Goal: Task Accomplishment & Management: Use online tool/utility

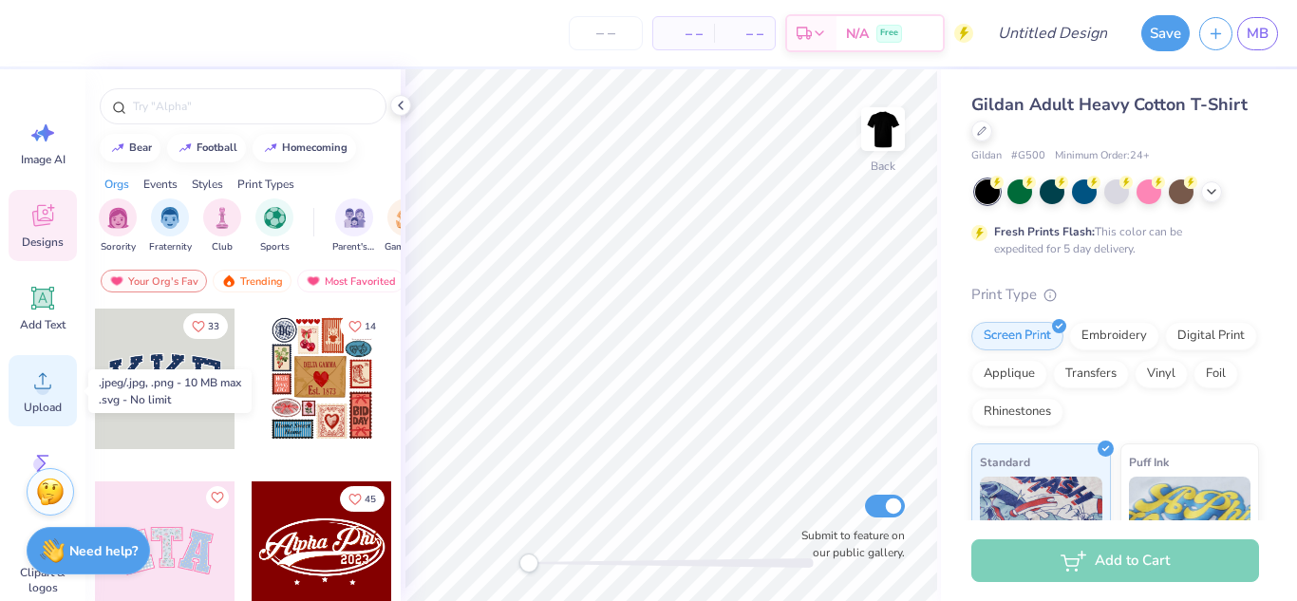
click at [37, 406] on span "Upload" at bounding box center [43, 407] width 38 height 15
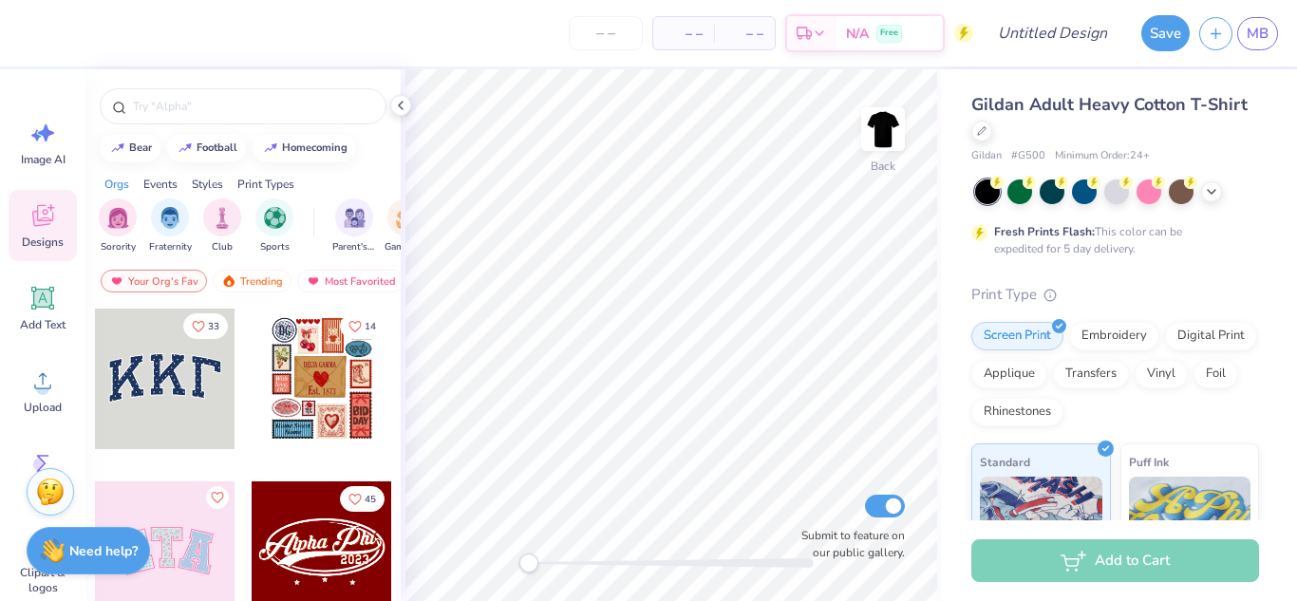
click at [47, 223] on icon at bounding box center [42, 218] width 18 height 15
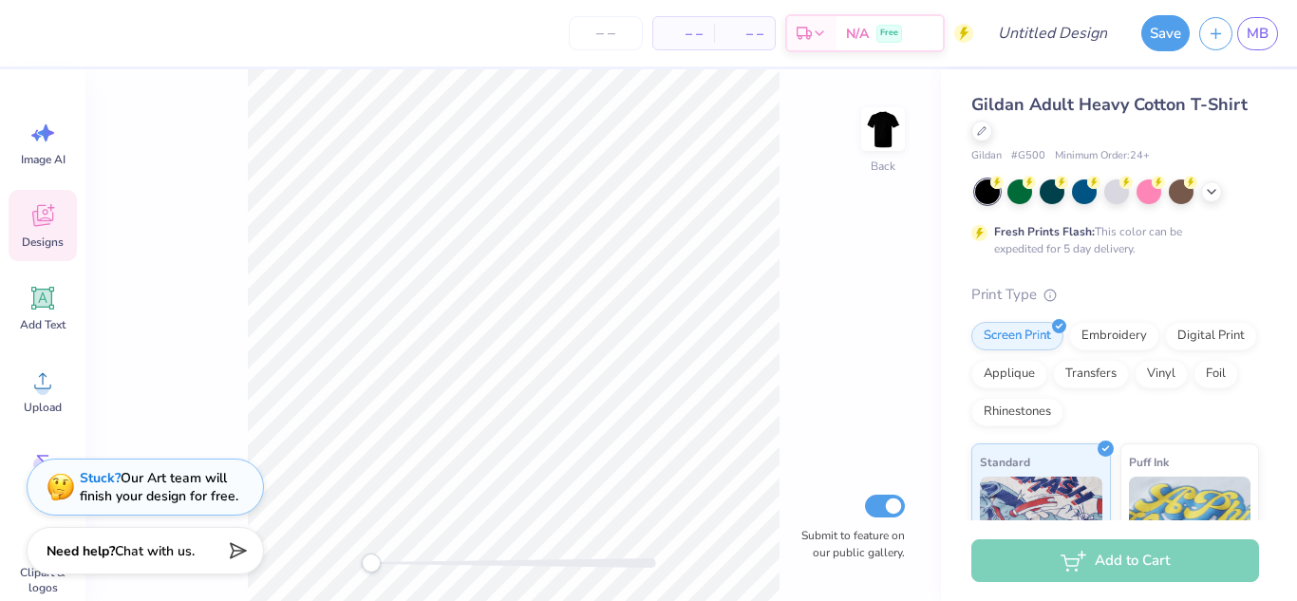
click at [47, 218] on icon at bounding box center [42, 216] width 21 height 22
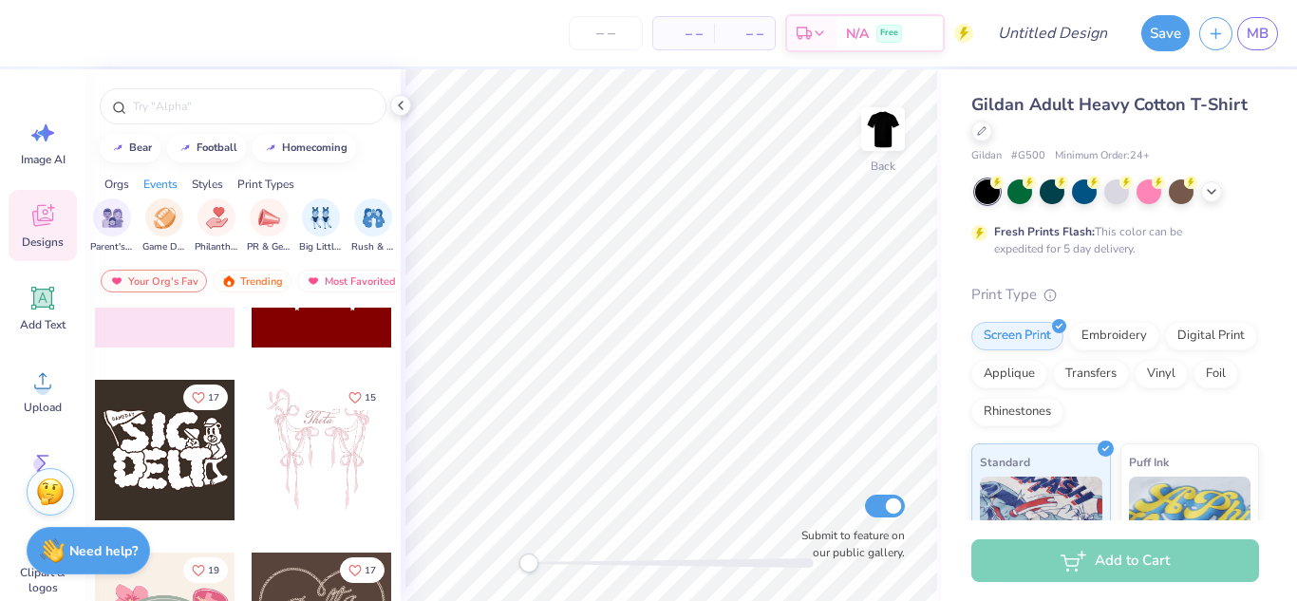
scroll to position [357, 0]
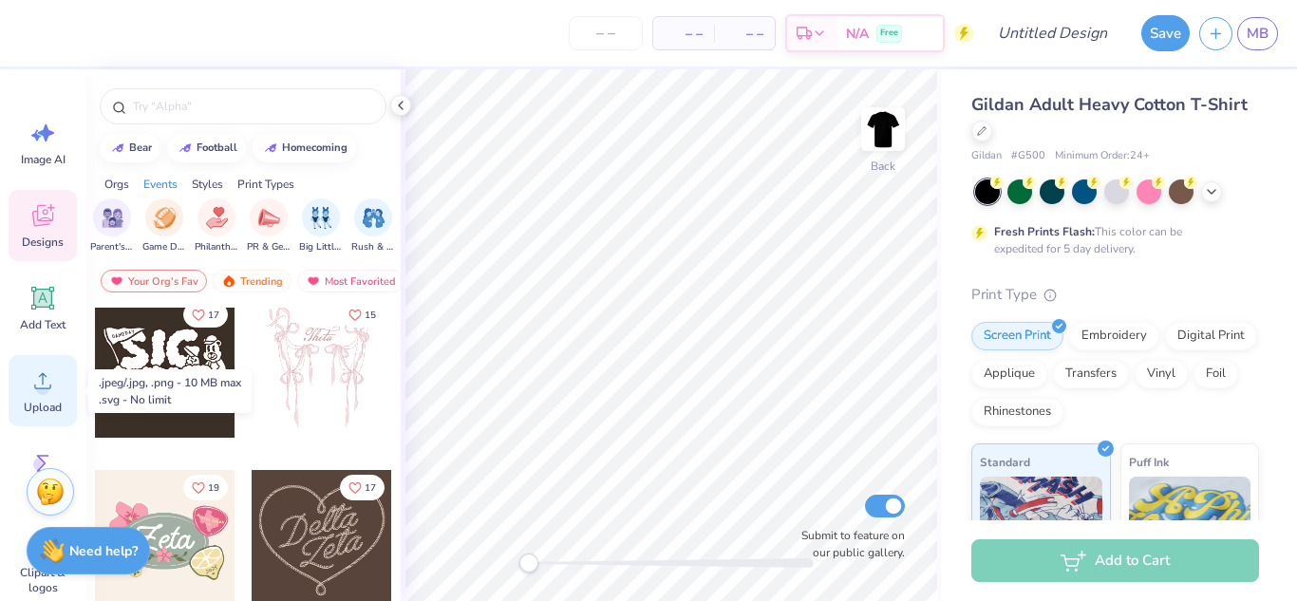
click at [44, 407] on span "Upload" at bounding box center [43, 407] width 38 height 15
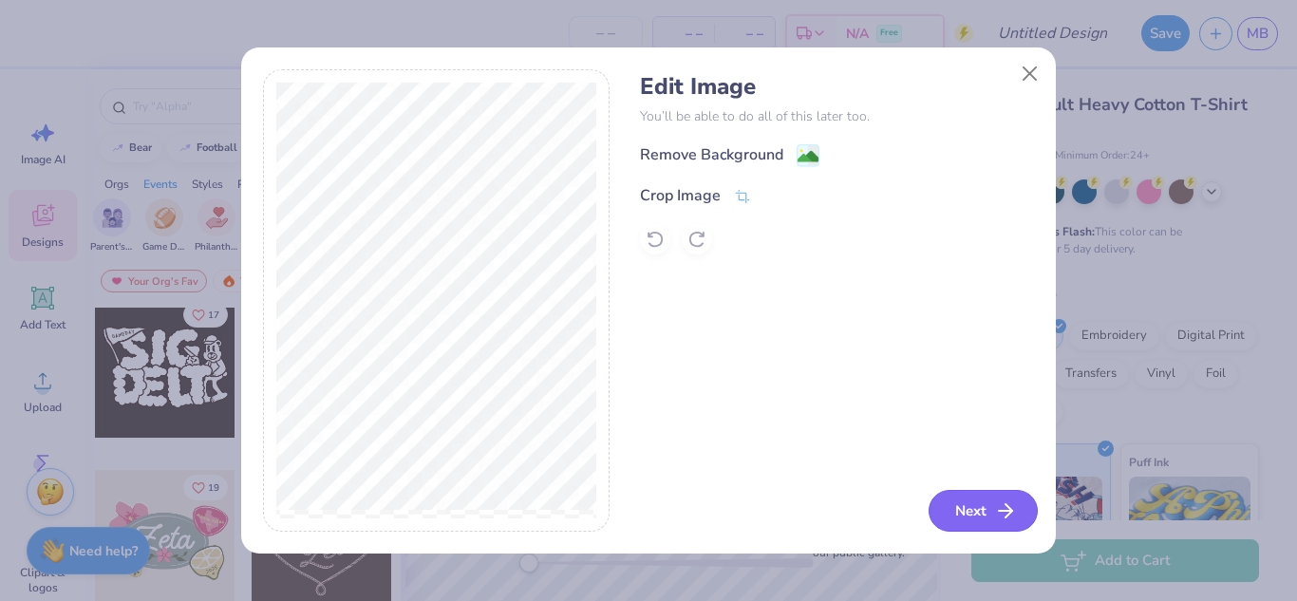
click at [973, 508] on button "Next" at bounding box center [983, 511] width 109 height 42
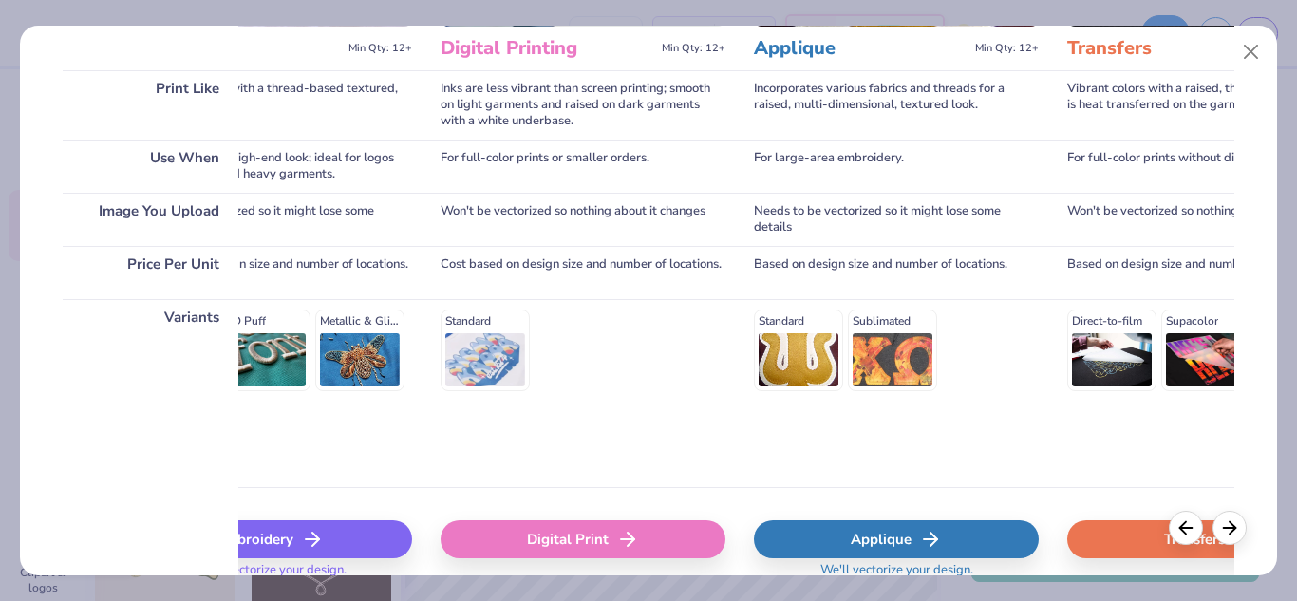
scroll to position [0, 0]
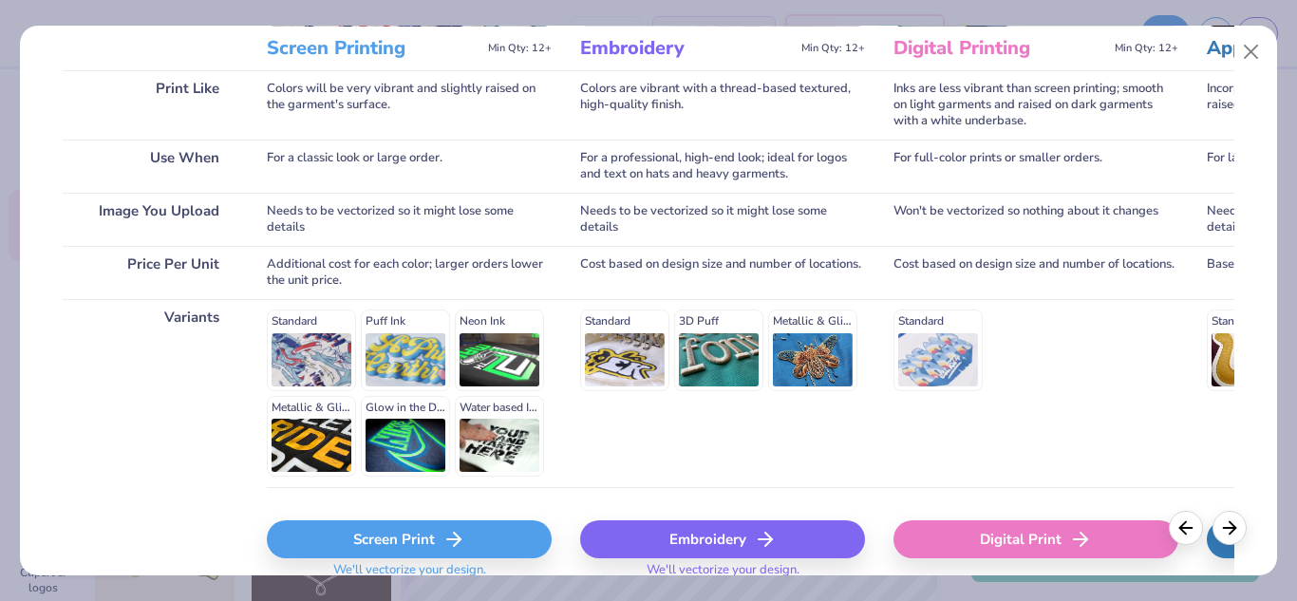
click at [333, 548] on div "Screen Print" at bounding box center [409, 539] width 285 height 38
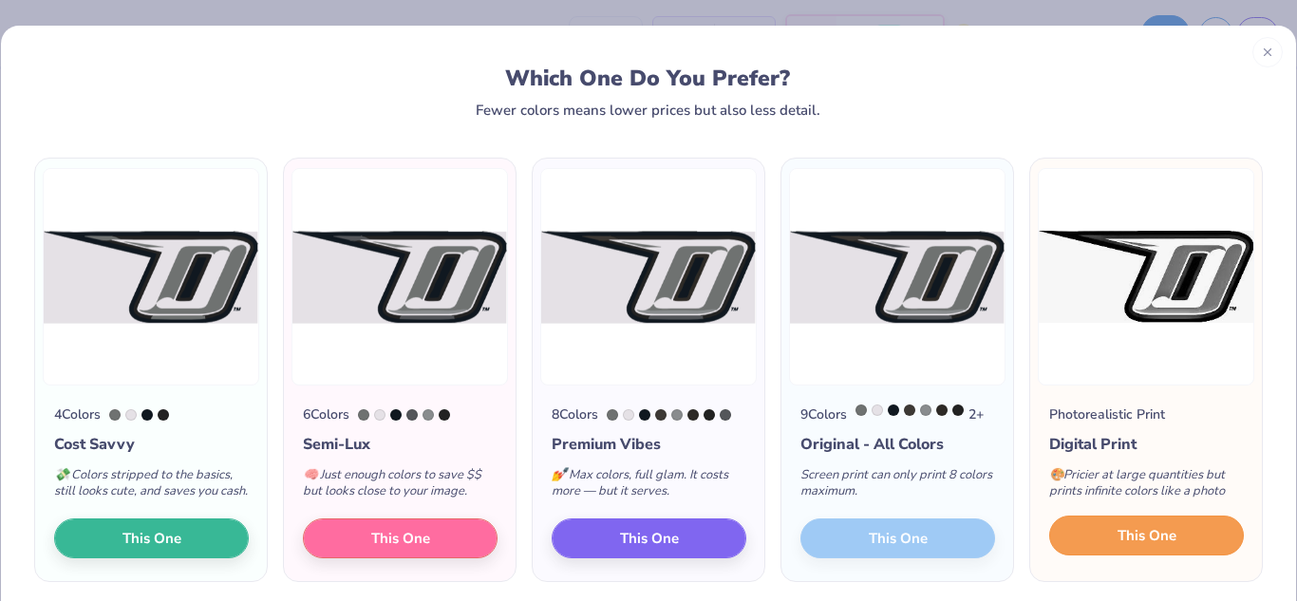
click at [1146, 547] on span "This One" at bounding box center [1147, 536] width 59 height 22
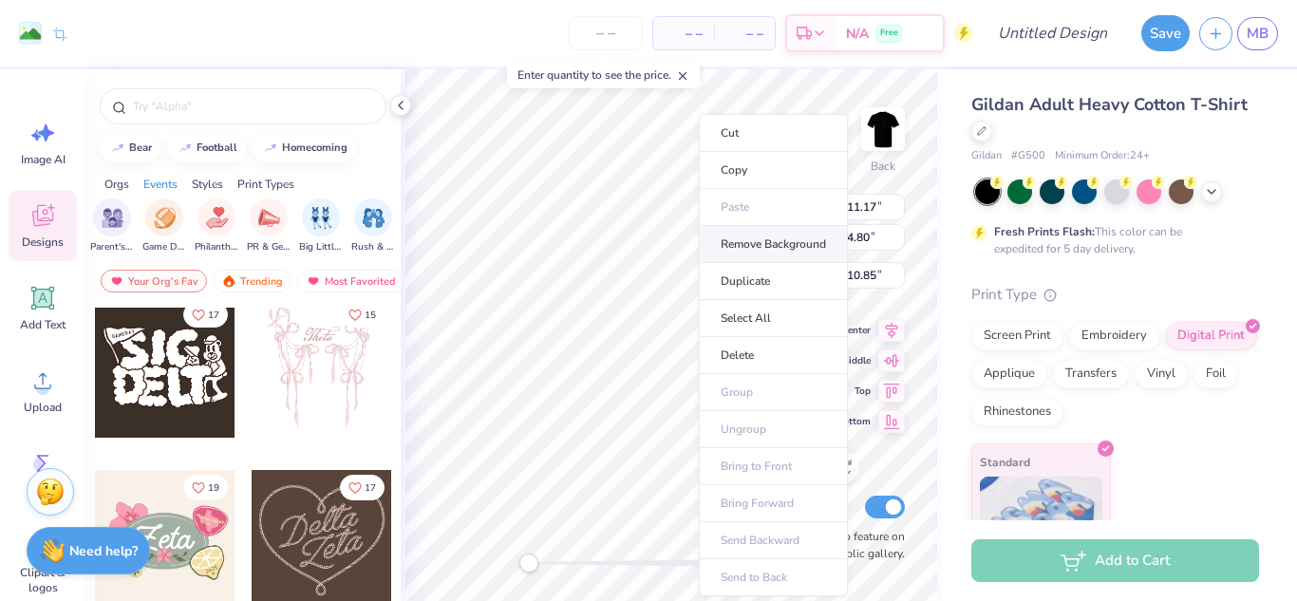
click at [757, 244] on li "Remove Background" at bounding box center [773, 244] width 149 height 37
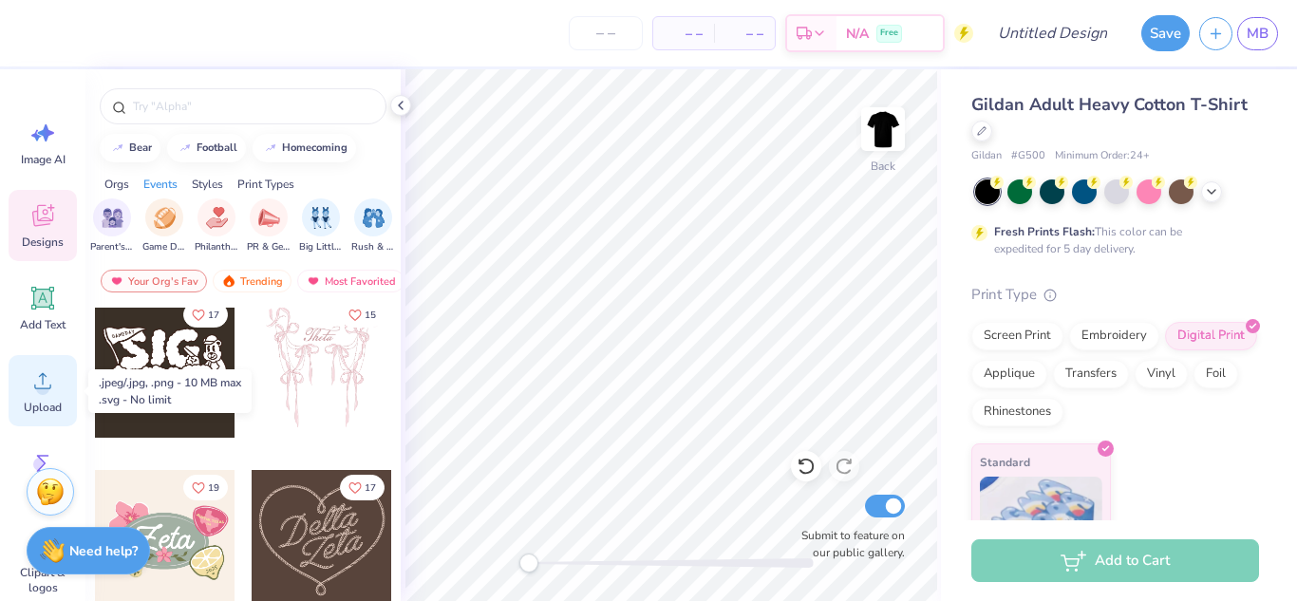
click at [41, 373] on icon at bounding box center [42, 381] width 28 height 28
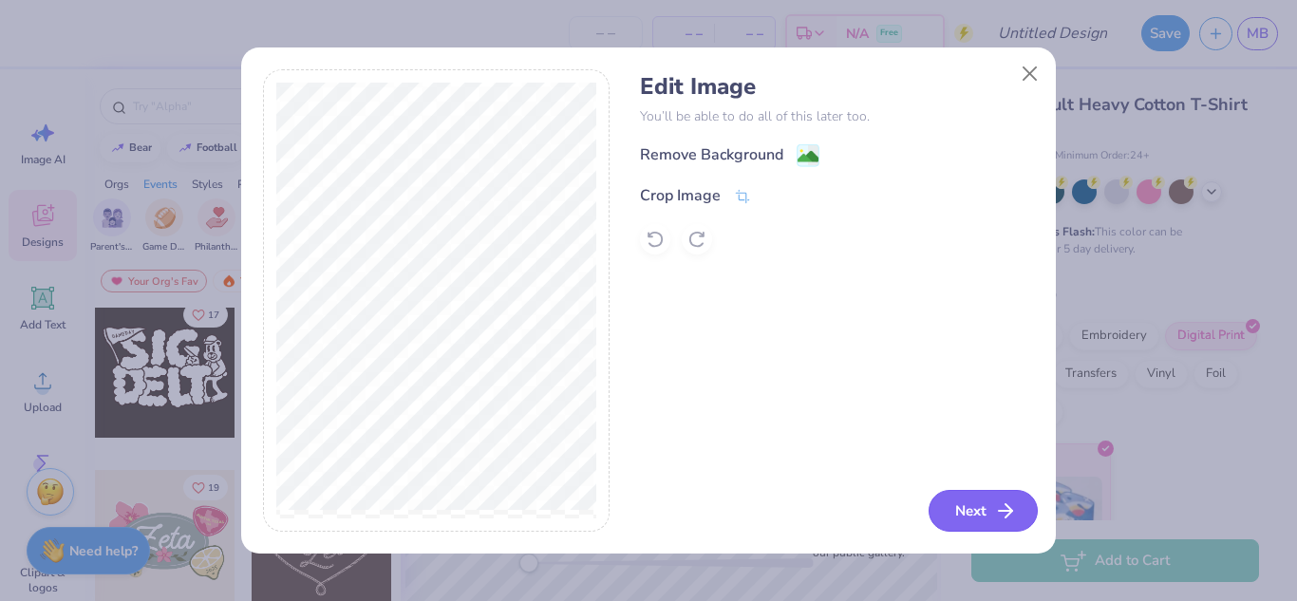
click at [1021, 516] on button "Next" at bounding box center [983, 511] width 109 height 42
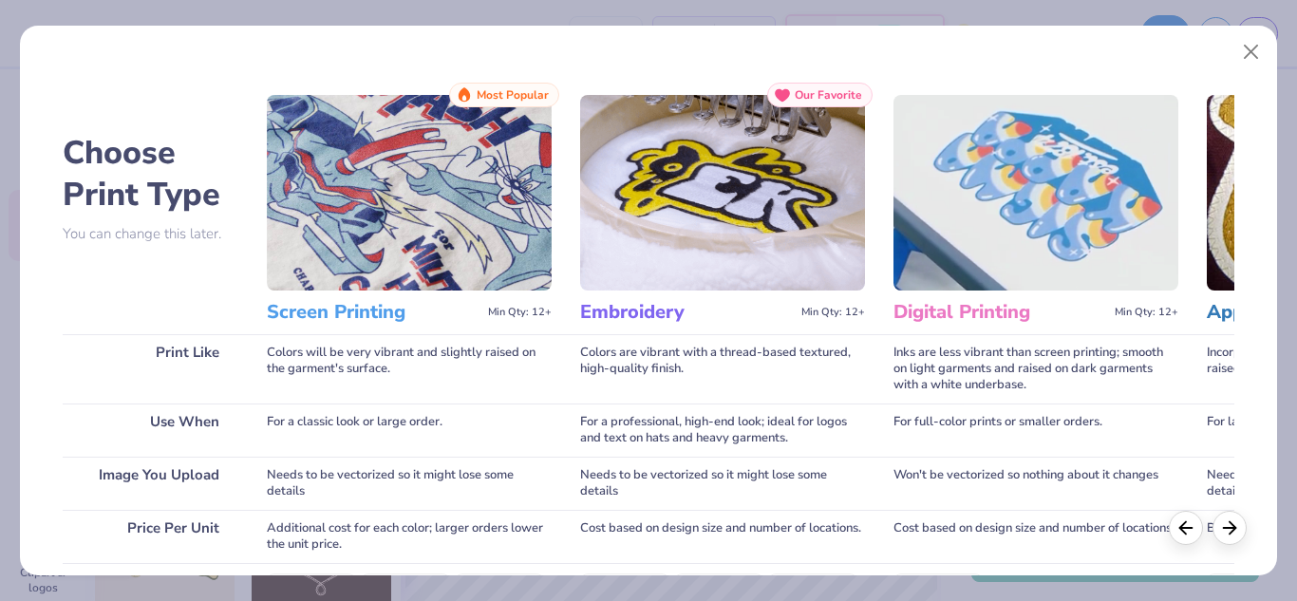
scroll to position [346, 0]
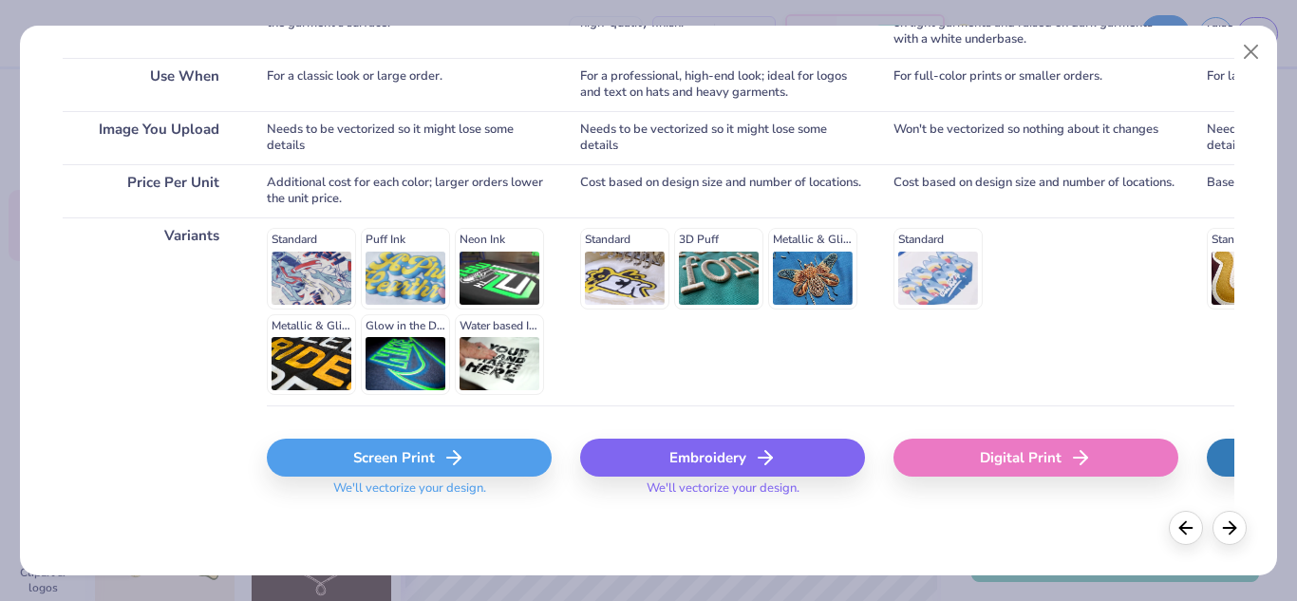
click at [388, 467] on div "Screen Print" at bounding box center [409, 458] width 285 height 38
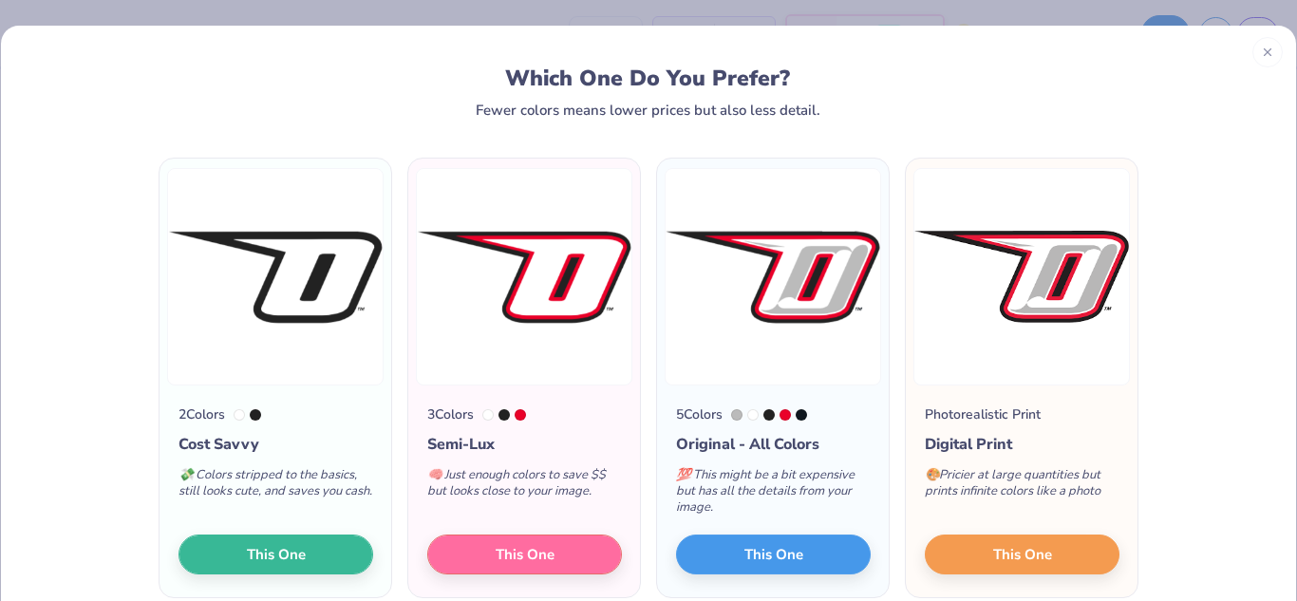
scroll to position [89, 0]
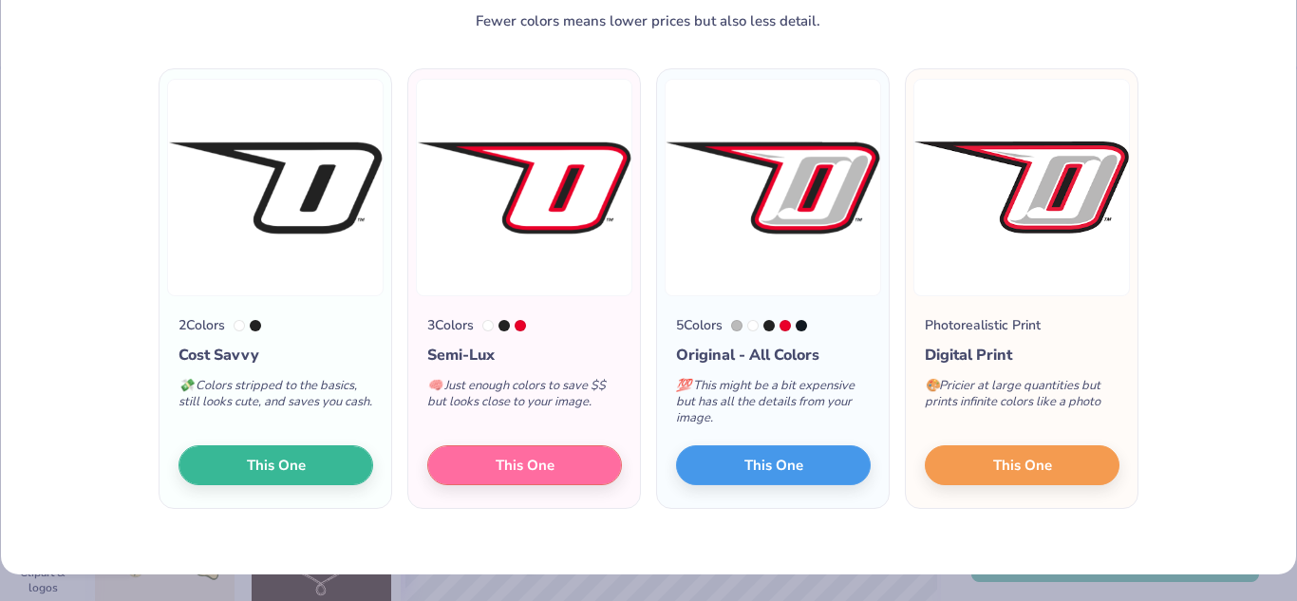
click at [774, 327] on div at bounding box center [769, 325] width 11 height 11
click at [712, 330] on div "5 Colors" at bounding box center [699, 325] width 47 height 20
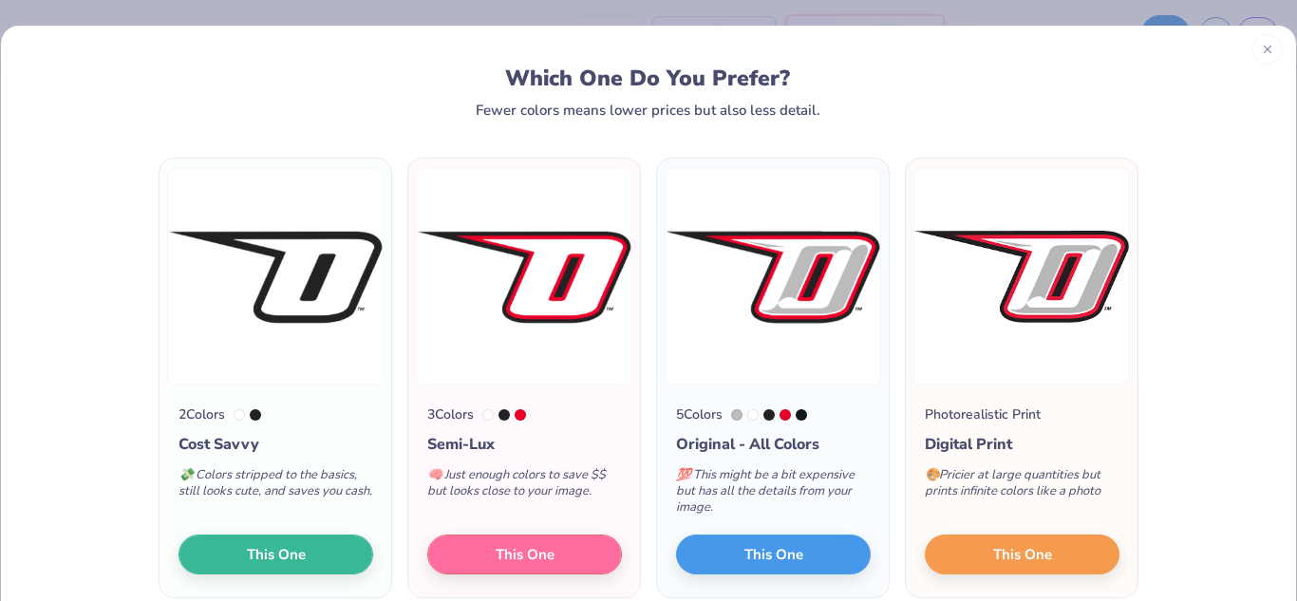
click at [1259, 52] on div at bounding box center [1268, 49] width 30 height 30
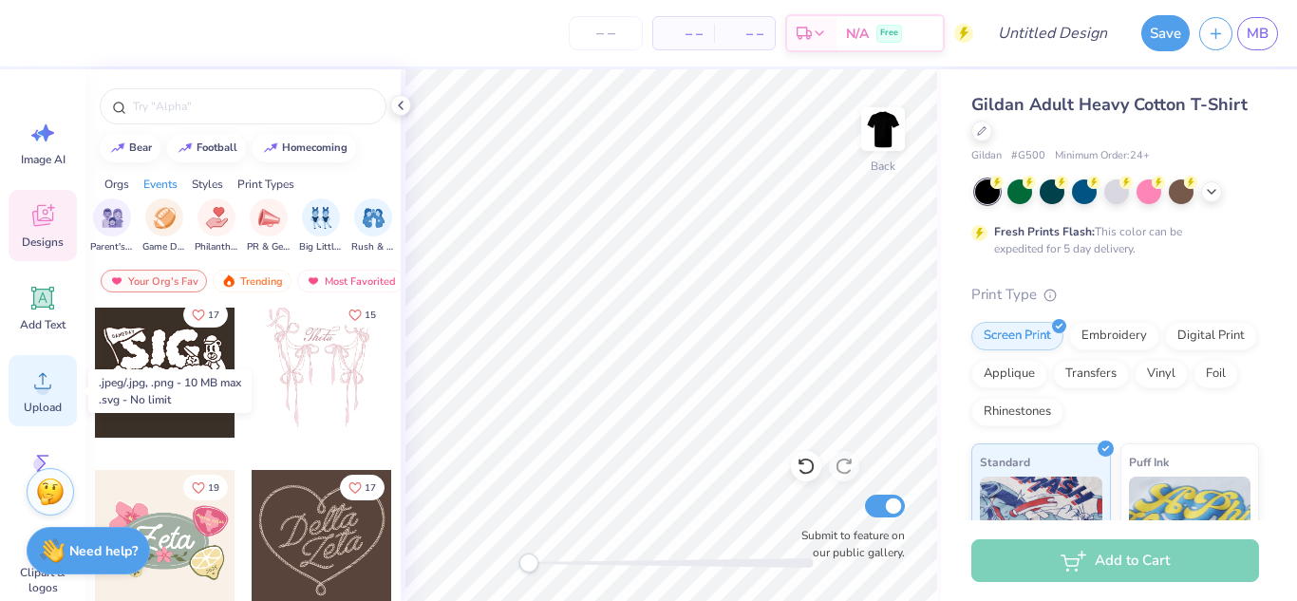
click at [28, 384] on icon at bounding box center [42, 381] width 28 height 28
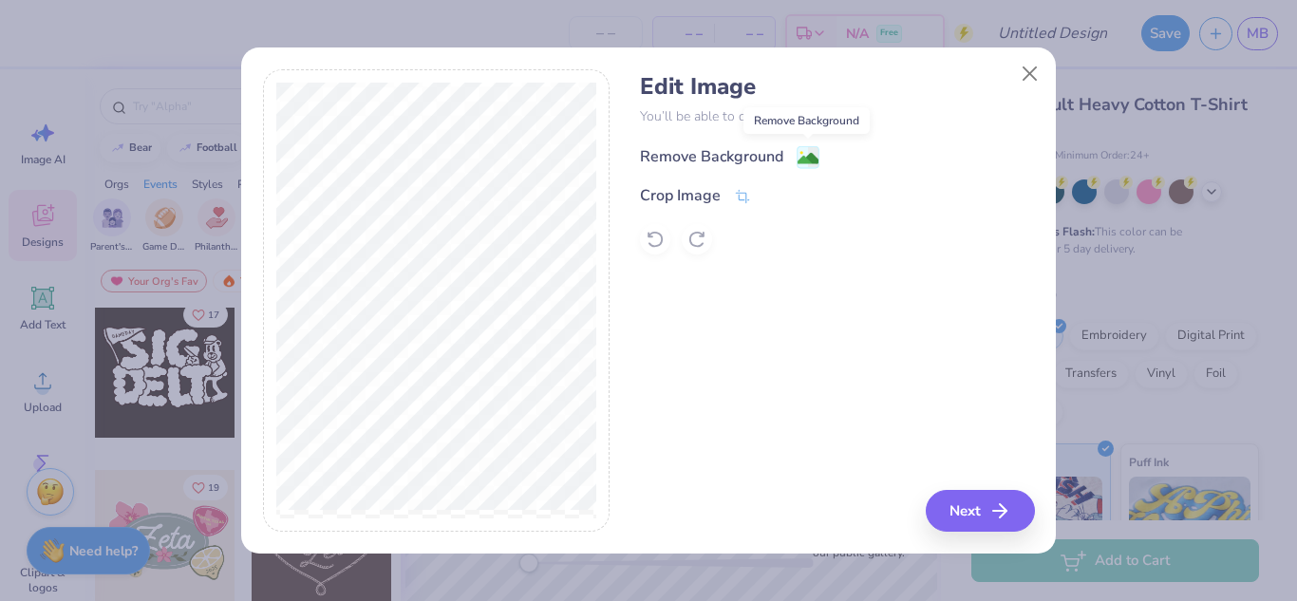
click at [804, 165] on image at bounding box center [808, 158] width 21 height 21
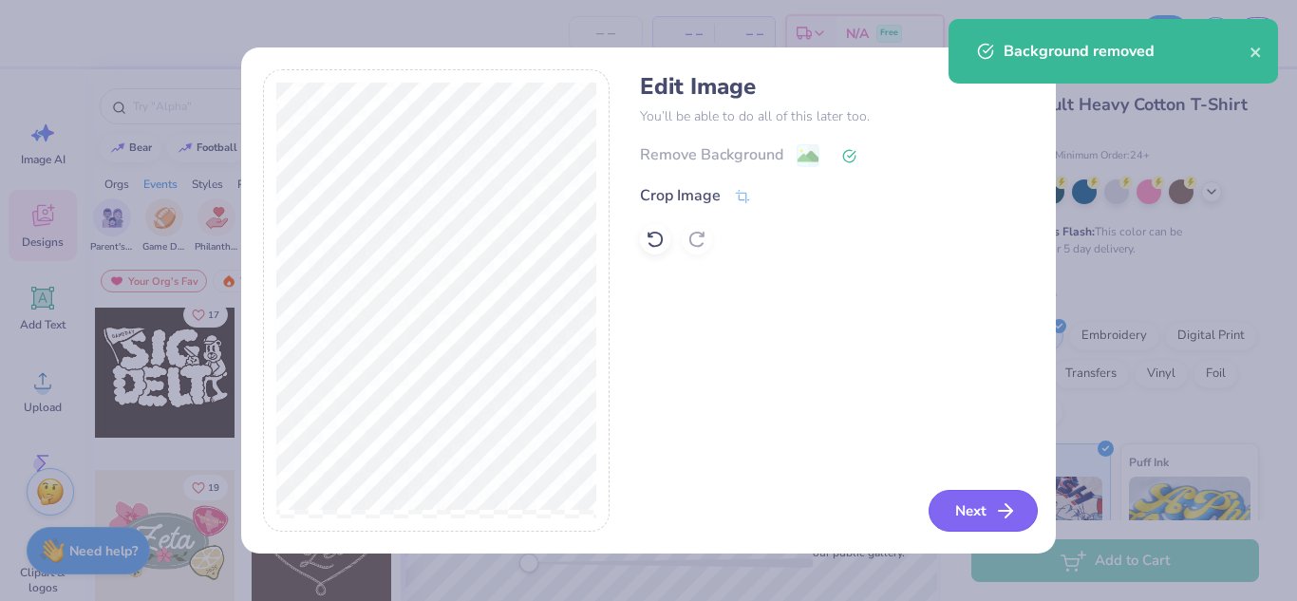
click at [963, 510] on button "Next" at bounding box center [983, 511] width 109 height 42
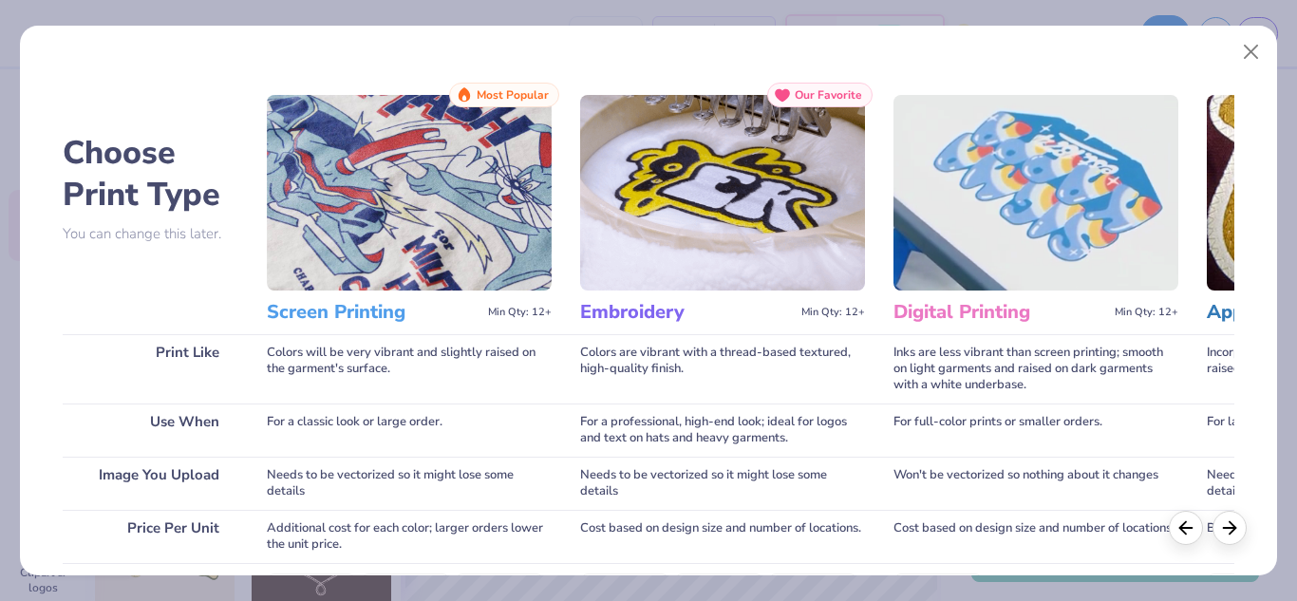
scroll to position [346, 0]
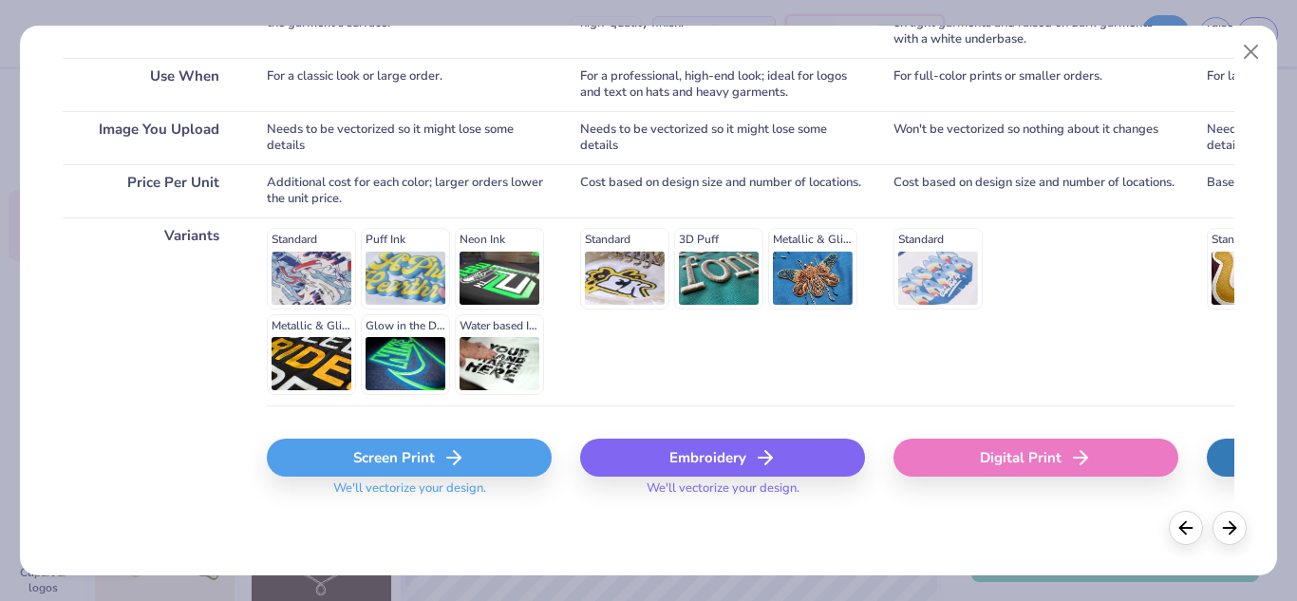
click at [462, 454] on icon at bounding box center [454, 457] width 23 height 23
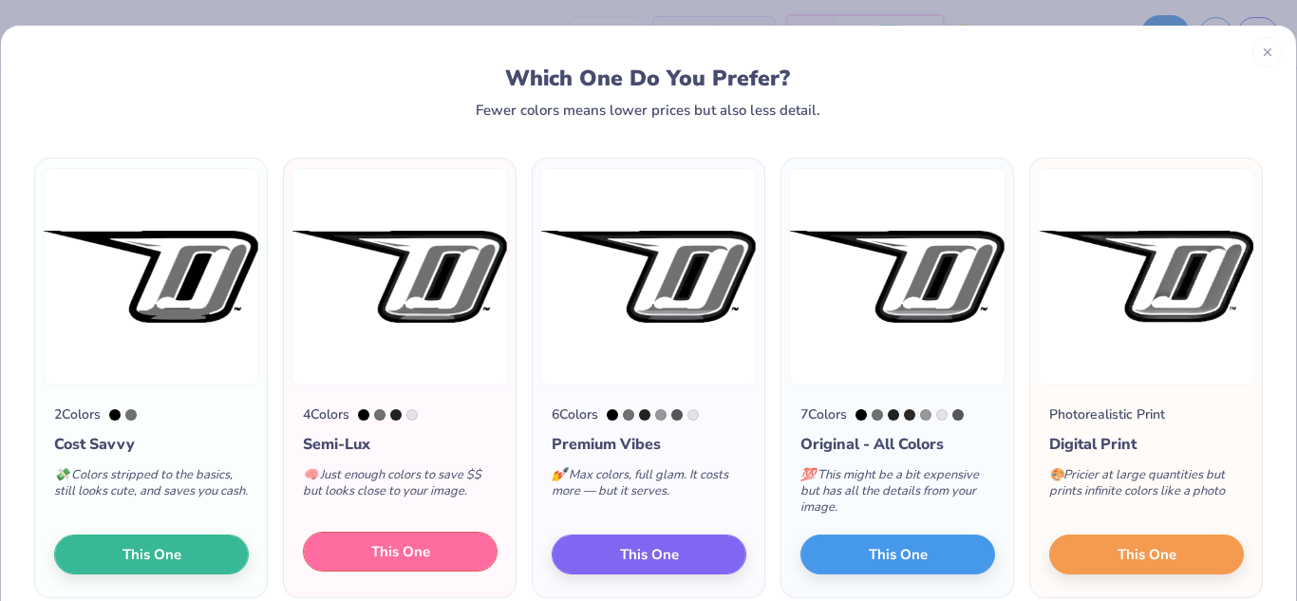
click at [373, 567] on button "This One" at bounding box center [400, 552] width 195 height 40
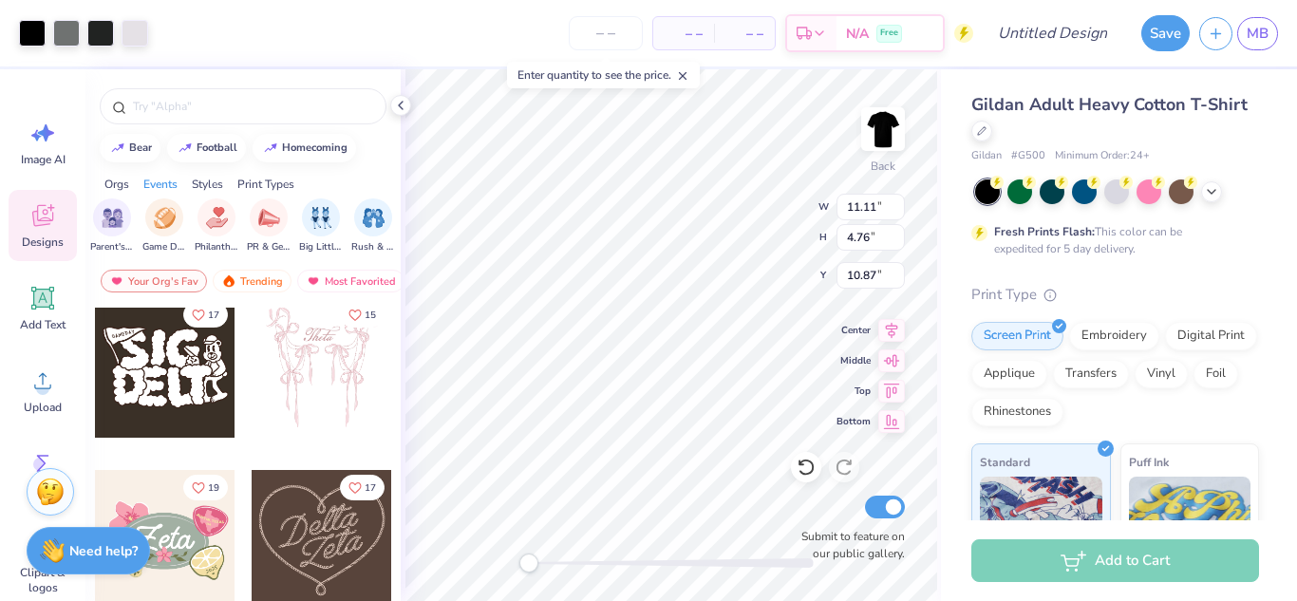
type input "12.56"
type input "5.38"
type input "3.00"
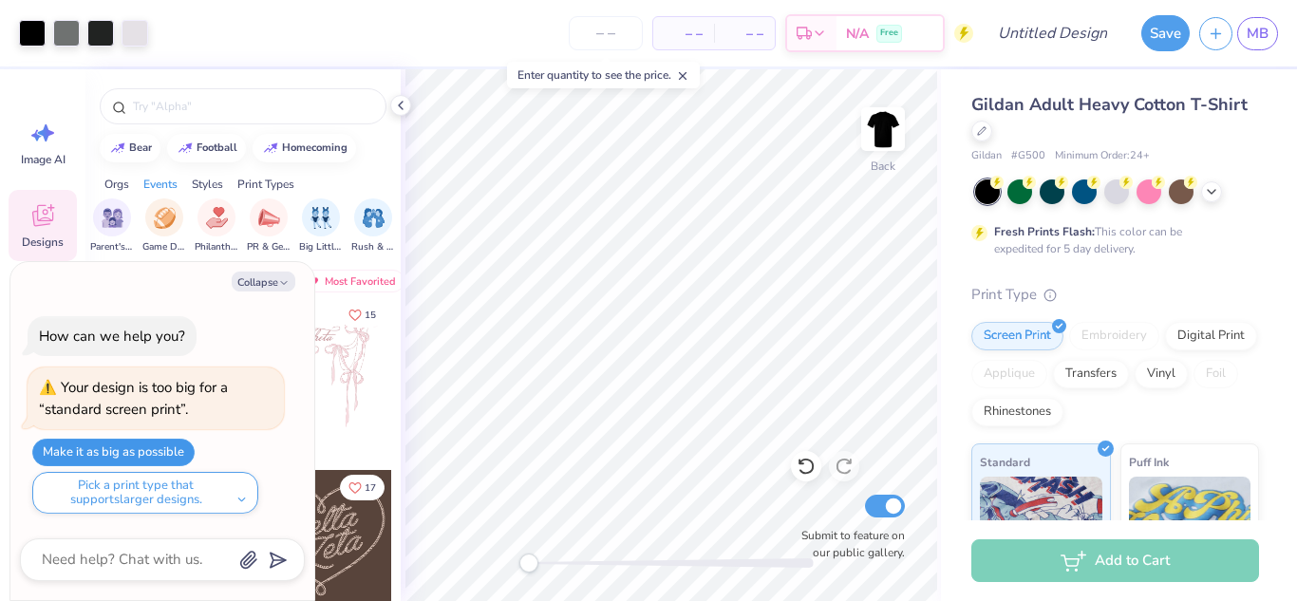
click at [122, 457] on button "Make it as big as possible" at bounding box center [113, 453] width 162 height 28
type textarea "x"
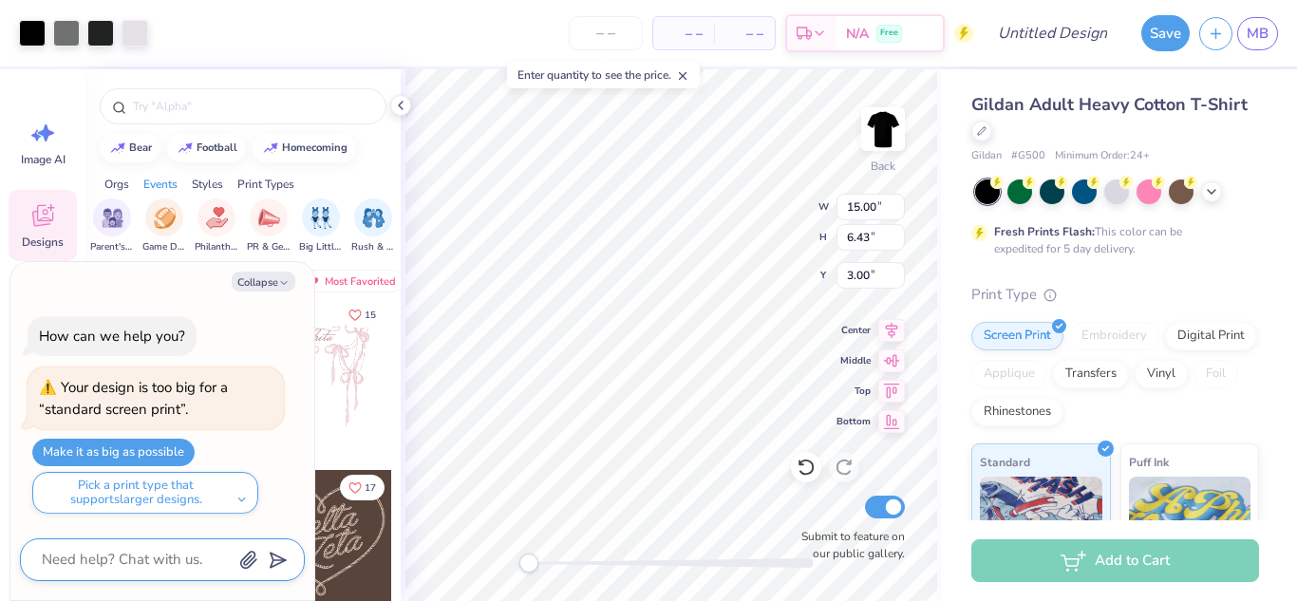
click at [82, 572] on textarea at bounding box center [136, 560] width 193 height 26
type textarea "c"
type textarea "x"
type textarea "ca"
type textarea "x"
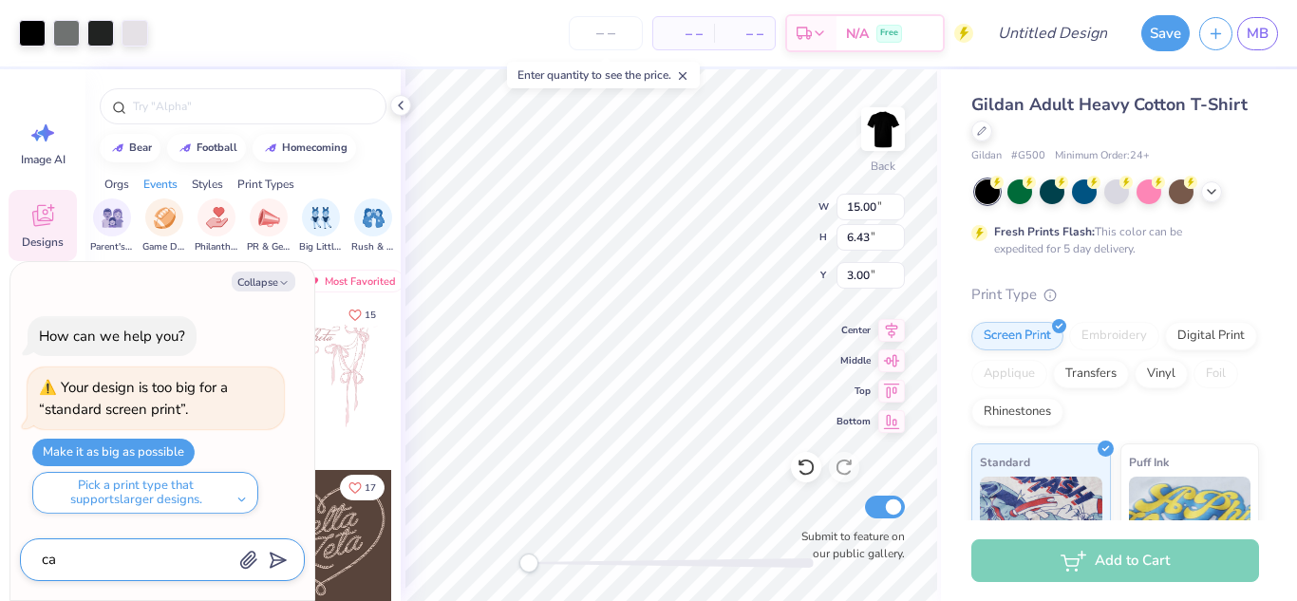
type textarea "can"
type textarea "x"
type textarea "can"
type textarea "x"
type textarea "can y"
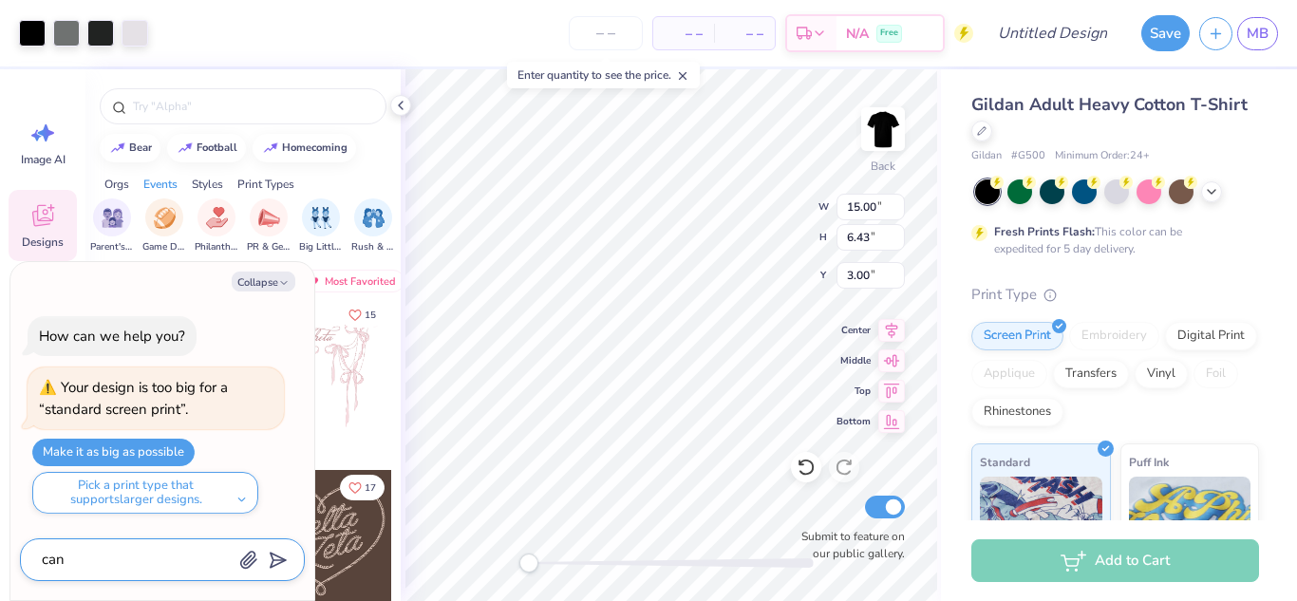
type textarea "x"
type textarea "can yo"
type textarea "x"
type textarea "can you"
type textarea "x"
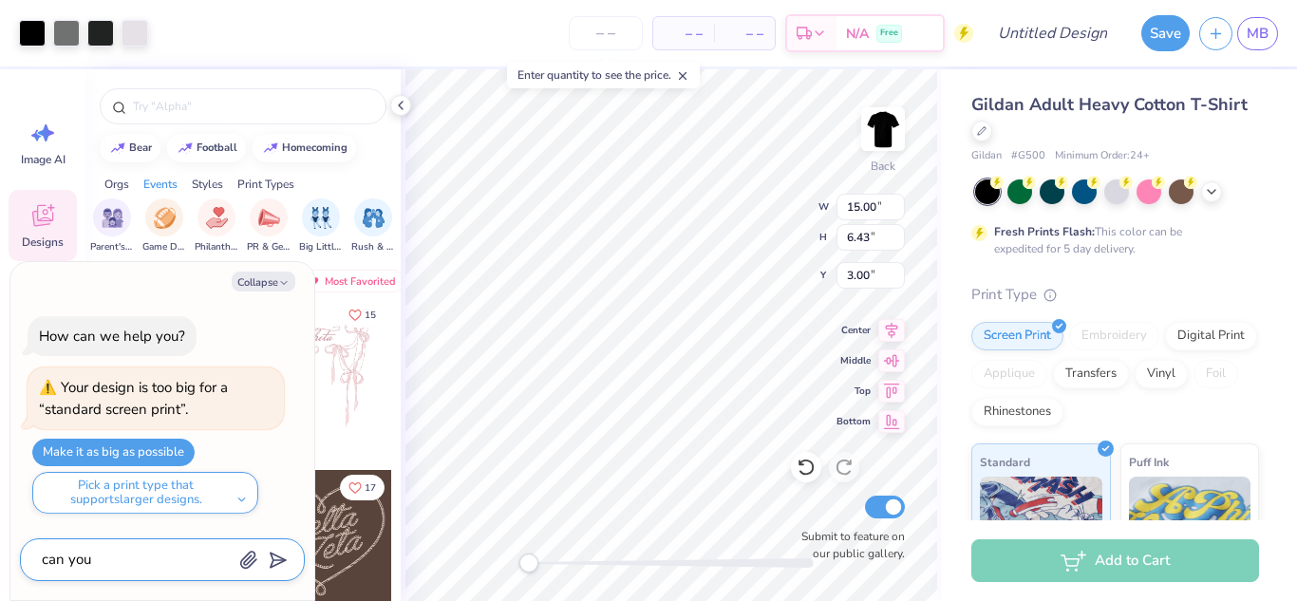
type textarea "can you"
type textarea "x"
type textarea "can you a"
type textarea "x"
type textarea "can you ad"
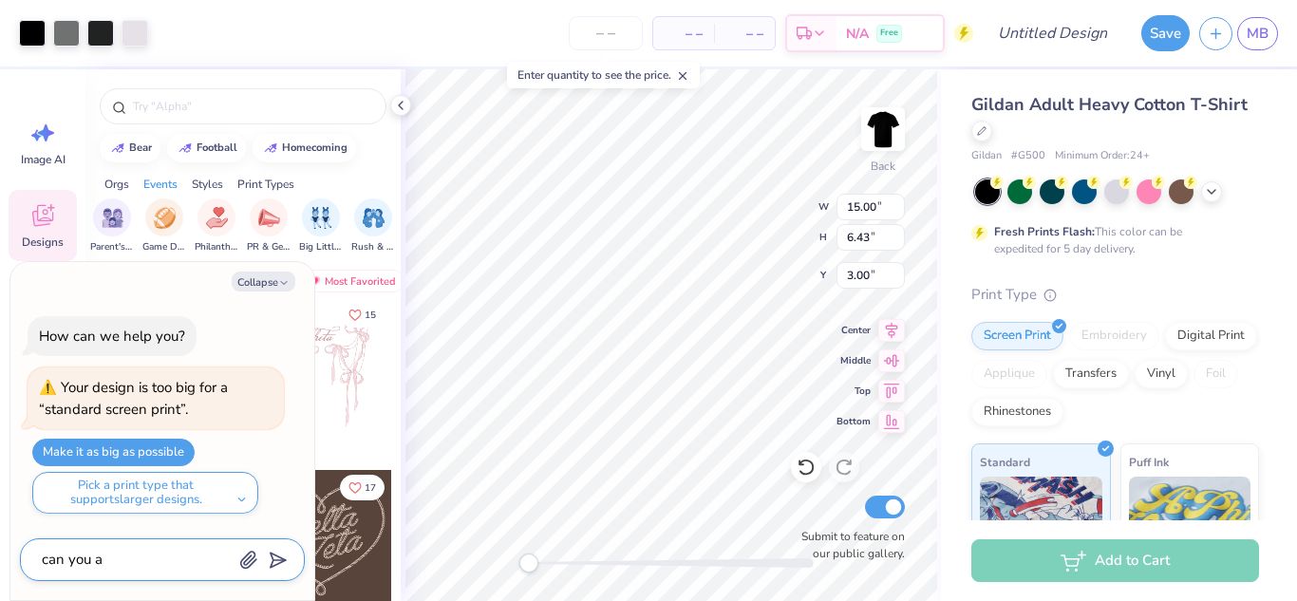
type textarea "x"
type textarea "can you add"
type textarea "x"
type textarea "can you add"
type textarea "x"
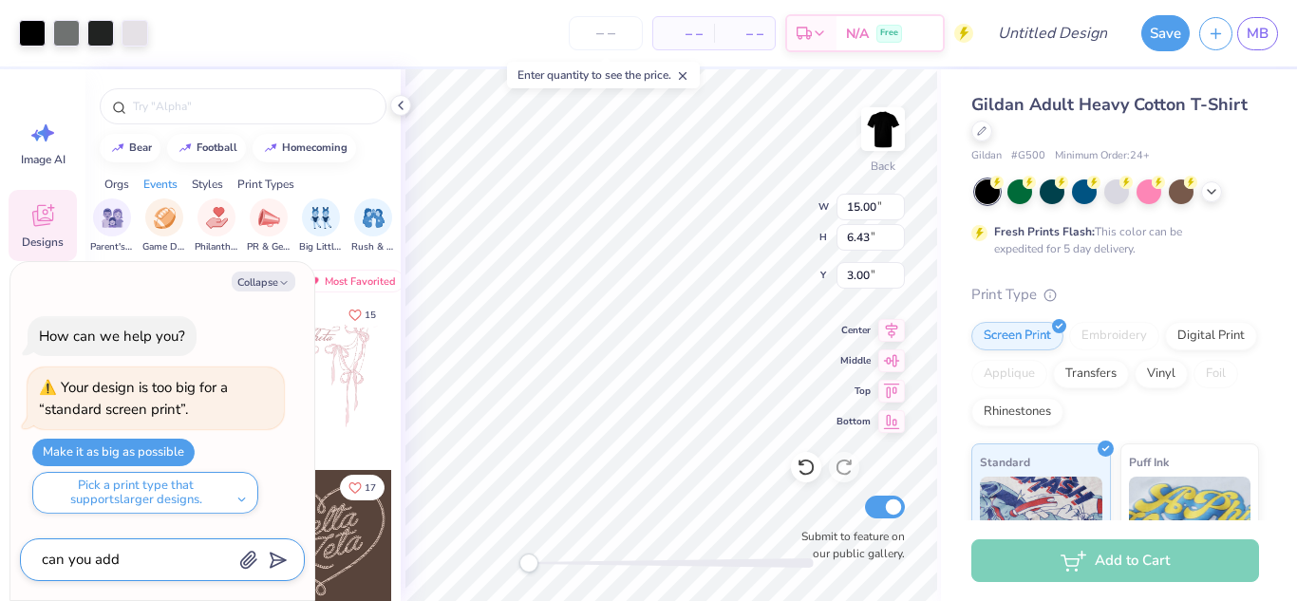
type textarea "can you add m"
type textarea "x"
type textarea "can you add mo"
type textarea "x"
type textarea "can you add mor"
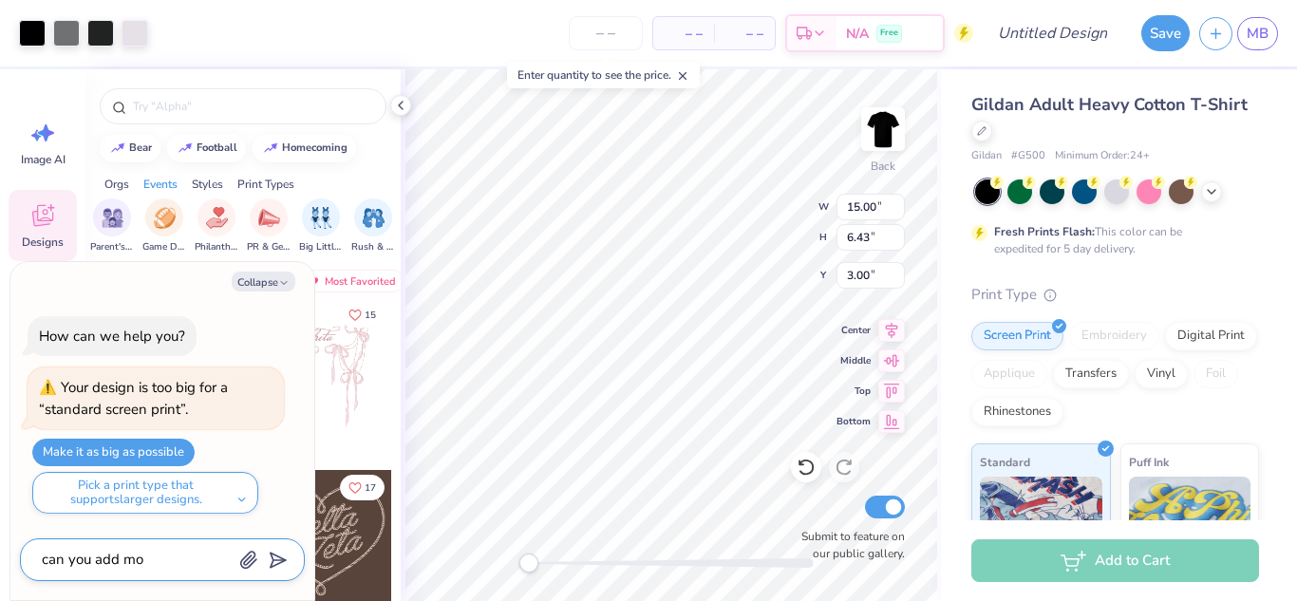
type textarea "x"
type textarea "can you add more"
type textarea "x"
type textarea "can you add more"
type textarea "x"
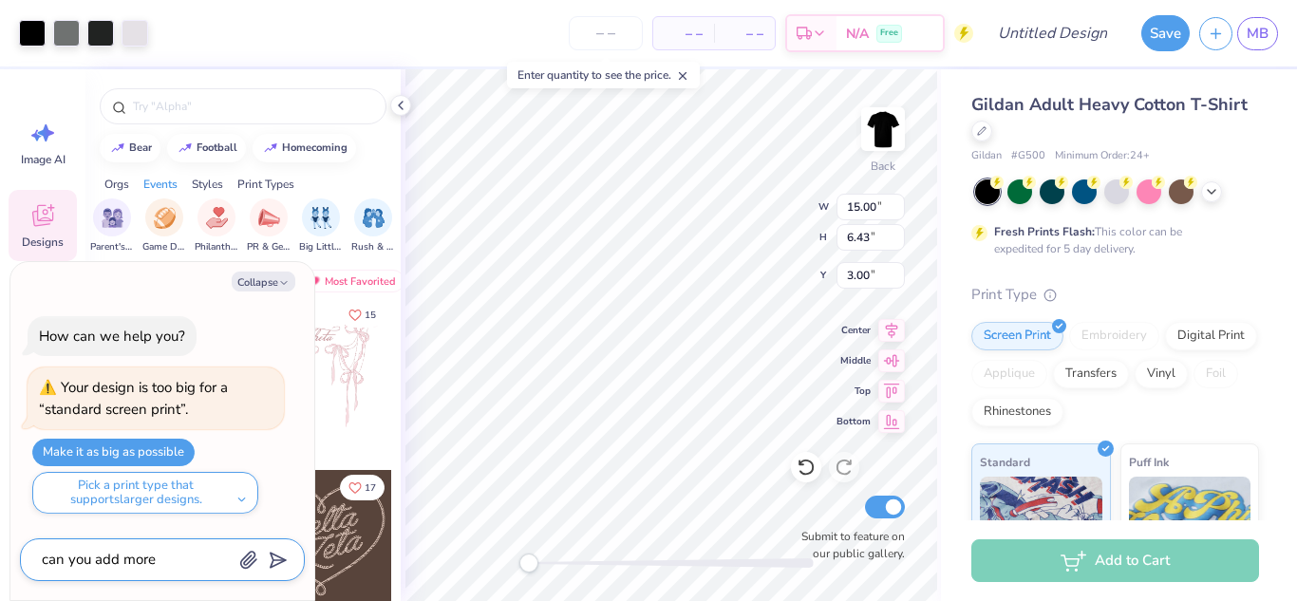
type textarea "can you add more w"
type textarea "x"
type textarea "can you add more wh"
type textarea "x"
type textarea "can you add more whi"
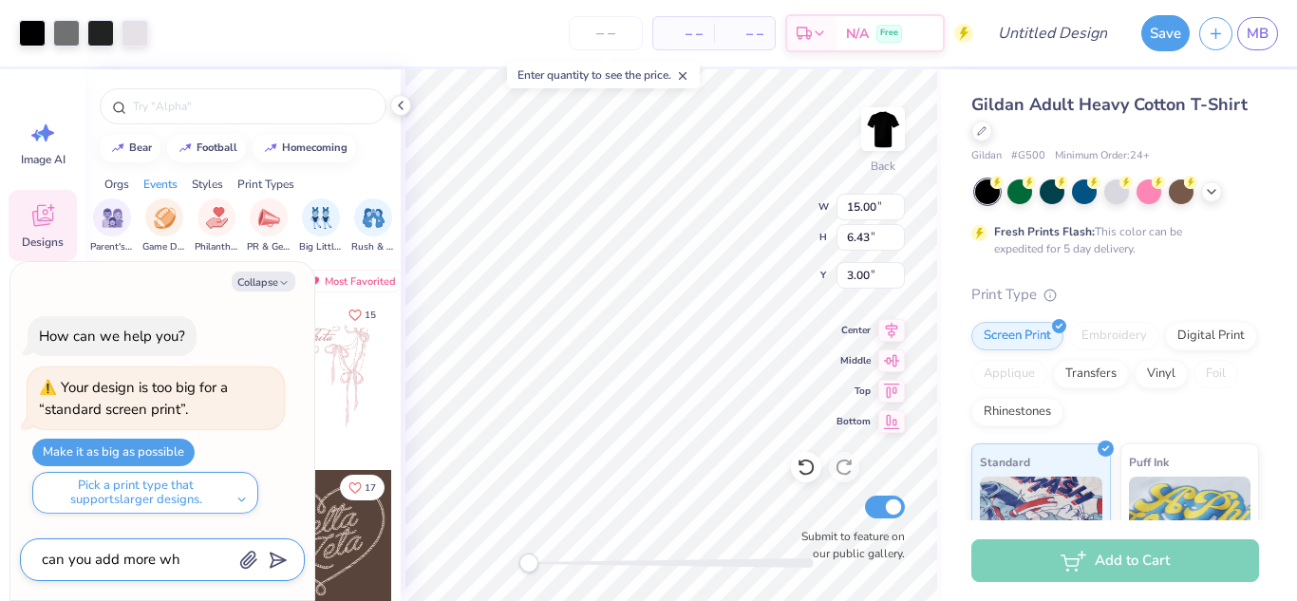
type textarea "x"
type textarea "can you add more whit"
type textarea "x"
type textarea "can you add more white"
type textarea "x"
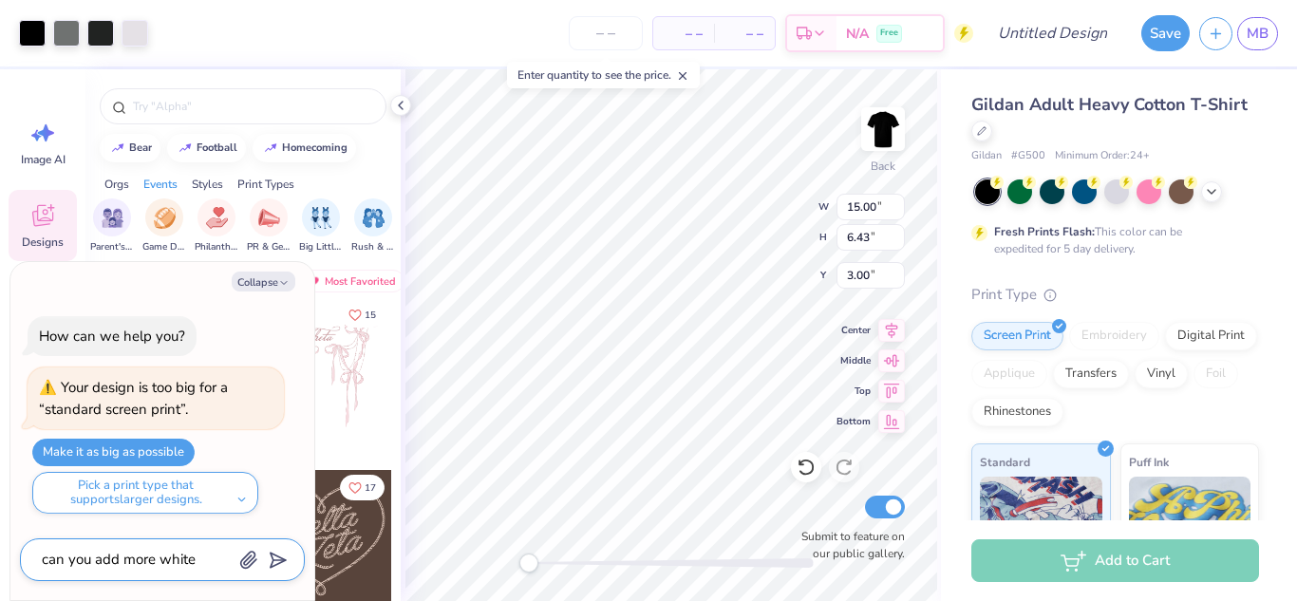
type textarea "can you add more white"
type textarea "x"
type textarea "can you add more white t"
type textarea "x"
type textarea "can you add more white to"
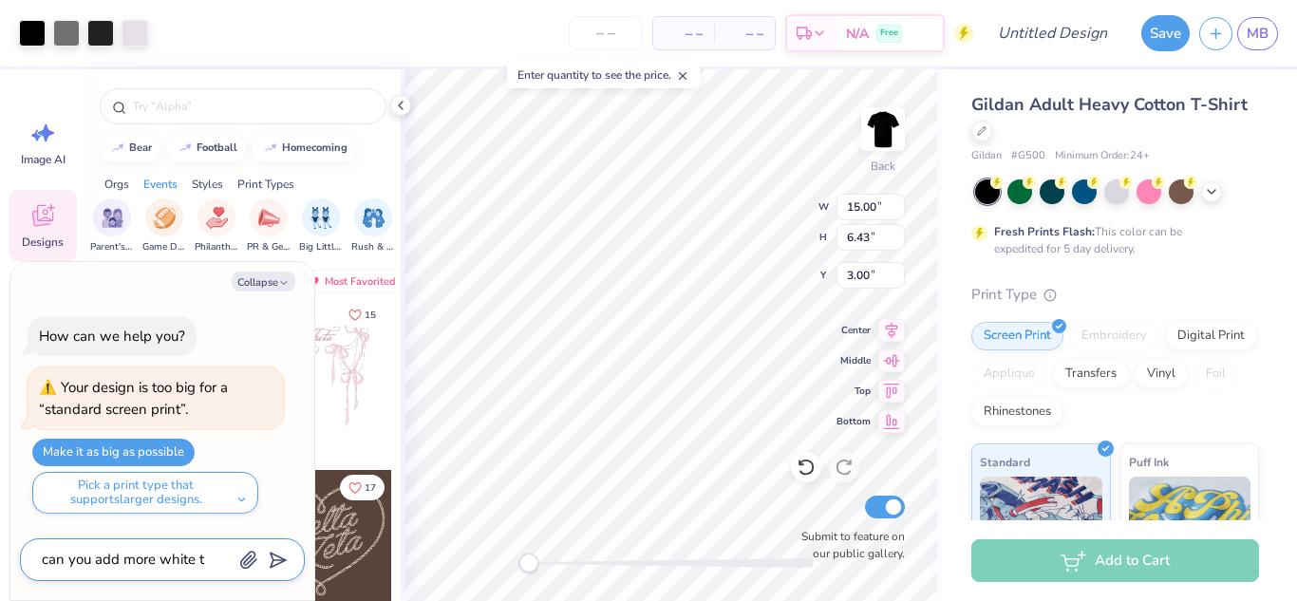
type textarea "x"
type textarea "can you add more white to"
type textarea "x"
type textarea "can you add more white to t"
type textarea "x"
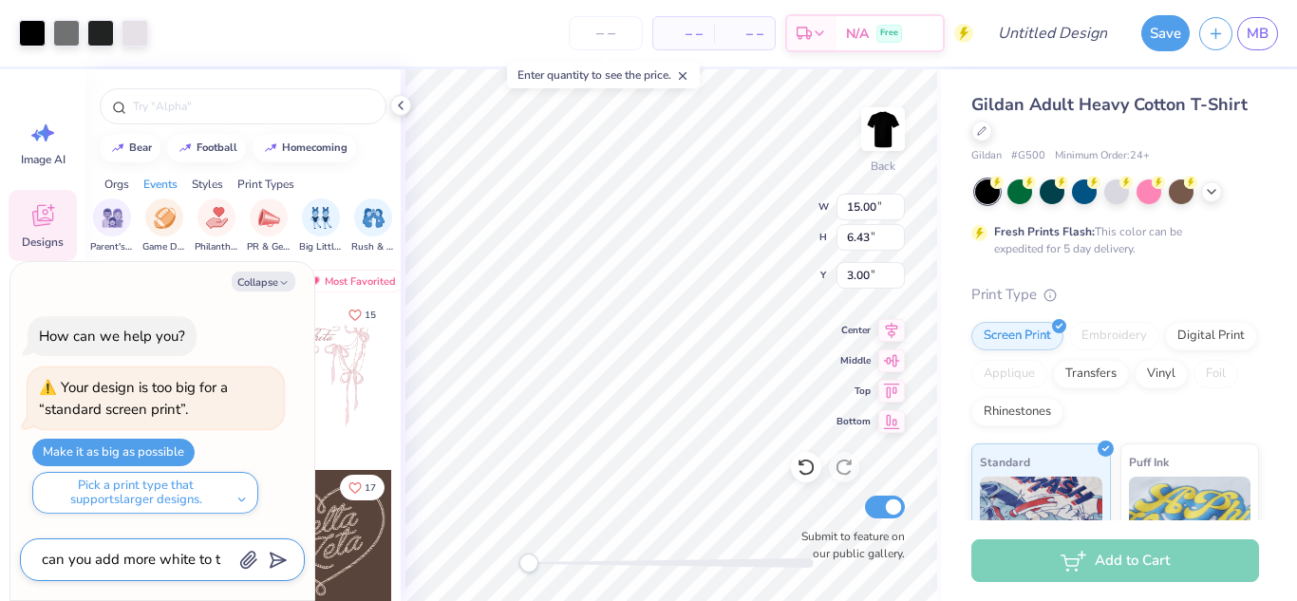
type textarea "can you add more white to th"
type textarea "x"
type textarea "can you add more white to the"
type textarea "x"
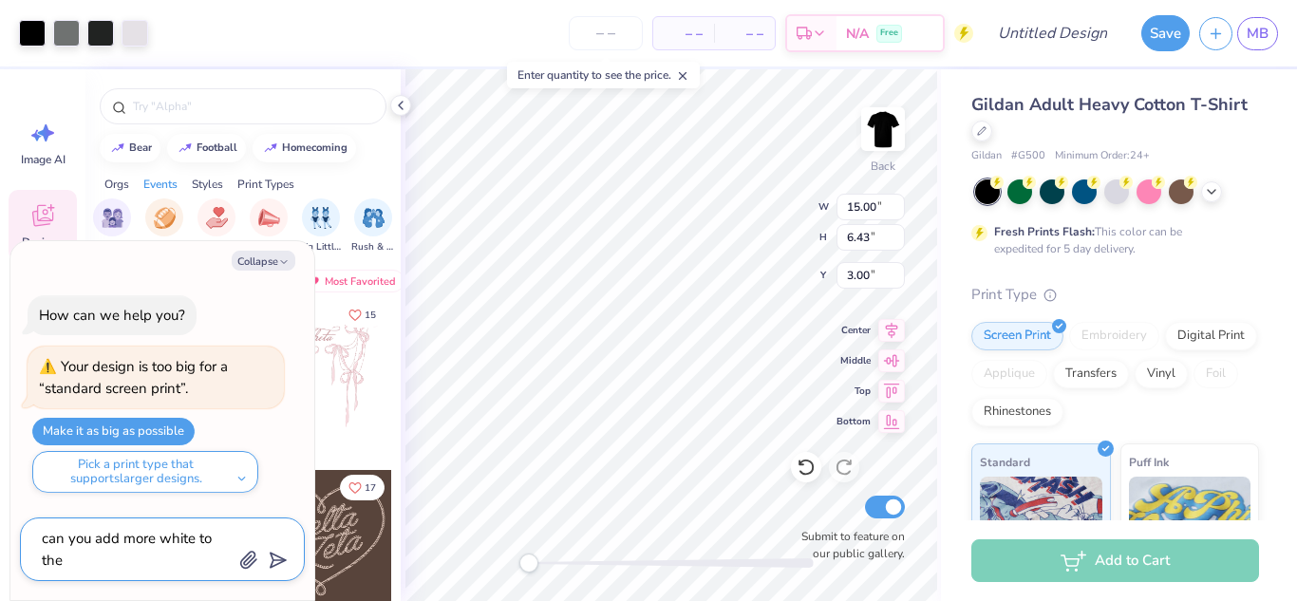
type textarea "can you add more white to the"
type textarea "x"
type textarea "can you add more white to the l"
type textarea "x"
type textarea "can you add more white to the lo"
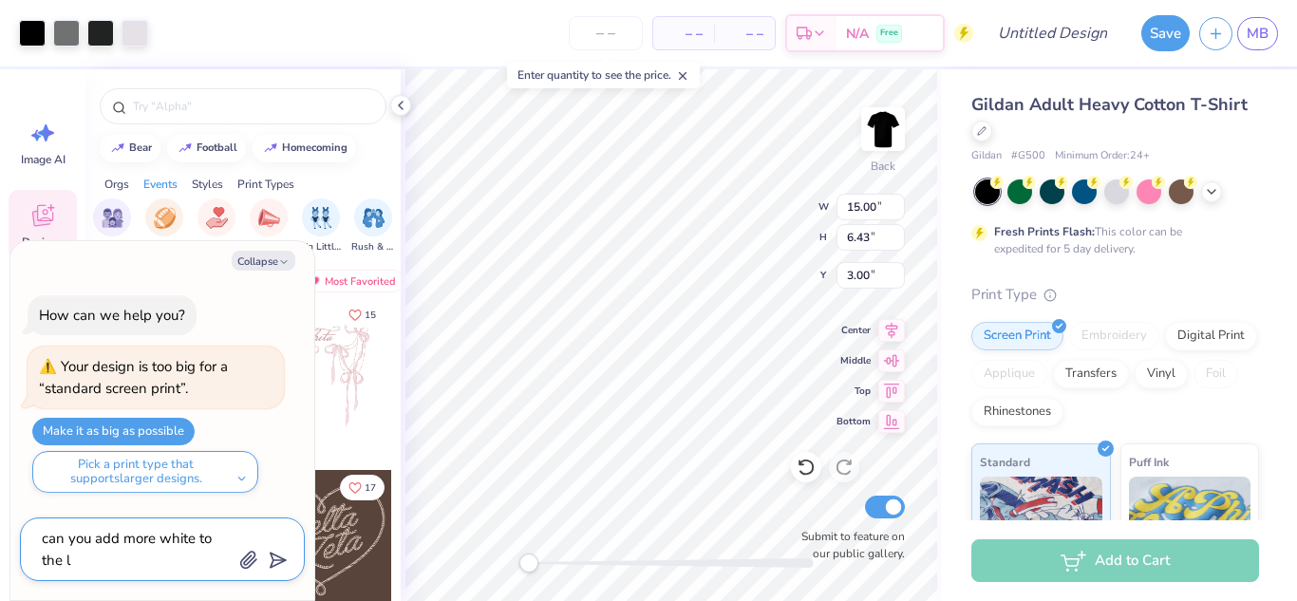
type textarea "x"
type textarea "can you add more white to the log"
type textarea "x"
type textarea "can you add more white to the logo"
type textarea "x"
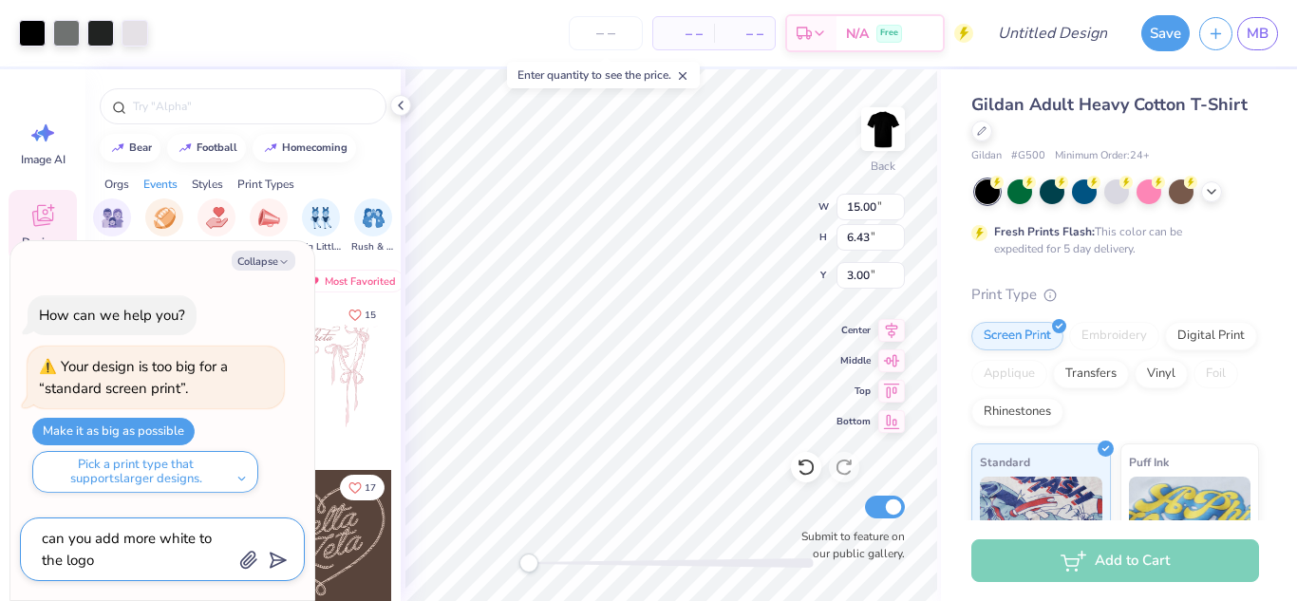
type textarea "can you add more white to the logo"
type textarea "x"
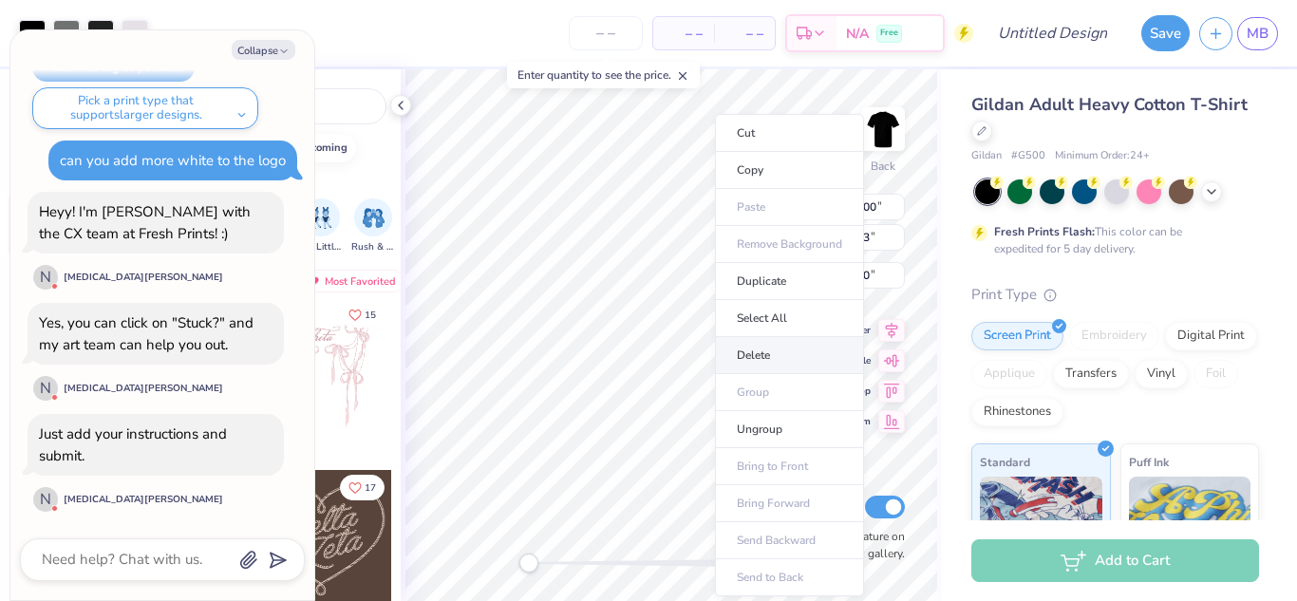
scroll to position [244, 0]
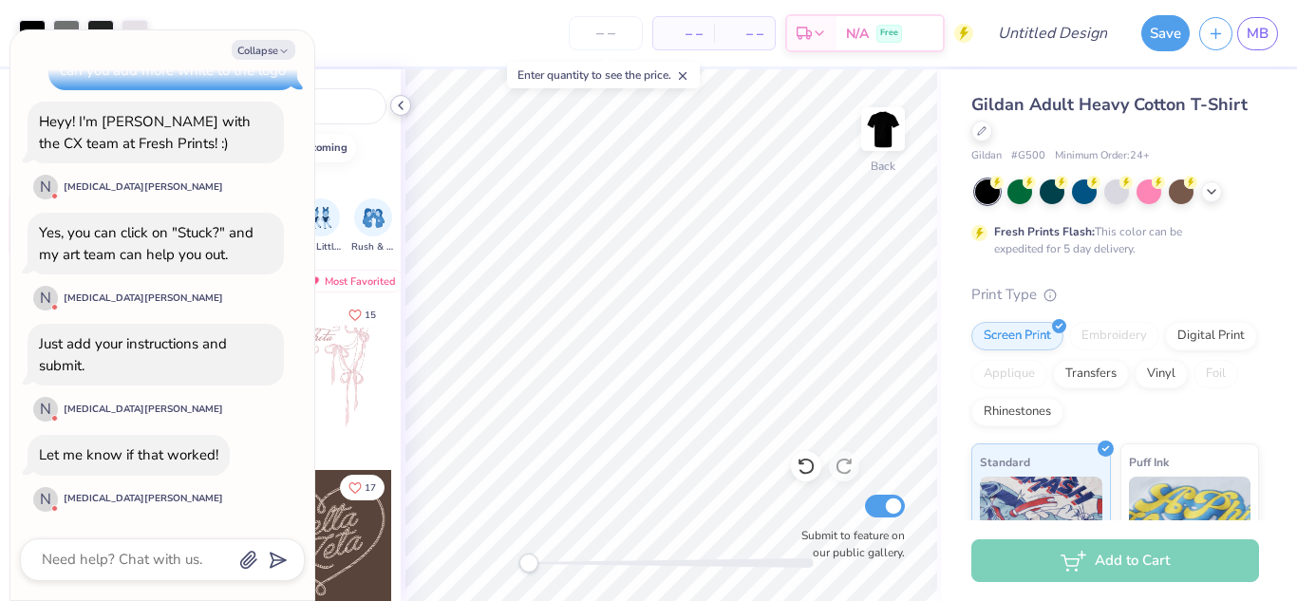
type textarea "x"
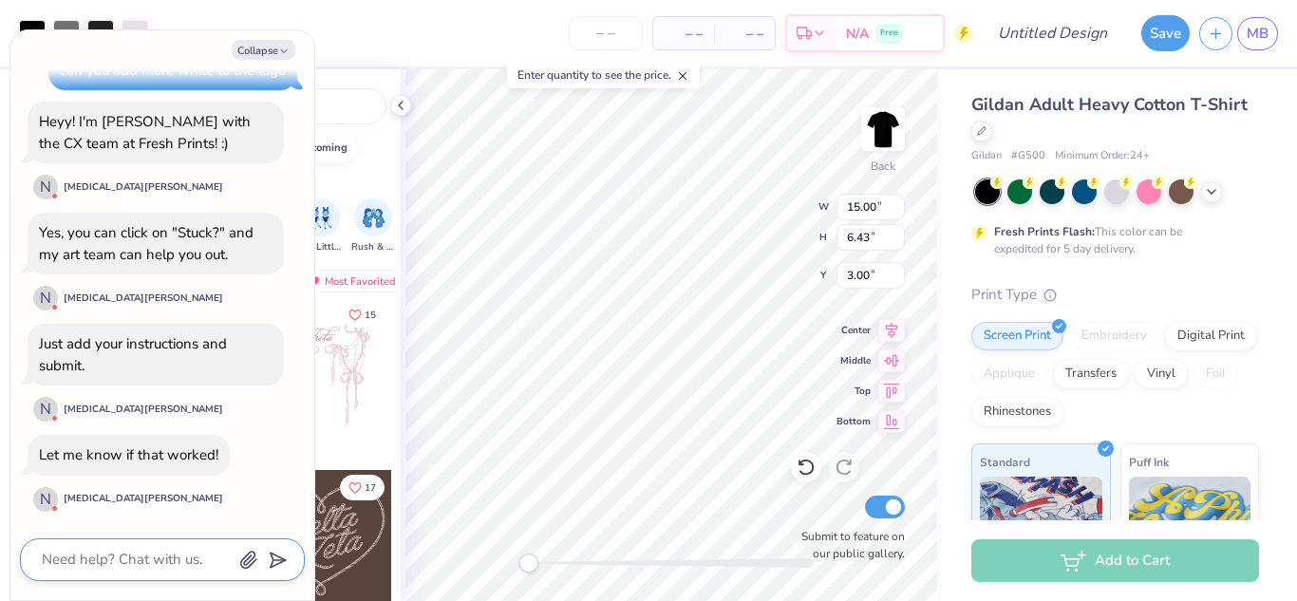
click at [90, 563] on textarea at bounding box center [136, 560] width 193 height 26
type textarea "w"
type textarea "x"
type textarea "wh"
type textarea "x"
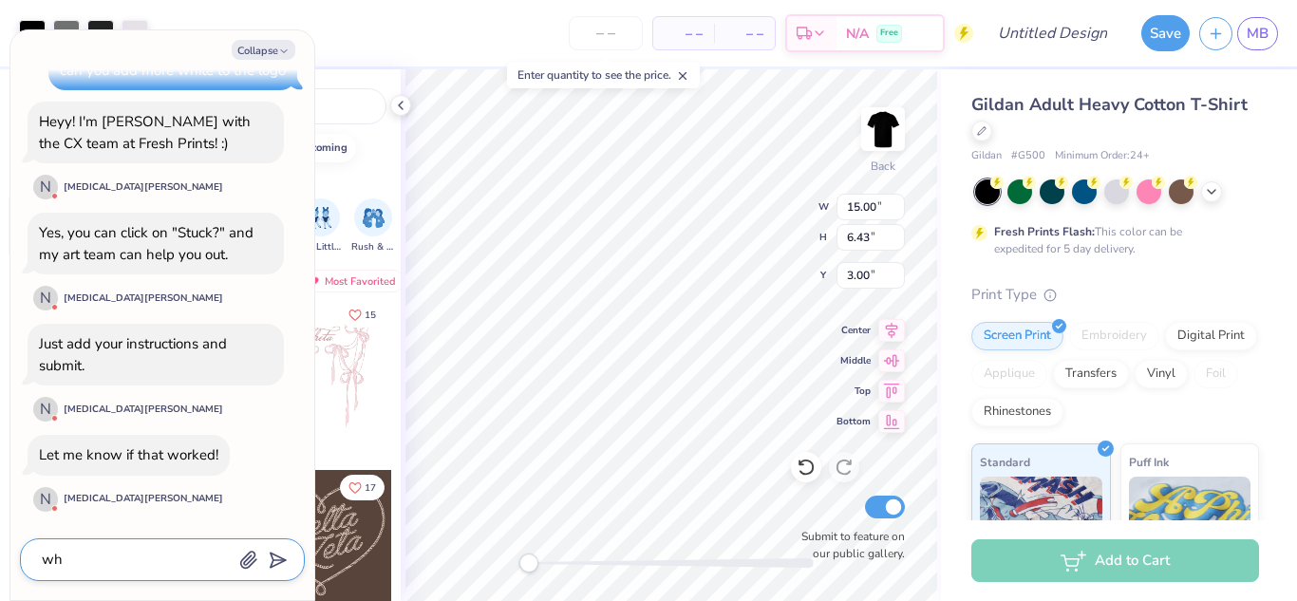
type textarea "whw"
type textarea "x"
type textarea "whwe"
type textarea "x"
type textarea "whwer"
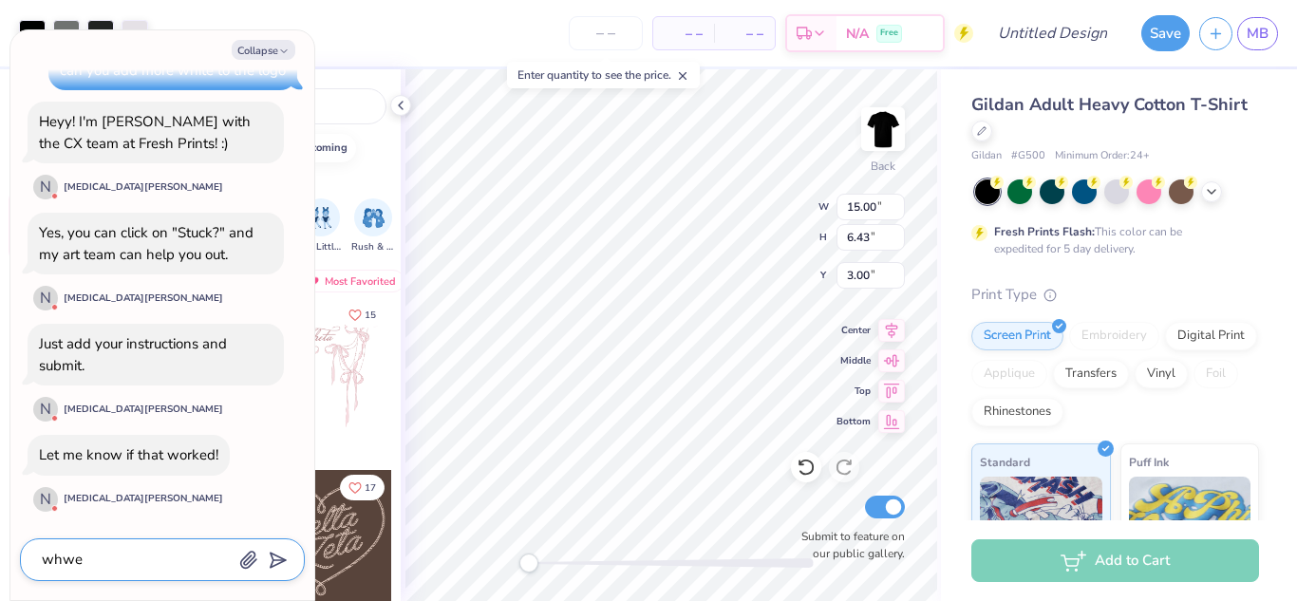
type textarea "x"
type textarea "whwere"
type textarea "x"
type textarea "where"
type textarea "x"
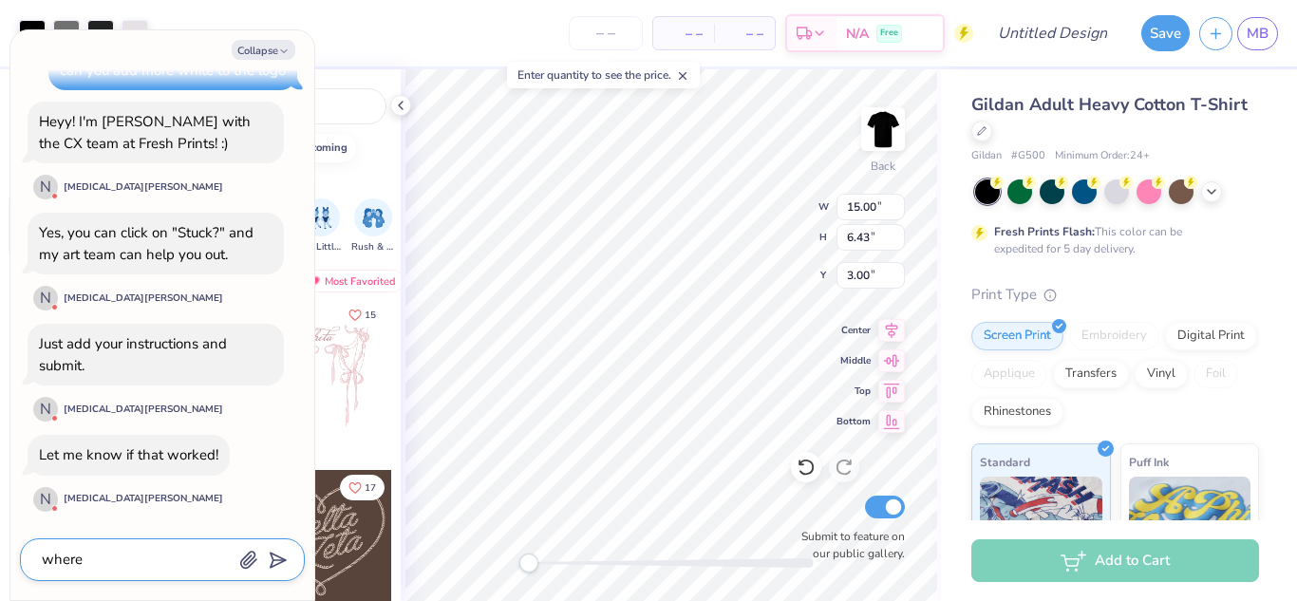
type textarea "where u"
type textarea "x"
type textarea "where us"
type textarea "x"
type textarea "where"
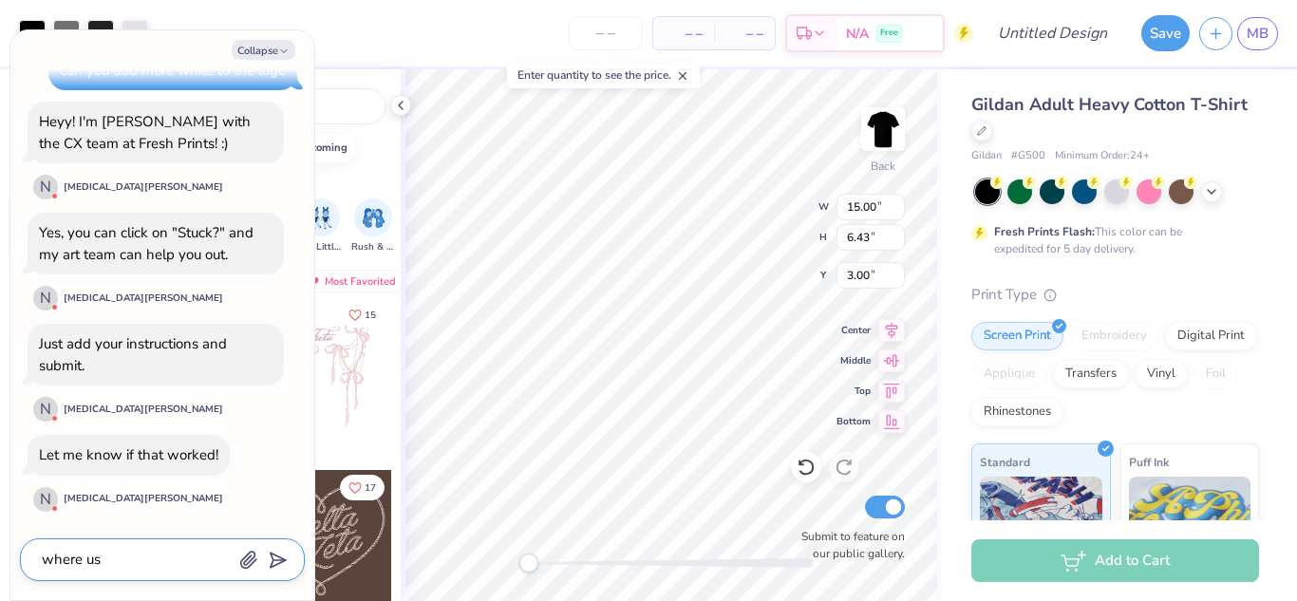
type textarea "x"
type textarea "where is"
type textarea "x"
type textarea "where is"
type textarea "x"
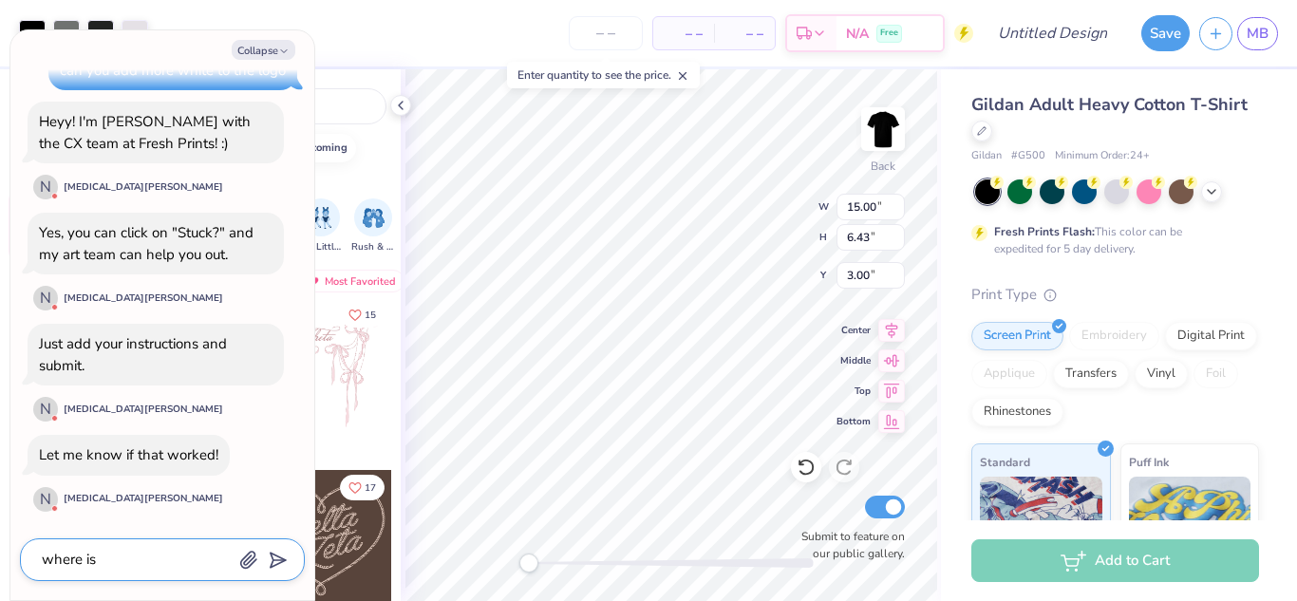
type textarea "where i"
type textarea "x"
type textarea "where"
type textarea "x"
type textarea "where d"
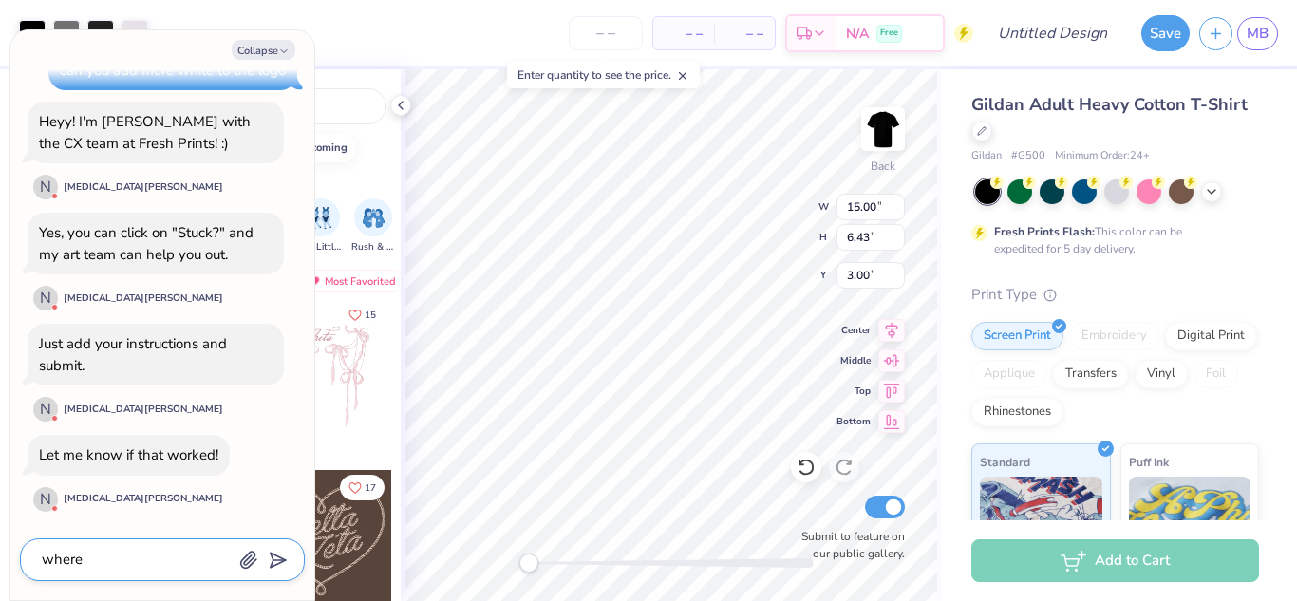
type textarea "x"
type textarea "where do"
type textarea "x"
type textarea "where do"
type textarea "x"
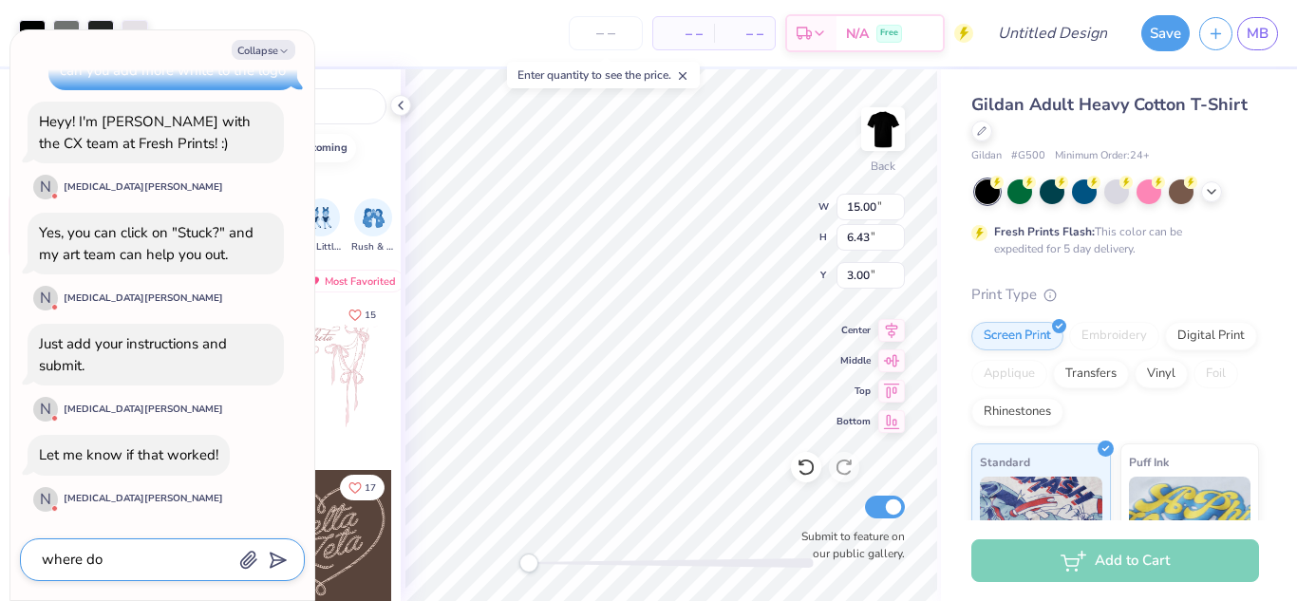
type textarea "where do i"
type textarea "x"
type textarea "where do I"
type textarea "x"
type textarea "where do I c"
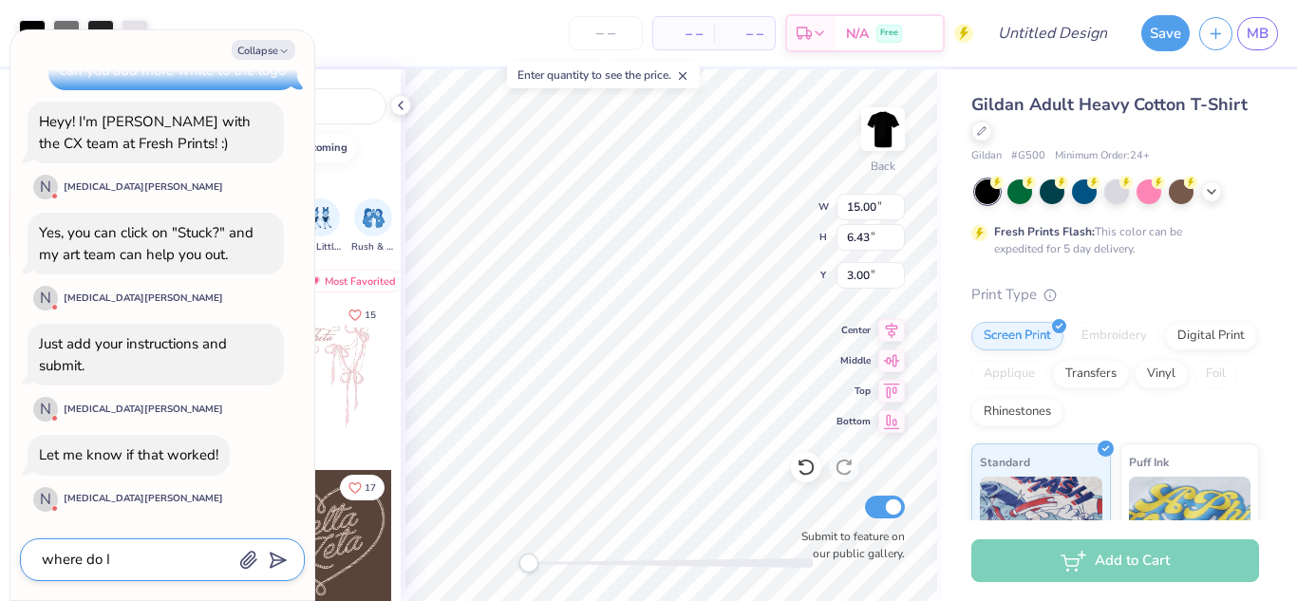
type textarea "x"
type textarea "where do I cl"
type textarea "x"
type textarea "where do I cli"
type textarea "x"
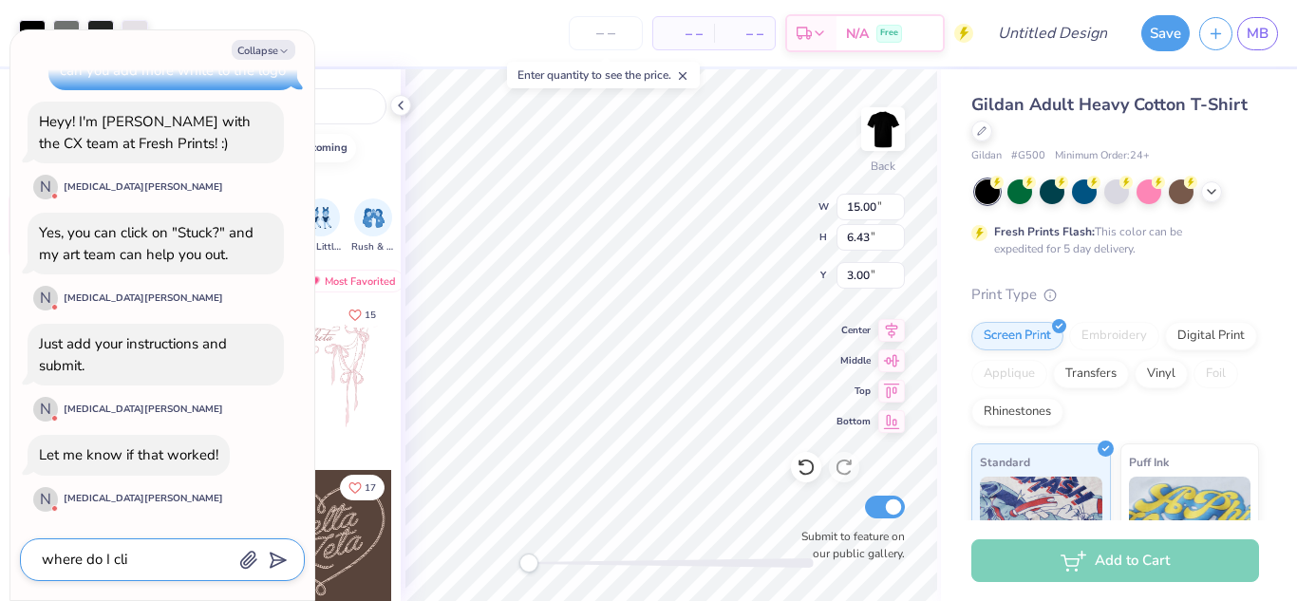
type textarea "where do I clic"
type textarea "x"
type textarea "where do I click"
type textarea "x"
type textarea "where do I click"
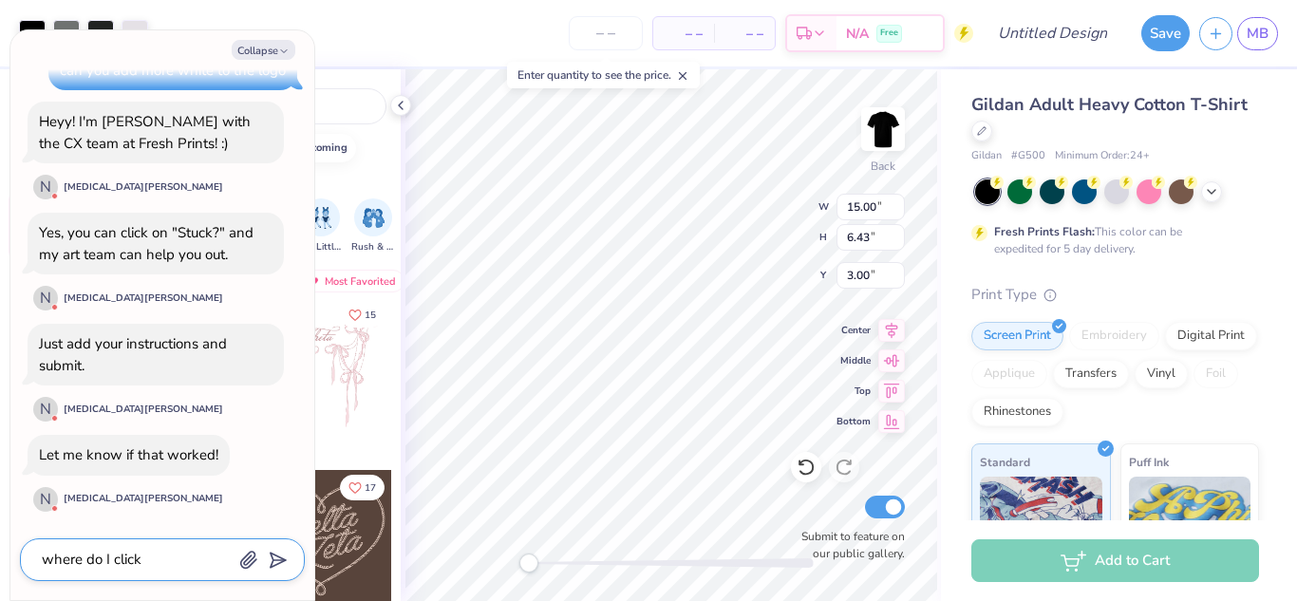
type textarea "x"
type textarea "where do I click s"
type textarea "x"
type textarea "where do I click st"
type textarea "x"
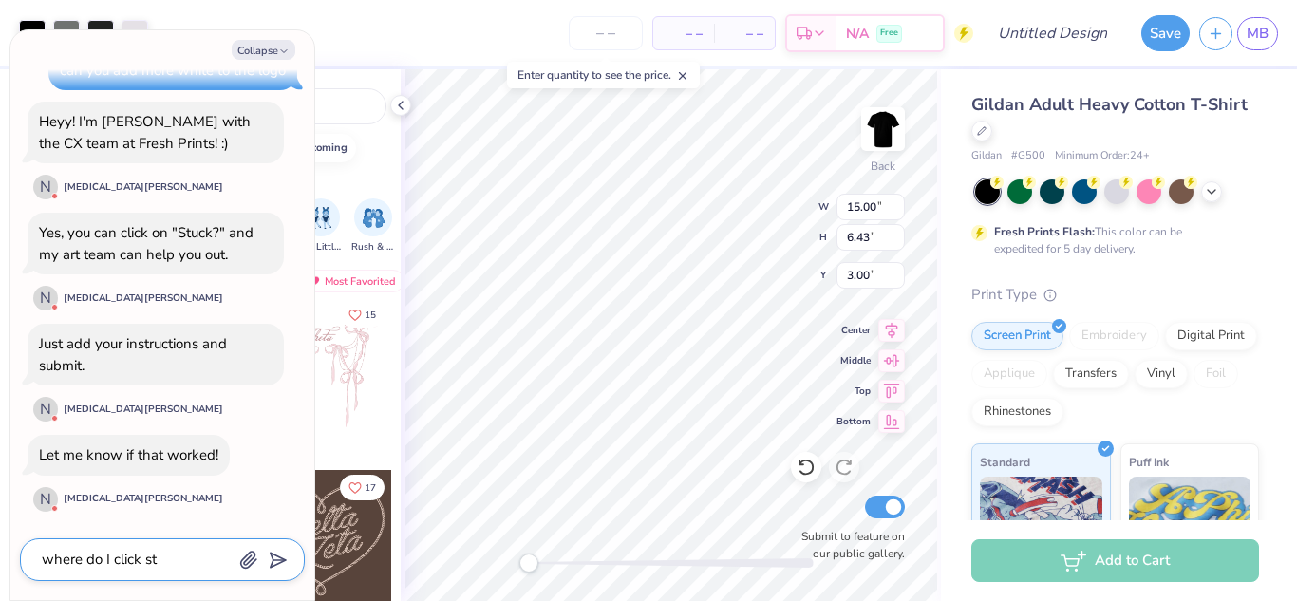
type textarea "where do I click stu"
type textarea "x"
type textarea "where do I click stuc"
type textarea "x"
type textarea "where do I click stuck"
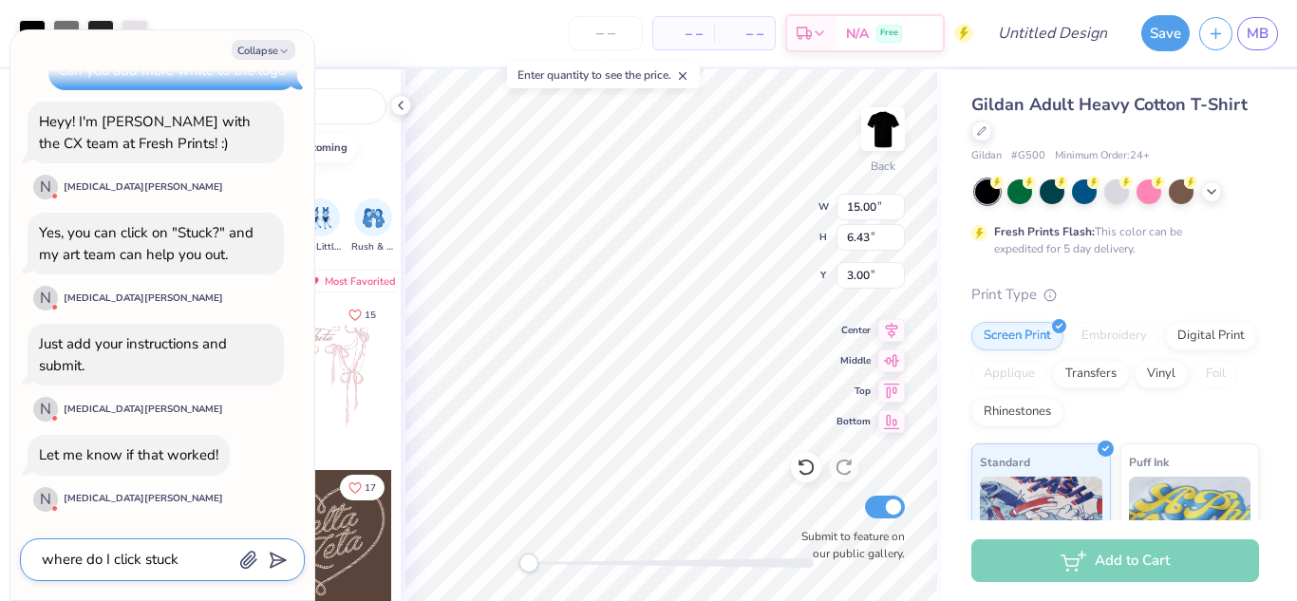
type textarea "x"
type textarea "where do I click stuck"
type textarea "x"
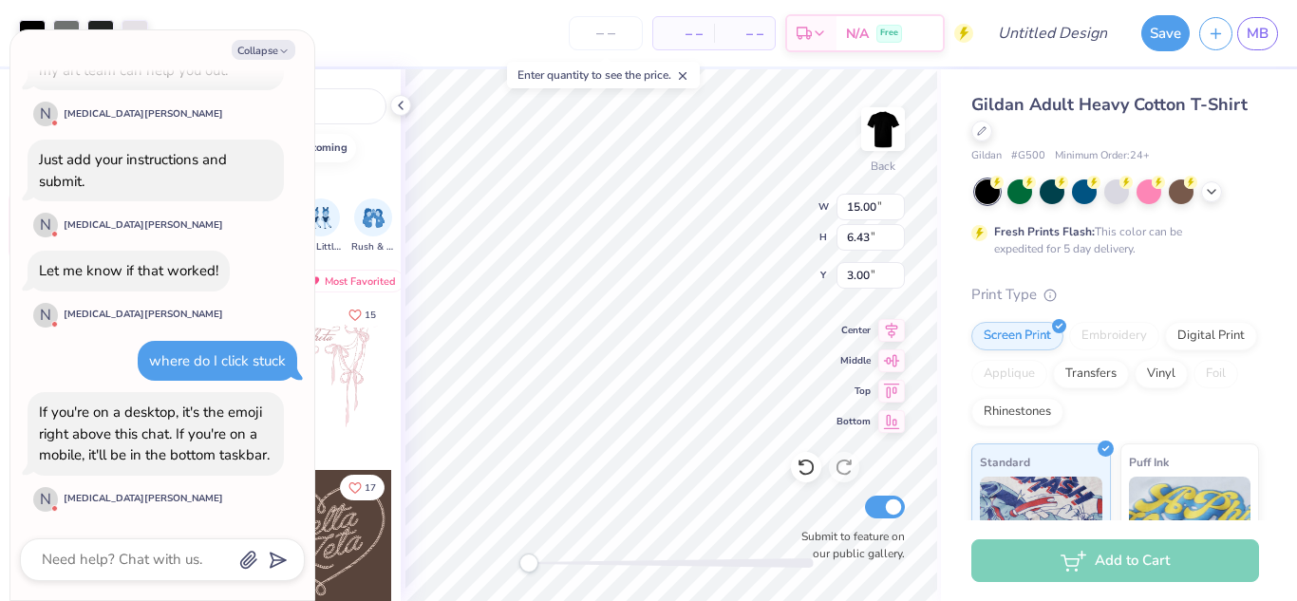
scroll to position [0, 0]
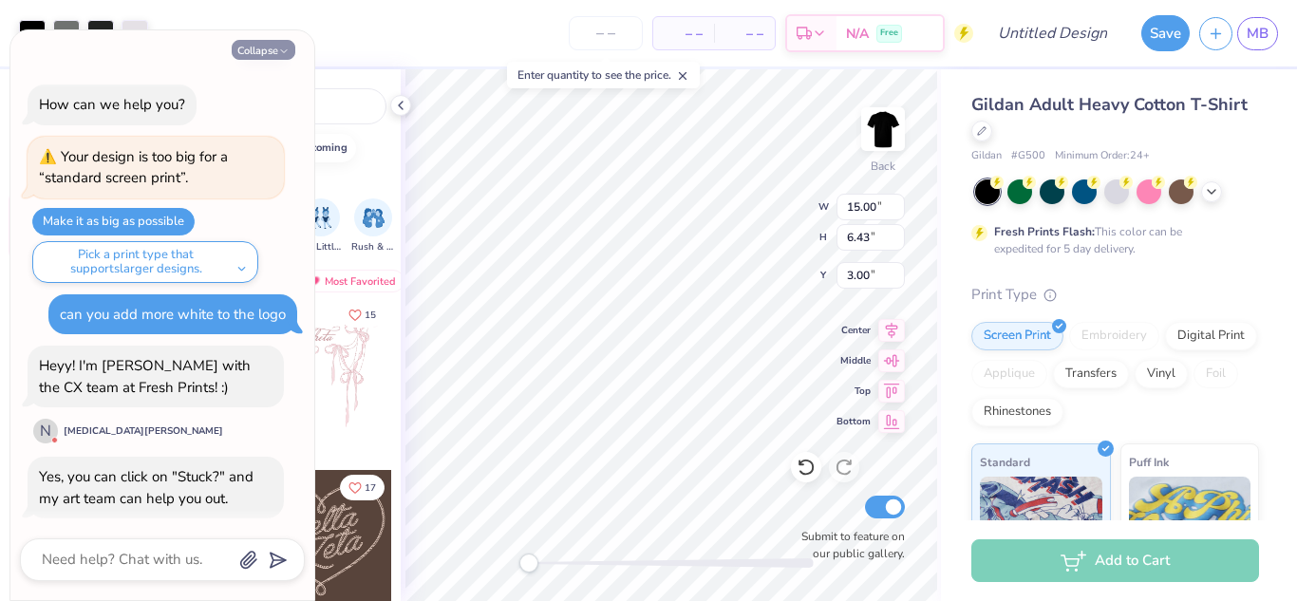
click at [280, 49] on icon "button" at bounding box center [283, 51] width 11 height 11
type textarea "x"
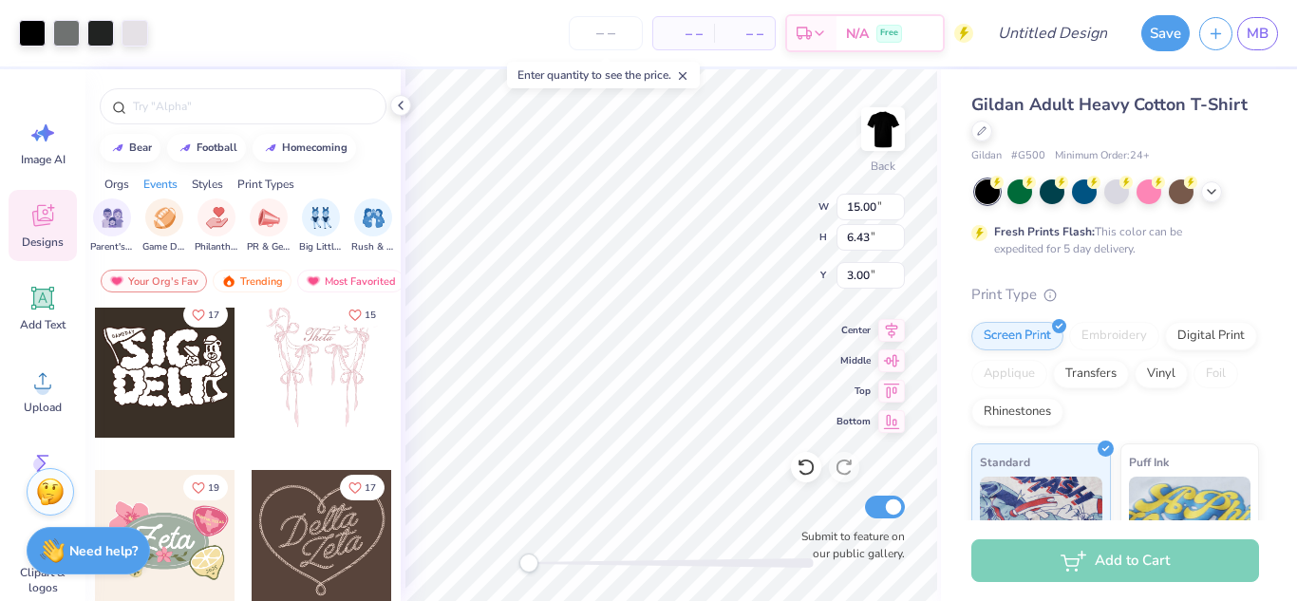
click at [64, 217] on div "Designs" at bounding box center [43, 225] width 68 height 71
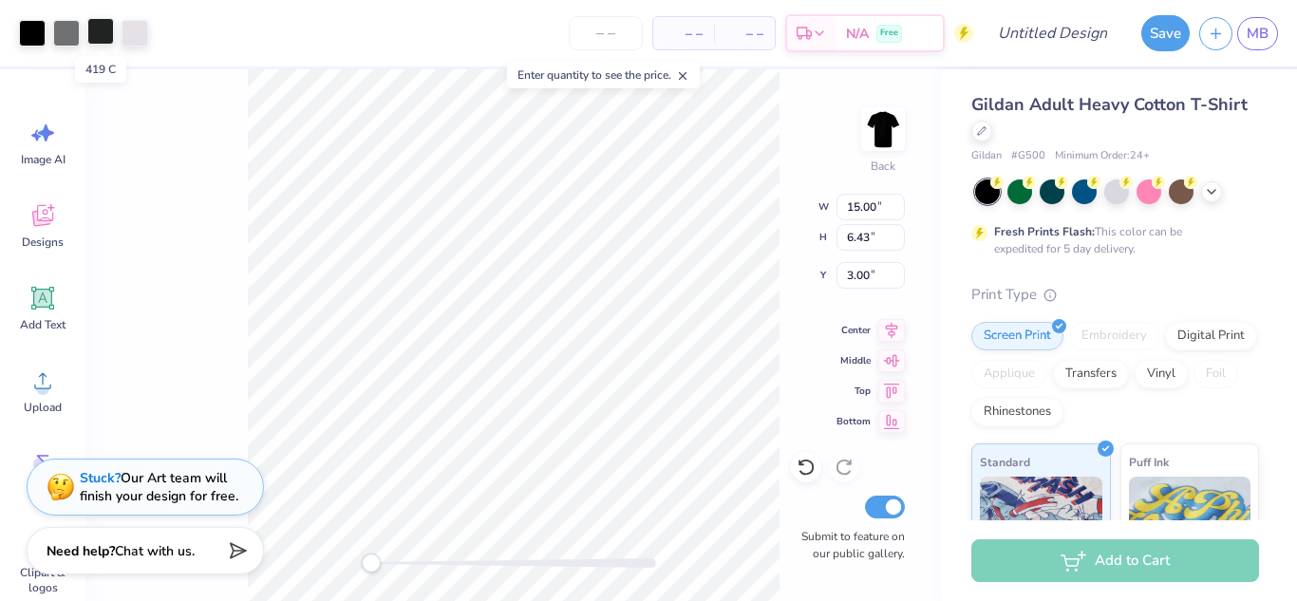
click at [104, 38] on div at bounding box center [100, 31] width 27 height 27
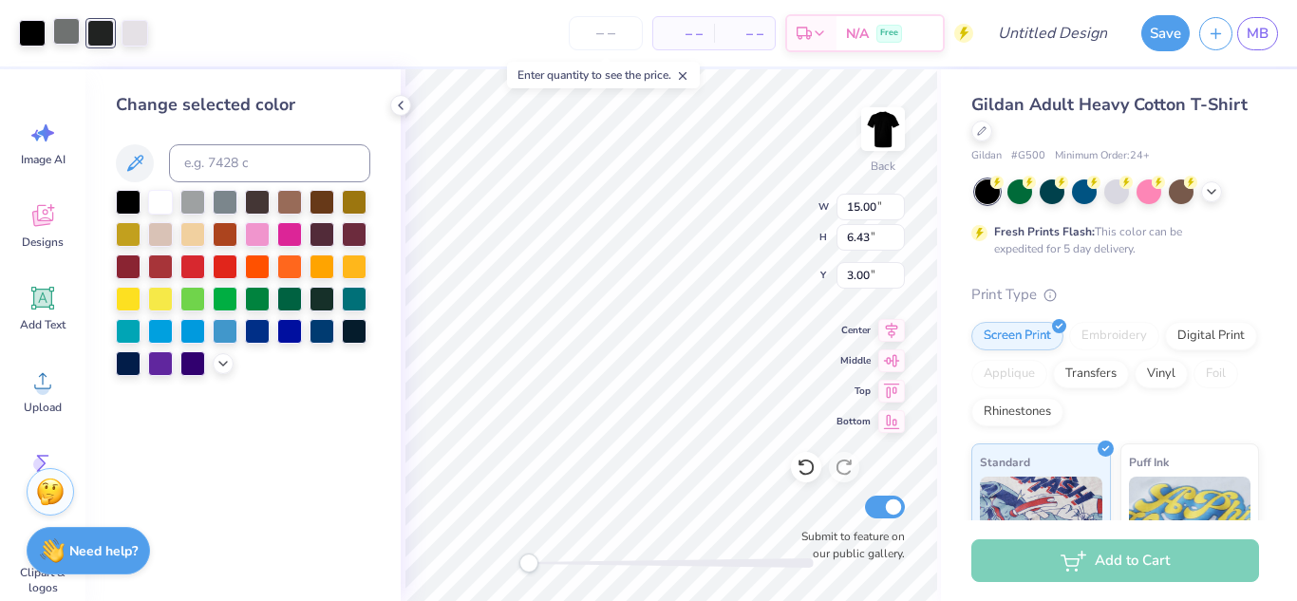
click at [70, 37] on div at bounding box center [66, 31] width 27 height 27
click at [135, 34] on div at bounding box center [135, 31] width 27 height 27
click at [135, 38] on div at bounding box center [135, 33] width 27 height 27
click at [162, 204] on div at bounding box center [160, 200] width 25 height 25
click at [51, 153] on span "Image AI" at bounding box center [43, 159] width 45 height 15
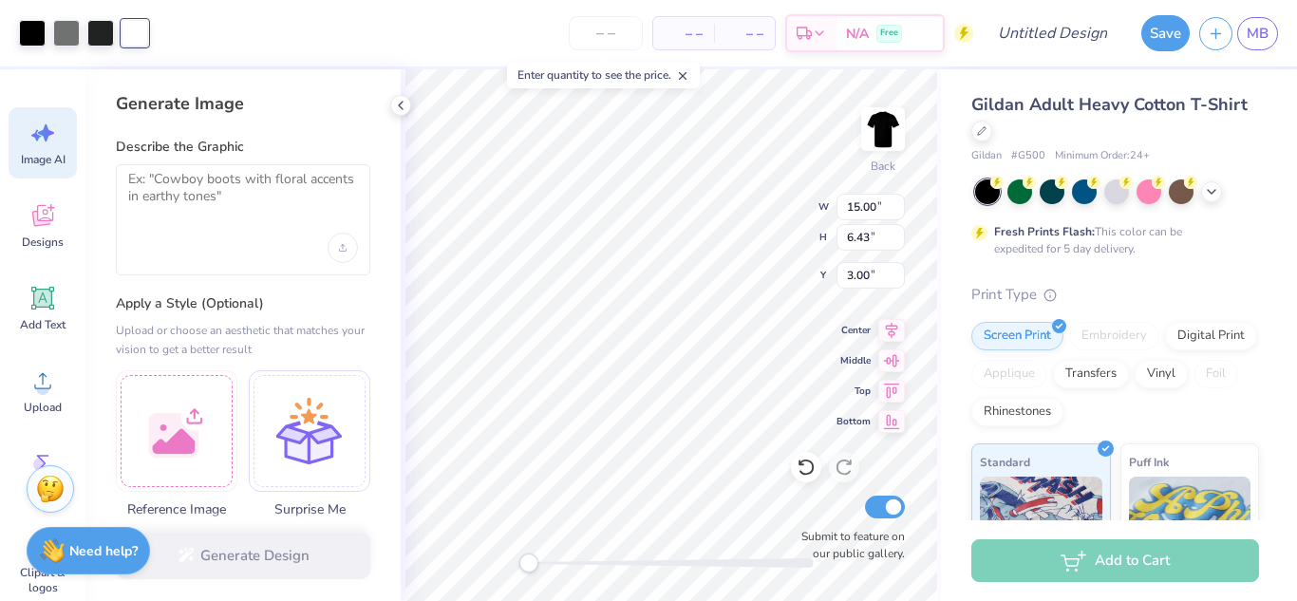
click at [48, 492] on img at bounding box center [50, 489] width 28 height 28
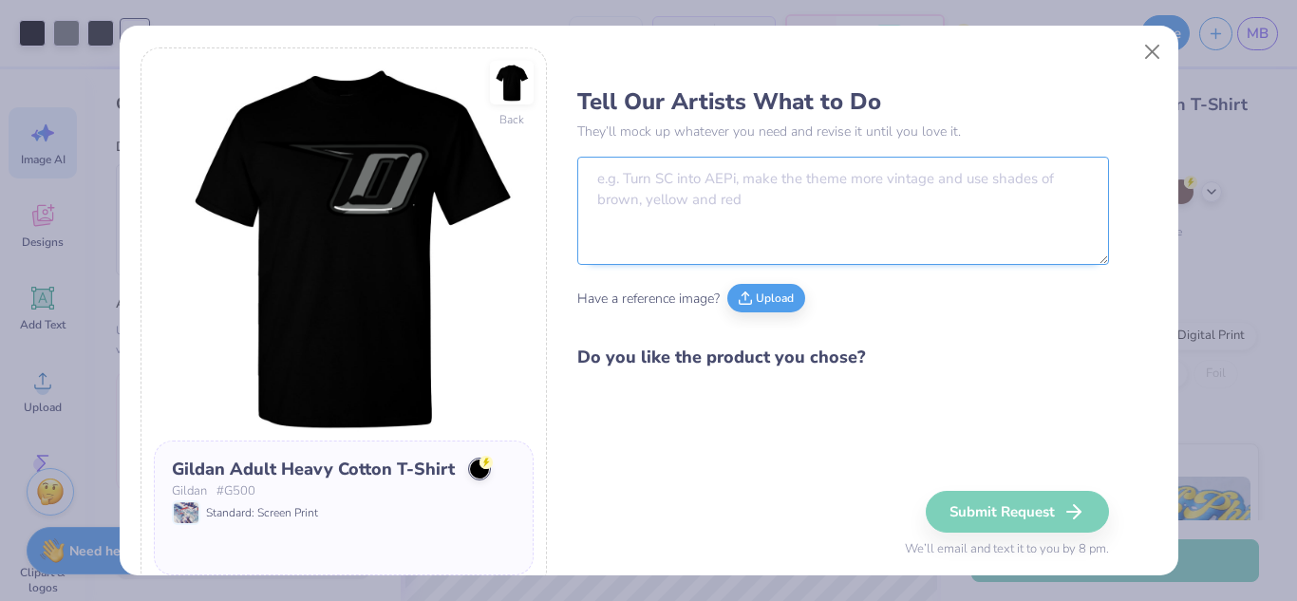
click at [725, 216] on textarea at bounding box center [843, 211] width 532 height 108
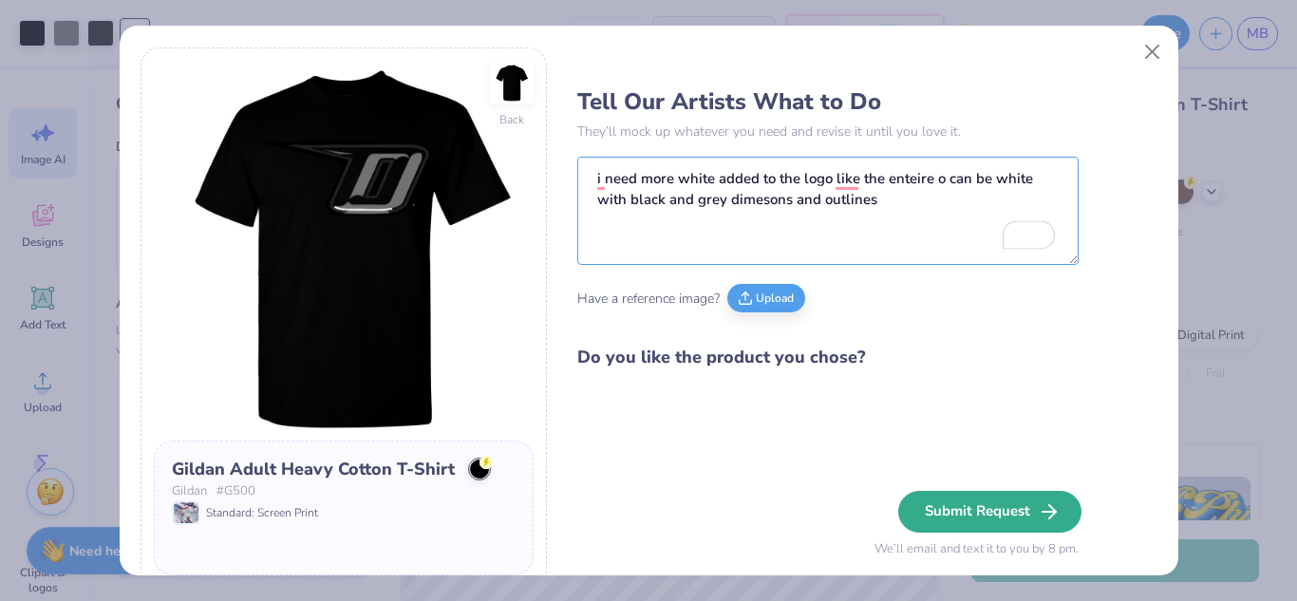
type textarea "i need more white added to the logo like the enteire o can be white with black …"
click at [1009, 508] on button "Submit Request" at bounding box center [989, 512] width 183 height 42
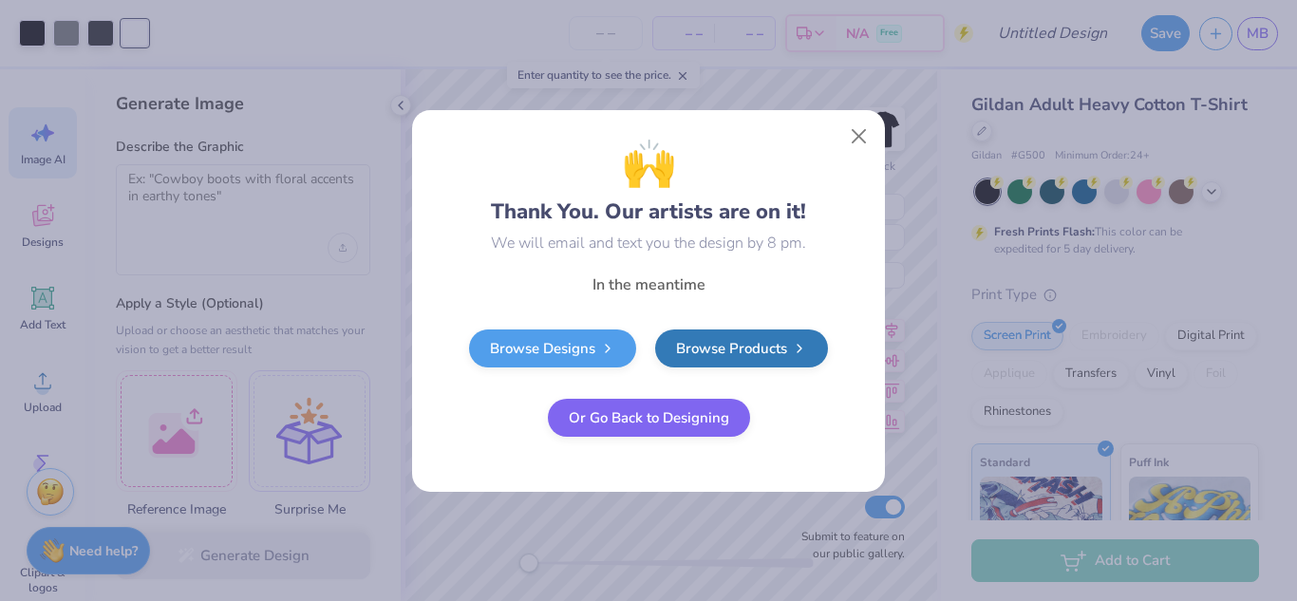
click at [890, 128] on div "🙌 Thank You. Our artists are on it! We will email and text you the design by 8 …" at bounding box center [648, 300] width 1297 height 601
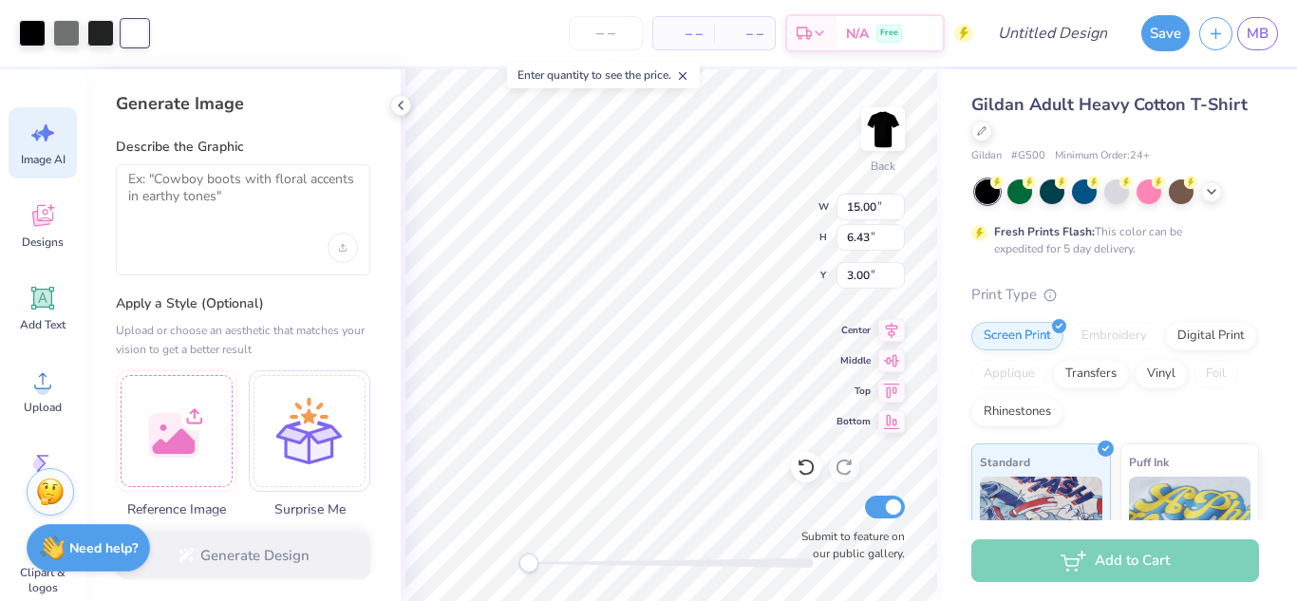
click at [104, 546] on strong "Need help?" at bounding box center [103, 548] width 68 height 18
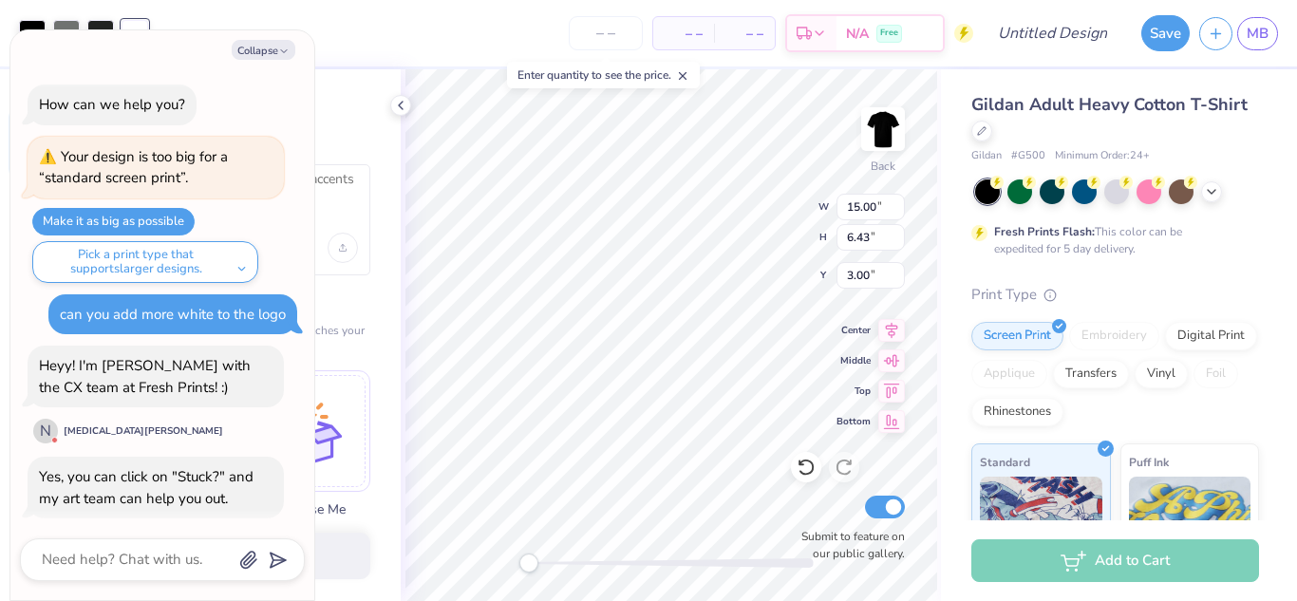
scroll to position [428, 0]
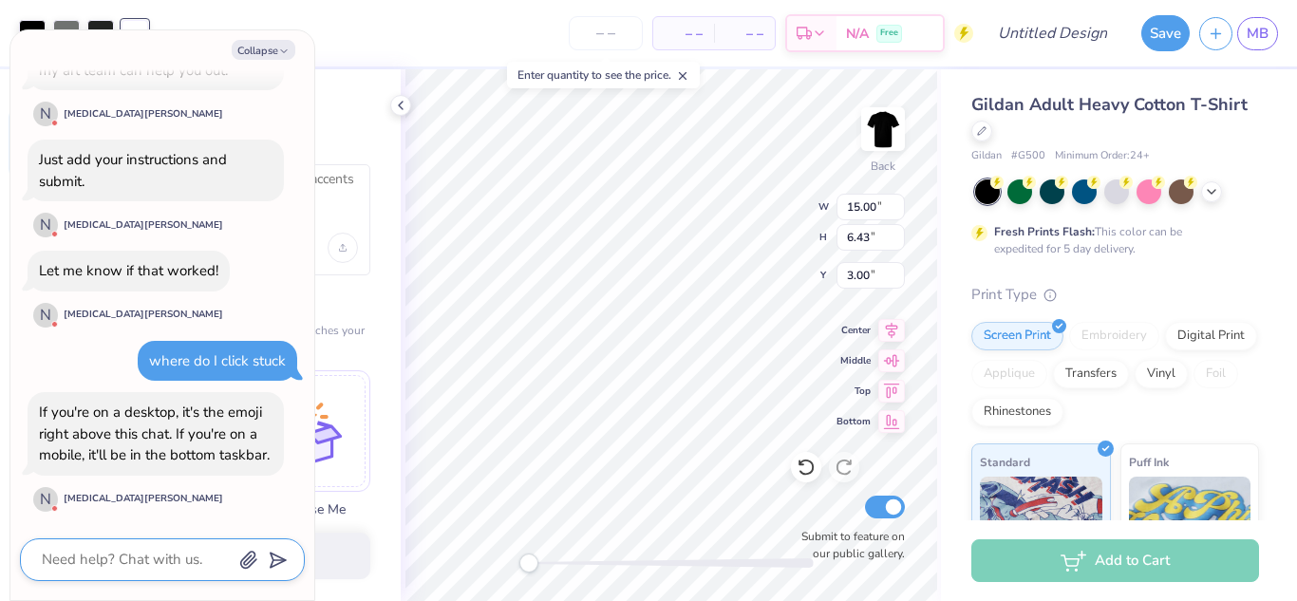
click at [130, 558] on textarea at bounding box center [136, 560] width 193 height 26
type textarea "x"
type textarea "o"
type textarea "x"
type textarea "ok"
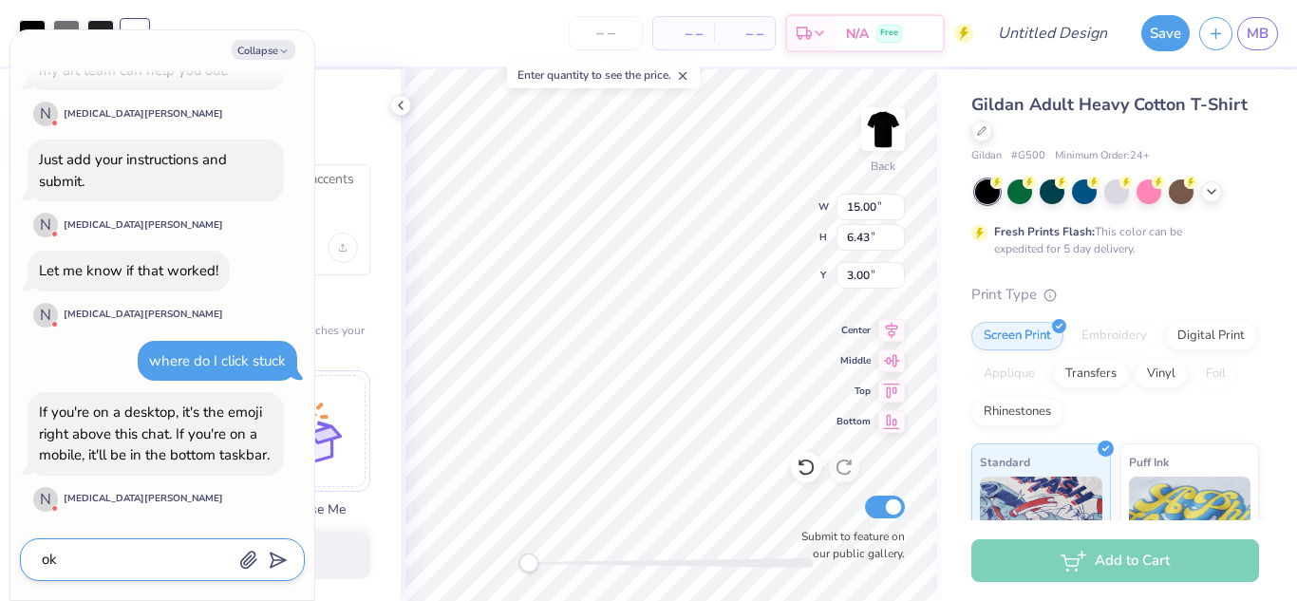
type textarea "x"
type textarea "ok"
type textarea "x"
type textarea "ok"
type textarea "x"
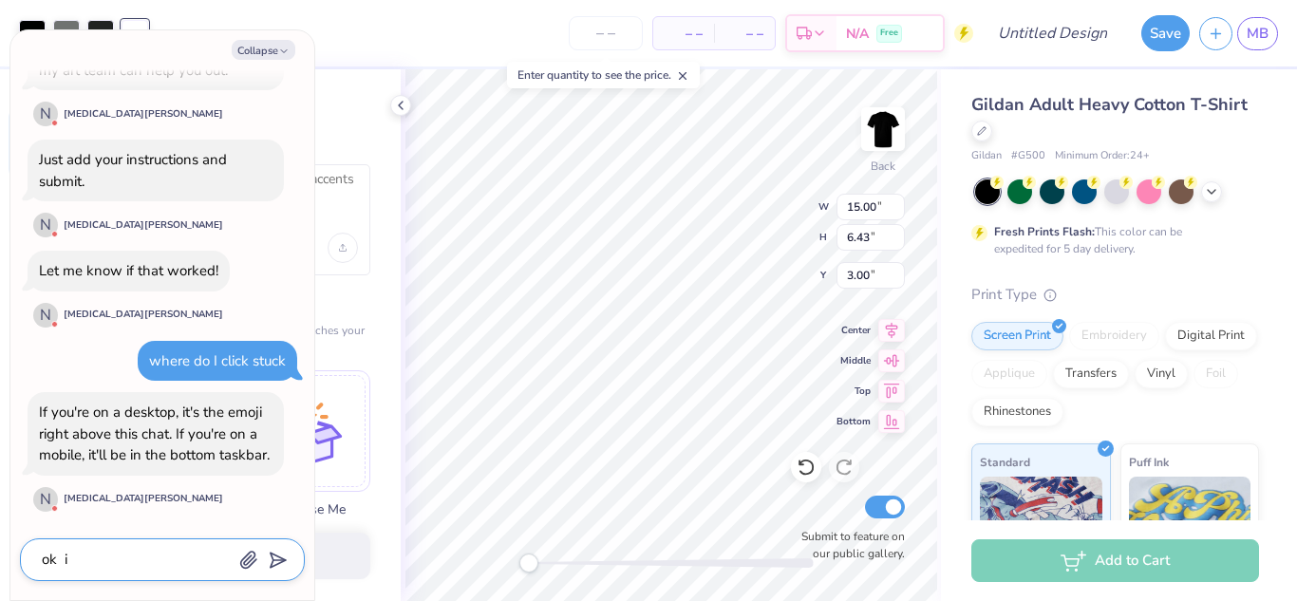
type textarea "ok"
type textarea "x"
type textarea "ok I"
type textarea "x"
type textarea "ok I d"
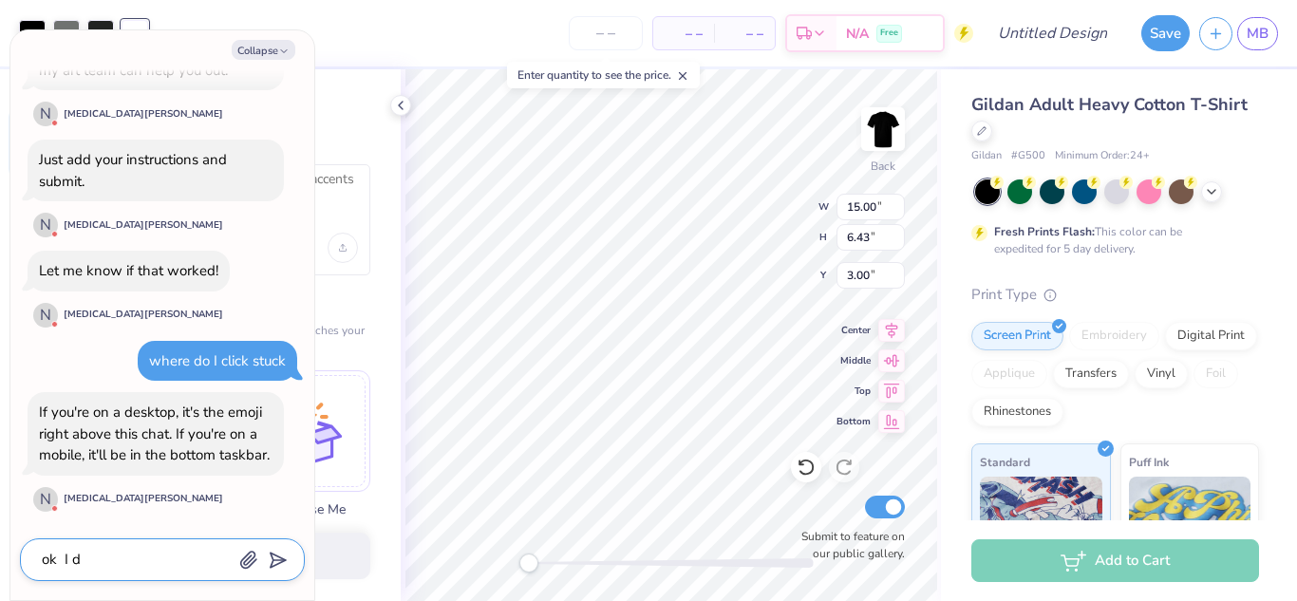
type textarea "x"
type textarea "ok I did"
type textarea "x"
type textarea "ok I did"
type textarea "x"
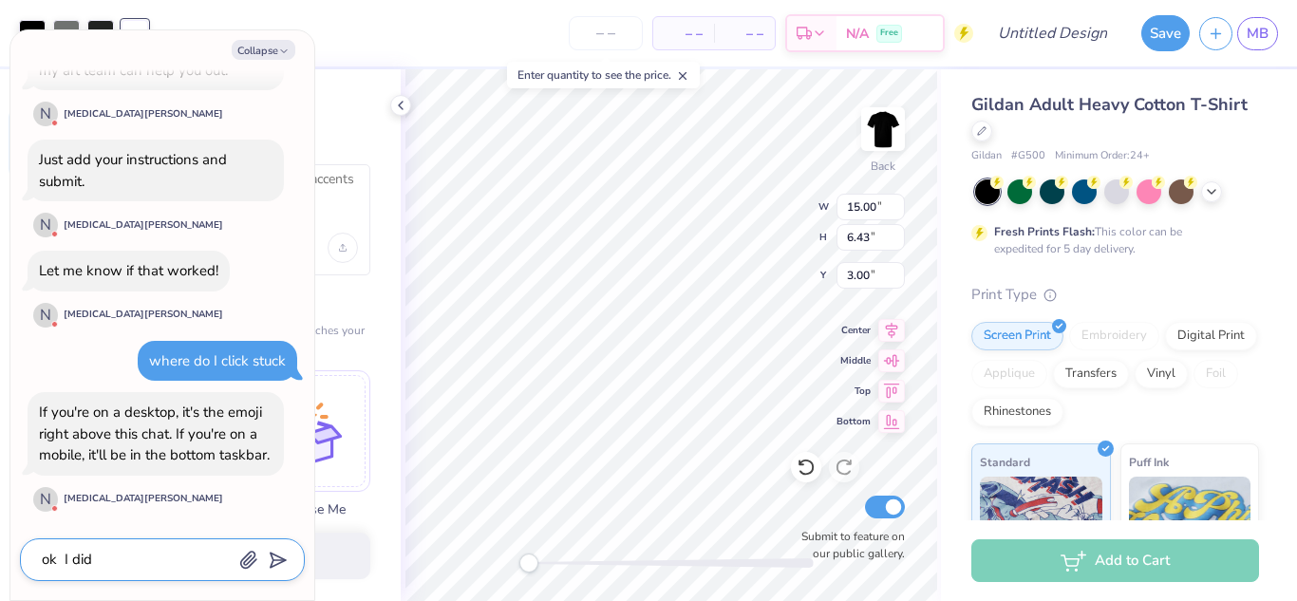
type textarea "ok I did i"
type textarea "x"
type textarea "ok I did it"
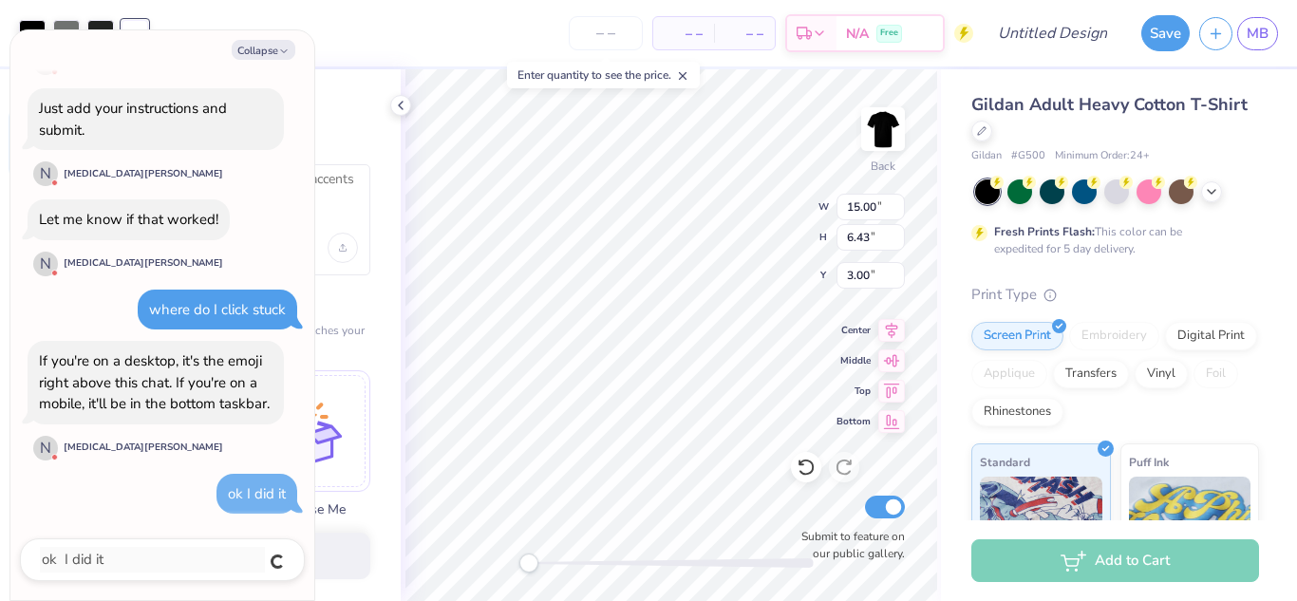
type textarea "x"
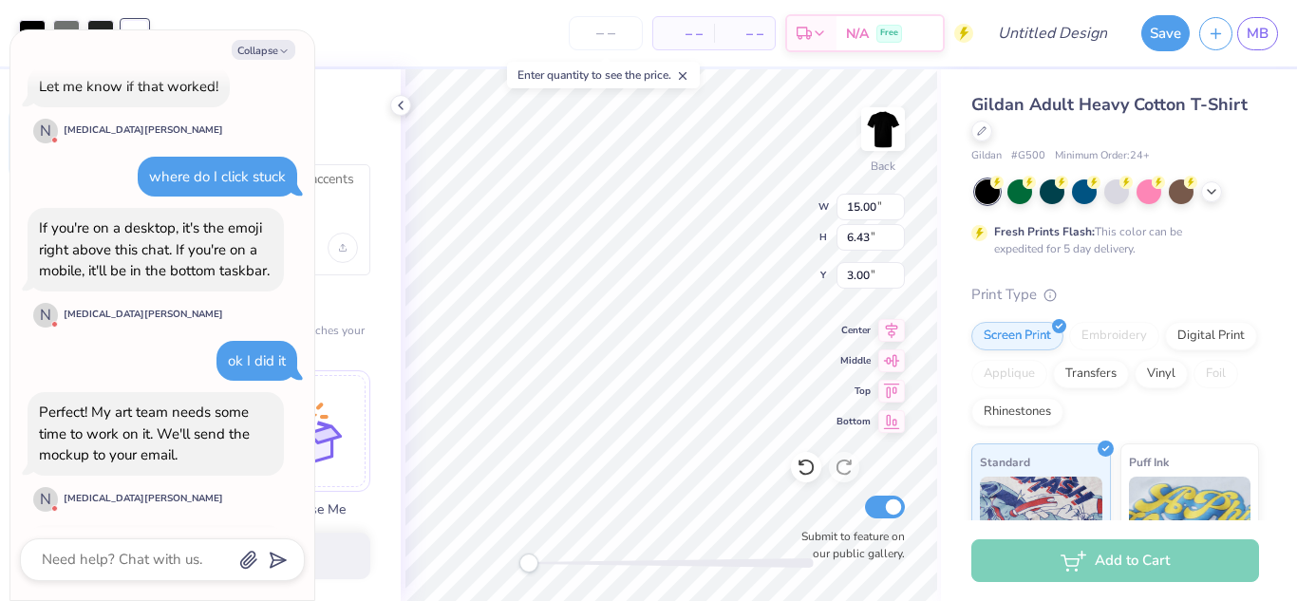
scroll to position [835, 0]
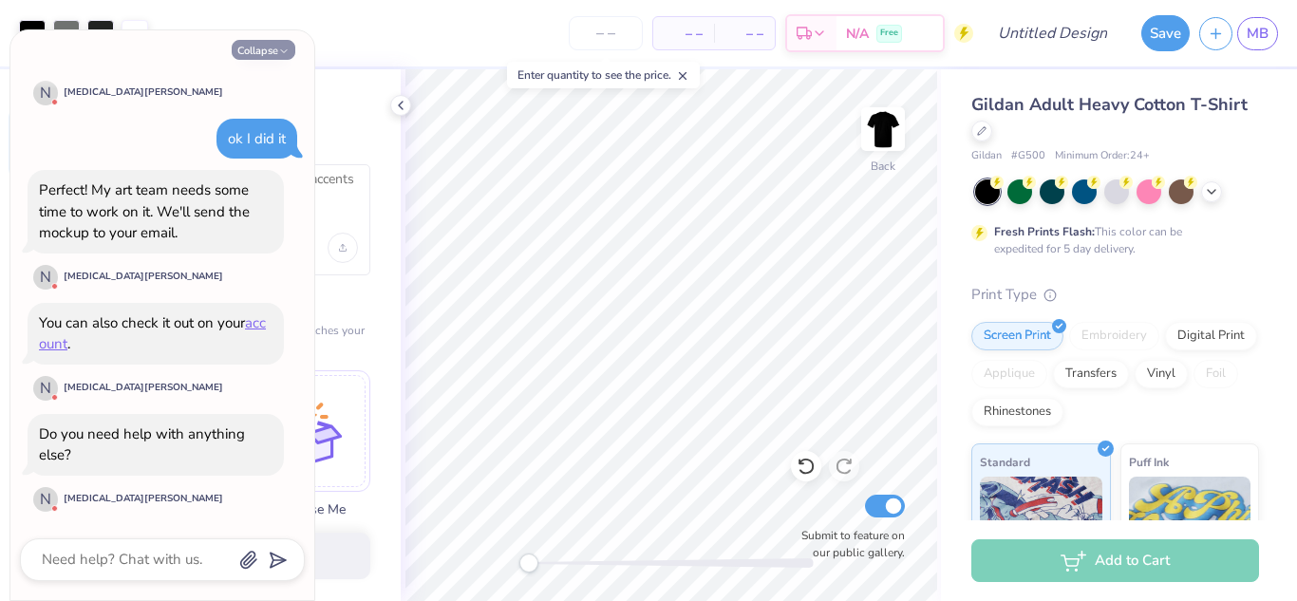
click at [268, 46] on button "Collapse" at bounding box center [264, 50] width 64 height 20
type textarea "x"
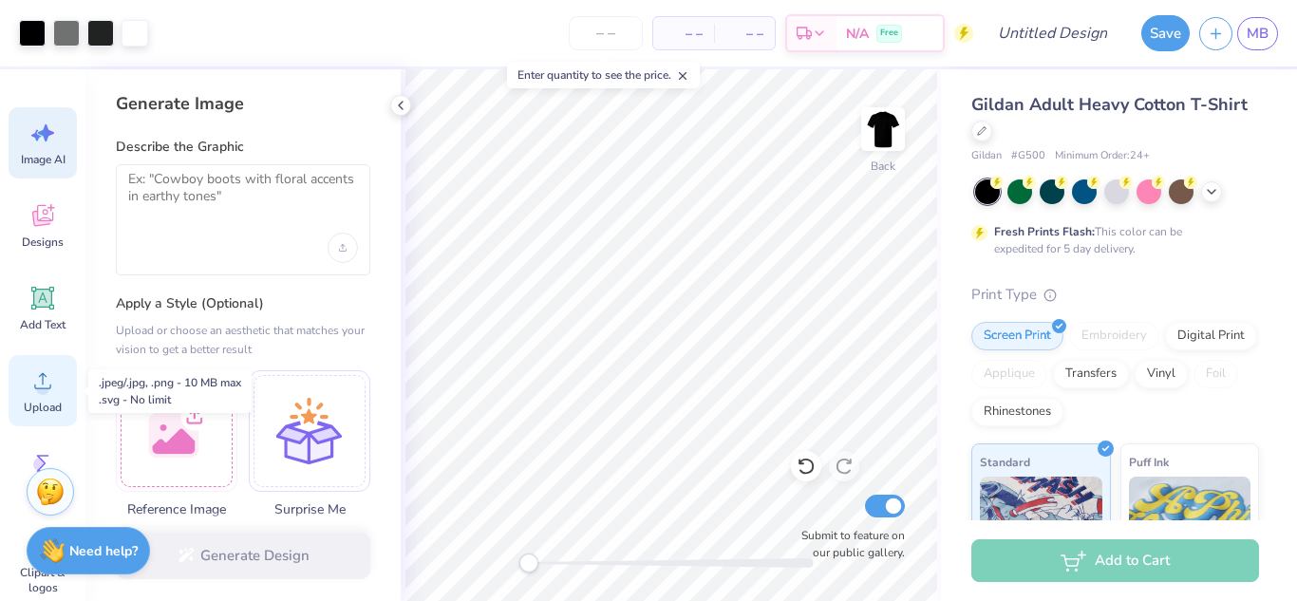
click at [40, 372] on icon at bounding box center [42, 381] width 28 height 28
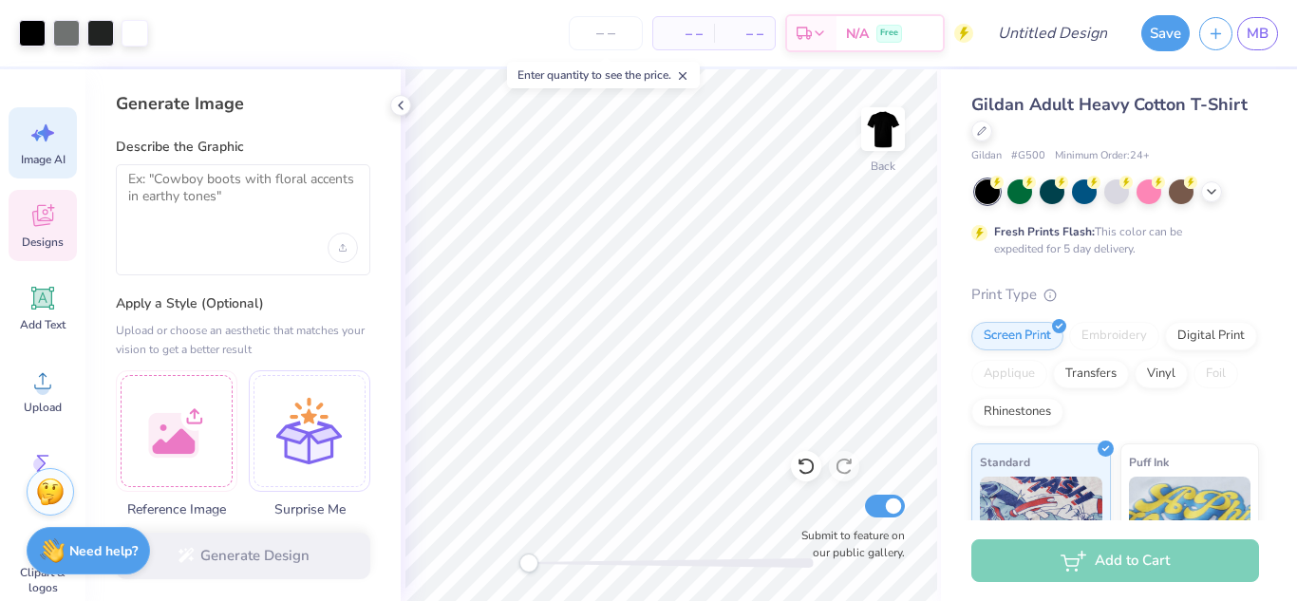
click at [44, 238] on span "Designs" at bounding box center [43, 242] width 42 height 15
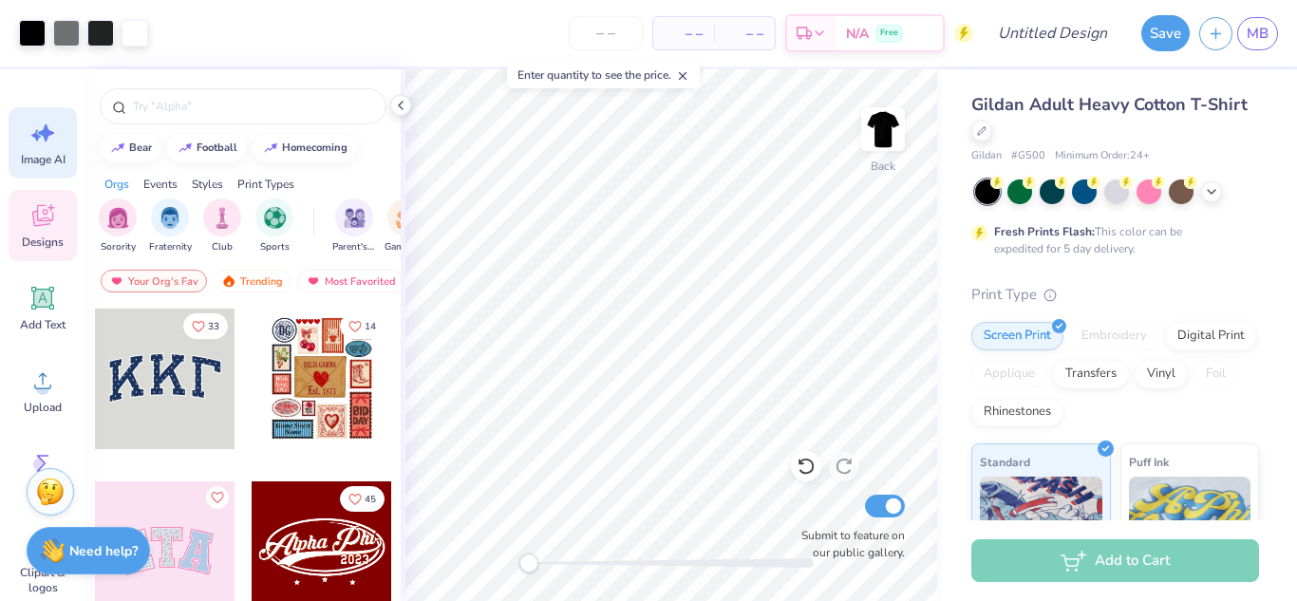
click at [50, 144] on icon at bounding box center [42, 133] width 28 height 28
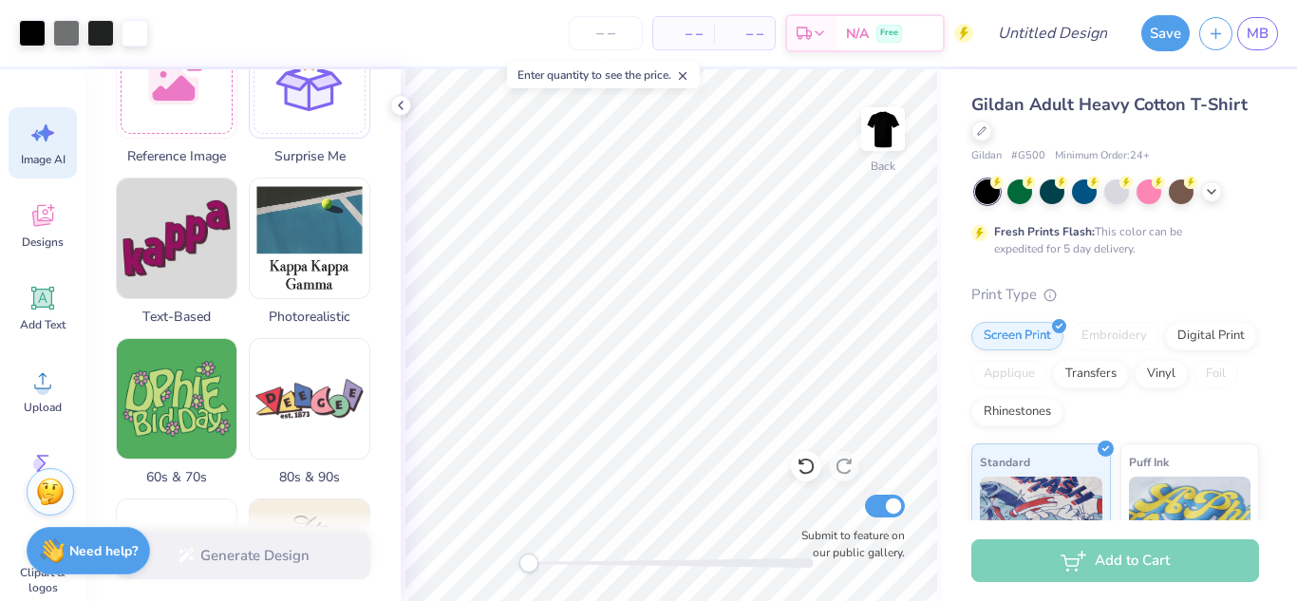
scroll to position [0, 0]
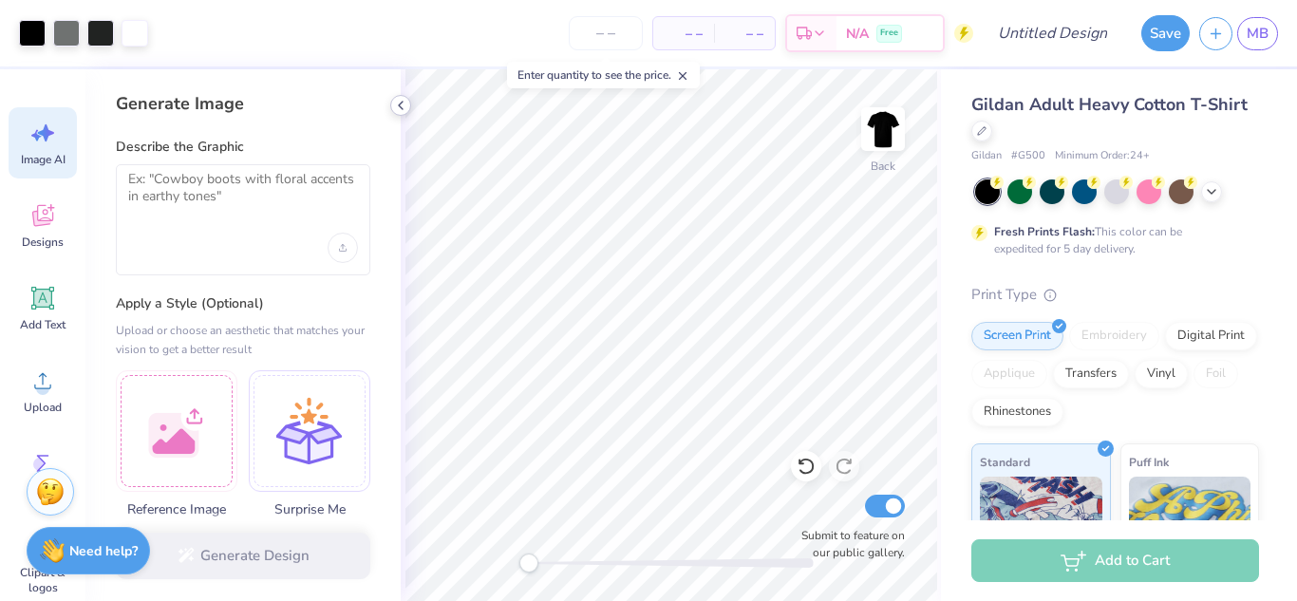
click at [403, 104] on icon at bounding box center [400, 105] width 15 height 15
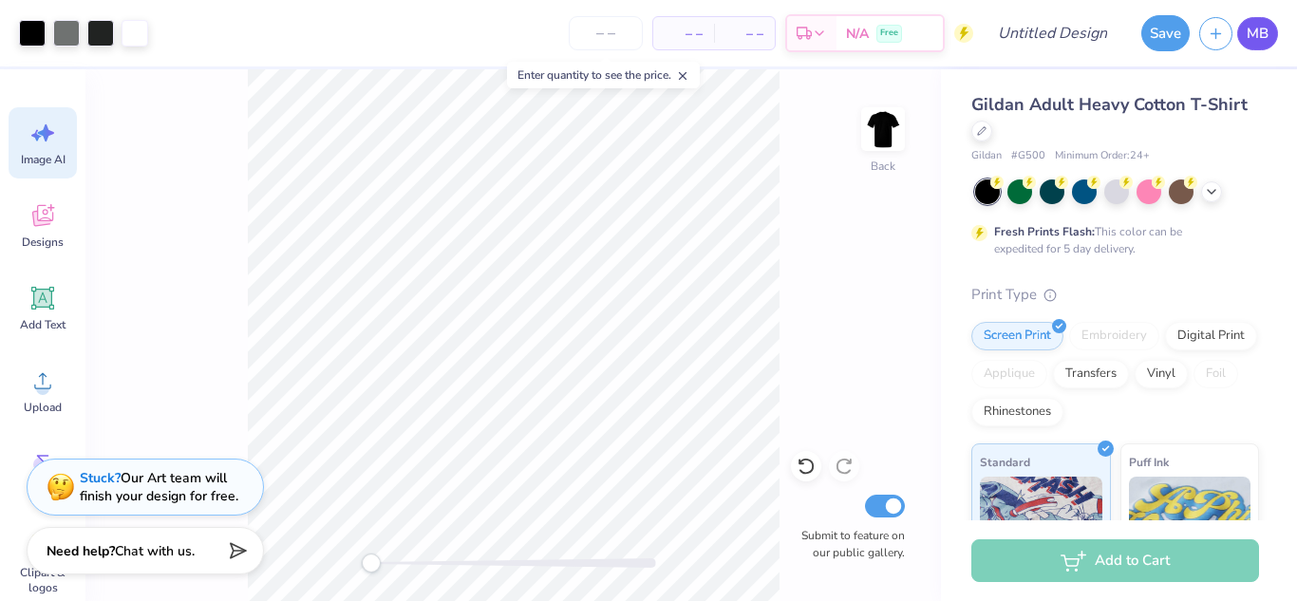
click at [1241, 41] on link "MB" at bounding box center [1258, 33] width 41 height 33
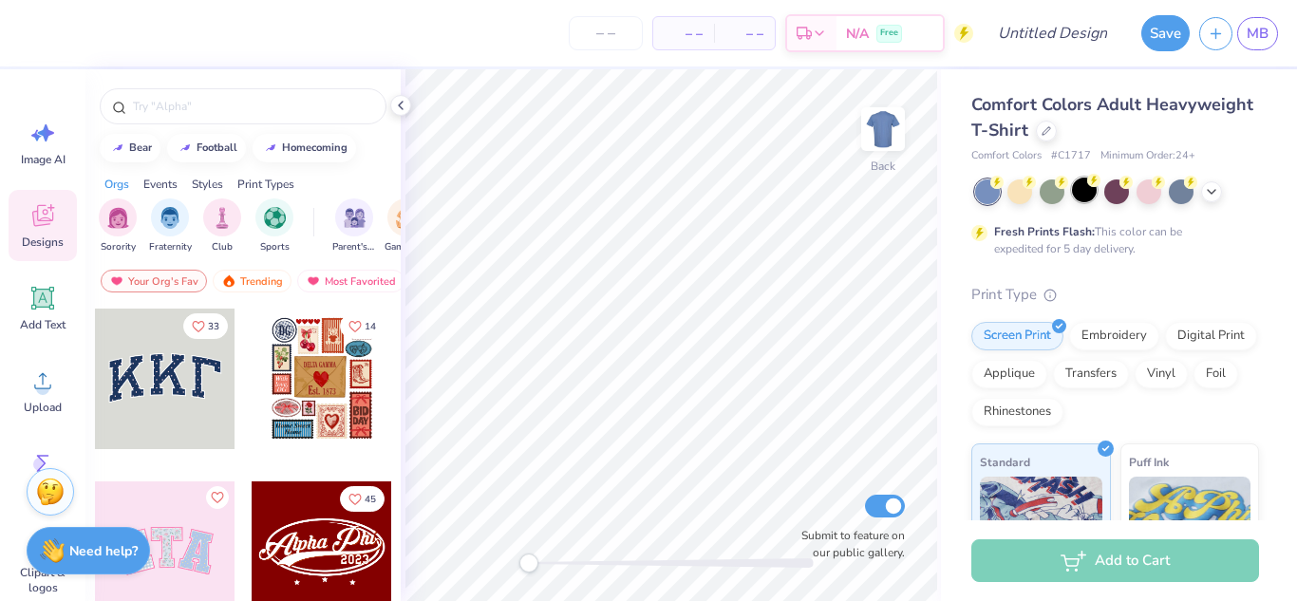
click at [1080, 198] on div at bounding box center [1084, 190] width 25 height 25
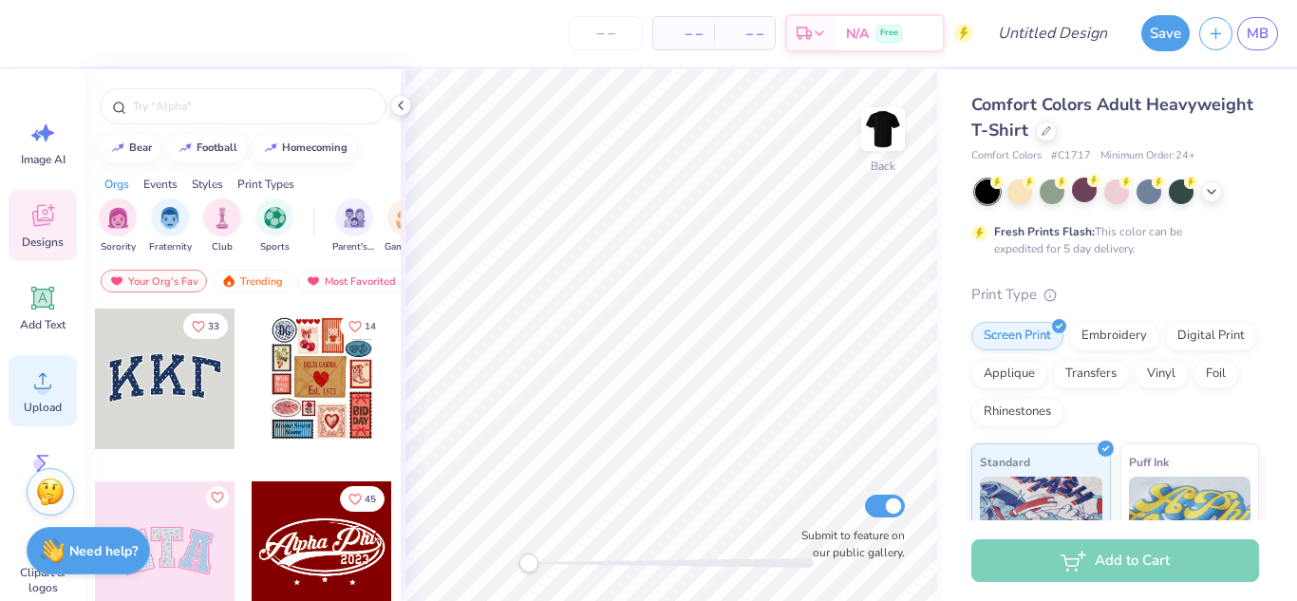
click at [38, 378] on icon at bounding box center [42, 381] width 28 height 28
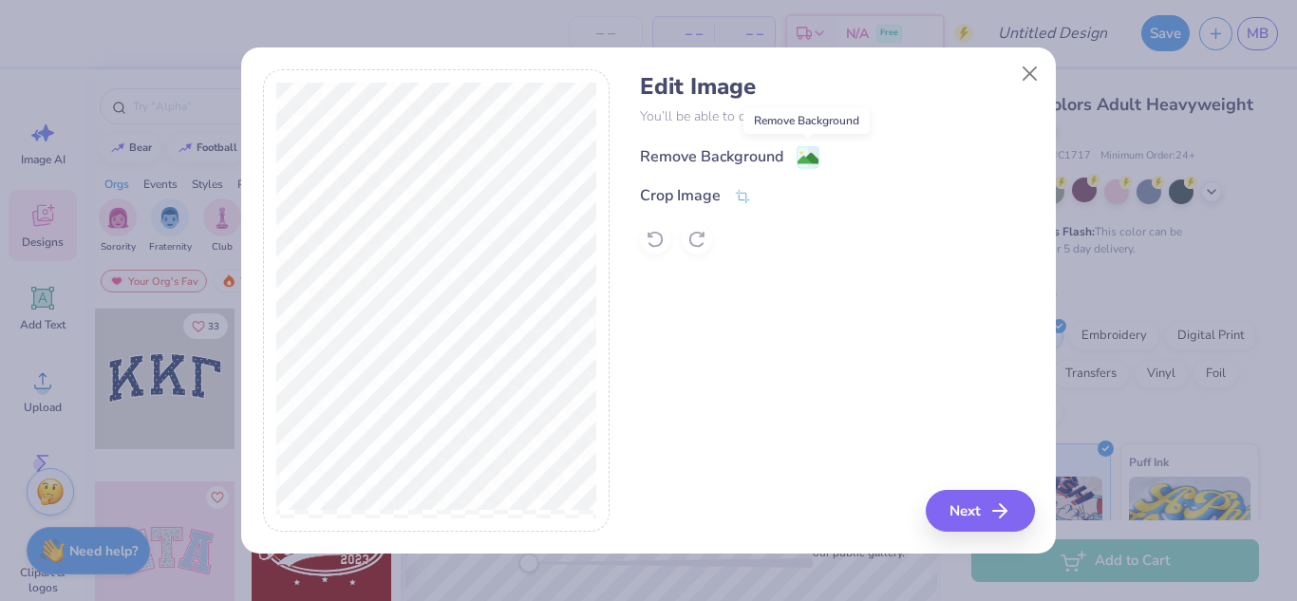
click at [803, 161] on image at bounding box center [808, 158] width 21 height 21
click at [979, 518] on button "Next" at bounding box center [983, 511] width 109 height 42
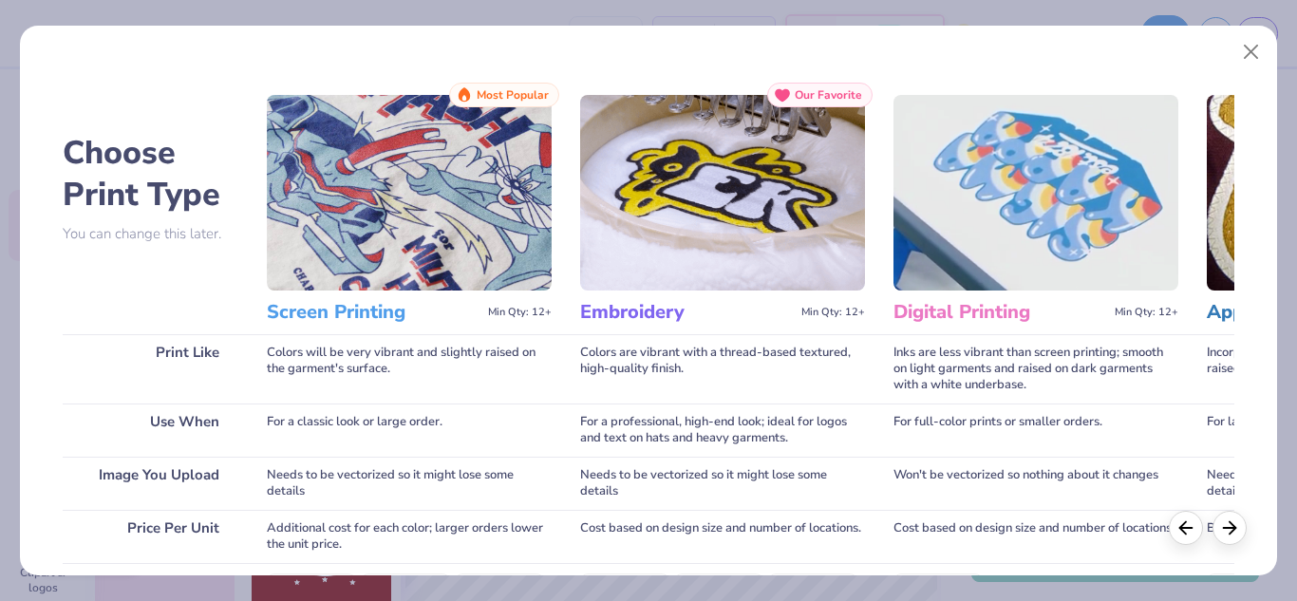
scroll to position [346, 0]
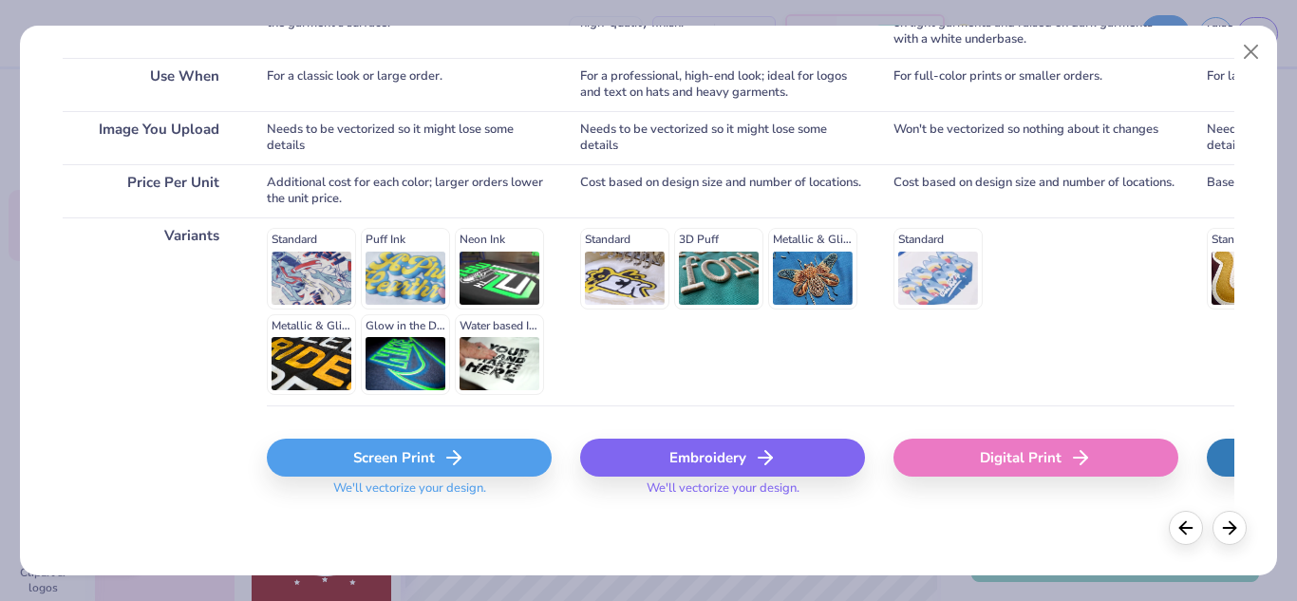
click at [448, 481] on span "We'll vectorize your design." at bounding box center [410, 495] width 168 height 28
click at [441, 464] on div "Screen Print" at bounding box center [409, 458] width 285 height 38
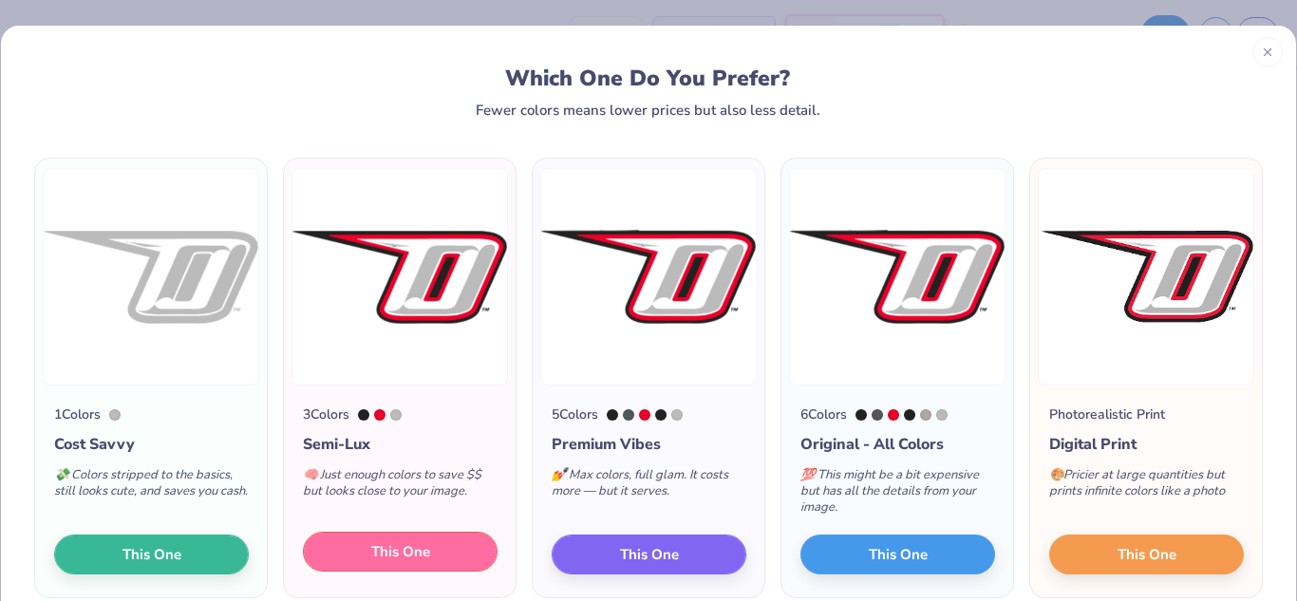
click at [471, 549] on button "This One" at bounding box center [400, 552] width 195 height 40
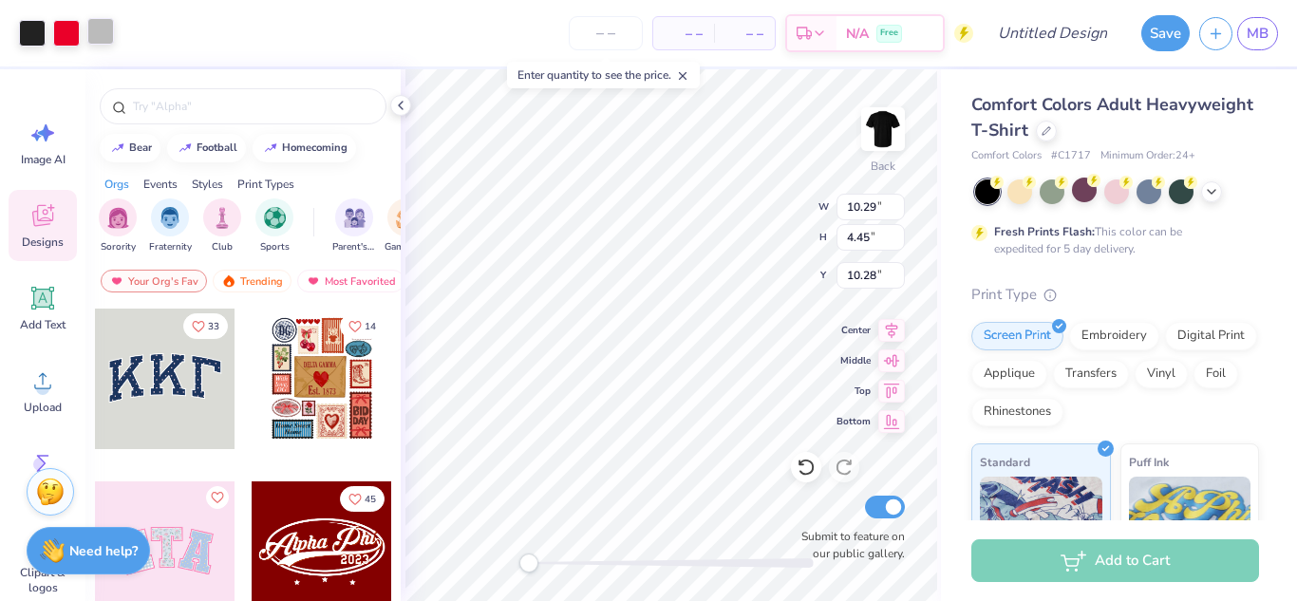
click at [106, 33] on div at bounding box center [100, 31] width 27 height 27
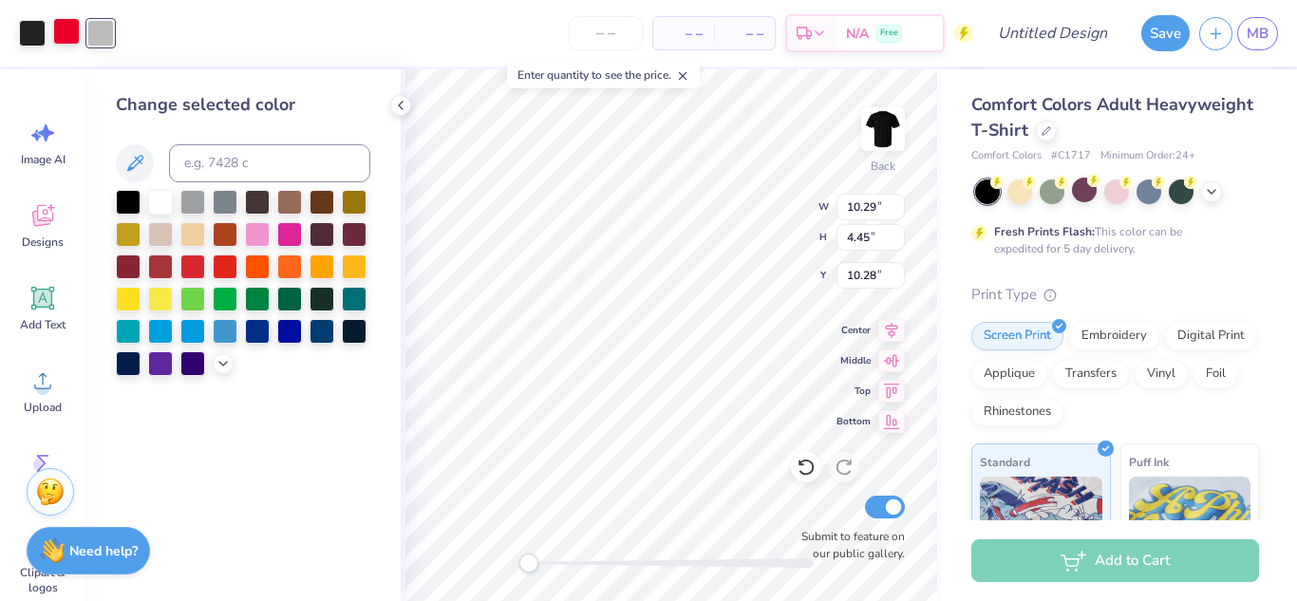
click at [56, 28] on div at bounding box center [66, 31] width 27 height 27
click at [30, 28] on div at bounding box center [32, 31] width 27 height 27
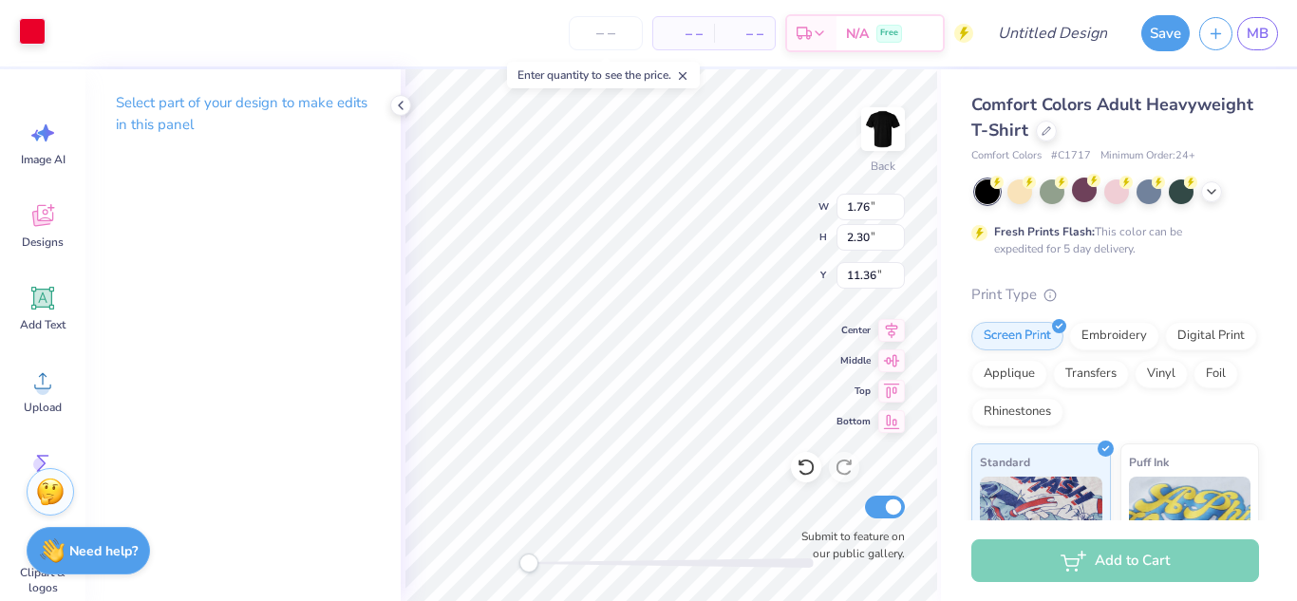
type input "8.34"
type input "4.09"
type input "10.46"
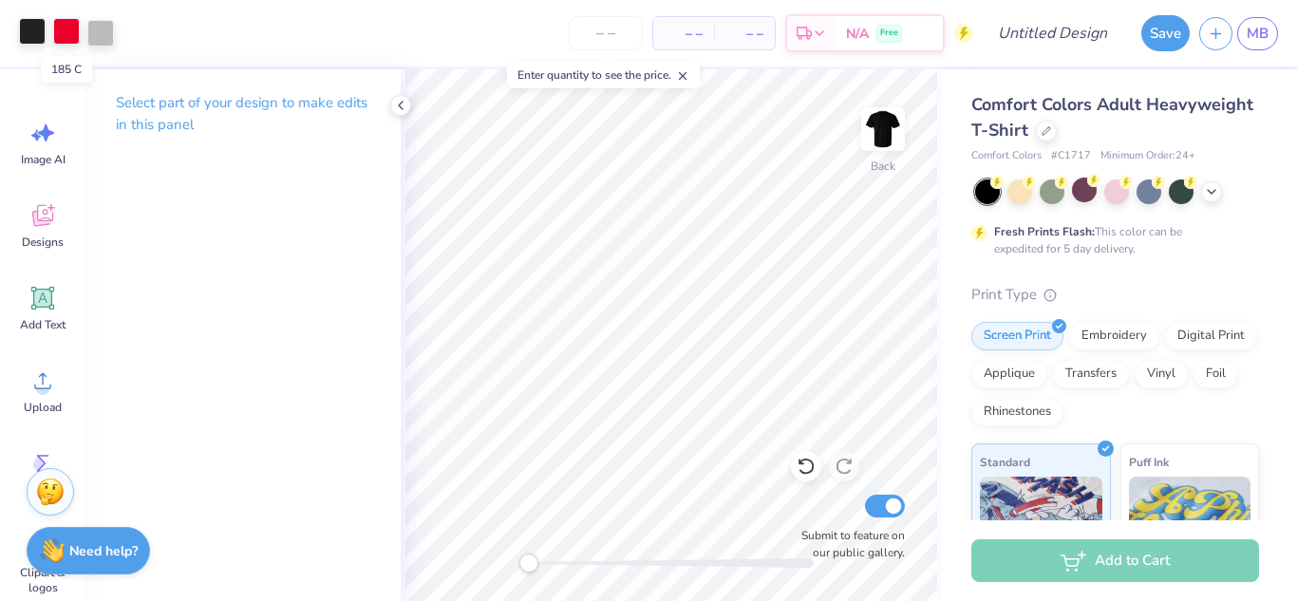
click at [66, 28] on div at bounding box center [66, 31] width 27 height 27
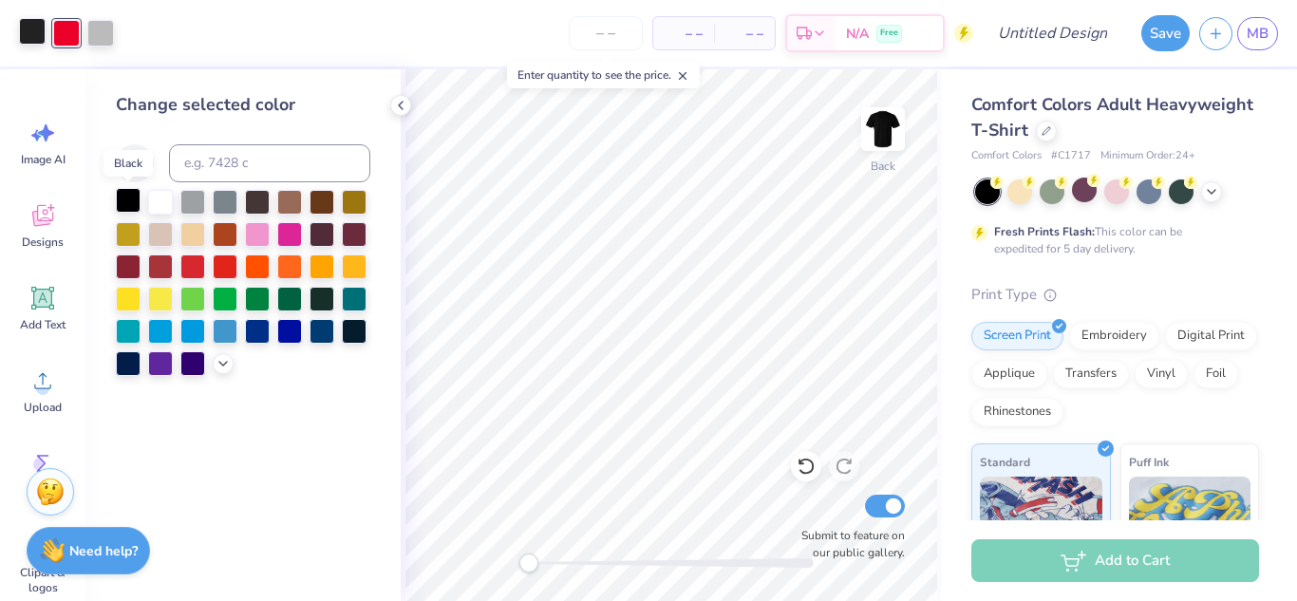
click at [129, 205] on div at bounding box center [128, 200] width 25 height 25
click at [161, 204] on div at bounding box center [160, 200] width 25 height 25
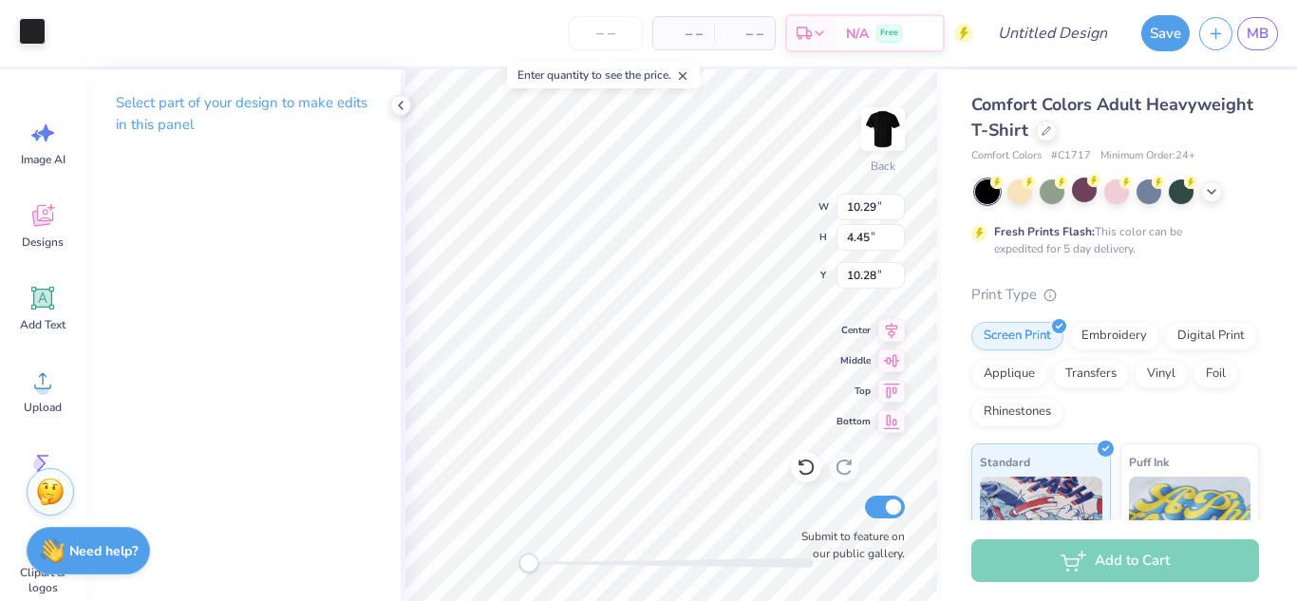
type input "5.19"
type input "3.36"
type input "10.92"
click at [36, 25] on div at bounding box center [32, 31] width 27 height 27
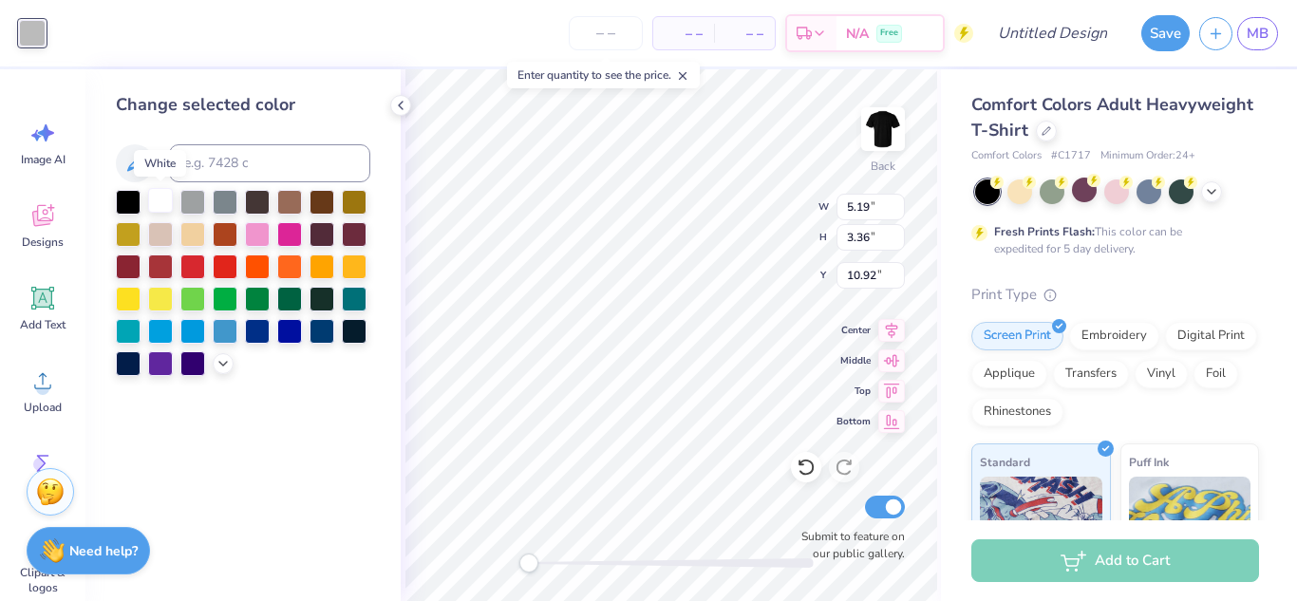
click at [156, 201] on div at bounding box center [160, 200] width 25 height 25
click at [130, 197] on div at bounding box center [128, 200] width 25 height 25
click at [161, 195] on div at bounding box center [160, 200] width 25 height 25
click at [249, 202] on div at bounding box center [257, 200] width 25 height 25
click at [229, 198] on div at bounding box center [225, 200] width 25 height 25
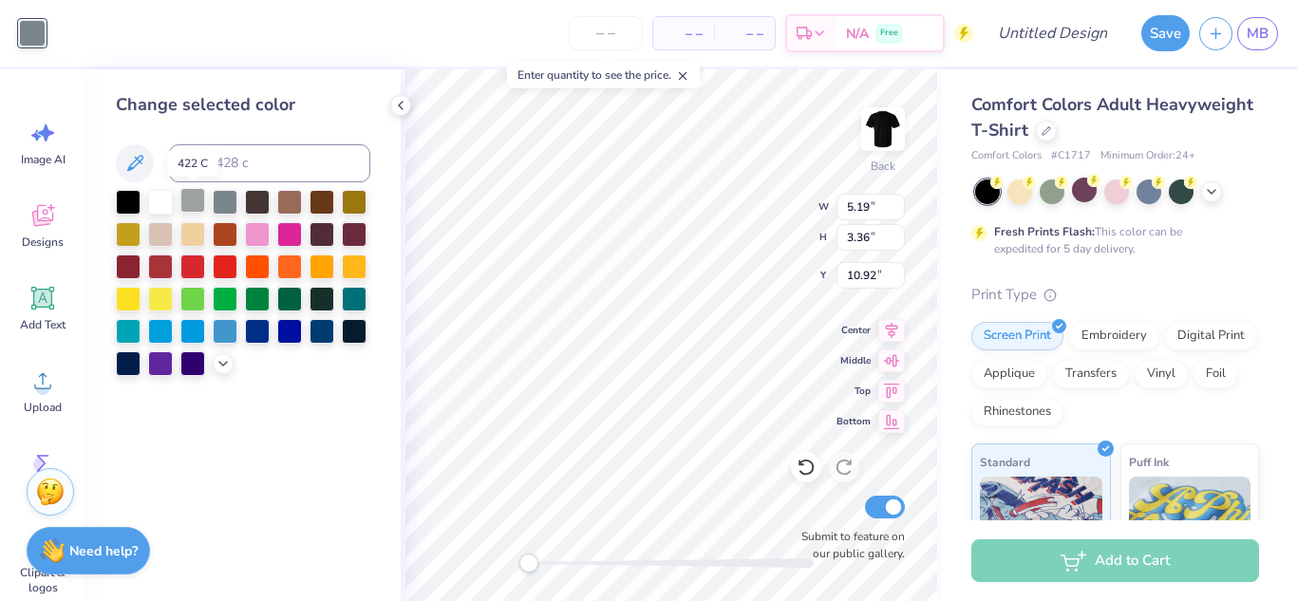
click at [190, 196] on div at bounding box center [192, 200] width 25 height 25
click at [133, 202] on div at bounding box center [128, 200] width 25 height 25
click at [158, 198] on div at bounding box center [160, 200] width 25 height 25
type input "10.29"
type input "4.45"
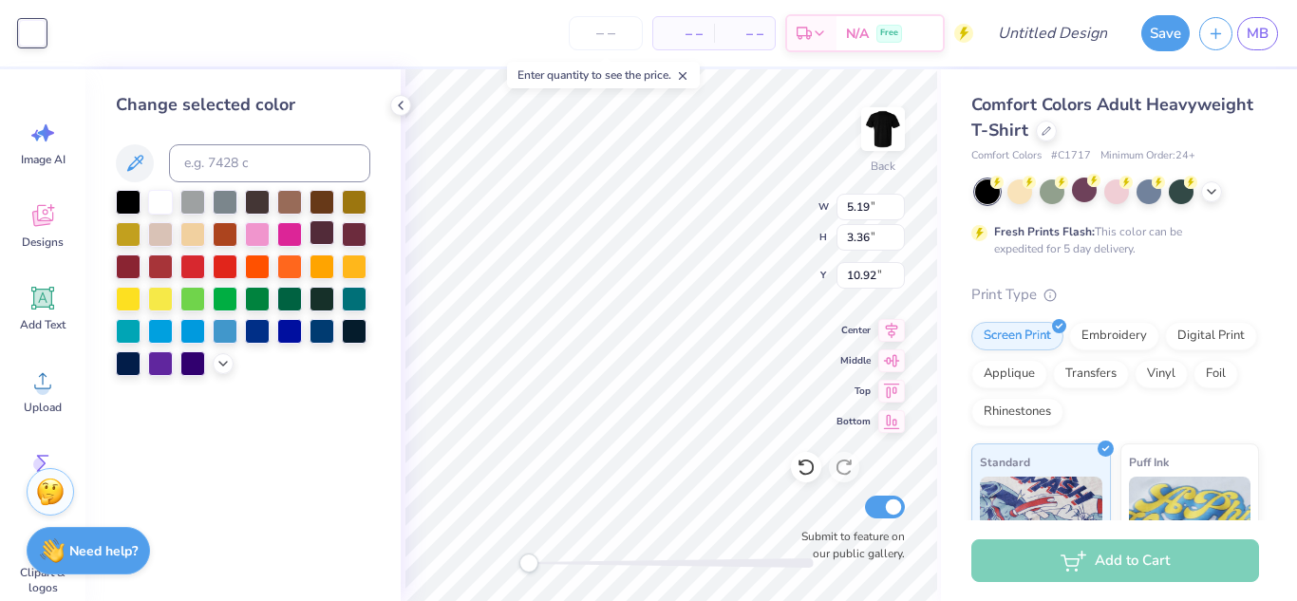
type input "10.28"
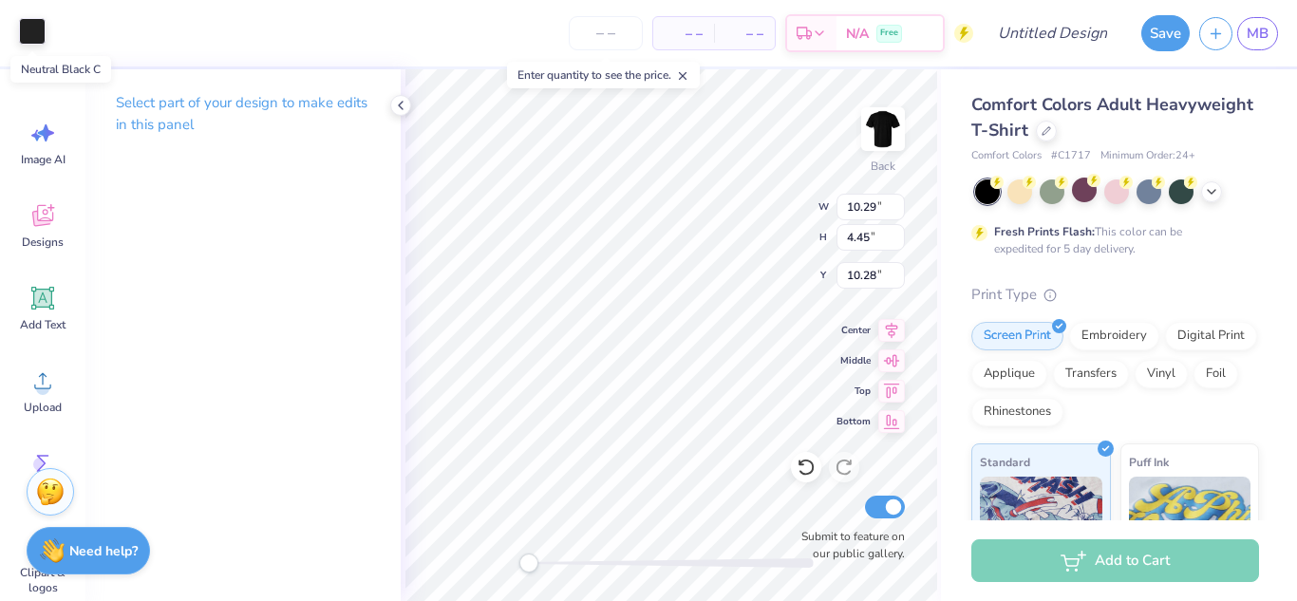
click at [27, 28] on div at bounding box center [32, 31] width 27 height 27
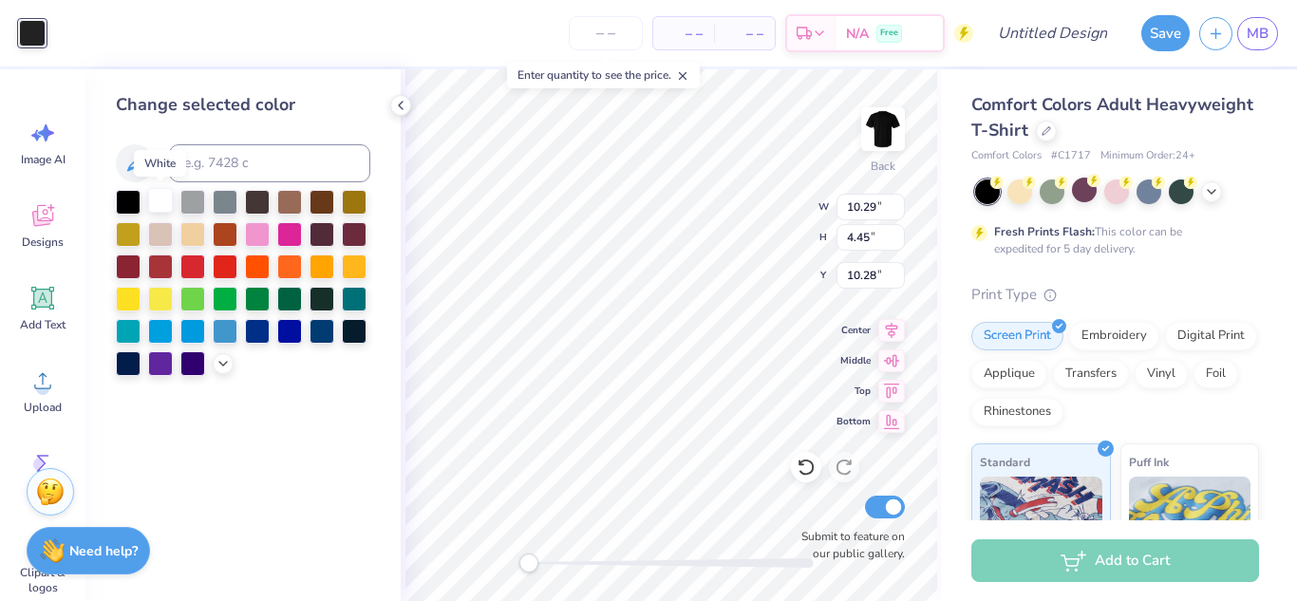
click at [162, 208] on div at bounding box center [160, 200] width 25 height 25
click at [198, 201] on div at bounding box center [192, 200] width 25 height 25
click at [250, 204] on div at bounding box center [257, 200] width 25 height 25
click at [138, 200] on div at bounding box center [128, 200] width 25 height 25
type input "5.19"
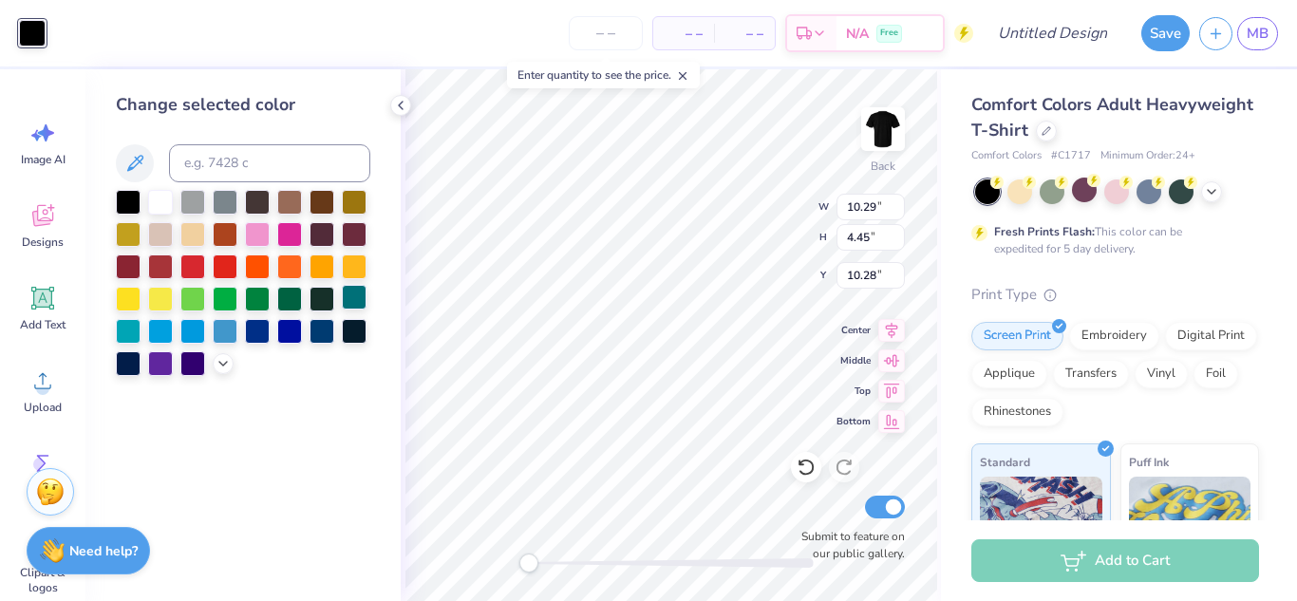
type input "3.36"
type input "10.92"
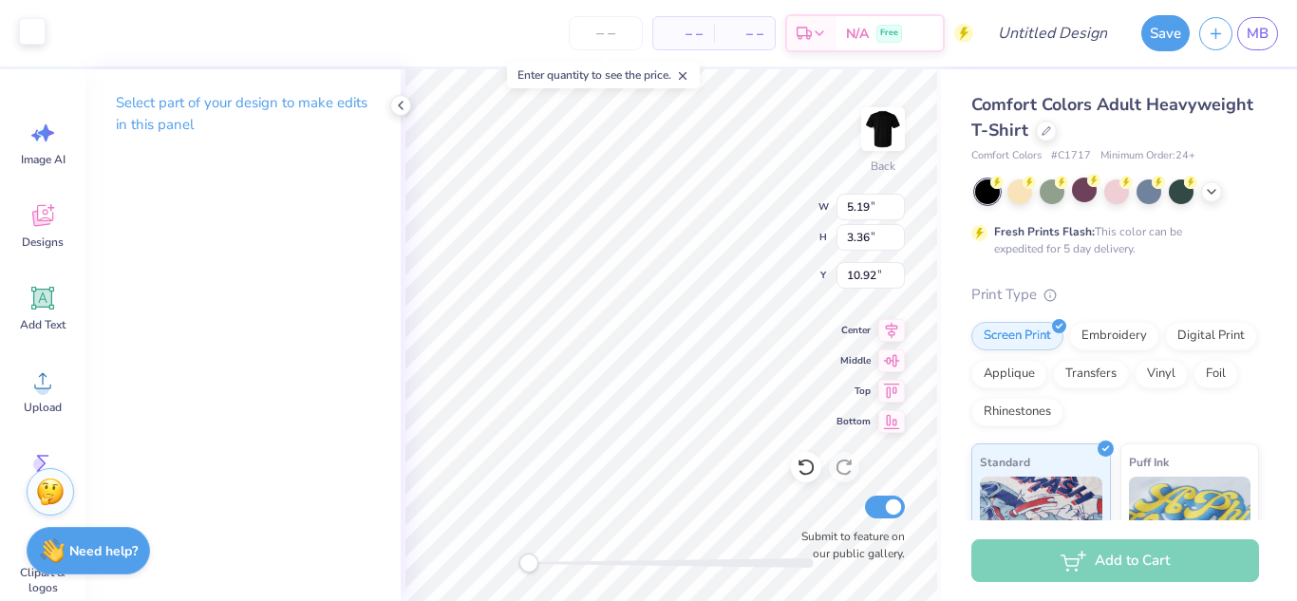
click at [23, 32] on div at bounding box center [32, 31] width 27 height 27
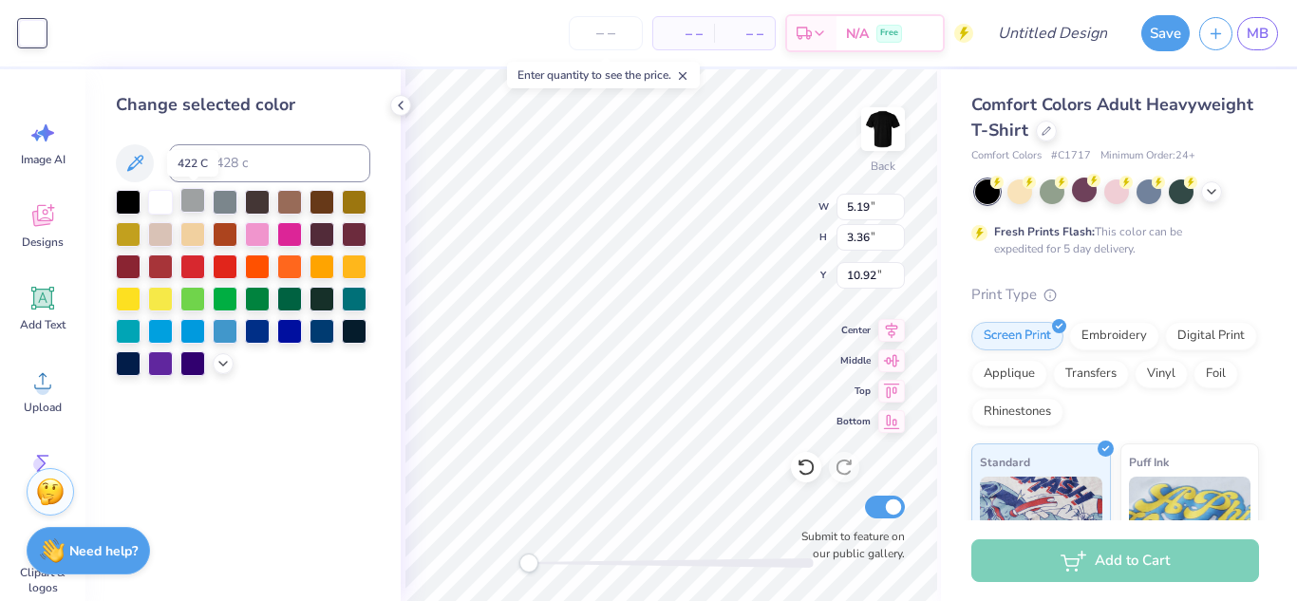
click at [195, 198] on div at bounding box center [192, 200] width 25 height 25
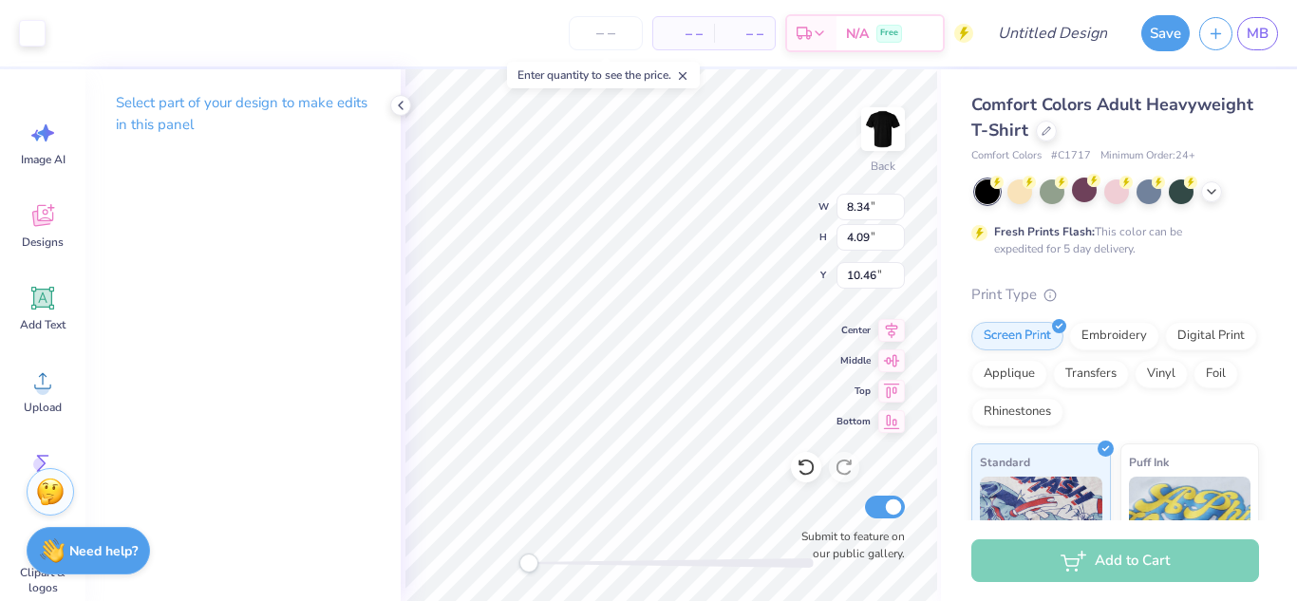
type input "5.19"
type input "3.36"
type input "10.92"
type input "10.29"
type input "4.45"
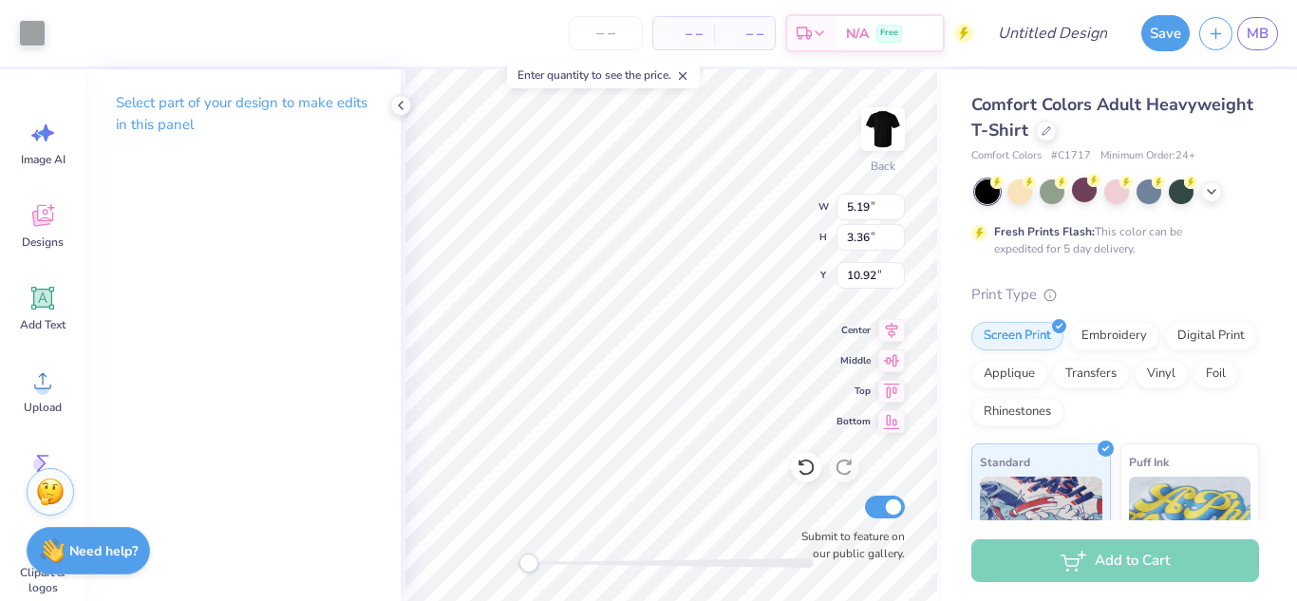
type input "10.28"
click at [31, 34] on div at bounding box center [32, 31] width 27 height 27
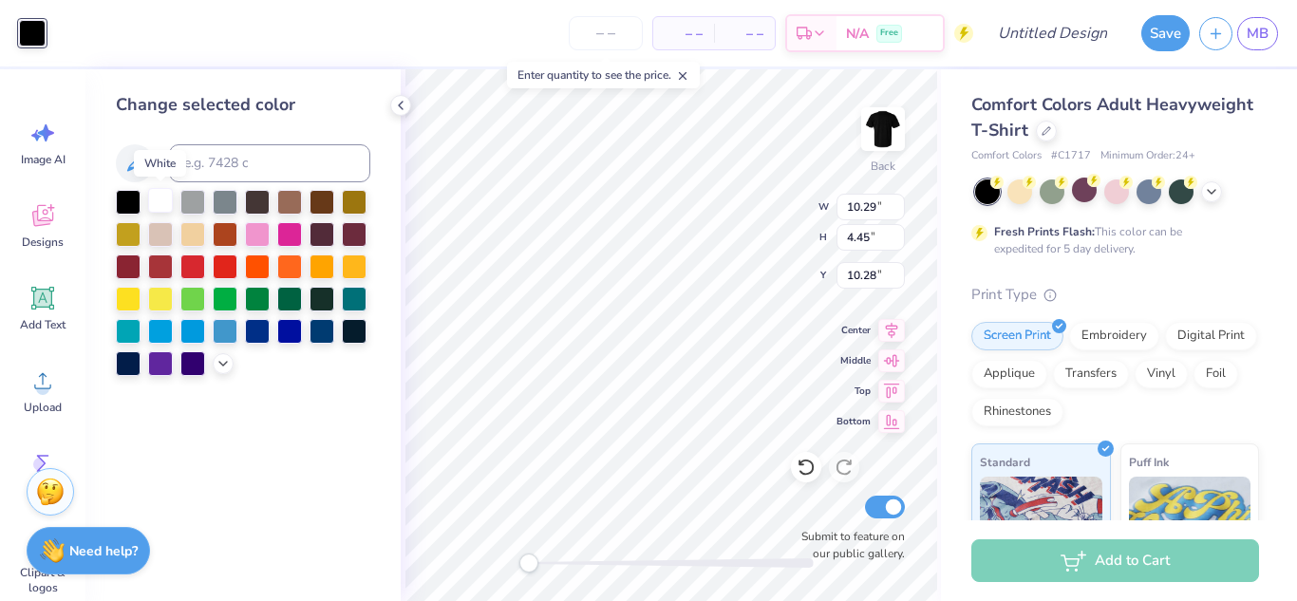
click at [162, 192] on div at bounding box center [160, 200] width 25 height 25
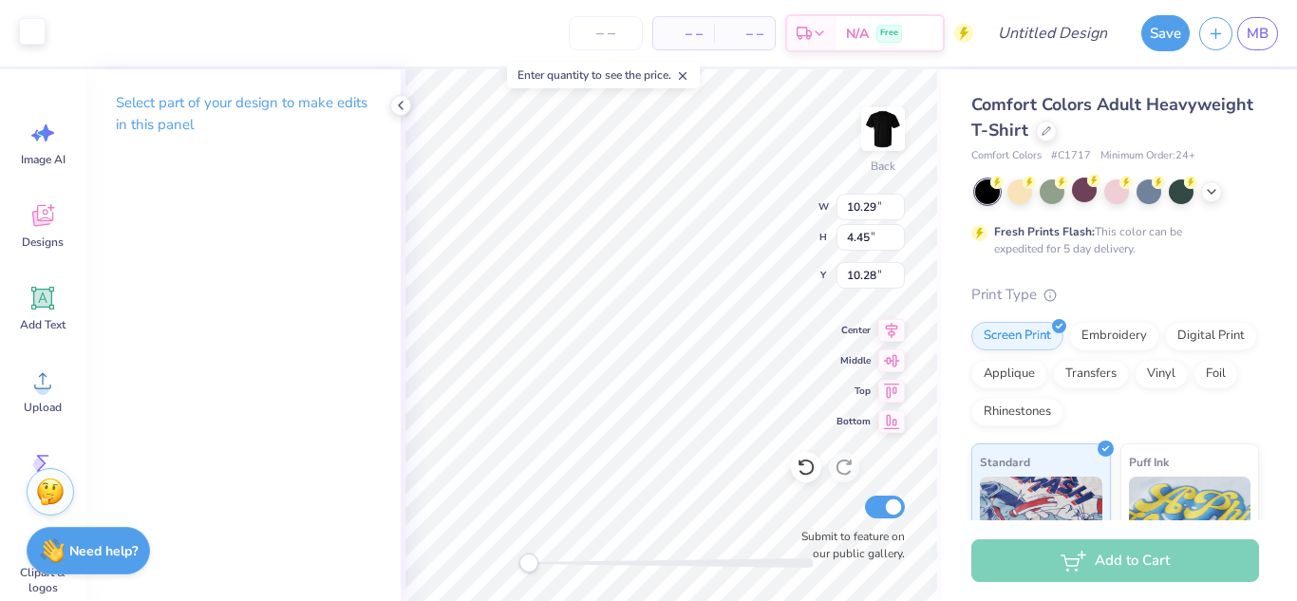
click at [39, 35] on div at bounding box center [32, 31] width 27 height 27
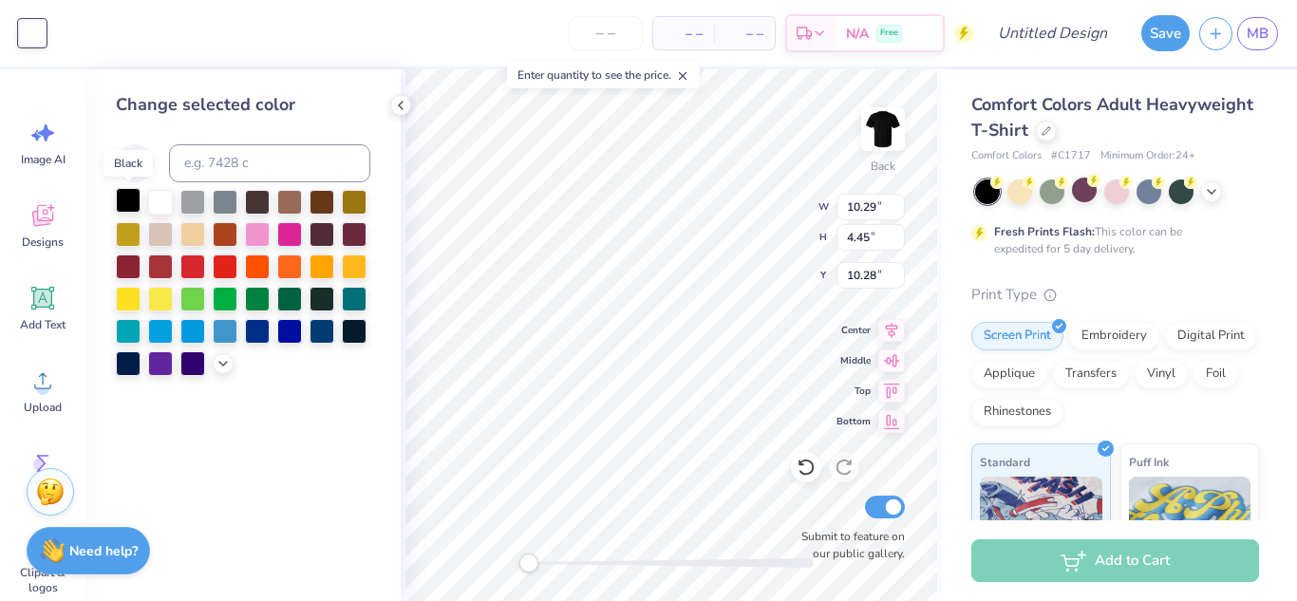
click at [123, 197] on div at bounding box center [128, 200] width 25 height 25
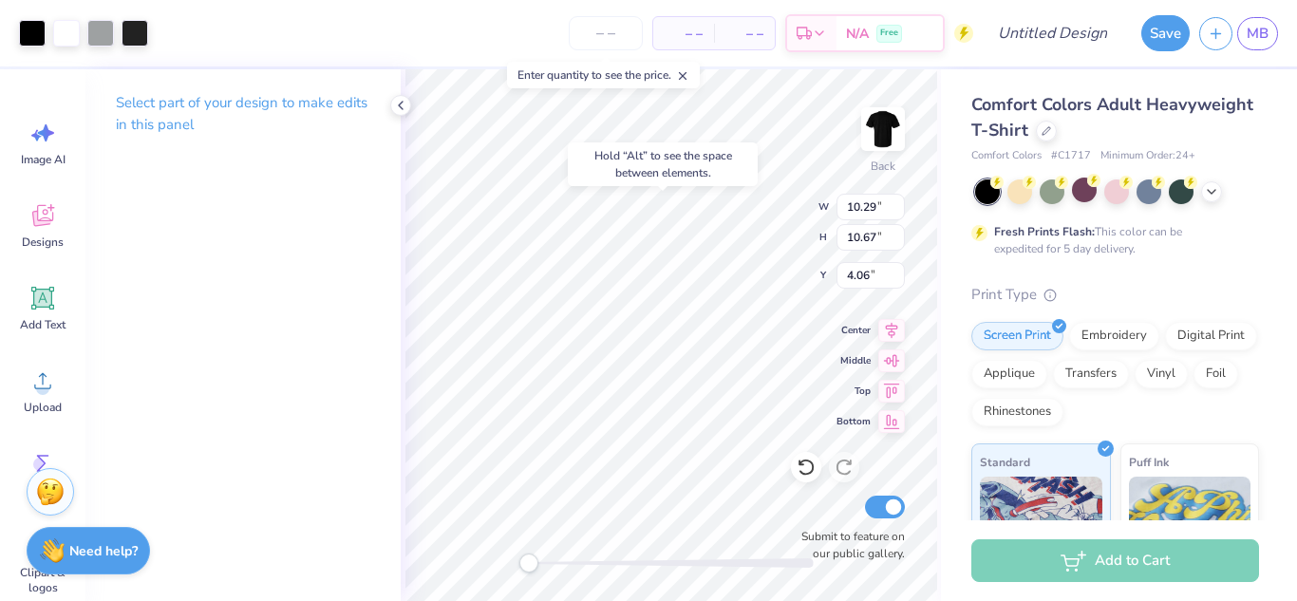
click at [302, 483] on div "Select part of your design to make edits in this panel" at bounding box center [242, 335] width 315 height 532
type input "4.00"
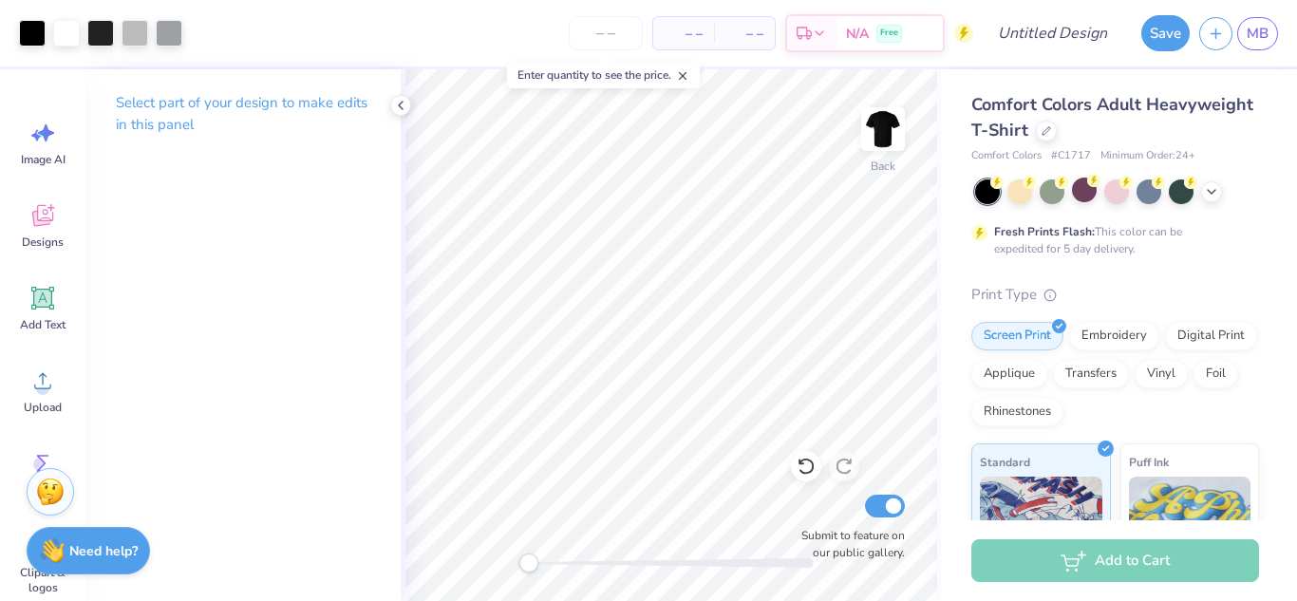
scroll to position [352, 0]
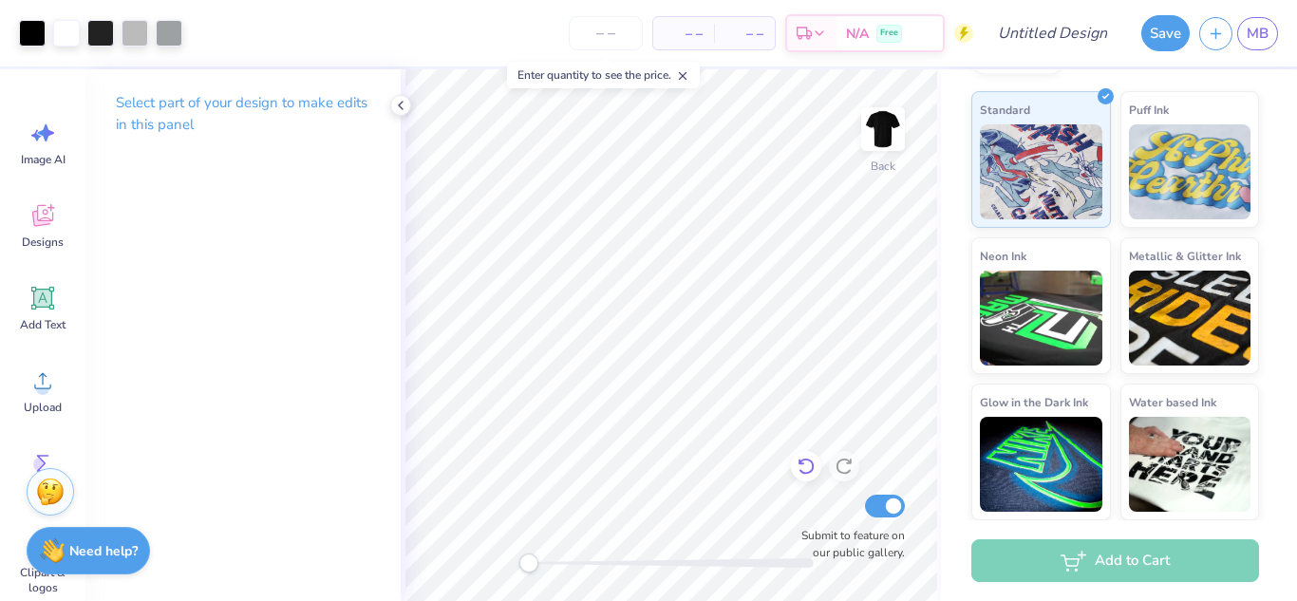
click at [811, 464] on icon at bounding box center [806, 466] width 19 height 19
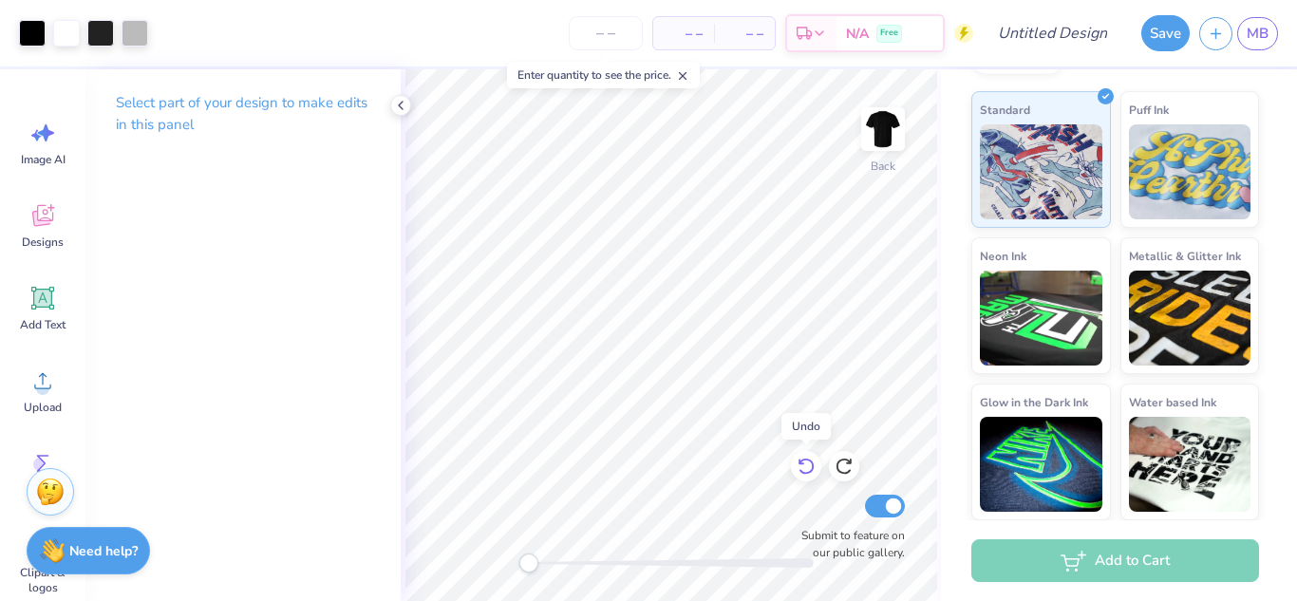
click at [811, 463] on icon at bounding box center [806, 466] width 19 height 19
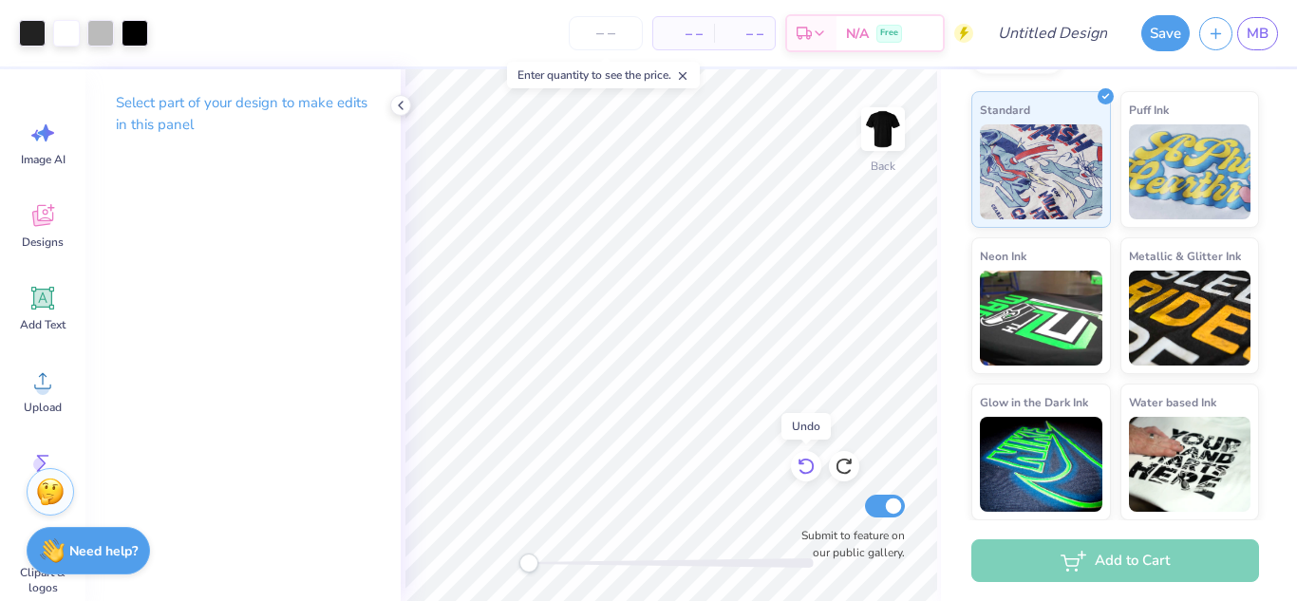
click at [811, 463] on icon at bounding box center [806, 466] width 19 height 19
click at [850, 461] on icon at bounding box center [849, 462] width 4 height 4
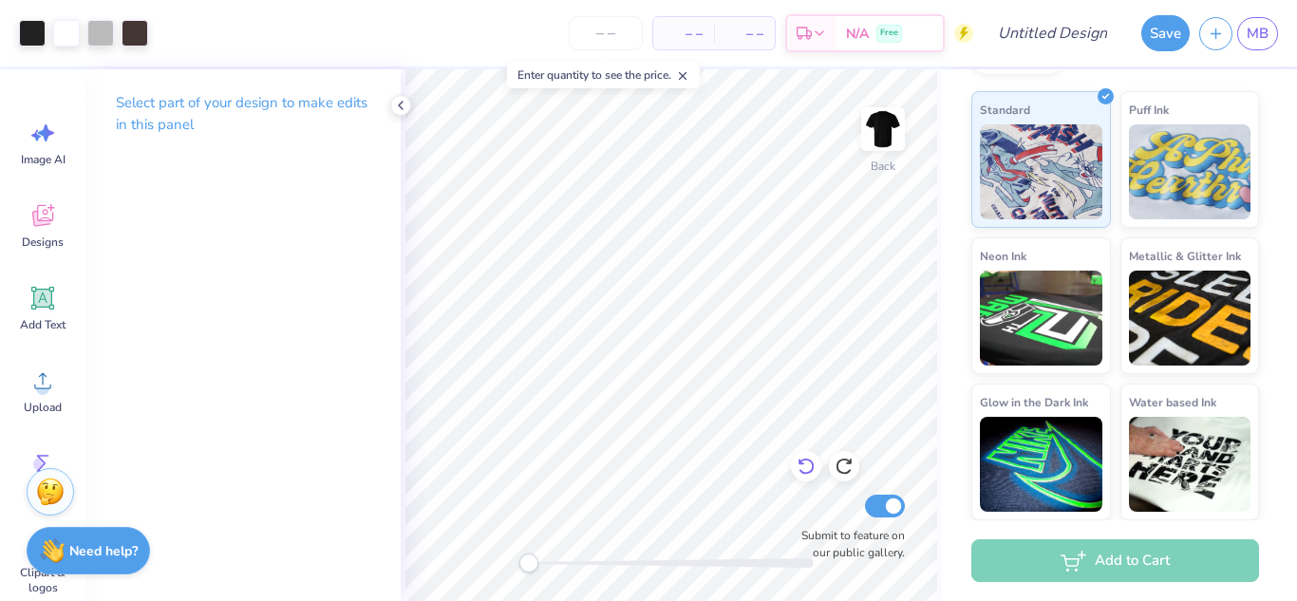
click at [800, 461] on icon at bounding box center [802, 463] width 4 height 4
click at [806, 469] on icon at bounding box center [806, 466] width 19 height 19
click at [806, 470] on icon at bounding box center [806, 466] width 19 height 19
click at [800, 462] on icon at bounding box center [802, 463] width 4 height 4
click at [805, 462] on icon at bounding box center [806, 467] width 19 height 19
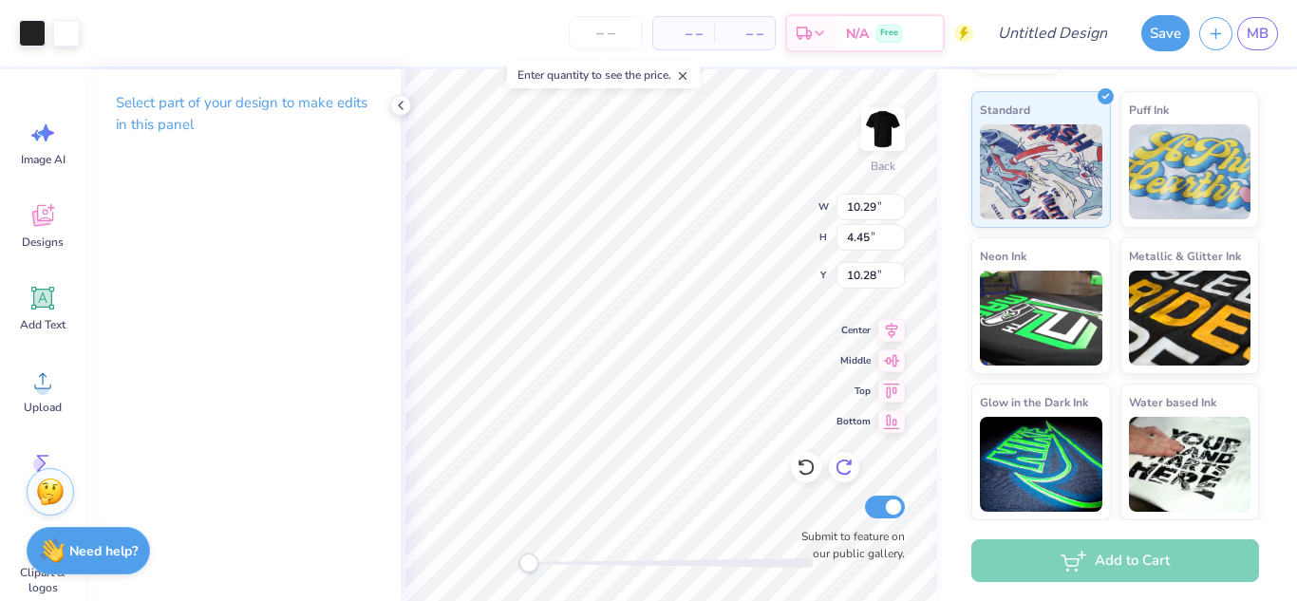
click at [845, 462] on icon at bounding box center [844, 467] width 19 height 19
type input "3.73"
type input "11.23"
type input "4.85"
type input "12.11"
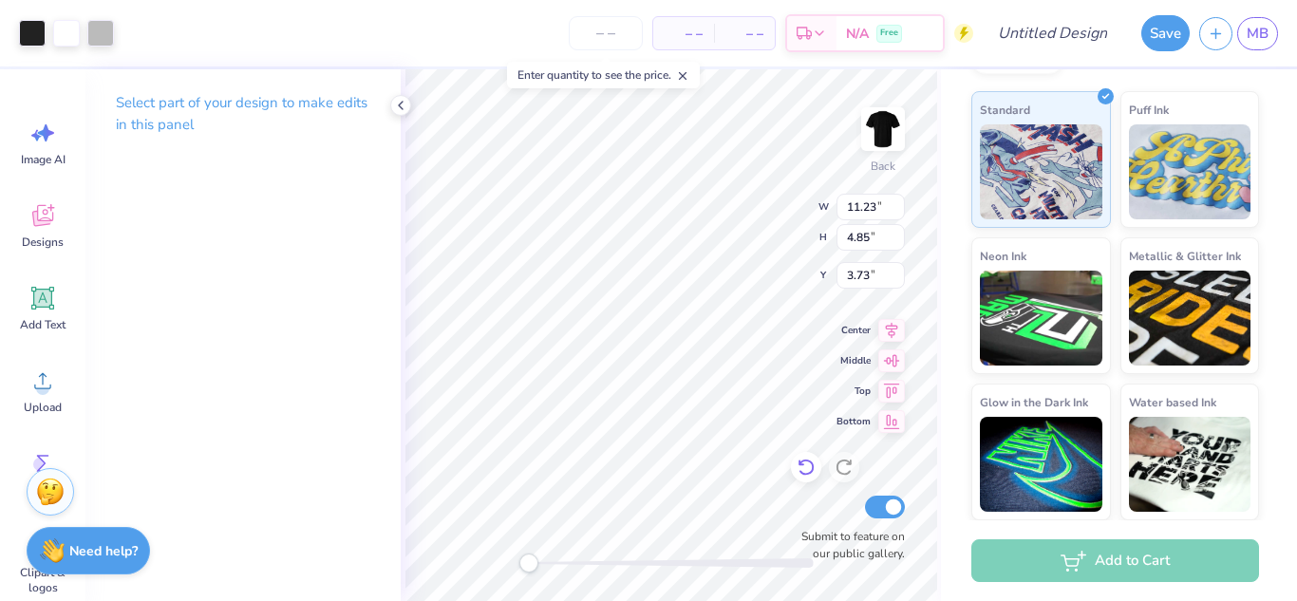
type input "5.23"
click at [804, 465] on icon at bounding box center [806, 467] width 19 height 19
click at [363, 335] on div "Select part of your design to make edits in this panel" at bounding box center [242, 335] width 315 height 532
click at [898, 215] on input "12.1" at bounding box center [871, 207] width 68 height 27
click at [898, 215] on input "12.09" at bounding box center [871, 207] width 68 height 27
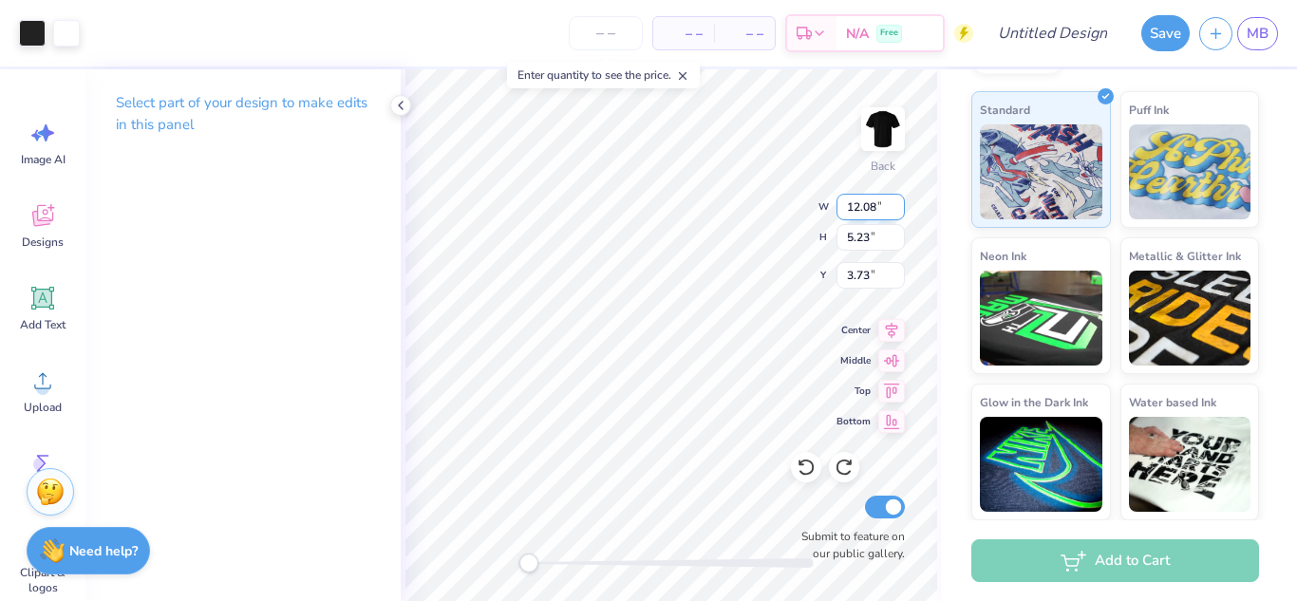
click at [898, 215] on input "12.08" at bounding box center [871, 207] width 68 height 27
click at [898, 215] on input "12.07" at bounding box center [871, 207] width 68 height 27
click at [898, 215] on input "12.06" at bounding box center [871, 207] width 68 height 27
click at [898, 215] on input "12.05" at bounding box center [871, 207] width 68 height 27
click at [898, 215] on input "12.04" at bounding box center [871, 207] width 68 height 27
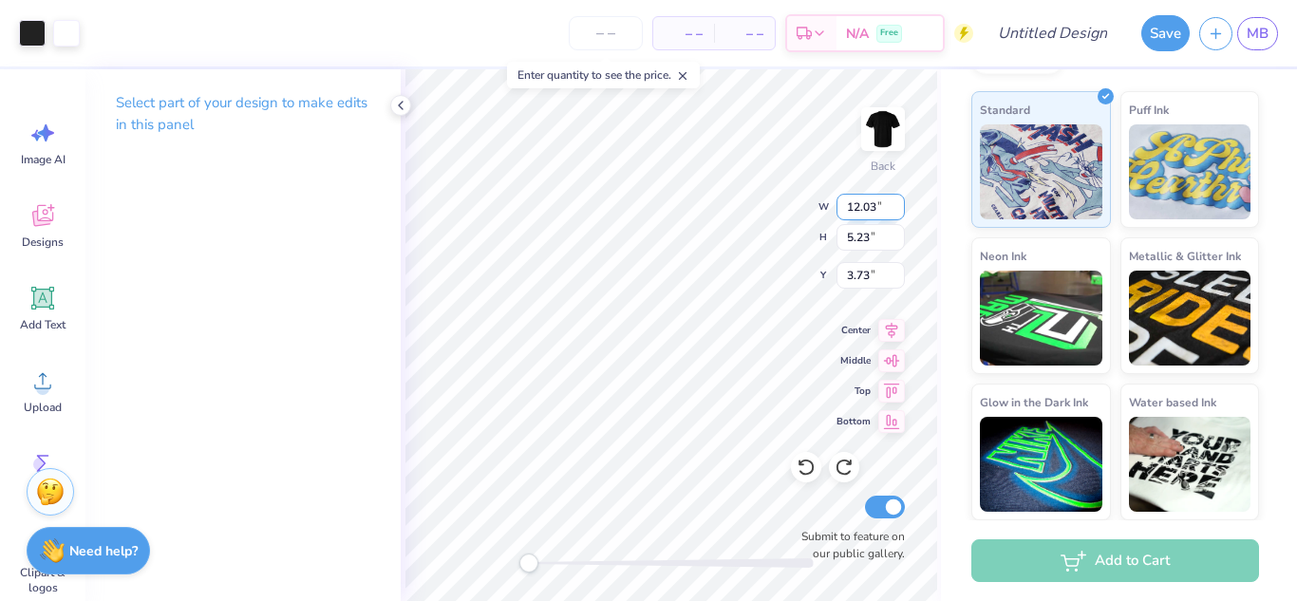
click at [898, 215] on input "12.03" at bounding box center [871, 207] width 68 height 27
type input "12.02"
click at [898, 215] on input "12.02" at bounding box center [871, 207] width 68 height 27
type input "5.19"
type input "3.75"
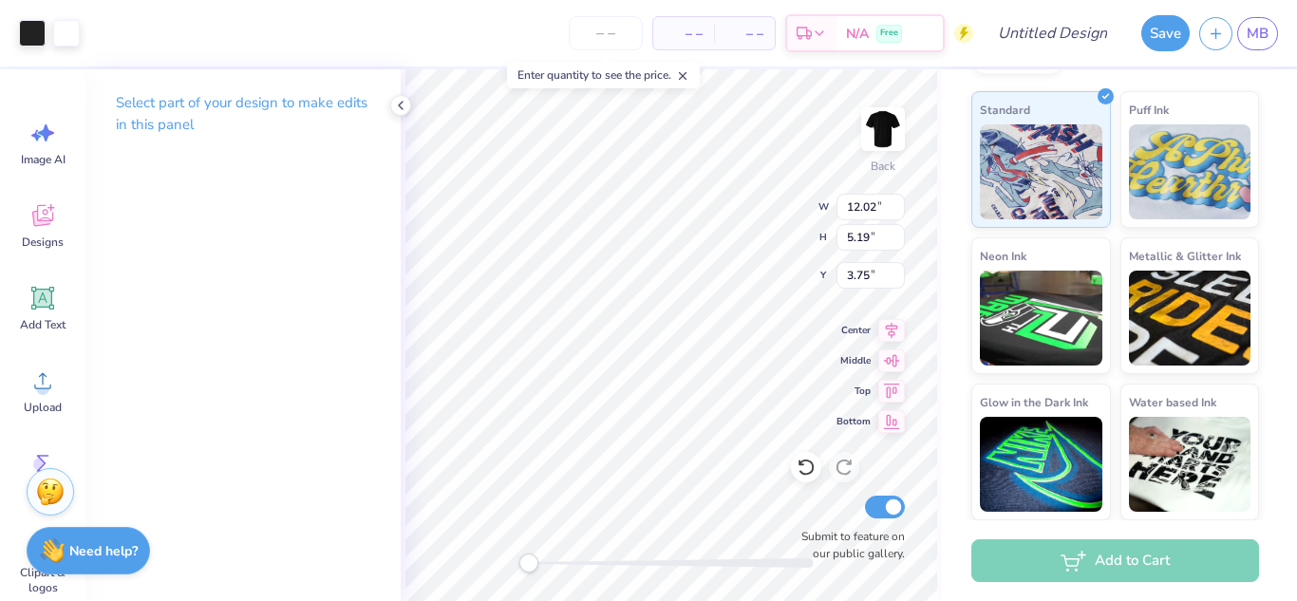
click at [388, 396] on div "Select part of your design to make edits in this panel" at bounding box center [242, 335] width 315 height 532
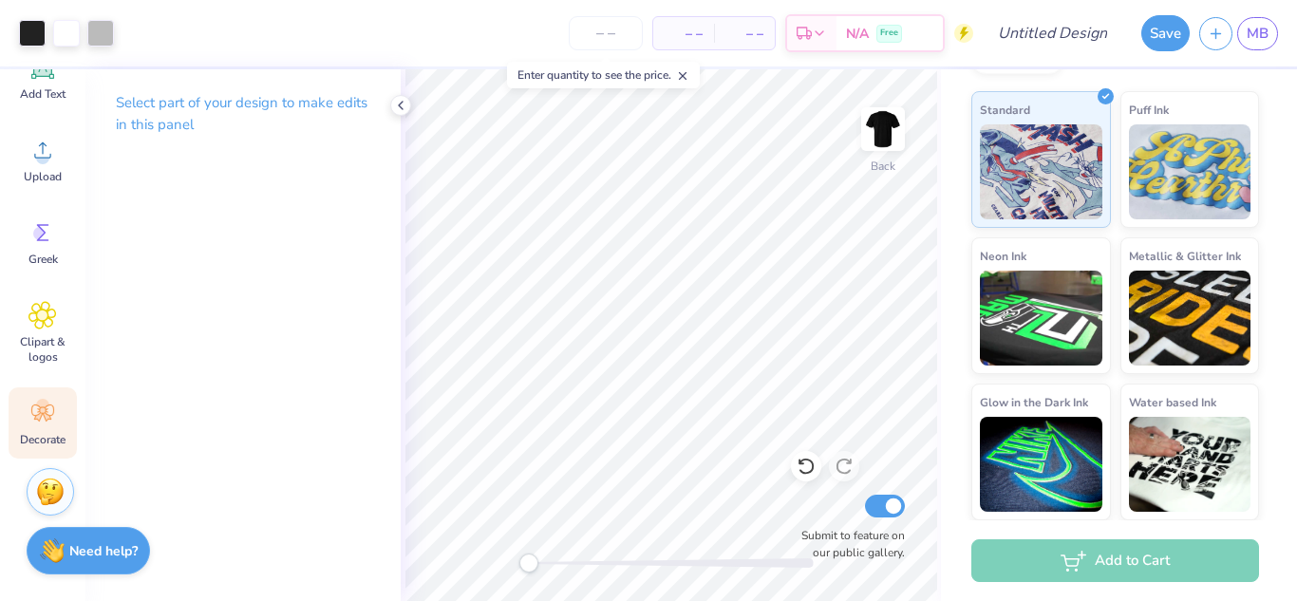
scroll to position [0, 0]
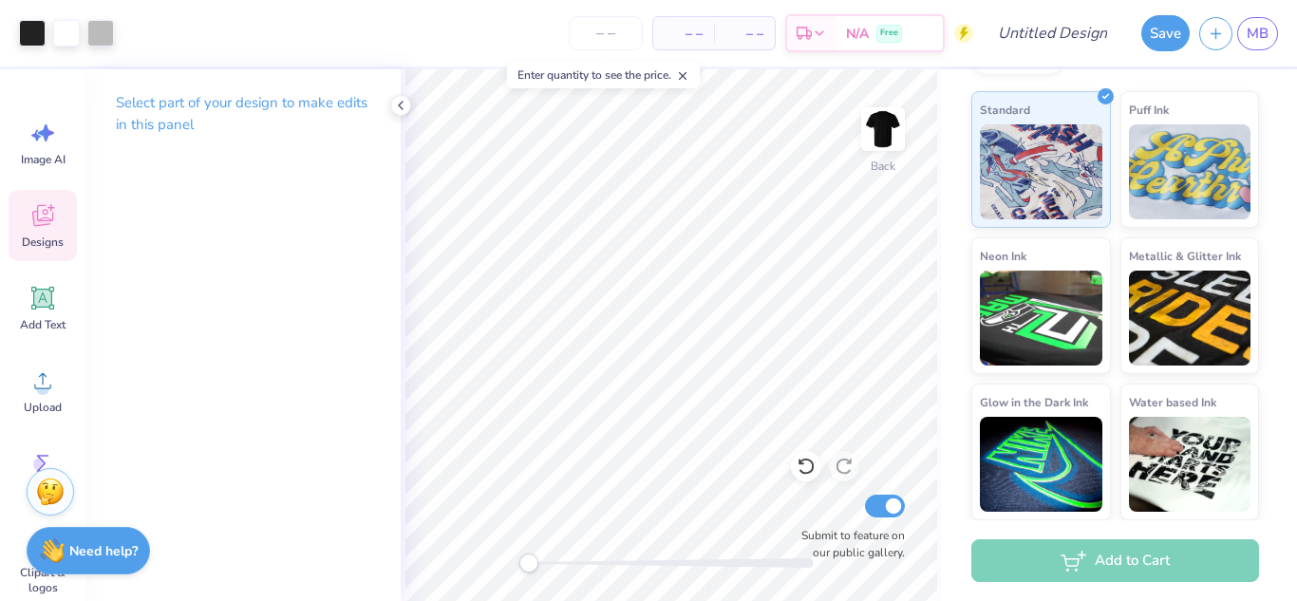
click at [48, 213] on icon at bounding box center [42, 215] width 28 height 28
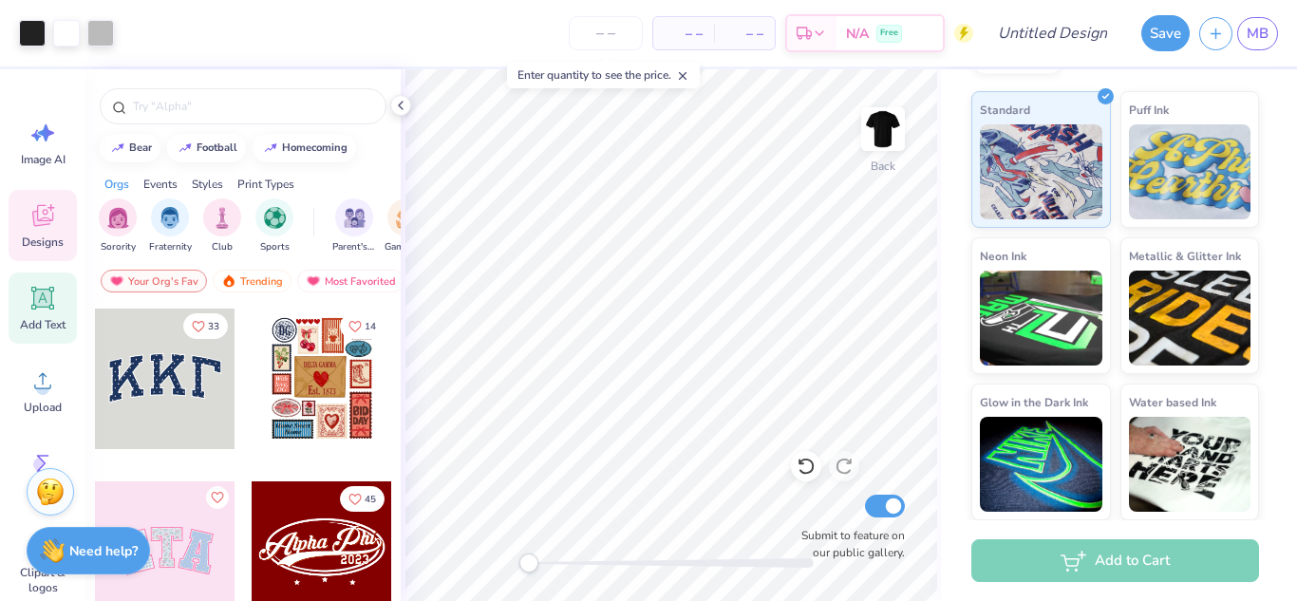
click at [48, 308] on icon at bounding box center [42, 298] width 28 height 28
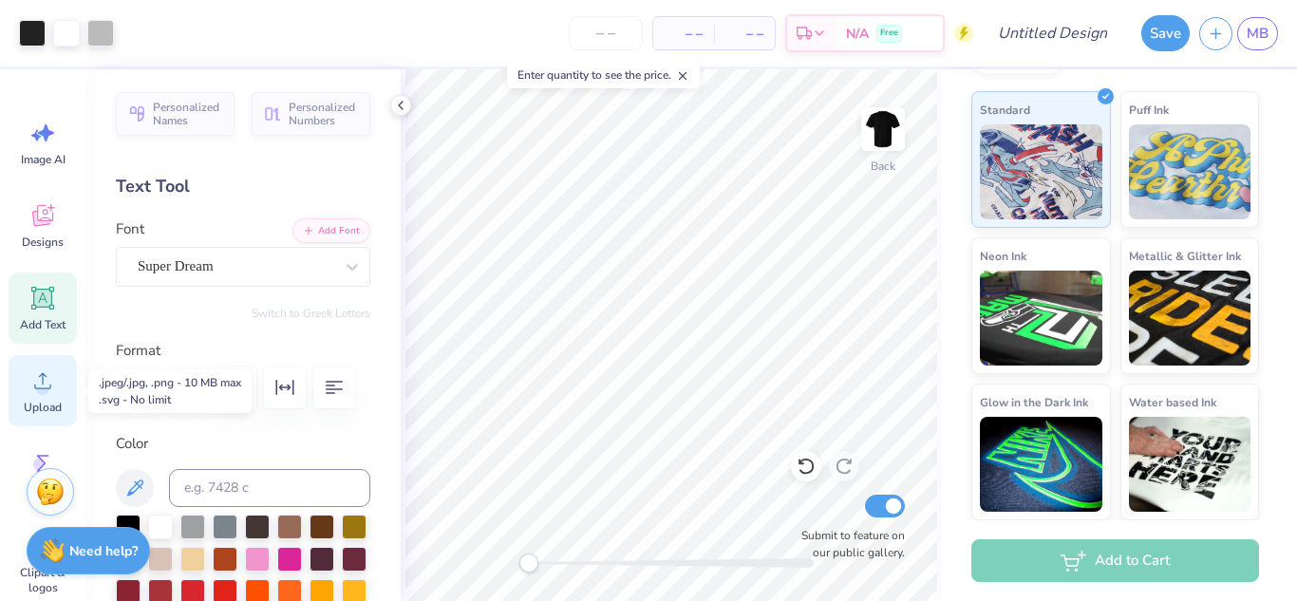
click at [45, 383] on circle at bounding box center [42, 388] width 13 height 13
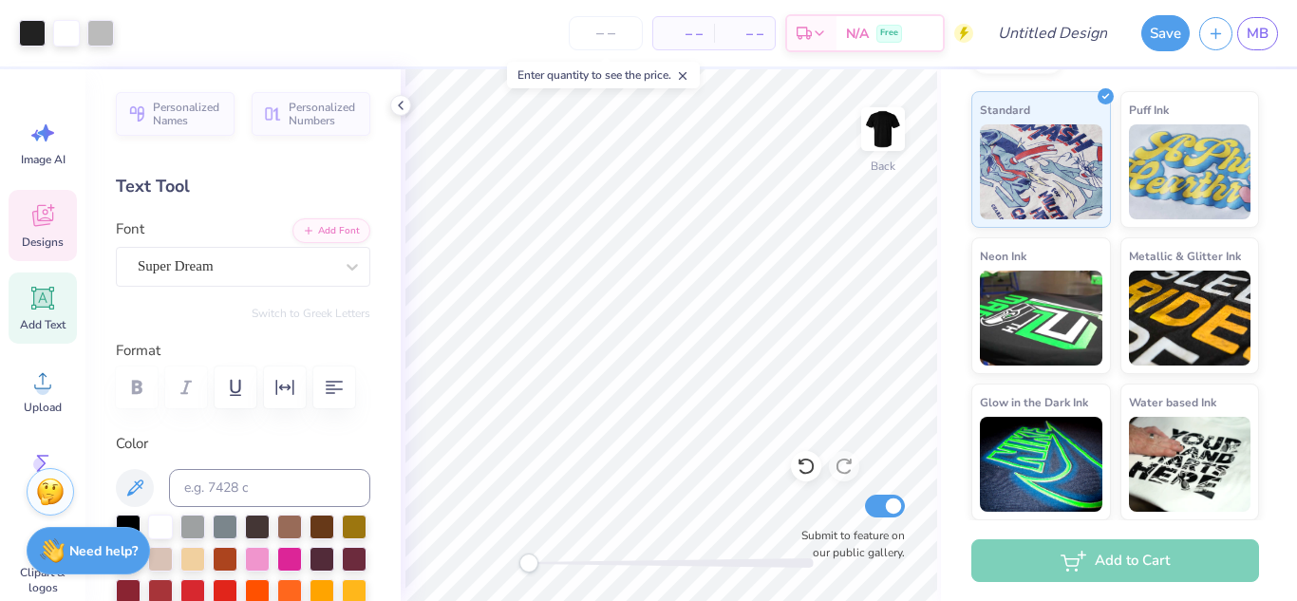
click at [63, 230] on div "Designs" at bounding box center [43, 225] width 68 height 71
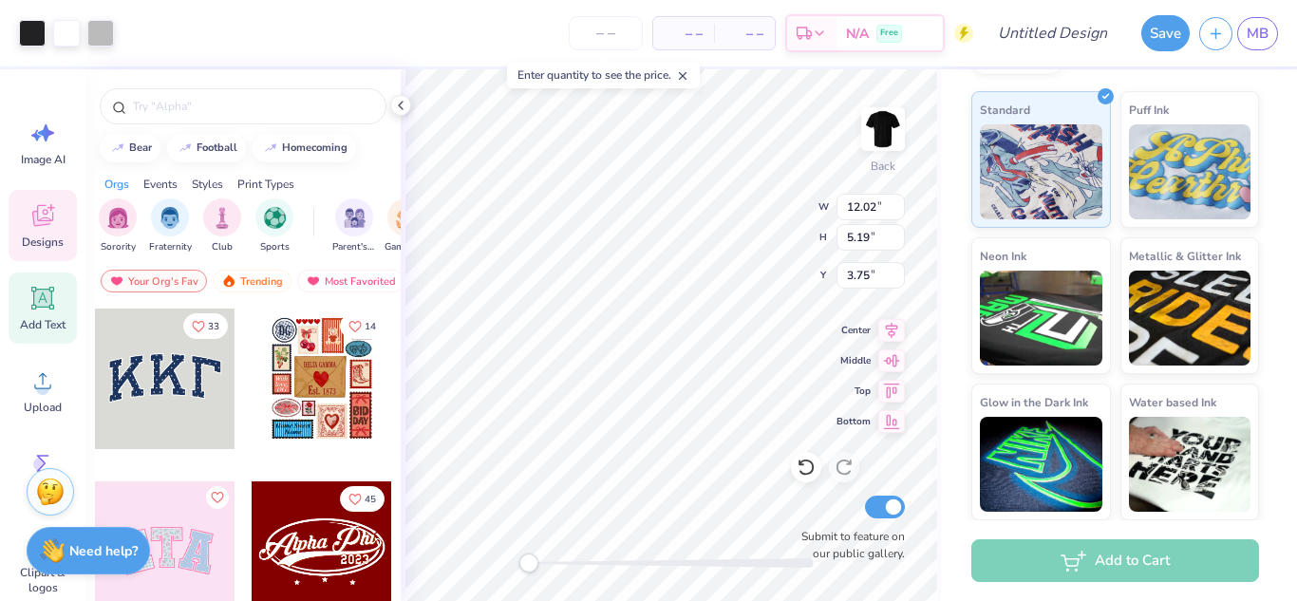
click at [47, 288] on icon at bounding box center [42, 298] width 28 height 28
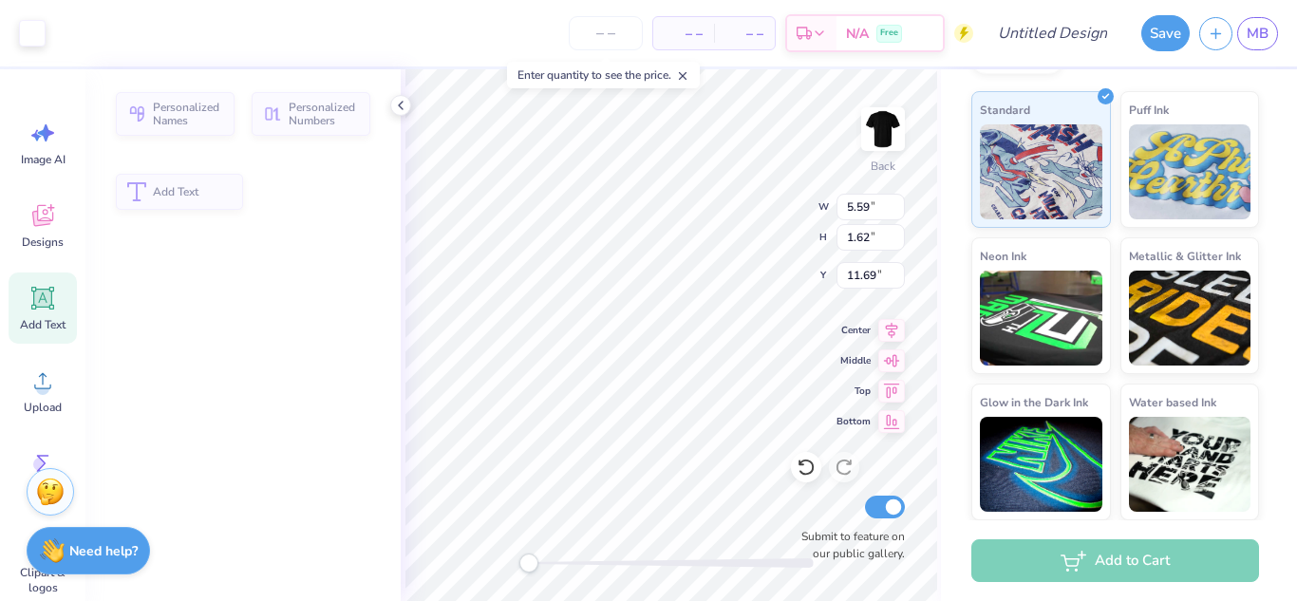
type input "5.59"
type input "1.62"
type input "11.69"
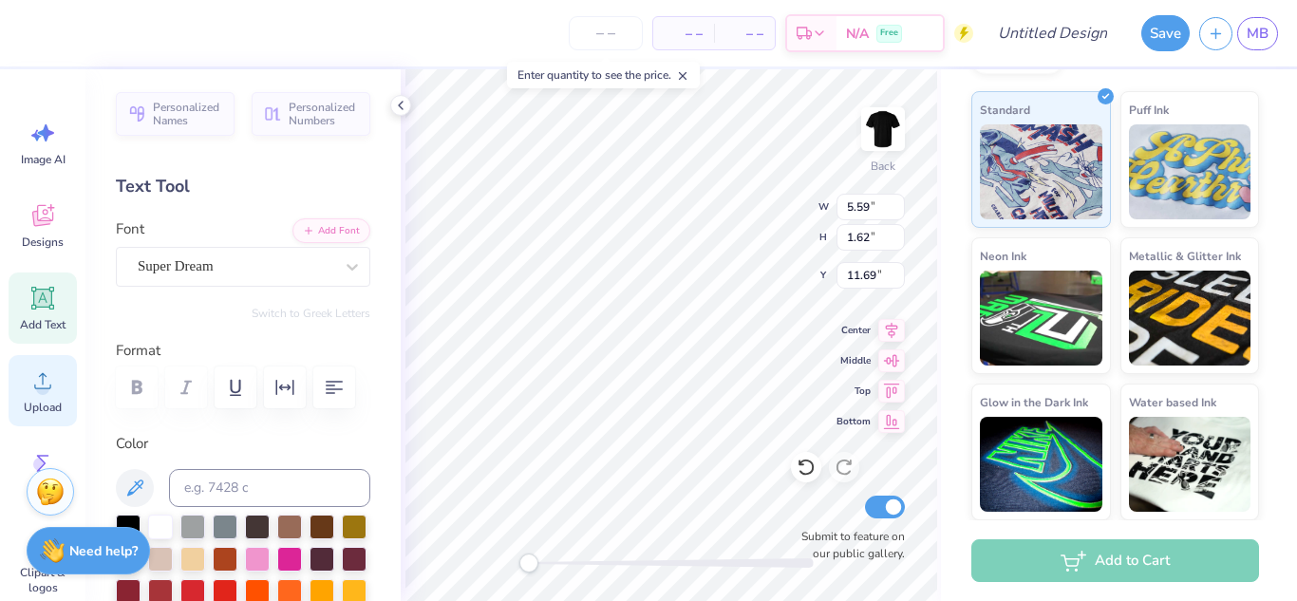
click at [35, 364] on div "Upload" at bounding box center [43, 390] width 68 height 71
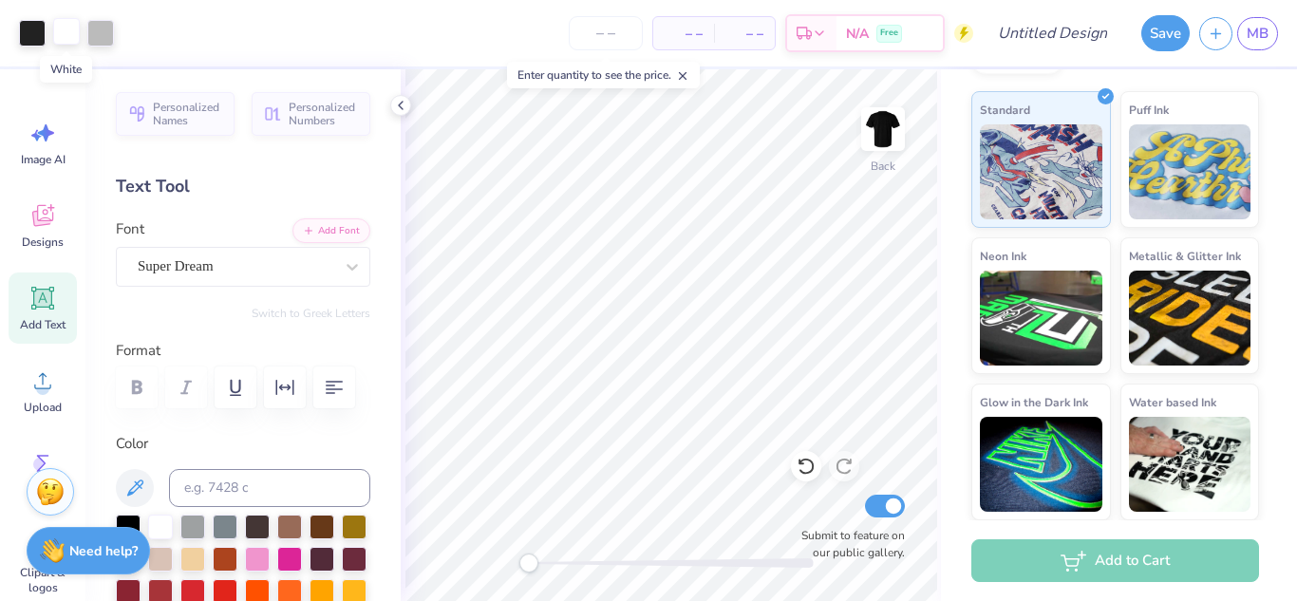
click at [65, 37] on div at bounding box center [66, 31] width 27 height 27
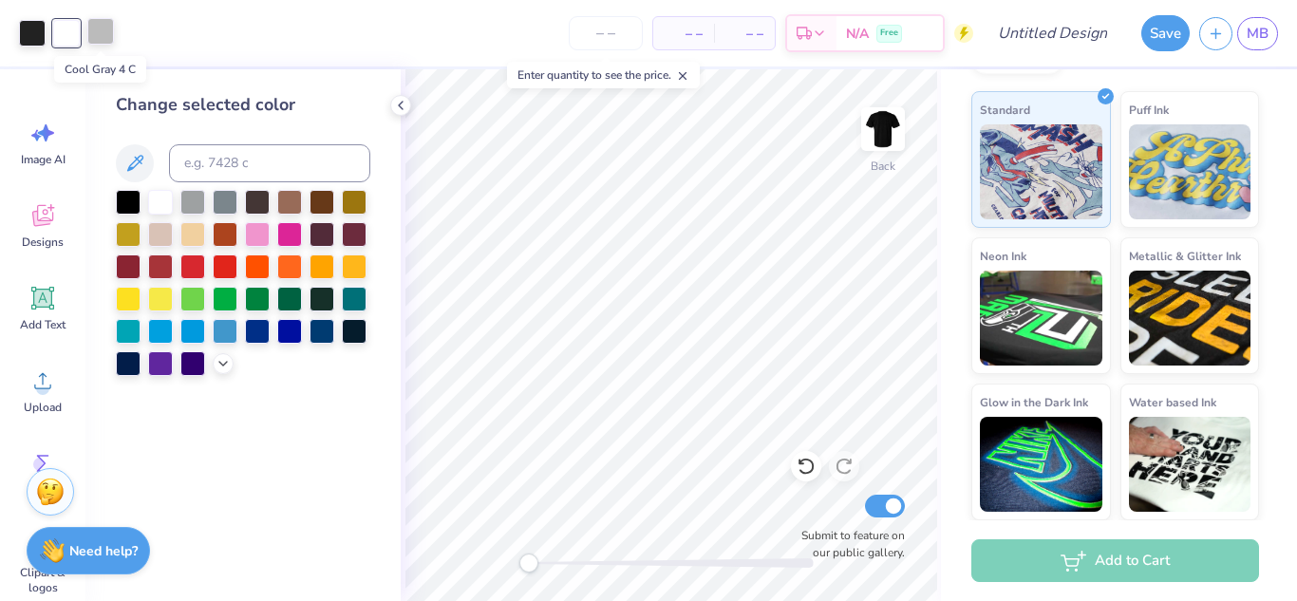
click at [101, 25] on div at bounding box center [100, 31] width 27 height 27
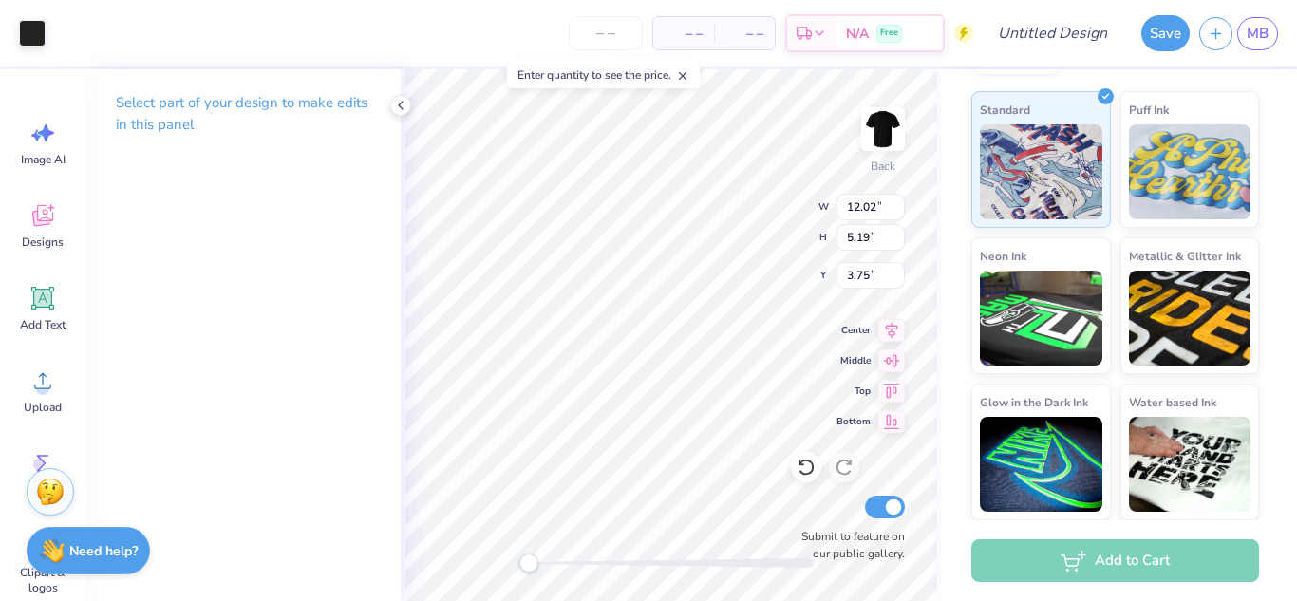
click at [337, 99] on p "Select part of your design to make edits in this panel" at bounding box center [243, 114] width 255 height 44
type input "11.34"
type input "4.90"
type input "4.05"
type input "3.29"
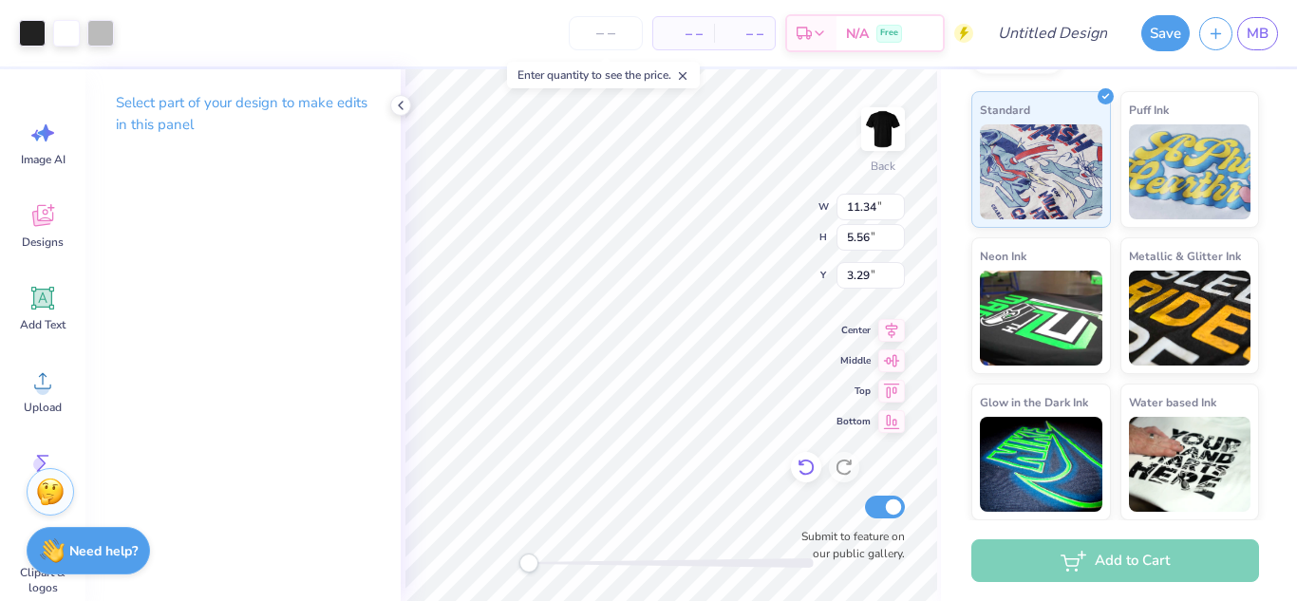
click at [807, 470] on icon at bounding box center [806, 467] width 19 height 19
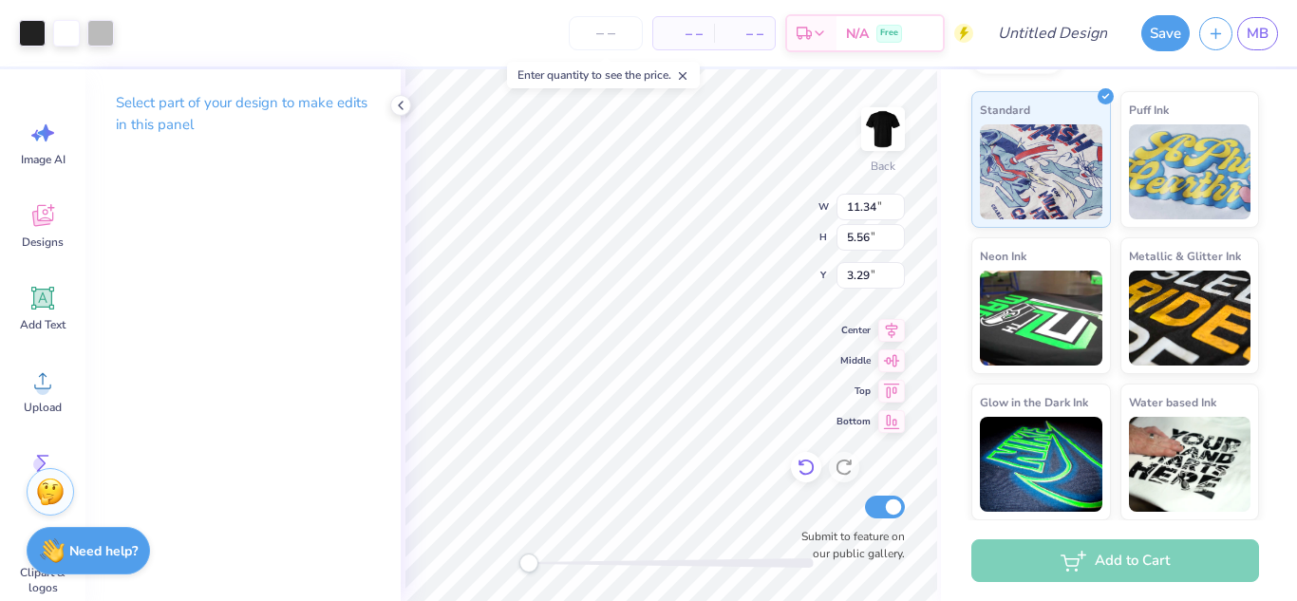
click at [807, 470] on icon at bounding box center [806, 467] width 19 height 19
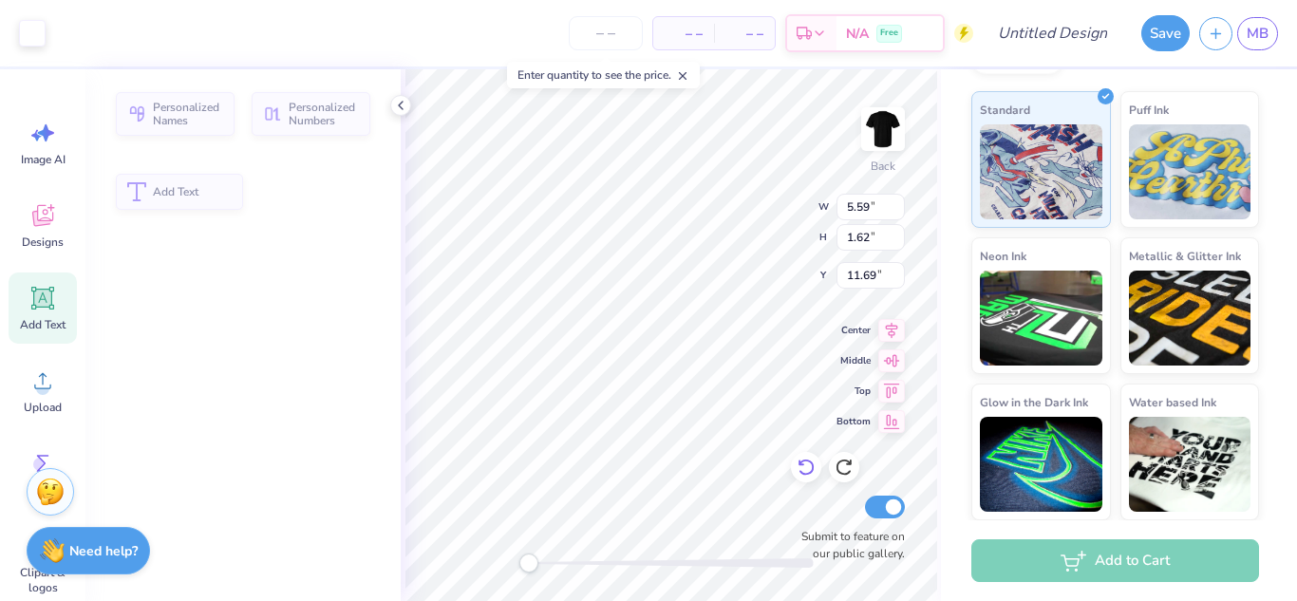
type input "5.59"
type input "1.62"
type input "11.69"
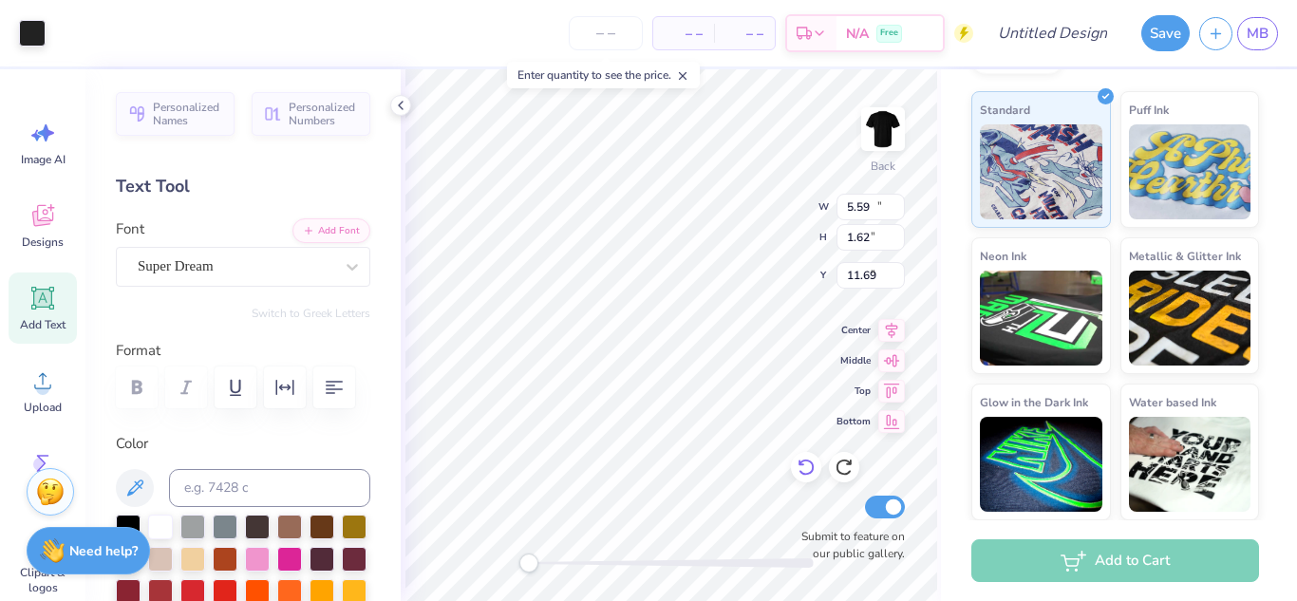
type input "12.02"
type input "5.19"
type input "3.75"
type input "11.18"
type input "4.83"
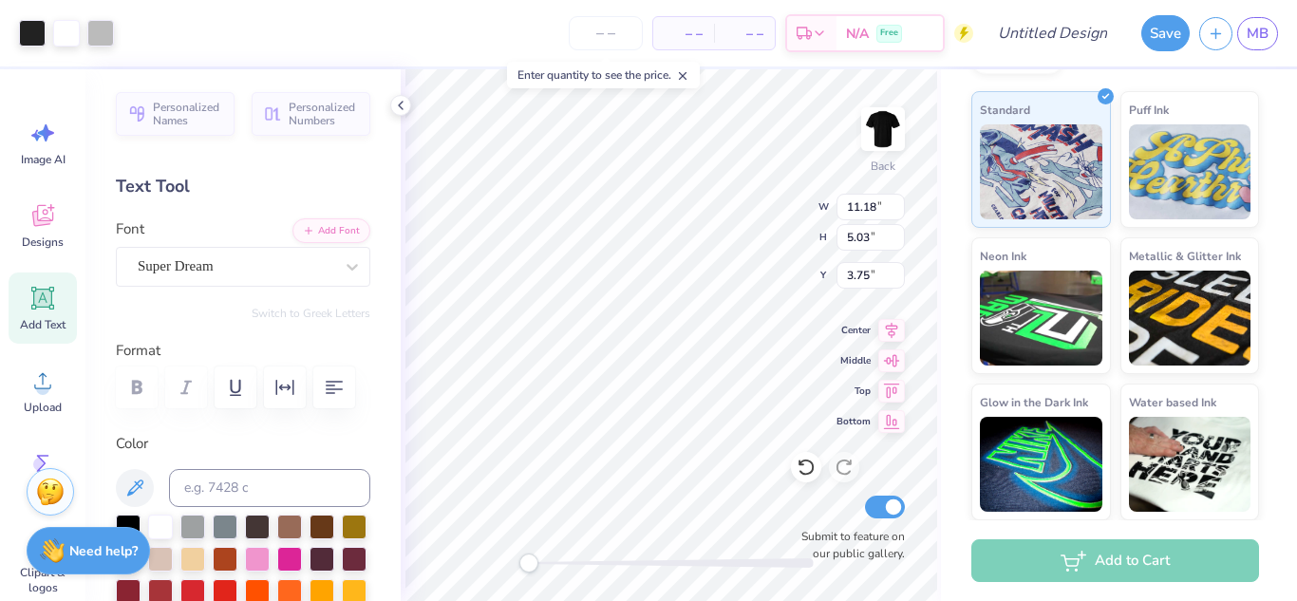
type input "3.39"
click at [24, 404] on span "Upload" at bounding box center [43, 407] width 38 height 15
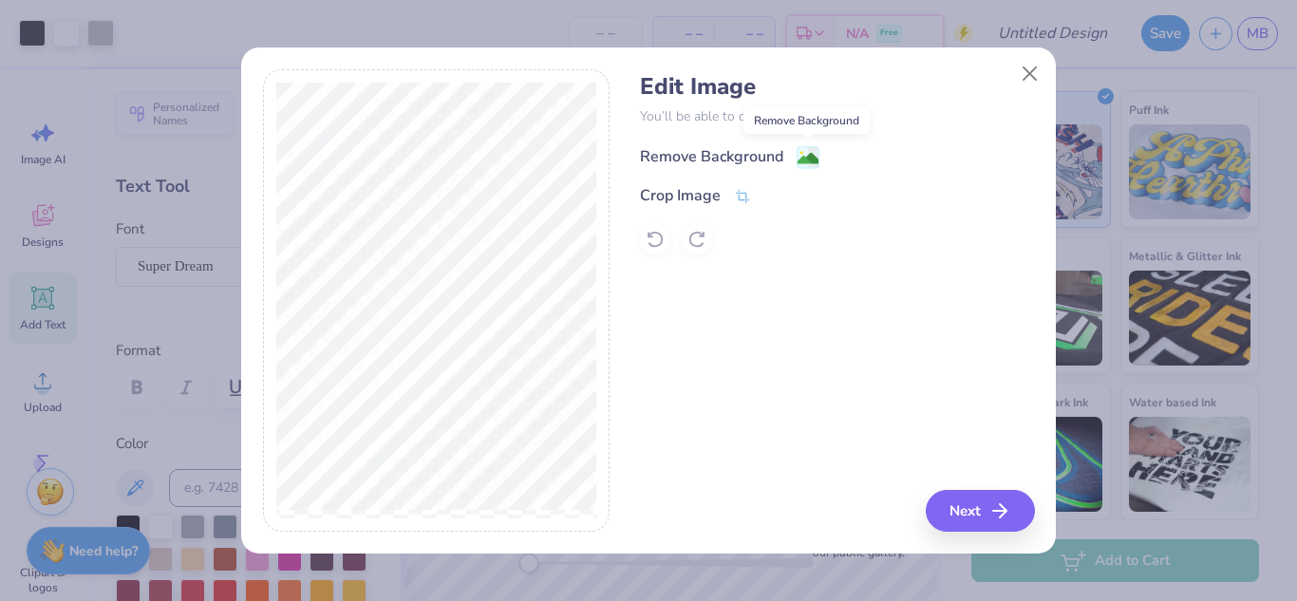
click at [804, 157] on image at bounding box center [808, 158] width 21 height 21
click at [844, 158] on icon at bounding box center [849, 156] width 14 height 14
click at [807, 154] on div "Remove Background" at bounding box center [837, 155] width 394 height 24
click at [985, 520] on button "Next" at bounding box center [983, 511] width 109 height 42
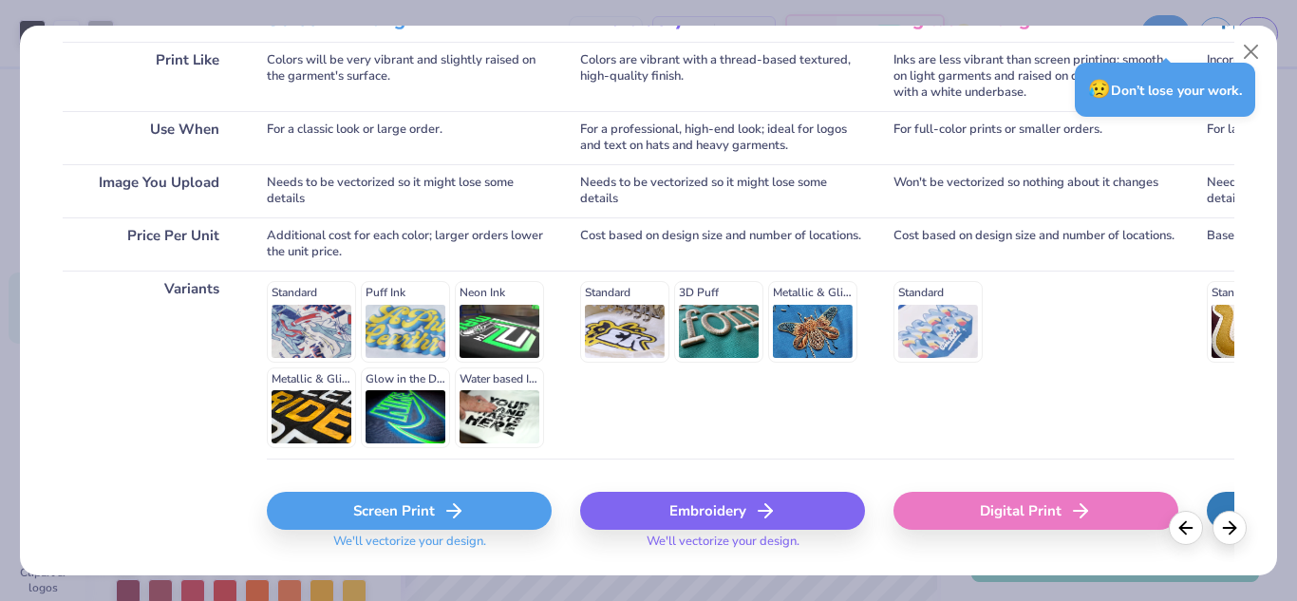
scroll to position [346, 0]
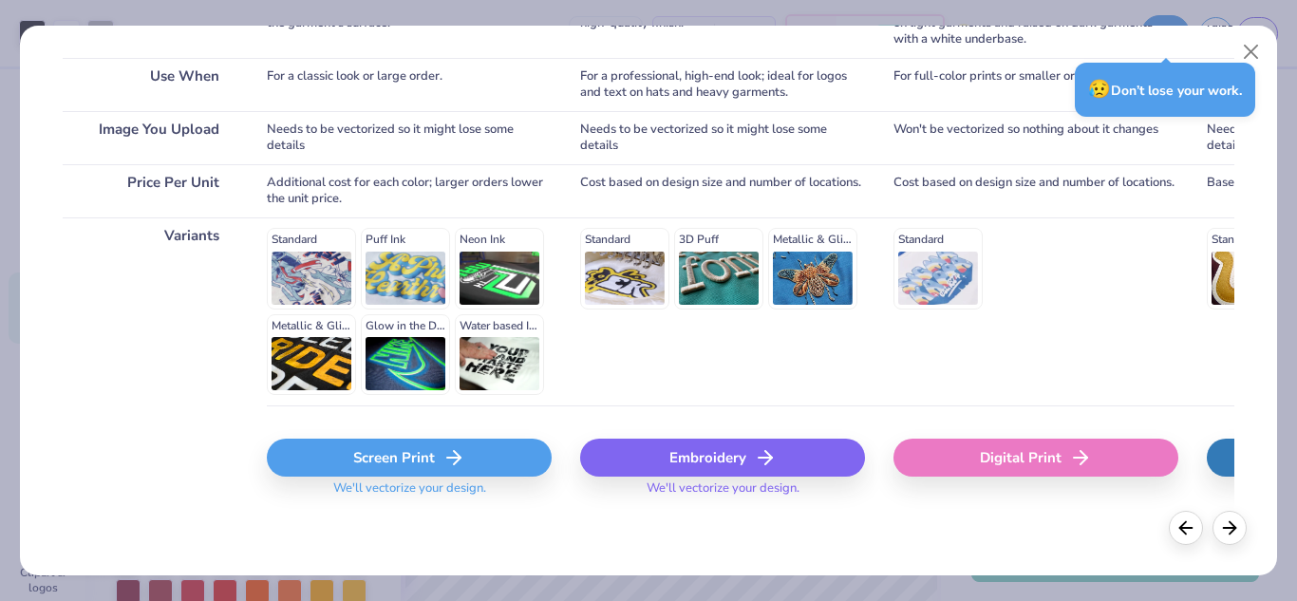
click at [353, 463] on div "Screen Print" at bounding box center [409, 458] width 285 height 38
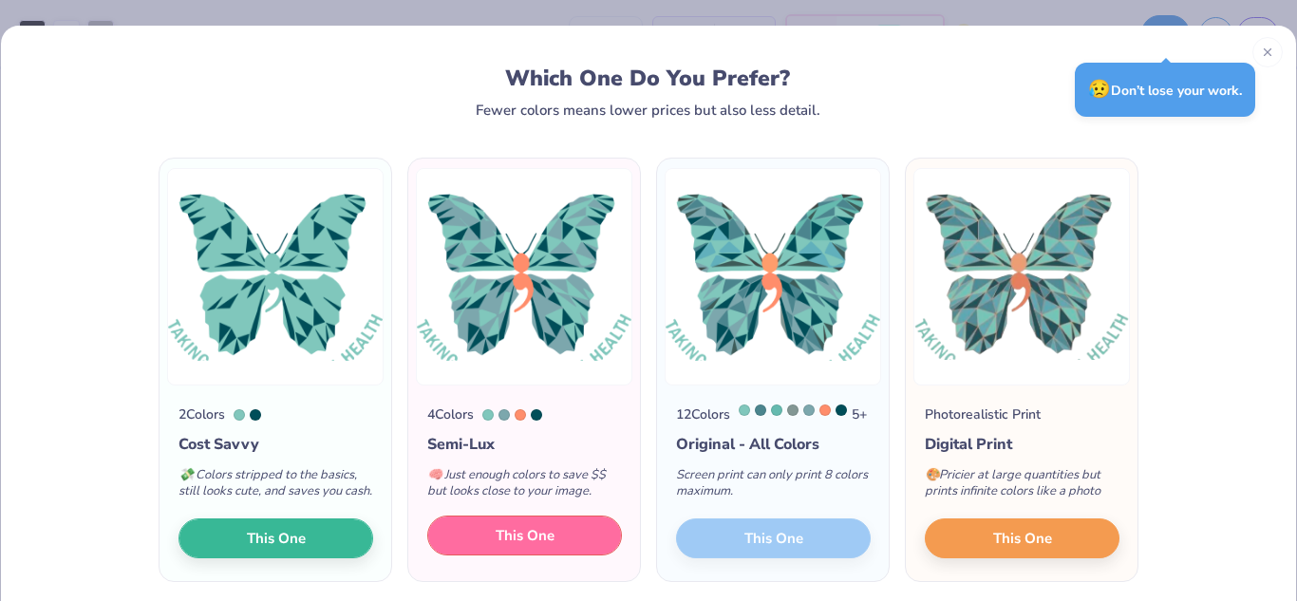
click at [540, 547] on span "This One" at bounding box center [525, 536] width 59 height 22
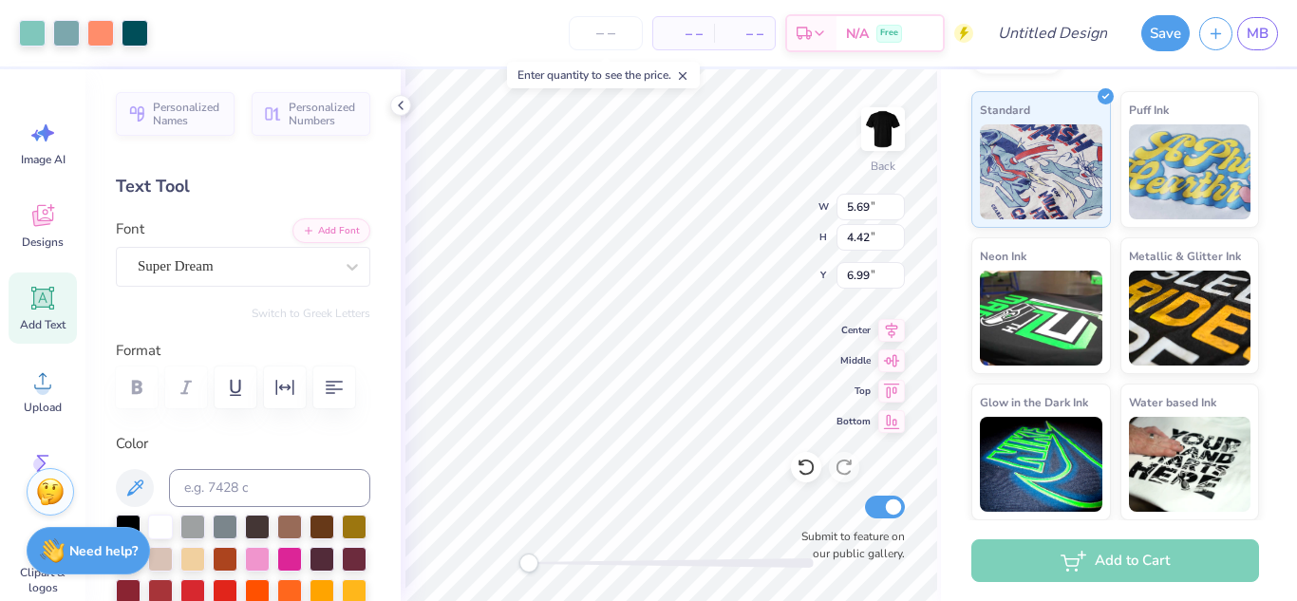
type input "5.69"
type input "4.42"
type input "0.30"
type input "0.46"
type input "14.98"
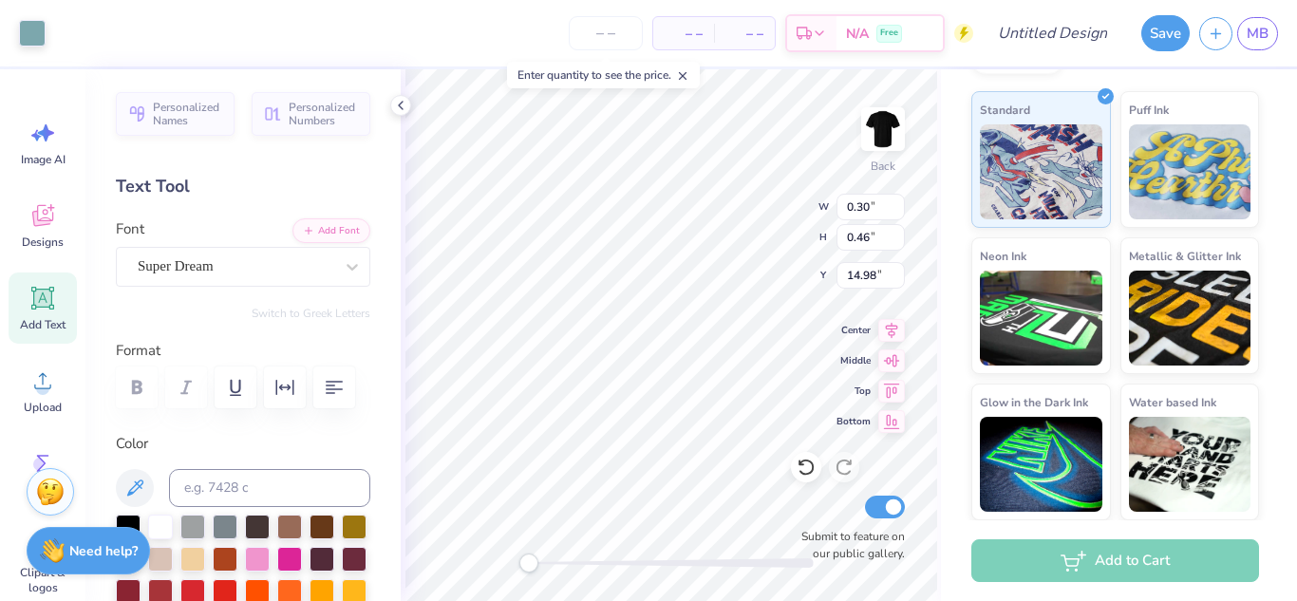
type input "1.76"
type input "2.13"
type input "14.07"
type input "0.49"
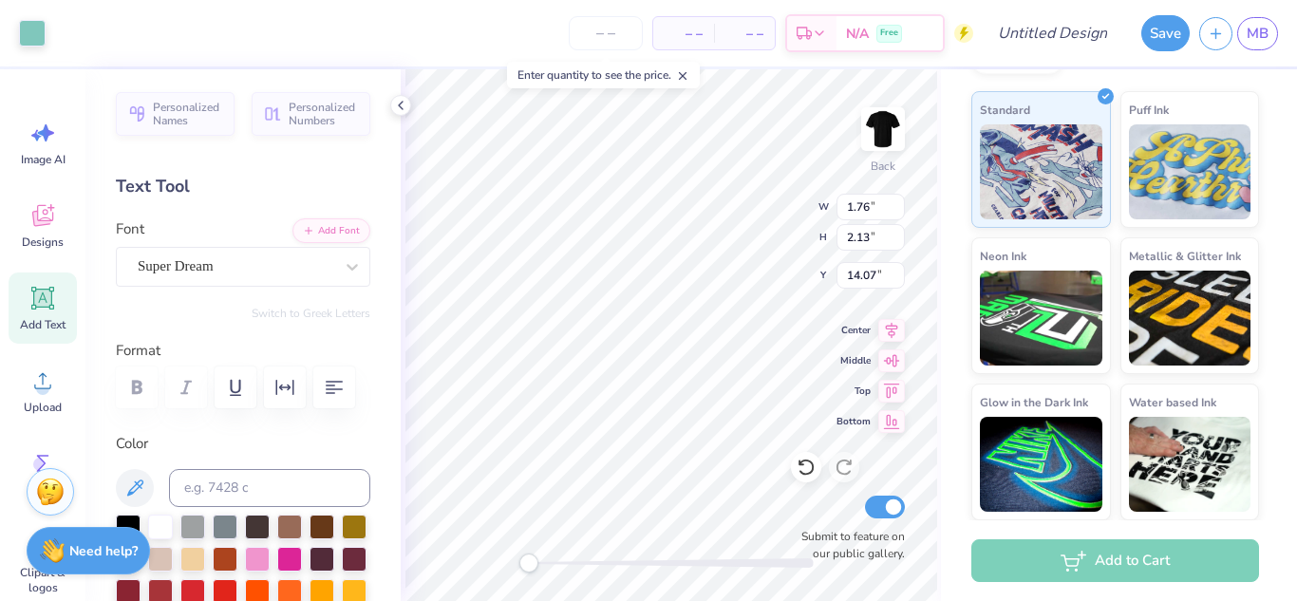
type input "15.13"
type input "3.78"
type input "3.27"
type input "13.01"
type input "5.85"
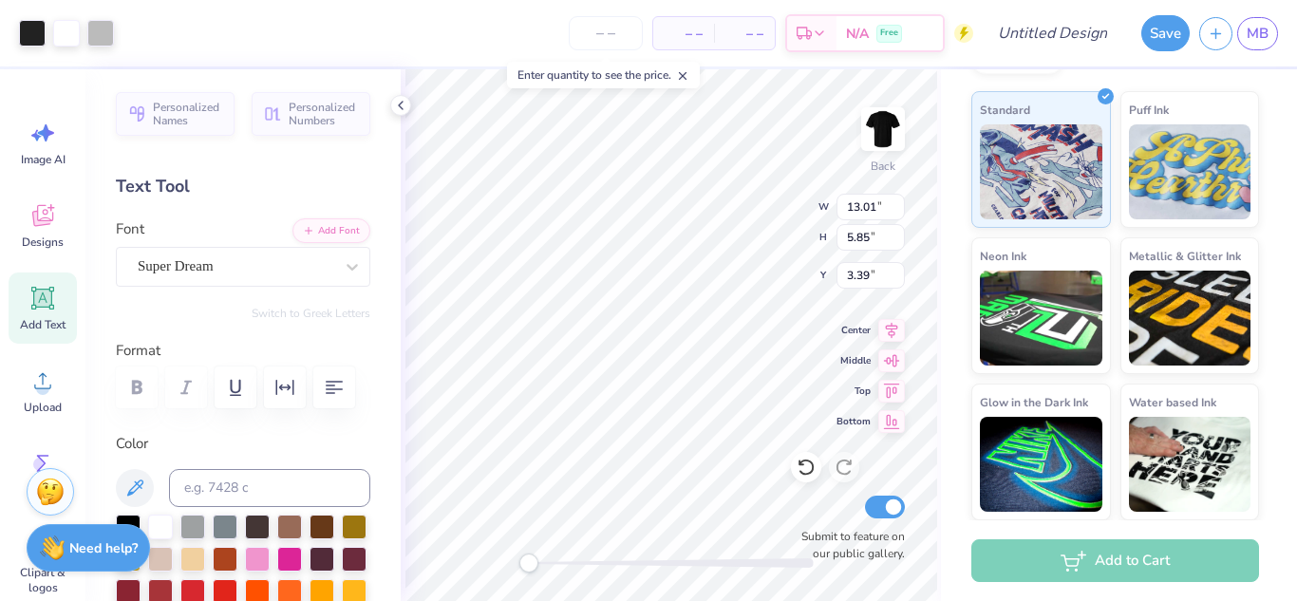
click at [76, 543] on strong "Need help?" at bounding box center [103, 548] width 68 height 18
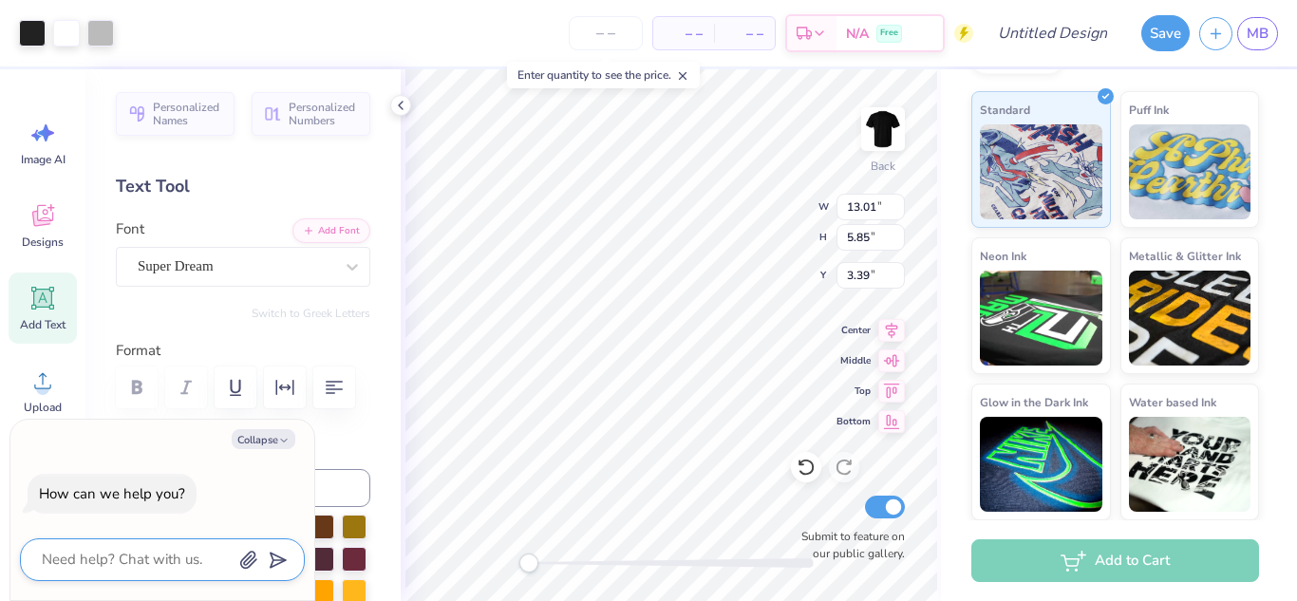
click at [121, 550] on textarea at bounding box center [136, 560] width 193 height 26
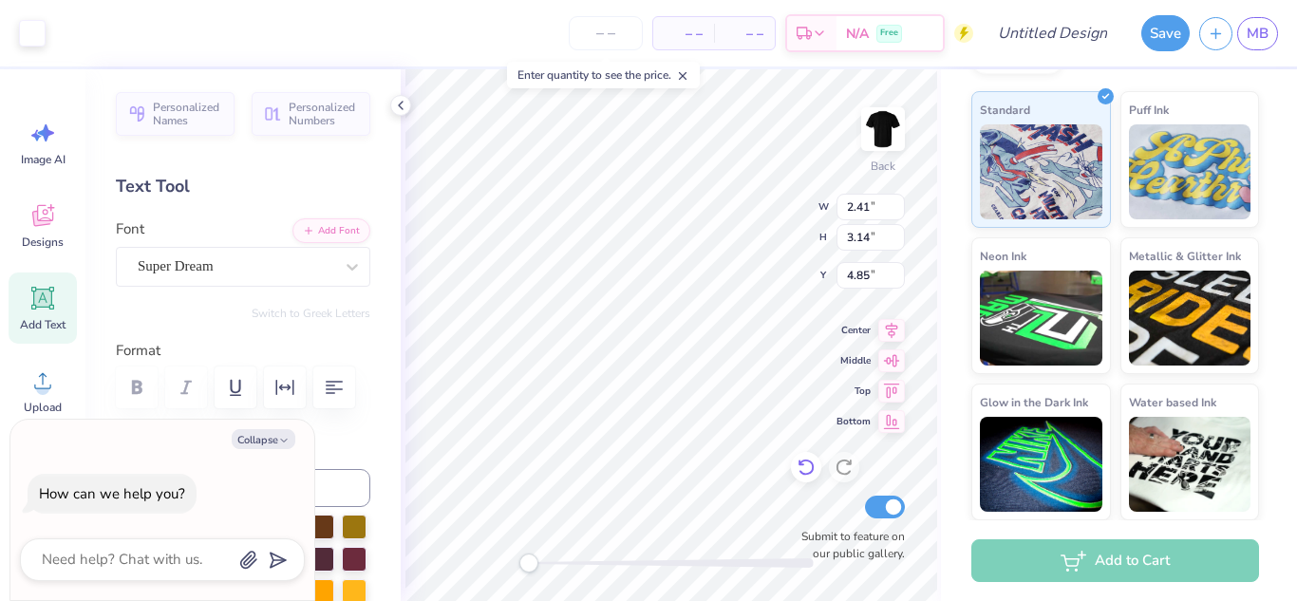
click at [807, 466] on icon at bounding box center [806, 467] width 19 height 19
click at [806, 463] on icon at bounding box center [806, 467] width 19 height 19
click at [804, 463] on icon at bounding box center [806, 467] width 19 height 19
type textarea "x"
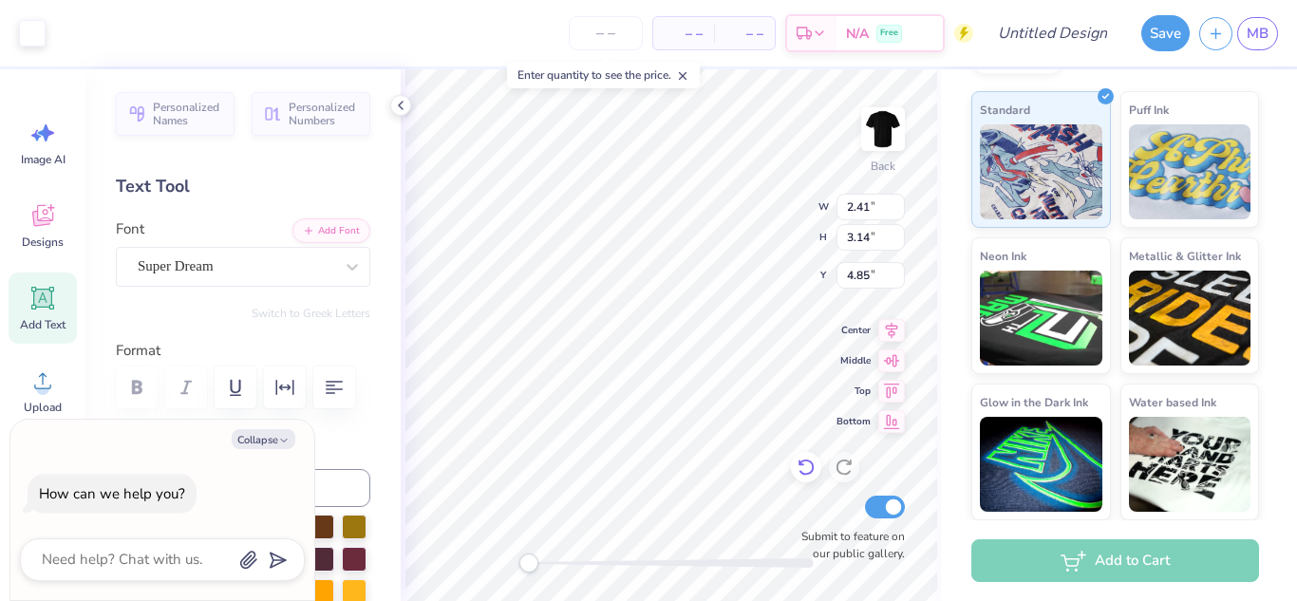
type input "2.08"
type input "2.70"
type input "4.65"
type textarea "x"
type input "13.35"
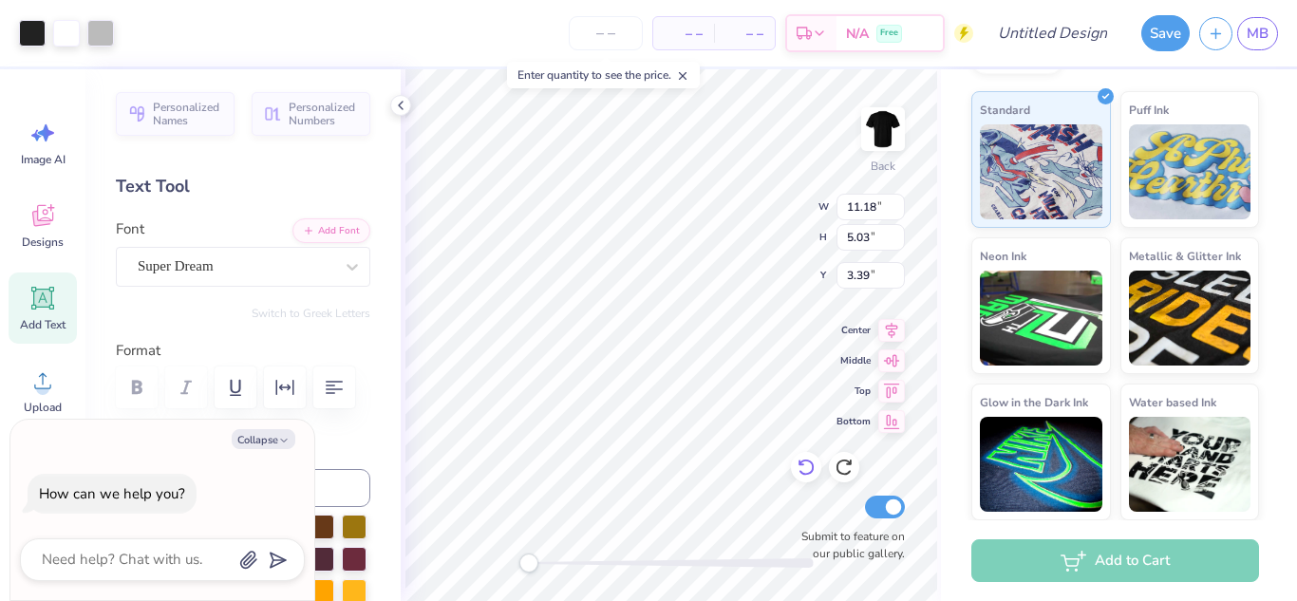
type input "6.01"
click at [814, 462] on icon at bounding box center [806, 467] width 19 height 19
click at [813, 463] on icon at bounding box center [806, 467] width 19 height 19
type textarea "x"
type input "6.10"
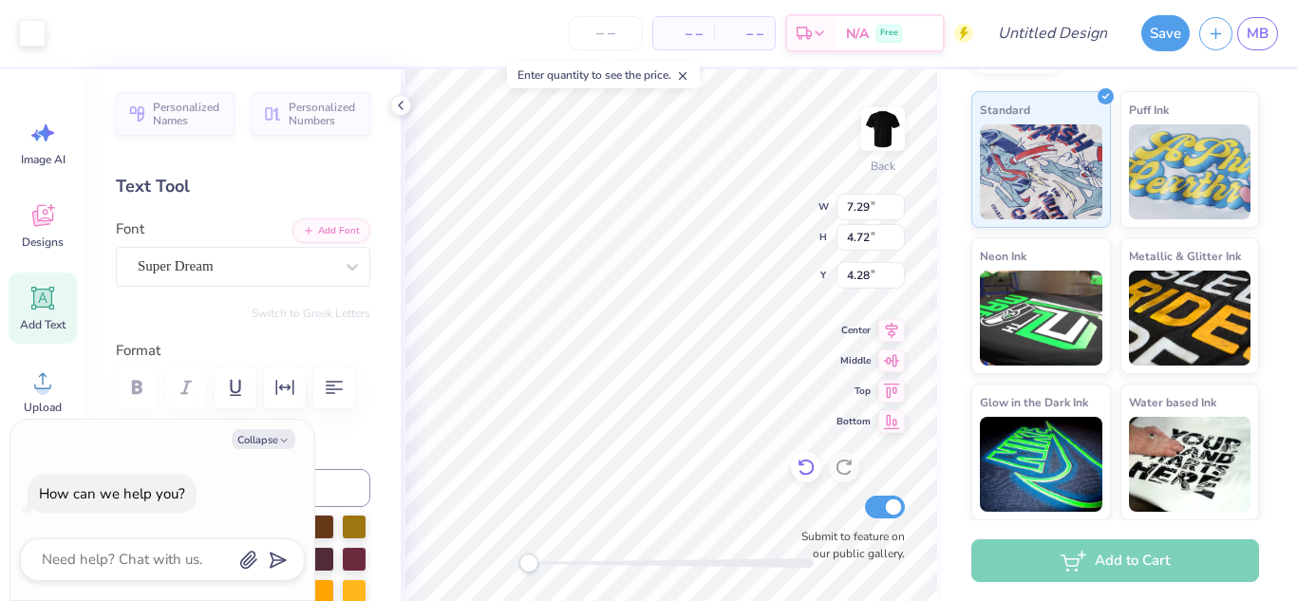
type input "3.95"
type input "4.13"
type textarea "x"
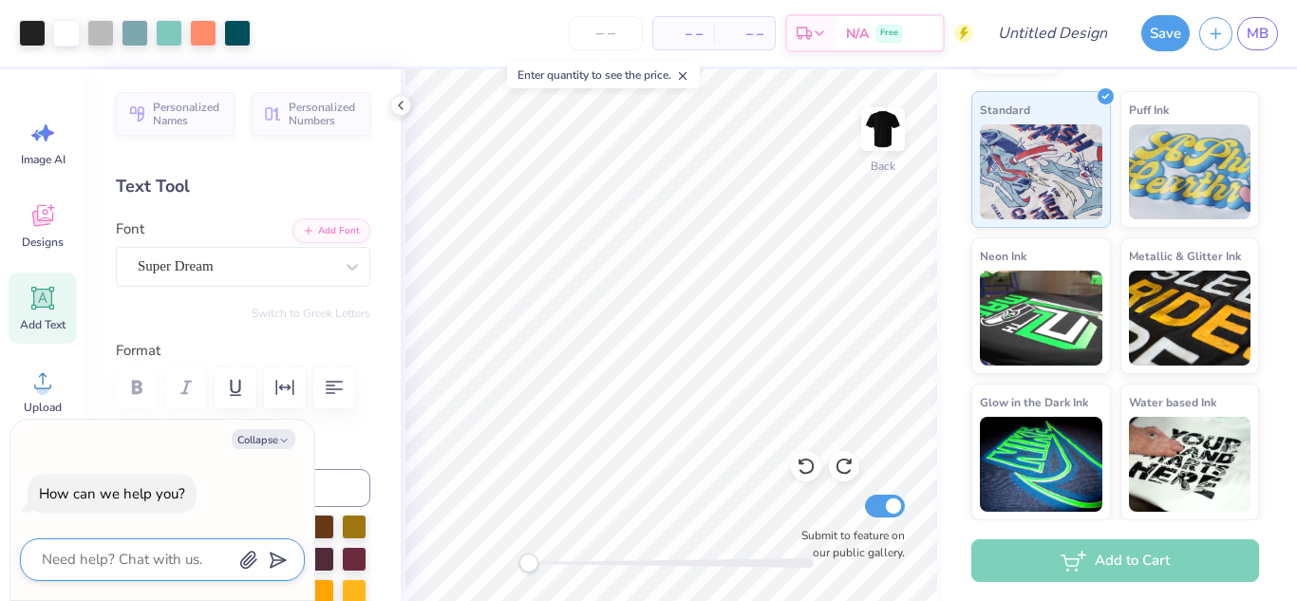
click at [204, 567] on textarea at bounding box center [136, 560] width 193 height 26
type textarea "m"
type textarea "x"
type textarea "ma"
type textarea "x"
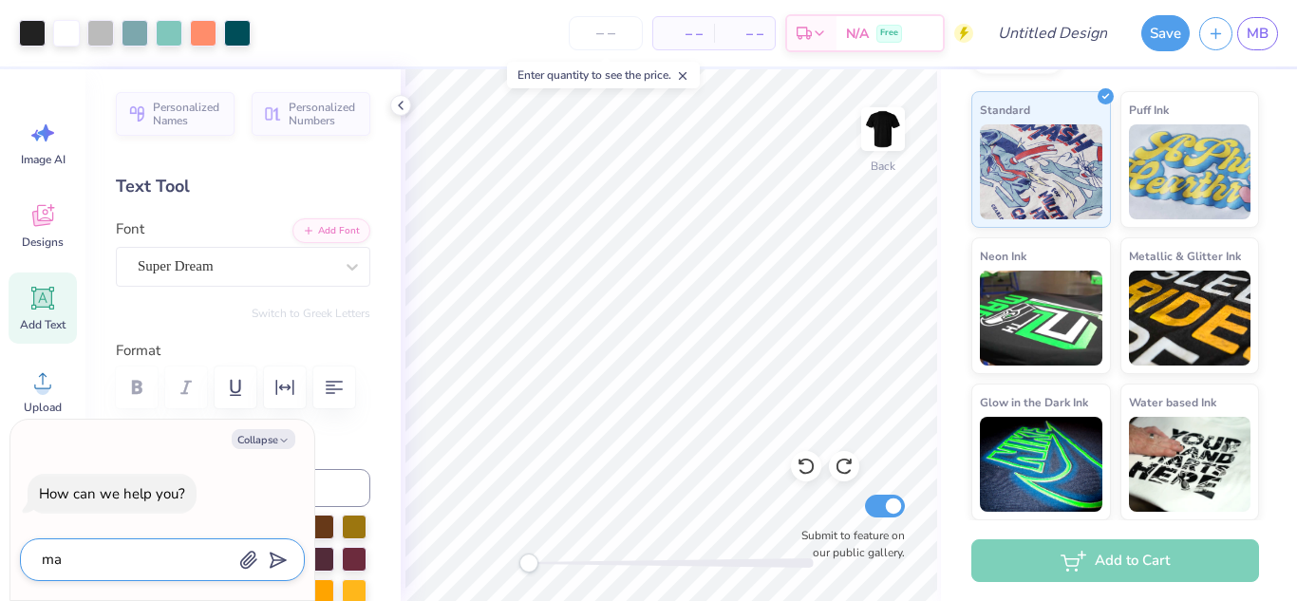
type textarea "mak"
type textarea "x"
type textarea "make"
type textarea "x"
type textarea "make"
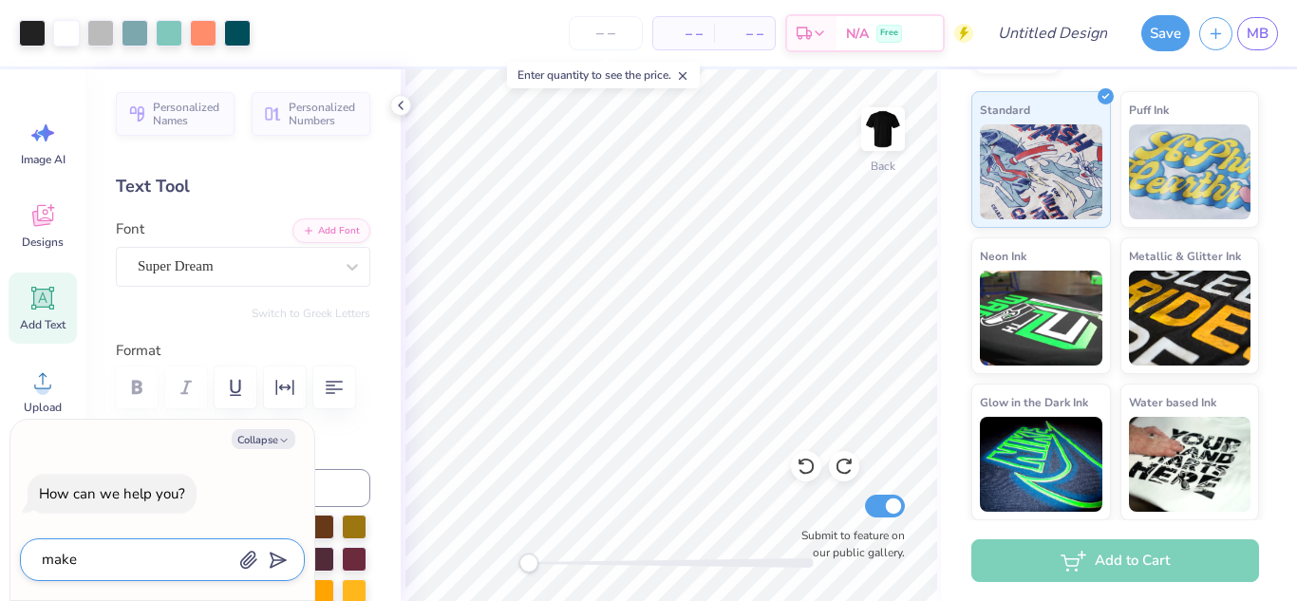
type textarea "x"
type textarea "make t"
type textarea "x"
type textarea "make th"
type textarea "x"
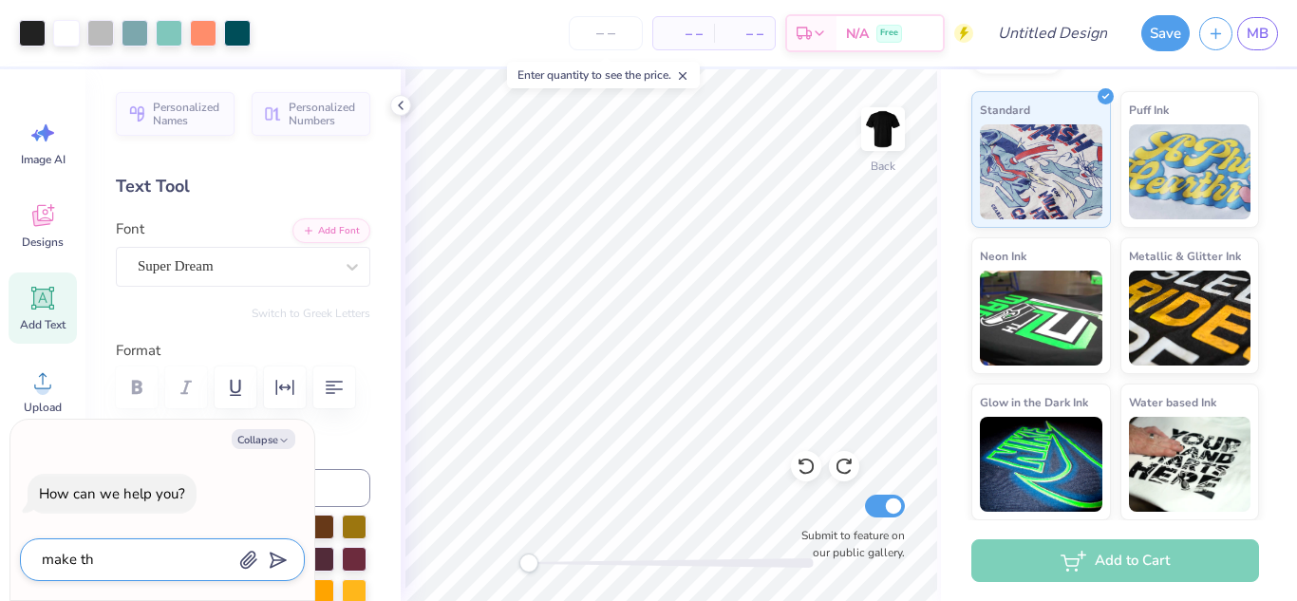
type textarea "make the"
type textarea "x"
type textarea "make the"
type textarea "x"
type textarea "make the l"
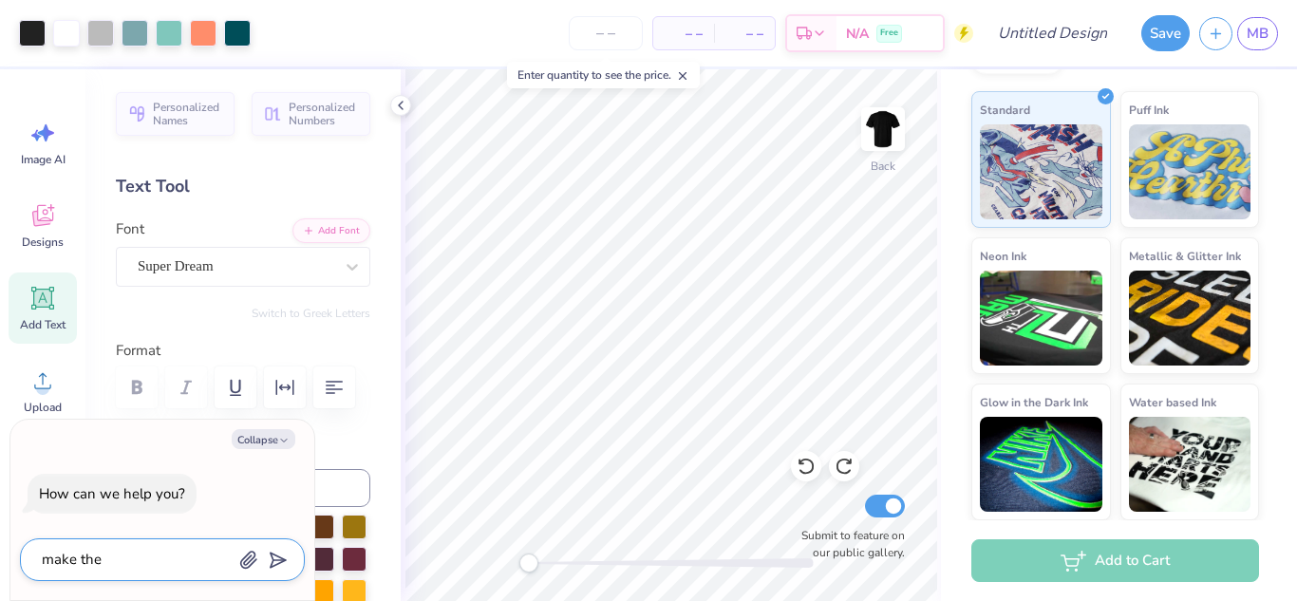
type textarea "x"
type textarea "make the lo"
type textarea "x"
type textarea "make the log"
type textarea "x"
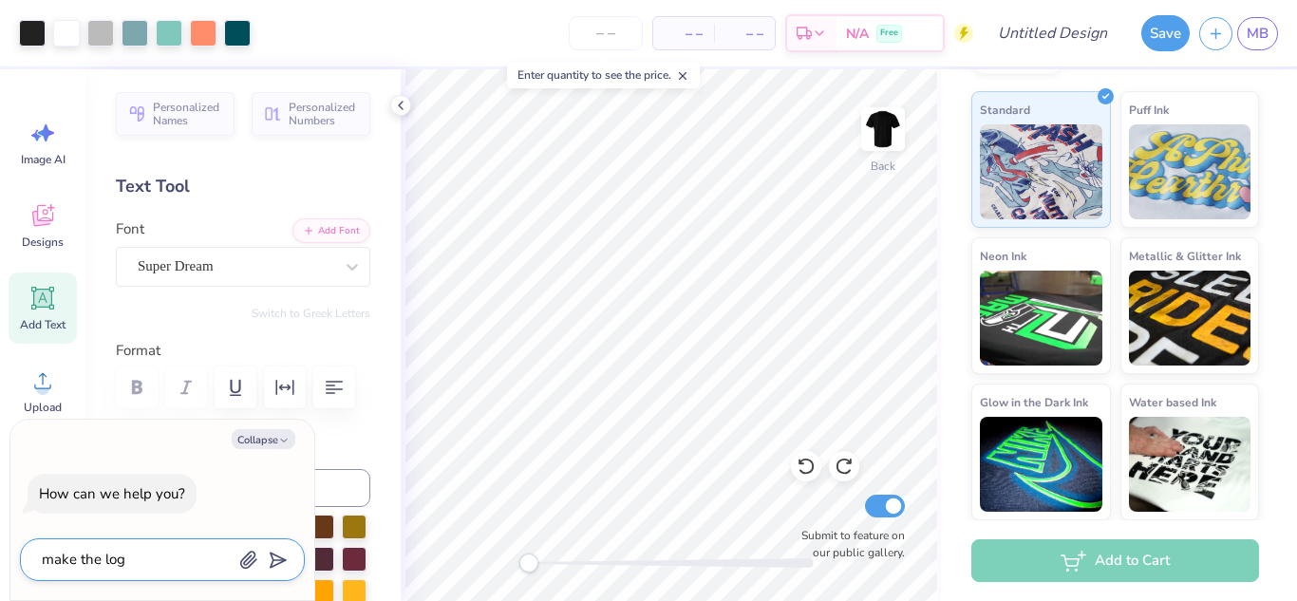
type textarea "make the logo"
type textarea "x"
type textarea "make the logo"
type textarea "x"
type textarea "make the logo a"
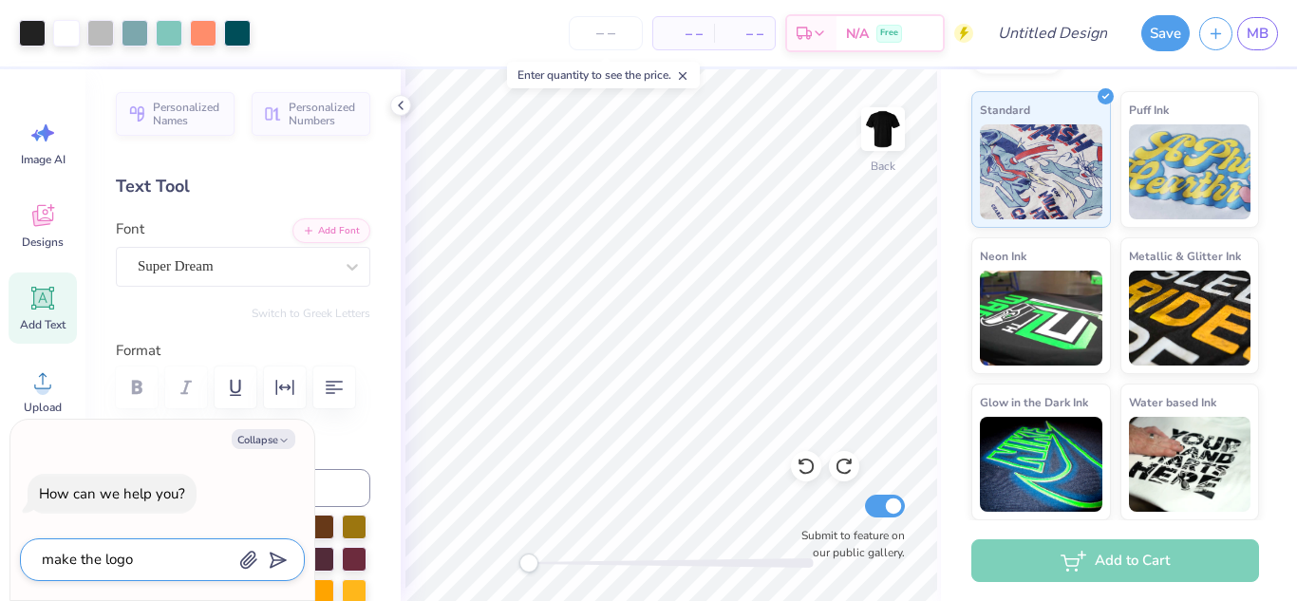
type textarea "x"
type textarea "make the logo a"
type textarea "x"
type textarea "make the logo a b"
type textarea "x"
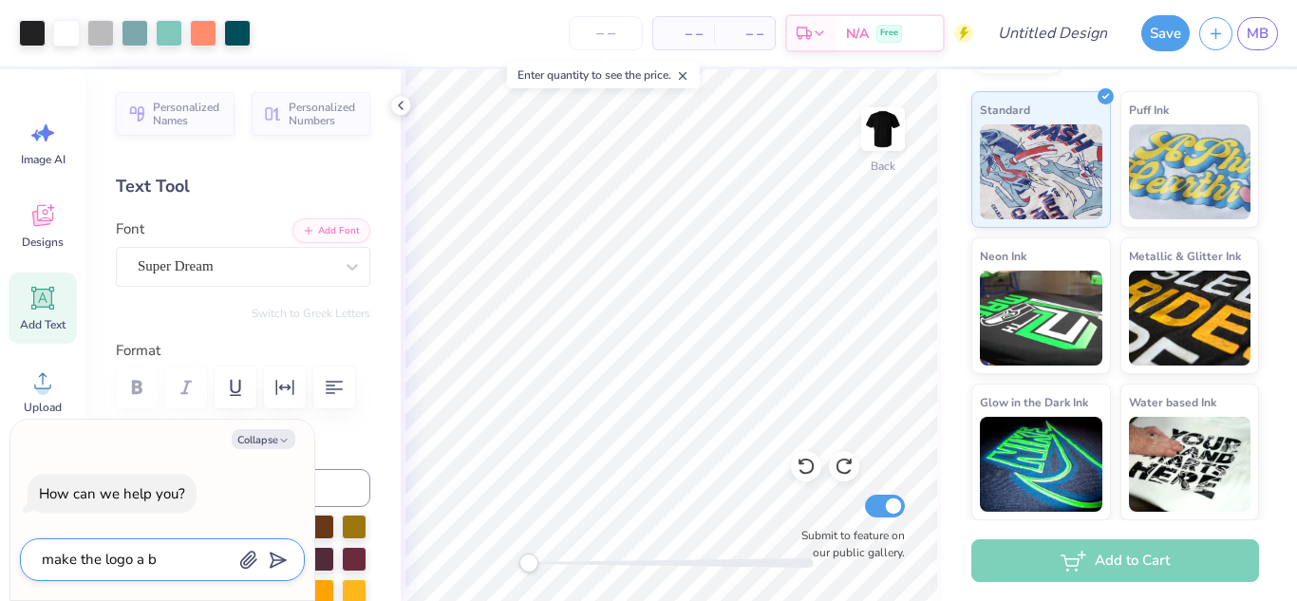
type textarea "make the logo a b"
type textarea "x"
type textarea "make the logo a b i"
type textarea "x"
type textarea "make the logo a b ig"
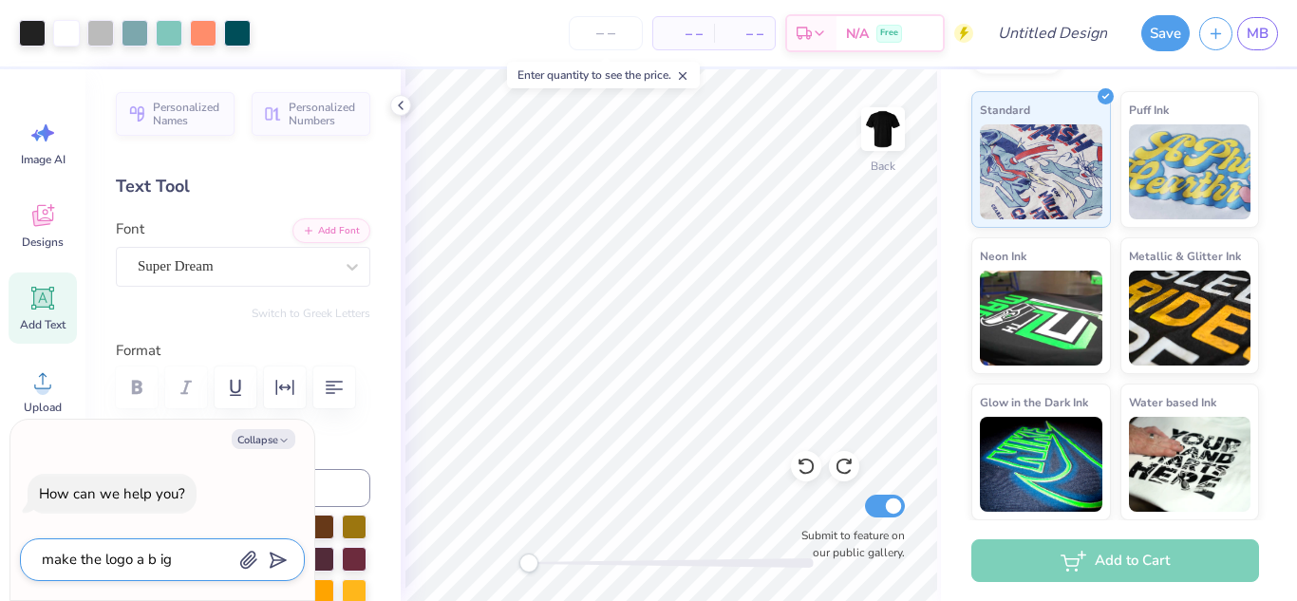
type textarea "x"
type textarea "make the logo a b ig"
type textarea "x"
type textarea "make the logo a b ig a"
type textarea "x"
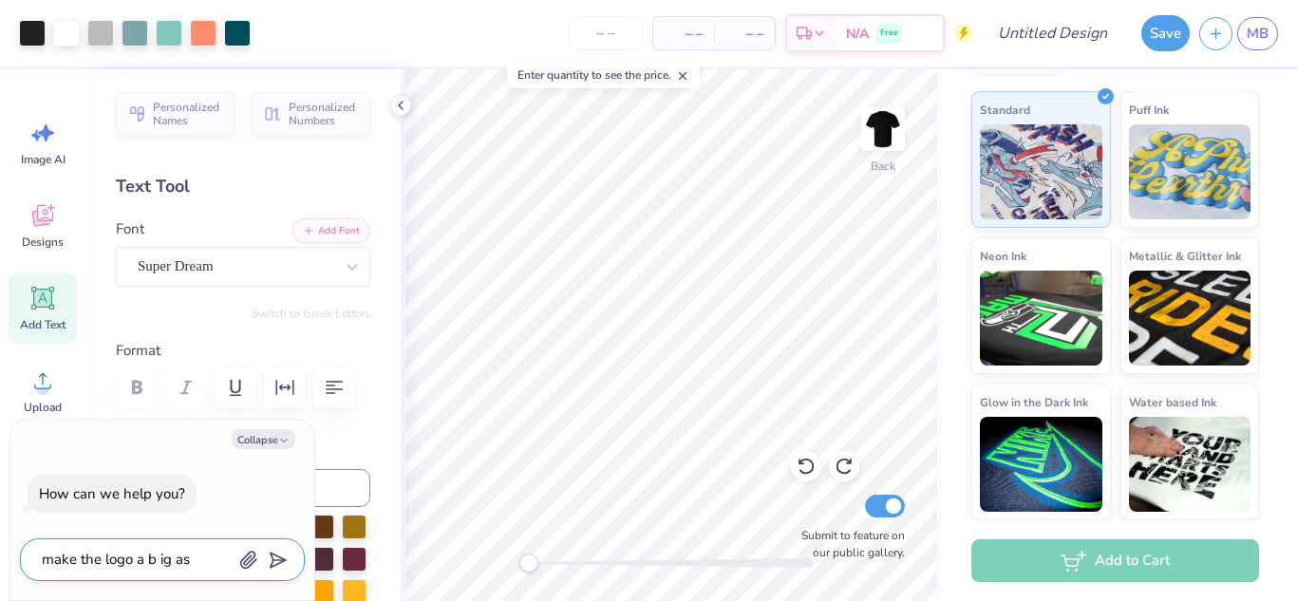
type textarea "make the logo a b ig as"
type textarea "x"
type textarea "make the logo a b ig as p"
type textarea "x"
type textarea "make the logo a b ig as po"
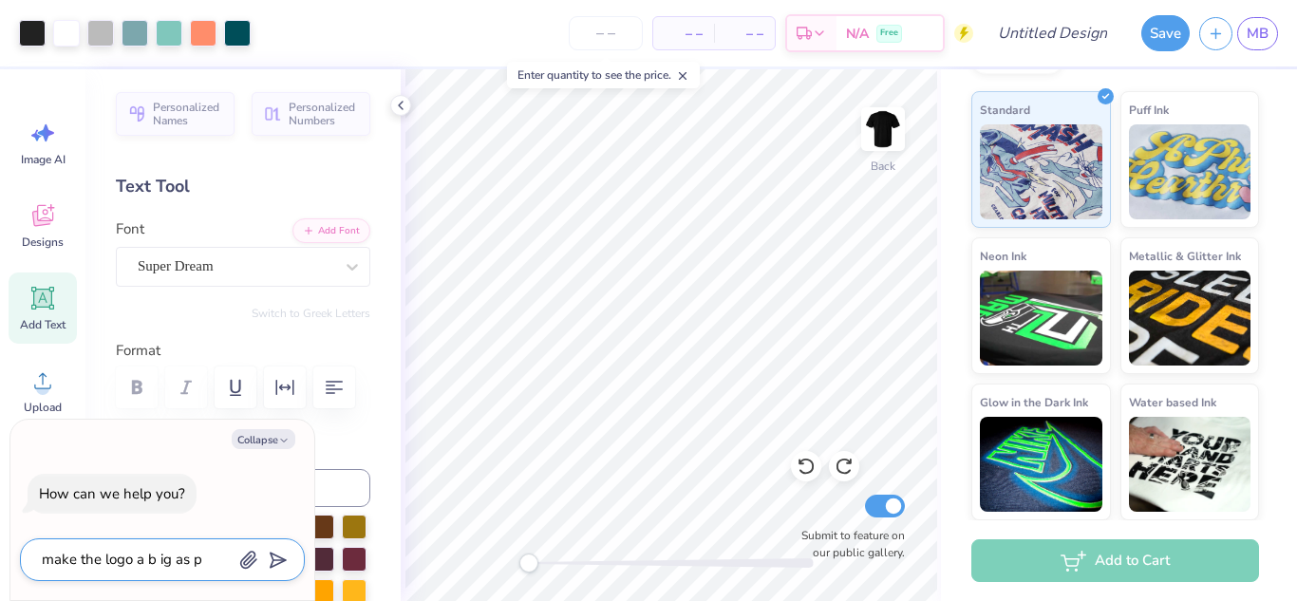
type textarea "x"
type textarea "make the logo a b ig as pos"
type textarea "x"
type textarea "make the logo a b ig as poss"
type textarea "x"
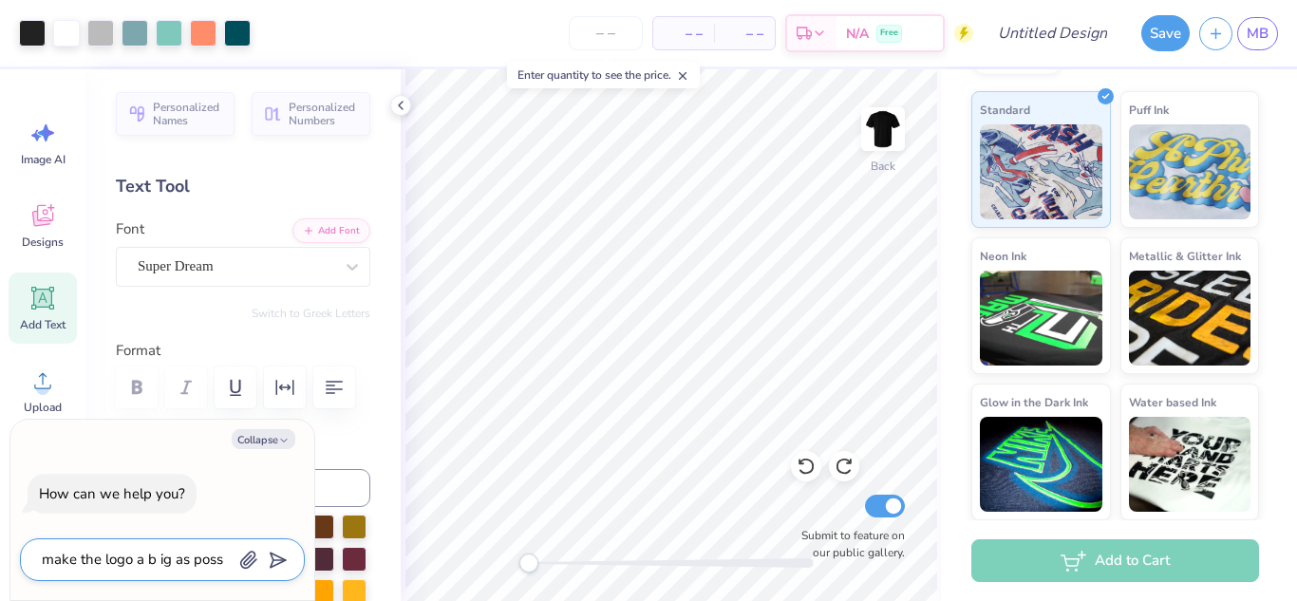
type textarea "make the logo a b ig as possi"
type textarea "x"
type textarea "make the logo a b ig as possib"
type textarea "x"
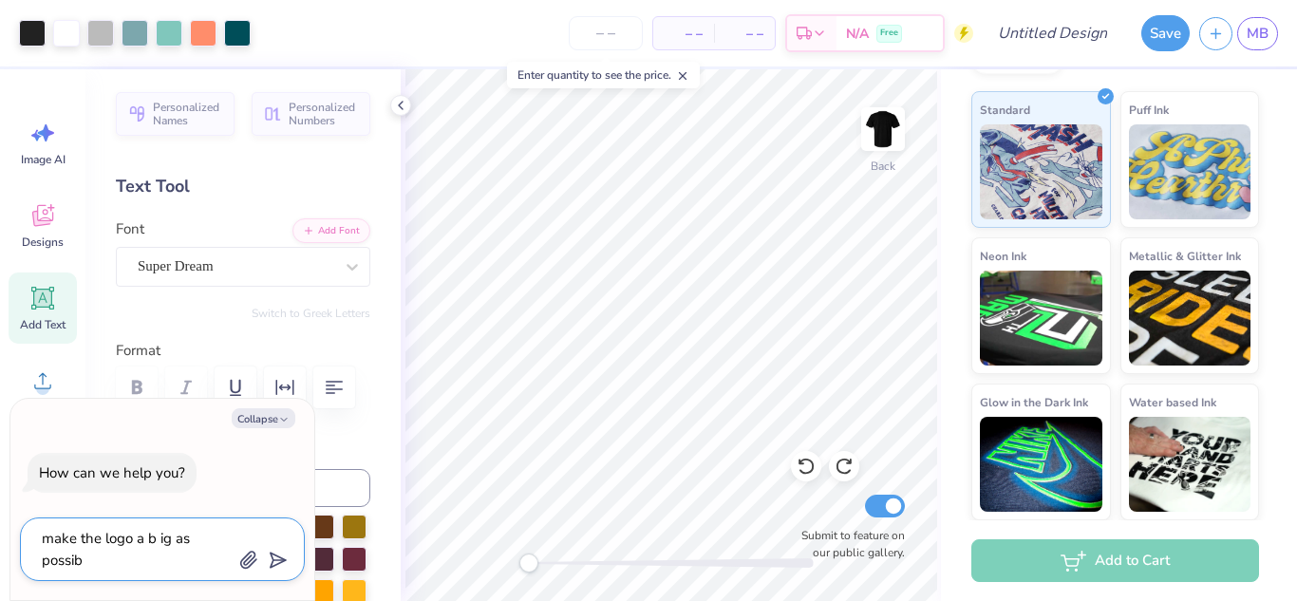
type textarea "make the logo a b ig as possibl"
type textarea "x"
type textarea "make the logo a b ig as possible"
type textarea "x"
type textarea "make the logo a b ig as possible"
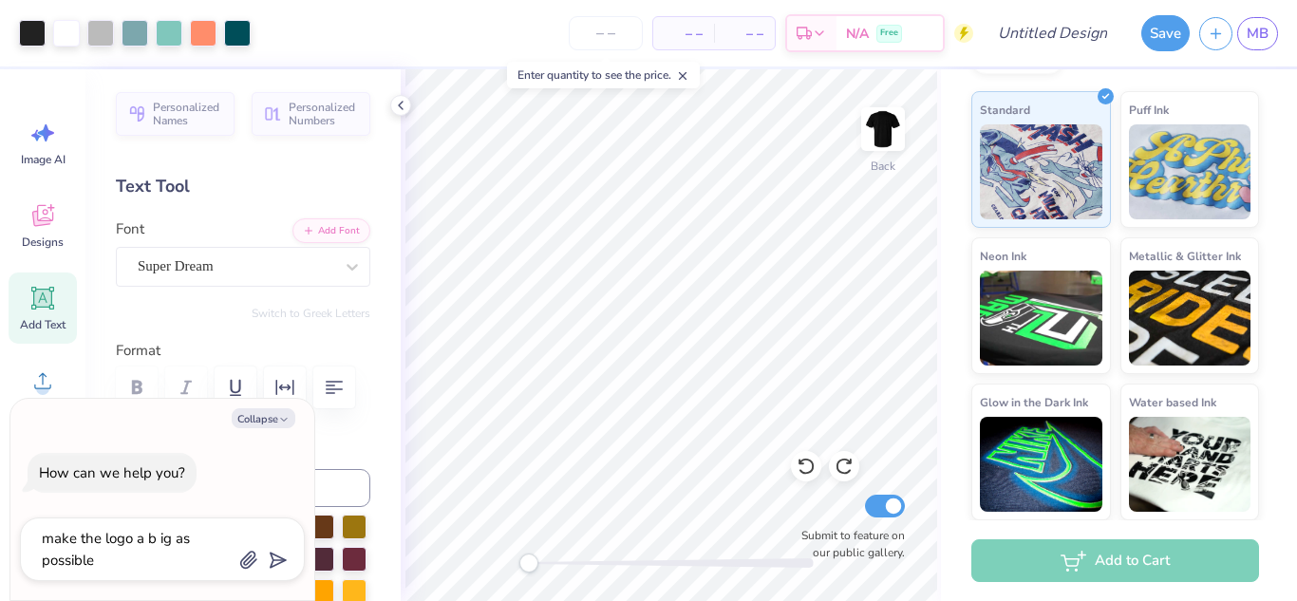
type textarea "x"
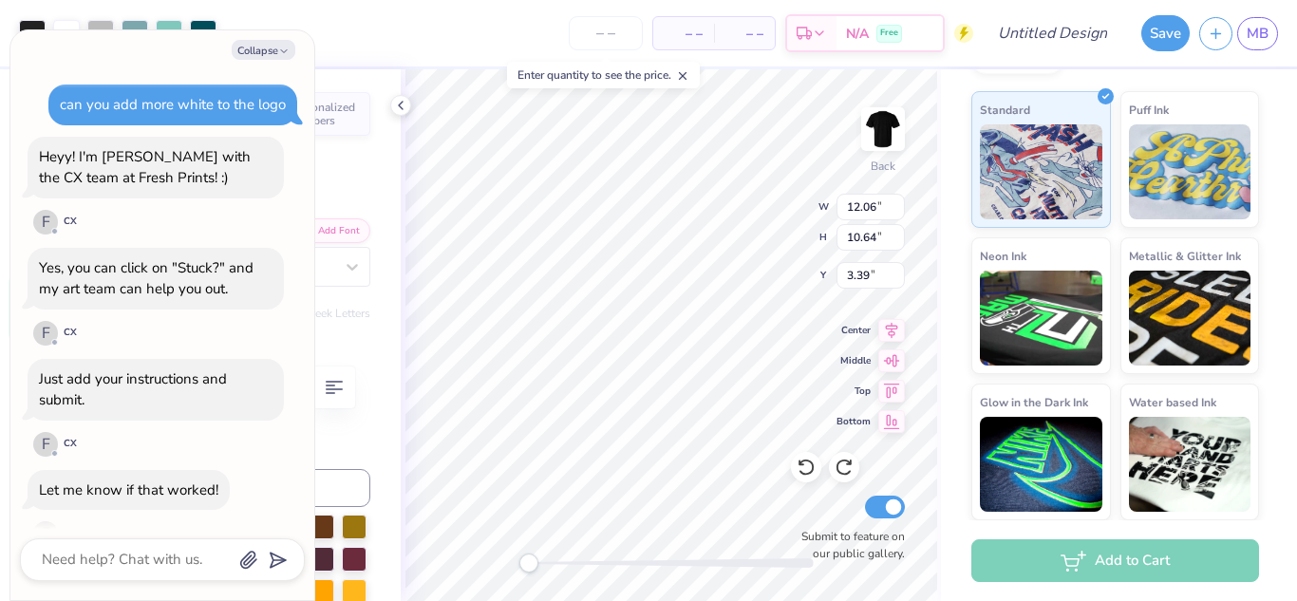
scroll to position [861, 0]
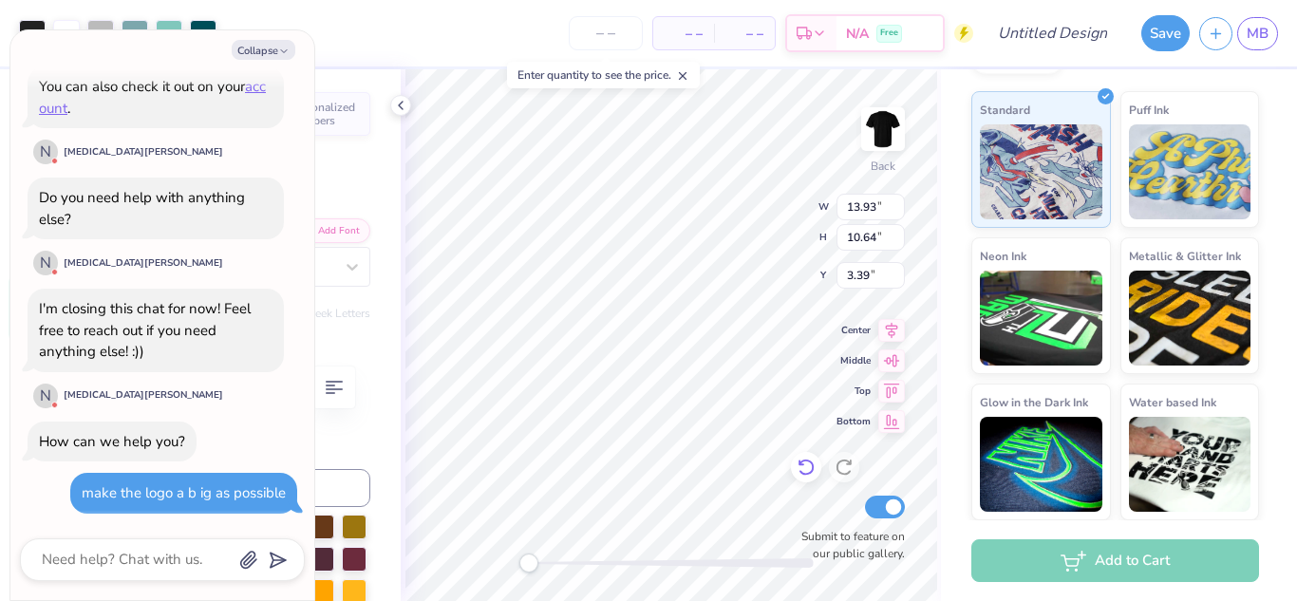
click at [816, 472] on div at bounding box center [806, 467] width 30 height 30
type textarea "x"
type input "12.06"
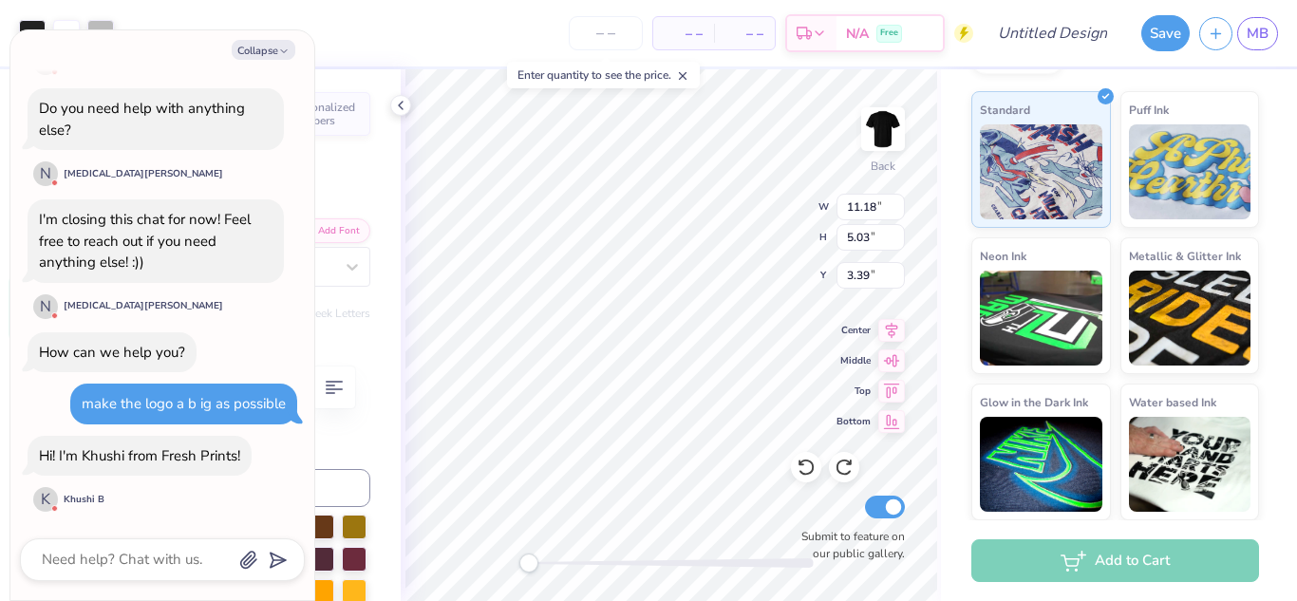
click at [380, 437] on div "Personalized Names Personalized Numbers Text Tool Add Font Font Super Dream Swi…" at bounding box center [242, 335] width 315 height 532
type textarea "x"
type input "11.90"
type input "5.35"
click at [805, 477] on div at bounding box center [806, 467] width 30 height 30
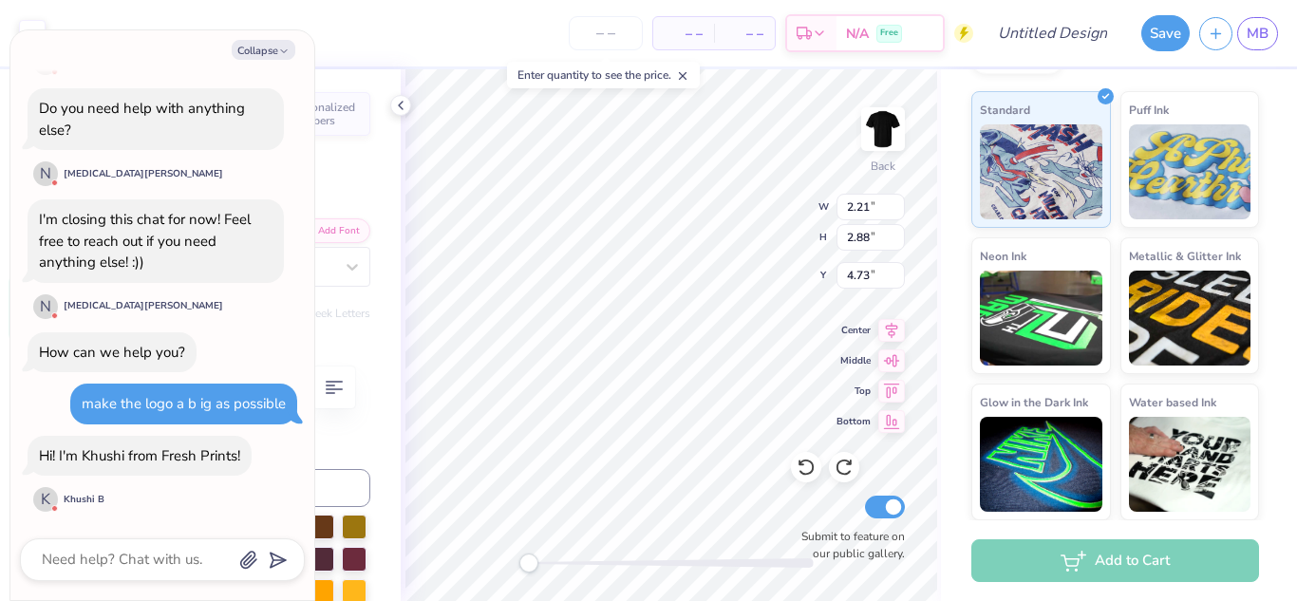
click at [397, 323] on div "Personalized Names Personalized Numbers Text Tool Add Font Font Super Dream Swi…" at bounding box center [242, 335] width 315 height 532
click at [387, 456] on div "Personalized Names Personalized Numbers Text Tool Add Font Font Super Dream Swi…" at bounding box center [242, 335] width 315 height 532
type textarea "x"
type input "1.74"
type textarea "x"
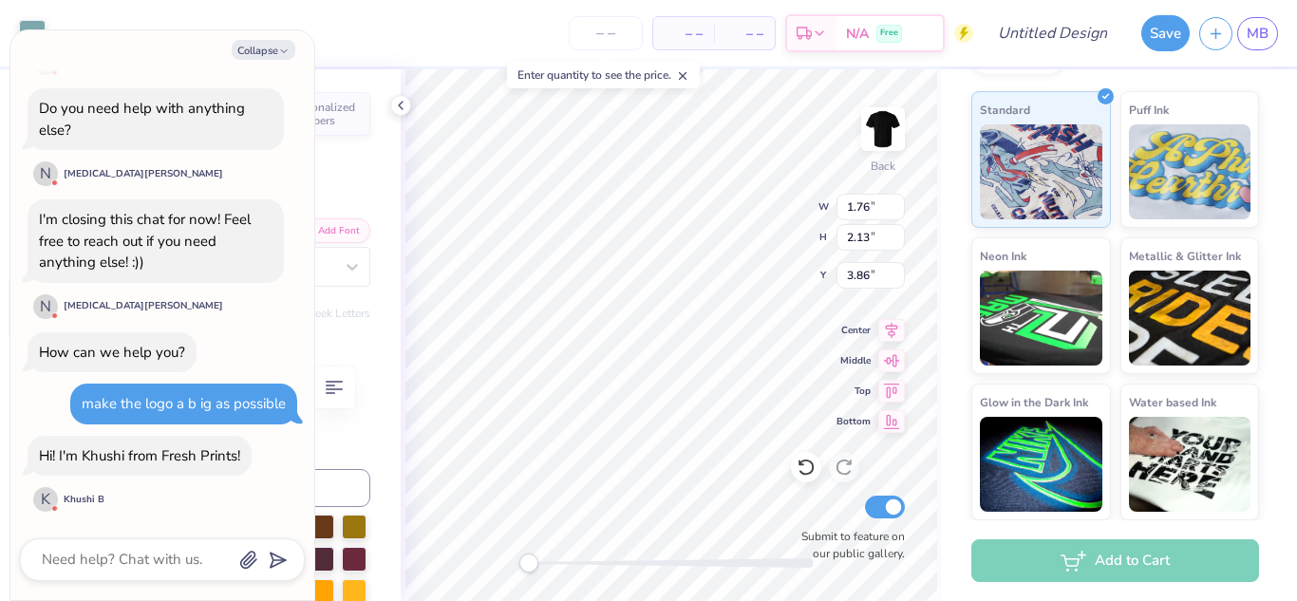
type input "1.55"
type input "2.41"
type input "4.96"
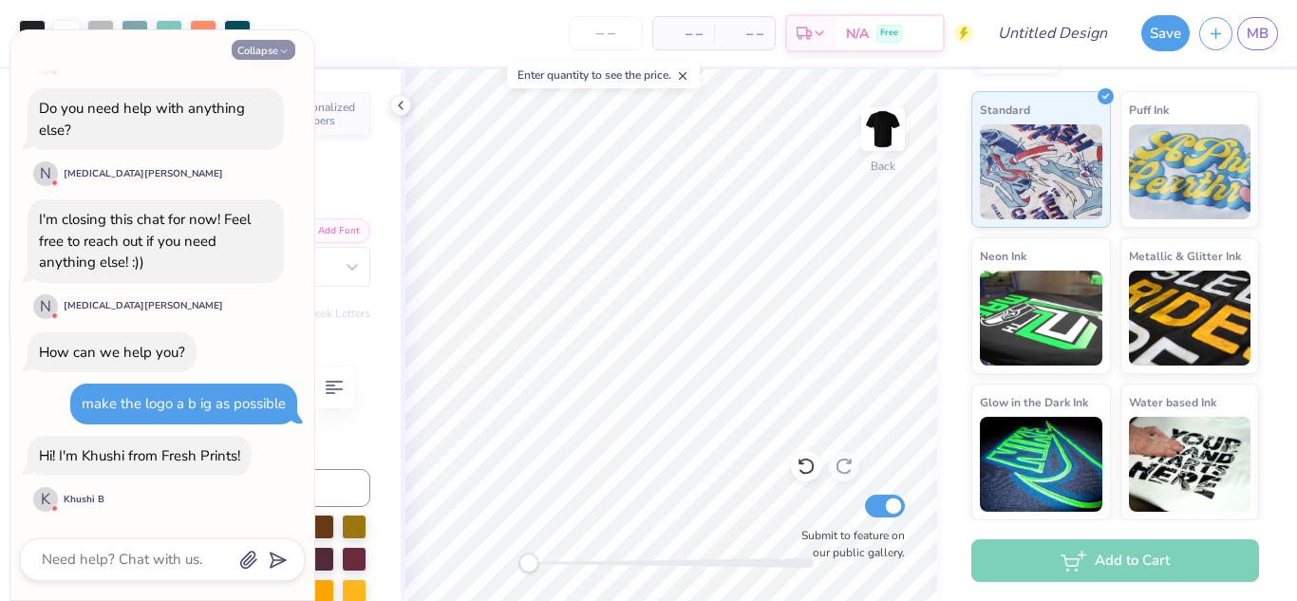
click at [279, 46] on icon "button" at bounding box center [283, 51] width 11 height 11
type textarea "x"
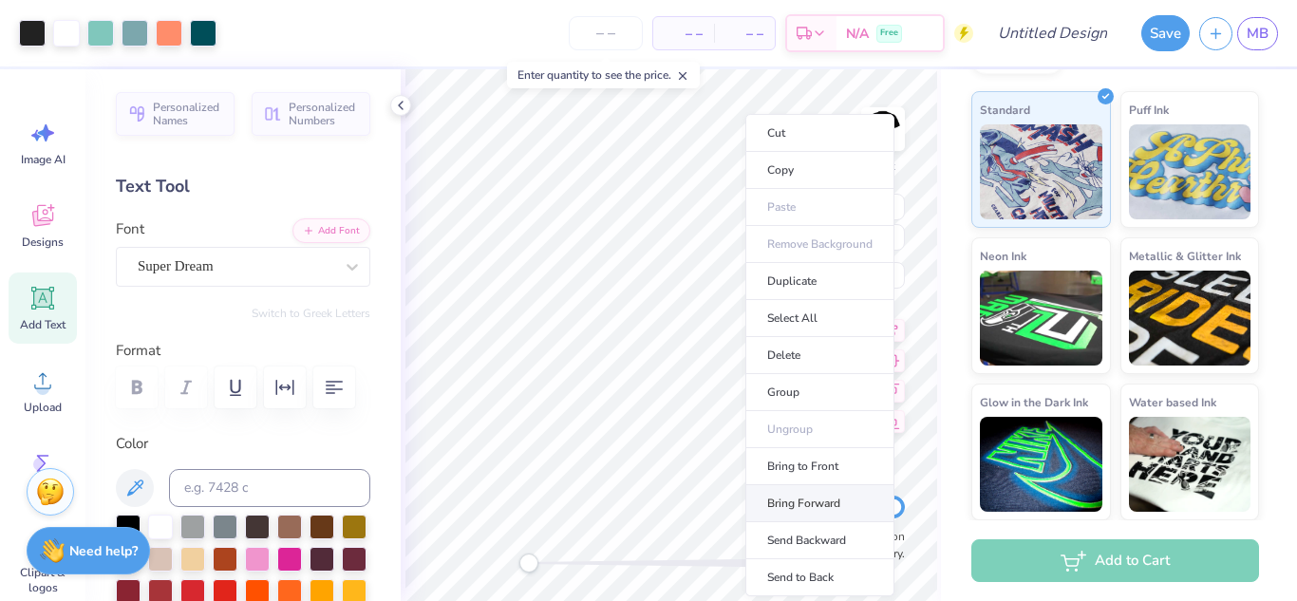
click at [848, 499] on li "Bring Forward" at bounding box center [820, 503] width 149 height 37
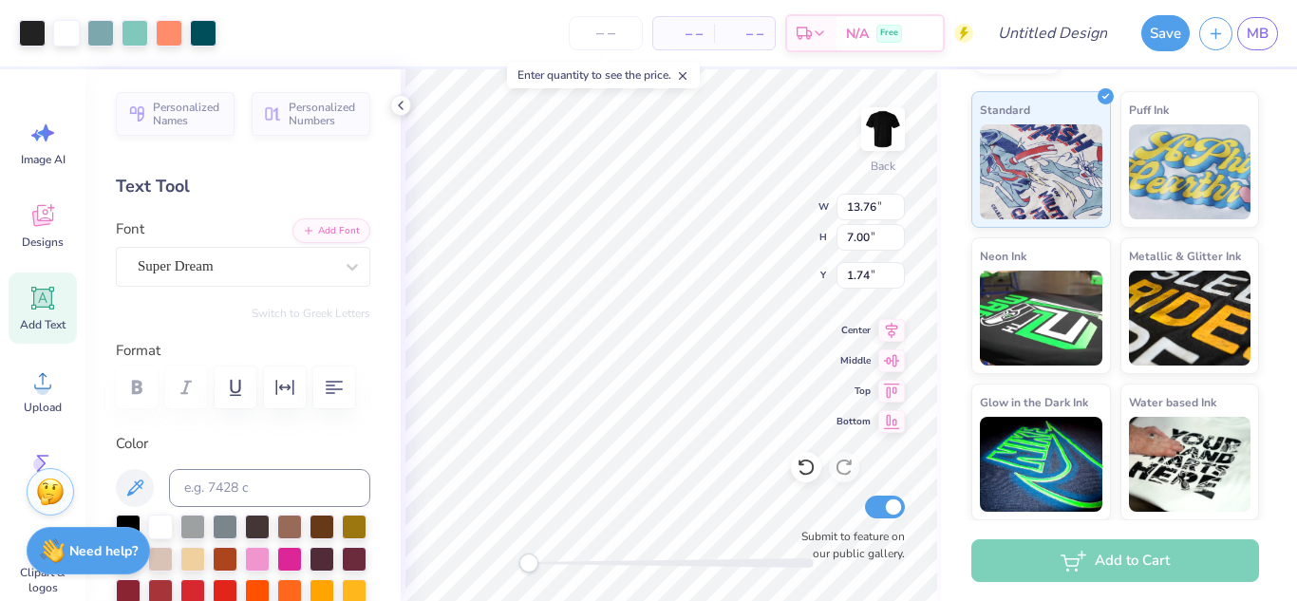
type input "2.71"
click at [816, 460] on div at bounding box center [806, 467] width 30 height 30
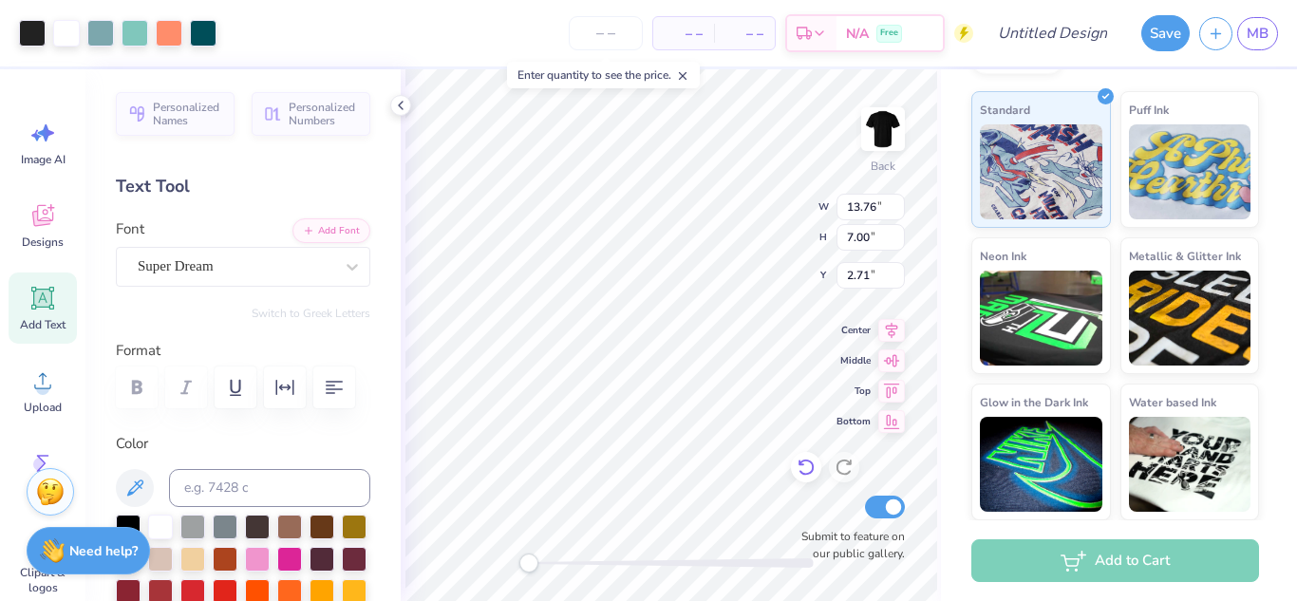
click at [816, 460] on div at bounding box center [806, 467] width 30 height 30
type input "12.06"
type input "12.98"
type input "3.39"
click at [801, 470] on icon at bounding box center [806, 467] width 16 height 17
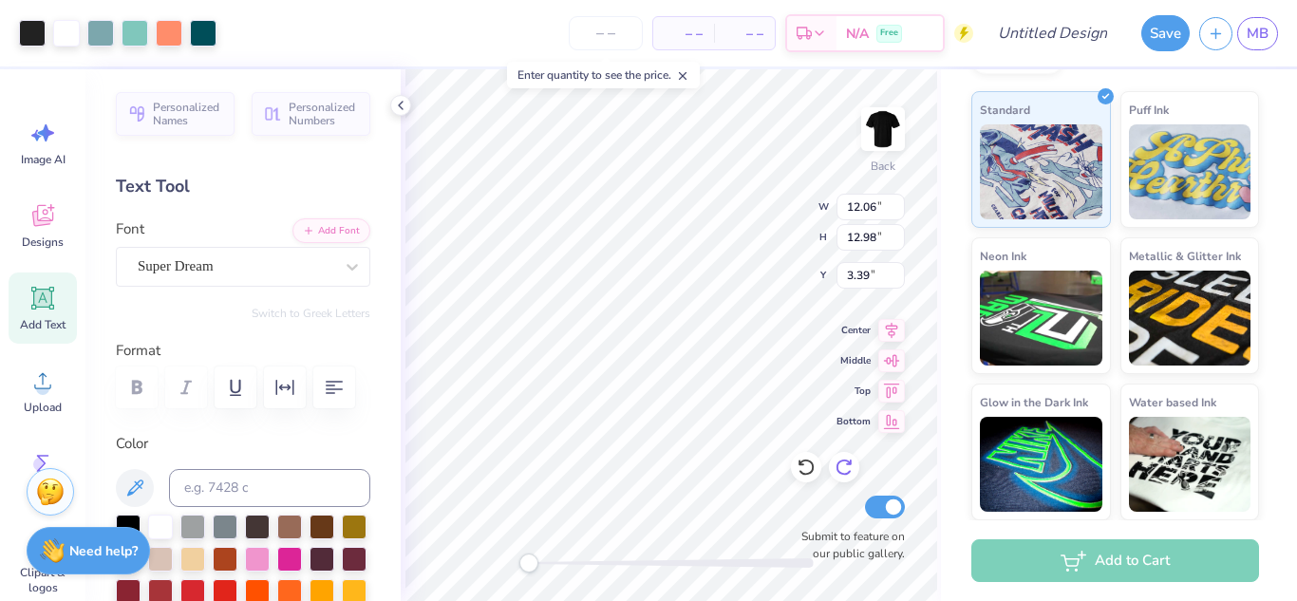
click at [854, 478] on div at bounding box center [844, 467] width 30 height 30
click at [838, 516] on div "Submit to feature on our public gallery." at bounding box center [848, 527] width 114 height 70
click at [805, 458] on icon at bounding box center [806, 467] width 19 height 19
click at [807, 471] on icon at bounding box center [806, 467] width 19 height 19
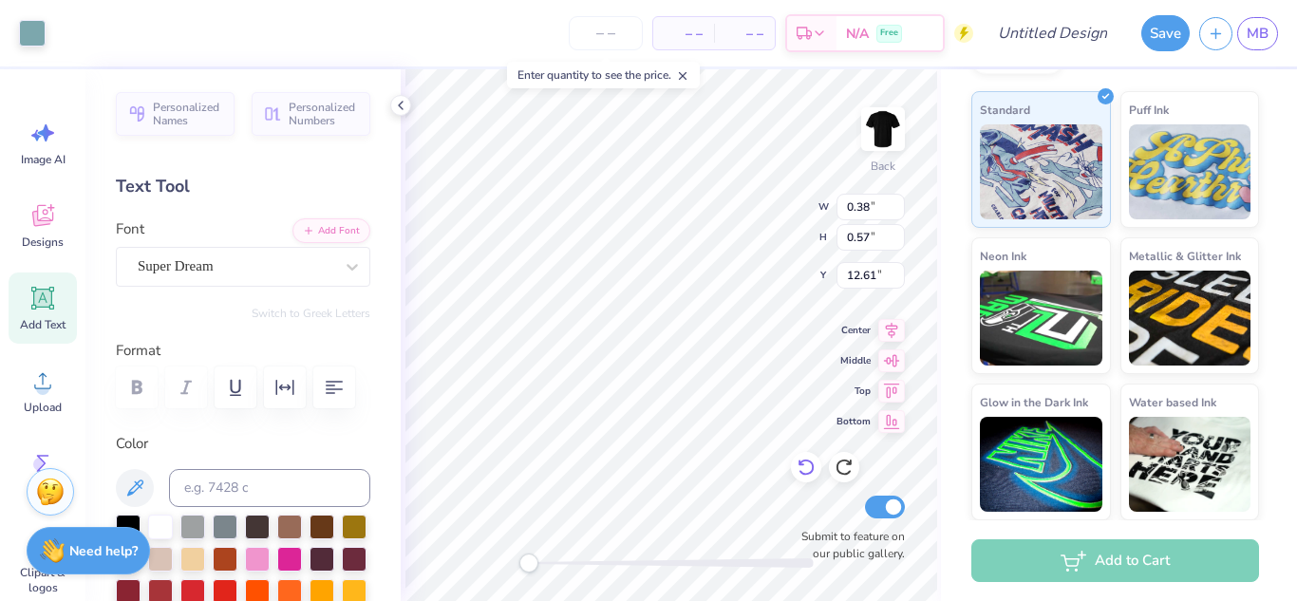
click at [807, 471] on icon at bounding box center [806, 467] width 19 height 19
click at [852, 479] on div at bounding box center [844, 467] width 30 height 30
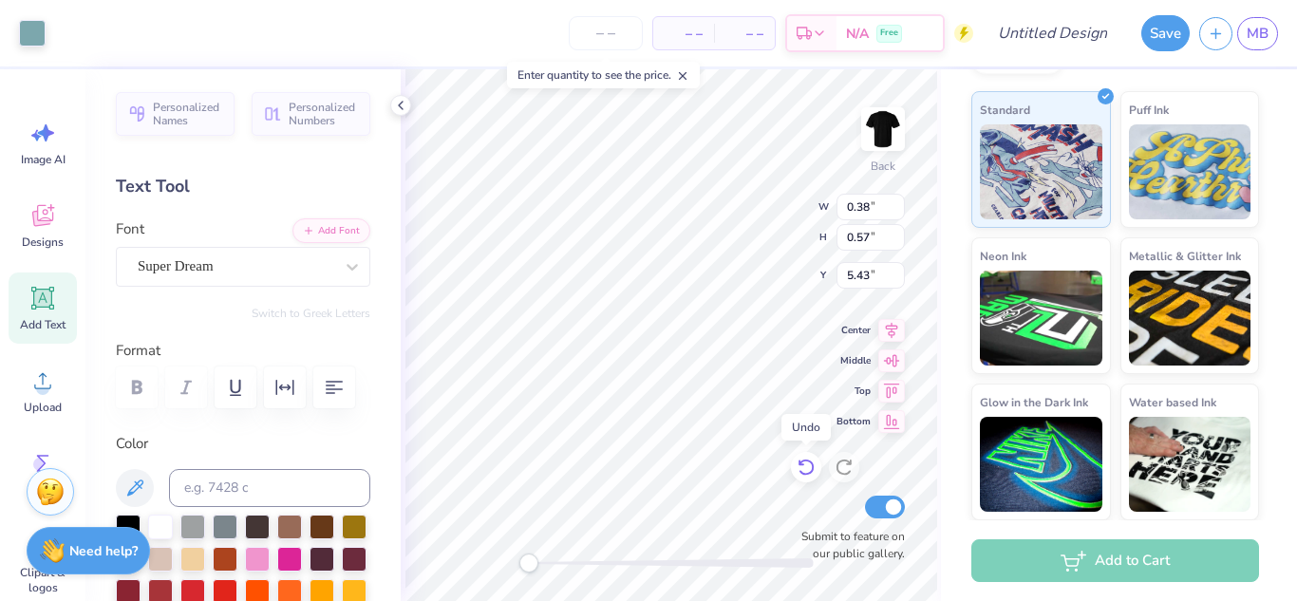
click at [806, 461] on icon at bounding box center [806, 467] width 16 height 17
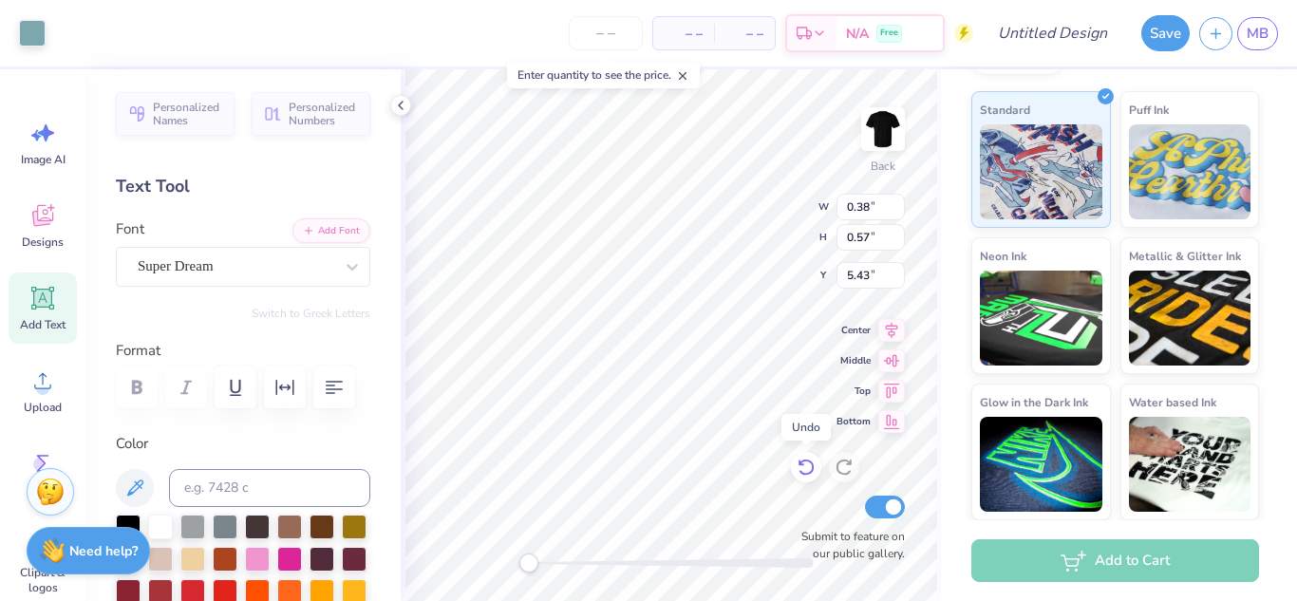
click at [806, 461] on icon at bounding box center [806, 467] width 16 height 17
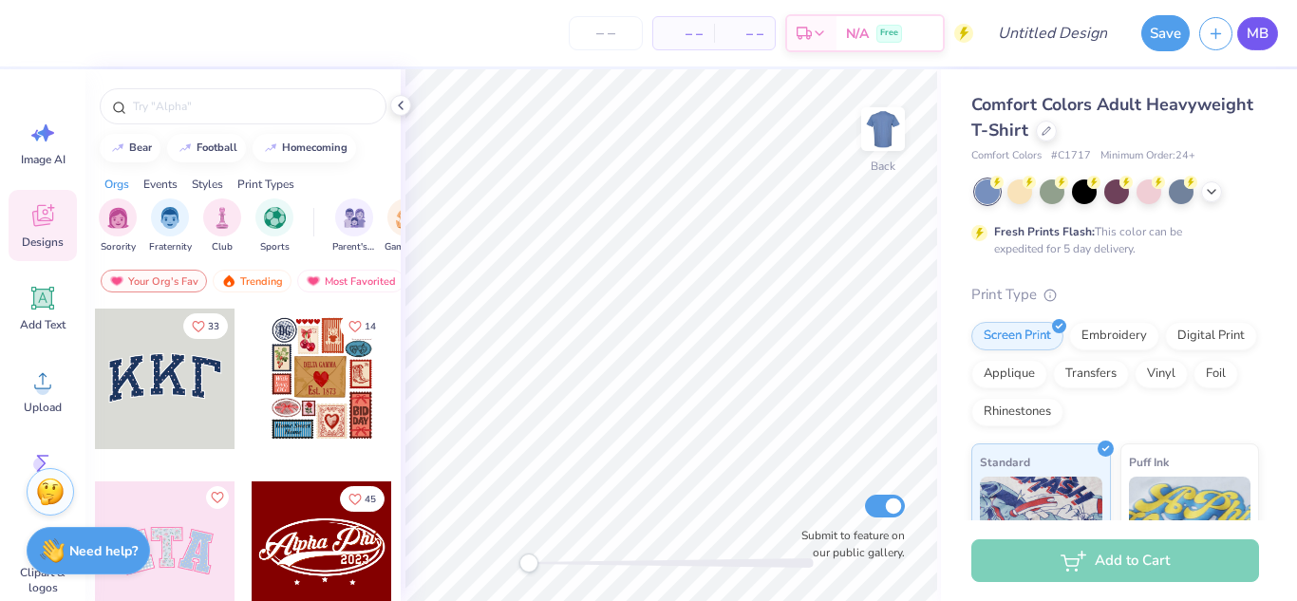
click at [1271, 44] on link "MB" at bounding box center [1258, 33] width 41 height 33
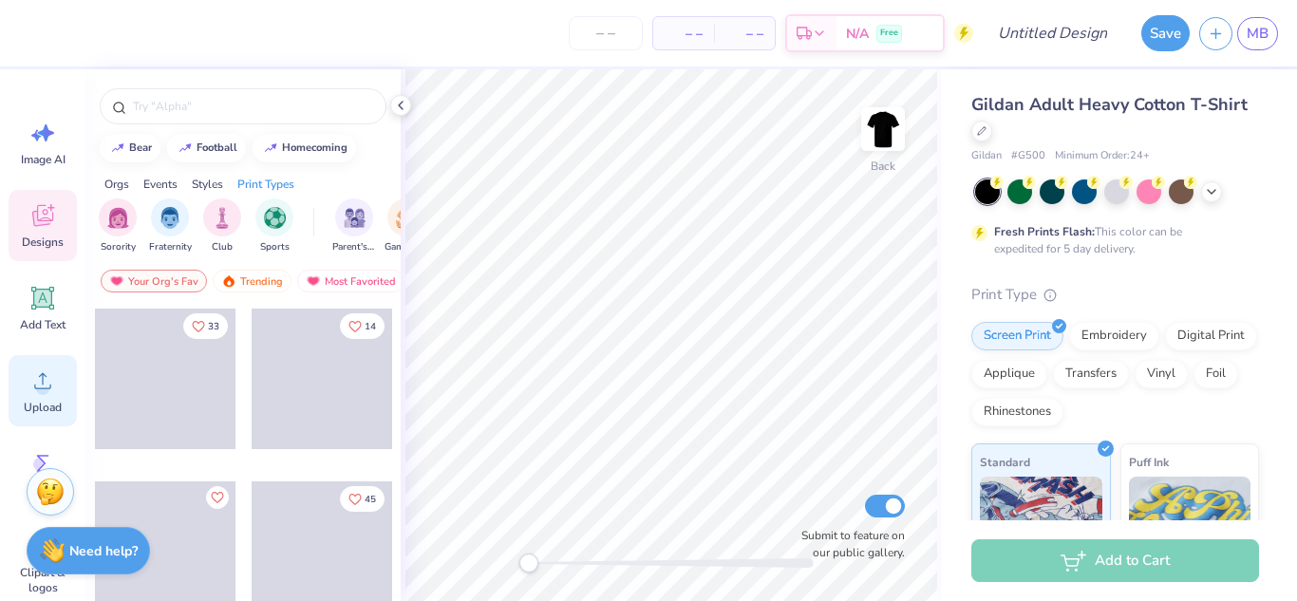
click at [43, 391] on circle at bounding box center [42, 388] width 13 height 13
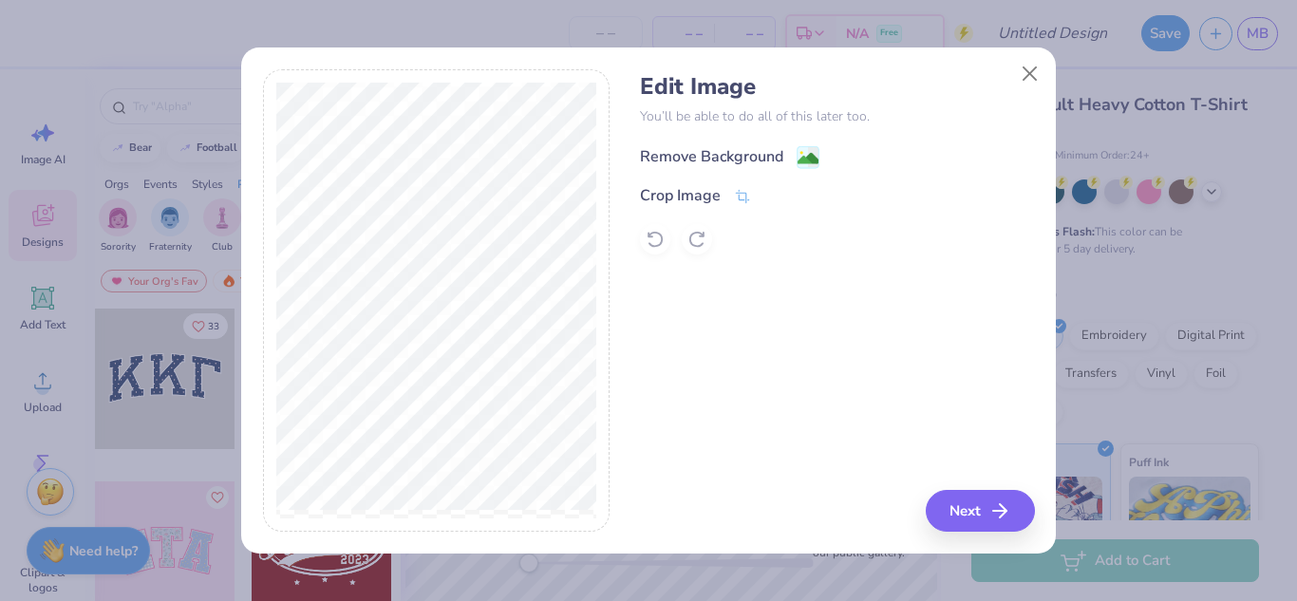
click at [798, 153] on image at bounding box center [808, 158] width 21 height 21
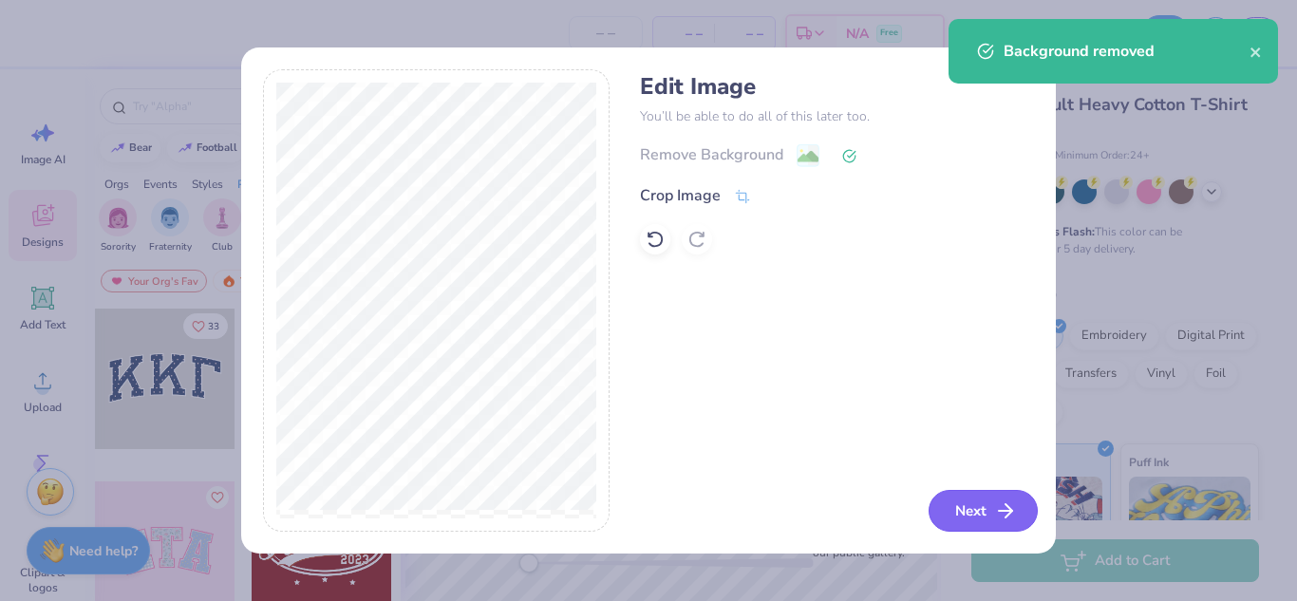
click at [1001, 513] on icon "button" at bounding box center [1005, 511] width 23 height 23
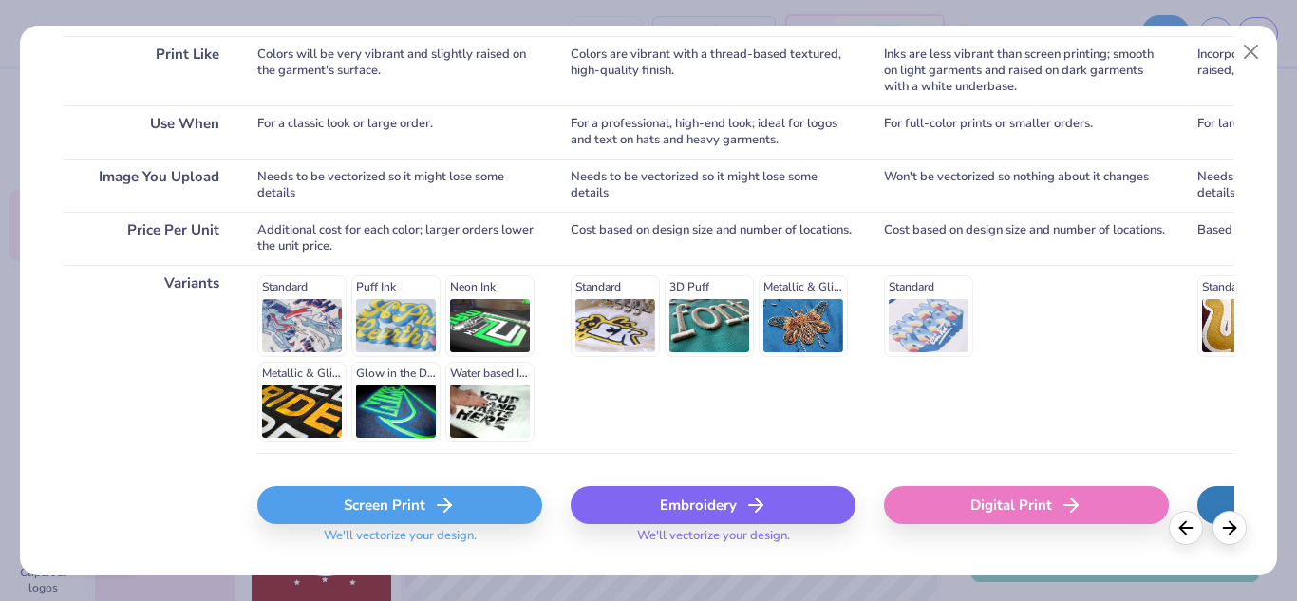
scroll to position [346, 0]
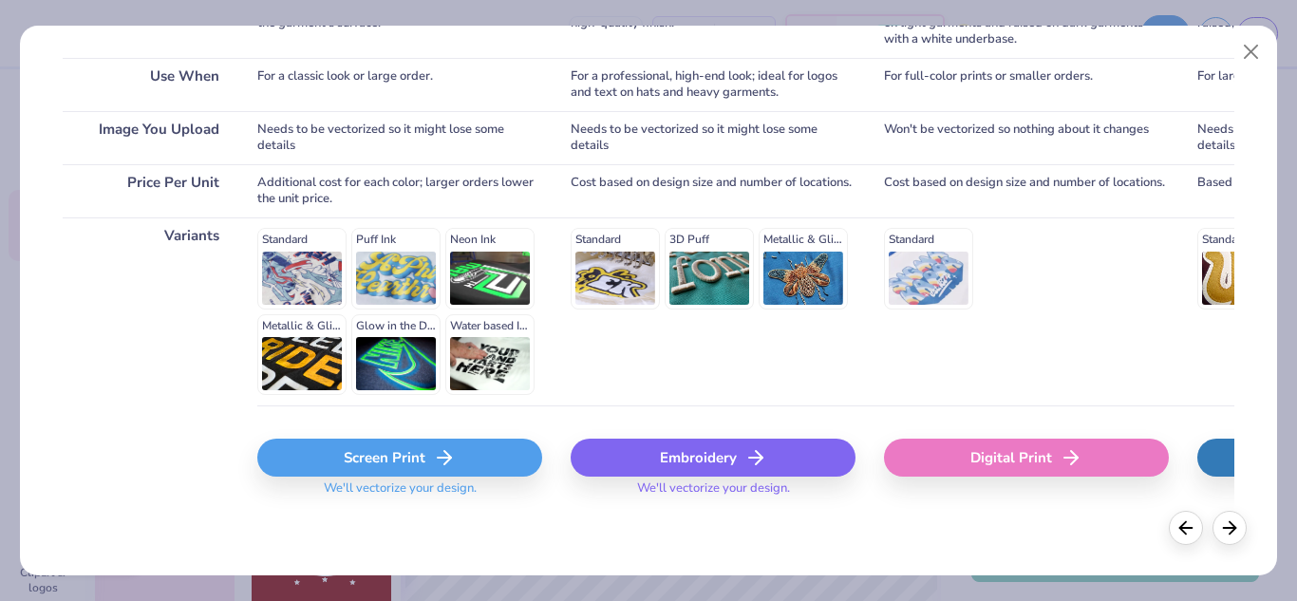
click at [444, 463] on polyline at bounding box center [447, 457] width 7 height 13
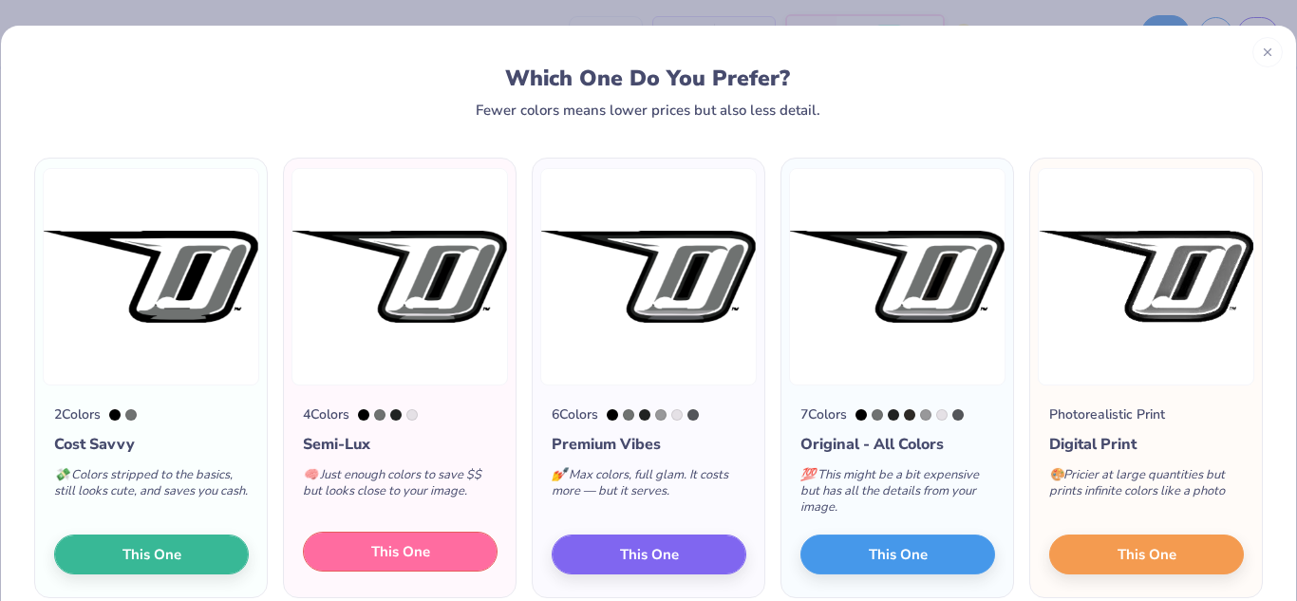
click at [399, 558] on span "This One" at bounding box center [400, 552] width 59 height 22
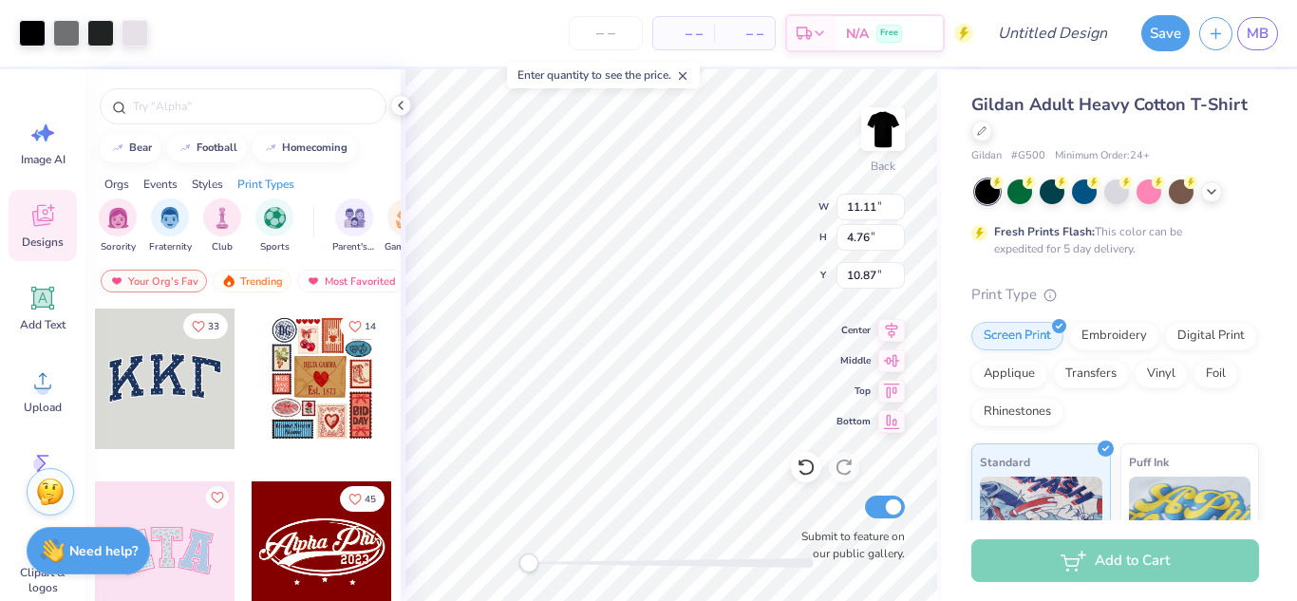
click at [399, 558] on div "33 14 45 17 15 19 17" at bounding box center [242, 490] width 315 height 364
click at [69, 37] on div at bounding box center [66, 31] width 27 height 27
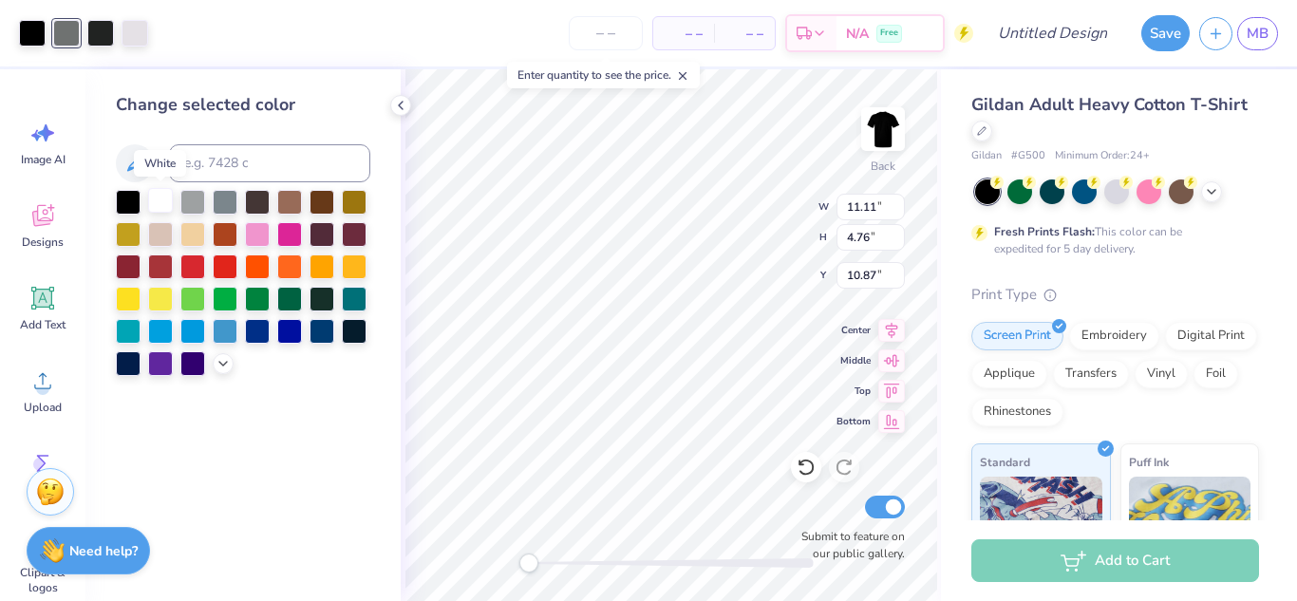
click at [158, 201] on div at bounding box center [160, 200] width 25 height 25
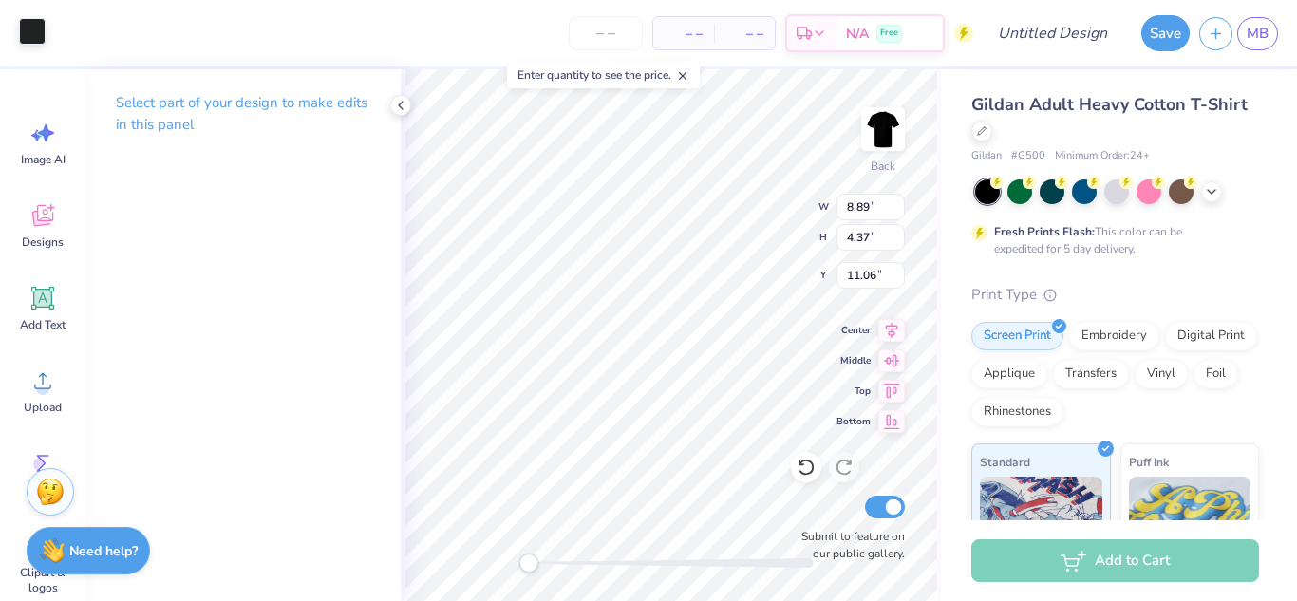
click at [29, 37] on div at bounding box center [32, 31] width 27 height 27
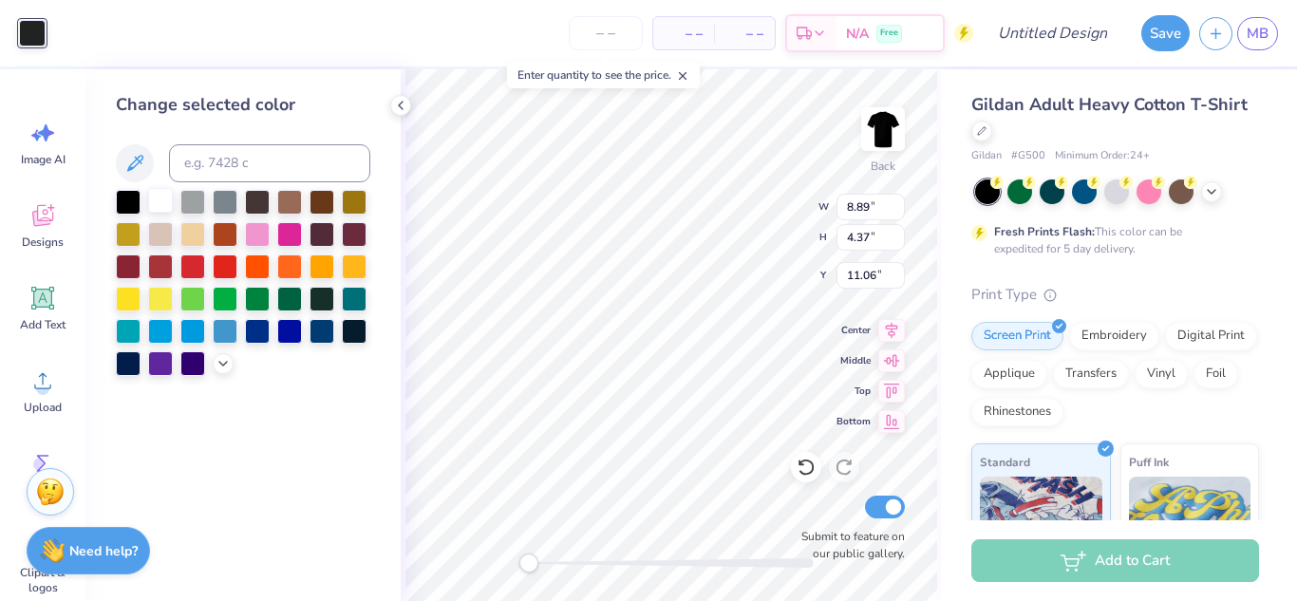
click at [169, 205] on div at bounding box center [160, 200] width 25 height 25
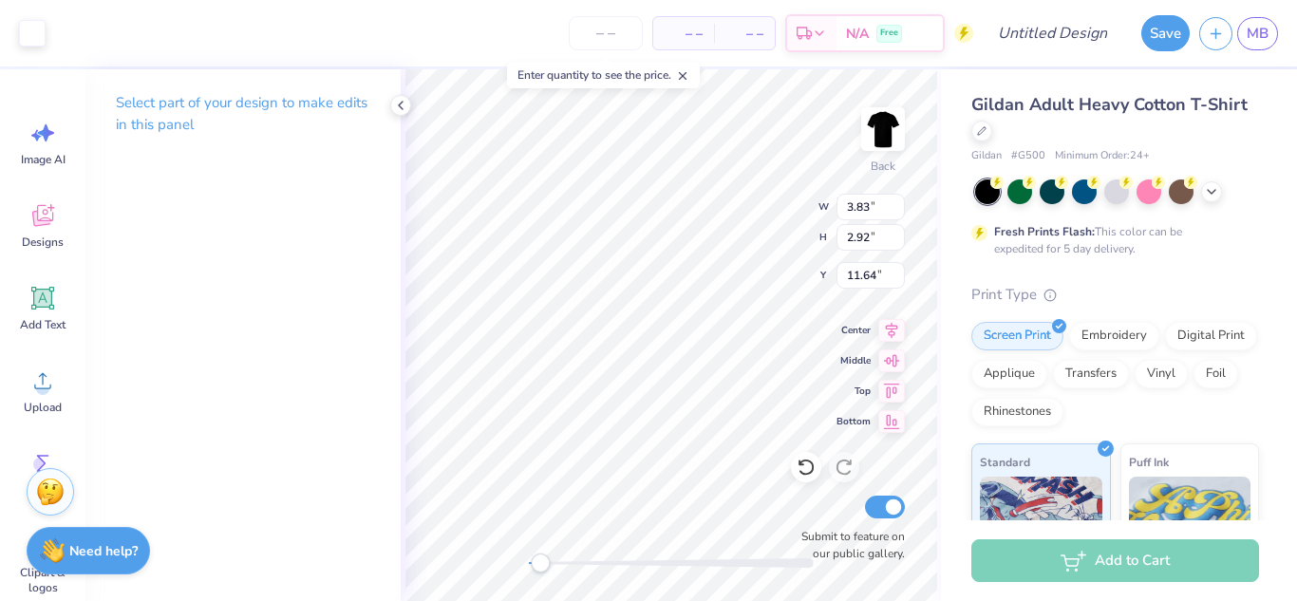
type input "11.11"
type input "4.76"
type input "10.87"
click at [98, 35] on div at bounding box center [100, 31] width 27 height 27
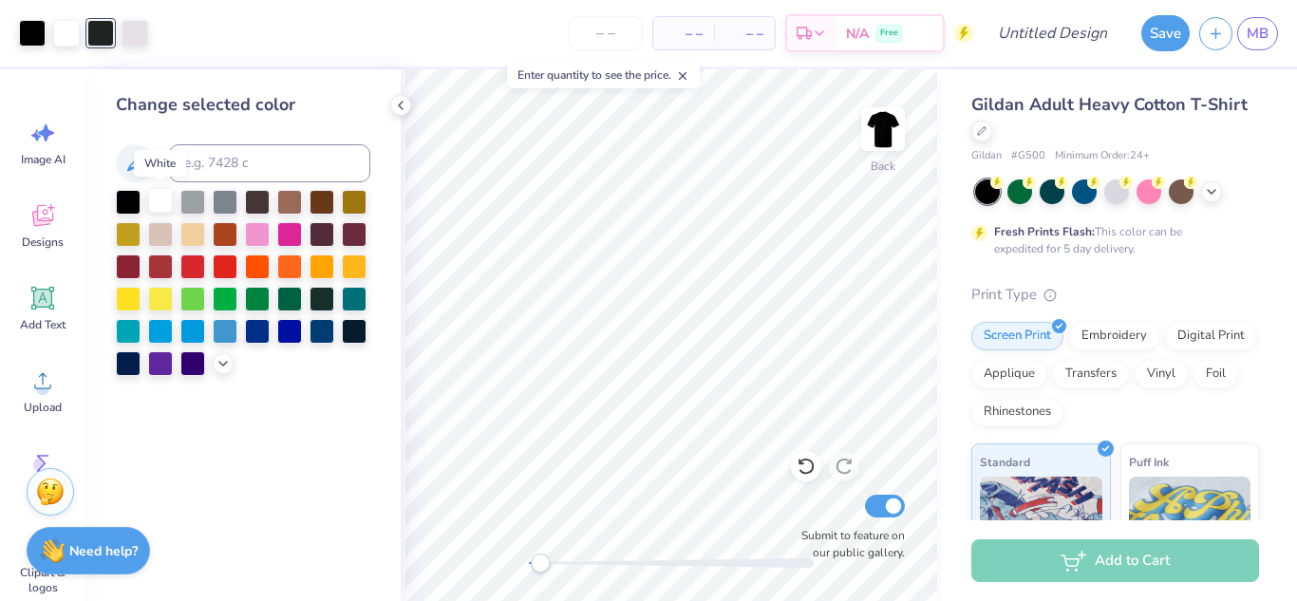
click at [158, 204] on div at bounding box center [160, 200] width 25 height 25
click at [109, 36] on div at bounding box center [100, 31] width 27 height 27
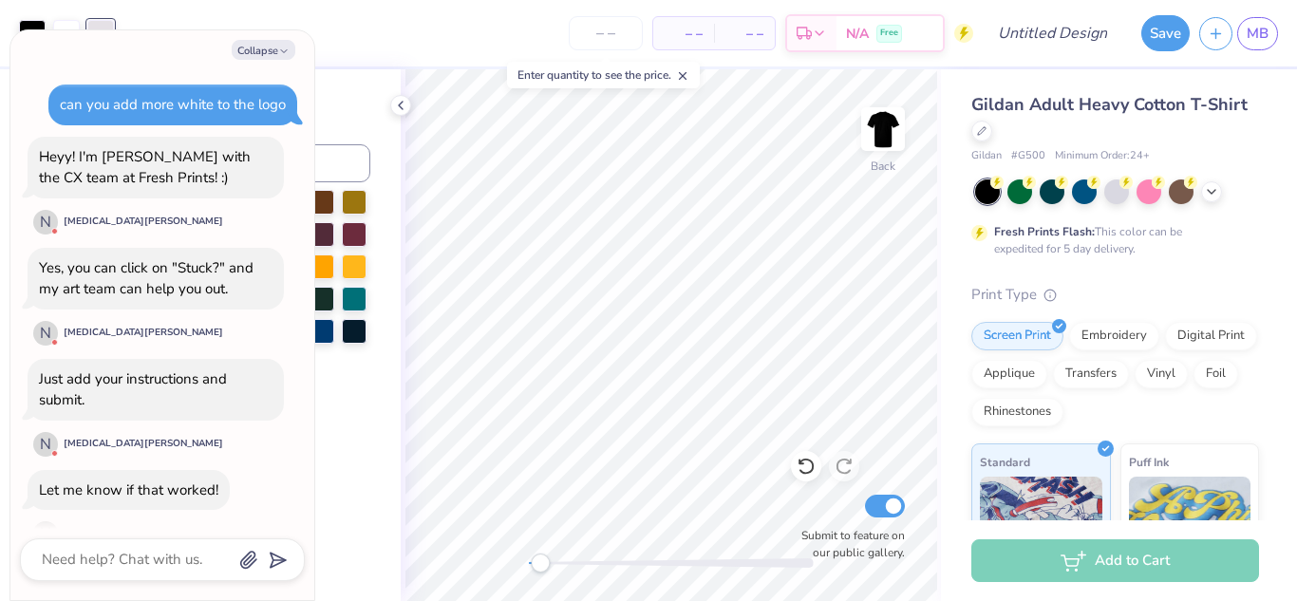
scroll to position [1340, 0]
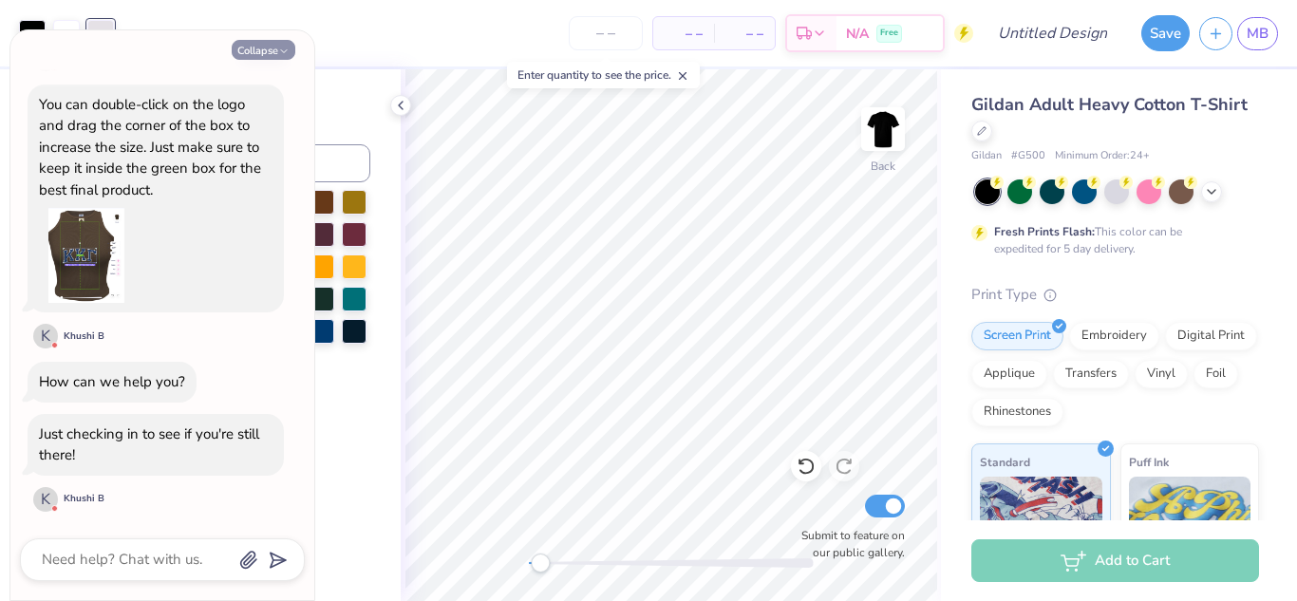
click at [271, 56] on button "Collapse" at bounding box center [264, 50] width 64 height 20
type textarea "x"
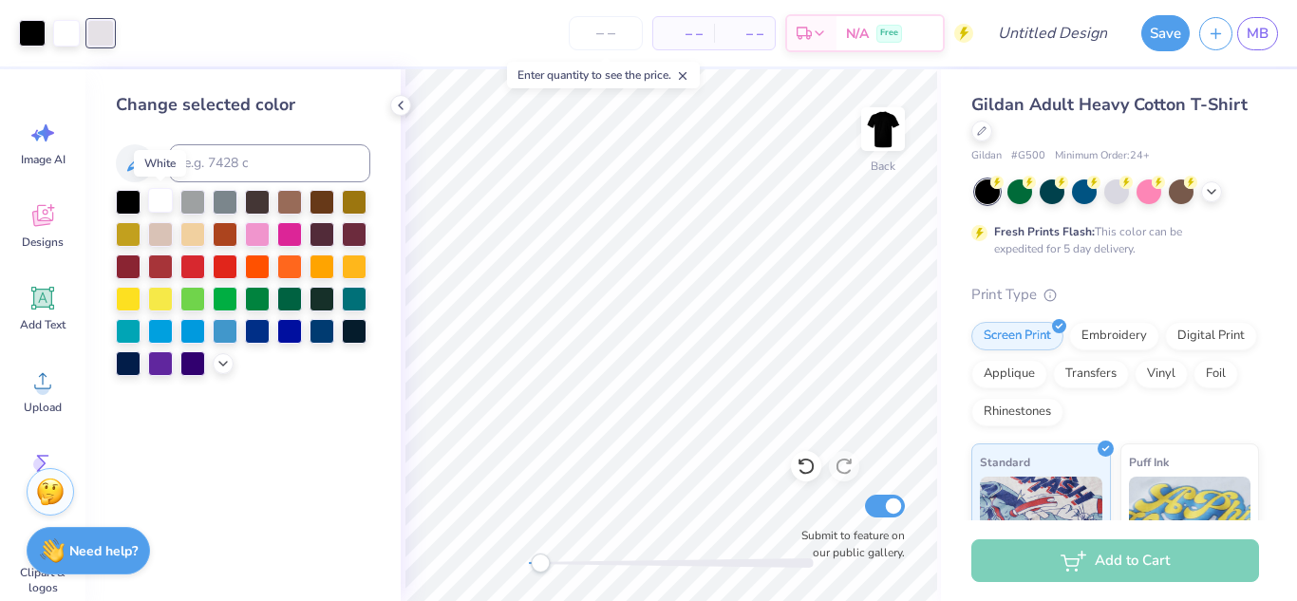
click at [164, 201] on div at bounding box center [160, 200] width 25 height 25
click at [168, 216] on div at bounding box center [243, 283] width 255 height 186
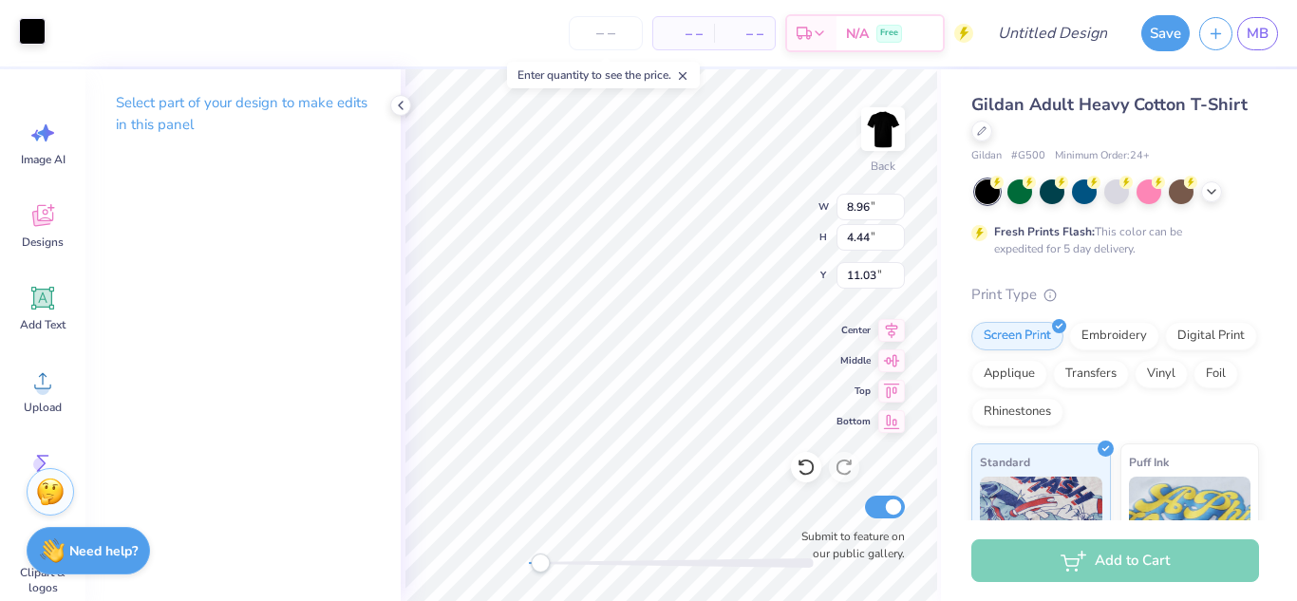
click at [36, 36] on div at bounding box center [32, 31] width 27 height 27
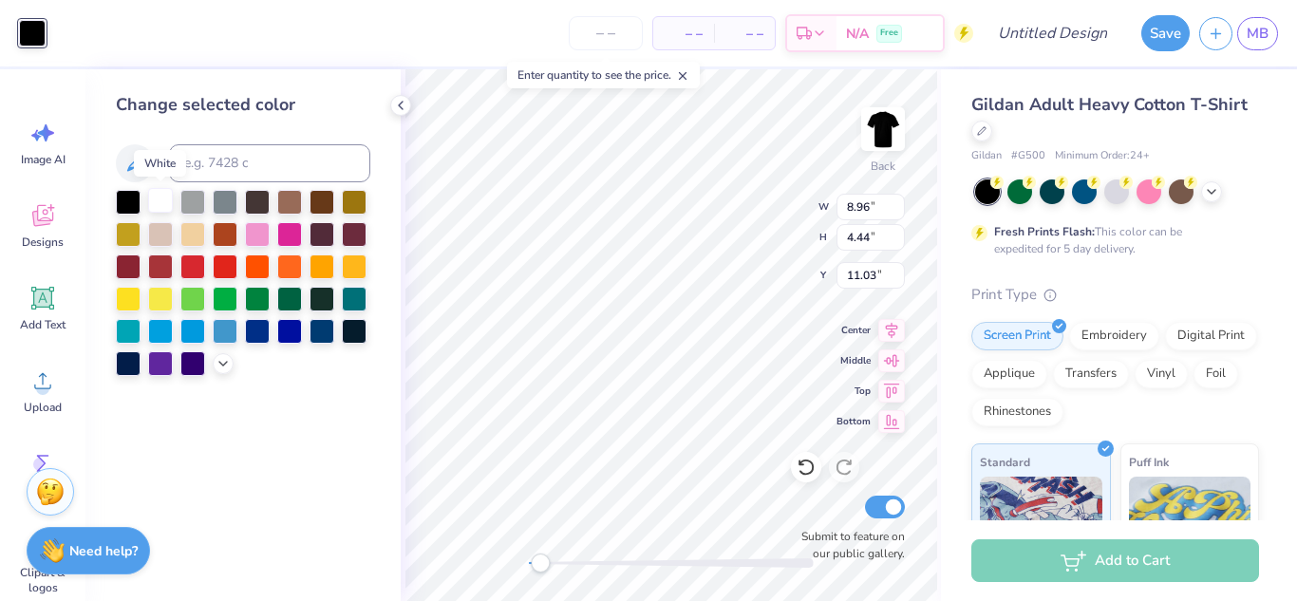
click at [161, 200] on div at bounding box center [160, 200] width 25 height 25
click at [120, 193] on div at bounding box center [128, 200] width 25 height 25
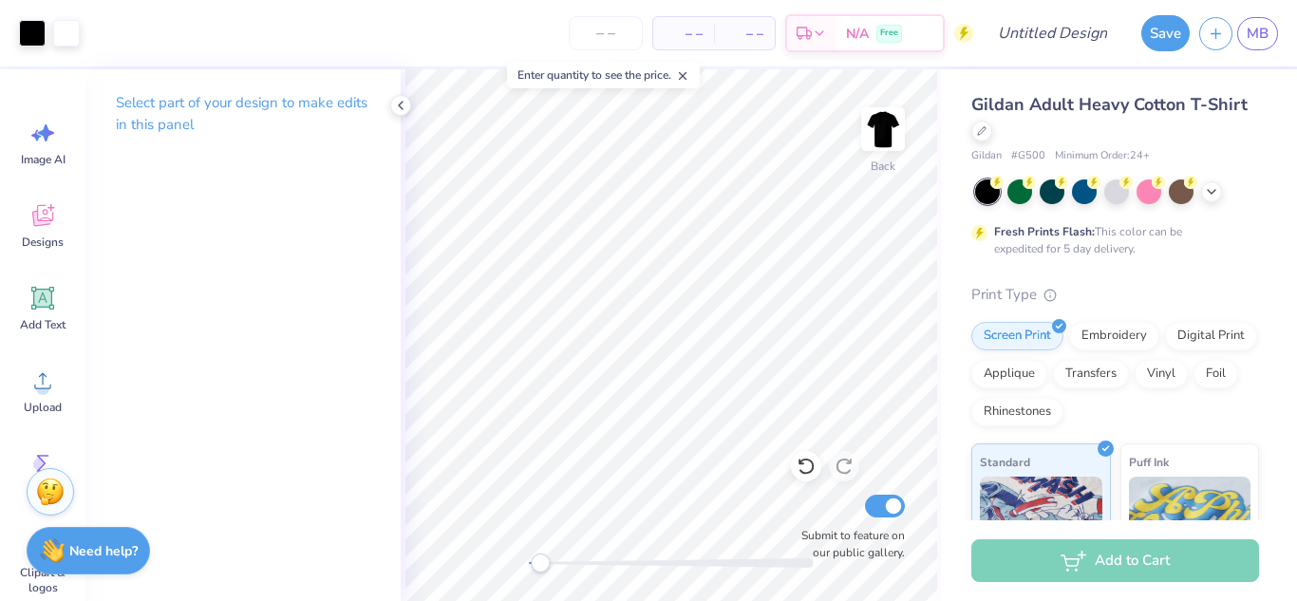
click at [330, 324] on div "Select part of your design to make edits in this panel" at bounding box center [242, 335] width 315 height 532
type input "10.79"
type input "4.62"
type input "11.01"
type input "4.41"
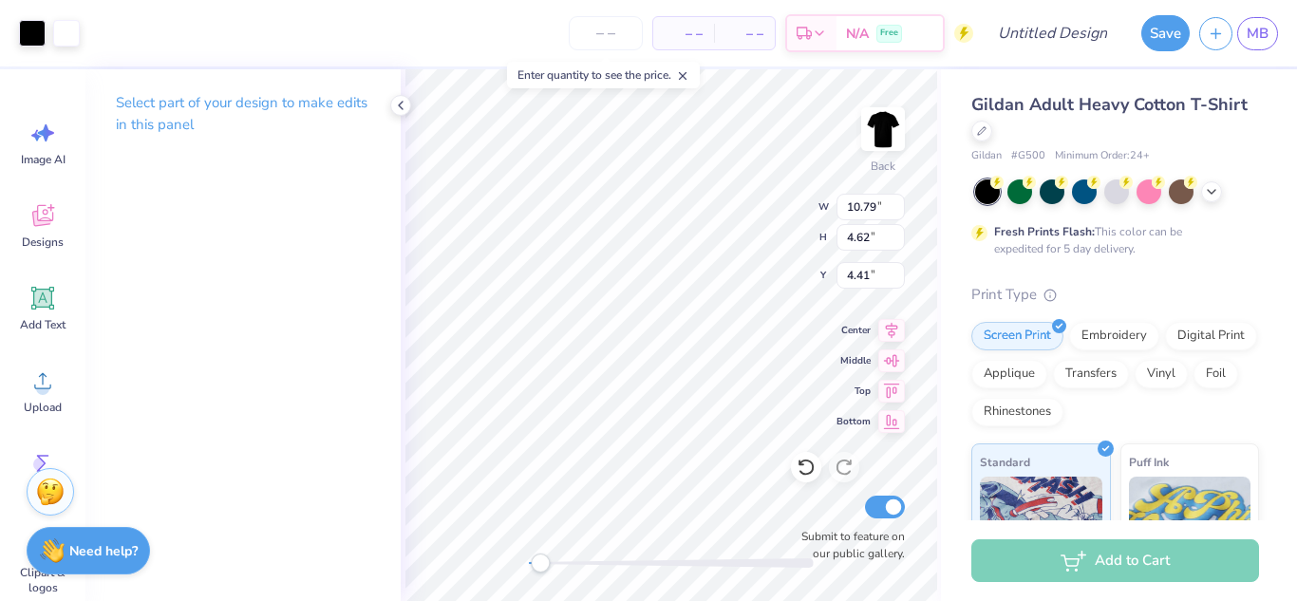
type input "12.16"
type input "5.21"
click at [898, 211] on input "12.15" at bounding box center [871, 207] width 68 height 27
click at [898, 211] on input "12.14" at bounding box center [871, 207] width 68 height 27
click at [898, 211] on input "12.13" at bounding box center [871, 207] width 68 height 27
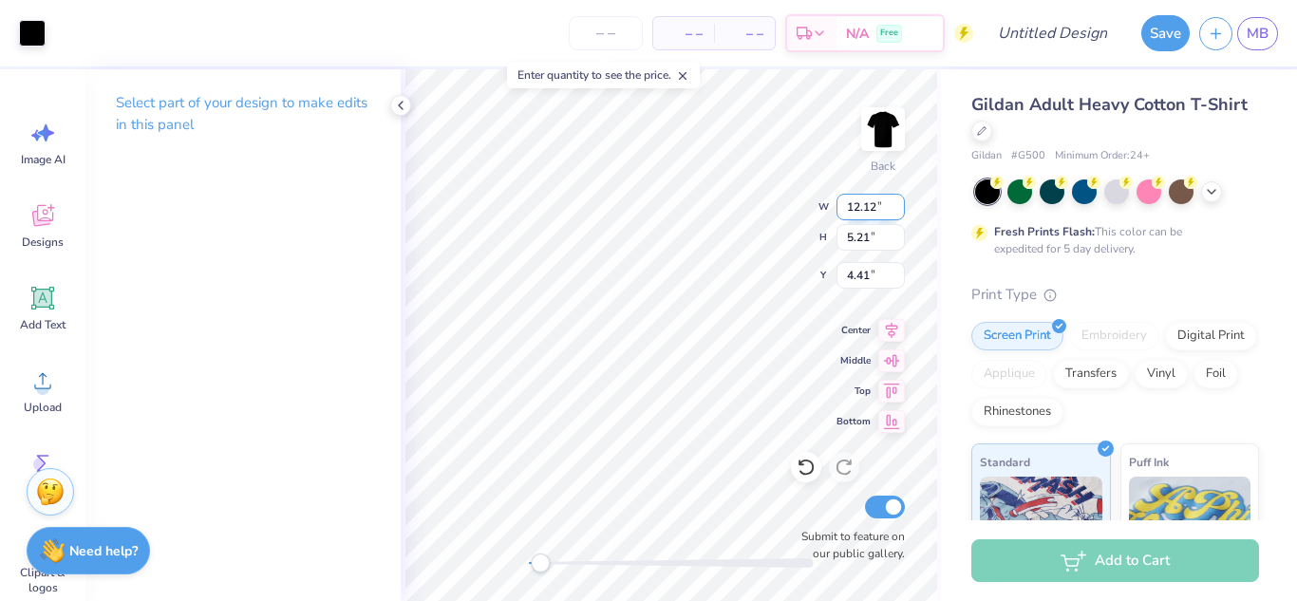
click at [898, 211] on input "12.12" at bounding box center [871, 207] width 68 height 27
click at [898, 211] on input "12.11" at bounding box center [871, 207] width 68 height 27
click at [898, 211] on input "12.1" at bounding box center [871, 207] width 68 height 27
click at [898, 211] on input "12.09" at bounding box center [871, 207] width 68 height 27
click at [898, 211] on input "12.08" at bounding box center [871, 207] width 68 height 27
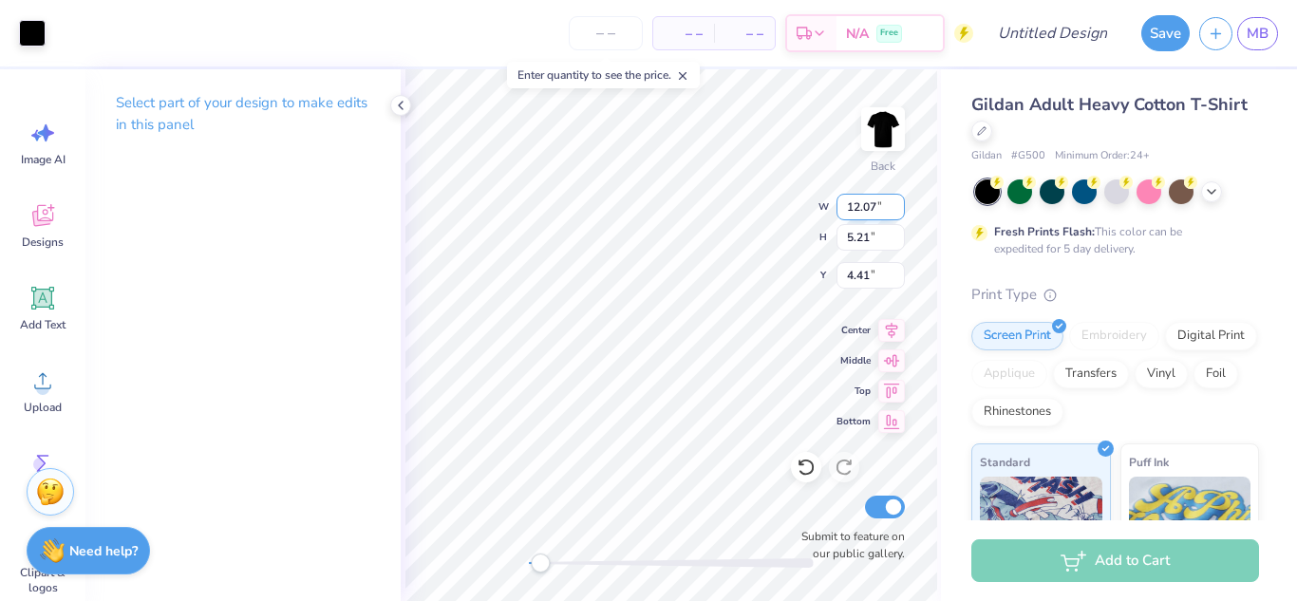
click at [898, 211] on input "12.07" at bounding box center [871, 207] width 68 height 27
click at [898, 211] on input "12.06" at bounding box center [871, 207] width 68 height 27
type input "9.73"
type input "4.78"
type input "4.62"
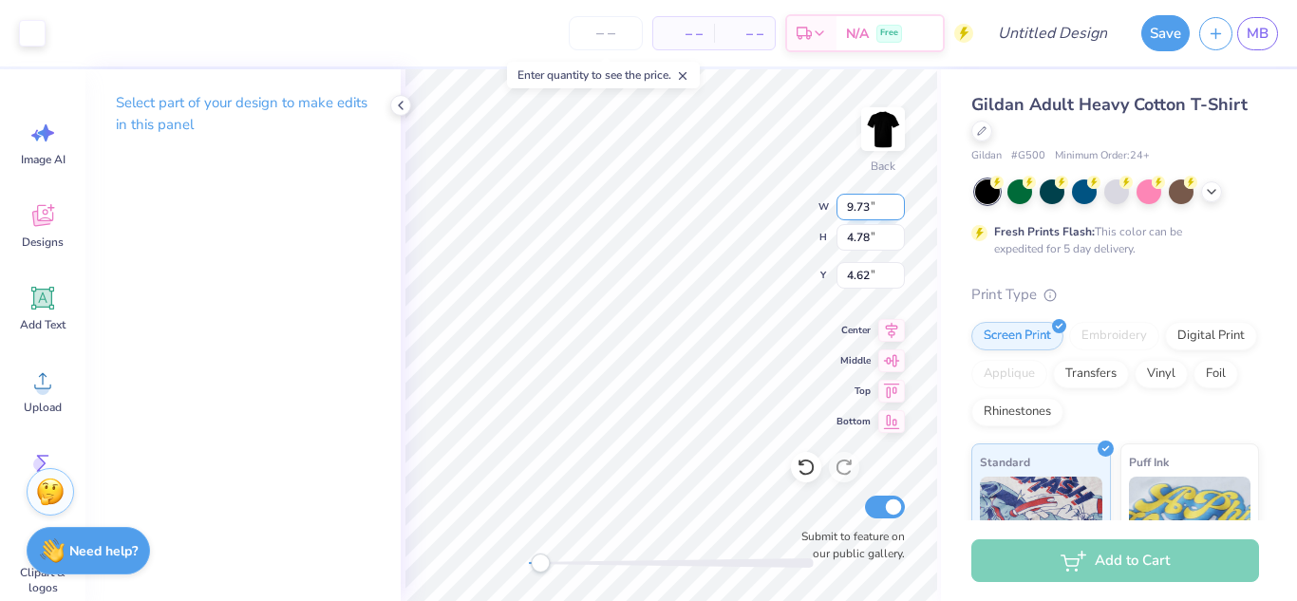
type input "12.16"
type input "5.21"
type input "4.41"
click at [860, 205] on input "12.16" at bounding box center [871, 207] width 68 height 27
type input "10.16"
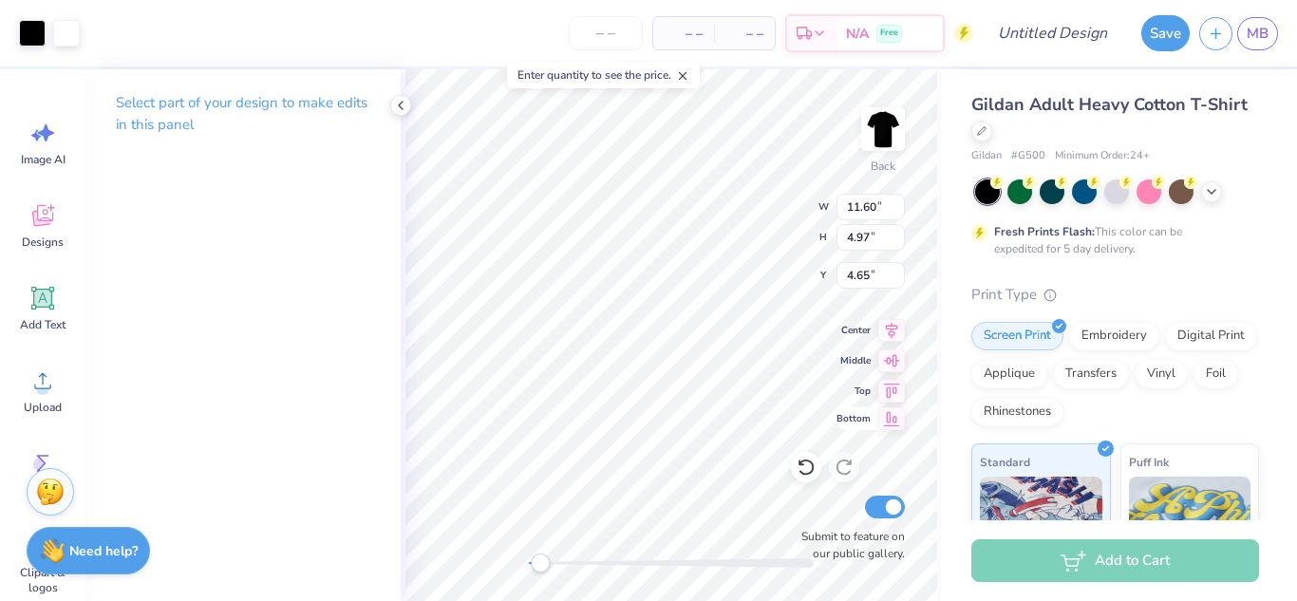
type input "11.60"
type input "4.97"
type input "4.65"
click at [899, 216] on input "11.60" at bounding box center [871, 207] width 68 height 27
click at [900, 213] on input "11.59" at bounding box center [871, 207] width 68 height 27
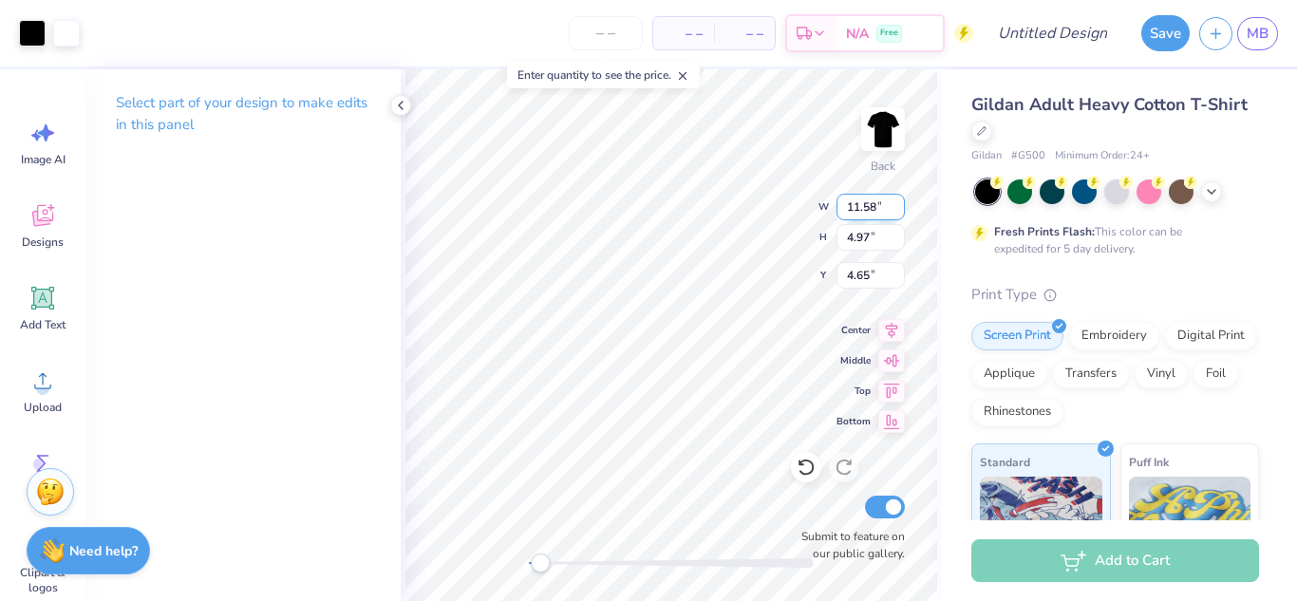
click at [900, 213] on input "11.58" at bounding box center [871, 207] width 68 height 27
click at [900, 213] on input "11.57" at bounding box center [871, 207] width 68 height 27
click at [900, 213] on input "11.56" at bounding box center [871, 207] width 68 height 27
click at [900, 213] on input "11.55" at bounding box center [871, 207] width 68 height 27
click at [900, 213] on input "11.54" at bounding box center [871, 207] width 68 height 27
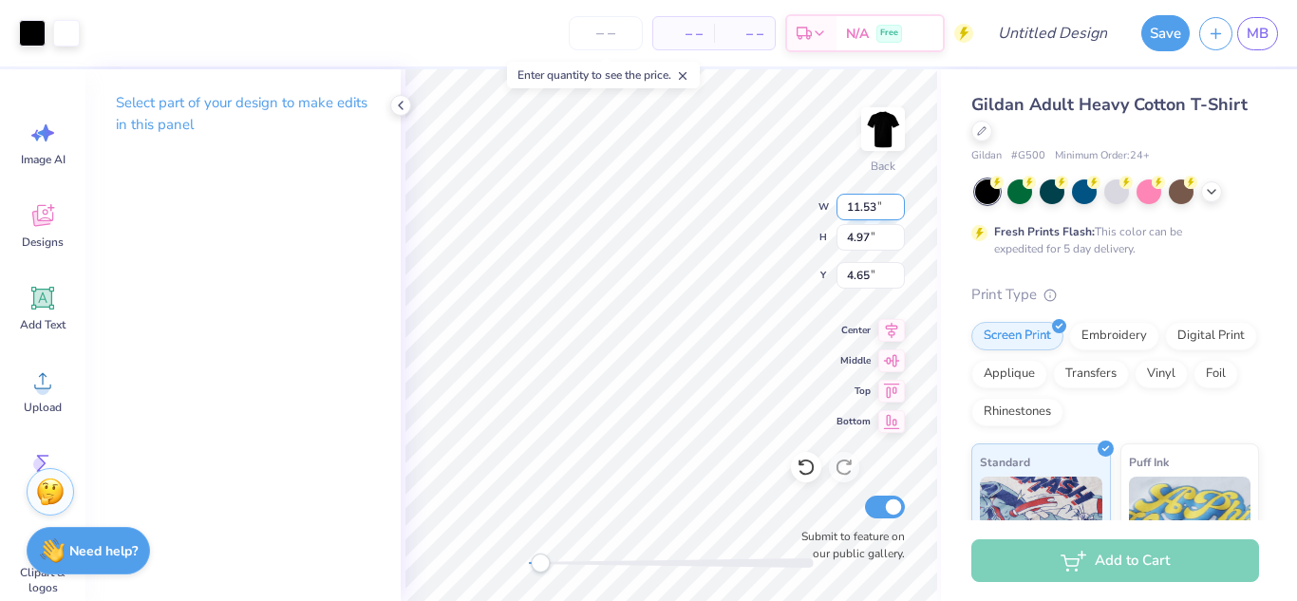
click at [900, 213] on input "11.53" at bounding box center [871, 207] width 68 height 27
click at [900, 213] on input "11.52" at bounding box center [871, 207] width 68 height 27
click at [900, 213] on input "11.51" at bounding box center [871, 207] width 68 height 27
click at [900, 213] on input "11.5" at bounding box center [871, 207] width 68 height 27
click at [900, 213] on input "11.49" at bounding box center [871, 207] width 68 height 27
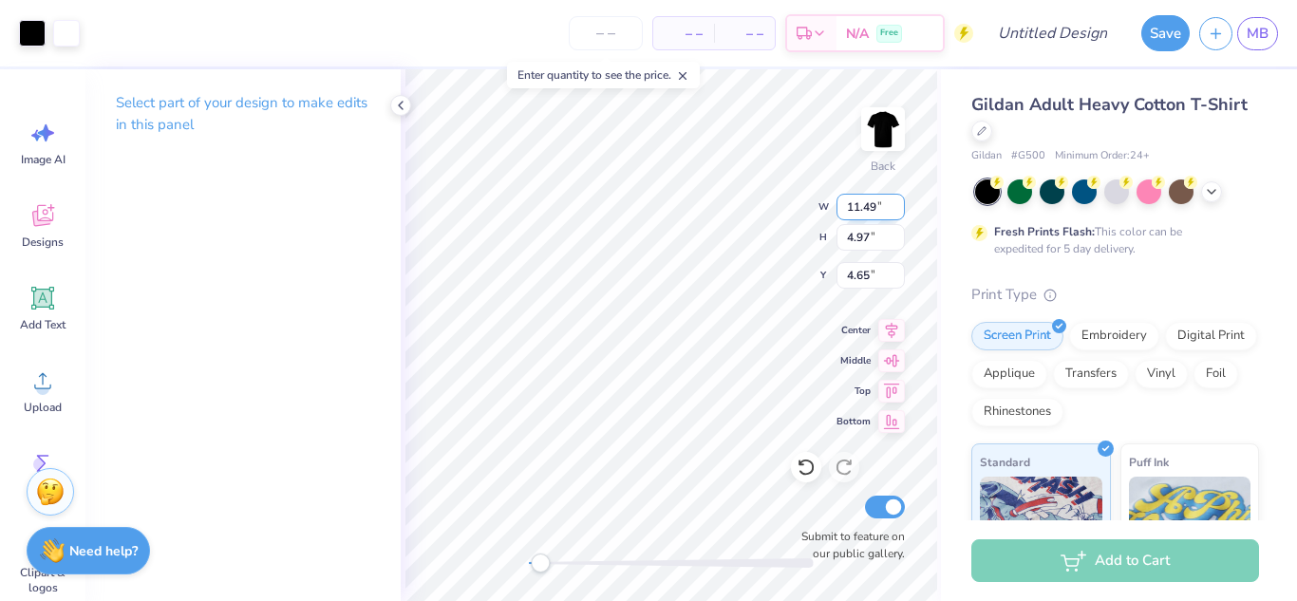
click at [900, 213] on input "11.48" at bounding box center [871, 207] width 68 height 27
click at [900, 213] on input "11.47" at bounding box center [871, 207] width 68 height 27
click at [900, 213] on input "11.46" at bounding box center [871, 207] width 68 height 27
click at [900, 213] on input "11.45" at bounding box center [871, 207] width 68 height 27
click at [900, 213] on input "11.44" at bounding box center [871, 207] width 68 height 27
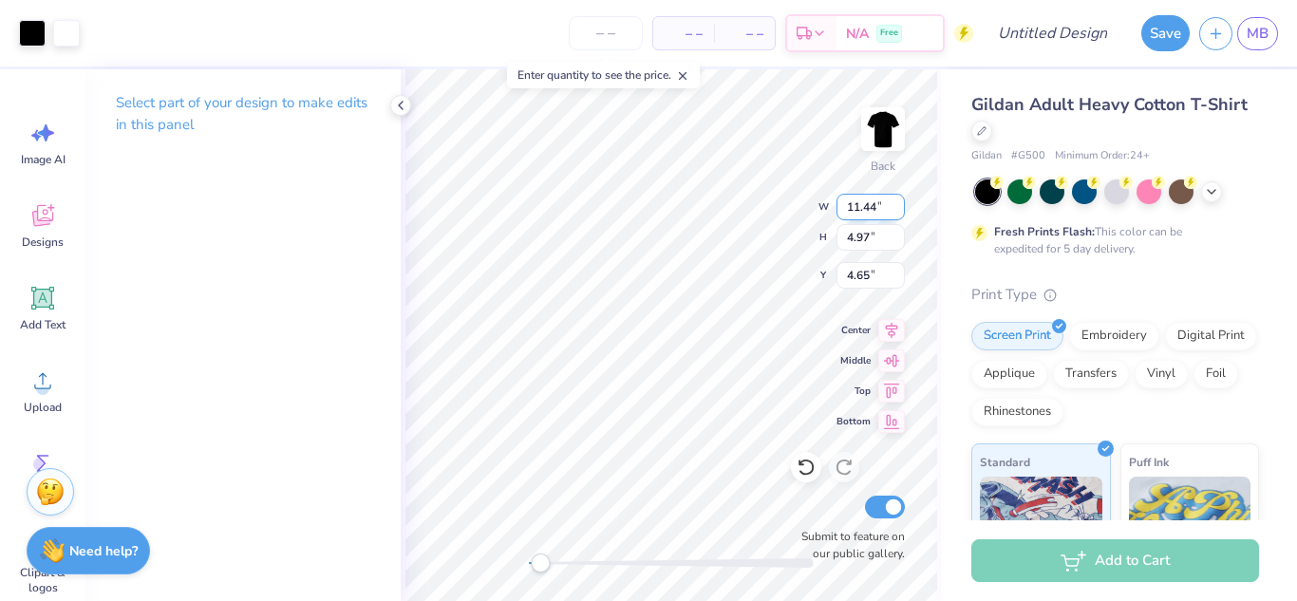
click at [900, 213] on input "11.43" at bounding box center [871, 207] width 68 height 27
click at [900, 213] on input "11.42" at bounding box center [871, 207] width 68 height 27
click at [900, 213] on input "11.41" at bounding box center [871, 207] width 68 height 27
click at [900, 213] on input "11.4" at bounding box center [871, 207] width 68 height 27
click at [900, 213] on input "11.39" at bounding box center [871, 207] width 68 height 27
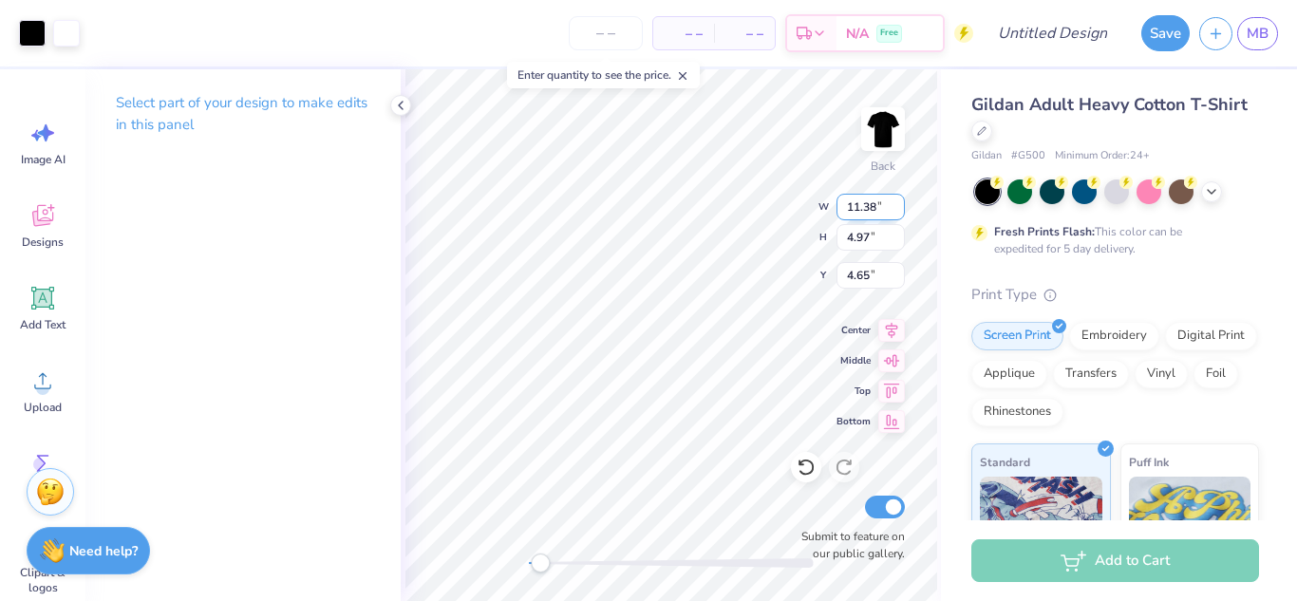
click at [900, 213] on input "11.38" at bounding box center [871, 207] width 68 height 27
click at [900, 213] on input "11.37" at bounding box center [871, 207] width 68 height 27
click at [900, 213] on input "11.36" at bounding box center [871, 207] width 68 height 27
click at [900, 213] on input "11.35" at bounding box center [871, 207] width 68 height 27
click at [900, 213] on input "11.34" at bounding box center [871, 207] width 68 height 27
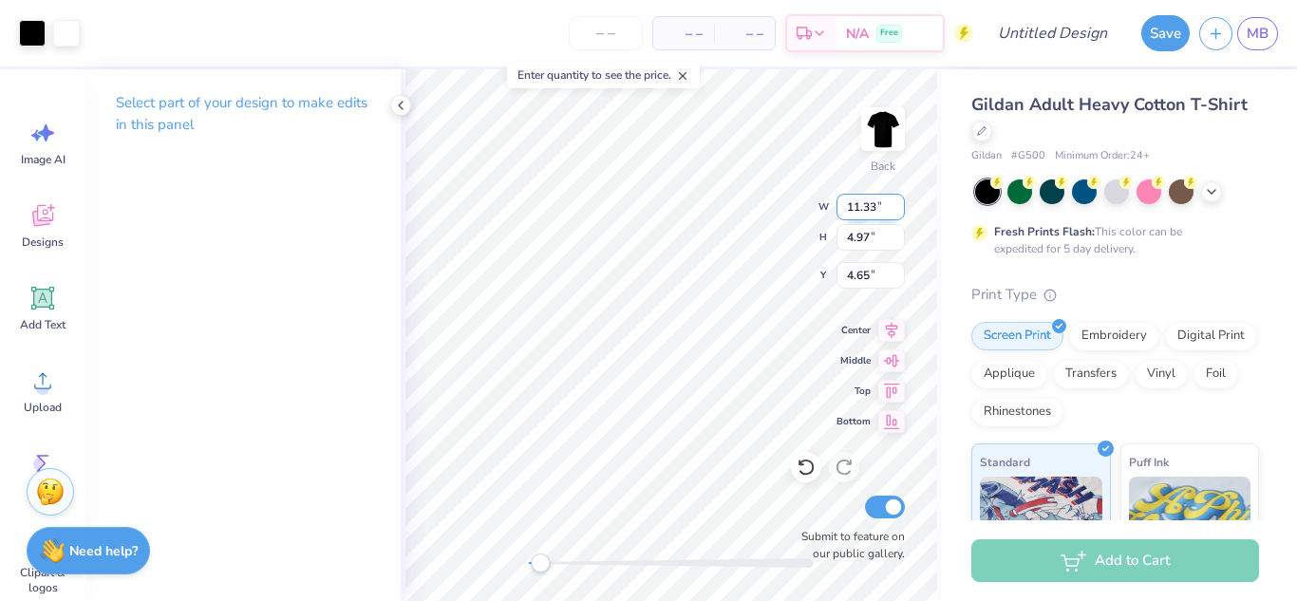
click at [900, 213] on input "11.33" at bounding box center [871, 207] width 68 height 27
click at [900, 213] on input "11.32" at bounding box center [871, 207] width 68 height 27
click at [900, 213] on input "11.31" at bounding box center [871, 207] width 68 height 27
click at [900, 213] on input "11.3" at bounding box center [871, 207] width 68 height 27
click at [900, 213] on input "11.29" at bounding box center [871, 207] width 68 height 27
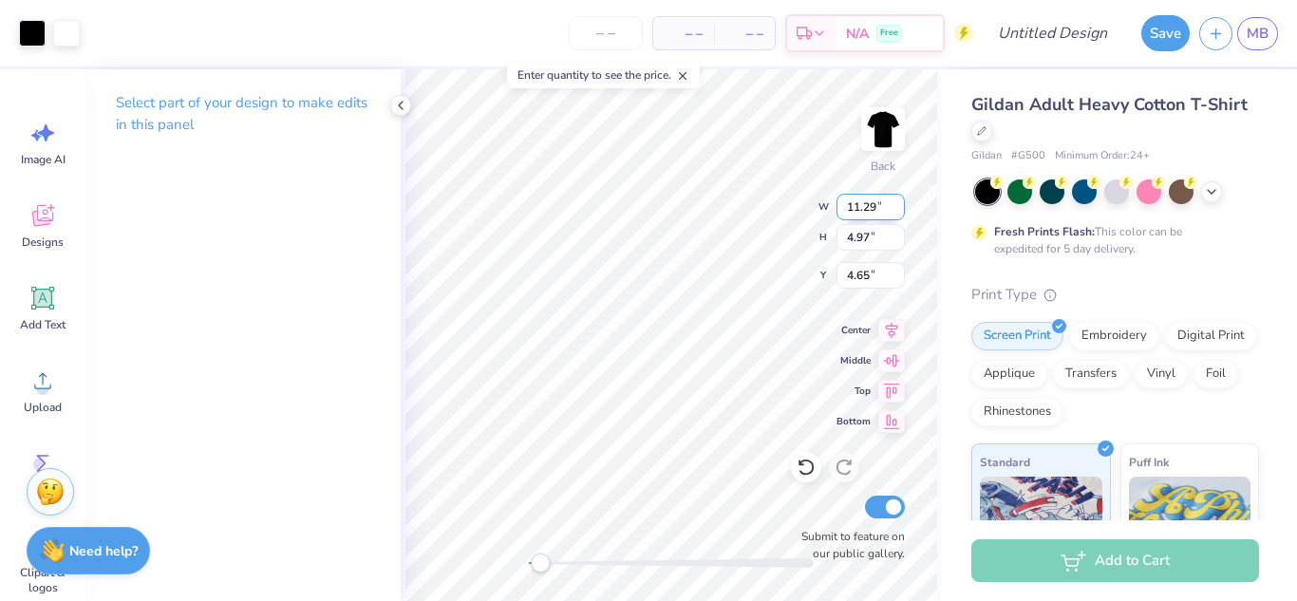
click at [900, 213] on input "11.28" at bounding box center [871, 207] width 68 height 27
click at [900, 213] on input "11.27" at bounding box center [871, 207] width 68 height 27
click at [900, 213] on input "11.26" at bounding box center [871, 207] width 68 height 27
click at [900, 213] on input "11.25" at bounding box center [871, 207] width 68 height 27
click at [900, 213] on input "11.24" at bounding box center [871, 207] width 68 height 27
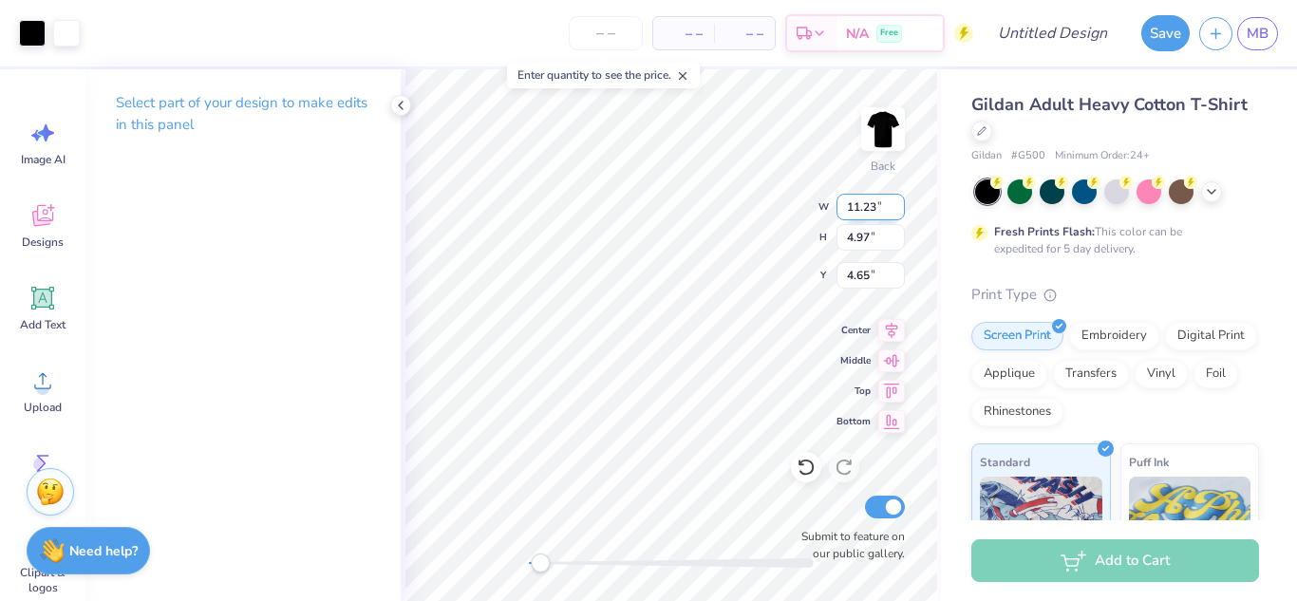
click at [900, 213] on input "11.23" at bounding box center [871, 207] width 68 height 27
click at [900, 213] on input "11.22" at bounding box center [871, 207] width 68 height 27
click at [900, 213] on input "11.21" at bounding box center [871, 207] width 68 height 27
click at [900, 213] on input "11.2" at bounding box center [871, 207] width 68 height 27
type input "11.20"
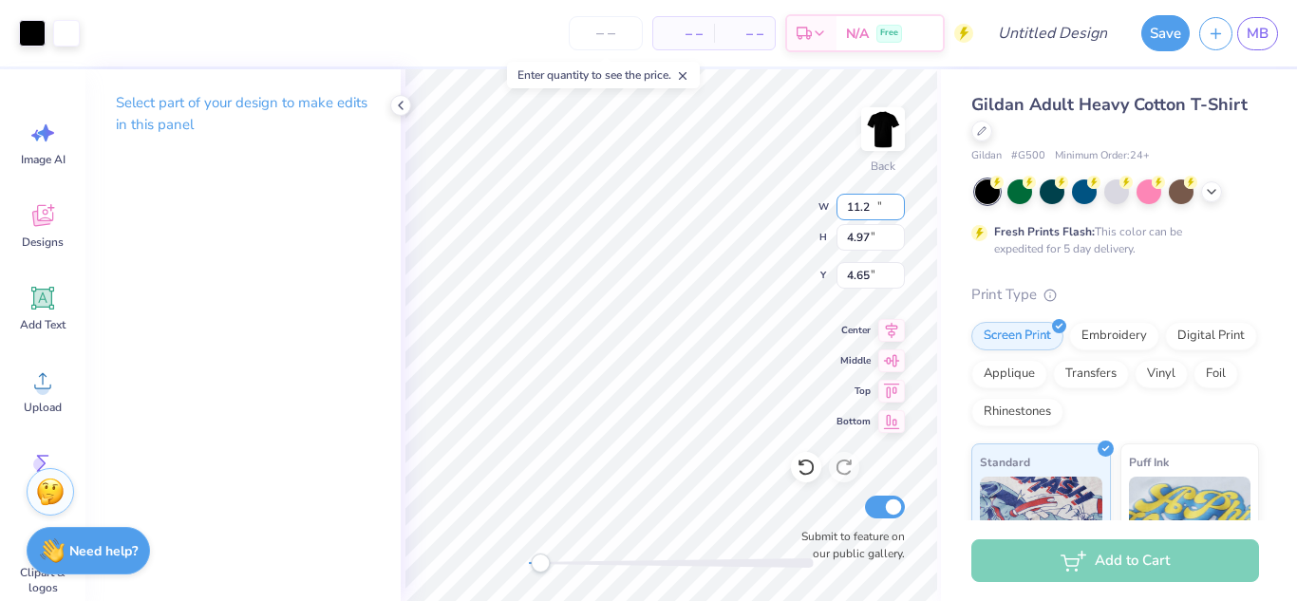
type input "4.80"
type input "4.74"
click at [31, 27] on div at bounding box center [32, 31] width 27 height 27
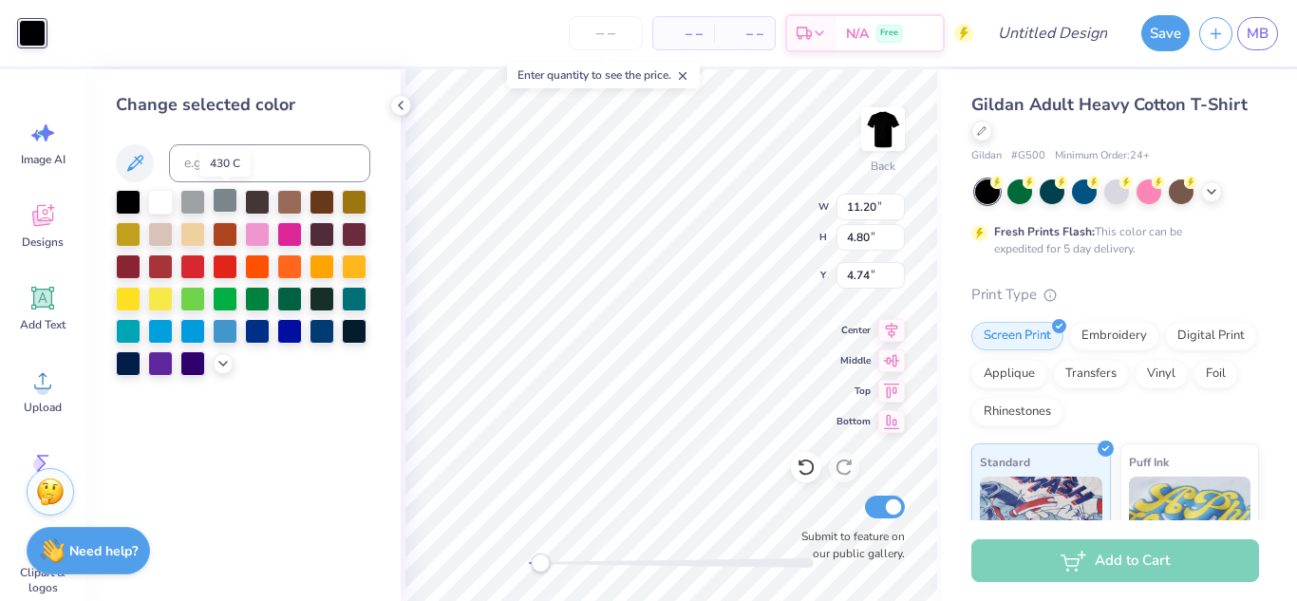
click at [231, 205] on div at bounding box center [225, 200] width 25 height 25
click at [902, 211] on input "11.19" at bounding box center [871, 207] width 68 height 27
click at [902, 211] on input "11.18" at bounding box center [871, 207] width 68 height 27
click at [902, 211] on input "11.17" at bounding box center [871, 207] width 68 height 27
click at [902, 211] on input "11.16" at bounding box center [871, 207] width 68 height 27
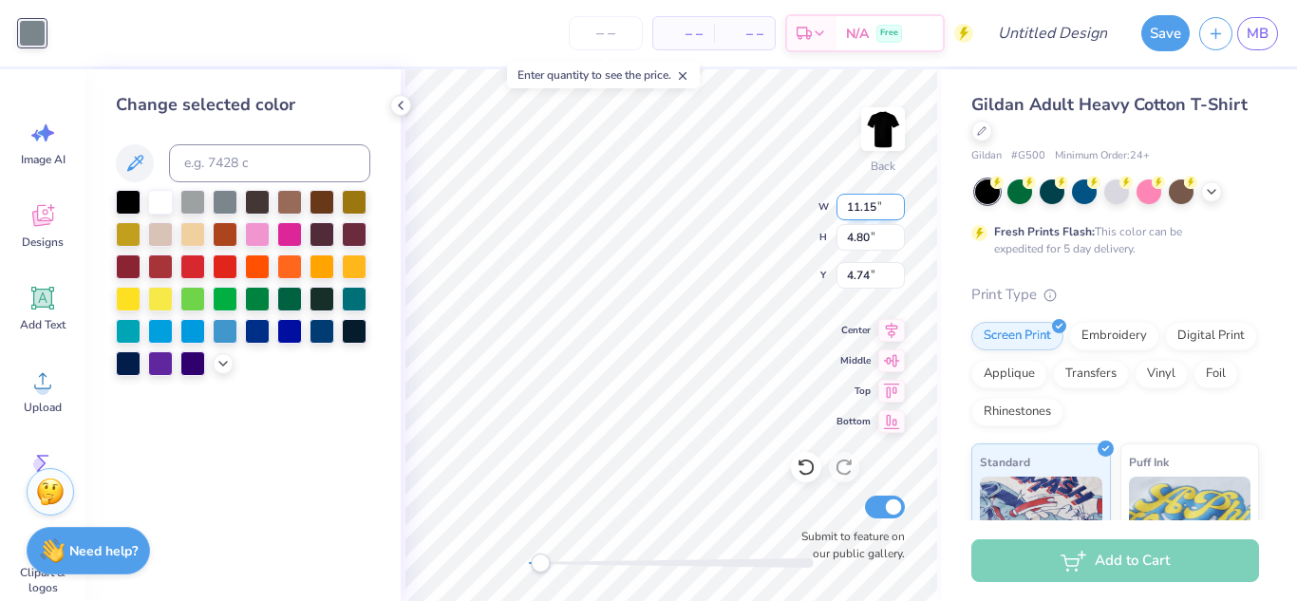
click at [902, 211] on input "11.15" at bounding box center [871, 207] width 68 height 27
click at [902, 211] on input "11.14" at bounding box center [871, 207] width 68 height 27
click at [902, 211] on input "11.13" at bounding box center [871, 207] width 68 height 27
click at [902, 211] on input "11.12" at bounding box center [871, 207] width 68 height 27
click at [902, 211] on input "11.11" at bounding box center [871, 207] width 68 height 27
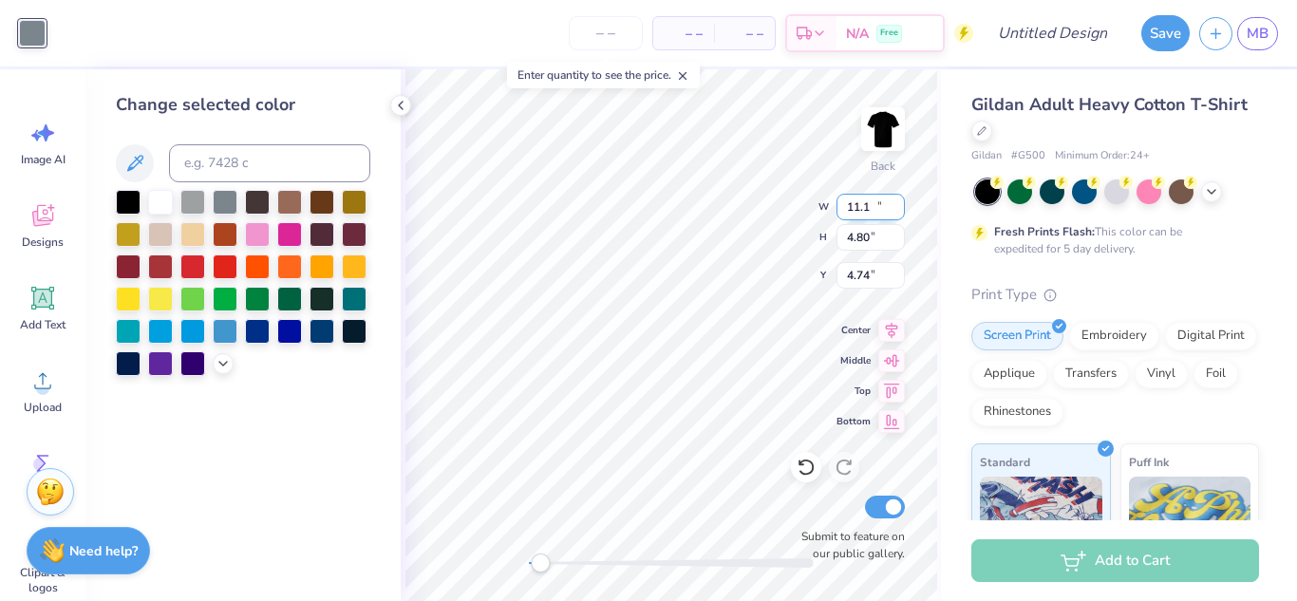
click at [902, 211] on input "11.1" at bounding box center [871, 207] width 68 height 27
click at [902, 211] on input "11.09" at bounding box center [871, 207] width 68 height 27
click at [902, 211] on input "11.08" at bounding box center [871, 207] width 68 height 27
click at [902, 211] on input "11.07" at bounding box center [871, 207] width 68 height 27
click at [902, 211] on input "11.06" at bounding box center [871, 207] width 68 height 27
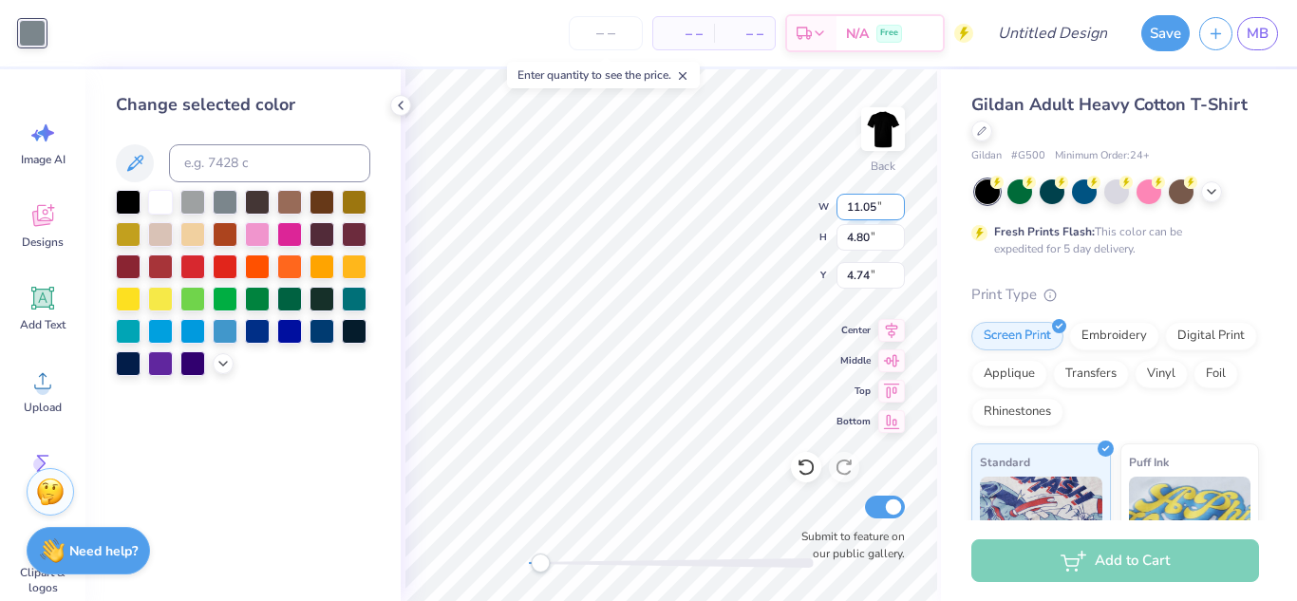
click at [902, 211] on input "11.05" at bounding box center [871, 207] width 68 height 27
click at [902, 211] on input "11.04" at bounding box center [871, 207] width 68 height 27
click at [902, 211] on input "11.03" at bounding box center [871, 207] width 68 height 27
click at [902, 211] on input "11.02" at bounding box center [871, 207] width 68 height 27
click at [902, 211] on input "11.01" at bounding box center [871, 207] width 68 height 27
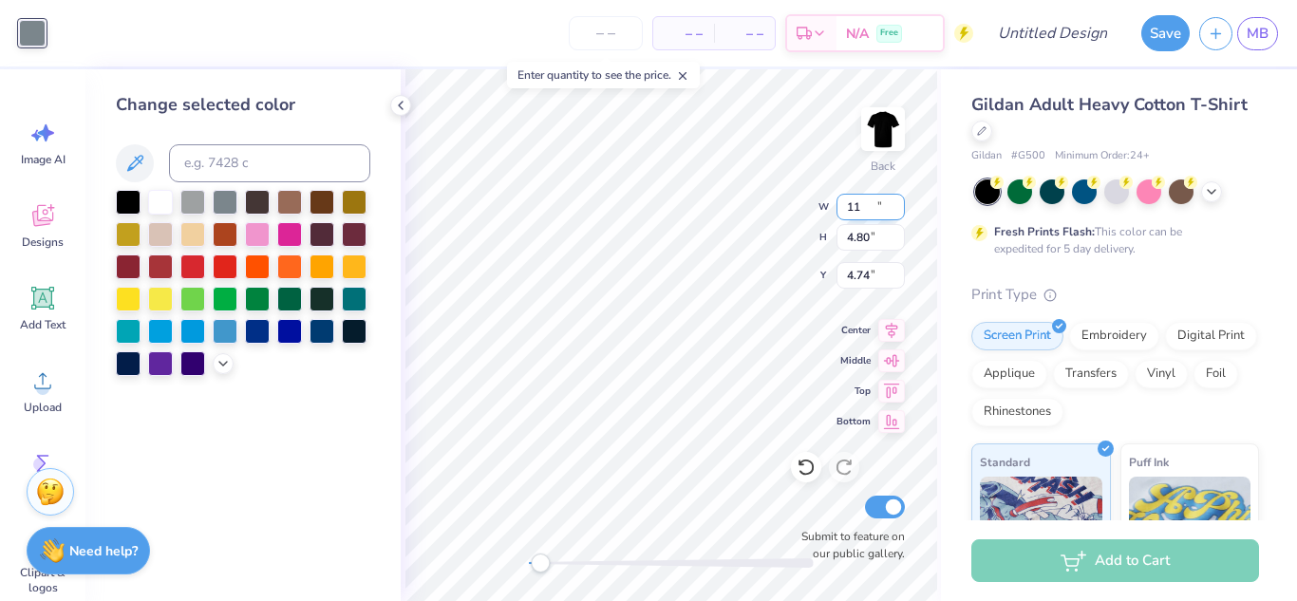
click at [902, 211] on input "11" at bounding box center [871, 207] width 68 height 27
click at [902, 211] on input "10.99" at bounding box center [871, 207] width 68 height 27
click at [902, 211] on input "10.98" at bounding box center [871, 207] width 68 height 27
click at [902, 211] on input "10.97" at bounding box center [871, 207] width 68 height 27
click at [902, 211] on input "10.96" at bounding box center [871, 207] width 68 height 27
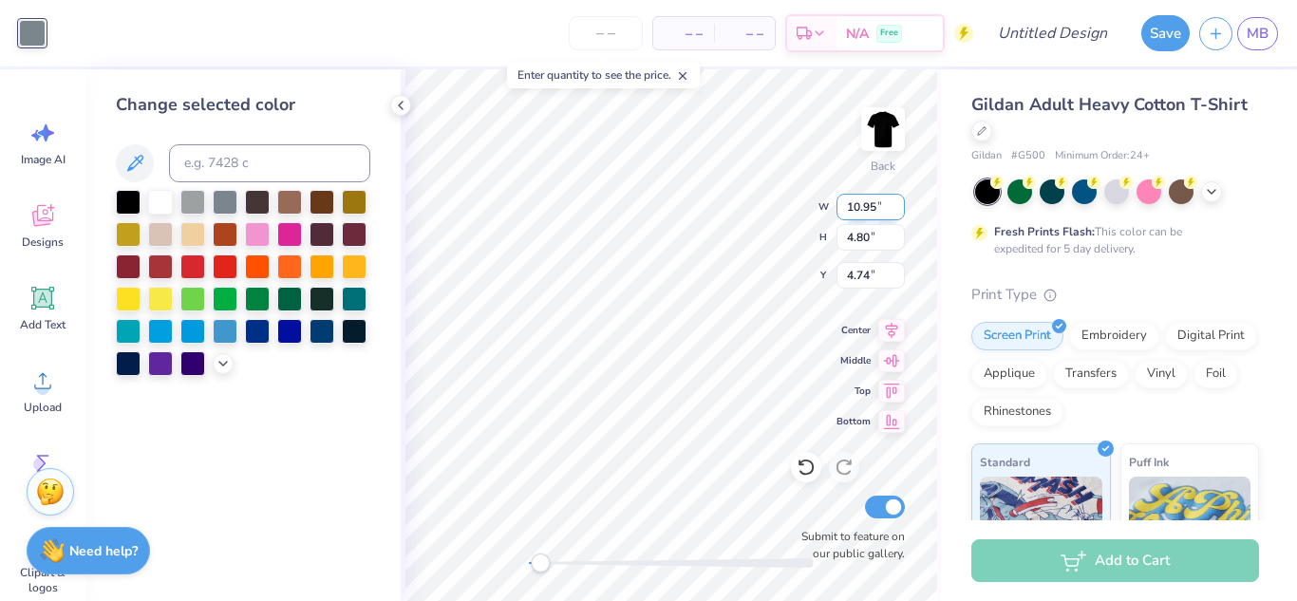
click at [902, 211] on input "10.95" at bounding box center [871, 207] width 68 height 27
click at [902, 211] on input "10.94" at bounding box center [871, 207] width 68 height 27
click at [902, 211] on input "10.93" at bounding box center [871, 207] width 68 height 27
click at [902, 211] on input "10.92" at bounding box center [871, 207] width 68 height 27
click at [902, 211] on input "10.91" at bounding box center [871, 207] width 68 height 27
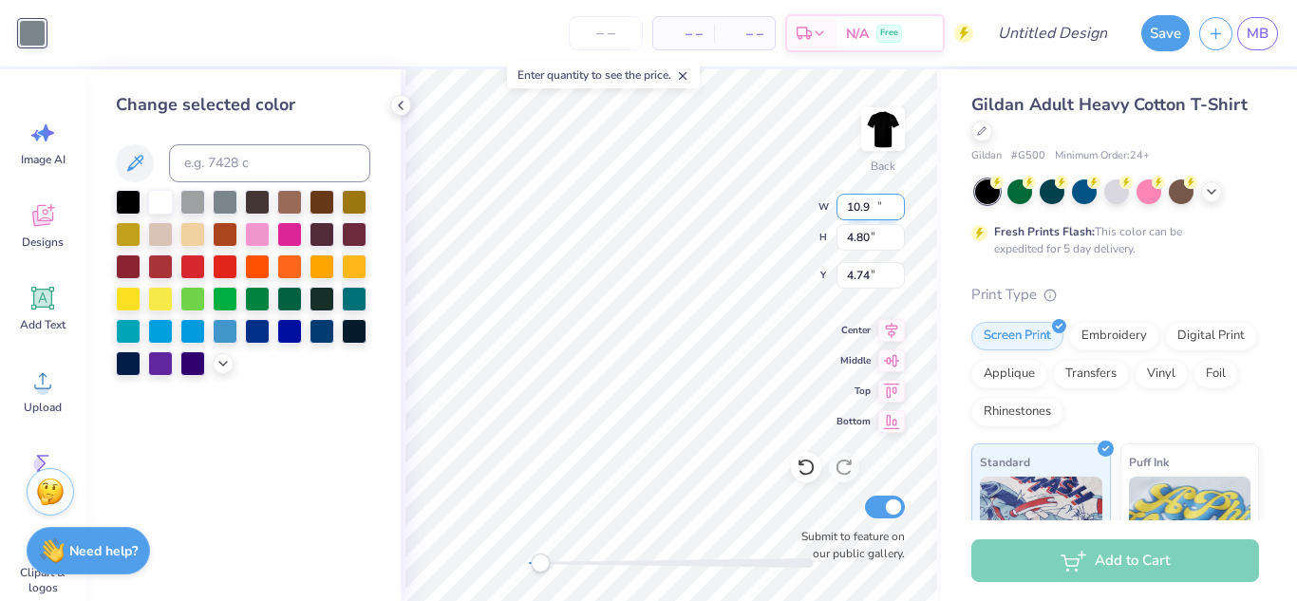
click at [902, 211] on input "10.9" at bounding box center [871, 207] width 68 height 27
click at [902, 211] on input "10.89" at bounding box center [871, 207] width 68 height 27
click at [902, 211] on input "10.88" at bounding box center [871, 207] width 68 height 27
click at [902, 211] on input "10.87" at bounding box center [871, 207] width 68 height 27
click at [902, 211] on input "10.86" at bounding box center [871, 207] width 68 height 27
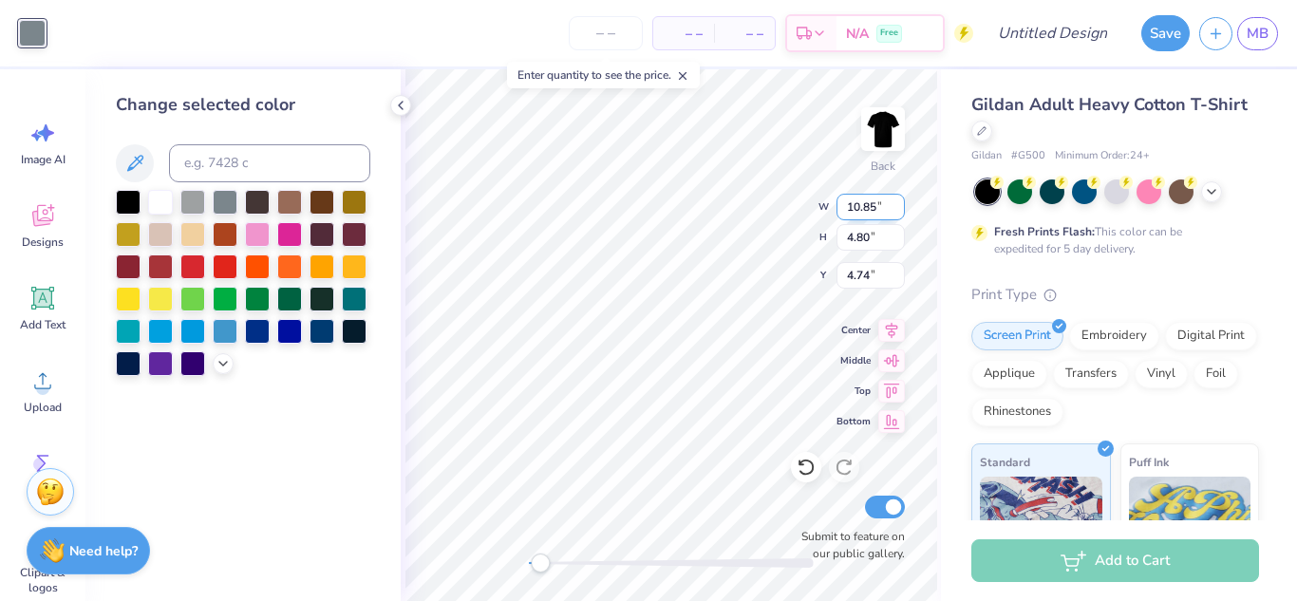
click at [902, 211] on input "10.85" at bounding box center [871, 207] width 68 height 27
click at [902, 211] on input "10.84" at bounding box center [871, 207] width 68 height 27
click at [902, 211] on input "10.83" at bounding box center [871, 207] width 68 height 27
click at [902, 211] on input "10.82" at bounding box center [871, 207] width 68 height 27
click at [902, 211] on input "10.81" at bounding box center [871, 207] width 68 height 27
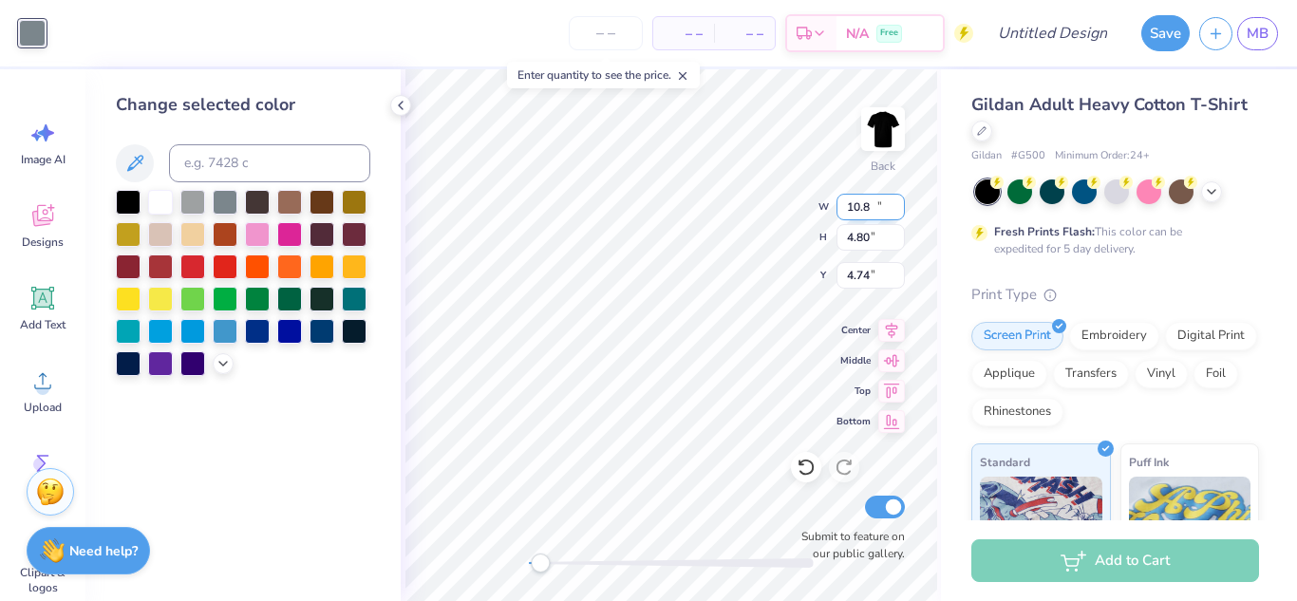
click at [902, 211] on input "10.8" at bounding box center [871, 207] width 68 height 27
type input "10.80"
type input "4.63"
type input "4.82"
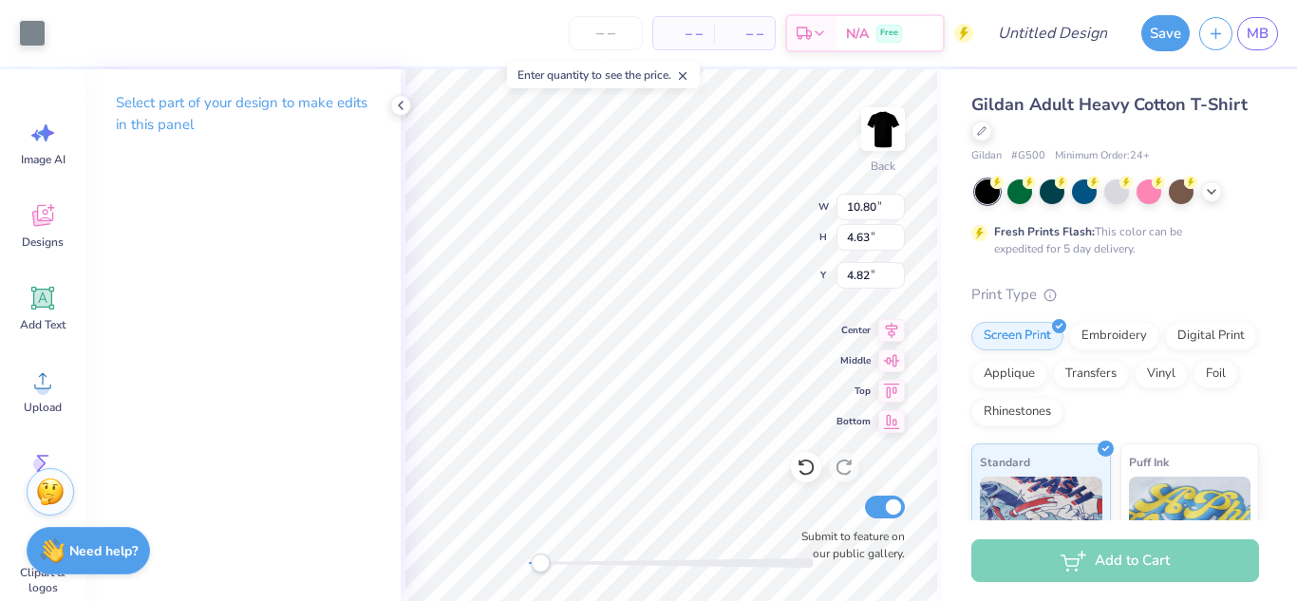
type input "9.88"
type input "4.23"
type input "5.25"
click at [812, 471] on icon at bounding box center [806, 467] width 16 height 17
type input "4.90"
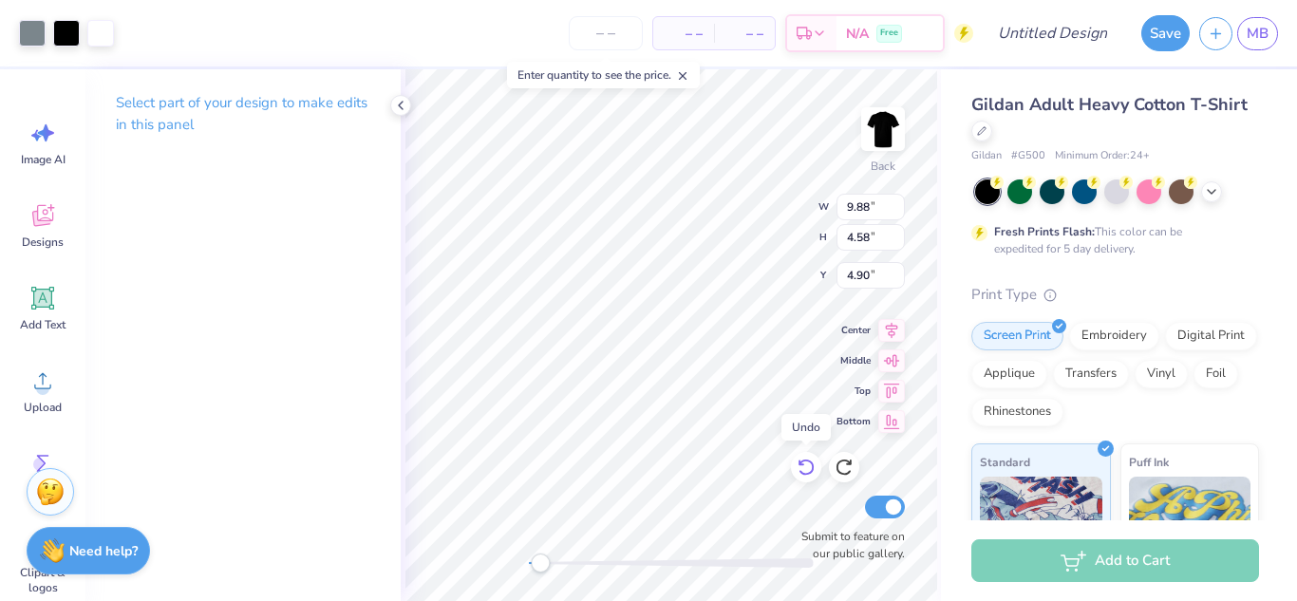
click at [812, 471] on icon at bounding box center [806, 467] width 16 height 17
type input "10.80"
type input "4.63"
type input "4.85"
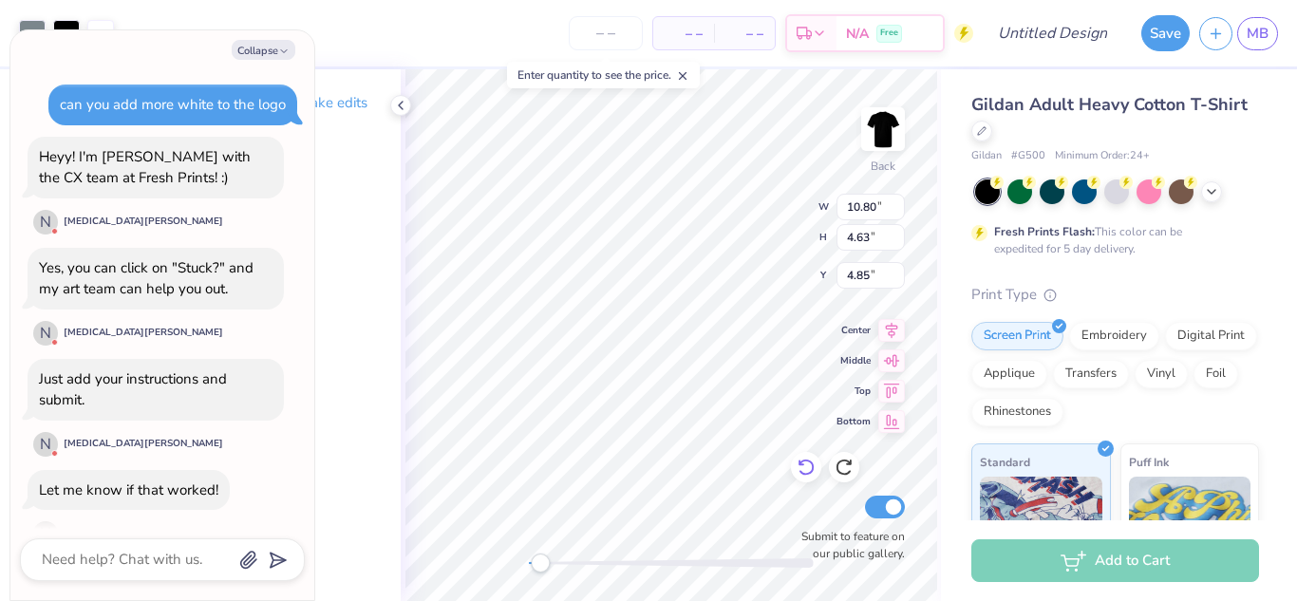
scroll to position [1472, 0]
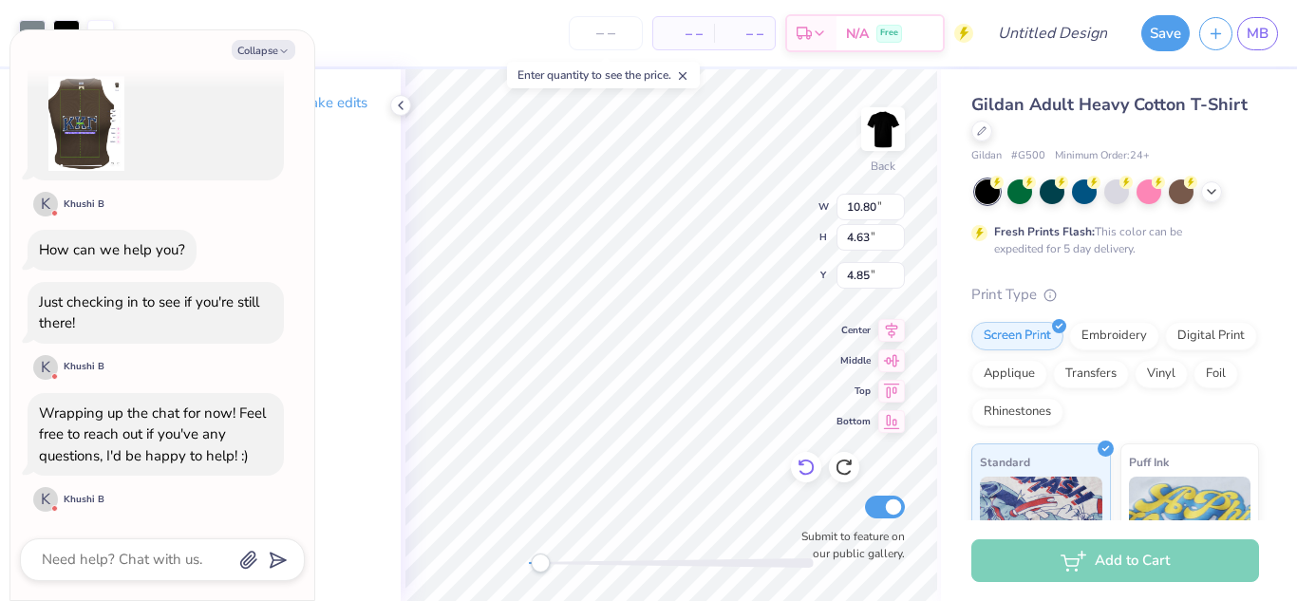
type textarea "x"
type input "11.39"
type input "4.88"
type input "4.60"
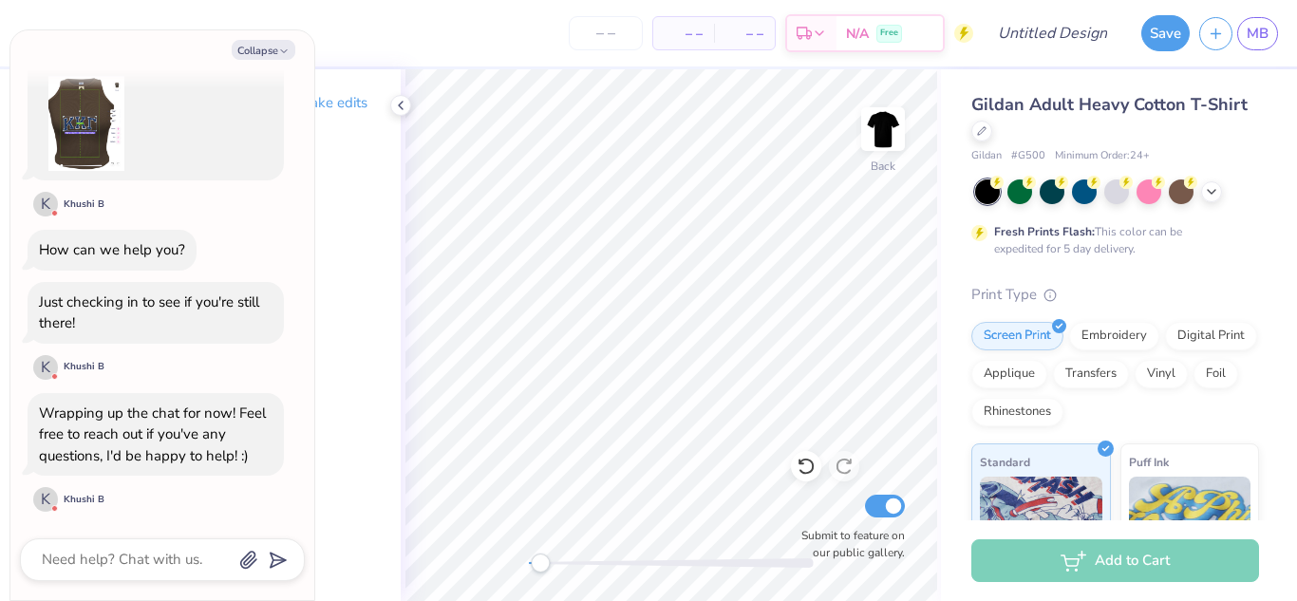
click at [295, 46] on div "Collapse" at bounding box center [162, 50] width 285 height 20
click at [278, 50] on icon "button" at bounding box center [283, 51] width 11 height 11
type textarea "x"
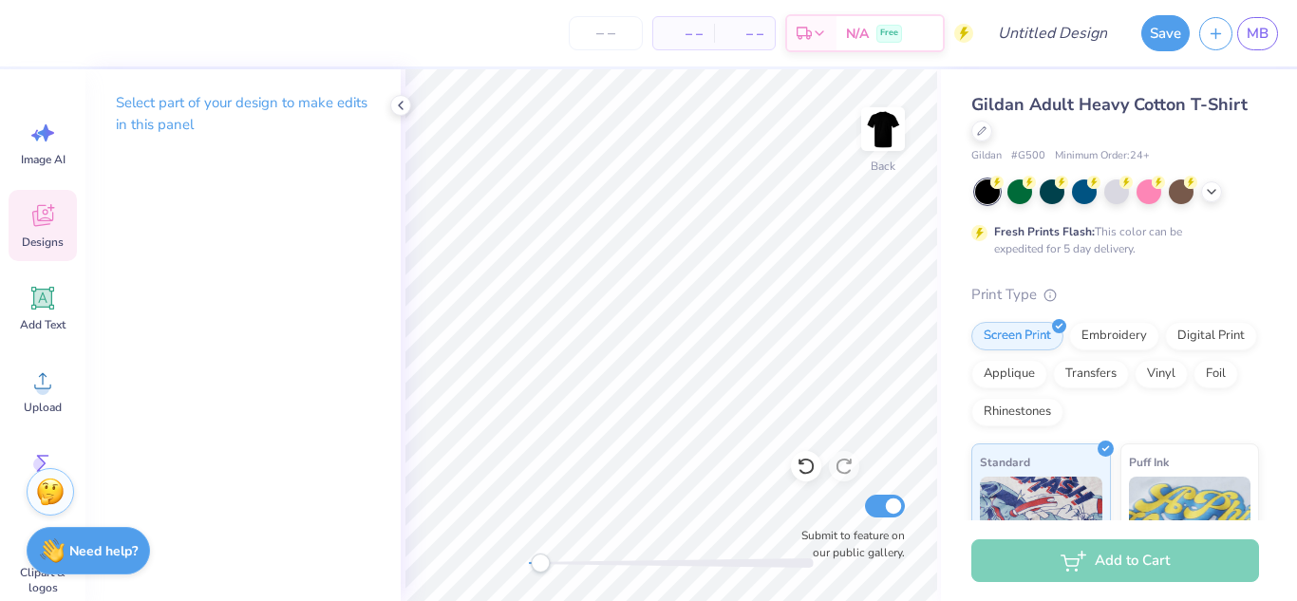
click at [43, 229] on icon at bounding box center [42, 215] width 28 height 28
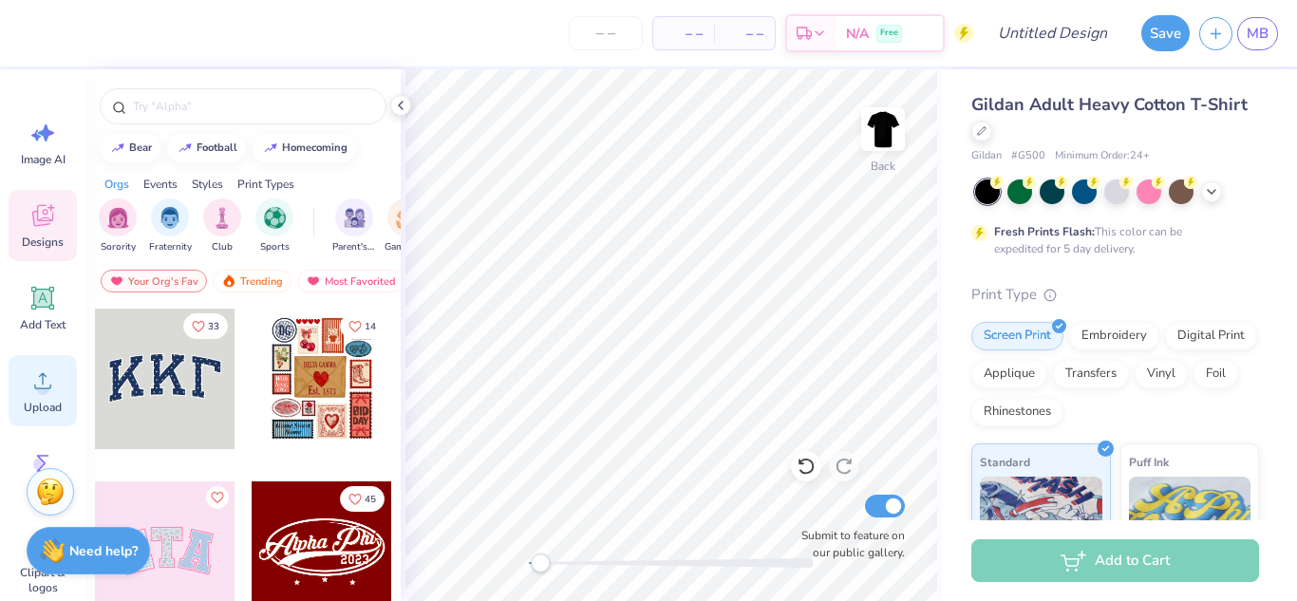
click at [44, 387] on circle at bounding box center [42, 388] width 13 height 13
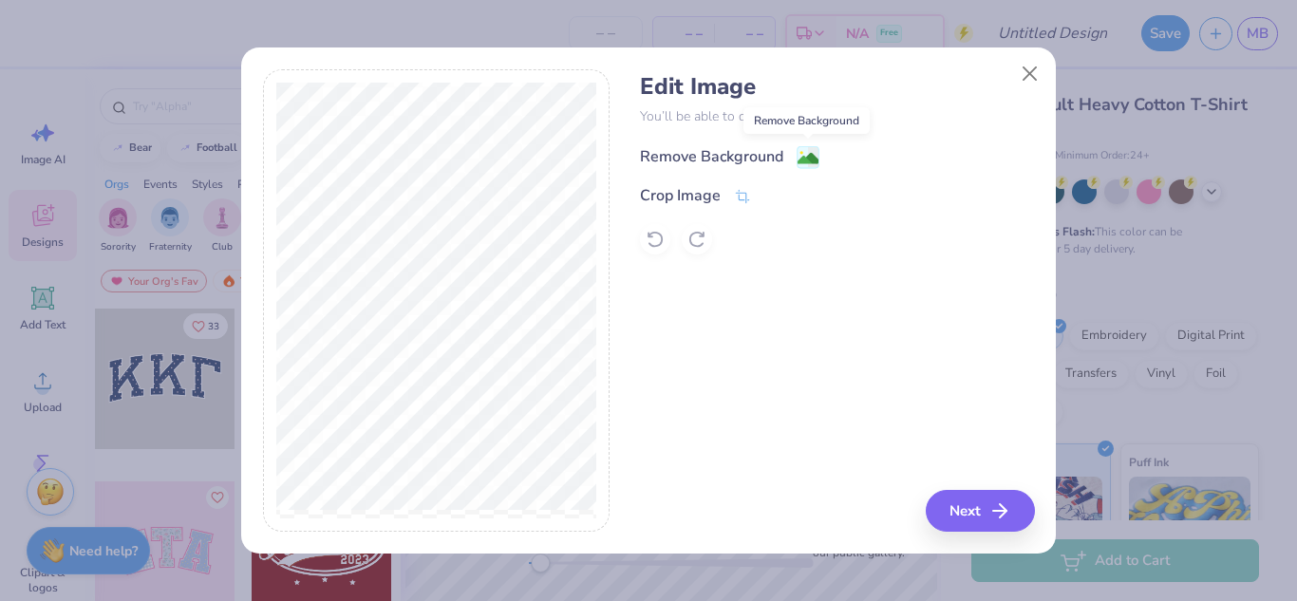
click at [813, 157] on image at bounding box center [808, 158] width 21 height 21
click at [982, 505] on button "Next" at bounding box center [983, 511] width 109 height 42
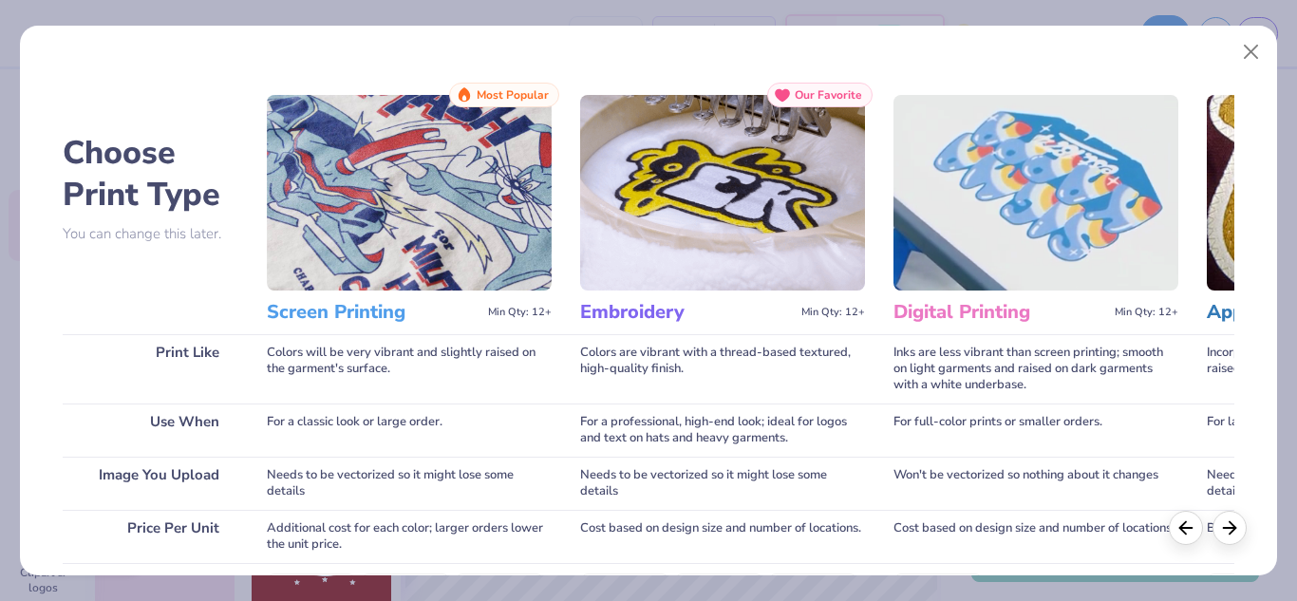
scroll to position [346, 0]
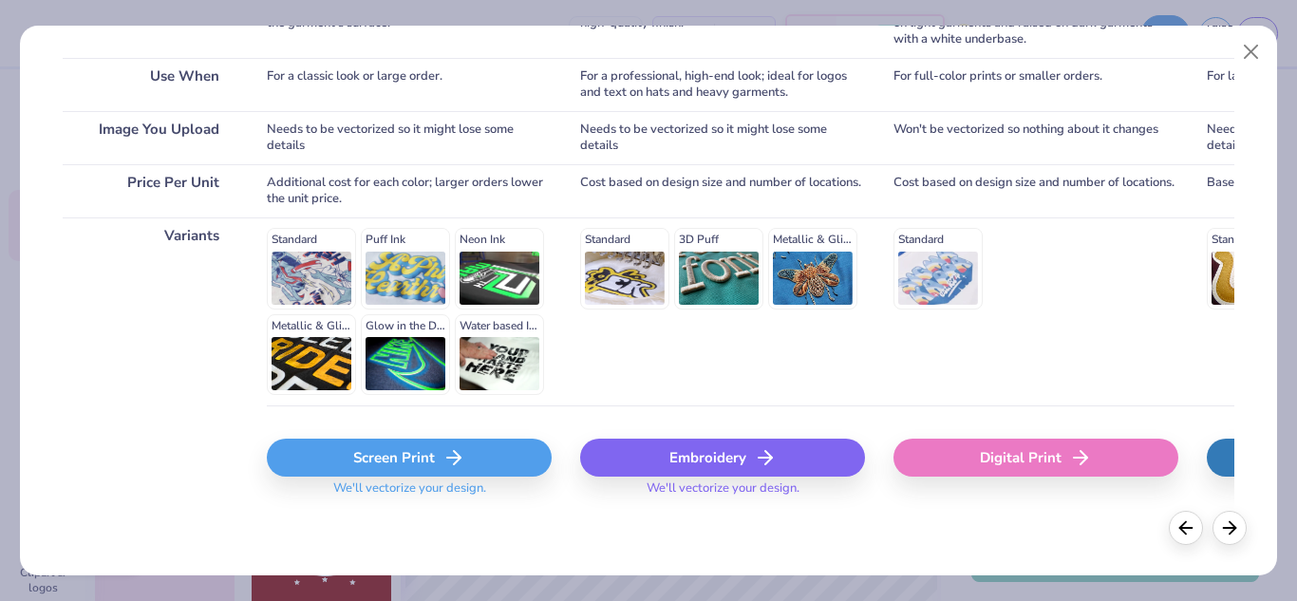
click at [463, 457] on icon at bounding box center [454, 457] width 23 height 23
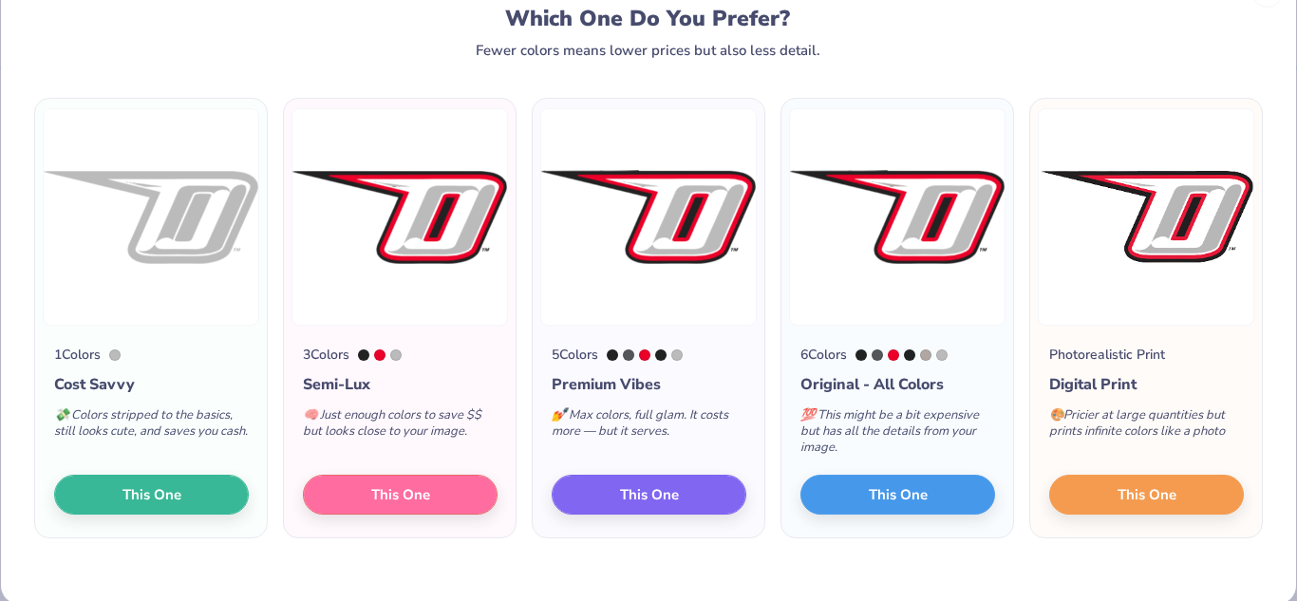
scroll to position [65, 0]
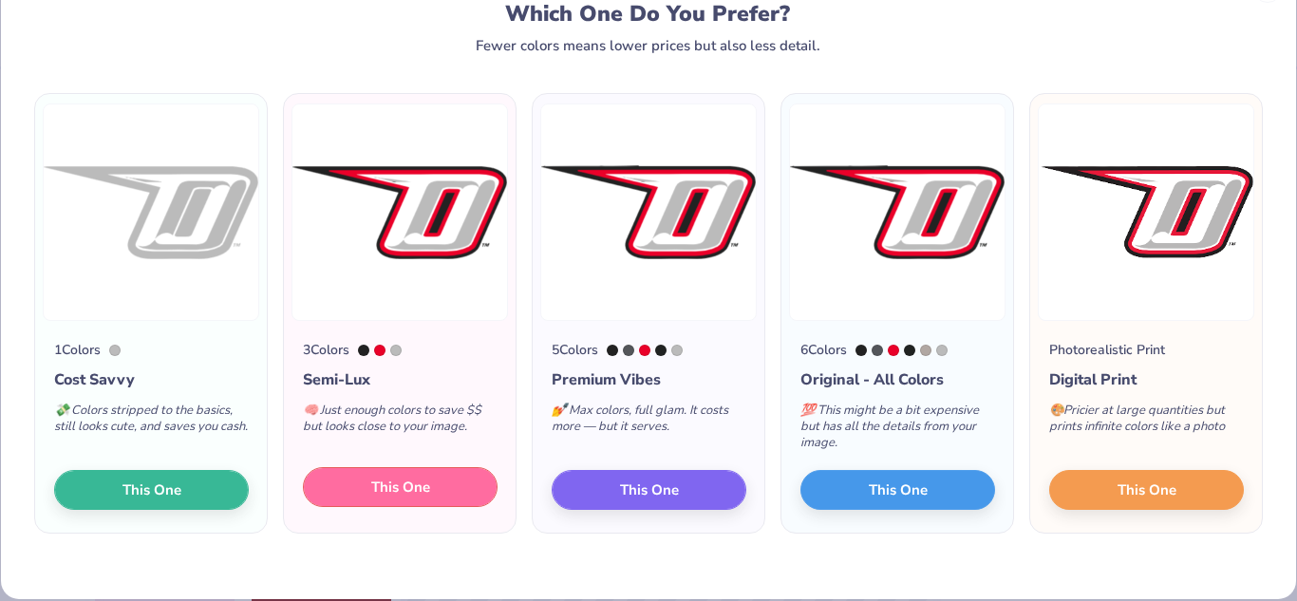
click at [456, 494] on button "This One" at bounding box center [400, 487] width 195 height 40
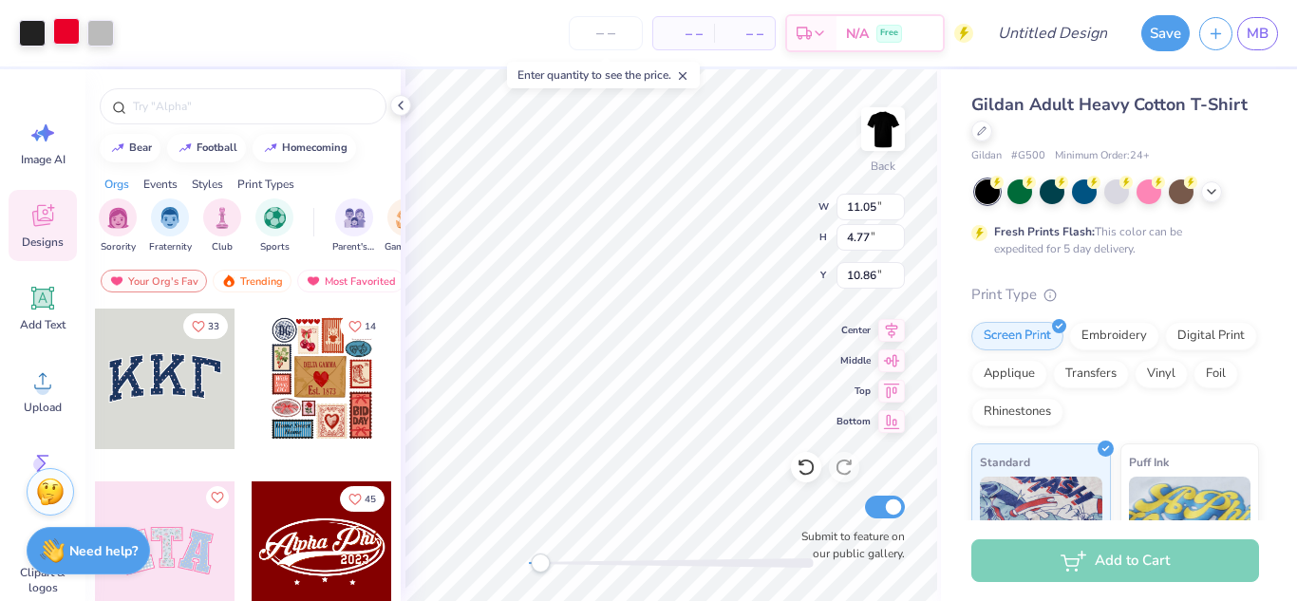
click at [65, 33] on div at bounding box center [66, 31] width 27 height 27
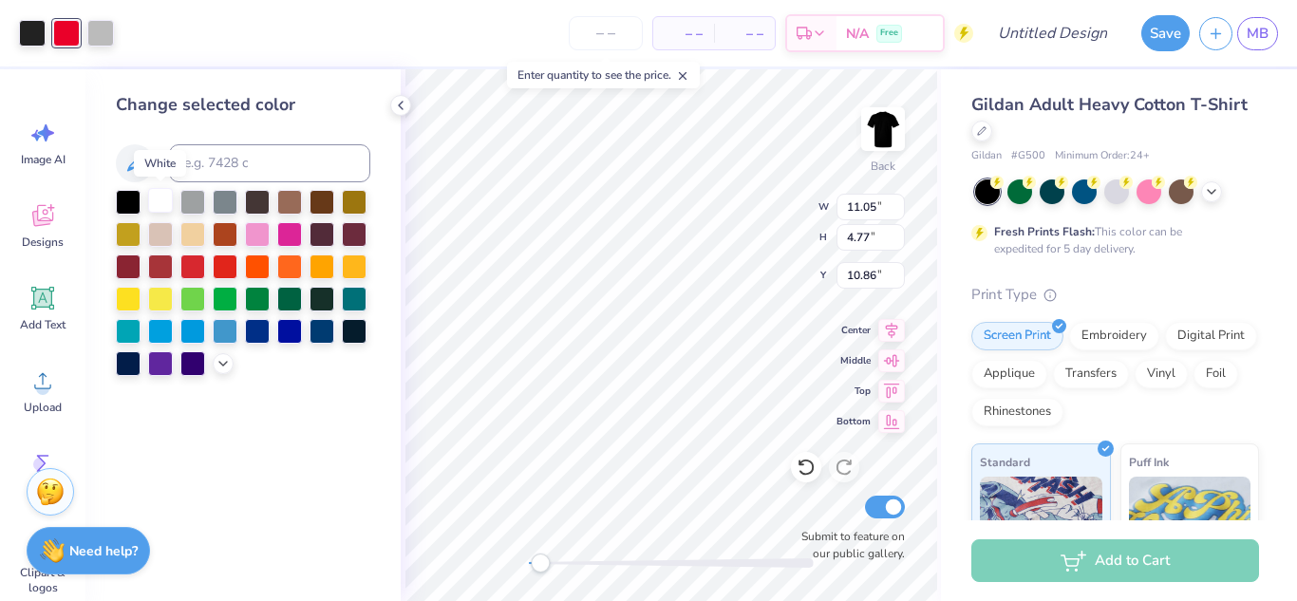
click at [168, 202] on div at bounding box center [160, 200] width 25 height 25
click at [103, 28] on div at bounding box center [100, 31] width 27 height 27
click at [107, 38] on div at bounding box center [100, 33] width 27 height 27
click at [160, 202] on div at bounding box center [160, 200] width 25 height 25
click at [26, 32] on div at bounding box center [32, 31] width 27 height 27
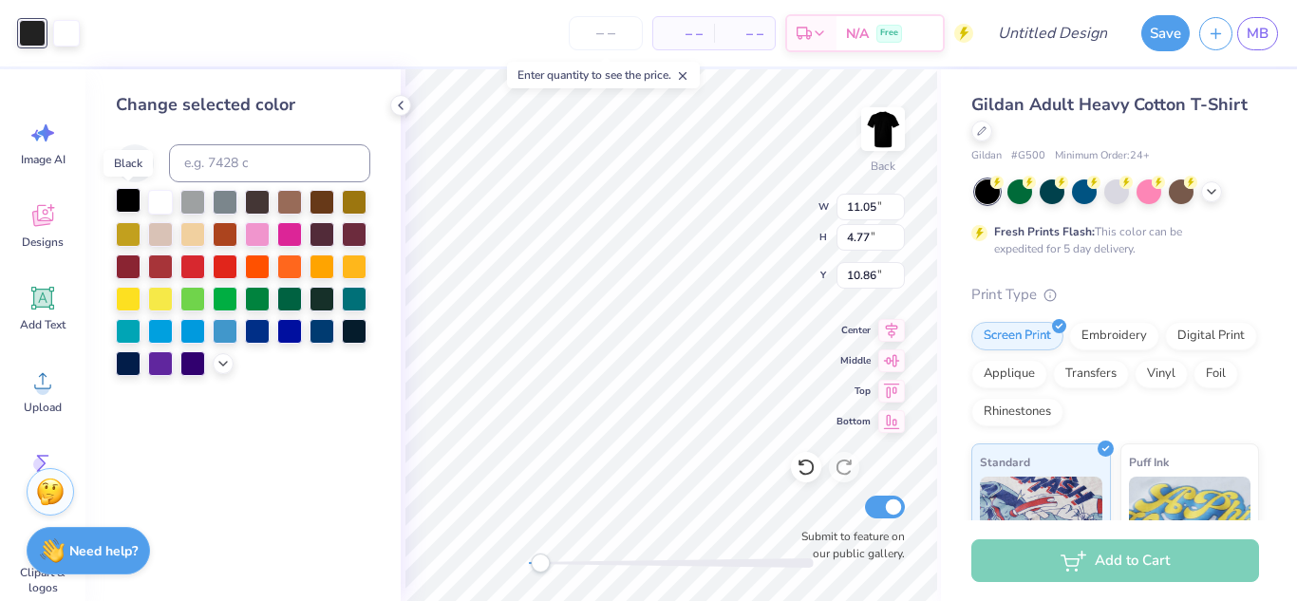
click at [131, 201] on div at bounding box center [128, 200] width 25 height 25
click at [213, 203] on div at bounding box center [225, 200] width 25 height 25
click at [213, 201] on div at bounding box center [225, 200] width 25 height 25
click at [209, 355] on div at bounding box center [243, 283] width 255 height 186
click at [218, 367] on icon at bounding box center [223, 361] width 15 height 15
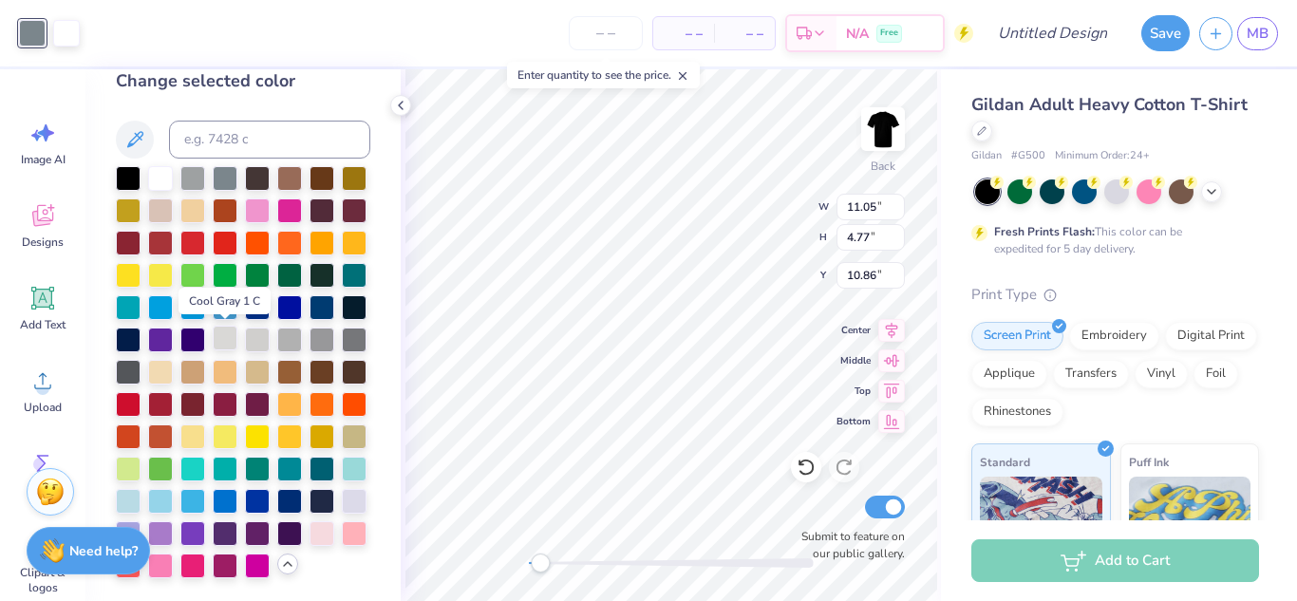
scroll to position [0, 0]
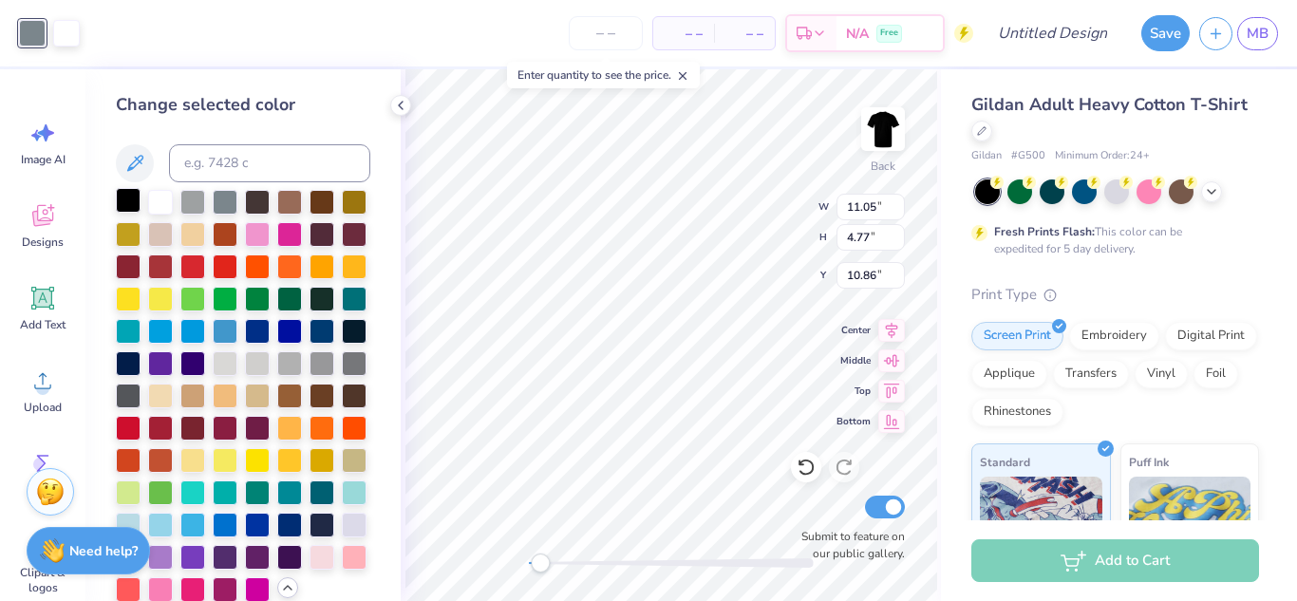
click at [128, 201] on div at bounding box center [128, 200] width 25 height 25
type input "10.79"
type input "4.66"
type input "10.98"
click at [223, 202] on div at bounding box center [225, 200] width 25 height 25
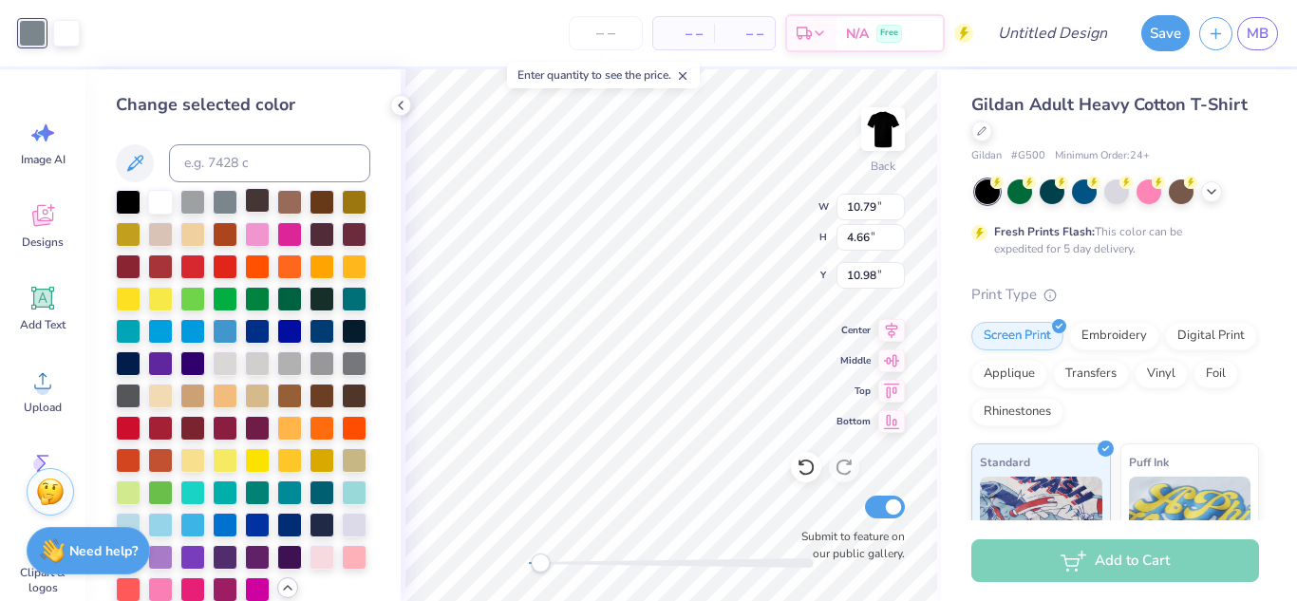
type input "10.64"
type input "4.60"
type input "11.04"
click at [157, 198] on div at bounding box center [160, 200] width 25 height 25
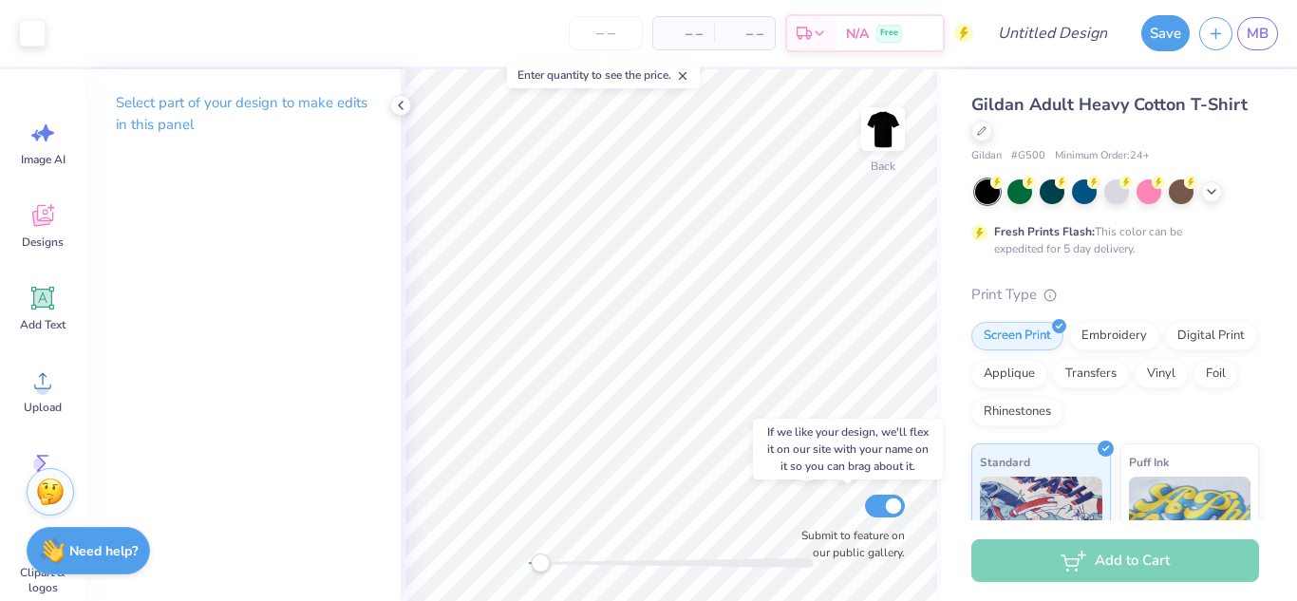
click at [809, 522] on div "Back Submit to feature on our public gallery." at bounding box center [671, 335] width 540 height 532
click at [809, 521] on div "Back Submit to feature on our public gallery." at bounding box center [671, 335] width 540 height 532
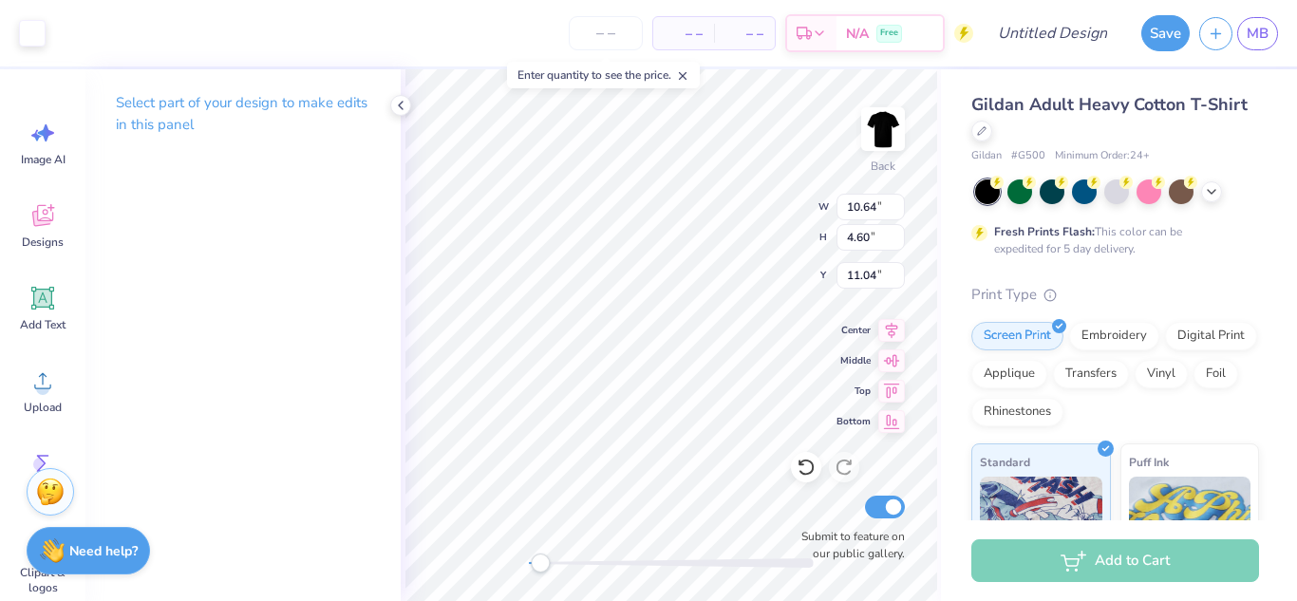
type input "13.10"
type input "5.66"
type input "2.77"
click at [25, 36] on div at bounding box center [32, 31] width 27 height 27
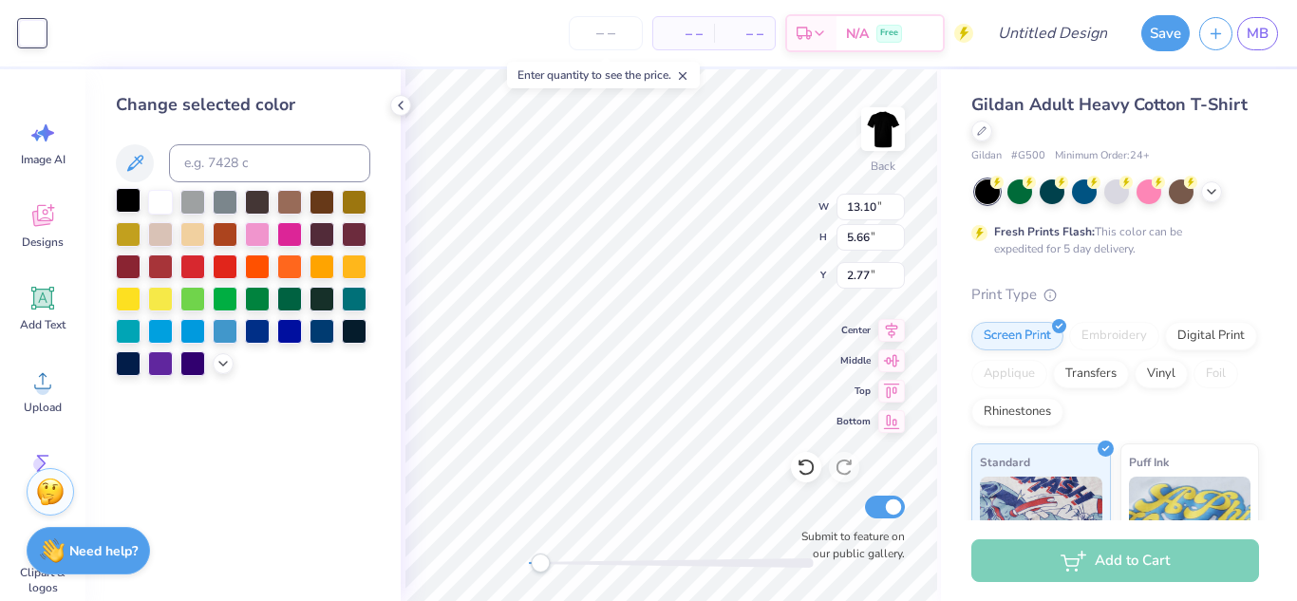
click at [125, 203] on div at bounding box center [128, 200] width 25 height 25
click at [162, 198] on div at bounding box center [160, 200] width 25 height 25
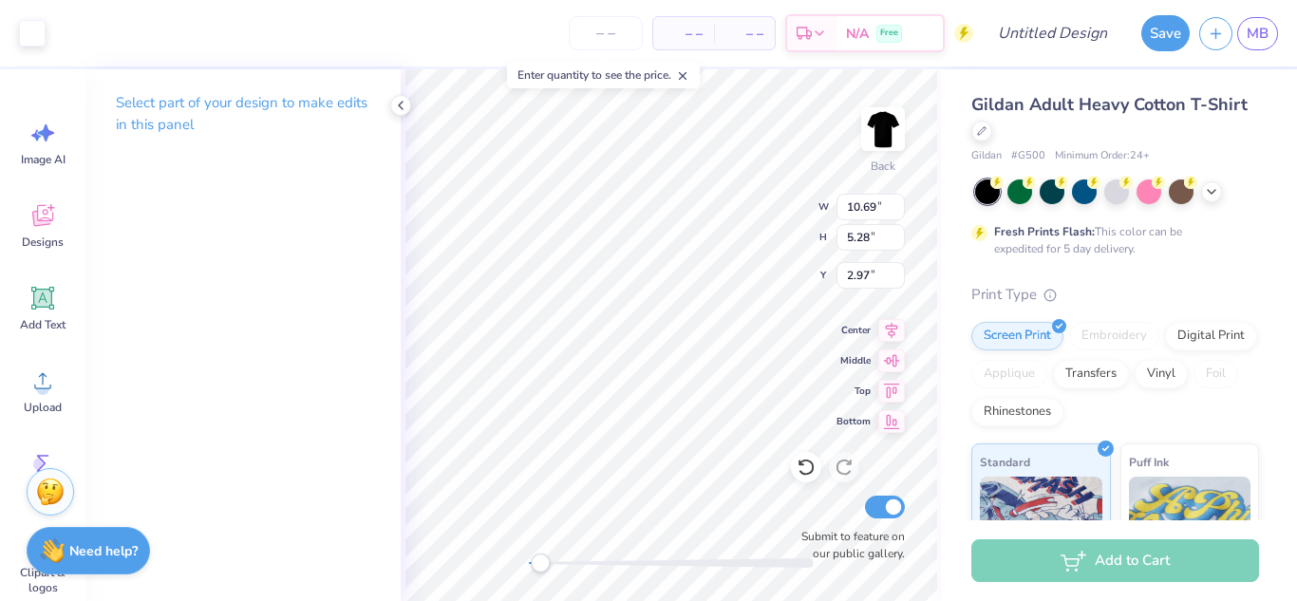
type input "10.69"
type input "5.28"
type input "2.97"
type input "13.10"
type input "5.66"
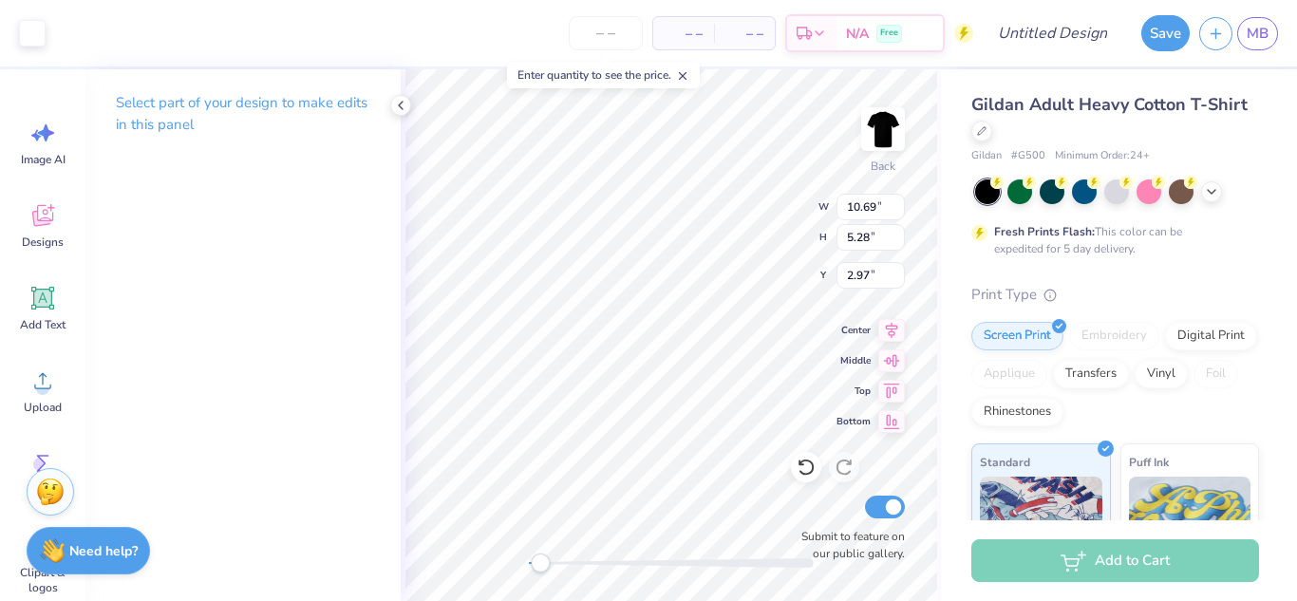
type input "2.77"
click at [40, 34] on div at bounding box center [32, 31] width 27 height 27
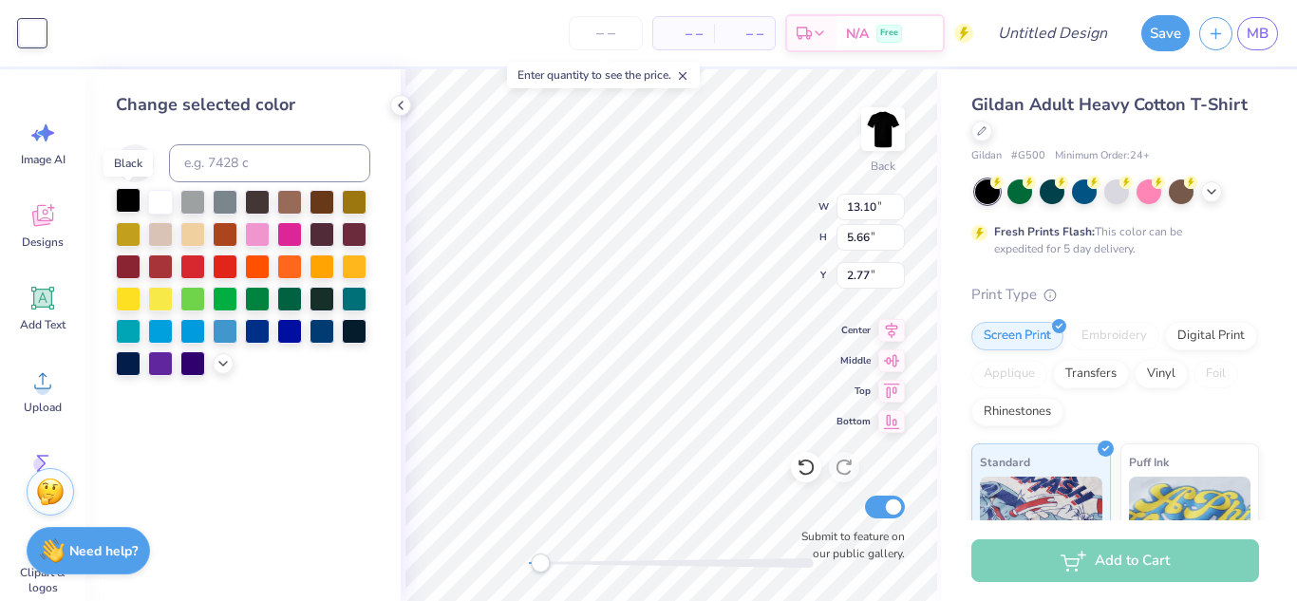
click at [139, 203] on div at bounding box center [128, 200] width 25 height 25
click at [899, 213] on input "13.09" at bounding box center [871, 207] width 68 height 27
click at [899, 213] on input "13.08" at bounding box center [871, 207] width 68 height 27
click at [899, 213] on input "13.07" at bounding box center [871, 207] width 68 height 27
click at [899, 213] on input "13.06" at bounding box center [871, 207] width 68 height 27
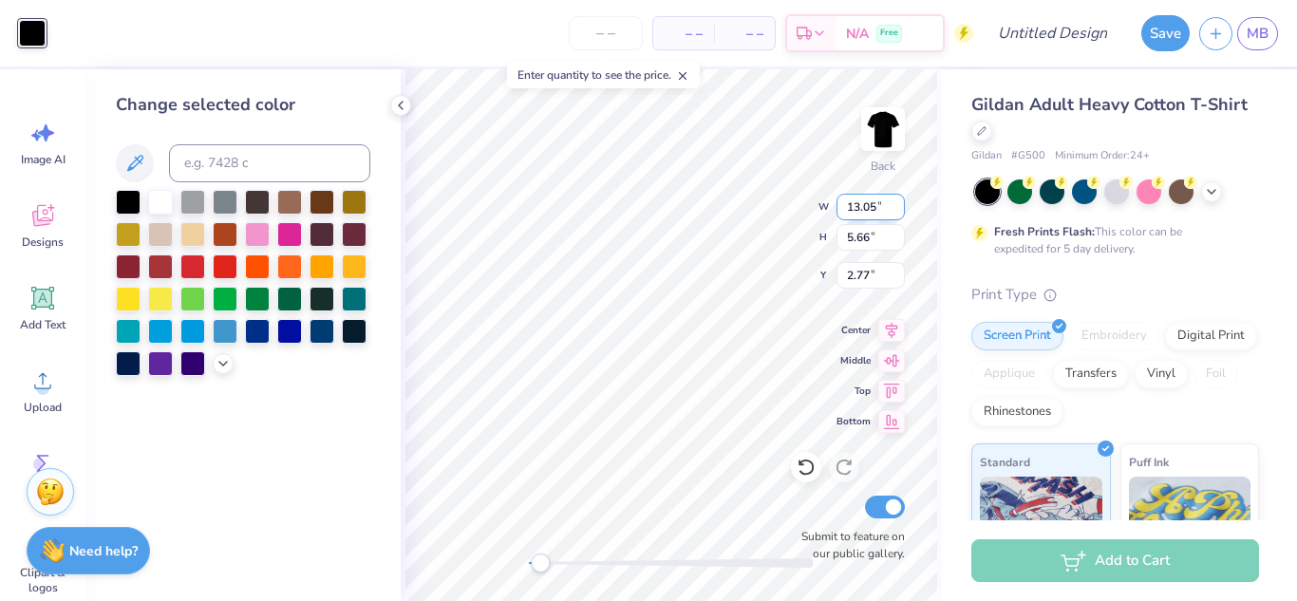
click at [899, 213] on input "13.05" at bounding box center [871, 207] width 68 height 27
click at [899, 213] on input "13.04" at bounding box center [871, 207] width 68 height 27
click at [899, 213] on input "13.03" at bounding box center [871, 207] width 68 height 27
click at [899, 213] on input "13.02" at bounding box center [871, 207] width 68 height 27
click at [899, 213] on input "13.01" at bounding box center [871, 207] width 68 height 27
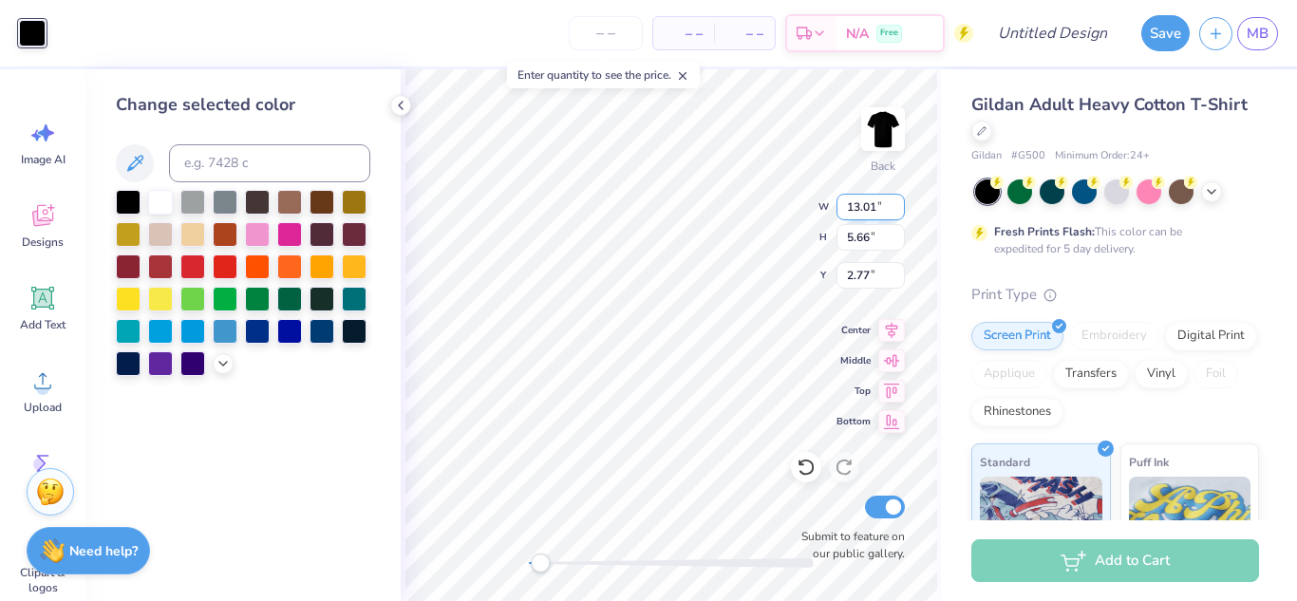
click at [899, 213] on input "13" at bounding box center [871, 207] width 68 height 27
click at [899, 213] on input "12.99" at bounding box center [871, 207] width 68 height 27
click at [899, 213] on input "12.98" at bounding box center [871, 207] width 68 height 27
click at [899, 213] on input "12.97" at bounding box center [871, 207] width 68 height 27
click at [899, 213] on input "12.96" at bounding box center [871, 207] width 68 height 27
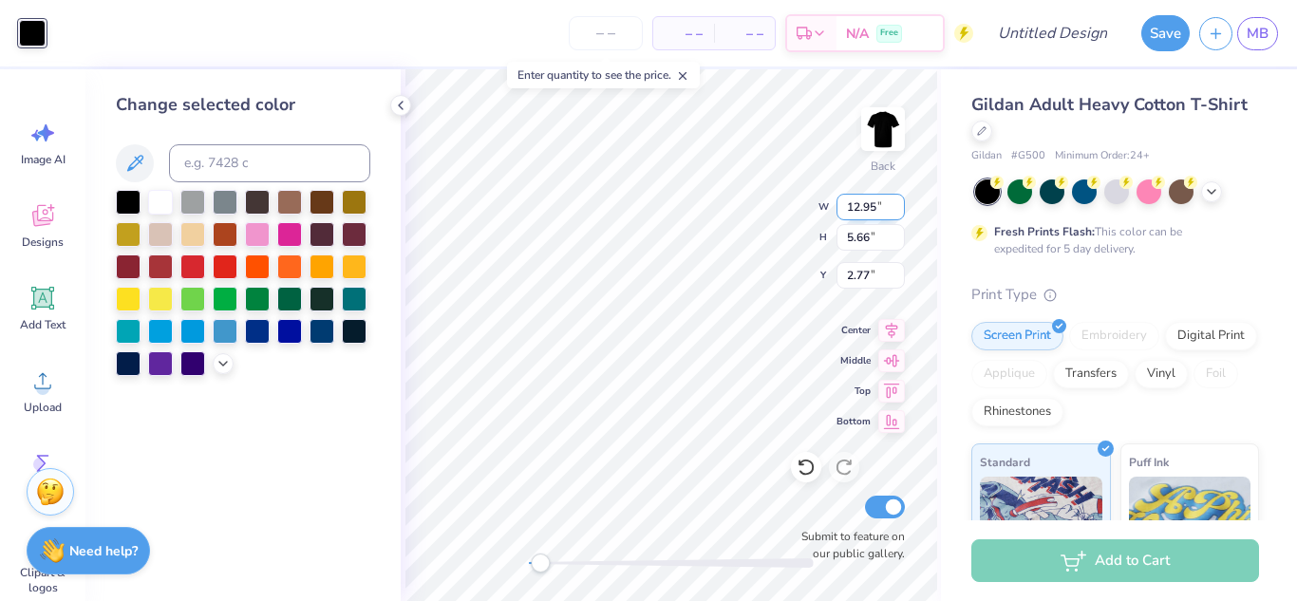
click at [899, 213] on input "12.95" at bounding box center [871, 207] width 68 height 27
click at [899, 213] on input "12.94" at bounding box center [871, 207] width 68 height 27
click at [899, 213] on input "12.93" at bounding box center [871, 207] width 68 height 27
click at [899, 213] on input "12.92" at bounding box center [871, 207] width 68 height 27
click at [899, 213] on input "12.91" at bounding box center [871, 207] width 68 height 27
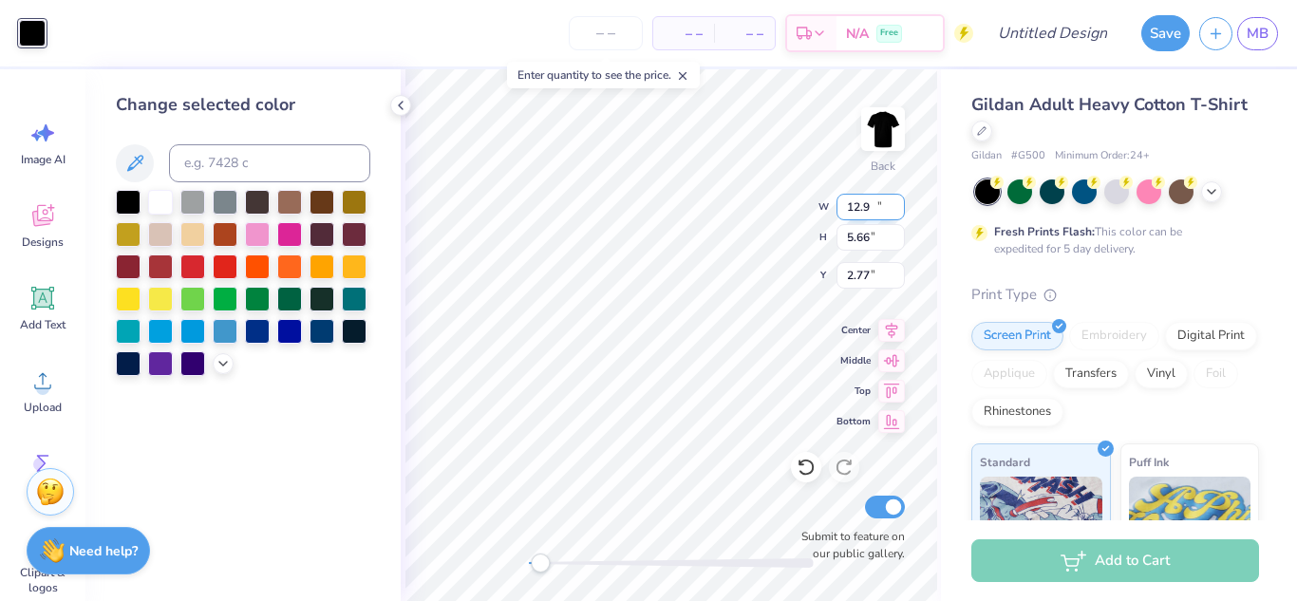
click at [899, 213] on input "12.9" at bounding box center [871, 207] width 68 height 27
click at [899, 213] on input "12.89" at bounding box center [871, 207] width 68 height 27
click at [899, 213] on input "12.88" at bounding box center [871, 207] width 68 height 27
click at [899, 213] on input "12.87" at bounding box center [871, 207] width 68 height 27
click at [899, 213] on input "12.86" at bounding box center [871, 207] width 68 height 27
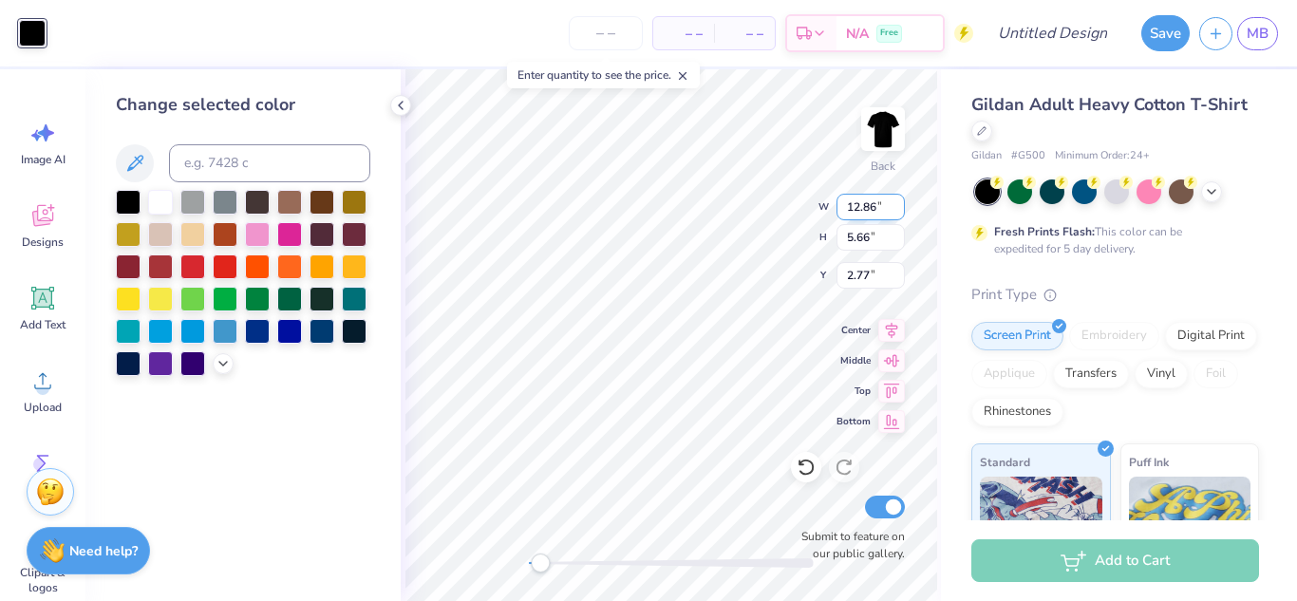
click at [899, 213] on input "12.85" at bounding box center [871, 207] width 68 height 27
click at [899, 213] on input "12.84" at bounding box center [871, 207] width 68 height 27
click at [899, 213] on input "12.83" at bounding box center [871, 207] width 68 height 27
click at [899, 213] on input "12.82" at bounding box center [871, 207] width 68 height 27
click at [899, 213] on input "12.81" at bounding box center [871, 207] width 68 height 27
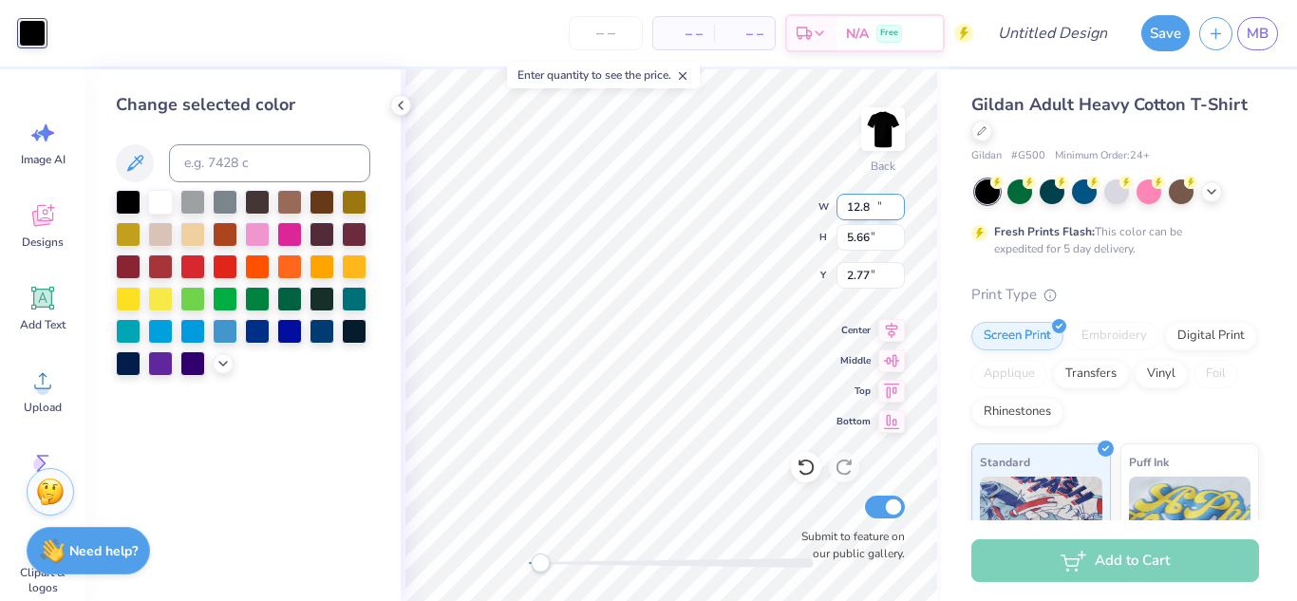
click at [899, 213] on input "12.8" at bounding box center [871, 207] width 68 height 27
type input "12.79"
click at [899, 213] on input "12.79" at bounding box center [871, 207] width 68 height 27
drag, startPoint x: 882, startPoint y: 203, endPoint x: 842, endPoint y: 205, distance: 39.9
click at [842, 205] on input "12.79" at bounding box center [871, 207] width 68 height 27
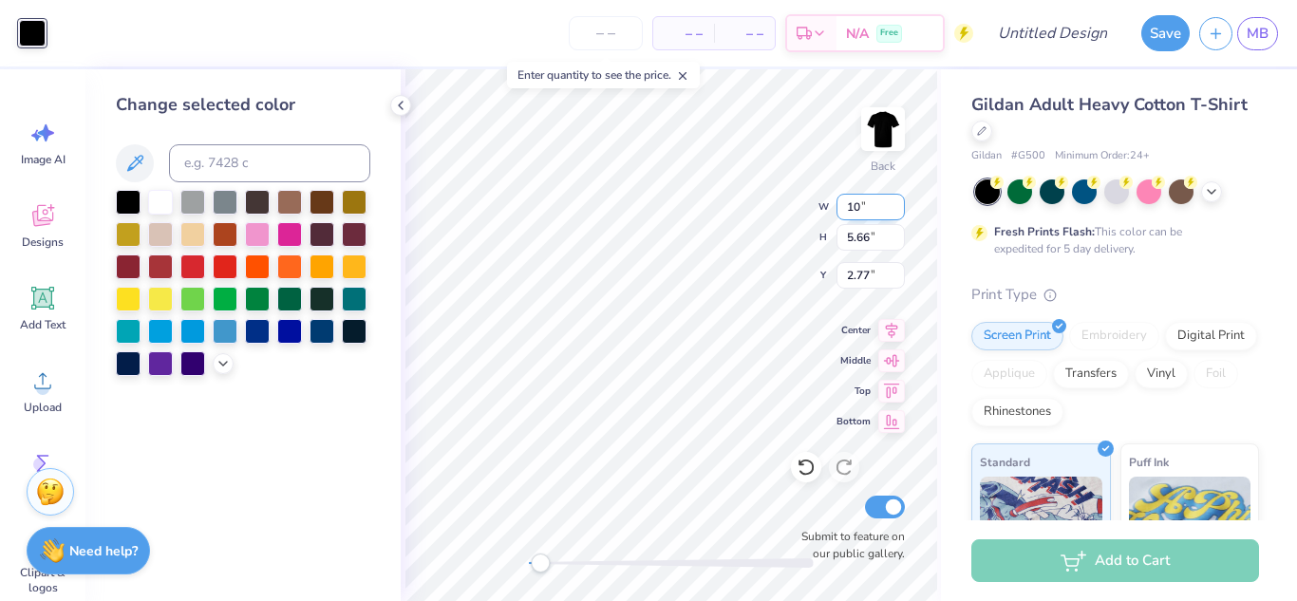
type input "10.00"
type input "4.32"
type input "3.44"
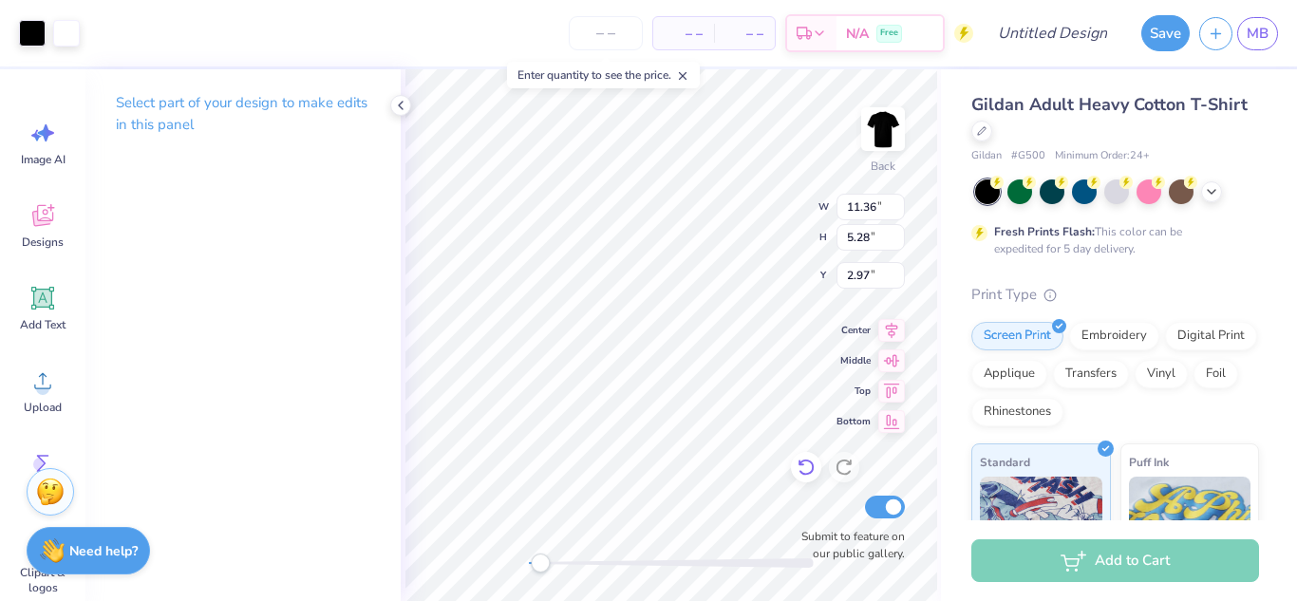
click at [817, 476] on div at bounding box center [806, 467] width 30 height 30
type input "13.10"
type input "5.66"
type input "2.77"
click at [817, 476] on div at bounding box center [806, 467] width 30 height 30
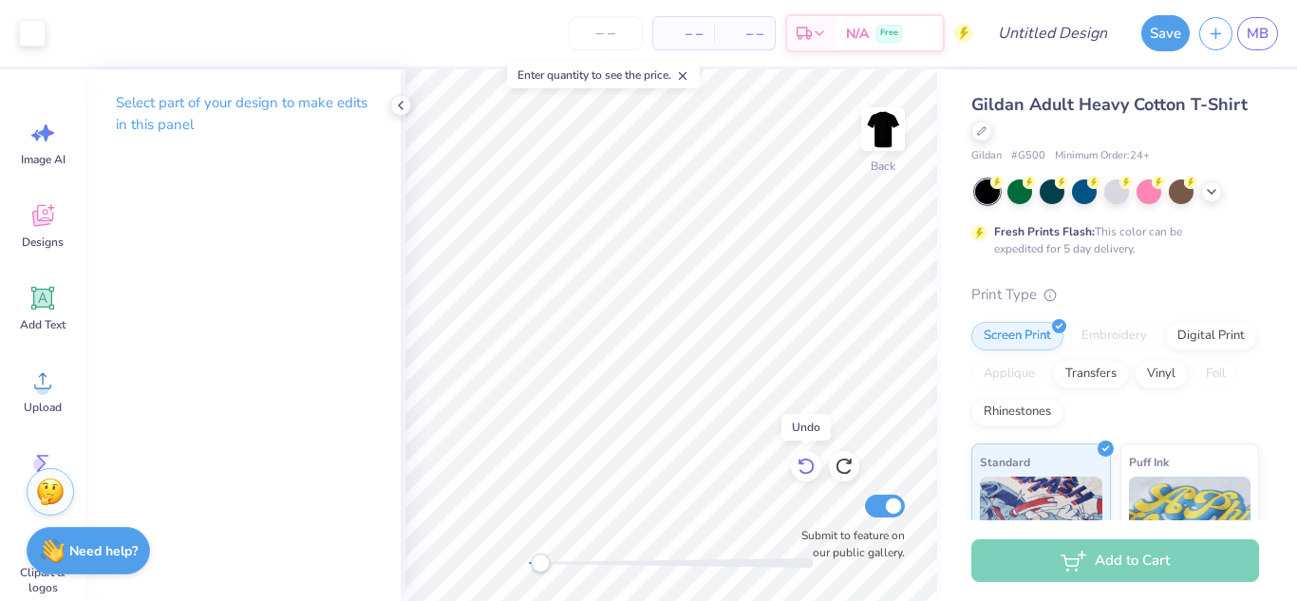
click at [817, 476] on div at bounding box center [806, 466] width 30 height 30
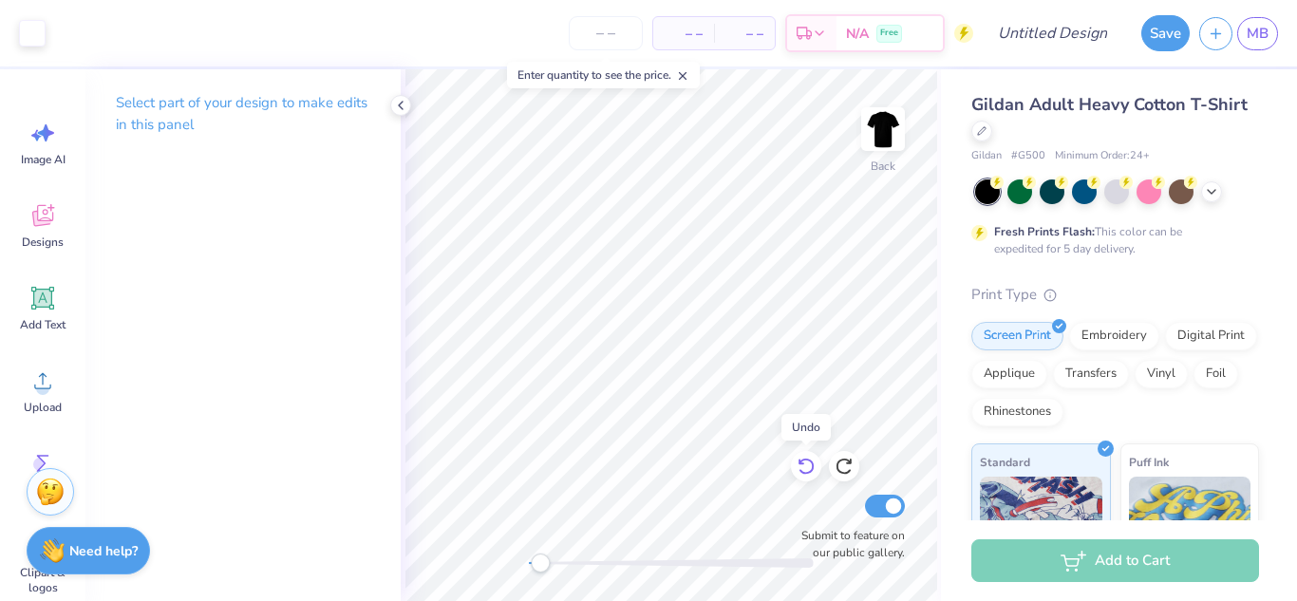
click at [817, 476] on div at bounding box center [806, 466] width 30 height 30
click at [26, 33] on div at bounding box center [32, 31] width 27 height 27
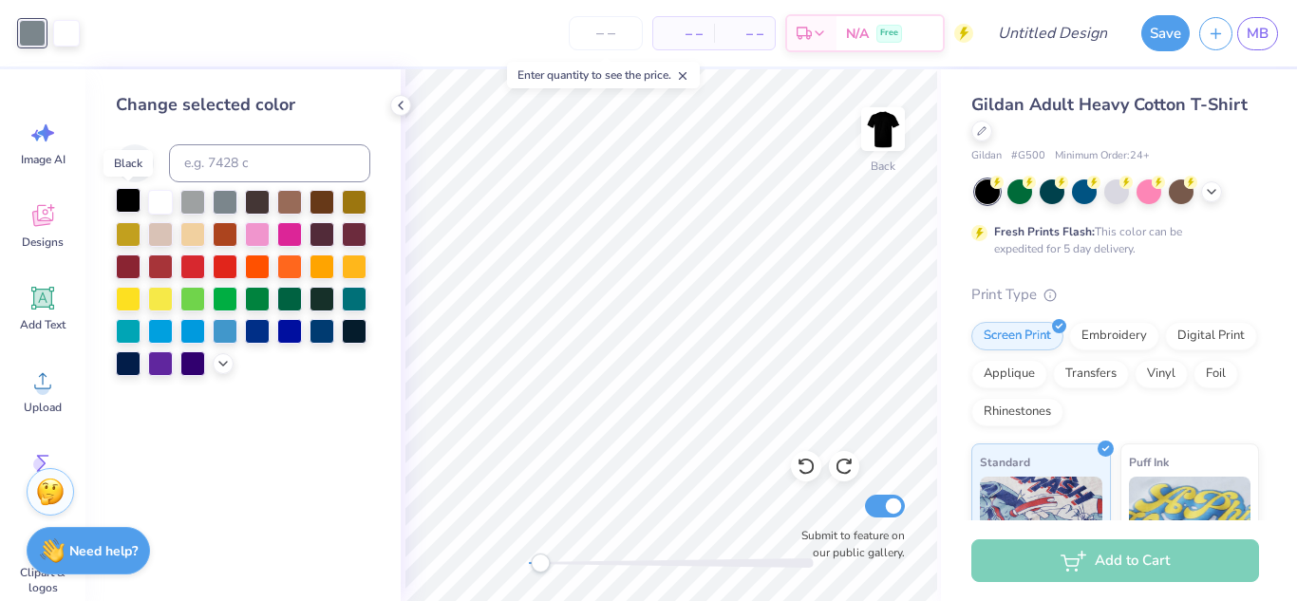
click at [125, 197] on div at bounding box center [128, 200] width 25 height 25
click at [842, 544] on div "Back Submit to feature on our public gallery." at bounding box center [671, 335] width 540 height 532
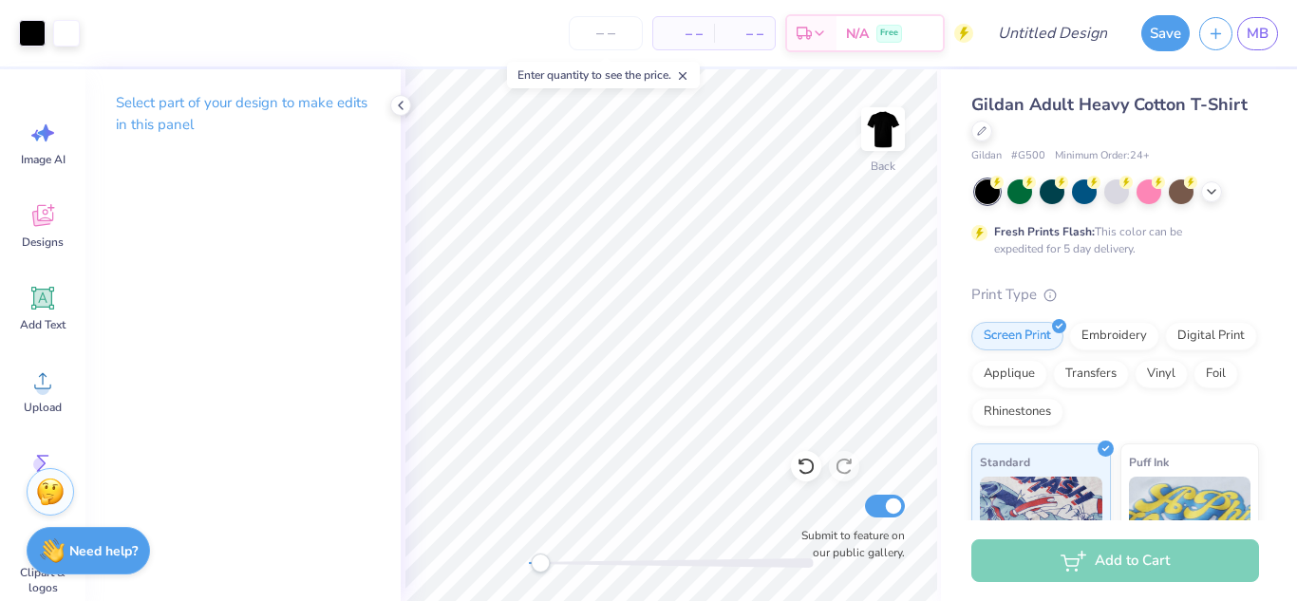
click at [807, 543] on div "Back Submit to feature on our public gallery." at bounding box center [671, 335] width 540 height 532
click at [811, 519] on div "Back Submit to feature on our public gallery." at bounding box center [671, 335] width 540 height 532
click at [822, 528] on label "Submit to feature on our public gallery." at bounding box center [848, 544] width 114 height 34
click at [865, 518] on input "Submit to feature on our public gallery." at bounding box center [885, 506] width 40 height 23
checkbox input "false"
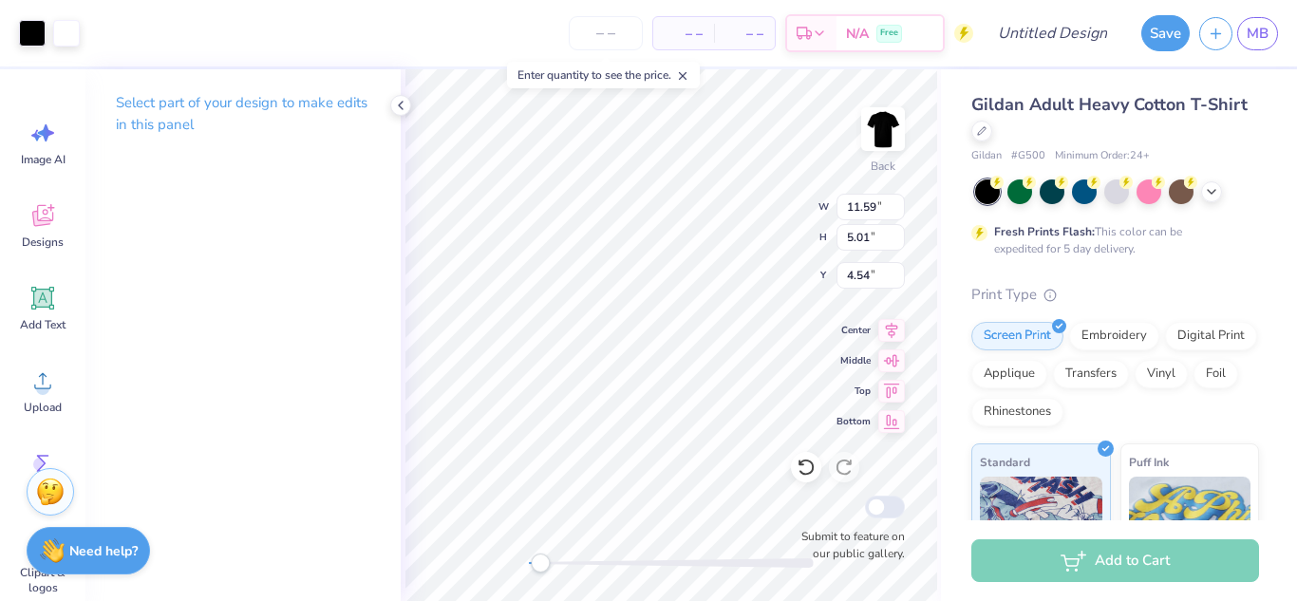
type input "11.59"
type input "5.01"
type input "4.54"
click at [881, 147] on img at bounding box center [883, 129] width 76 height 76
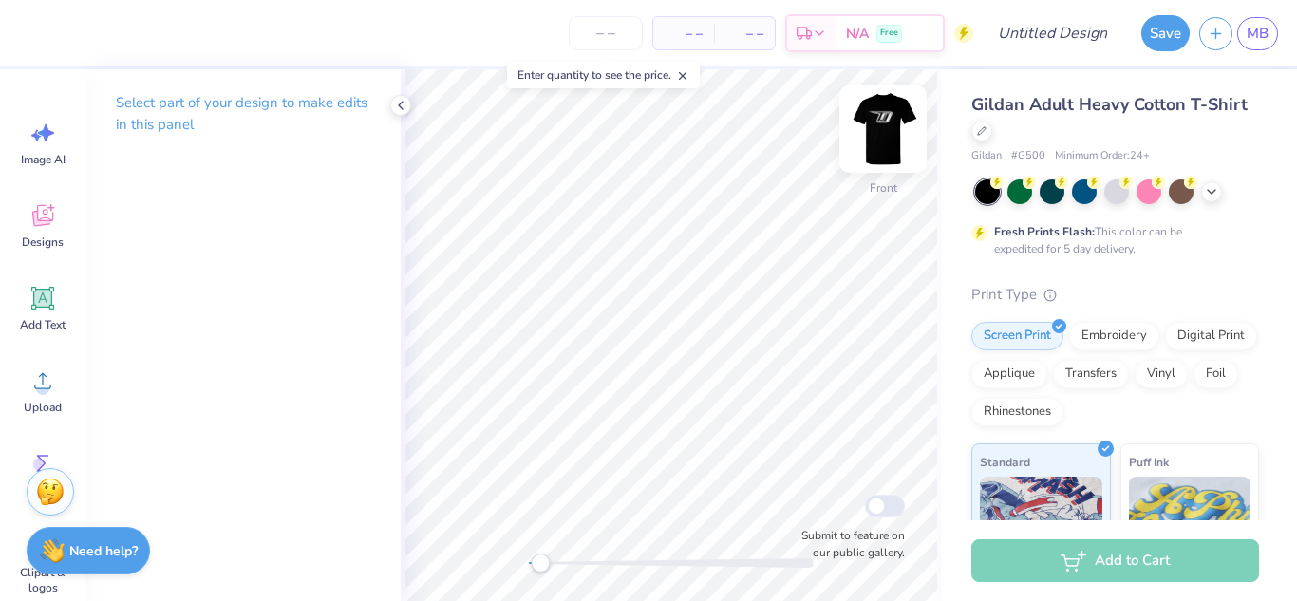
click at [872, 138] on img at bounding box center [883, 129] width 76 height 76
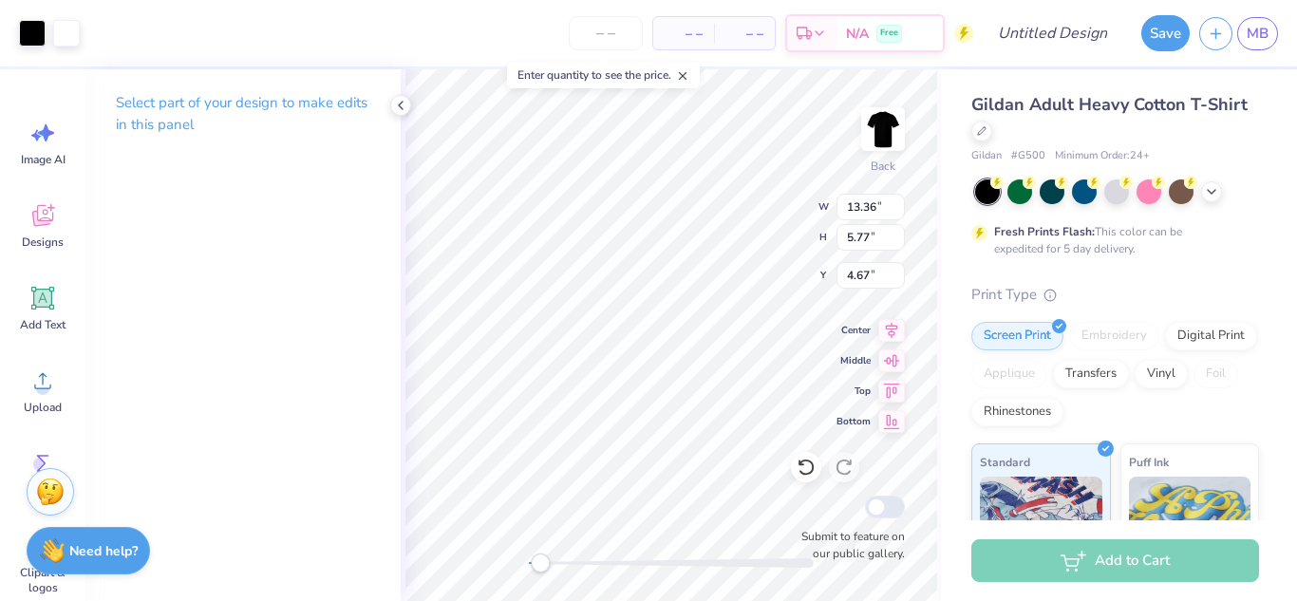
type input "13.36"
type input "5.77"
click at [902, 213] on input "13.35" at bounding box center [871, 207] width 68 height 27
click at [902, 213] on input "13.34" at bounding box center [871, 207] width 68 height 27
click at [902, 213] on input "13.33" at bounding box center [871, 207] width 68 height 27
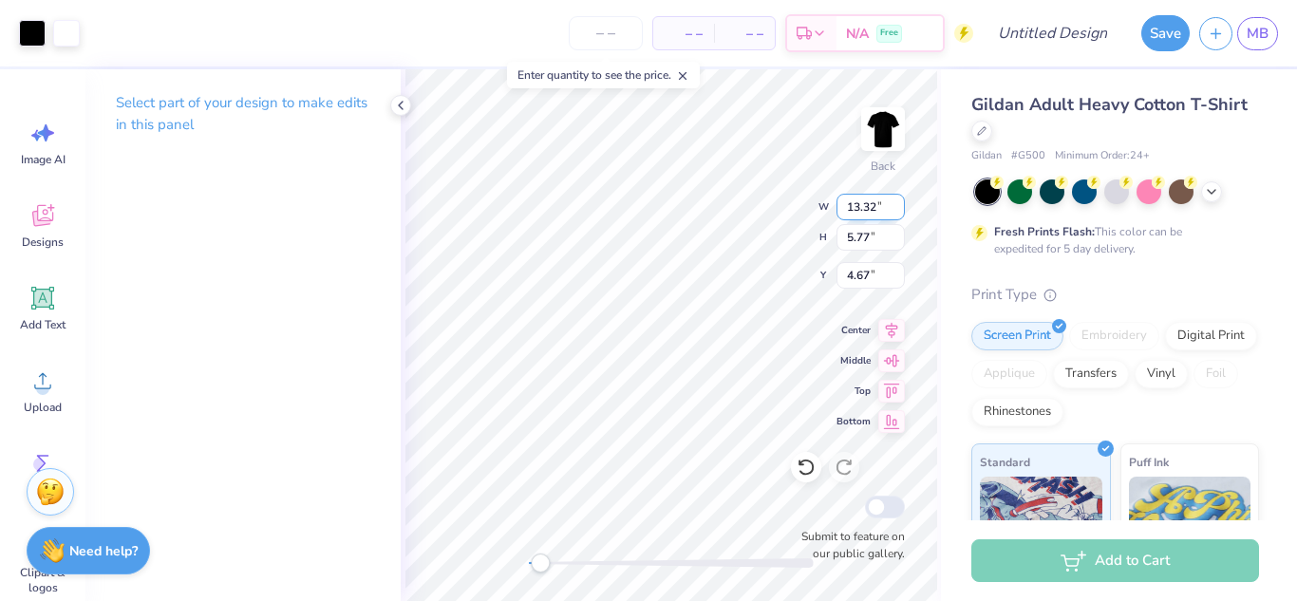
click at [902, 213] on input "13.32" at bounding box center [871, 207] width 68 height 27
click at [902, 213] on input "13.31" at bounding box center [871, 207] width 68 height 27
click at [902, 213] on input "13.3" at bounding box center [871, 207] width 68 height 27
click at [902, 213] on input "13.29" at bounding box center [871, 207] width 68 height 27
click at [902, 213] on input "13.28" at bounding box center [871, 207] width 68 height 27
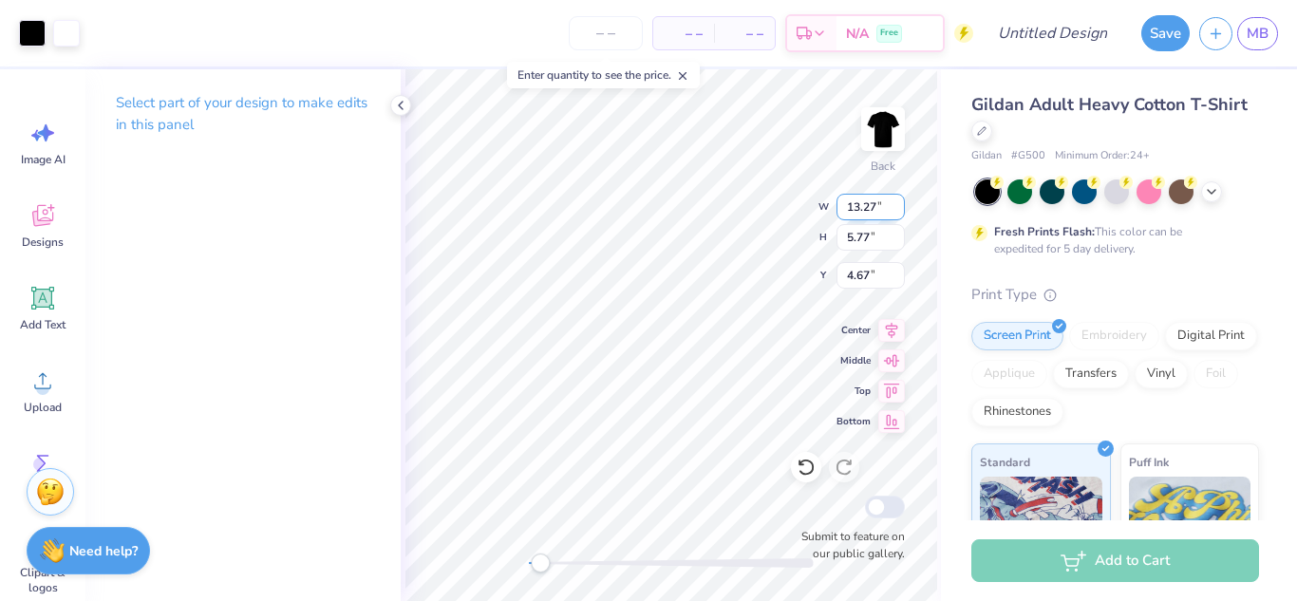
click at [902, 213] on input "13.27" at bounding box center [871, 207] width 68 height 27
click at [902, 213] on input "13.26" at bounding box center [871, 207] width 68 height 27
click at [902, 213] on input "13.25" at bounding box center [871, 207] width 68 height 27
click at [902, 213] on input "13.24" at bounding box center [871, 207] width 68 height 27
click at [902, 213] on input "13.23" at bounding box center [871, 207] width 68 height 27
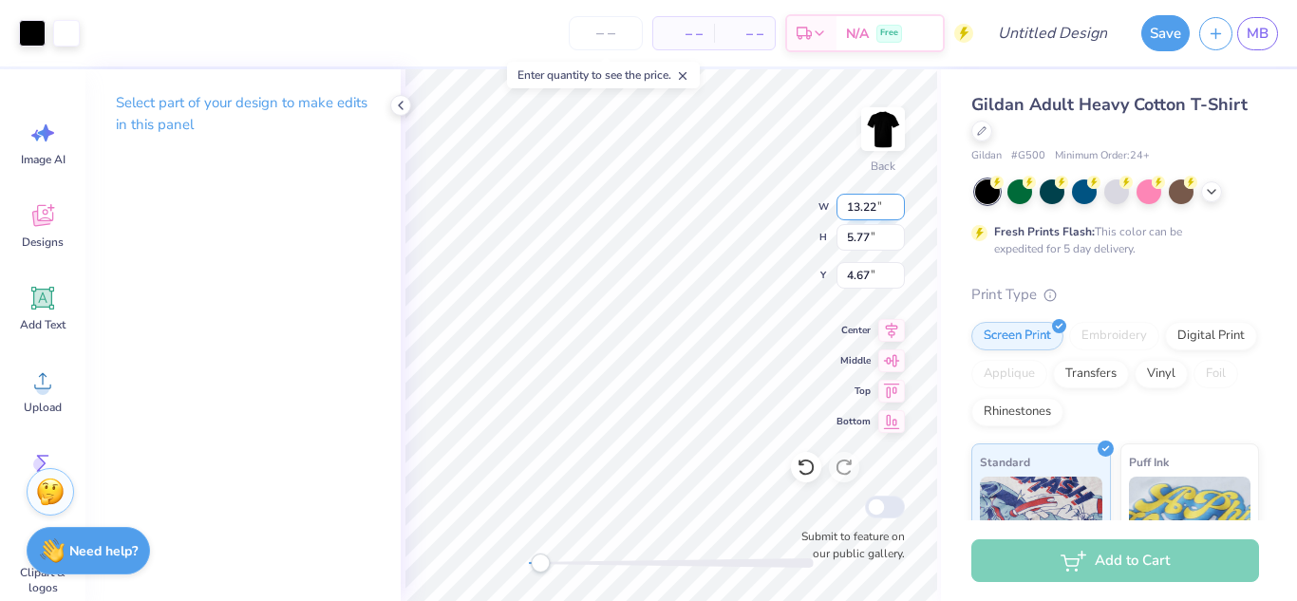
click at [902, 213] on input "13.22" at bounding box center [871, 207] width 68 height 27
type input "12.00"
type input "5.18"
type input "4.96"
type input "11.15"
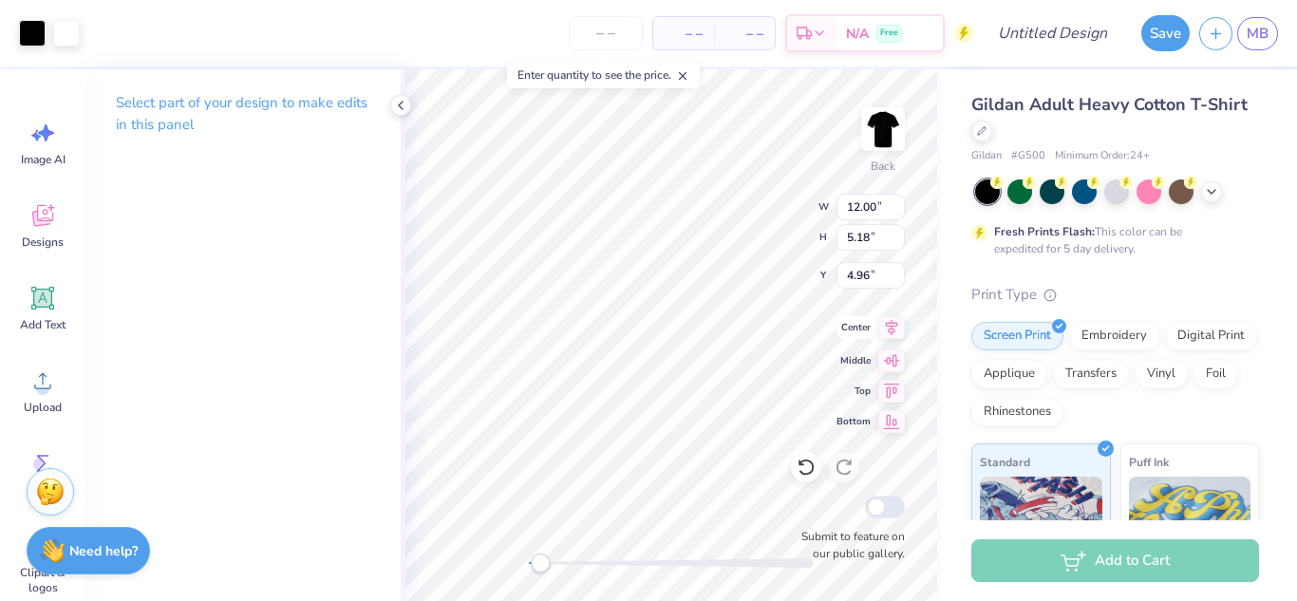
type input "4.82"
type input "5.33"
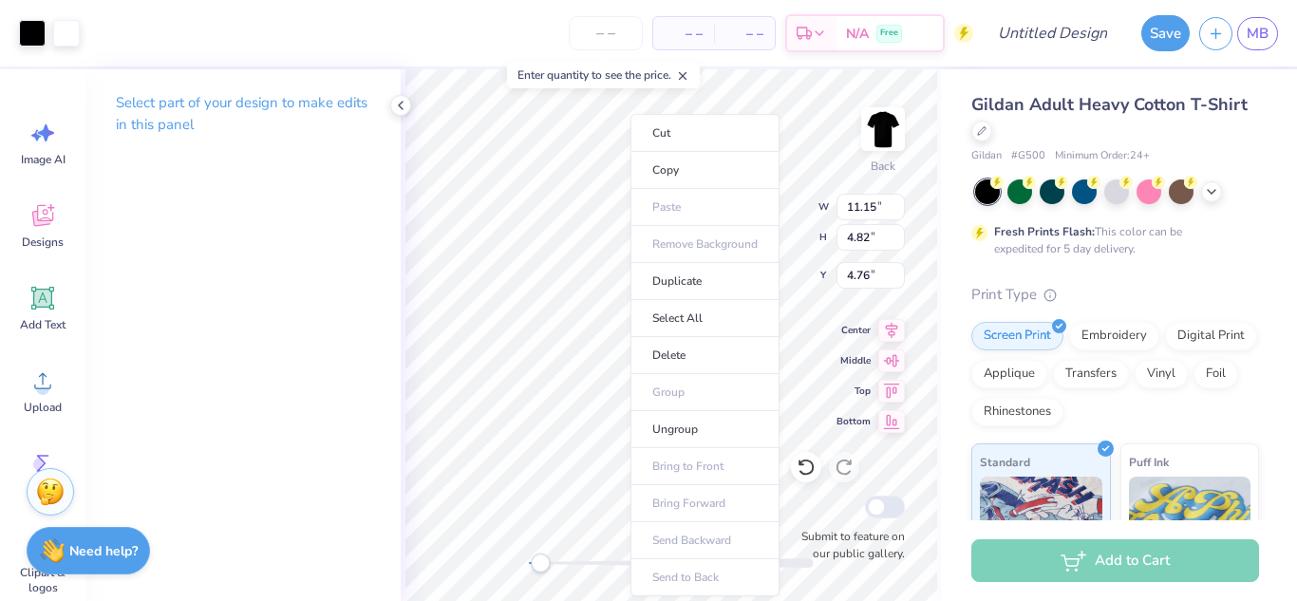
click at [373, 489] on div "Select part of your design to make edits in this panel" at bounding box center [242, 335] width 315 height 532
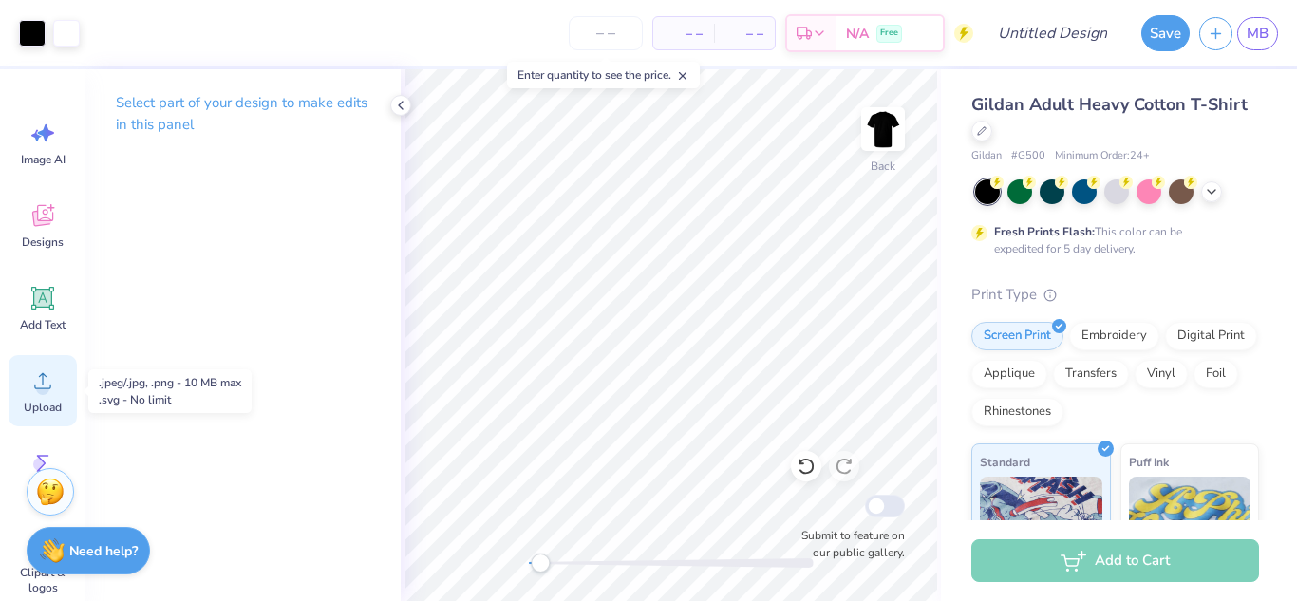
click at [43, 404] on span "Upload" at bounding box center [43, 407] width 38 height 15
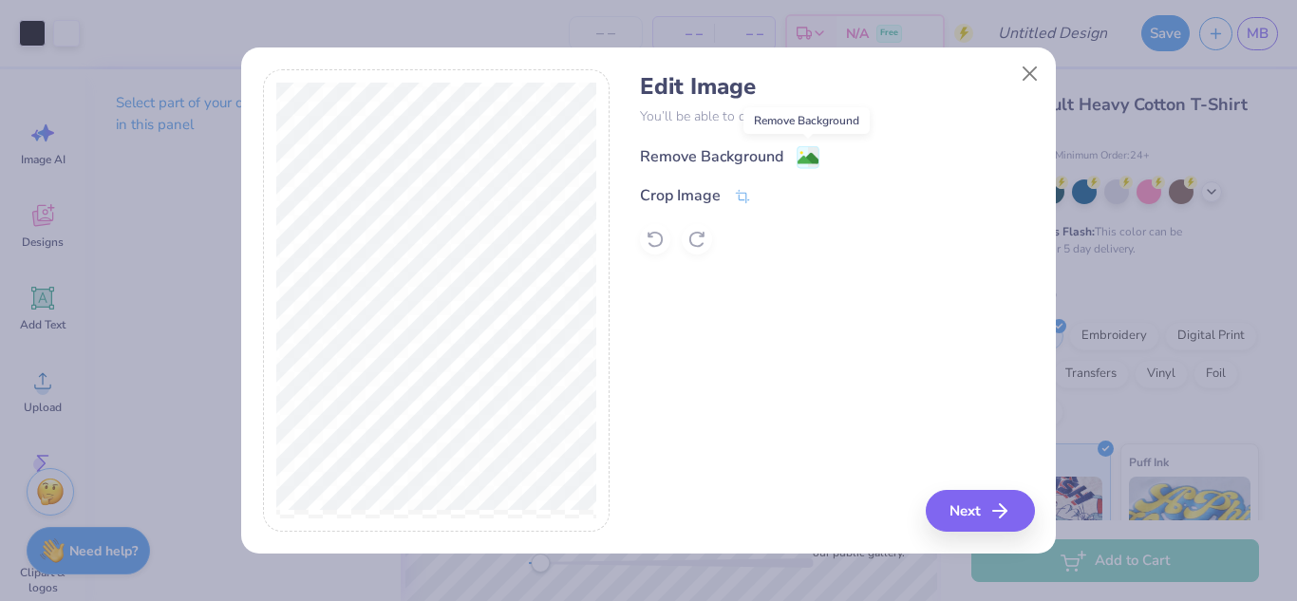
click at [806, 152] on image at bounding box center [808, 158] width 21 height 21
click at [974, 510] on button "Next" at bounding box center [983, 511] width 109 height 42
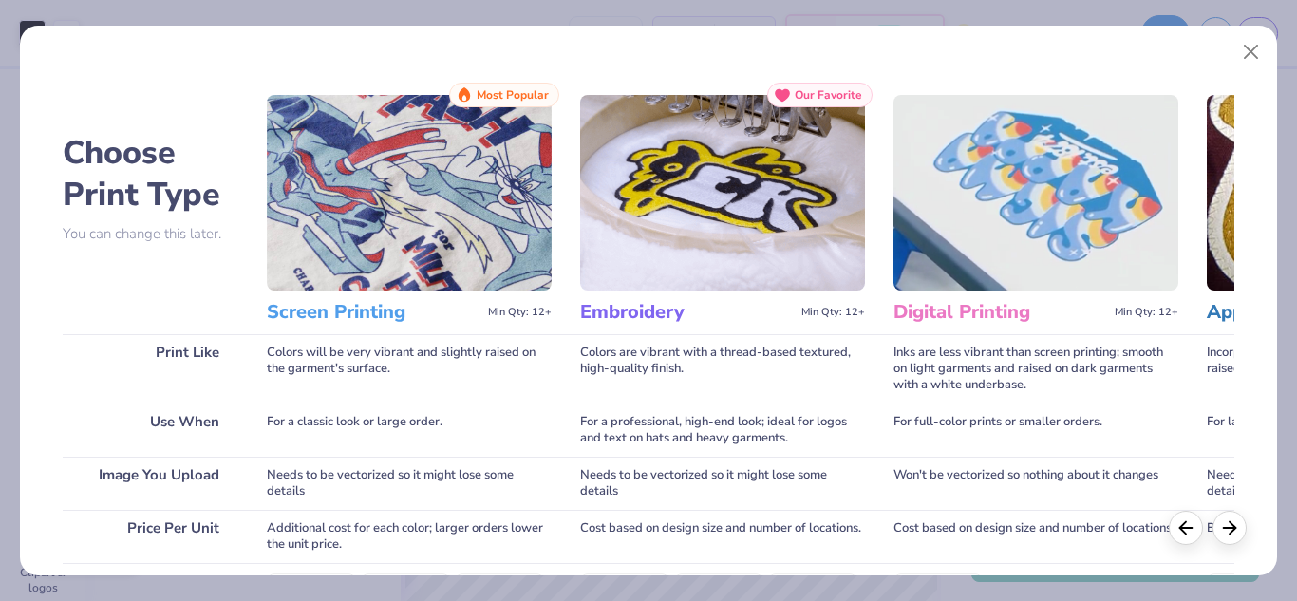
scroll to position [346, 0]
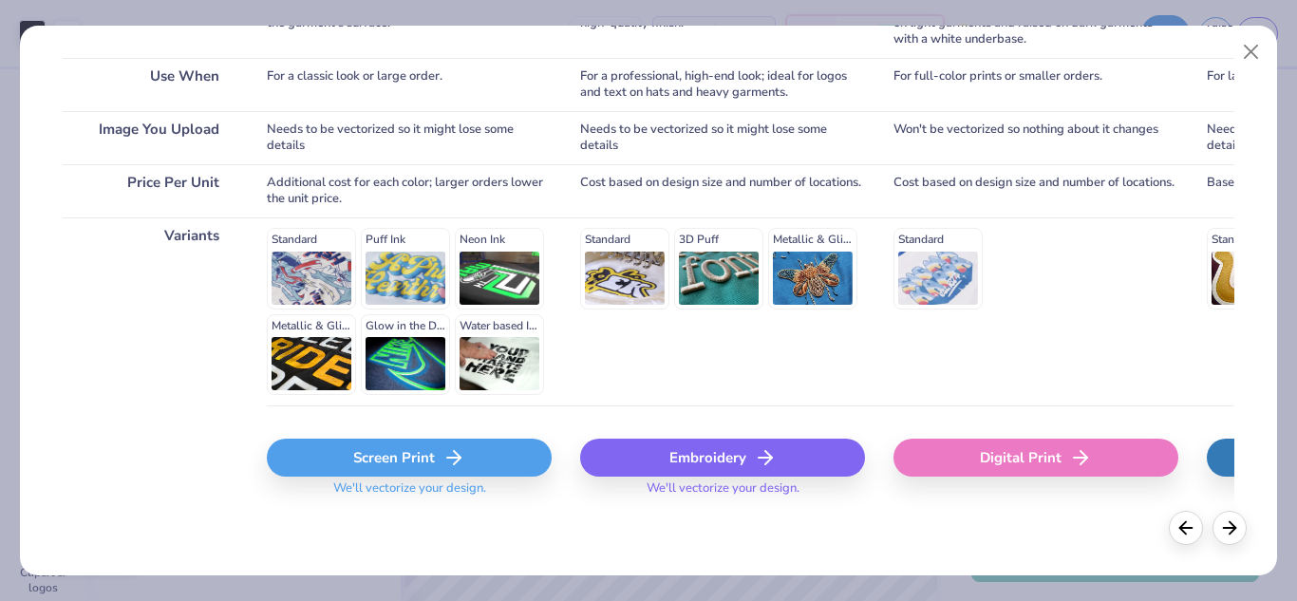
click at [482, 462] on div "Screen Print" at bounding box center [409, 458] width 285 height 38
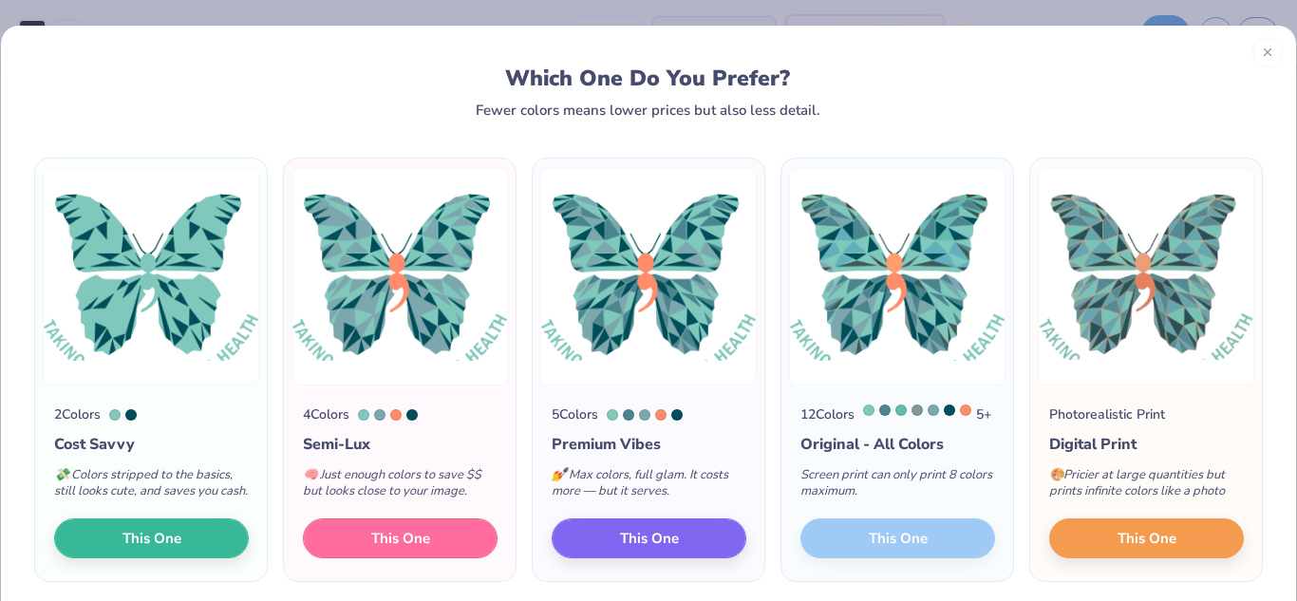
click at [432, 554] on button "This One" at bounding box center [400, 539] width 195 height 40
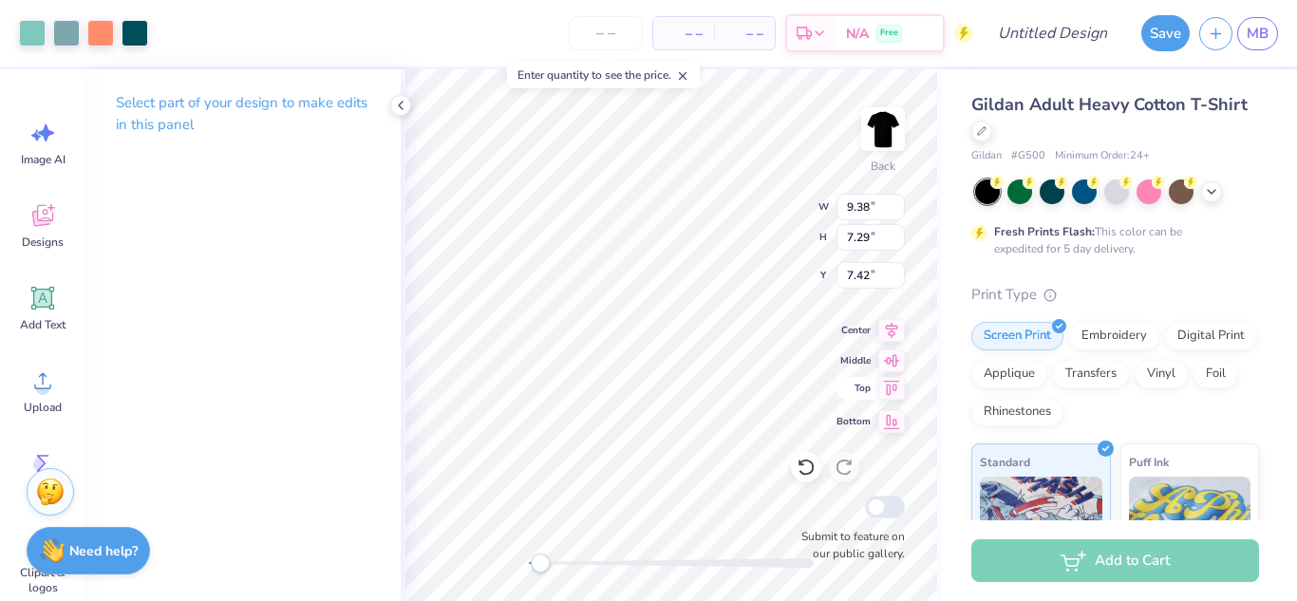
type input "9.38"
type input "7.29"
type input "3.73"
type input "3.22"
type input "3.39"
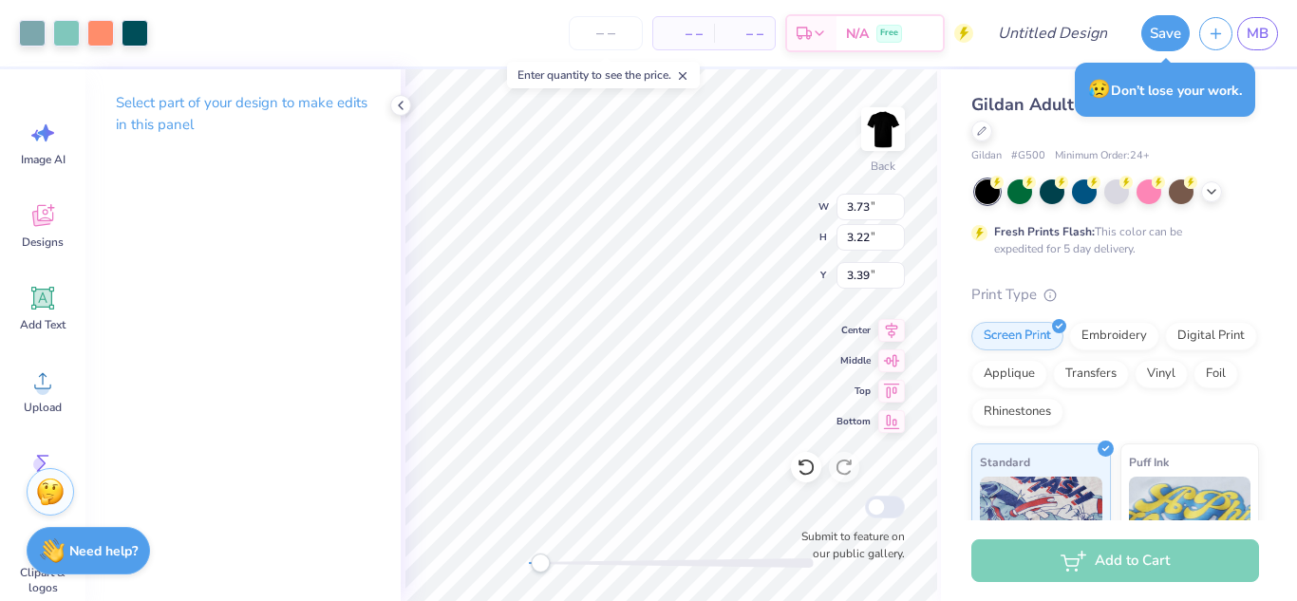
type input "4.00"
type input "3.97"
type input "2.81"
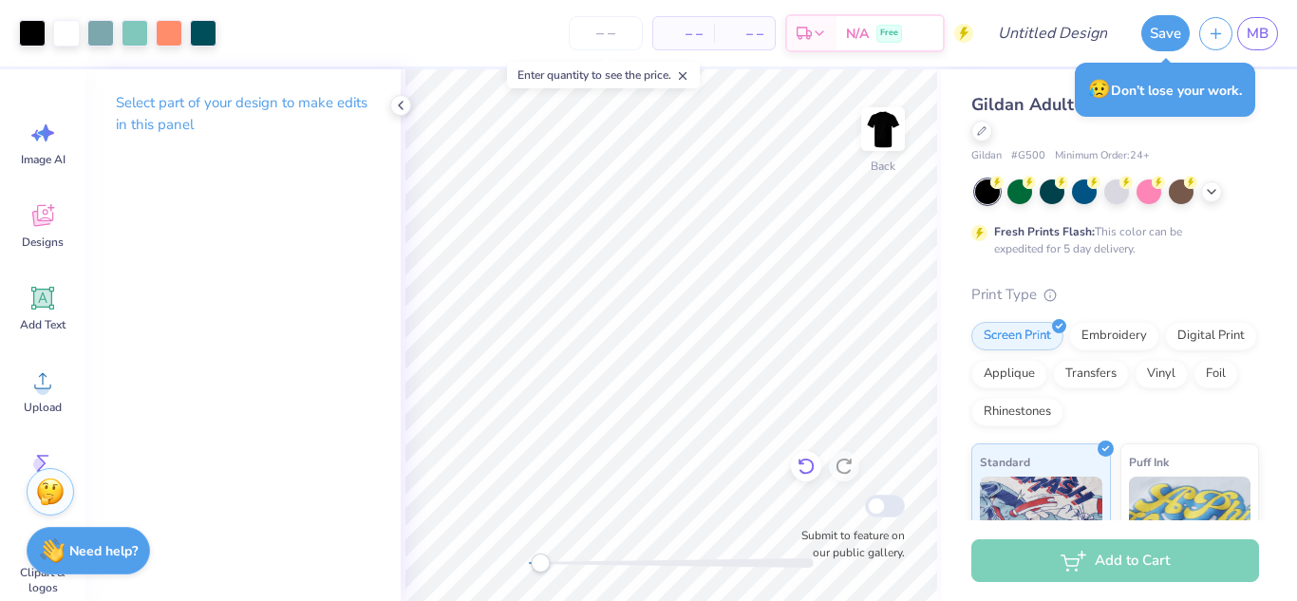
click at [810, 473] on icon at bounding box center [806, 466] width 19 height 19
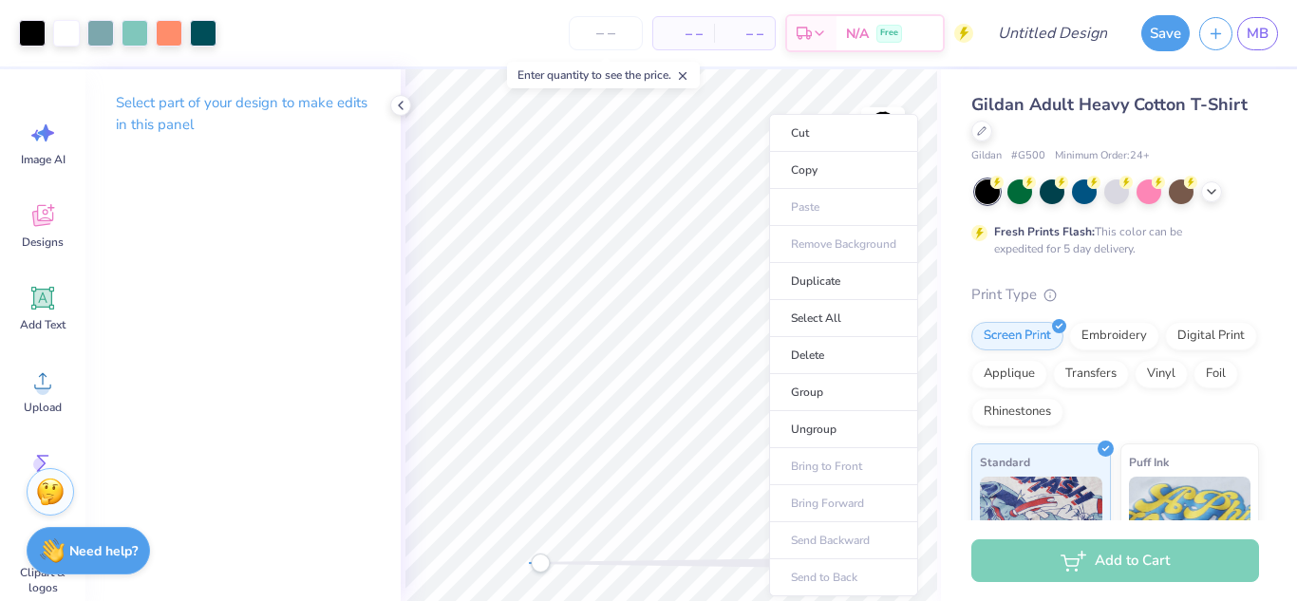
click at [823, 473] on ul "Cut Copy Paste Remove Background Duplicate Select All Delete Group Ungroup Brin…" at bounding box center [843, 355] width 149 height 482
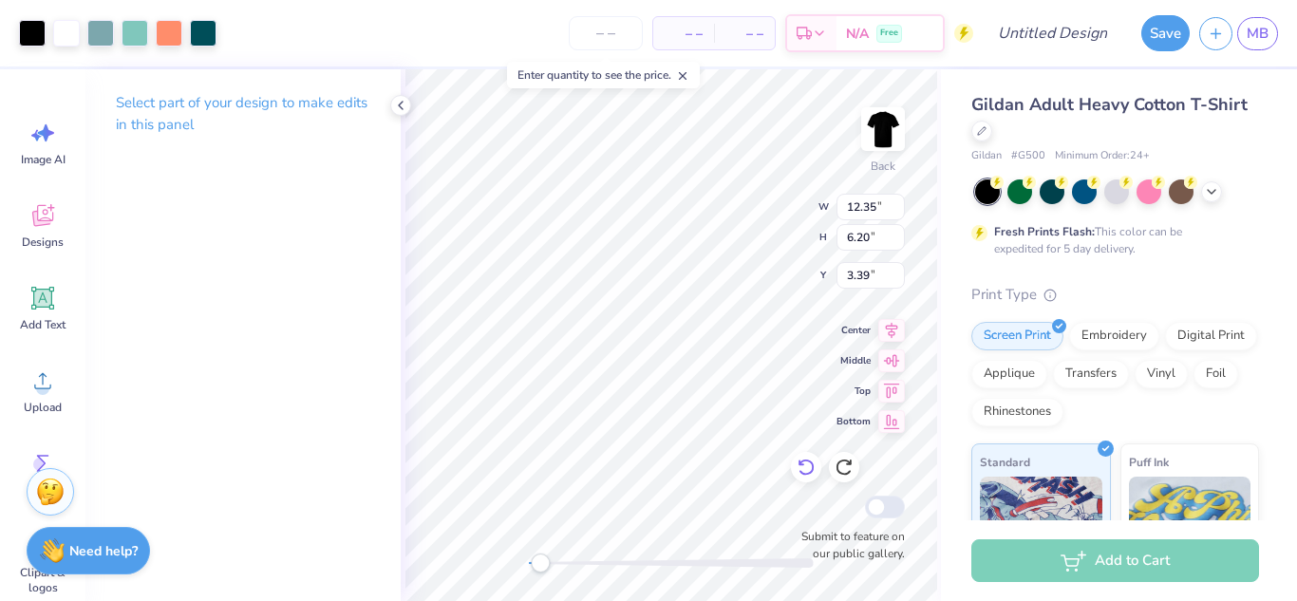
click at [809, 478] on div at bounding box center [806, 467] width 30 height 30
type input "11.27"
type input "4.82"
type input "4.76"
click at [807, 475] on icon at bounding box center [806, 467] width 19 height 19
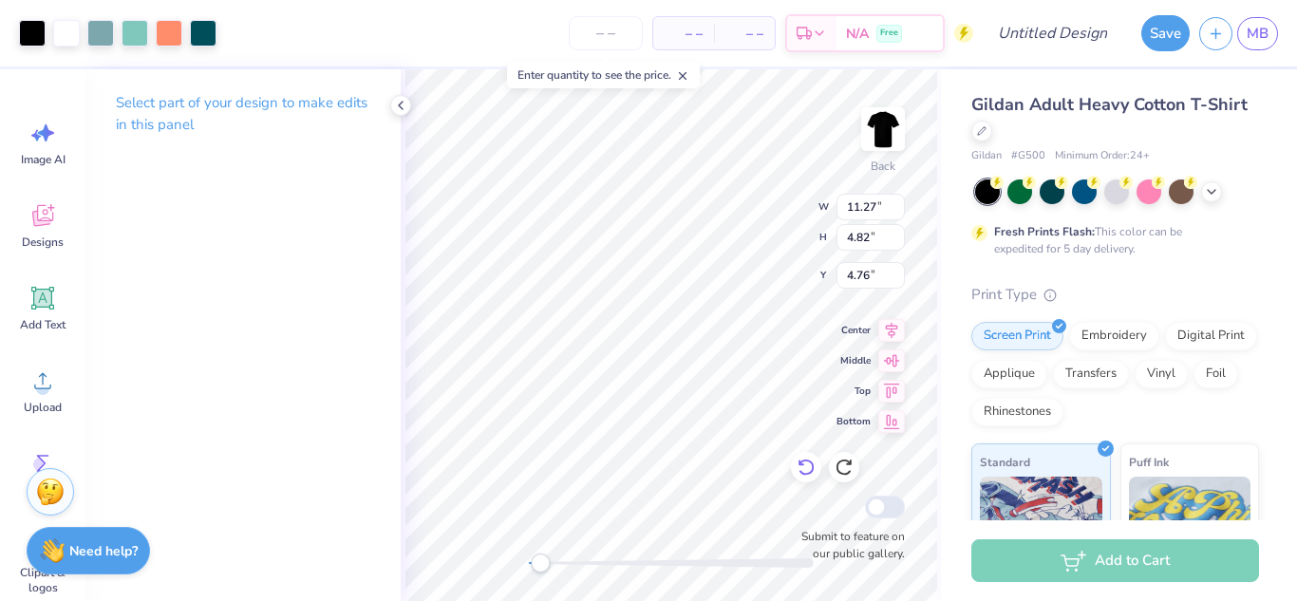
click at [806, 474] on icon at bounding box center [806, 467] width 16 height 17
type input "11.15"
type input "14.53"
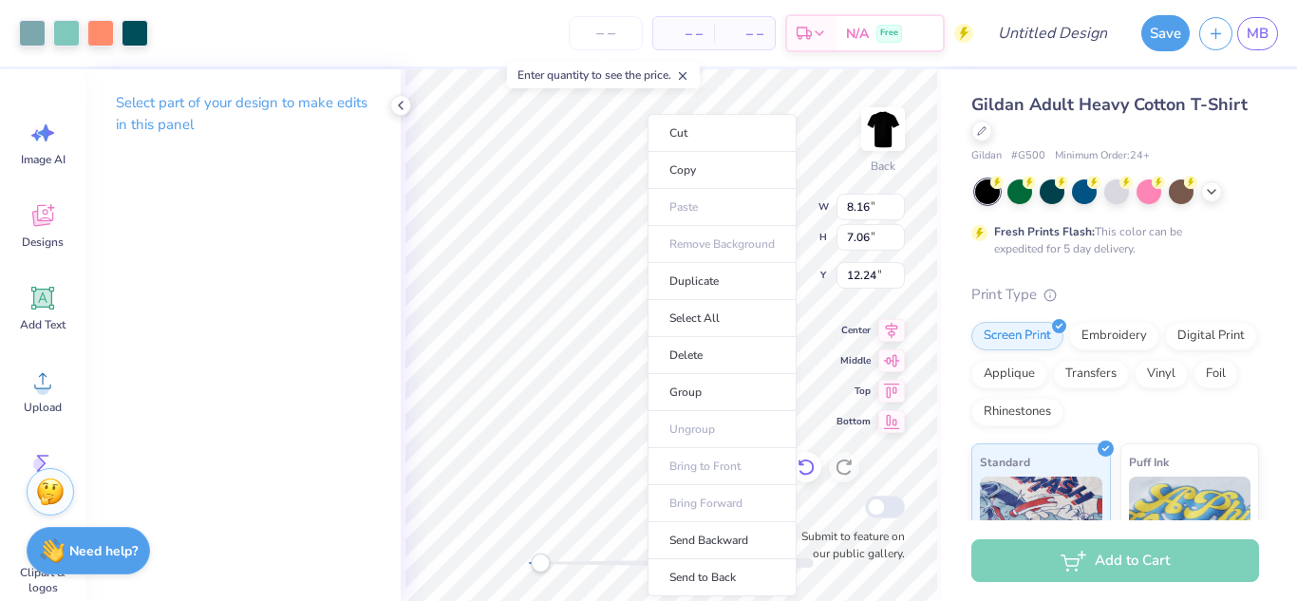
type input "4.11"
type input "3.55"
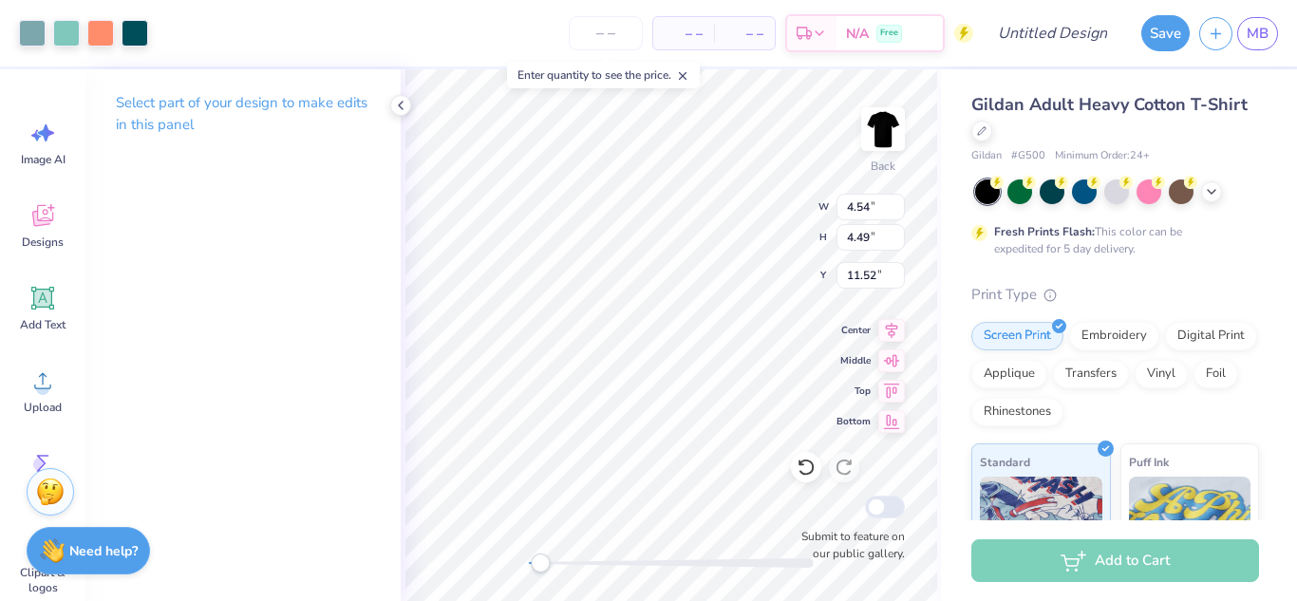
type input "4.54"
type input "4.49"
type input "11.52"
click at [803, 463] on icon at bounding box center [802, 463] width 4 height 4
type input "4.11"
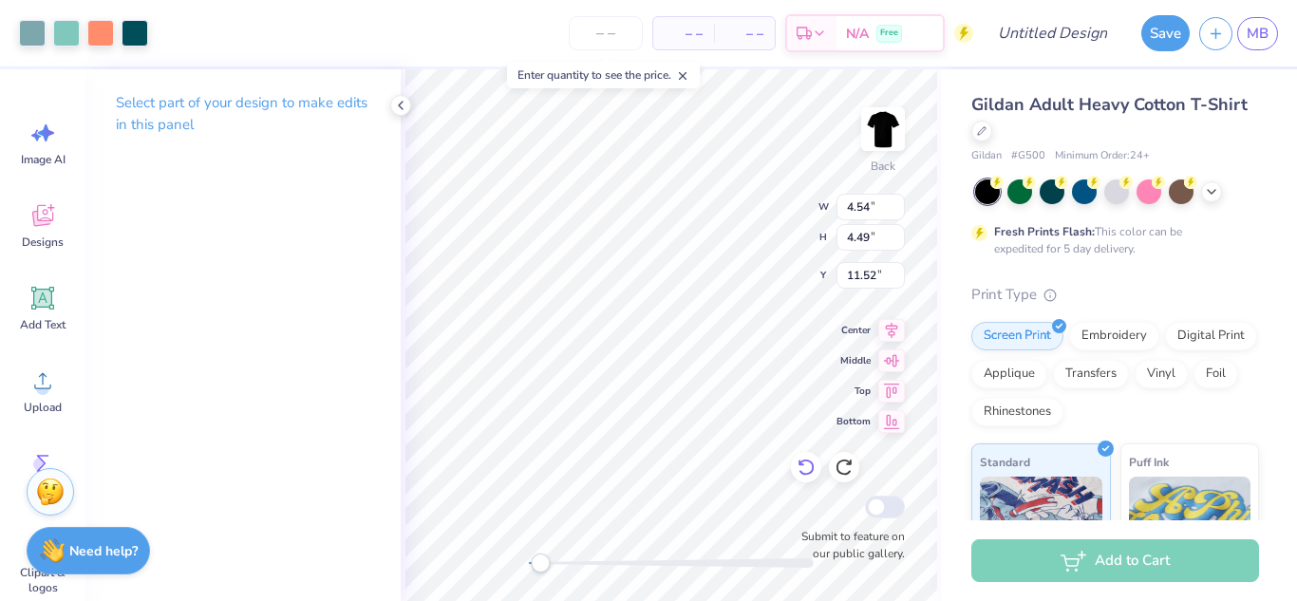
type input "3.55"
type input "12.24"
type input "4.12"
type input "3.95"
type input "11.93"
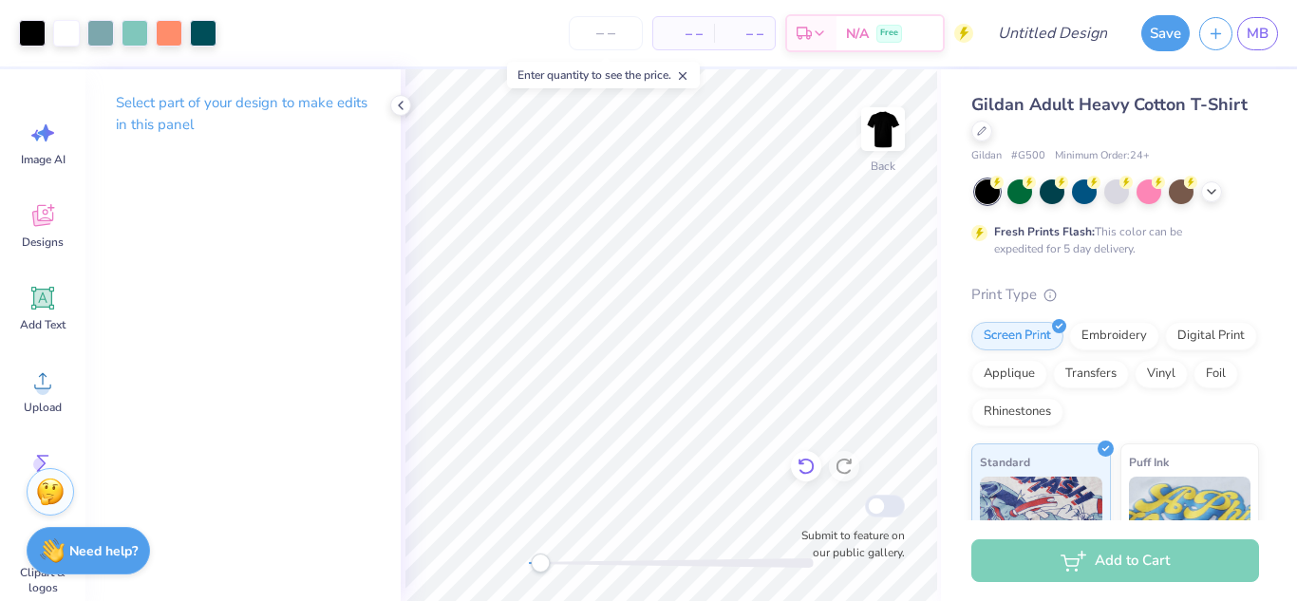
click at [802, 474] on icon at bounding box center [806, 466] width 19 height 19
click at [848, 459] on icon at bounding box center [844, 466] width 19 height 19
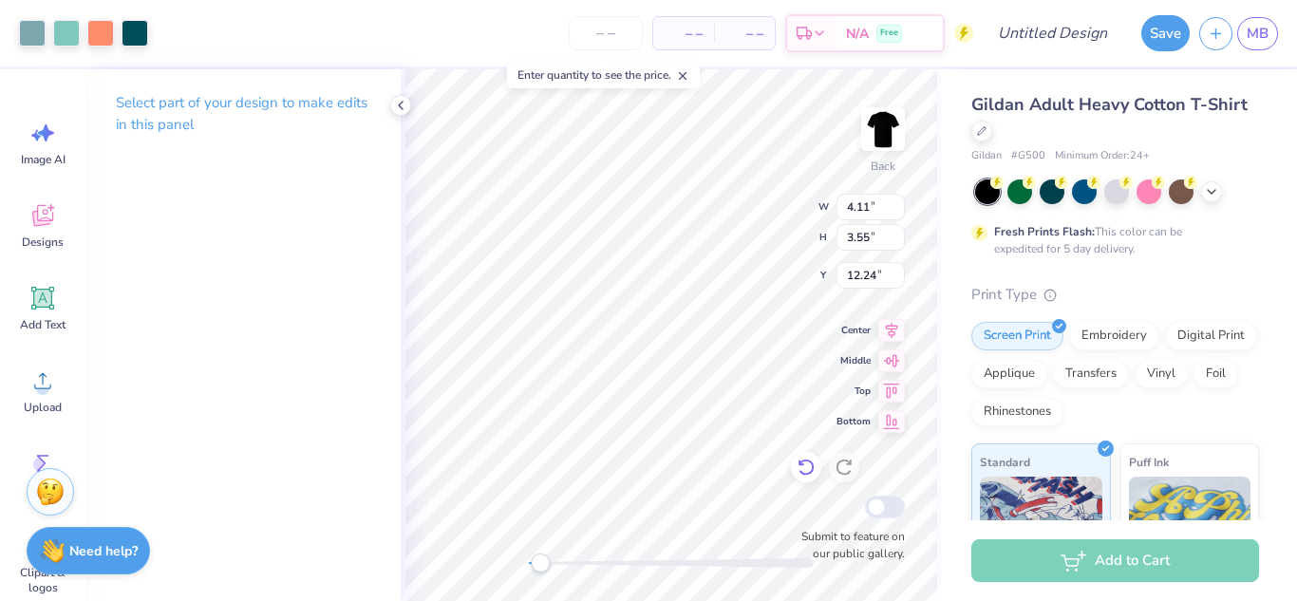
type input "3.62"
click at [806, 467] on icon at bounding box center [806, 467] width 19 height 19
type input "12.36"
click at [806, 467] on icon at bounding box center [806, 467] width 19 height 19
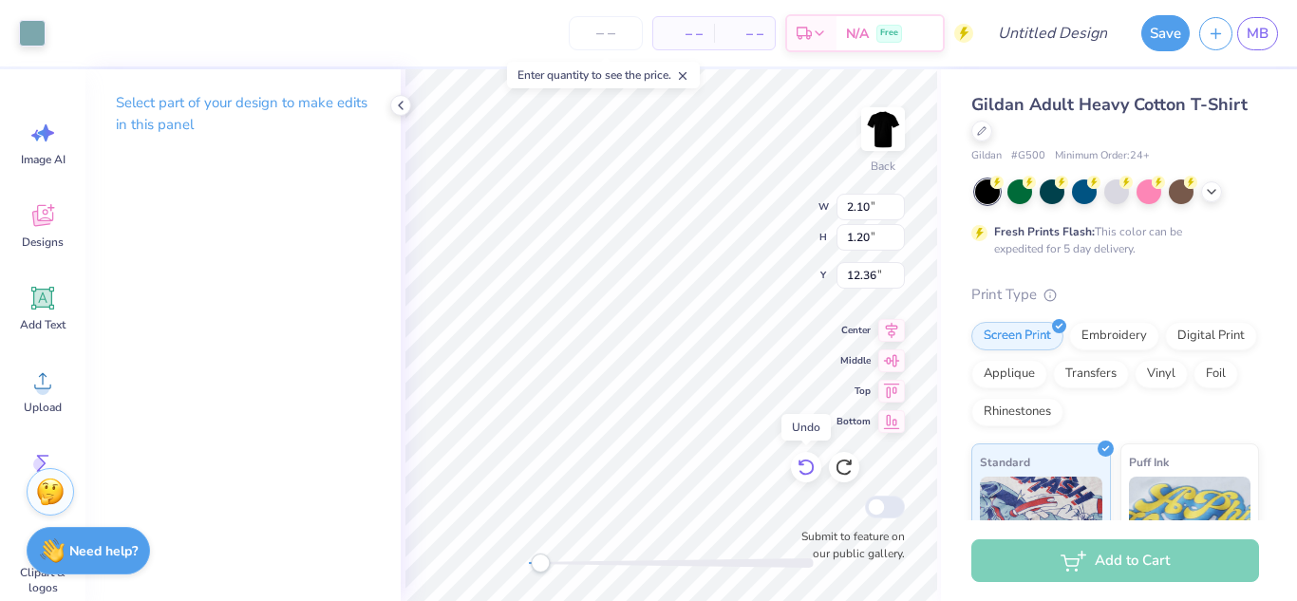
type input "2.10"
type input "1.20"
type input "12.47"
click at [839, 463] on icon at bounding box center [844, 467] width 19 height 19
type input "1.06"
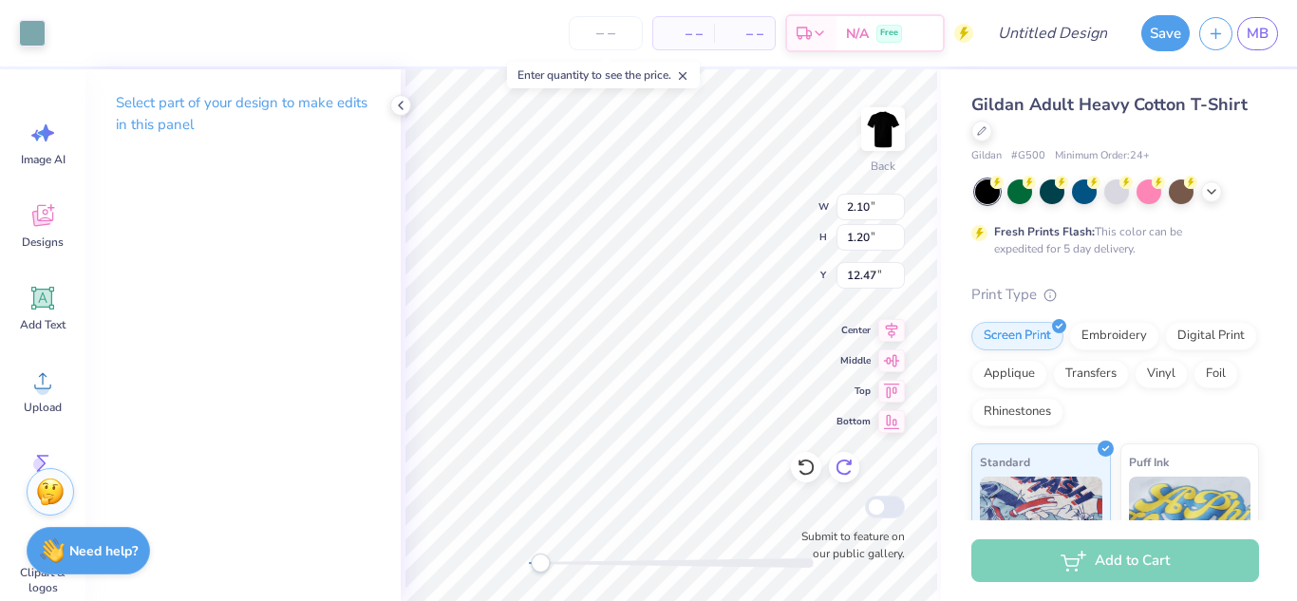
type input "0.60"
type input "12.36"
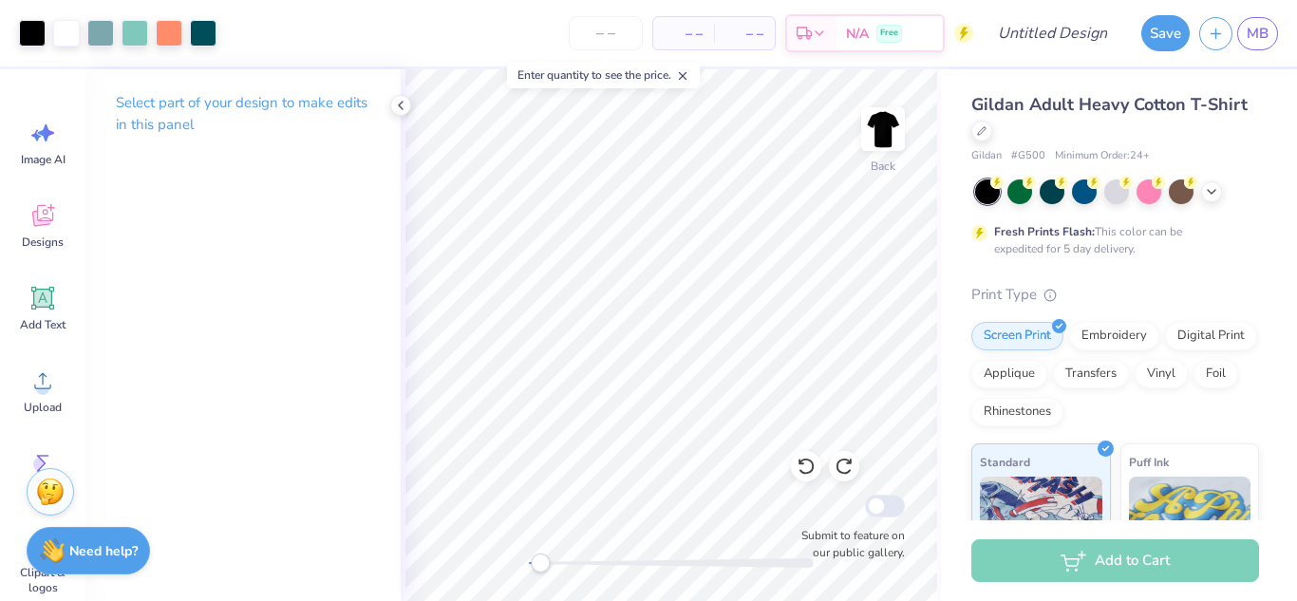
click at [739, 560] on div "Back Submit to feature on our public gallery." at bounding box center [671, 335] width 540 height 532
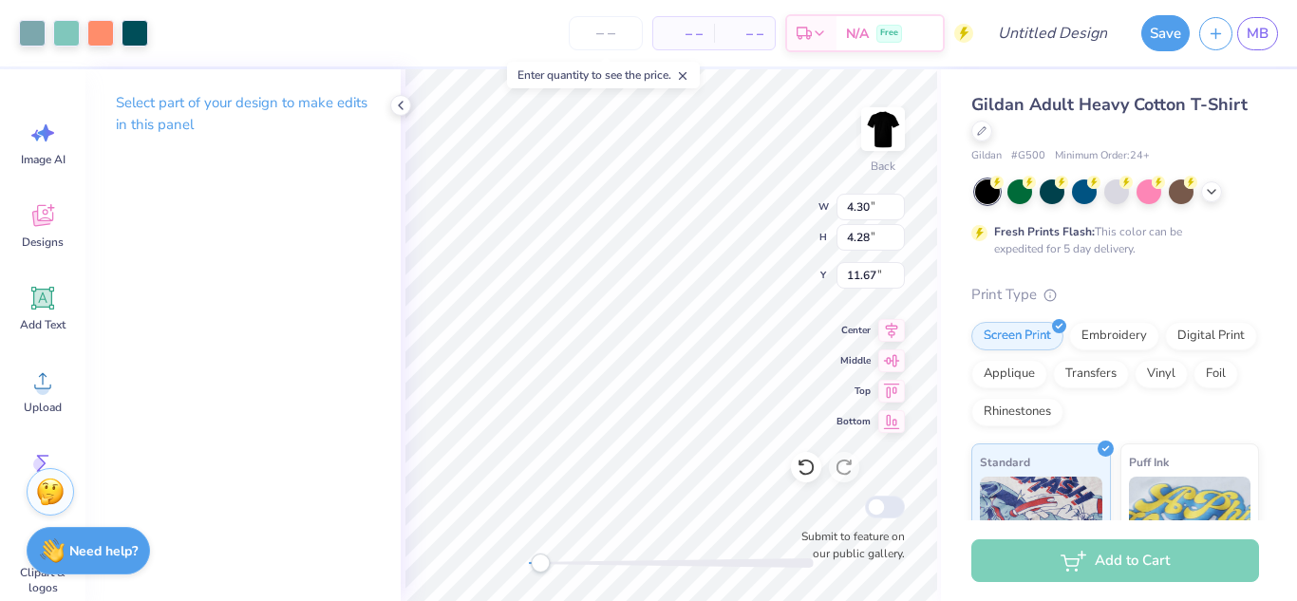
type input "4.30"
type input "4.28"
type input "11.67"
type input "4.51"
type input "4.46"
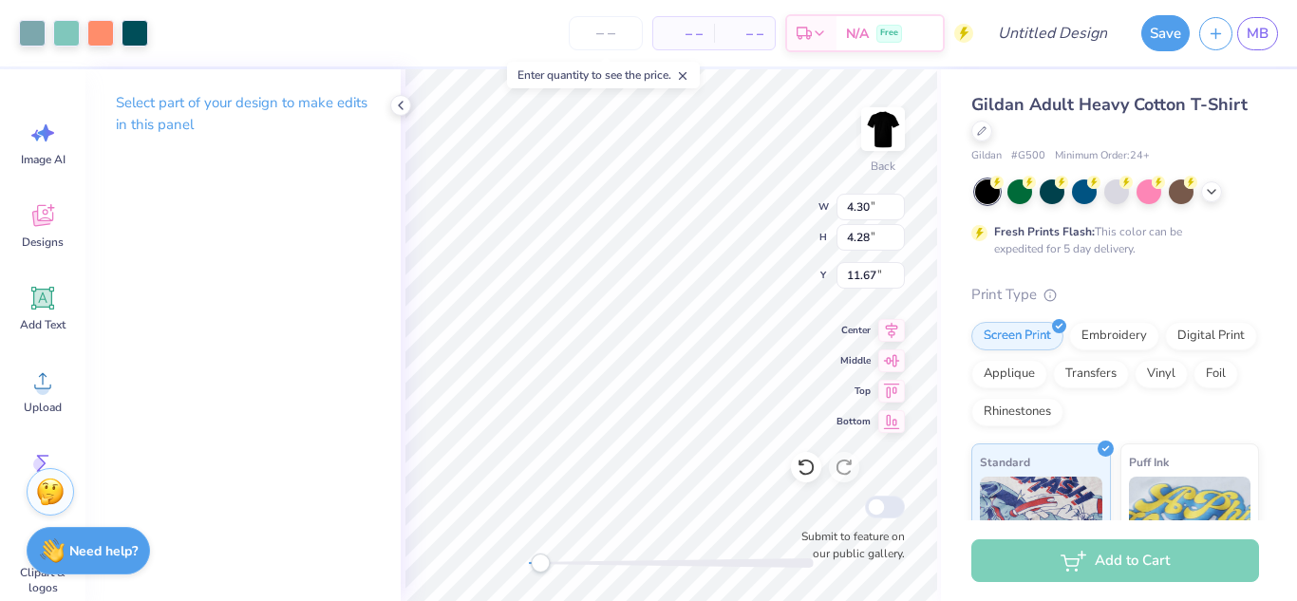
type input "11.50"
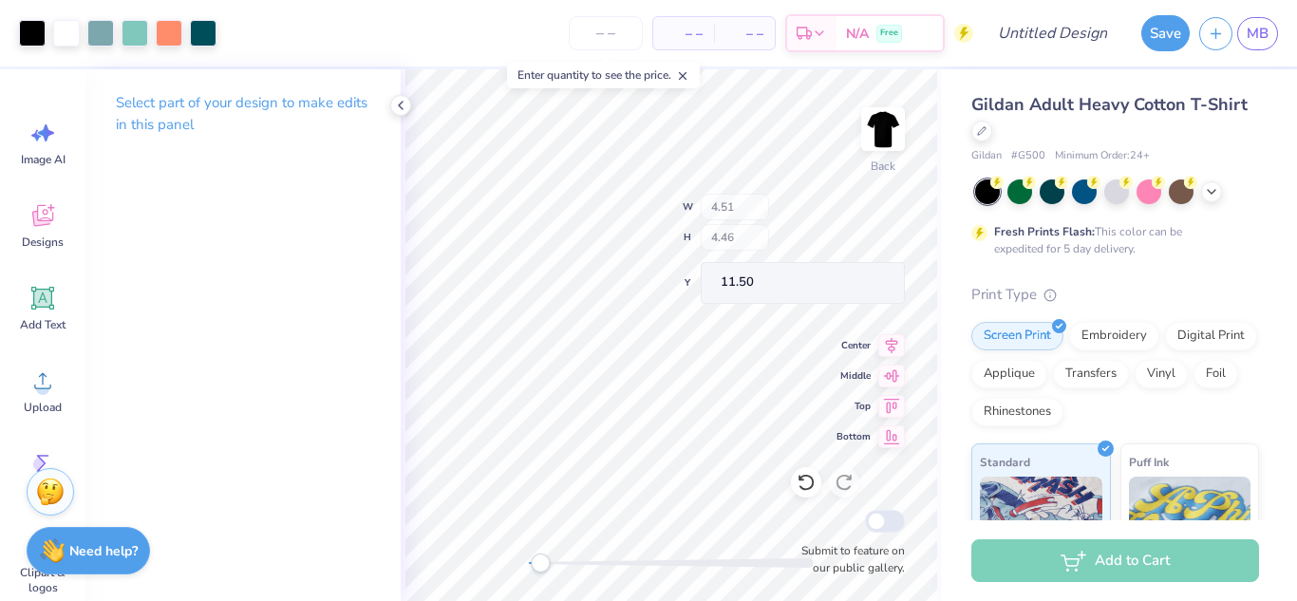
type input "5.10"
type input "5.07"
type input "10.87"
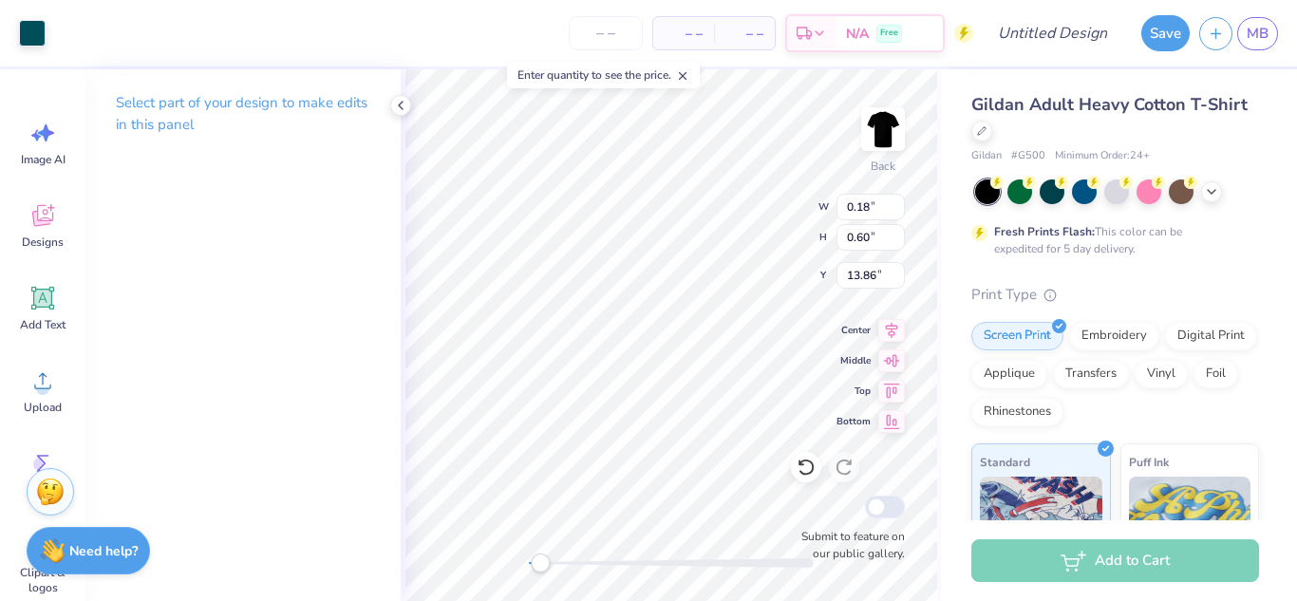
type input "2.15"
type input "1.26"
type input "13.72"
type input "1.16"
type input "1.11"
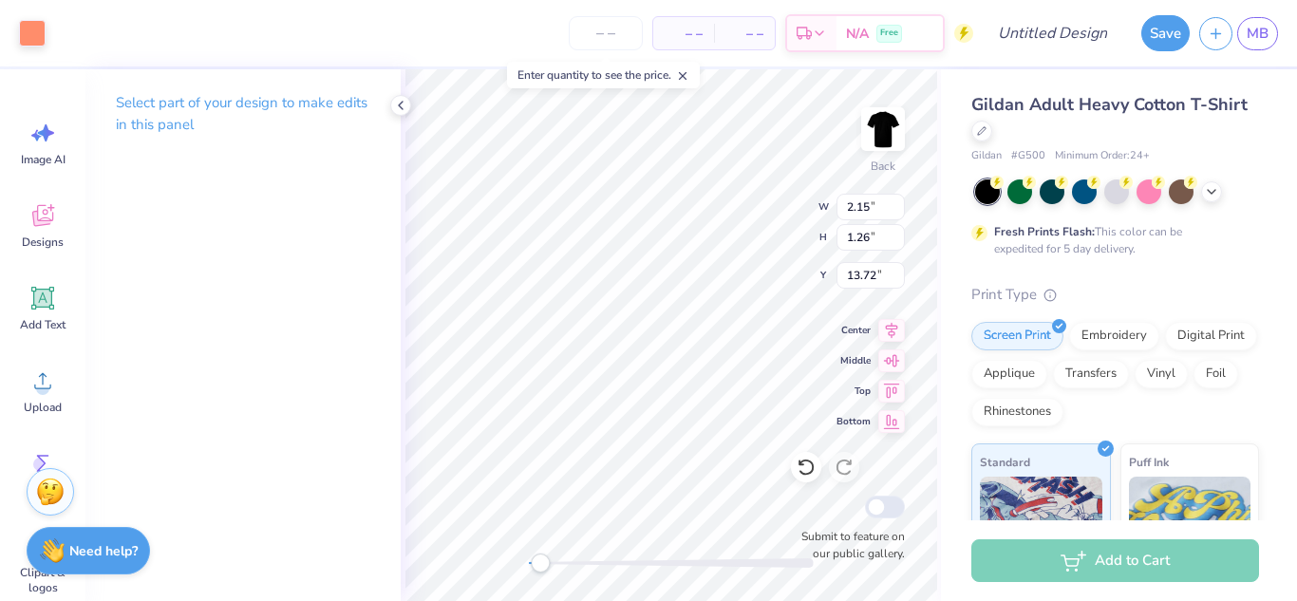
type input "13.24"
type input "0.30"
type input "0.55"
type input "13.12"
type input "2.79"
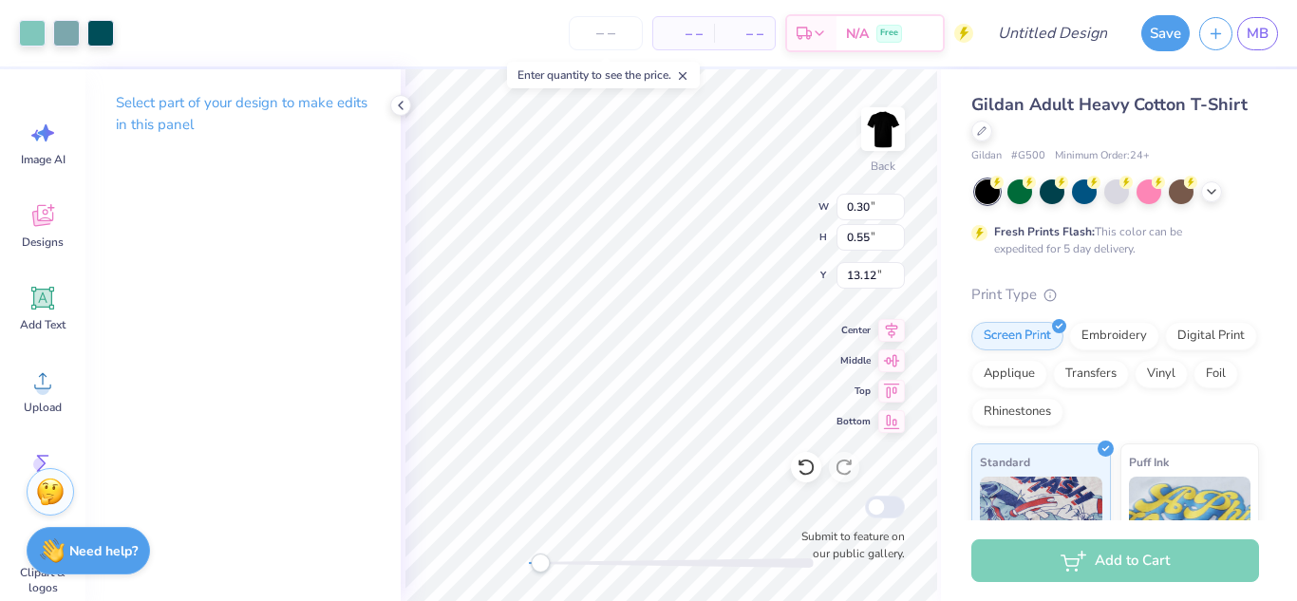
type input "1.88"
type input "12.46"
type input "2.24"
type input "1.93"
type input "12.35"
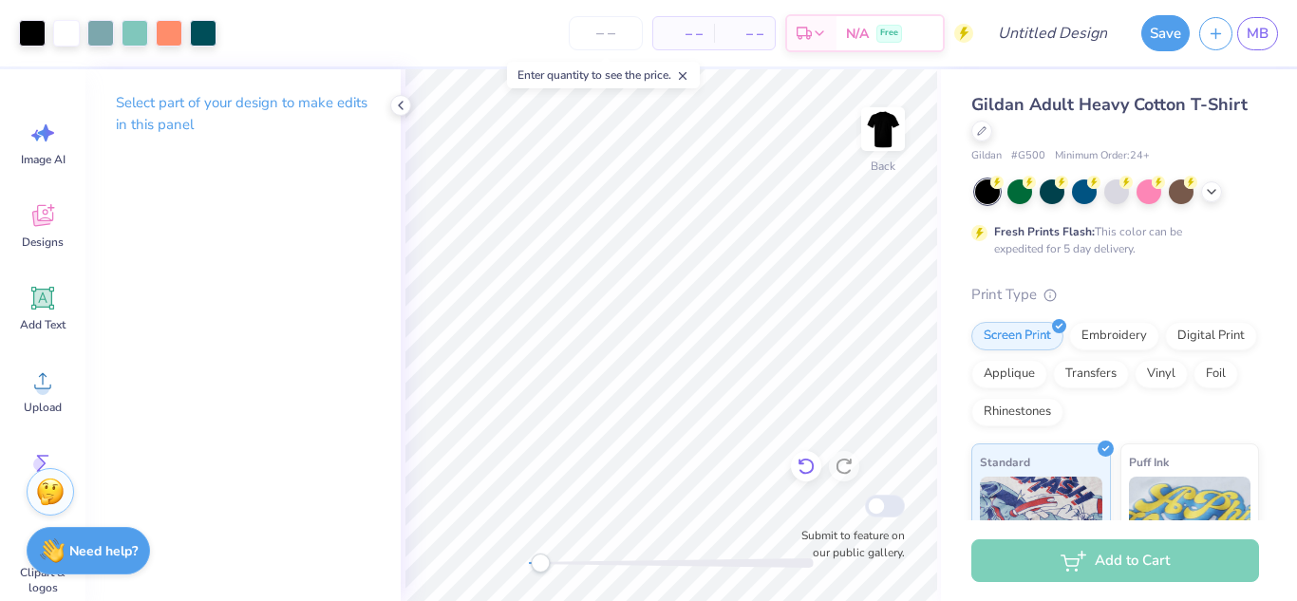
click at [795, 471] on div at bounding box center [806, 466] width 30 height 30
click at [699, 553] on div "Back Submit to feature on our public gallery." at bounding box center [671, 335] width 540 height 532
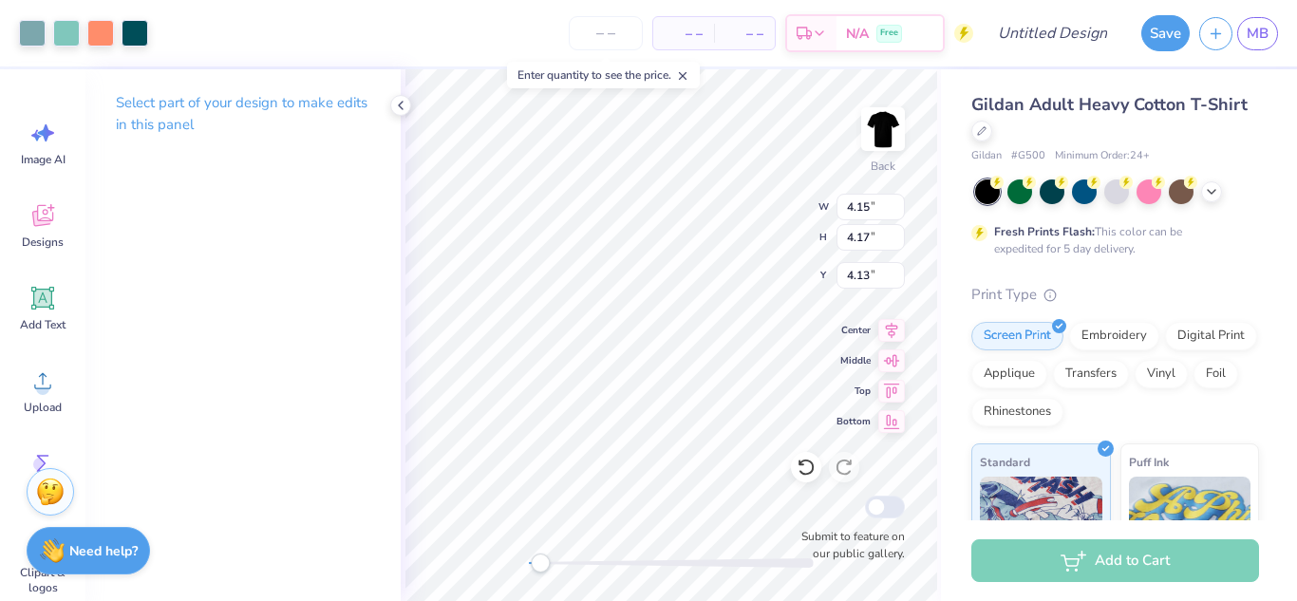
type input "2.68"
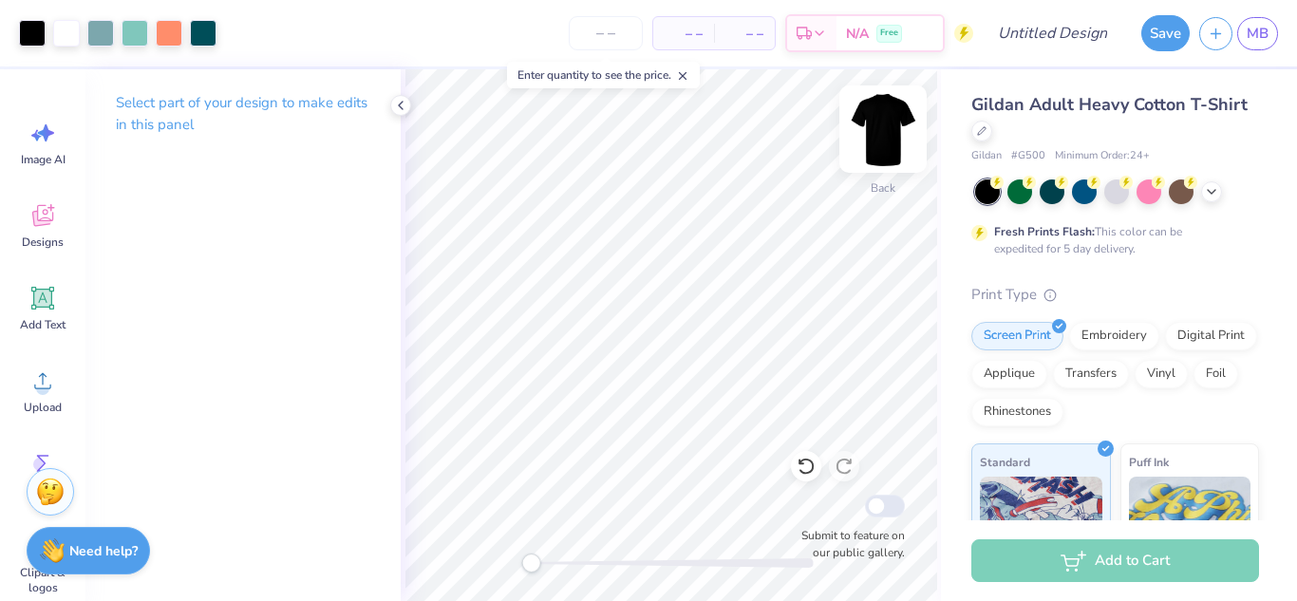
click at [884, 145] on img at bounding box center [883, 129] width 76 height 76
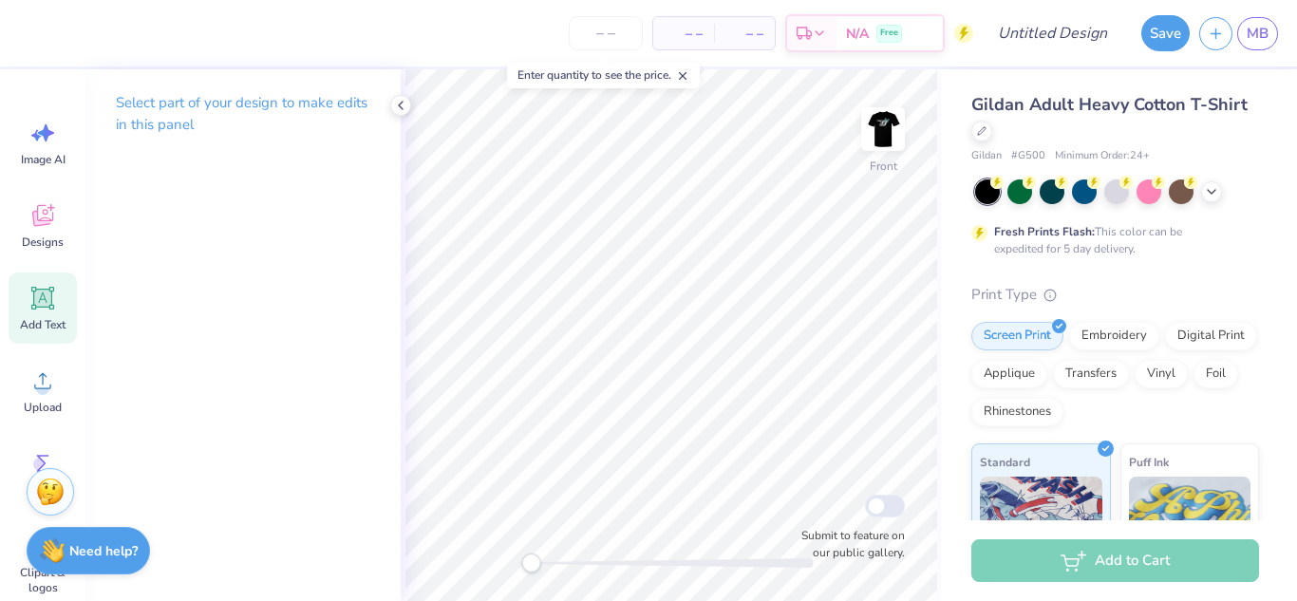
click at [46, 296] on icon at bounding box center [43, 299] width 18 height 18
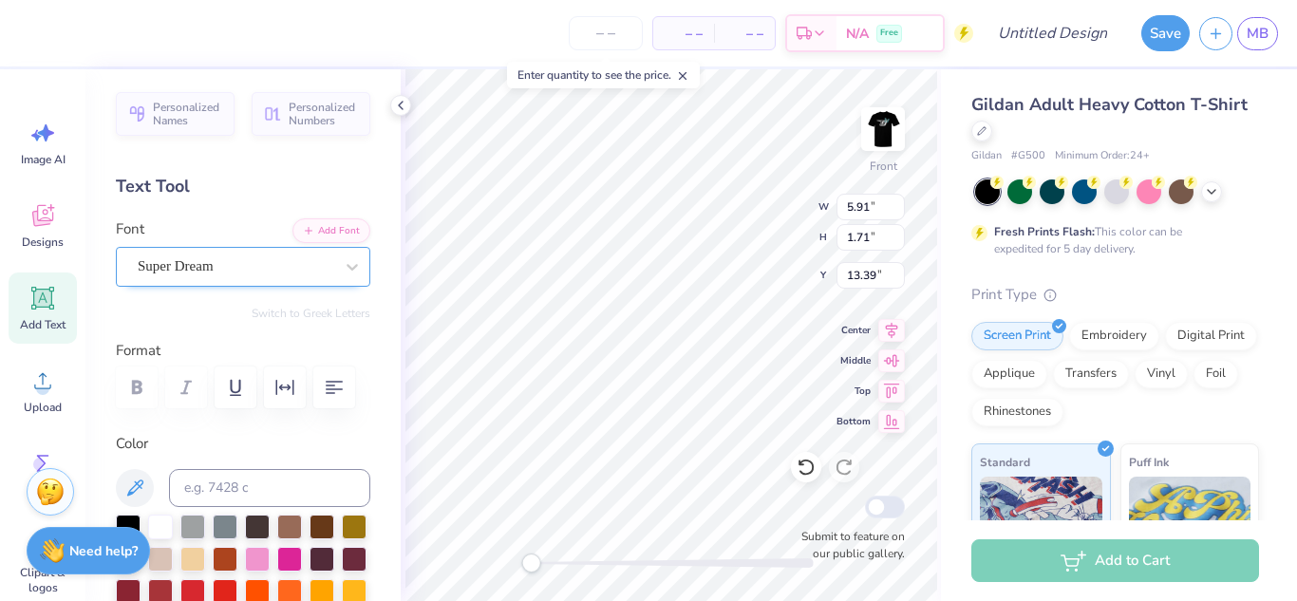
click at [232, 269] on div "Super Dream" at bounding box center [235, 266] width 199 height 29
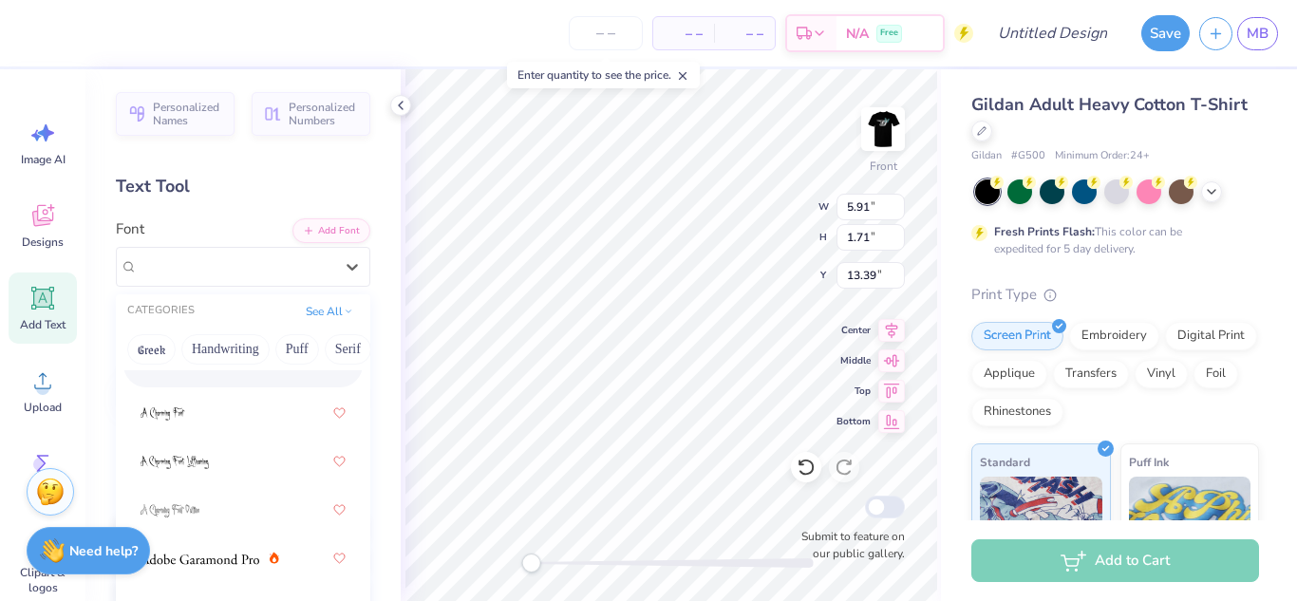
scroll to position [195, 0]
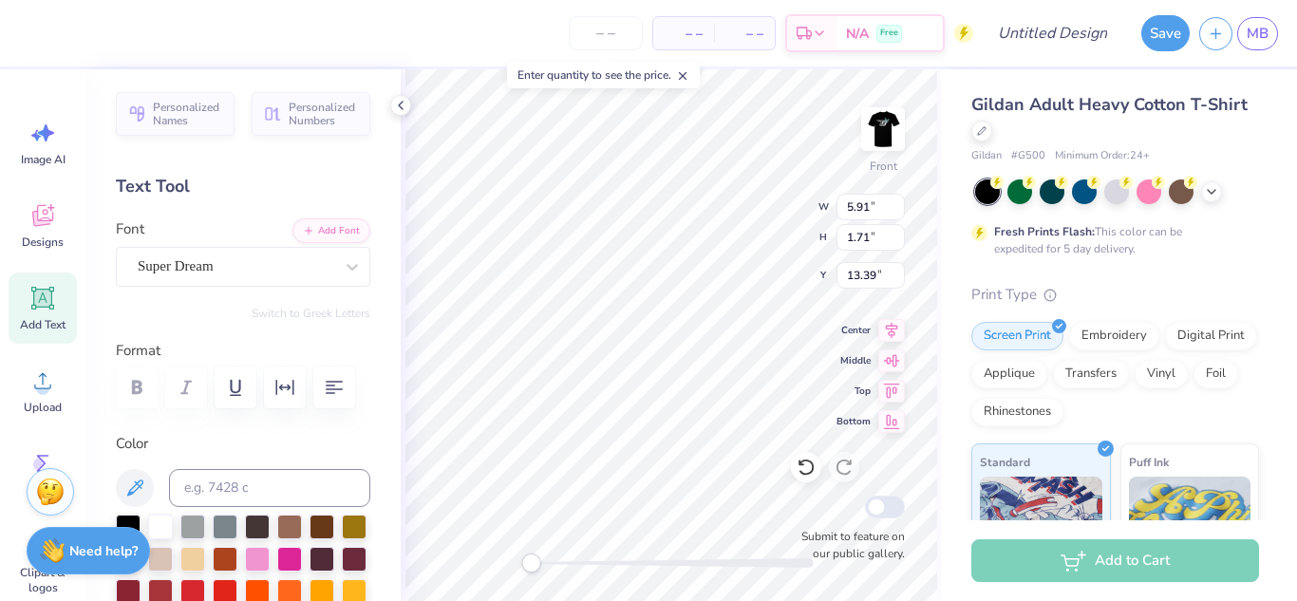
type textarea "T"
type textarea "Human"
click at [337, 263] on div at bounding box center [352, 267] width 34 height 34
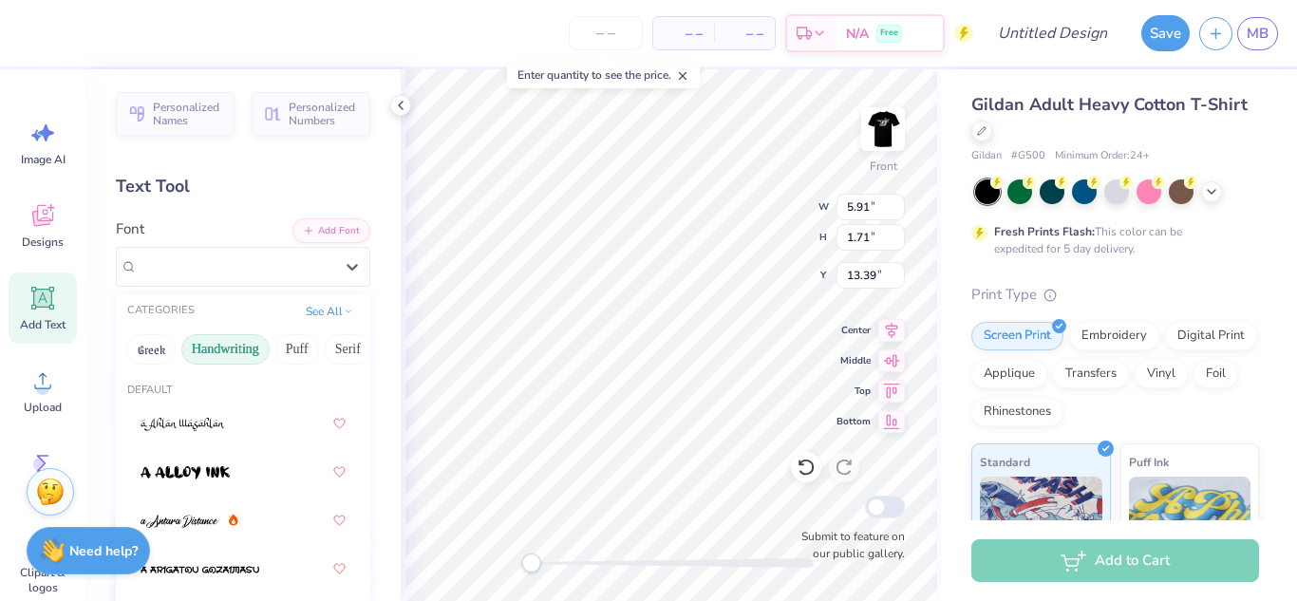
click at [248, 343] on button "Handwriting" at bounding box center [225, 349] width 88 height 30
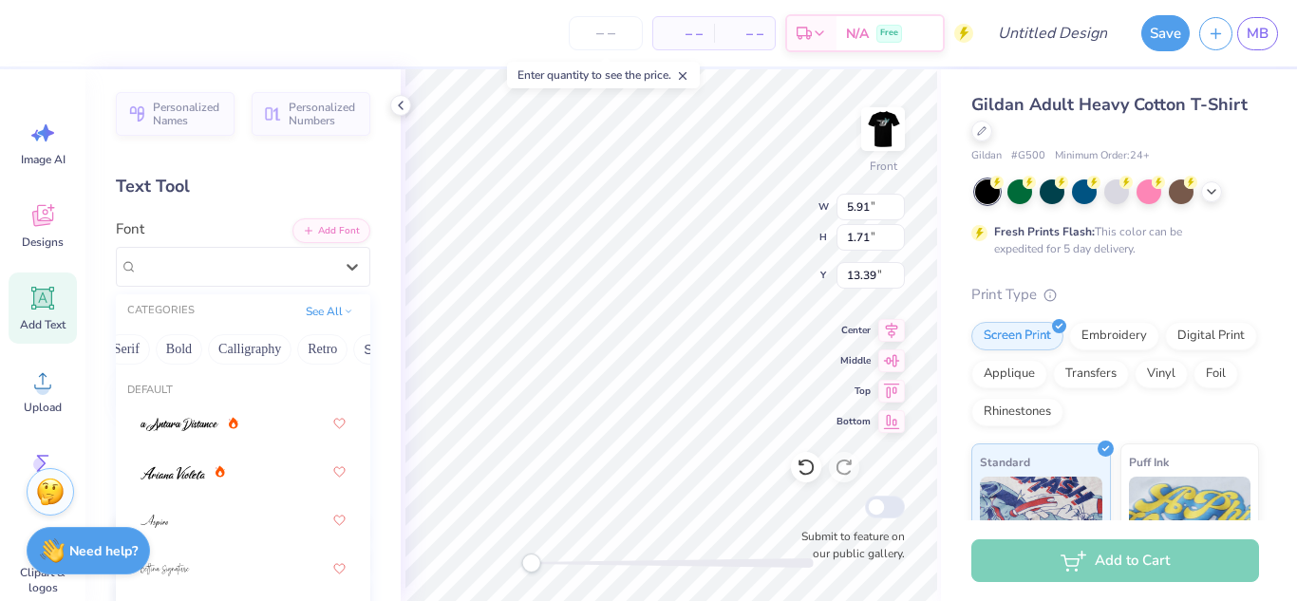
scroll to position [0, 224]
click at [175, 350] on button "Bold" at bounding box center [176, 349] width 47 height 30
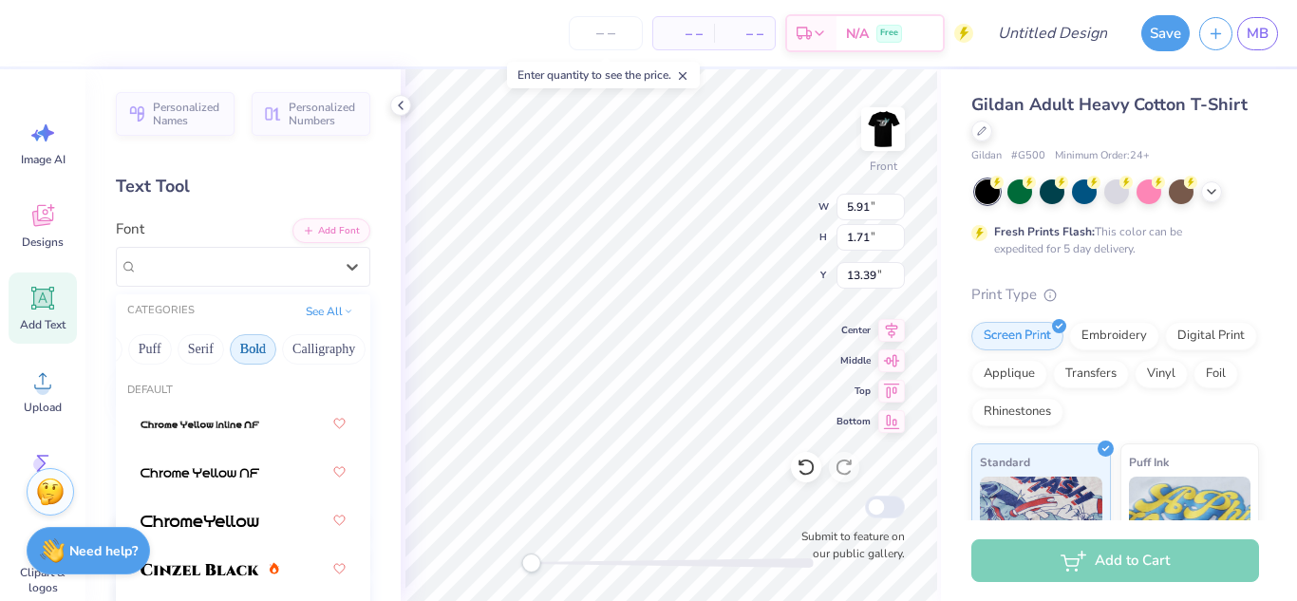
scroll to position [0, 0]
click at [200, 347] on button "Handwriting" at bounding box center [225, 349] width 88 height 30
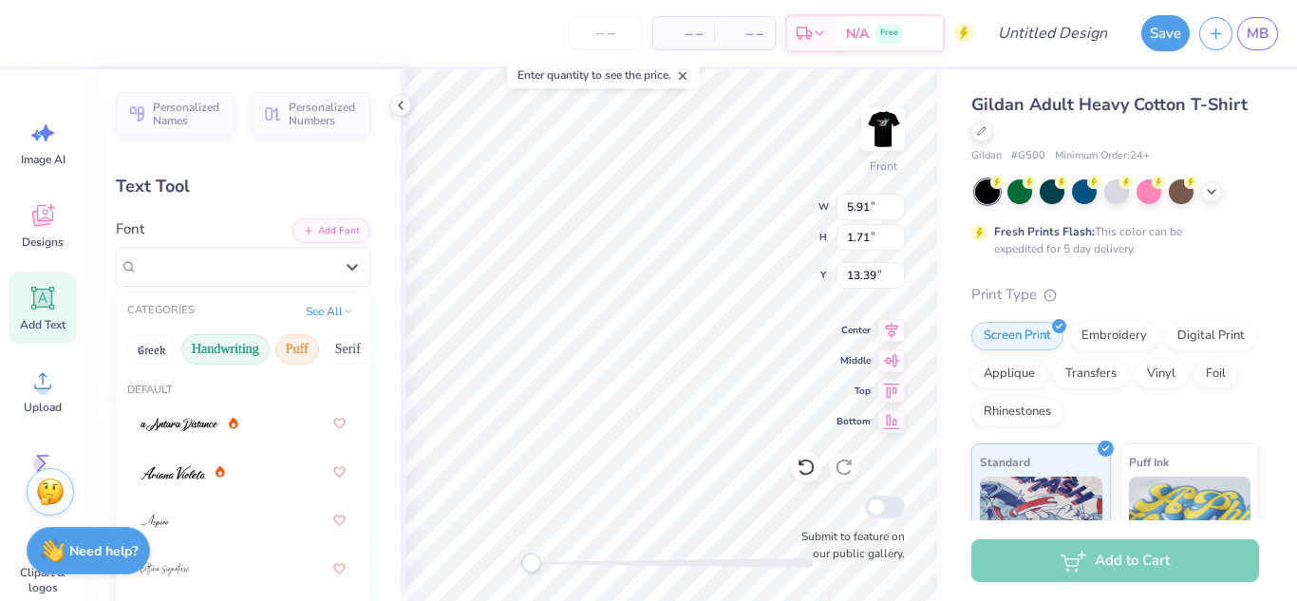
click at [293, 346] on button "Puff" at bounding box center [297, 349] width 44 height 30
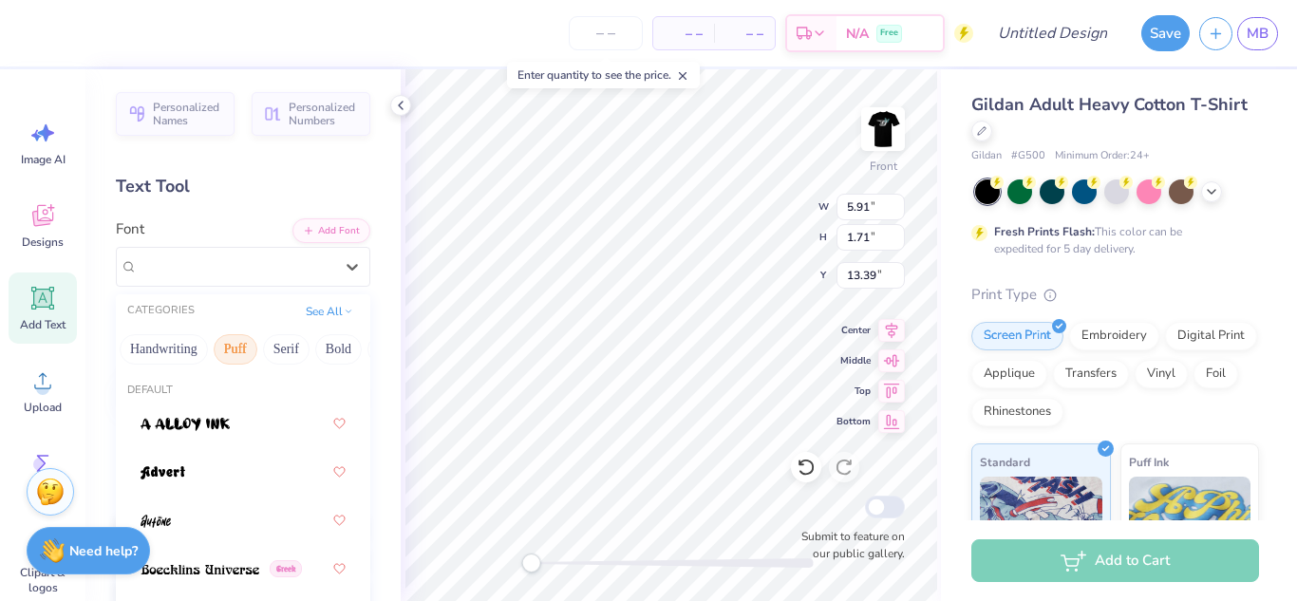
scroll to position [0, 74]
click at [278, 348] on button "Serif" at bounding box center [274, 349] width 47 height 30
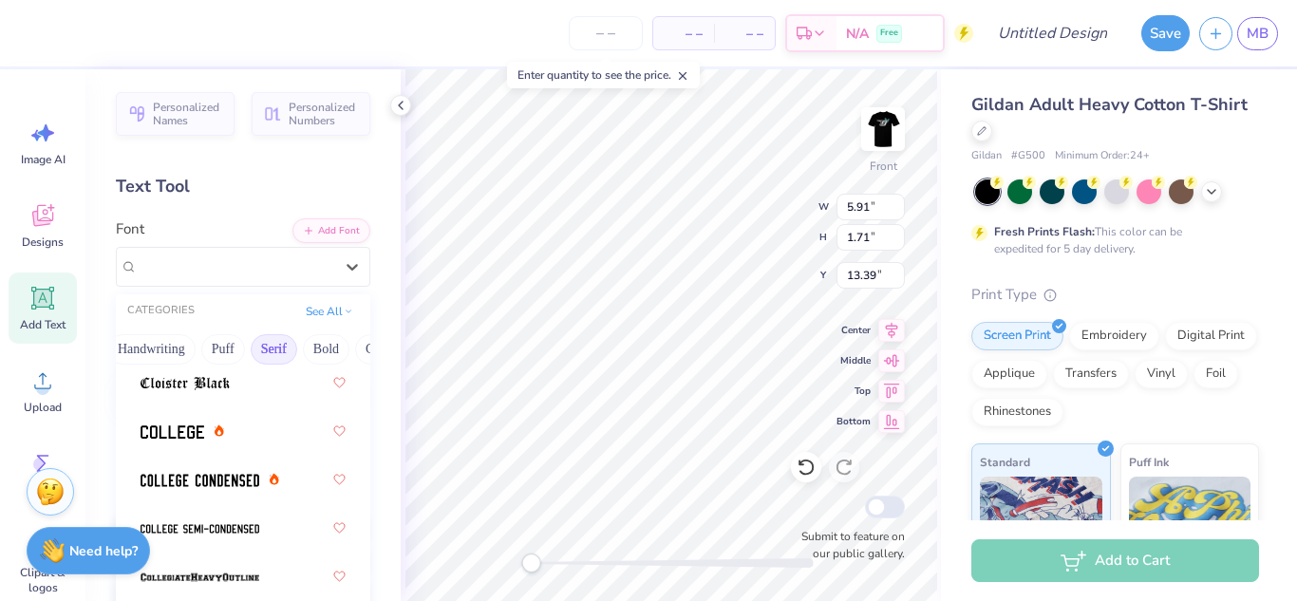
scroll to position [736, 0]
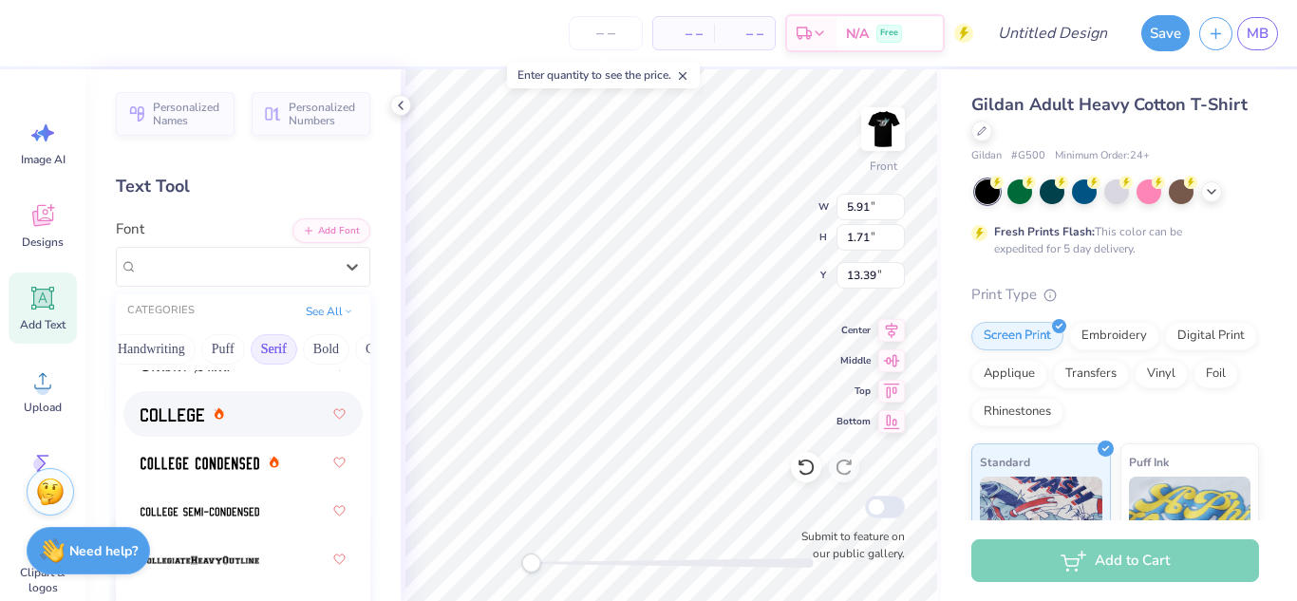
click at [218, 412] on icon at bounding box center [219, 413] width 9 height 11
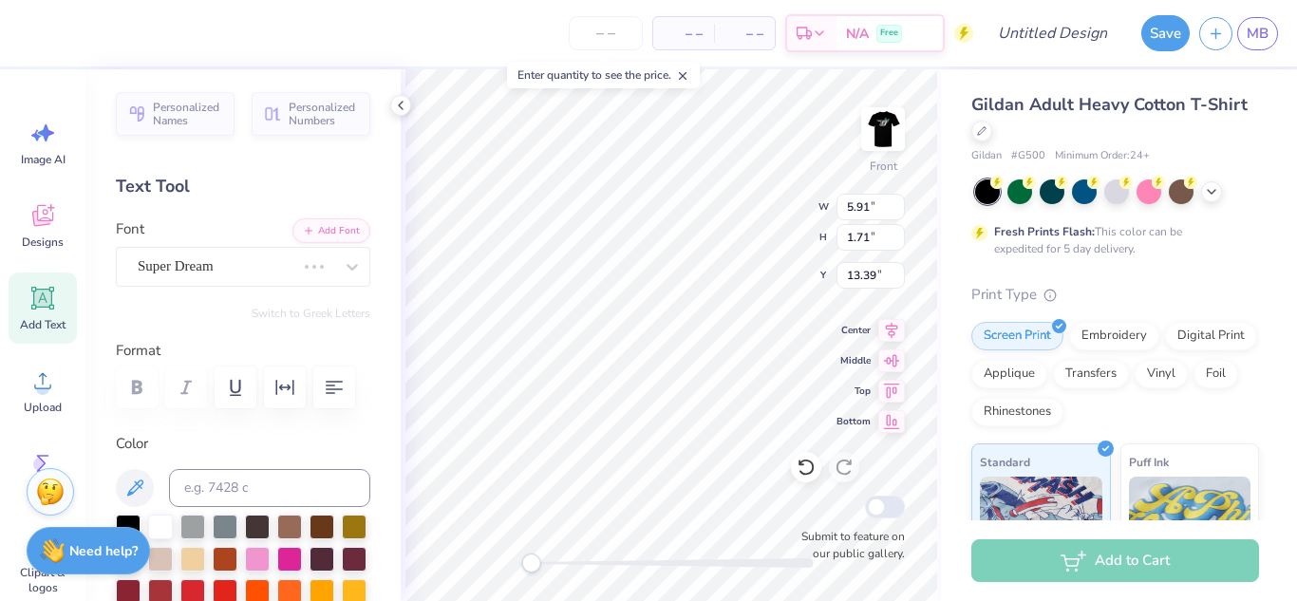
click at [218, 412] on div "Format" at bounding box center [243, 377] width 255 height 75
type input "9.69"
type input "2.47"
type input "5.76"
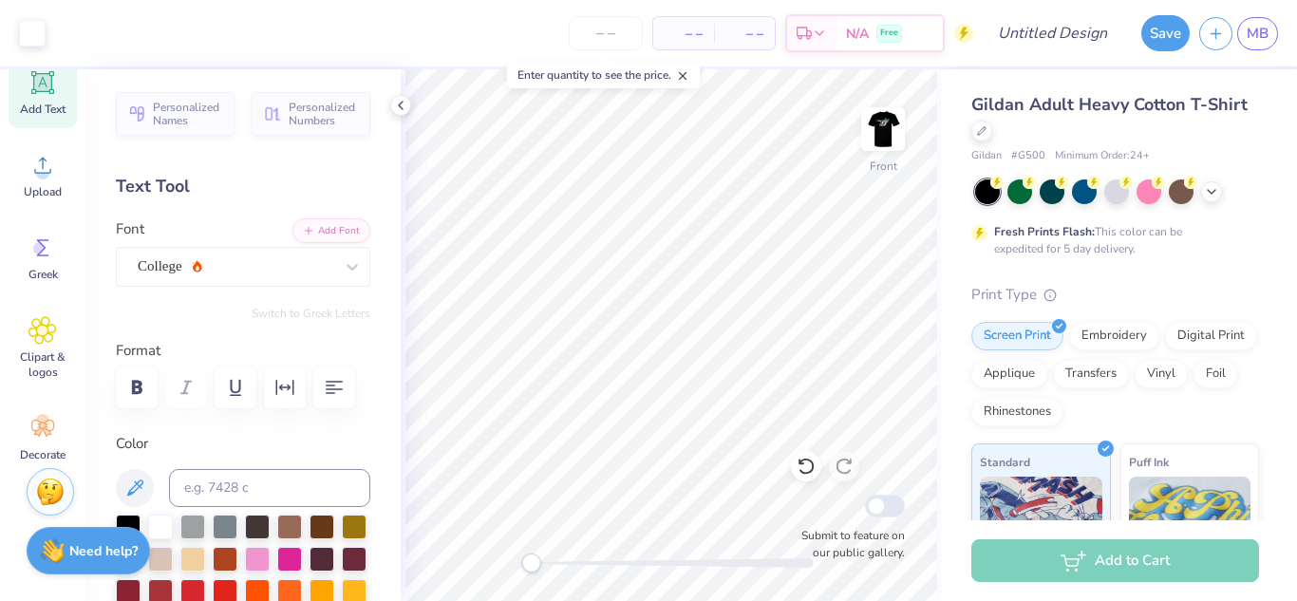
scroll to position [231, 0]
click at [38, 338] on span "Clipart & logos" at bounding box center [42, 349] width 63 height 30
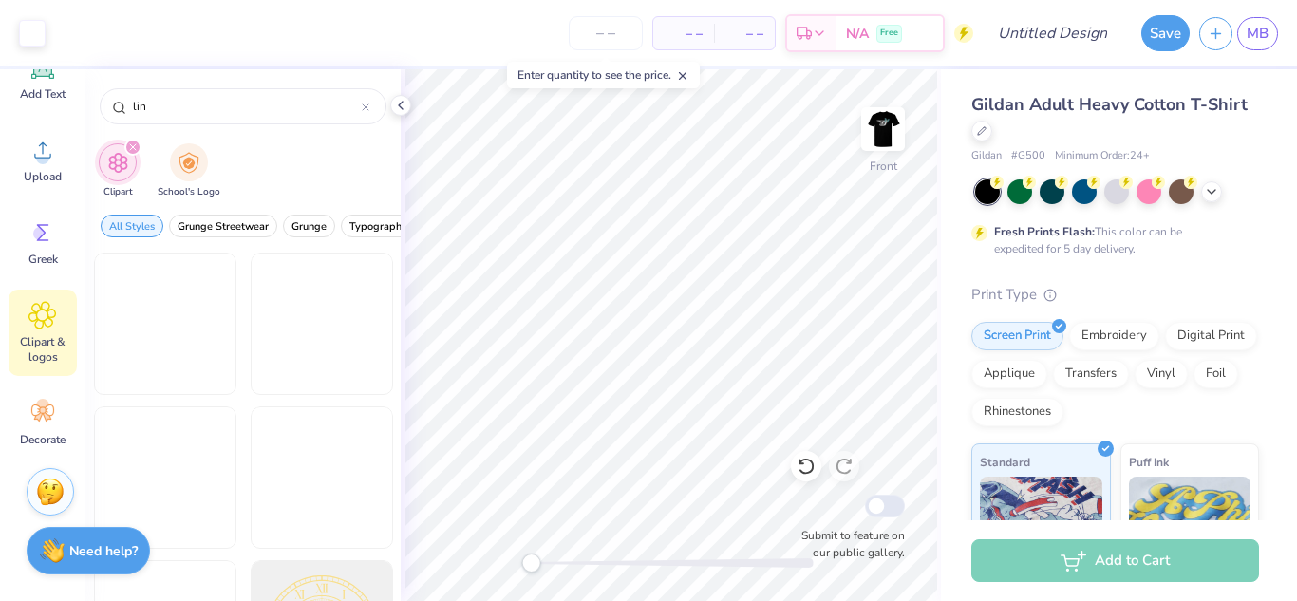
type input "line"
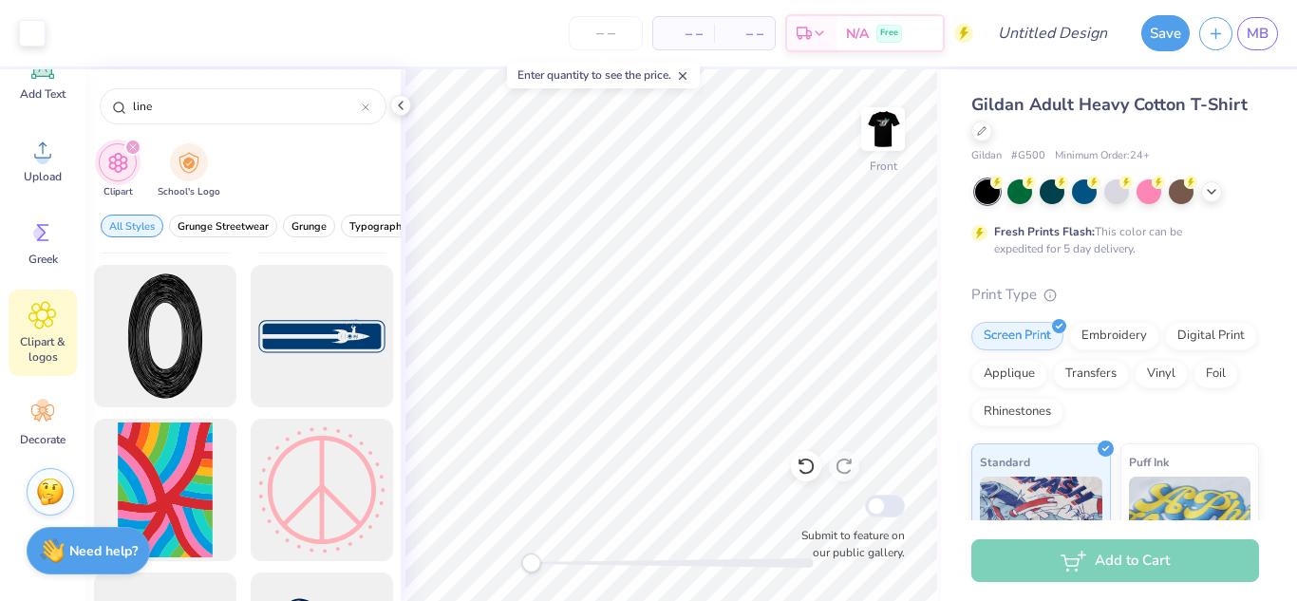
scroll to position [0, 0]
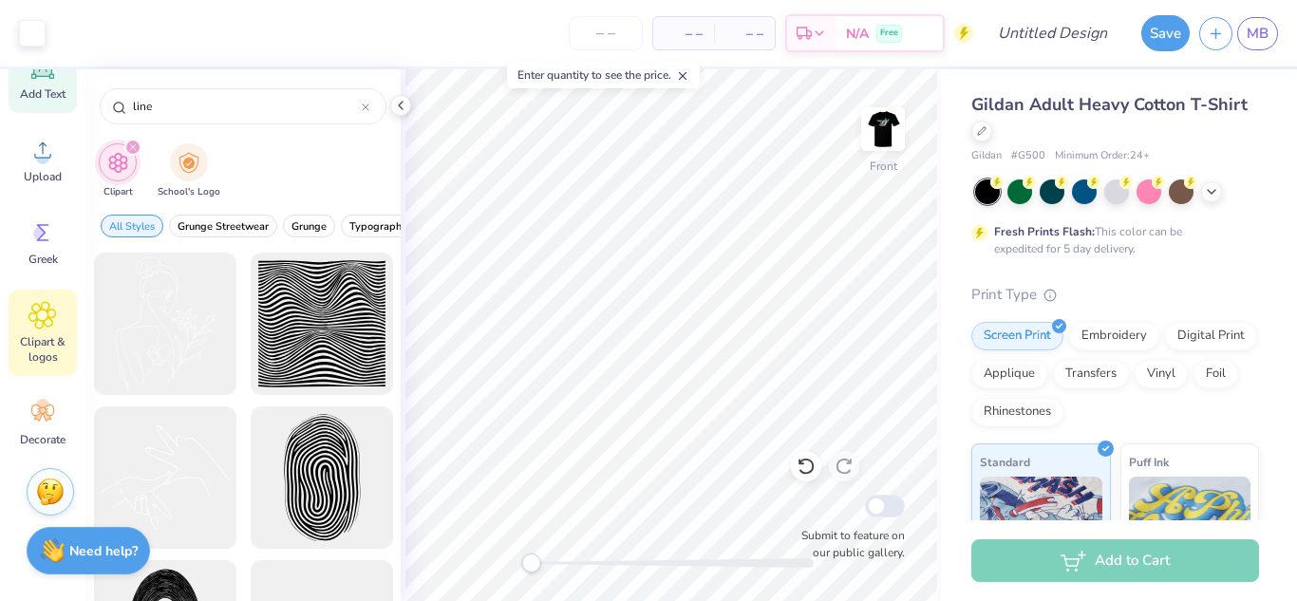
click at [36, 87] on span "Add Text" at bounding box center [43, 93] width 46 height 15
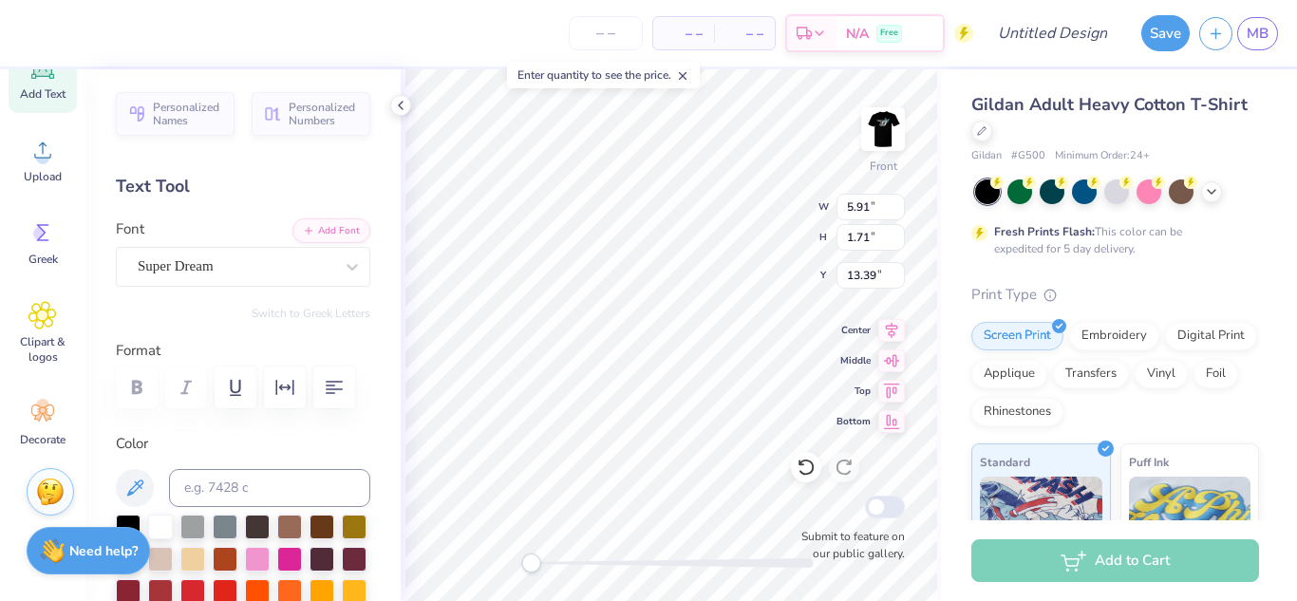
type textarea "T"
type textarea "-"
type textarea "____"
click at [356, 269] on icon at bounding box center [352, 266] width 19 height 19
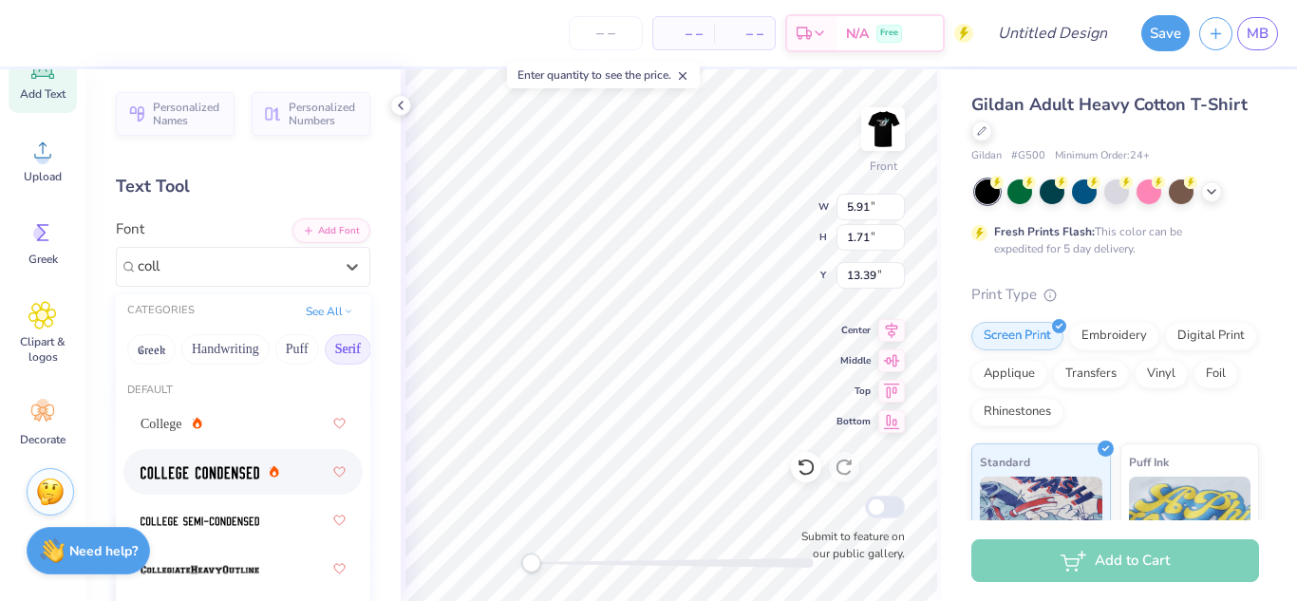
click at [165, 463] on span at bounding box center [200, 473] width 119 height 20
type input "coll"
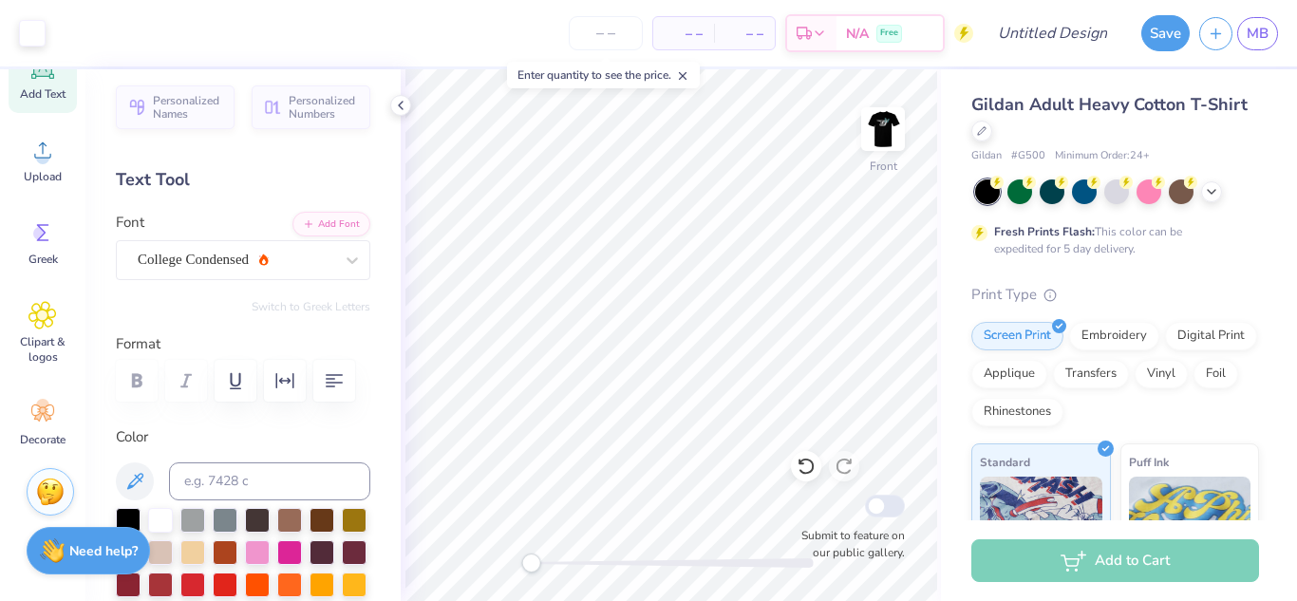
scroll to position [9, 0]
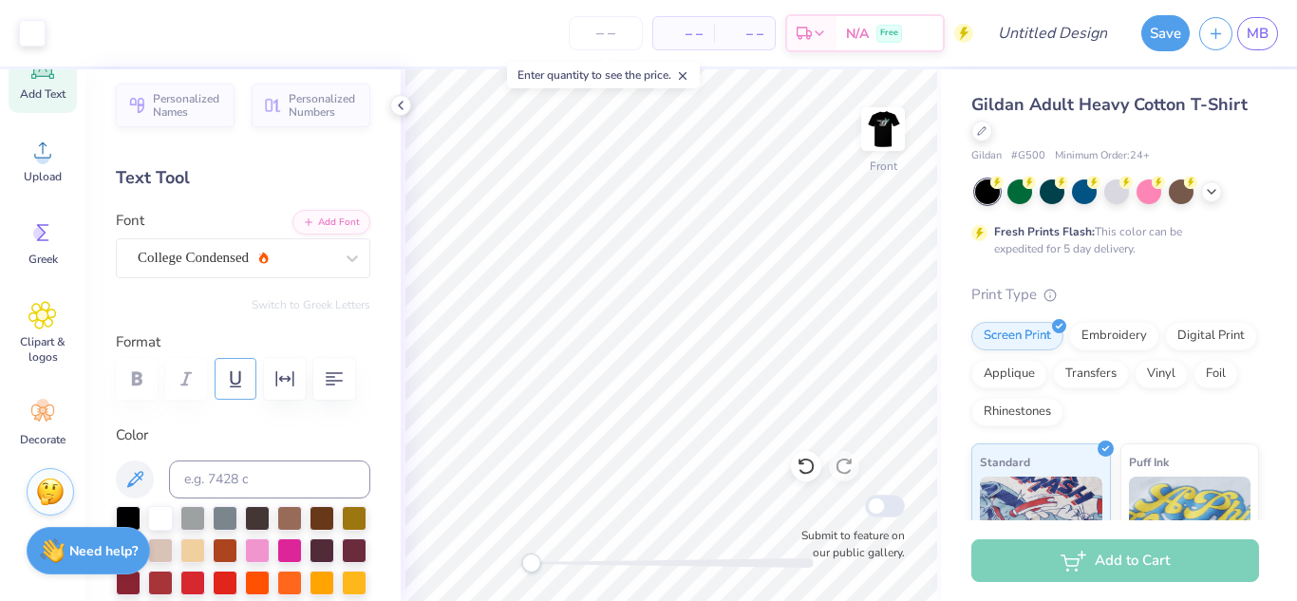
click at [232, 381] on icon "button" at bounding box center [235, 379] width 11 height 16
click at [235, 384] on icon "button" at bounding box center [235, 379] width 11 height 16
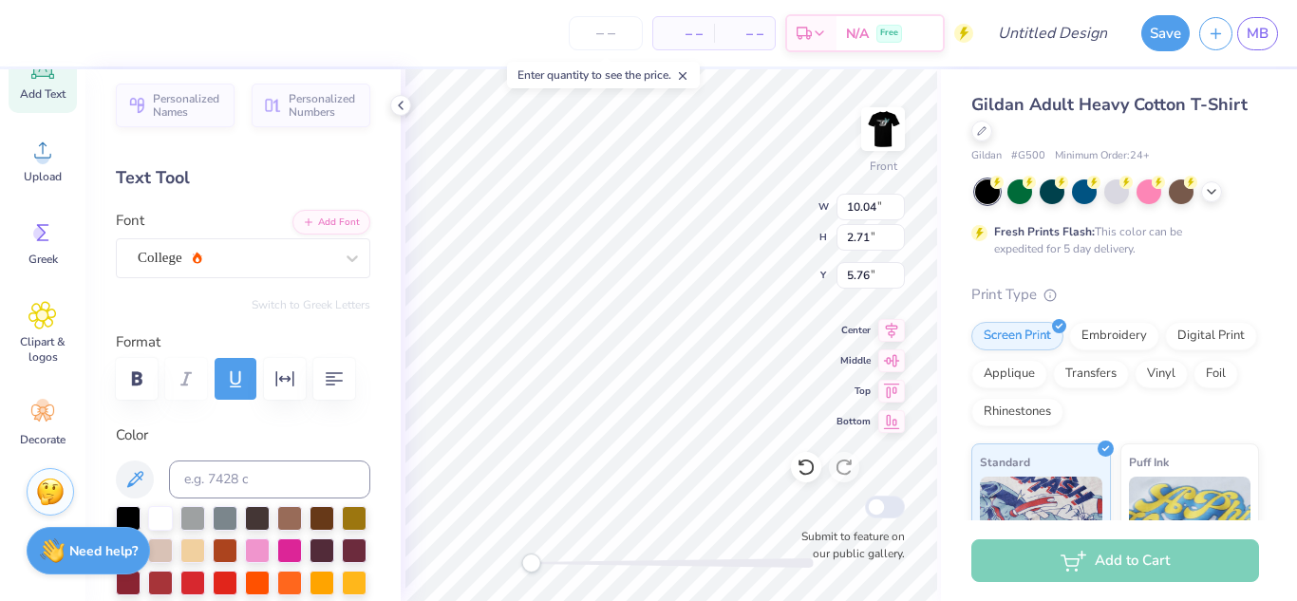
scroll to position [0, 1]
click at [806, 473] on icon at bounding box center [806, 467] width 16 height 17
type input "9.69"
type input "2.47"
type input "5.88"
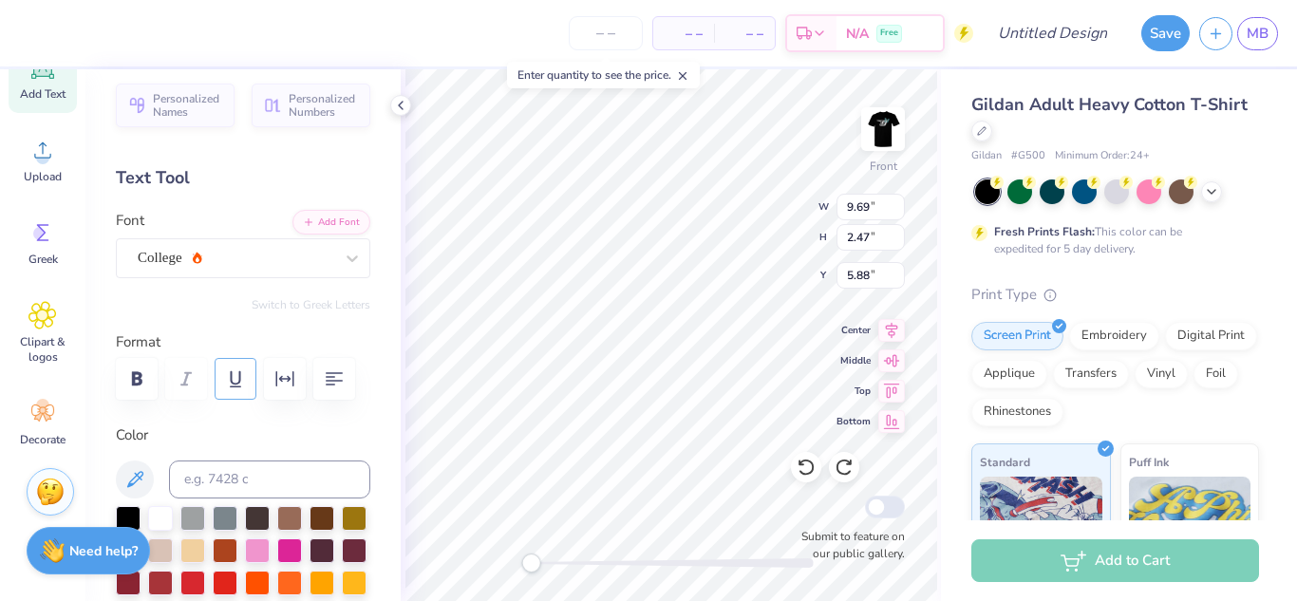
click at [236, 386] on icon "button" at bounding box center [235, 379] width 23 height 23
click at [236, 386] on icon "button" at bounding box center [235, 379] width 11 height 16
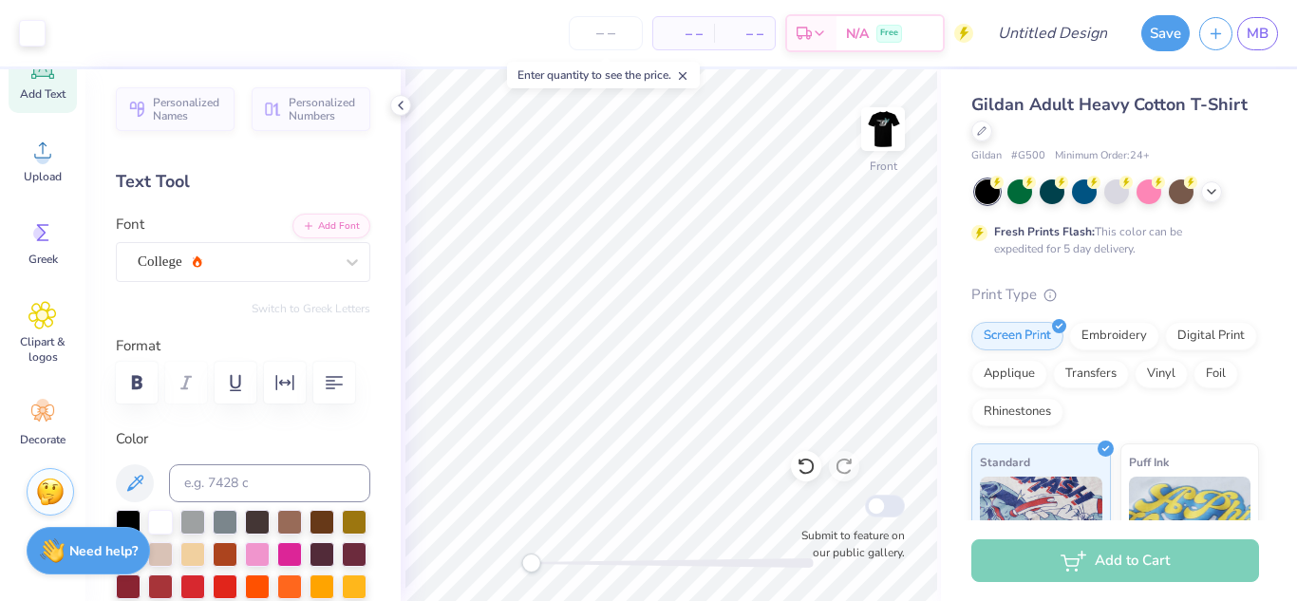
scroll to position [0, 0]
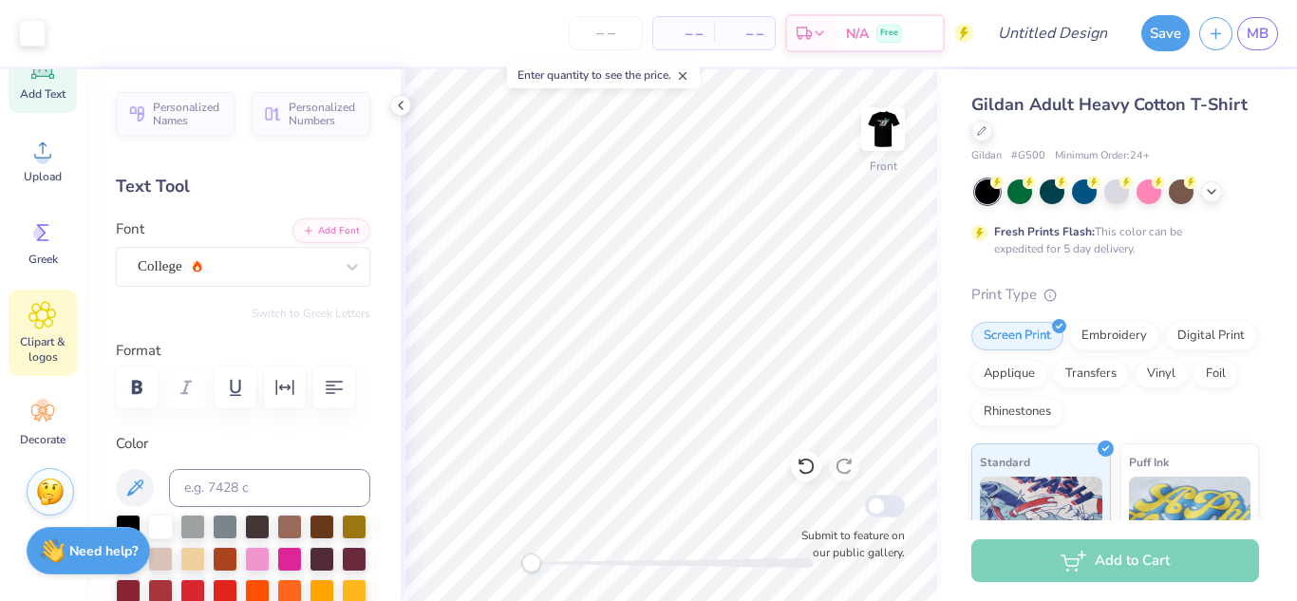
click at [28, 351] on span "Clipart & logos" at bounding box center [42, 349] width 63 height 30
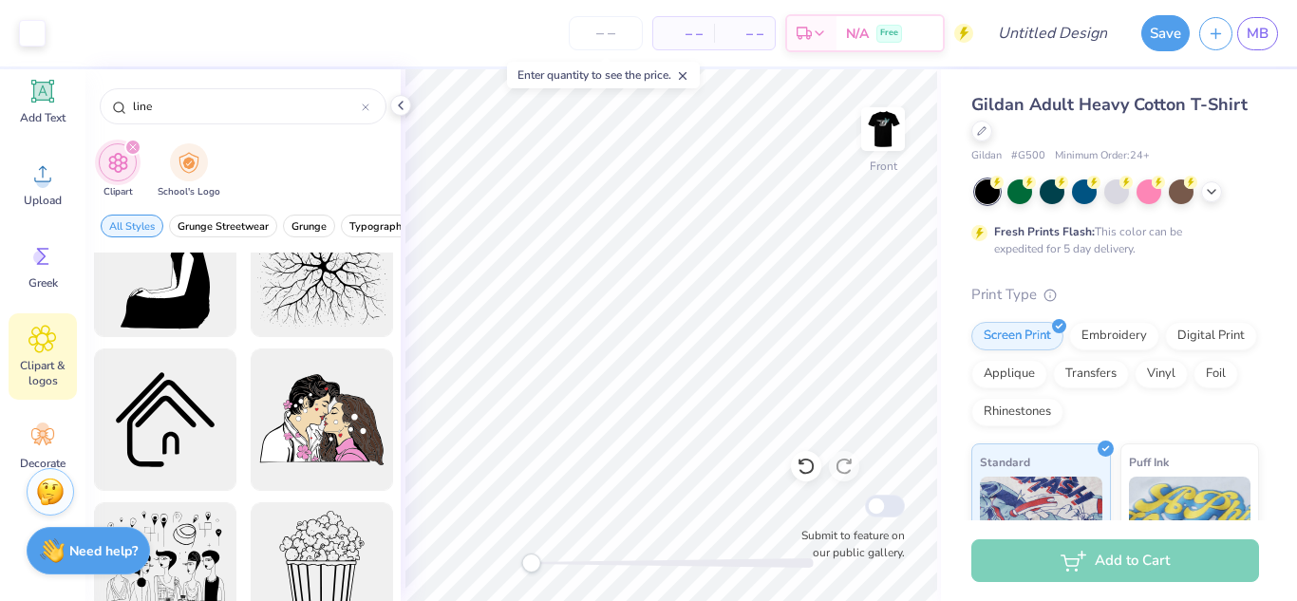
scroll to position [231, 0]
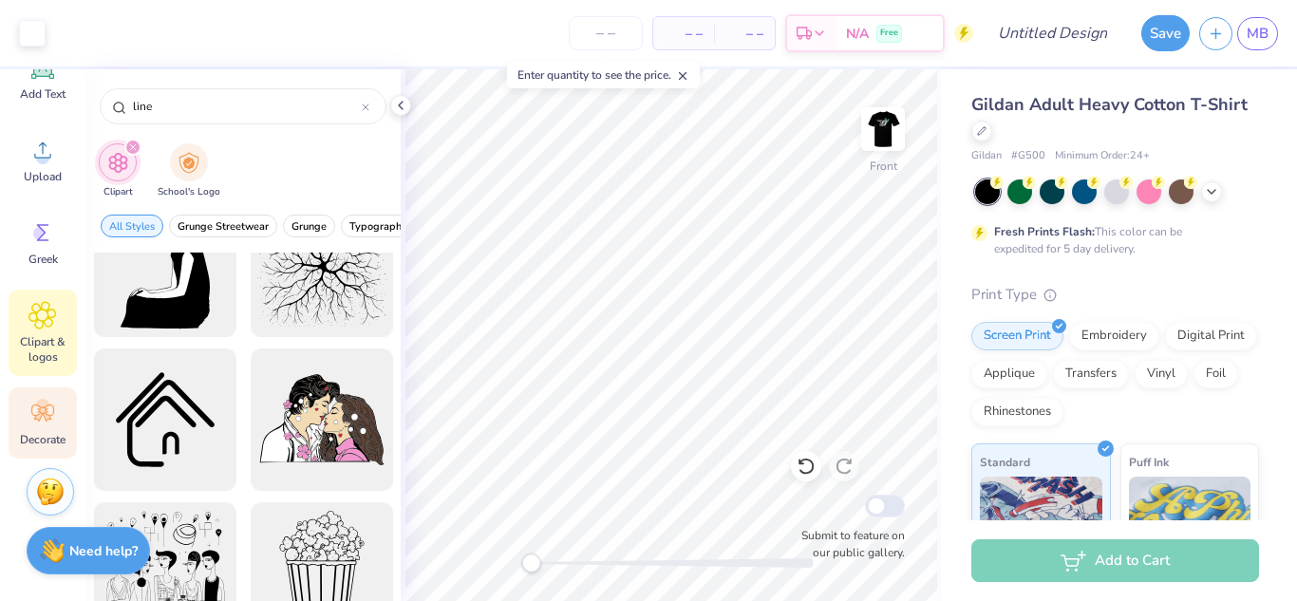
click at [47, 409] on icon at bounding box center [42, 413] width 23 height 17
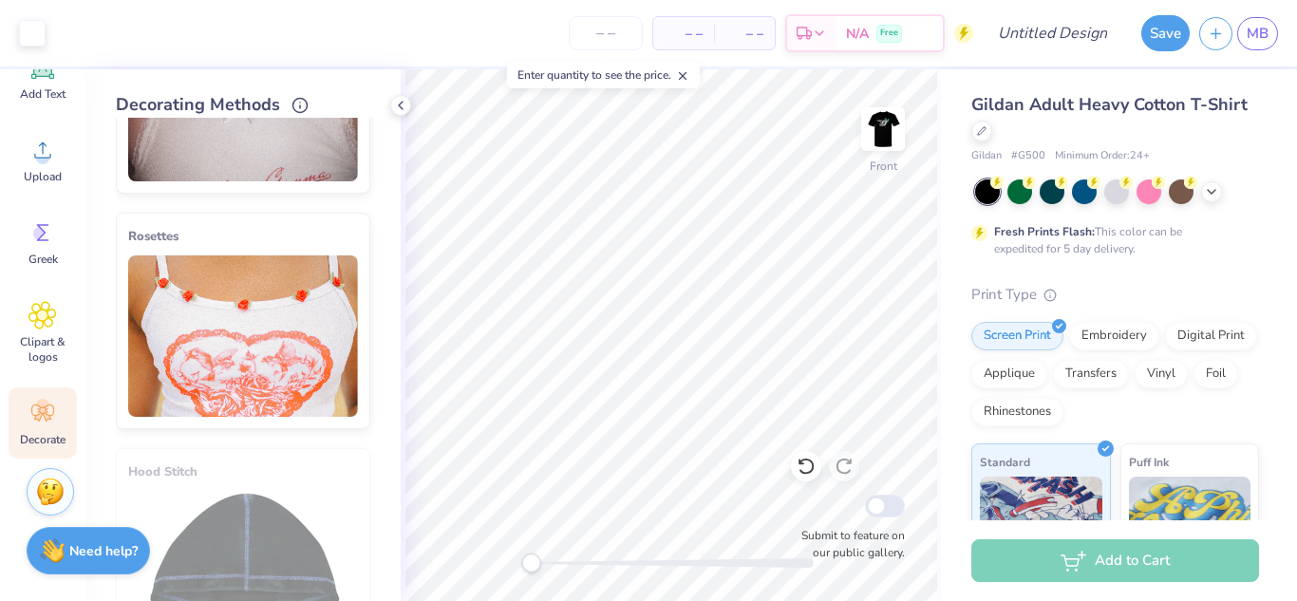
scroll to position [629, 0]
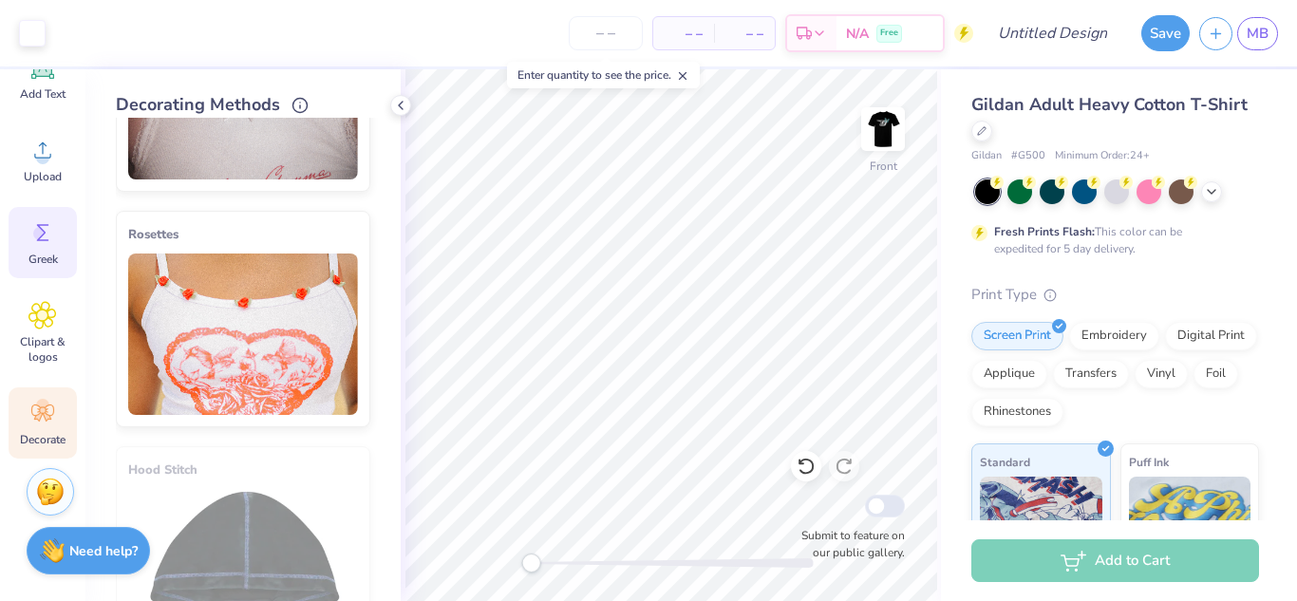
click at [42, 245] on icon at bounding box center [42, 232] width 28 height 28
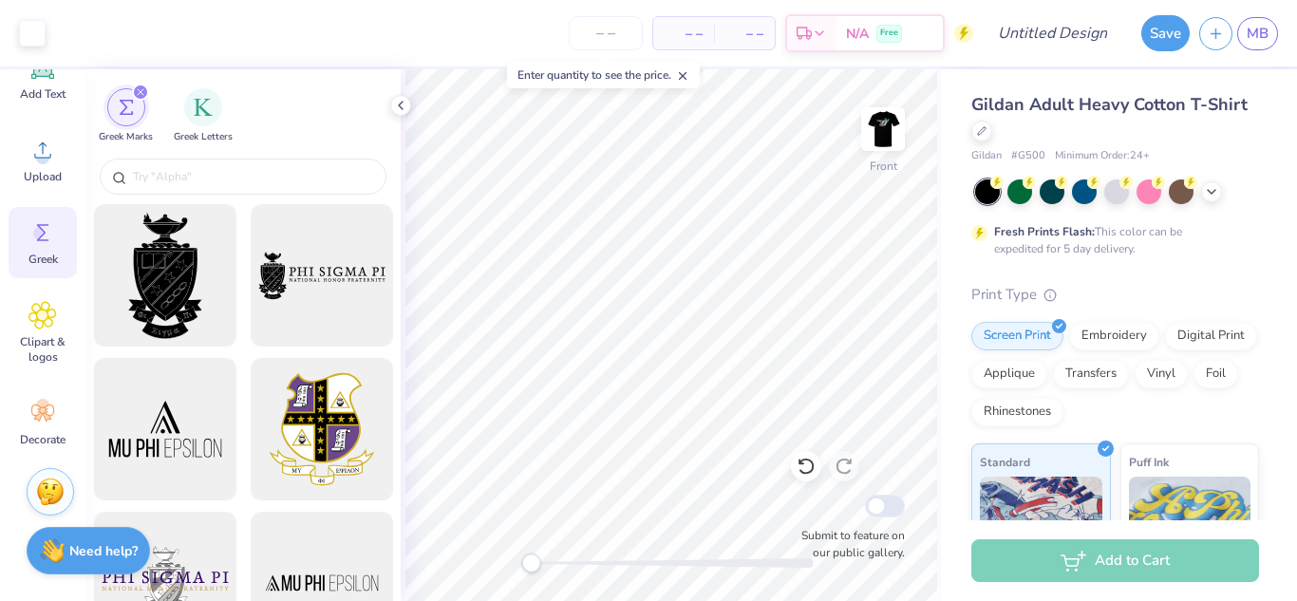
click at [41, 265] on span "Greek" at bounding box center [42, 259] width 29 height 15
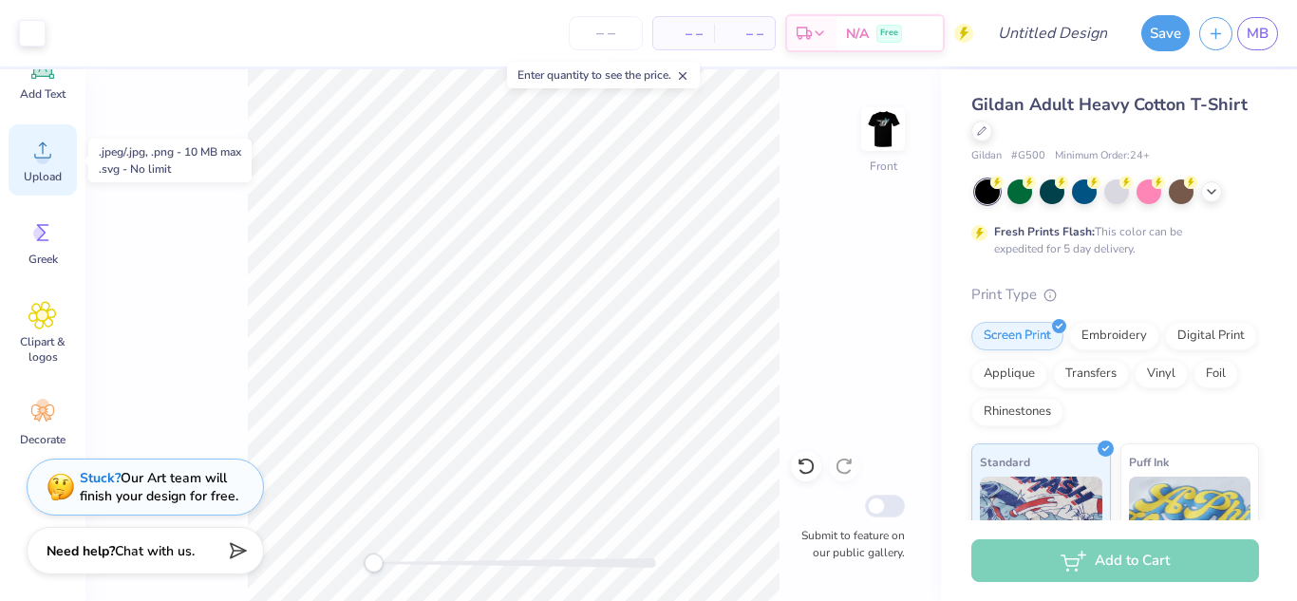
click at [47, 148] on icon at bounding box center [42, 150] width 28 height 28
click at [138, 551] on span "Chat with us." at bounding box center [155, 548] width 80 height 18
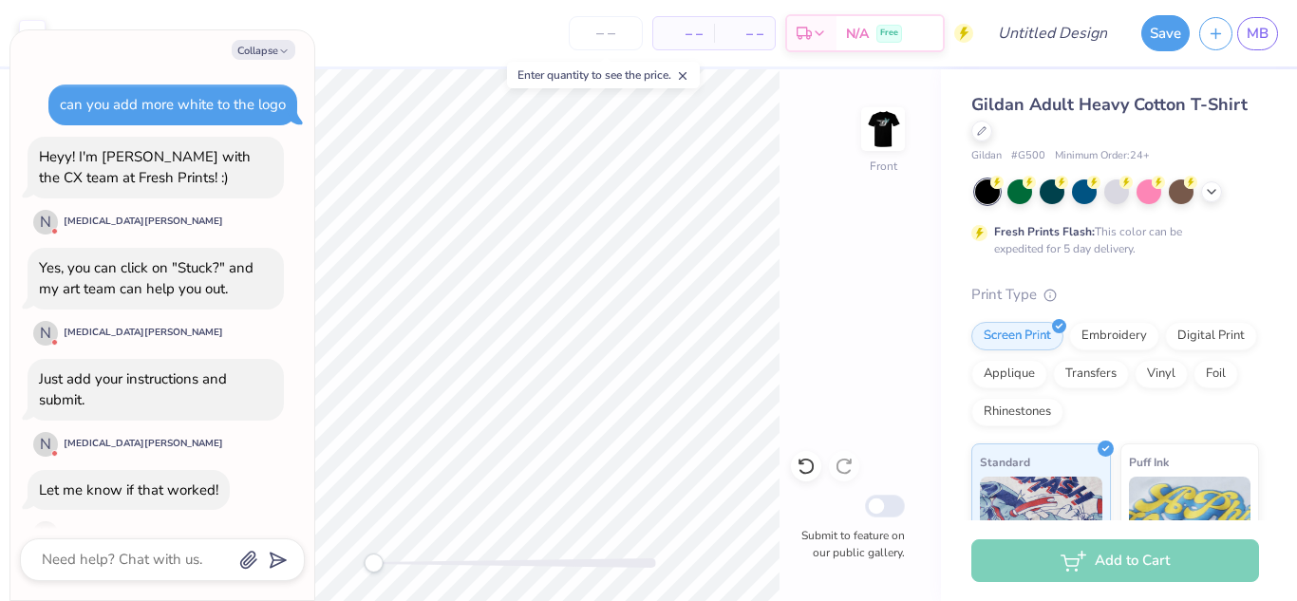
scroll to position [1472, 0]
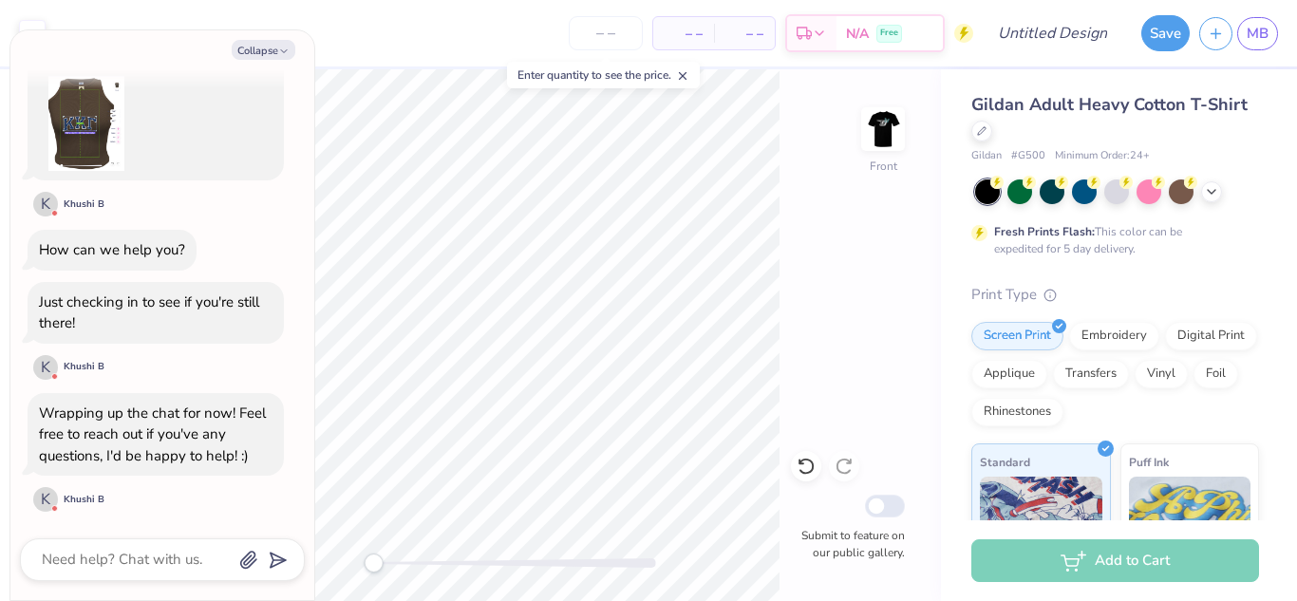
click at [161, 577] on div at bounding box center [162, 560] width 285 height 43
click at [156, 568] on textarea at bounding box center [136, 560] width 193 height 26
type textarea "x"
type textarea "i"
type textarea "x"
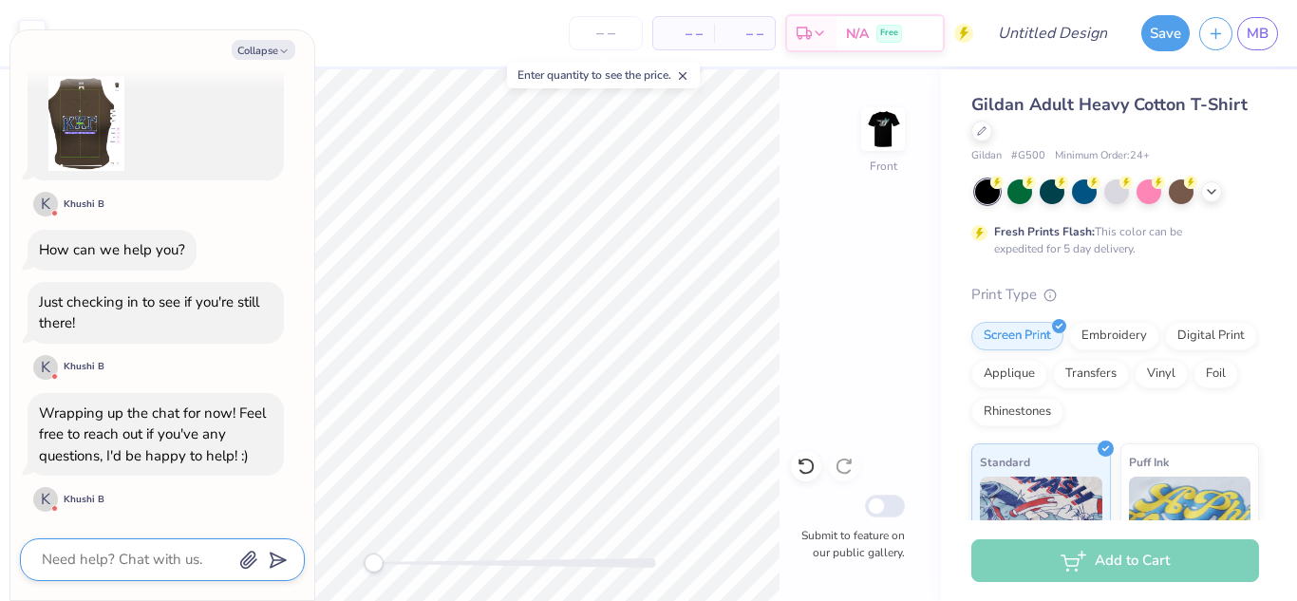
type textarea "I"
type textarea "x"
type textarea "I n"
type textarea "x"
type textarea "I ne"
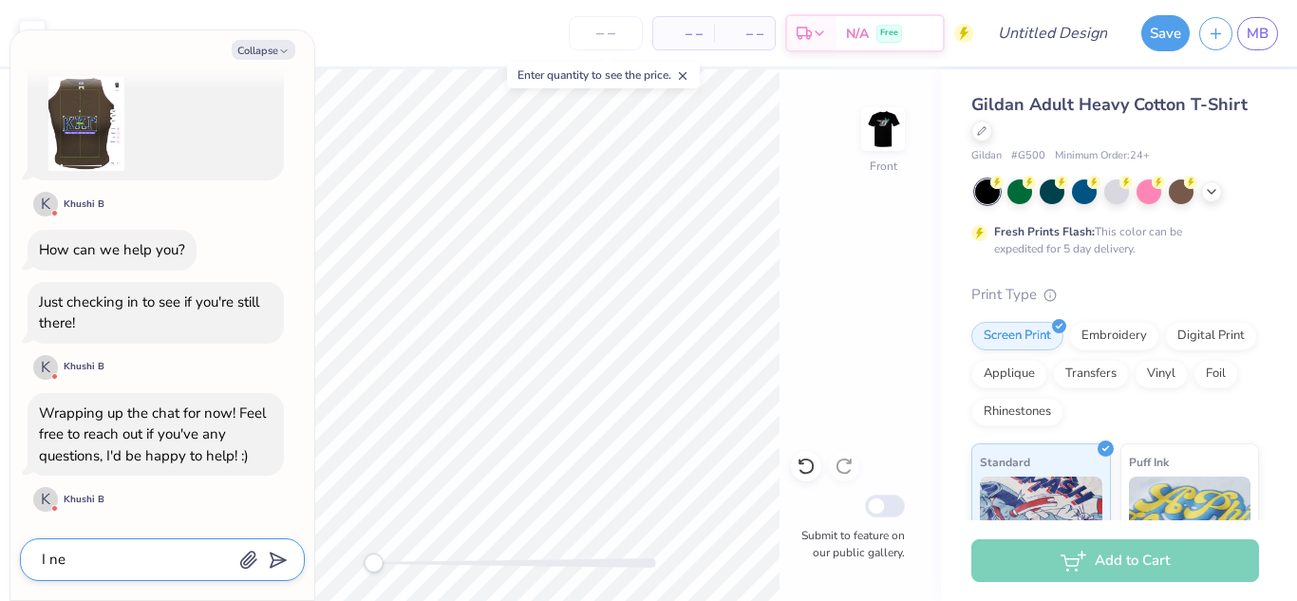
type textarea "x"
type textarea "I nee"
type textarea "x"
type textarea "I need"
type textarea "x"
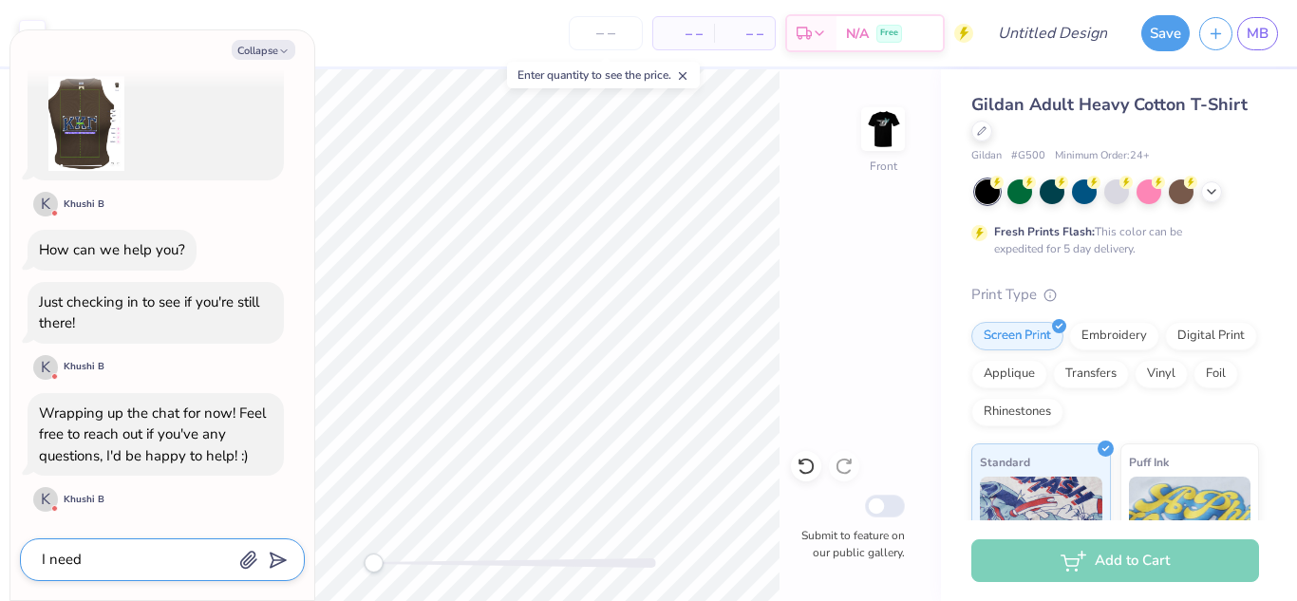
type textarea "I need t"
type textarea "x"
type textarea "I need to"
type textarea "x"
type textarea "I need to"
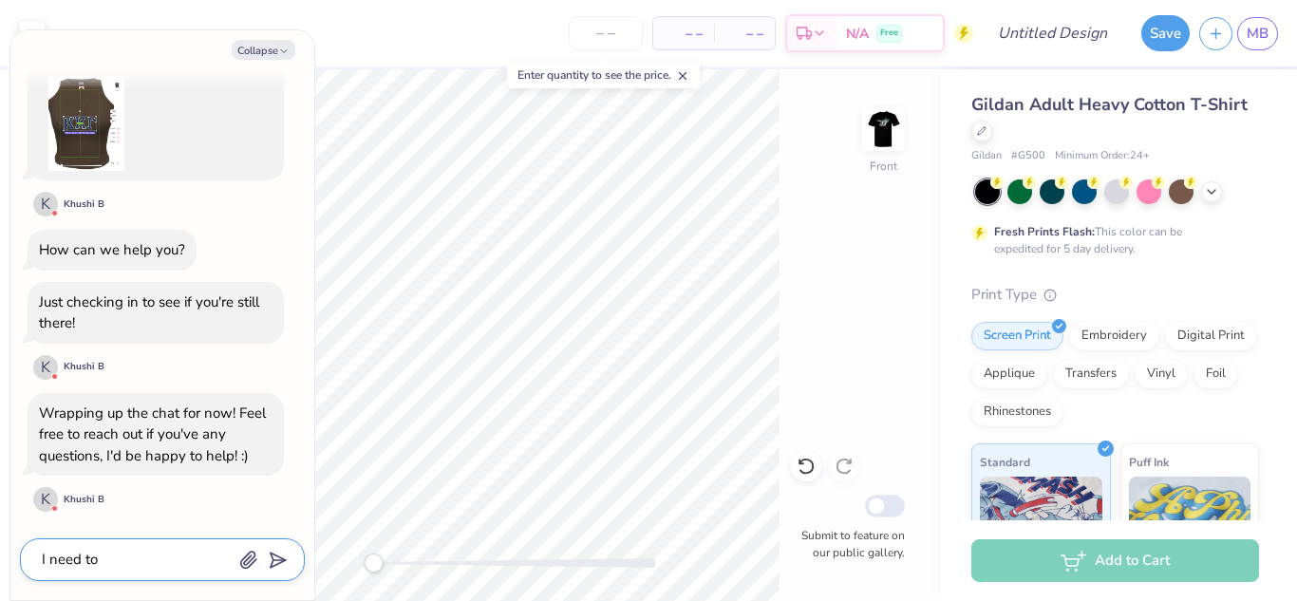
type textarea "x"
type textarea "I need to a"
type textarea "x"
type textarea "I need to ad"
type textarea "x"
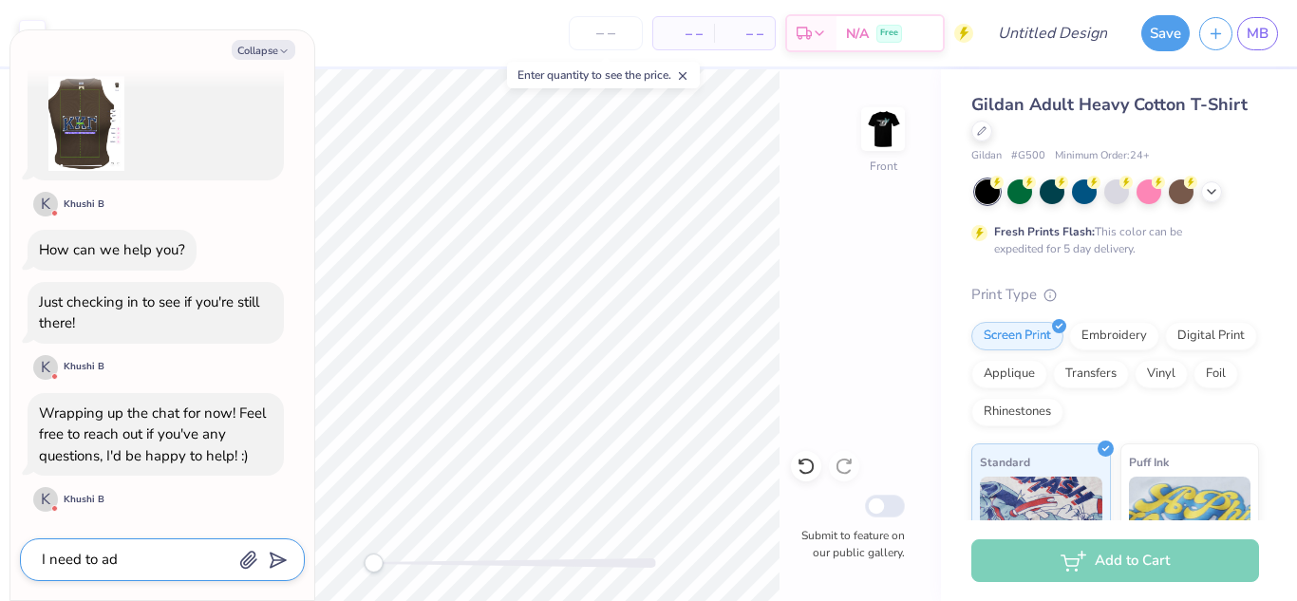
type textarea "I need to add"
type textarea "x"
type textarea "I need to add"
type textarea "x"
type textarea "I need to add a"
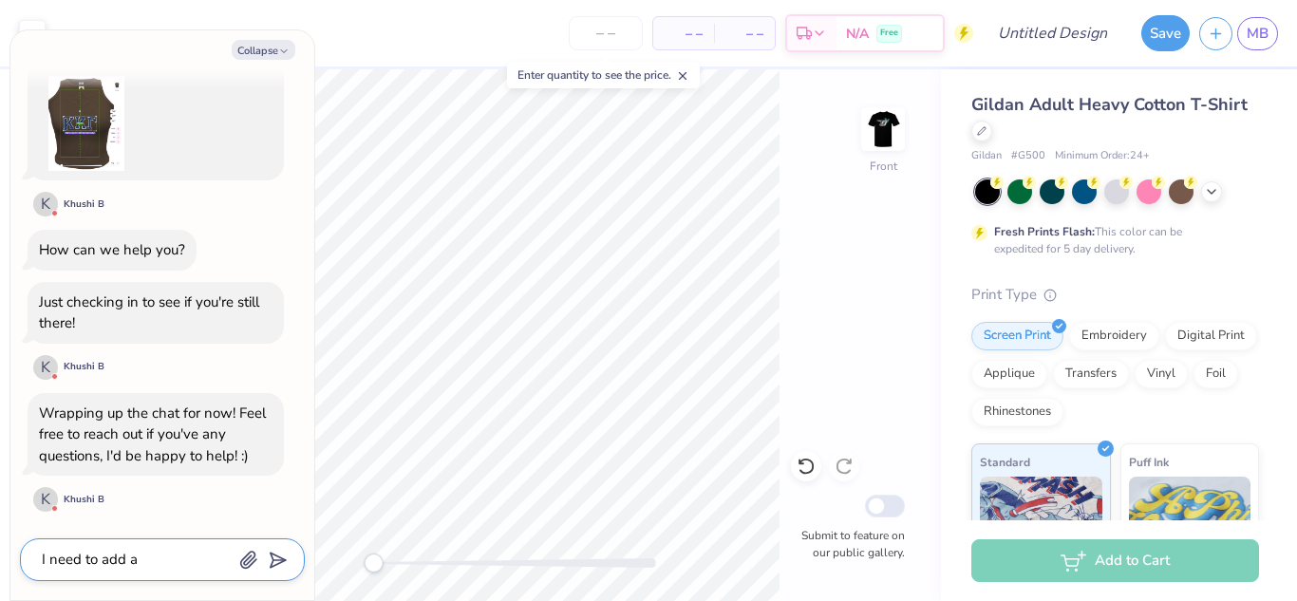
type textarea "x"
type textarea "I need to add a"
type textarea "x"
type textarea "I need to add a l"
type textarea "x"
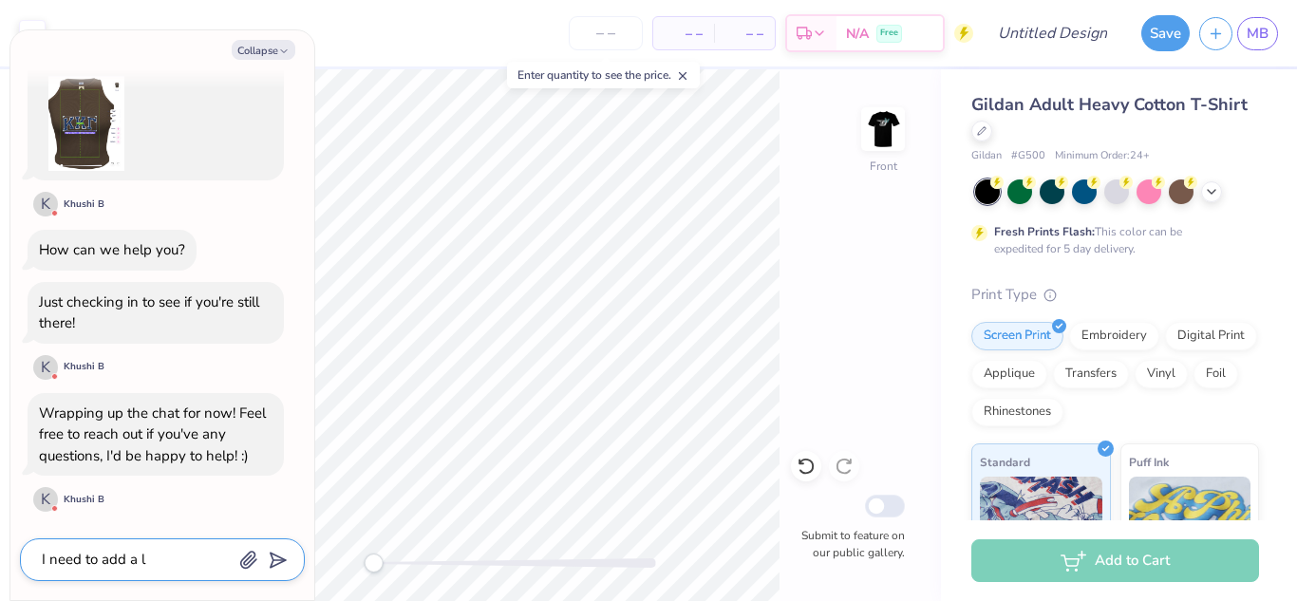
type textarea "I need to add a li"
type textarea "x"
type textarea "I need to add a lin"
type textarea "x"
type textarea "I need to add a line"
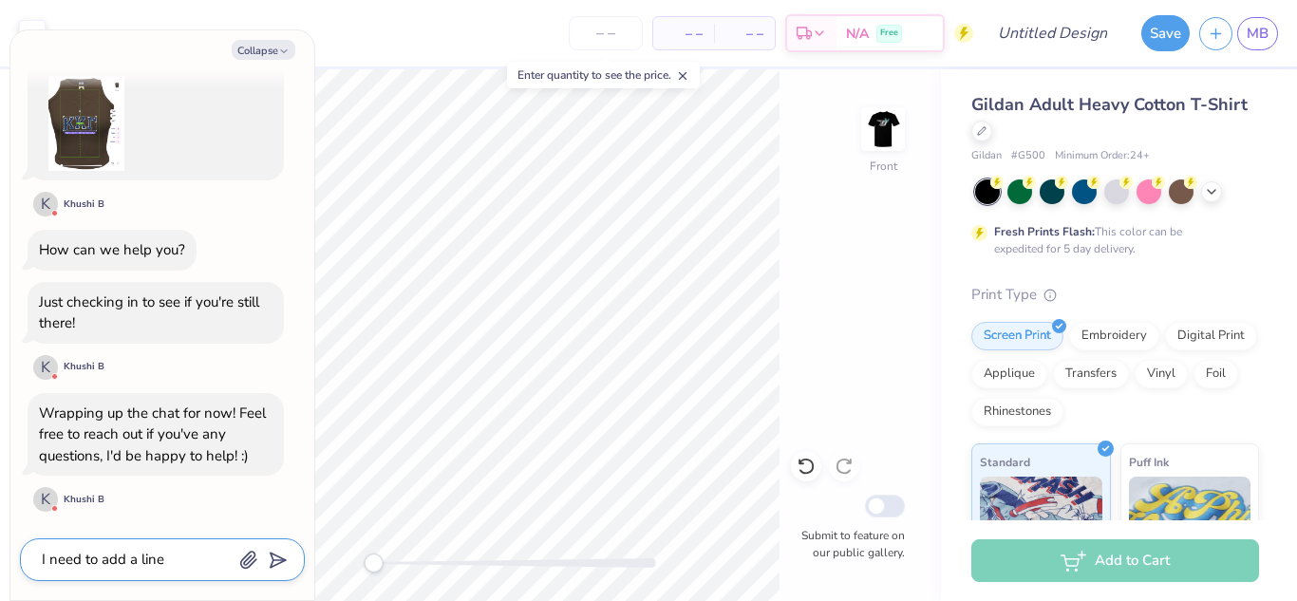
type textarea "x"
type textarea "I need to add a line s"
type textarea "x"
type textarea "I need to add a line so"
type textarea "x"
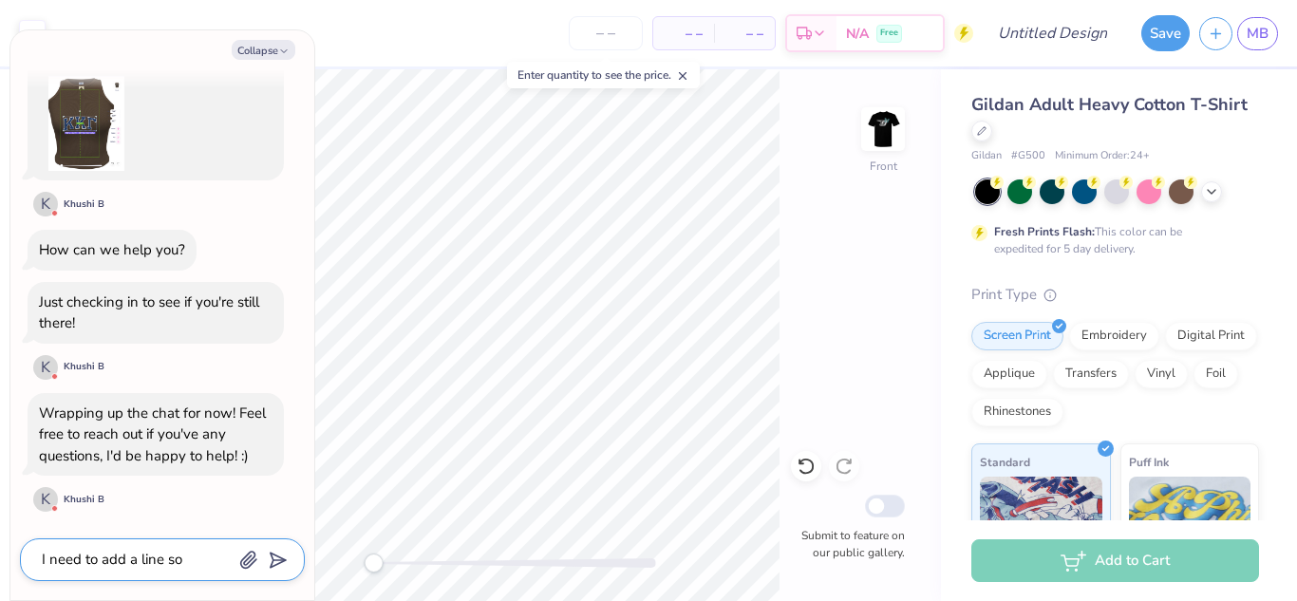
type textarea "I need to add a line so"
type textarea "x"
type textarea "I need to add a line so"
type textarea "x"
type textarea "I need to add a line so I"
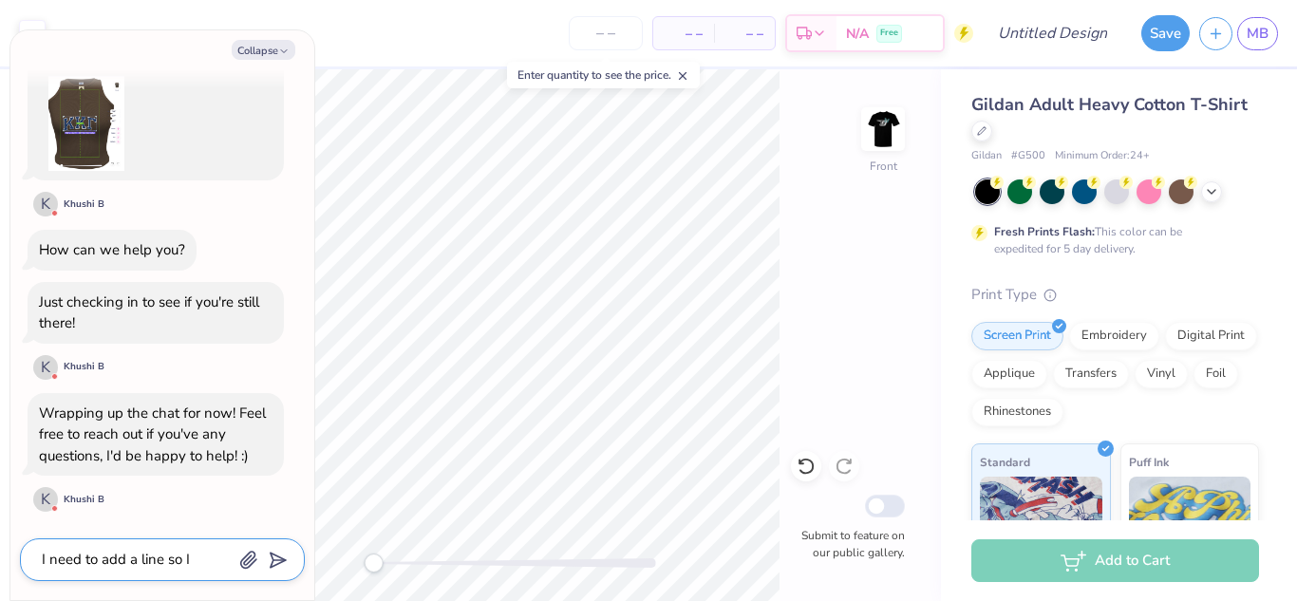
type textarea "x"
type textarea "I need to add a line so I c"
type textarea "x"
type textarea "I need to add a line so I ca"
type textarea "x"
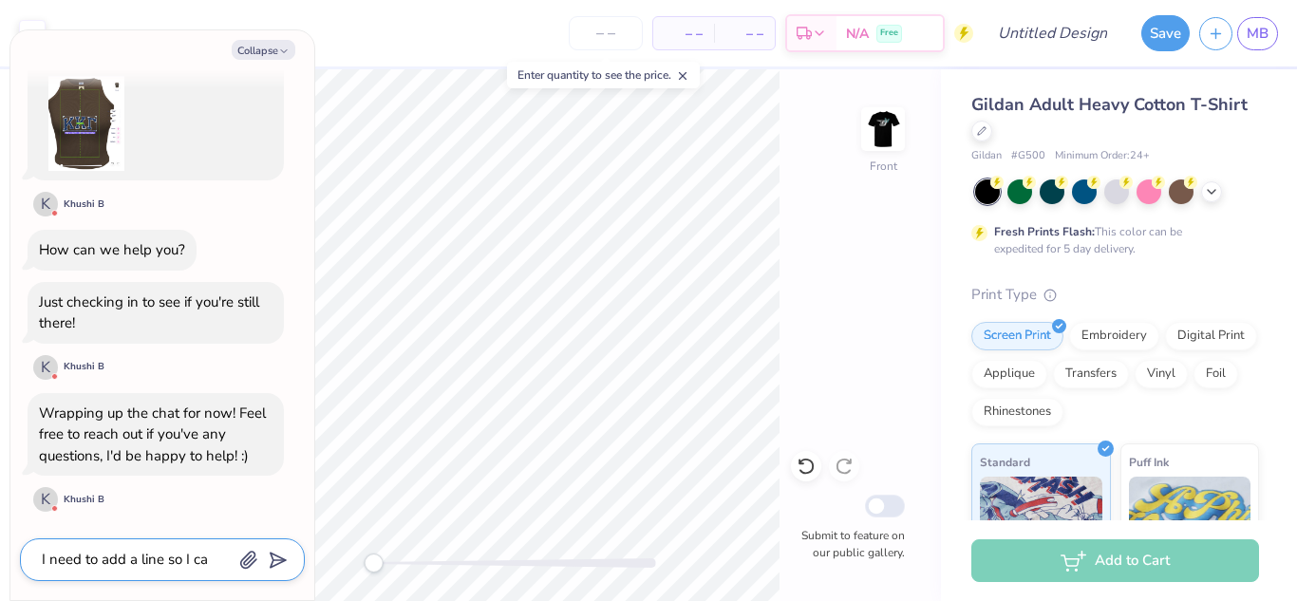
type textarea "I need to add a line so I can"
type textarea "x"
type textarea "I need to add a line so I can"
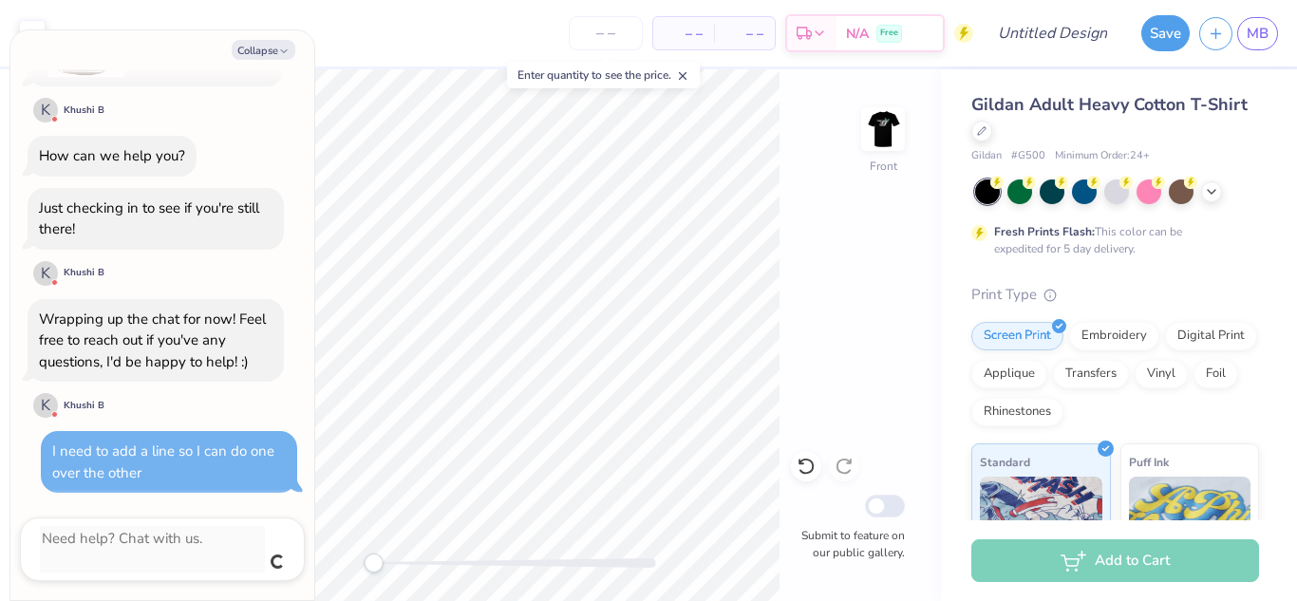
scroll to position [1545, 0]
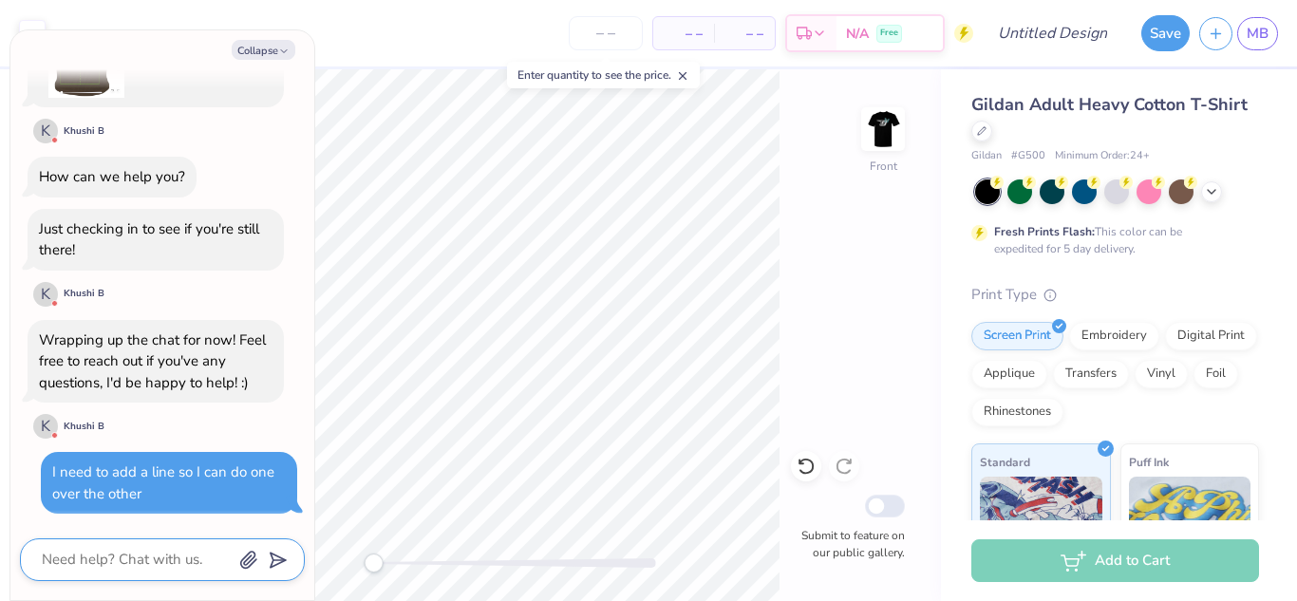
click at [130, 560] on textarea at bounding box center [136, 560] width 193 height 26
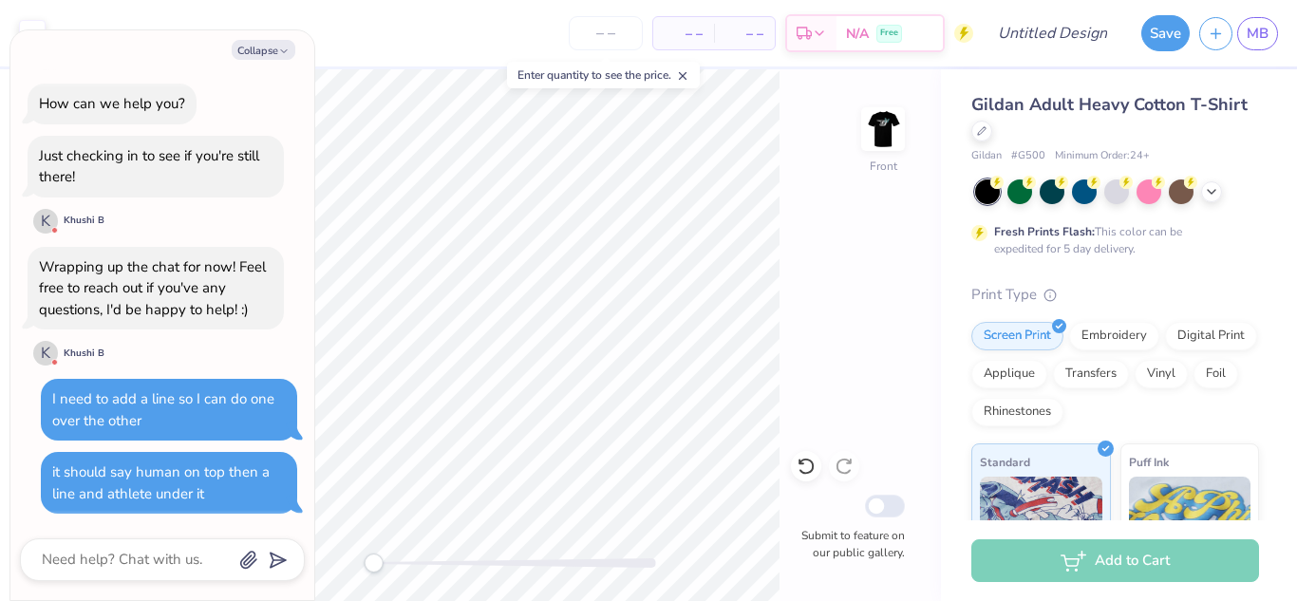
scroll to position [1618, 0]
click at [275, 47] on button "Collapse" at bounding box center [264, 50] width 64 height 20
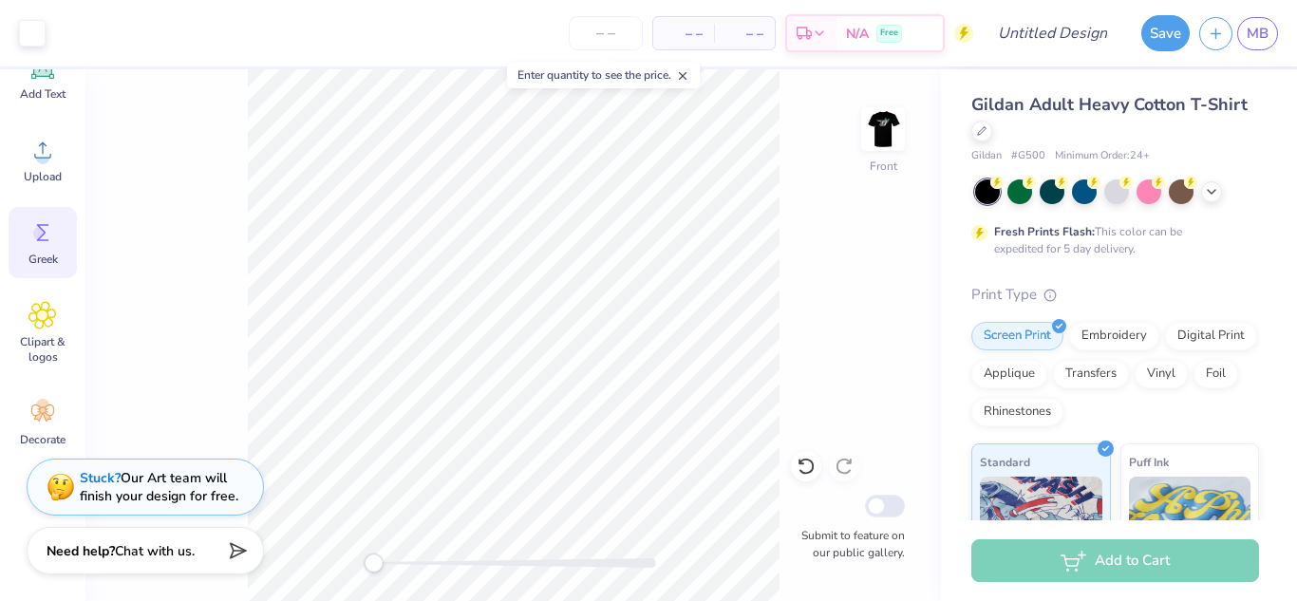
scroll to position [0, 0]
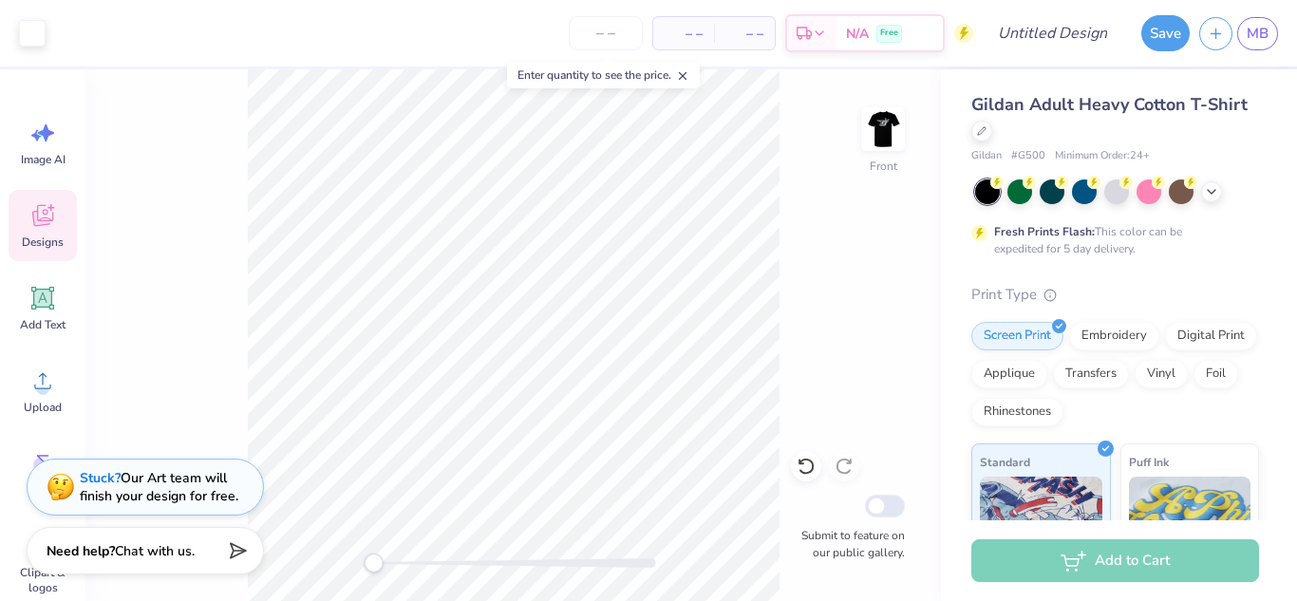
click at [44, 233] on div "Designs" at bounding box center [43, 225] width 68 height 71
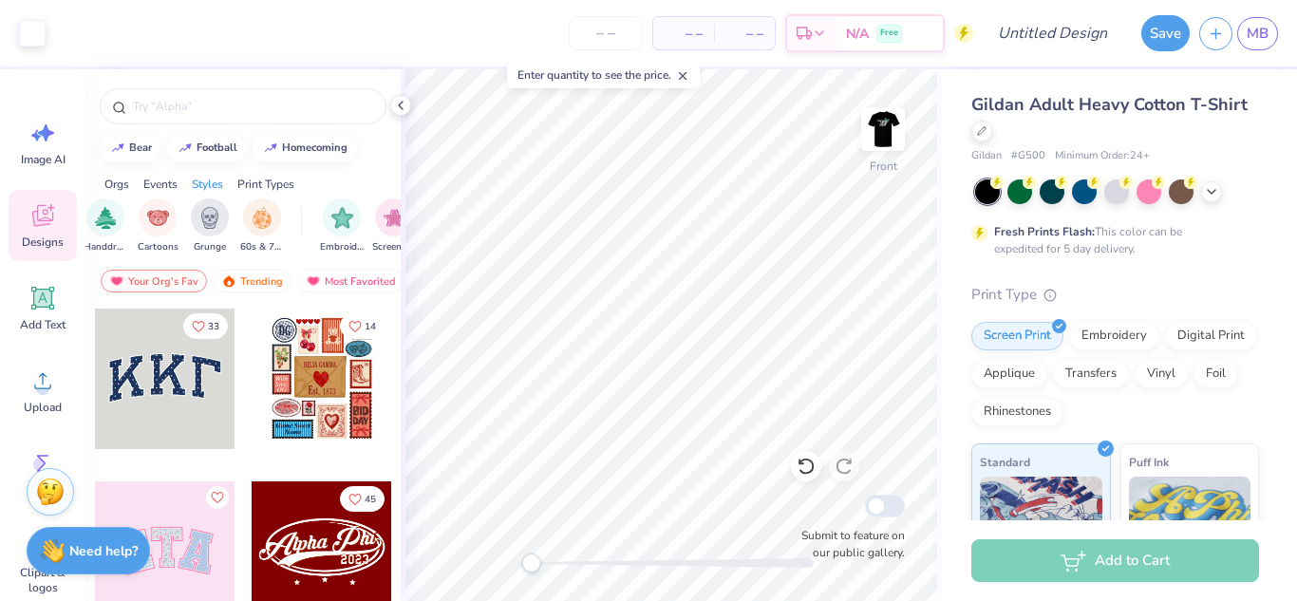
scroll to position [0, 1323]
click at [206, 104] on input "text" at bounding box center [252, 106] width 243 height 19
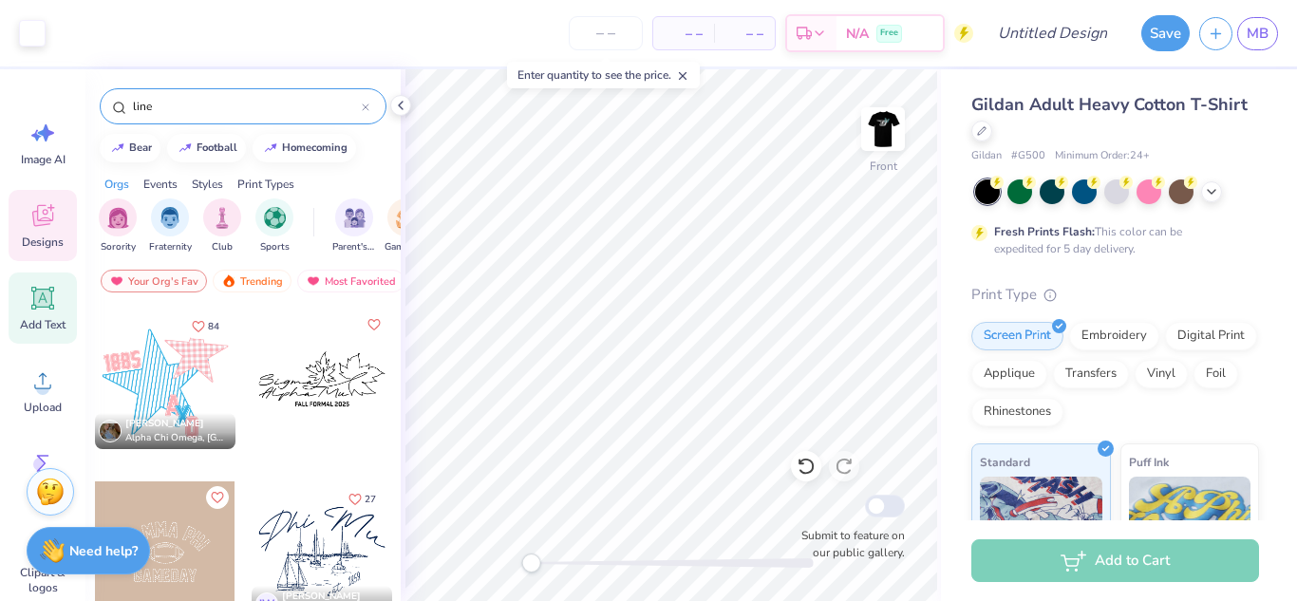
click at [48, 312] on icon at bounding box center [42, 298] width 28 height 28
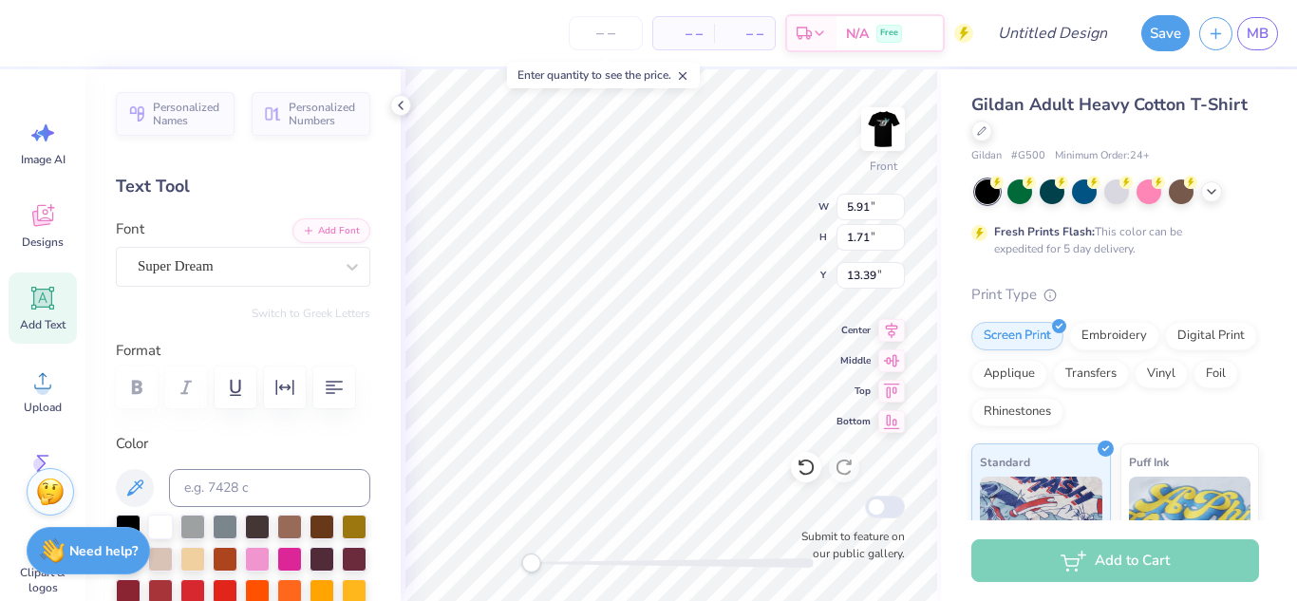
scroll to position [0, 2]
click at [354, 267] on icon at bounding box center [352, 267] width 11 height 7
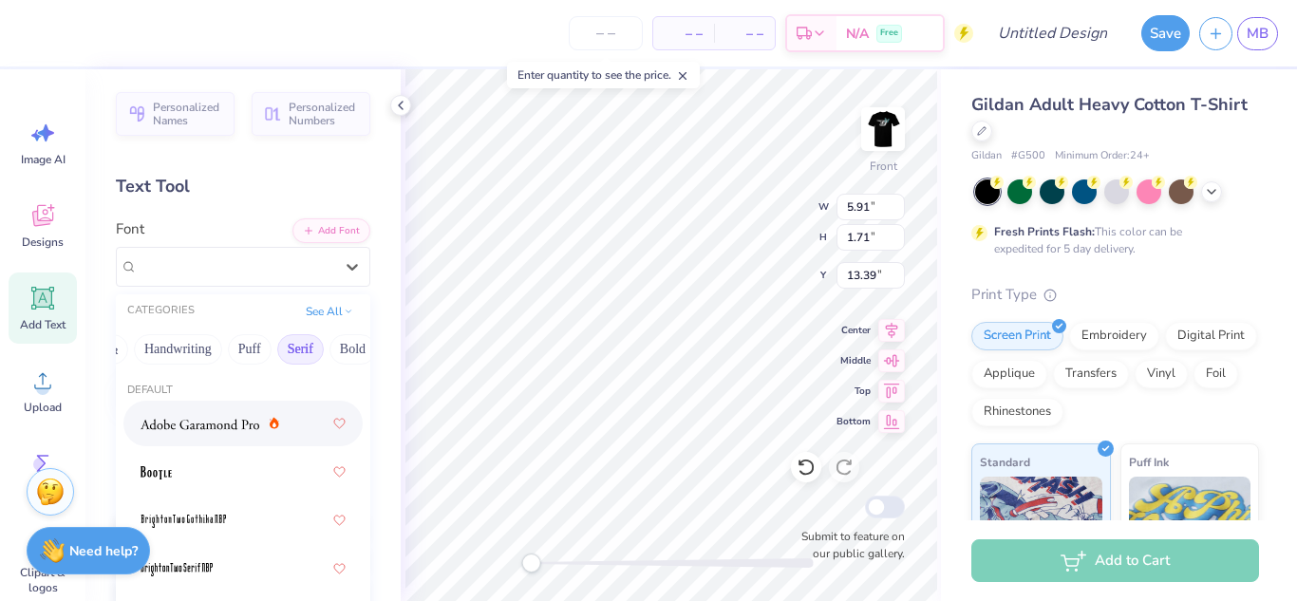
scroll to position [0, 0]
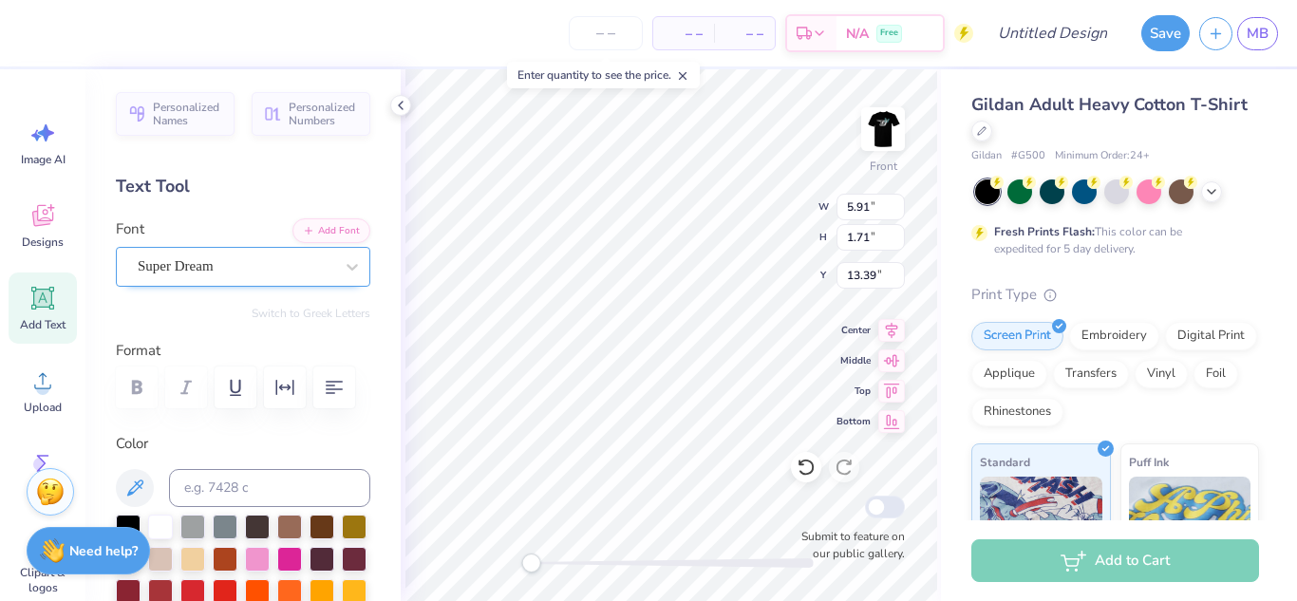
click at [231, 266] on div "Super Dream" at bounding box center [235, 266] width 199 height 29
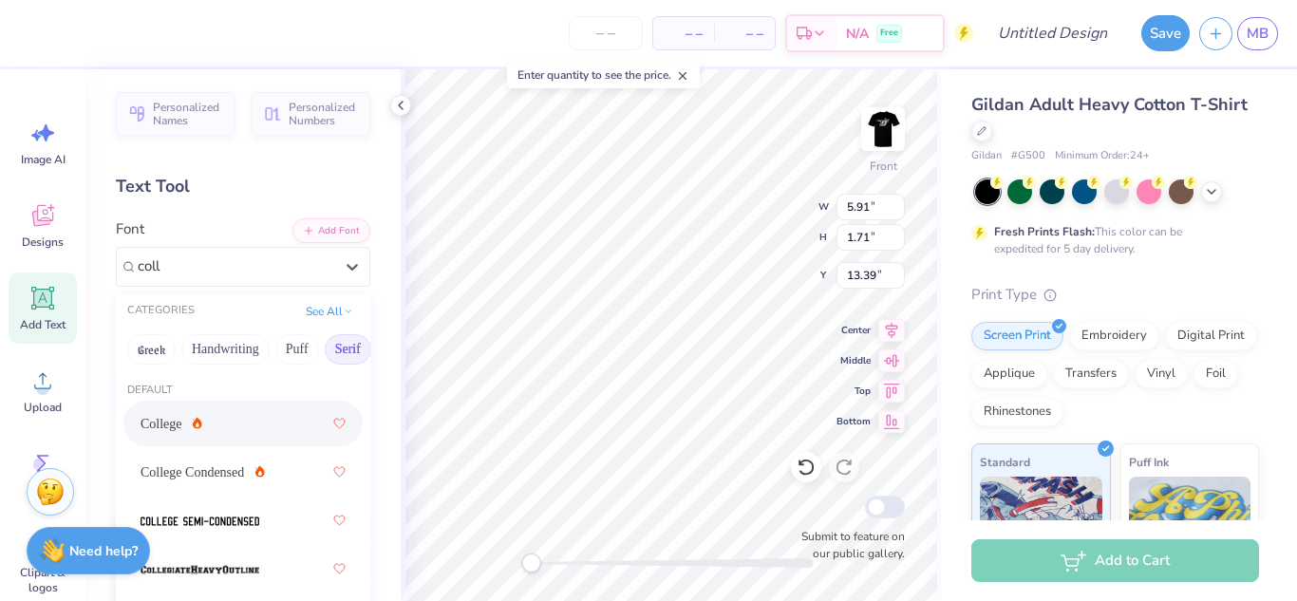
click at [197, 419] on icon at bounding box center [197, 423] width 9 height 12
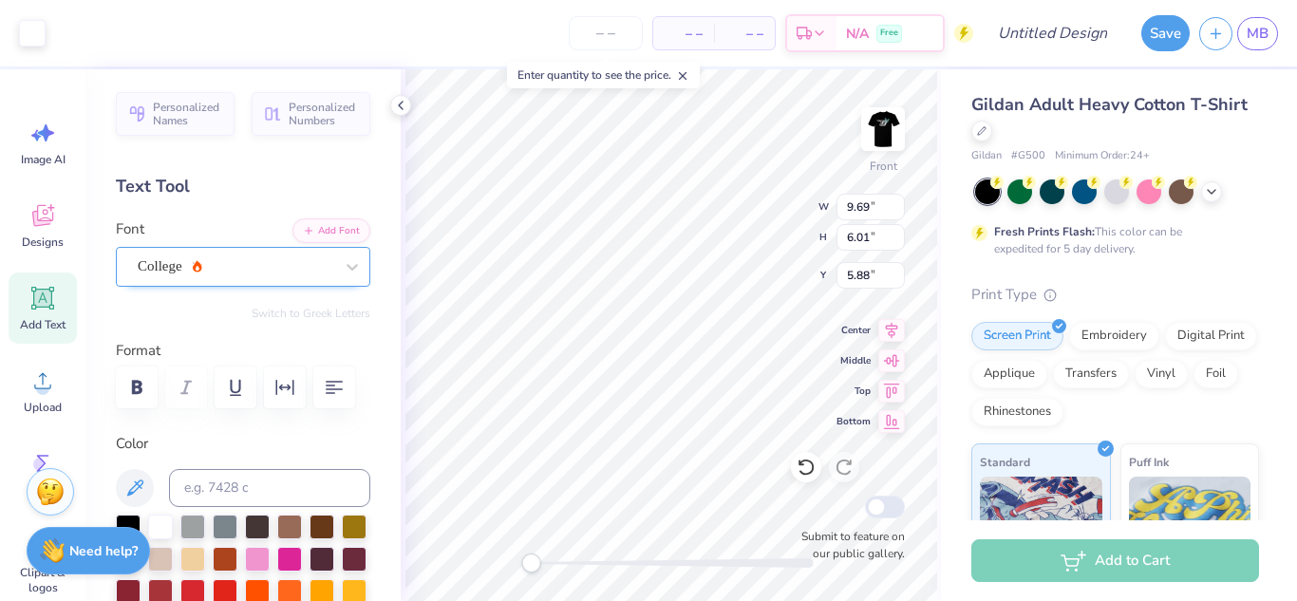
click at [306, 273] on div "College" at bounding box center [235, 266] width 199 height 29
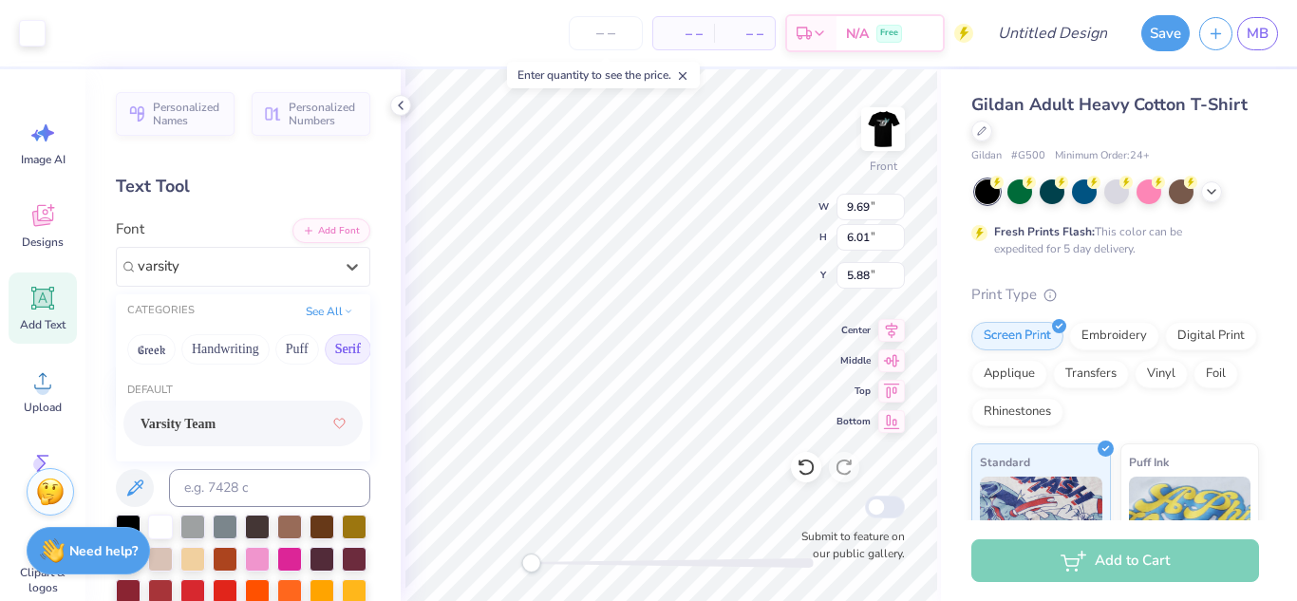
click at [217, 405] on div "Varsity Team" at bounding box center [242, 424] width 239 height 46
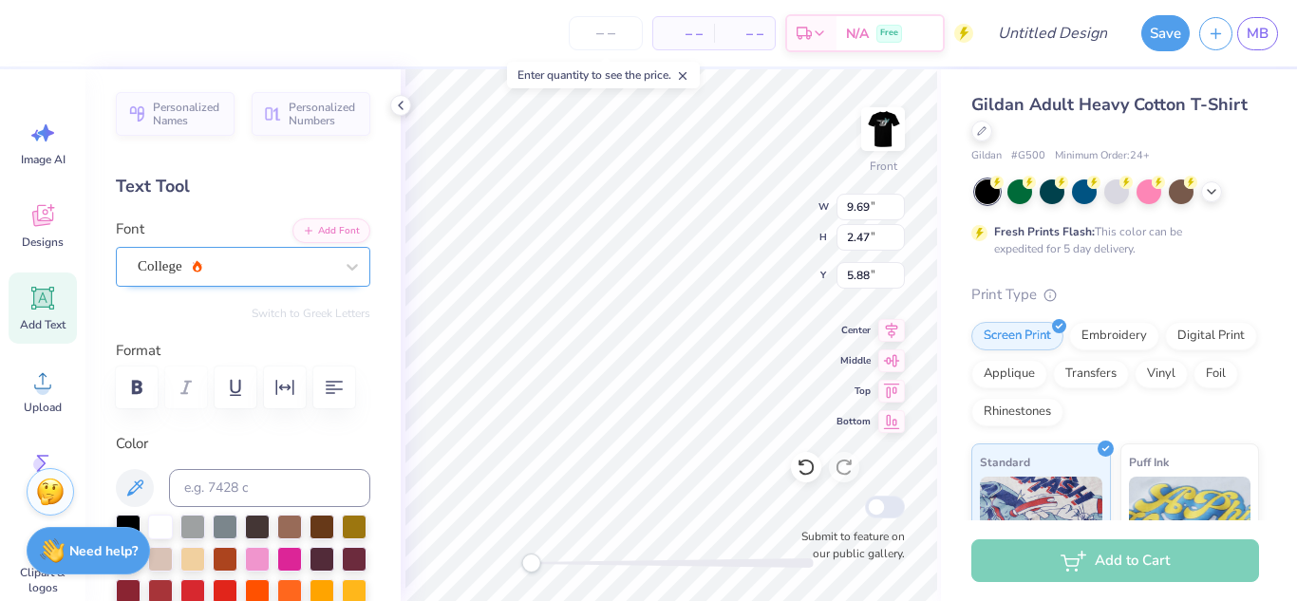
click at [322, 271] on div "College" at bounding box center [235, 266] width 199 height 29
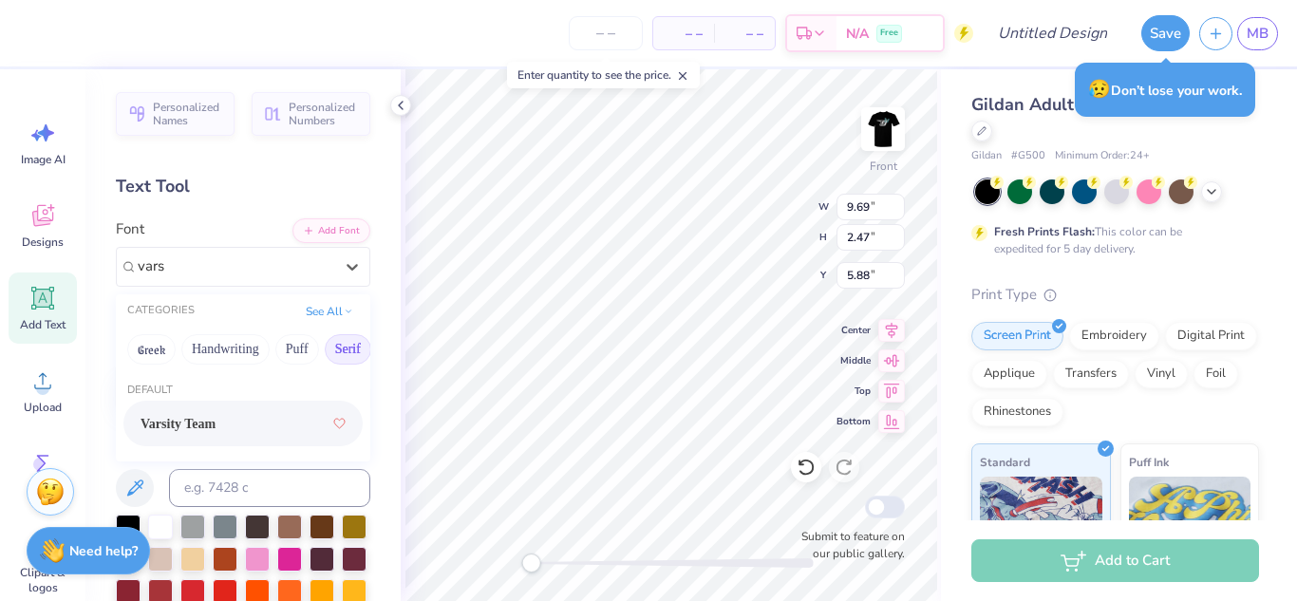
click at [216, 420] on span "Varsity Team" at bounding box center [178, 424] width 75 height 20
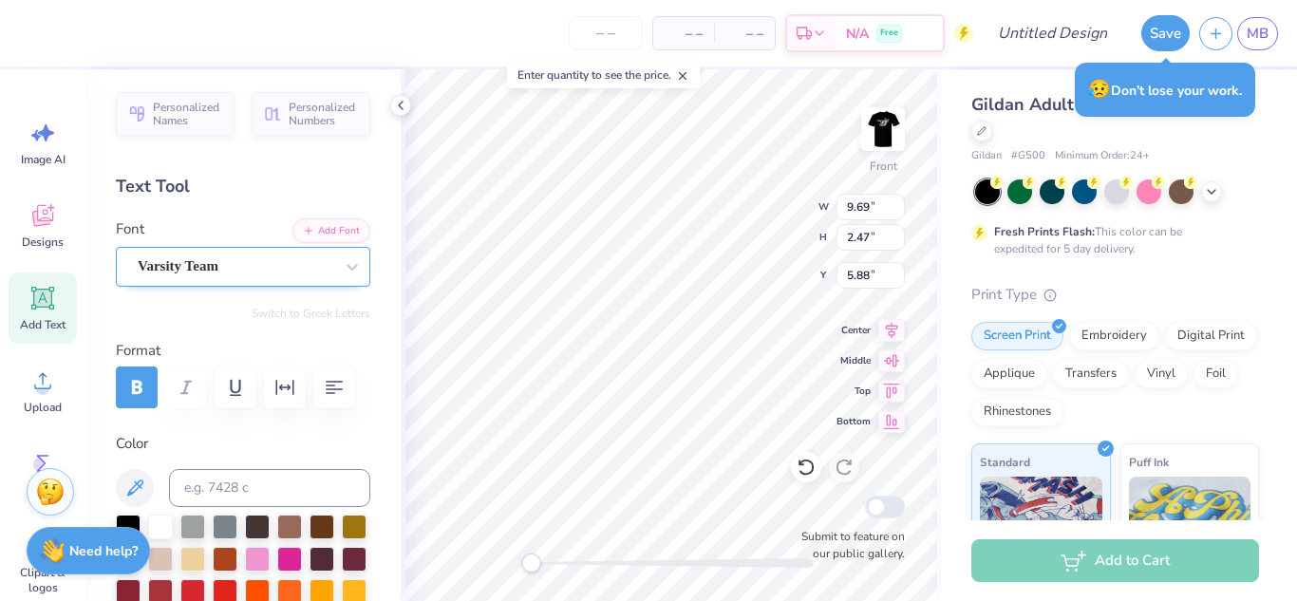
click at [249, 266] on div "Varsity Team" at bounding box center [235, 266] width 199 height 29
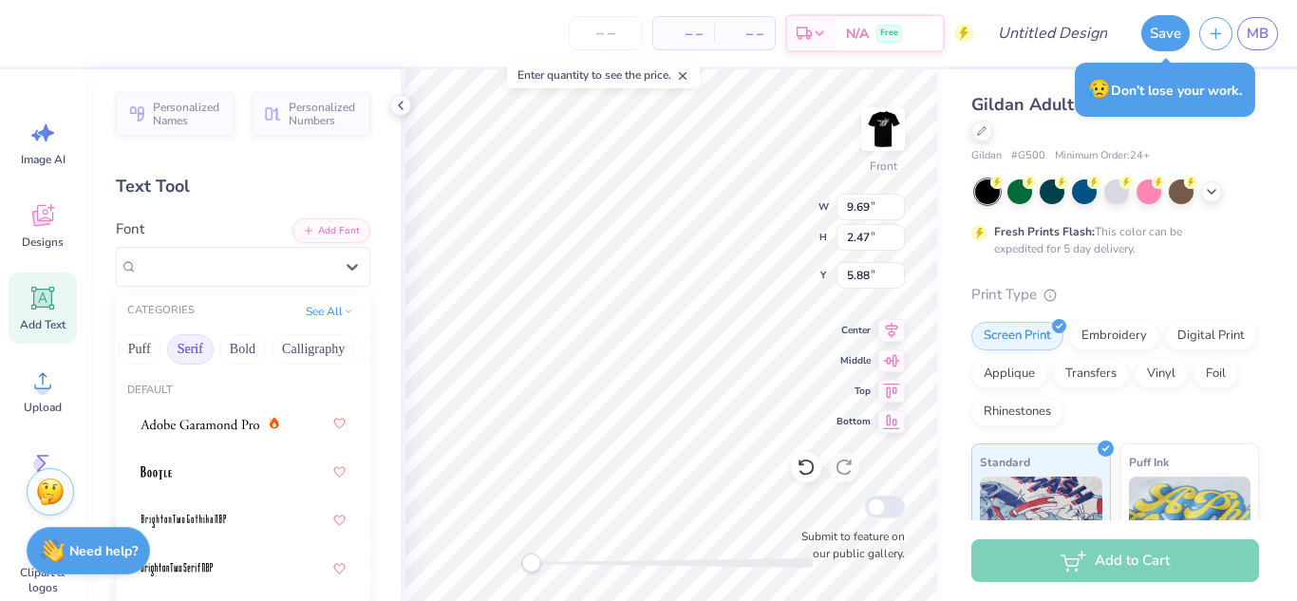
scroll to position [0, 151]
click at [266, 350] on button "Bold" at bounding box center [249, 349] width 47 height 30
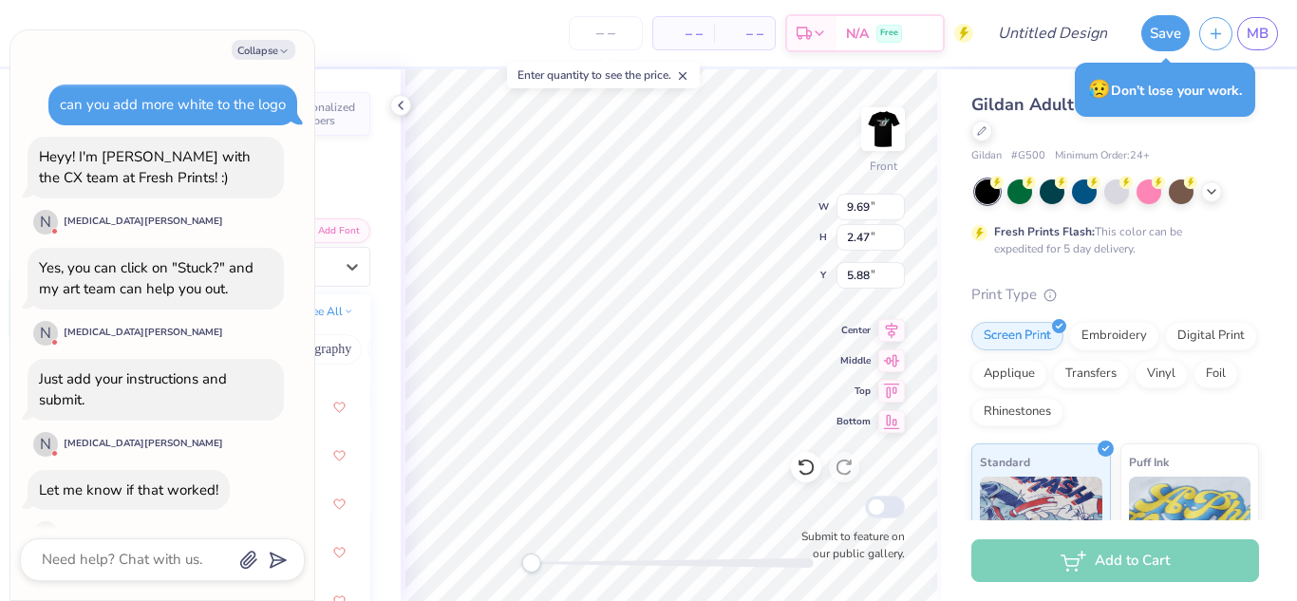
scroll to position [1794, 0]
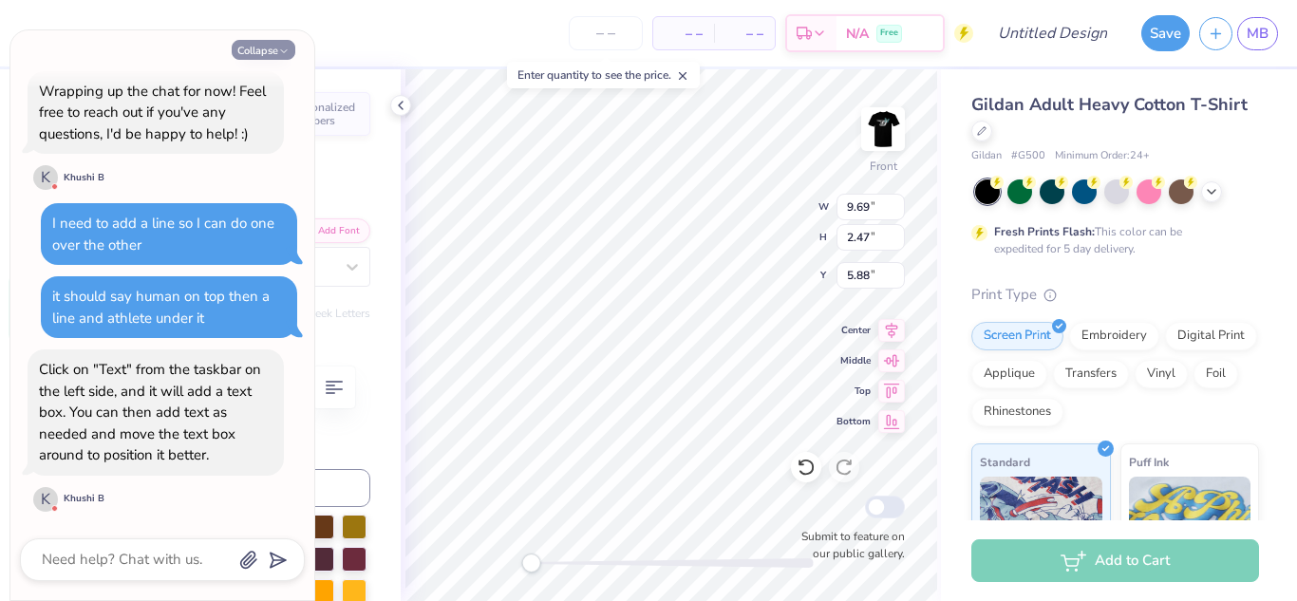
click at [283, 47] on icon "button" at bounding box center [283, 51] width 11 height 11
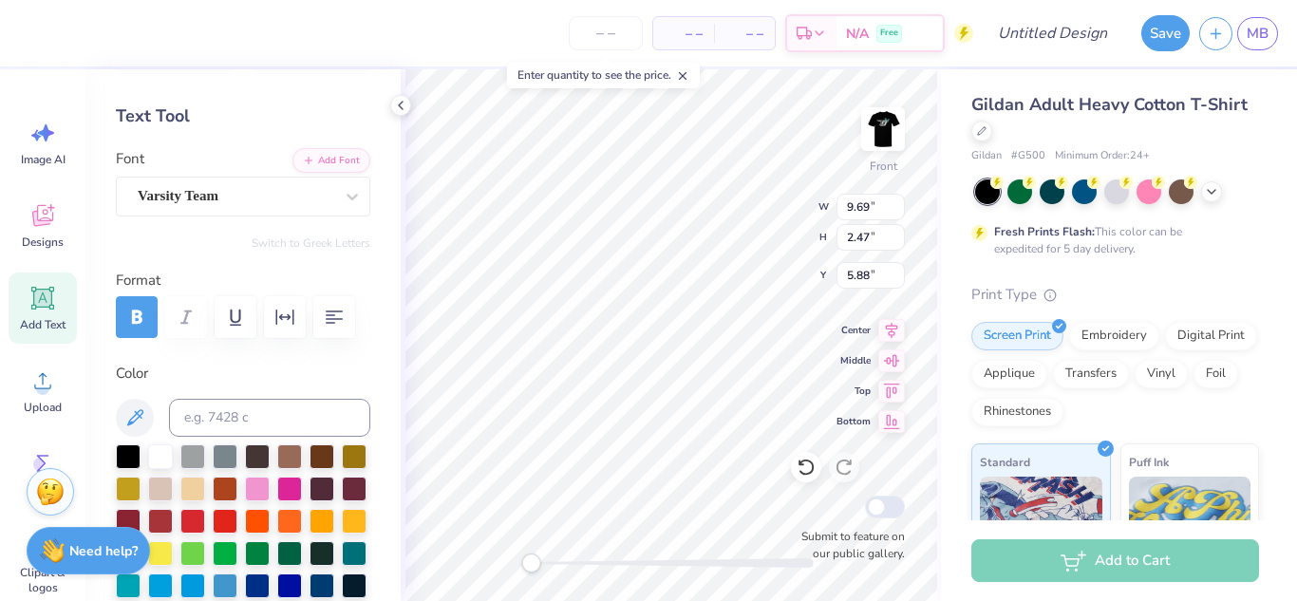
scroll to position [55, 0]
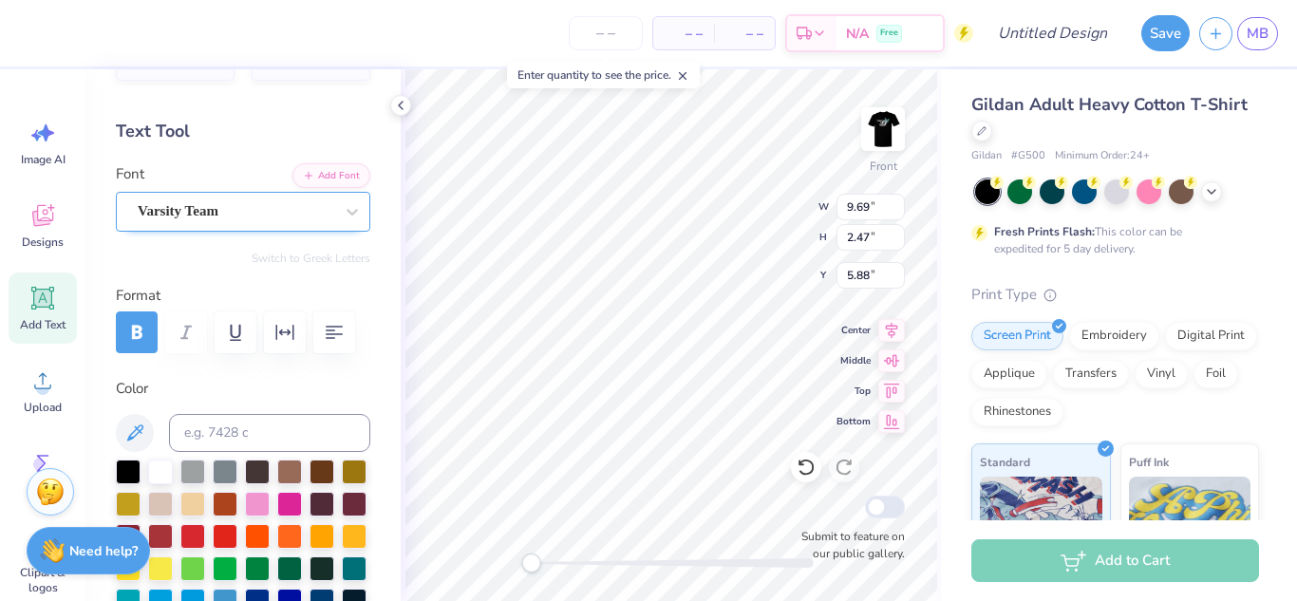
click at [325, 209] on div "Varsity Team" at bounding box center [235, 211] width 199 height 29
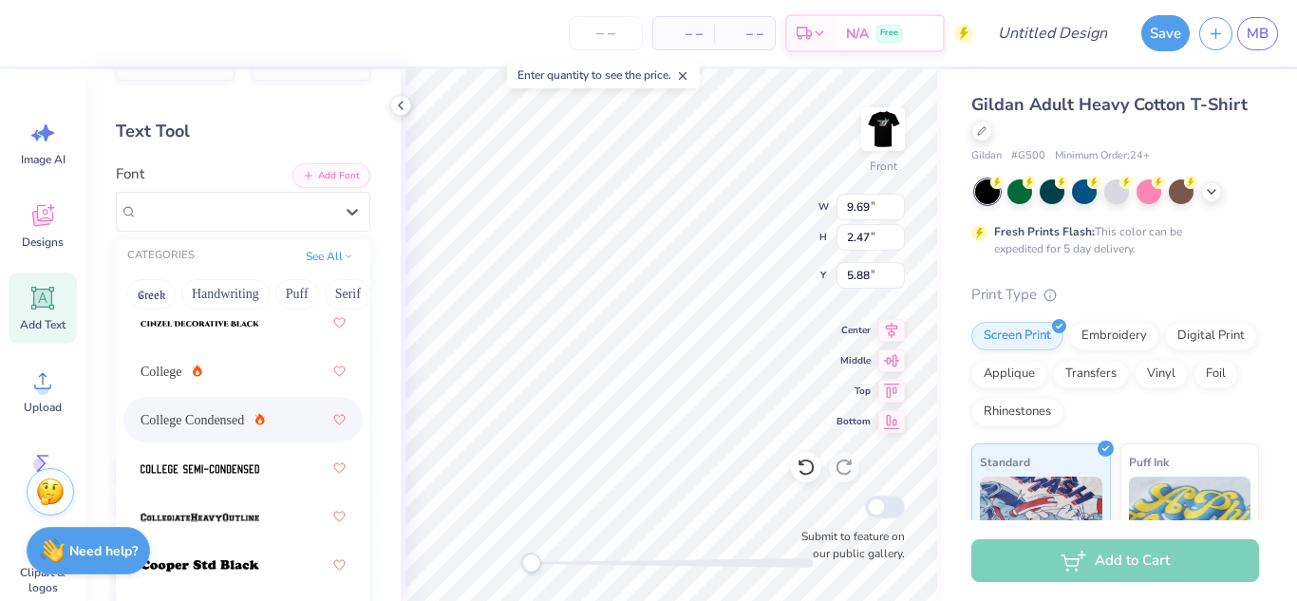
scroll to position [240, 0]
click at [279, 418] on div "College Condensed" at bounding box center [243, 419] width 205 height 34
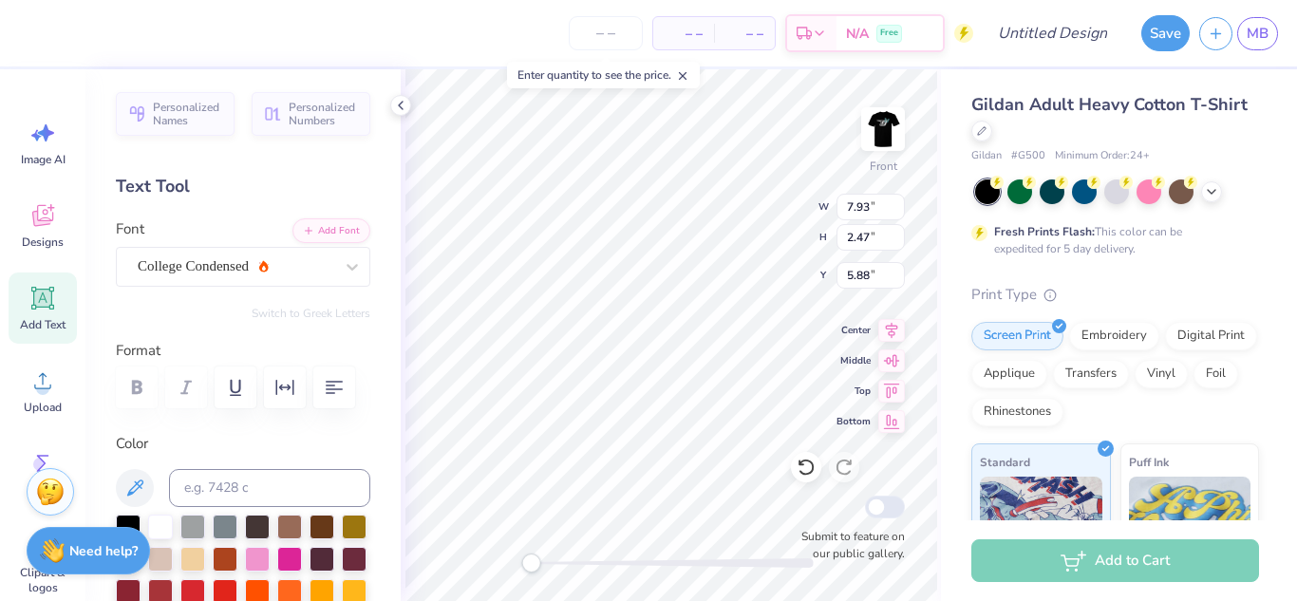
scroll to position [1, 1]
click at [890, 331] on icon at bounding box center [892, 327] width 27 height 23
click at [884, 336] on icon at bounding box center [892, 327] width 27 height 23
click at [885, 393] on icon at bounding box center [892, 388] width 27 height 23
click at [892, 419] on icon at bounding box center [892, 418] width 27 height 23
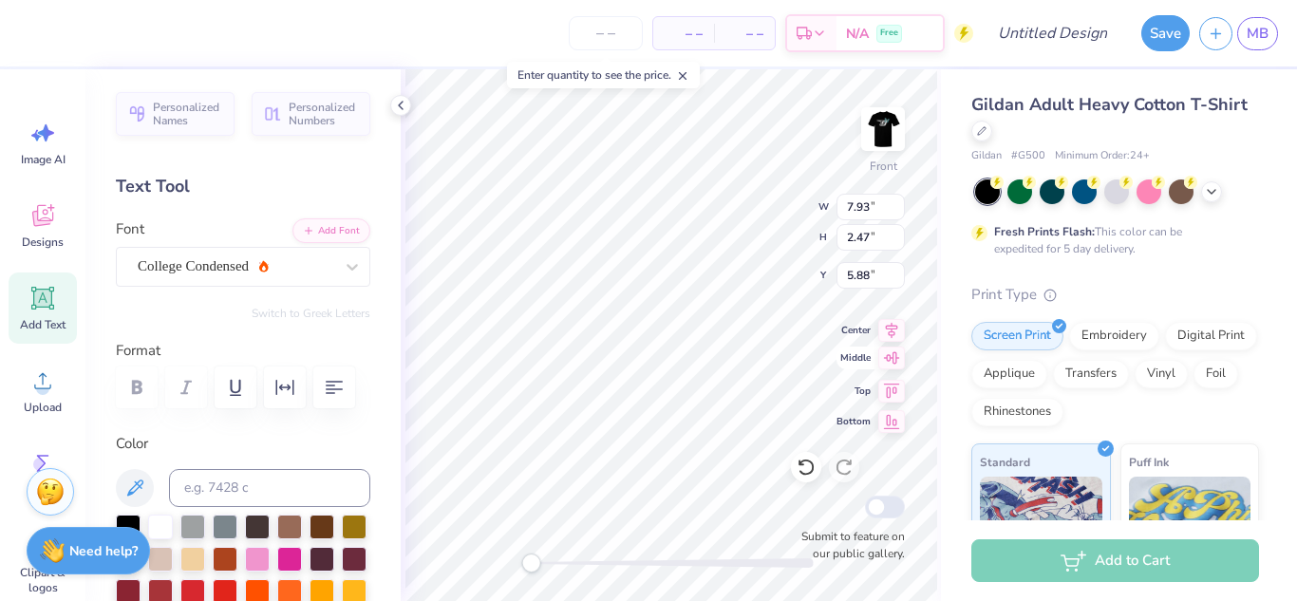
click at [890, 353] on icon at bounding box center [892, 358] width 27 height 23
click at [886, 330] on icon at bounding box center [892, 327] width 27 height 23
click at [330, 387] on icon "button" at bounding box center [334, 387] width 23 height 23
click at [309, 269] on div "College Condensed" at bounding box center [235, 266] width 199 height 29
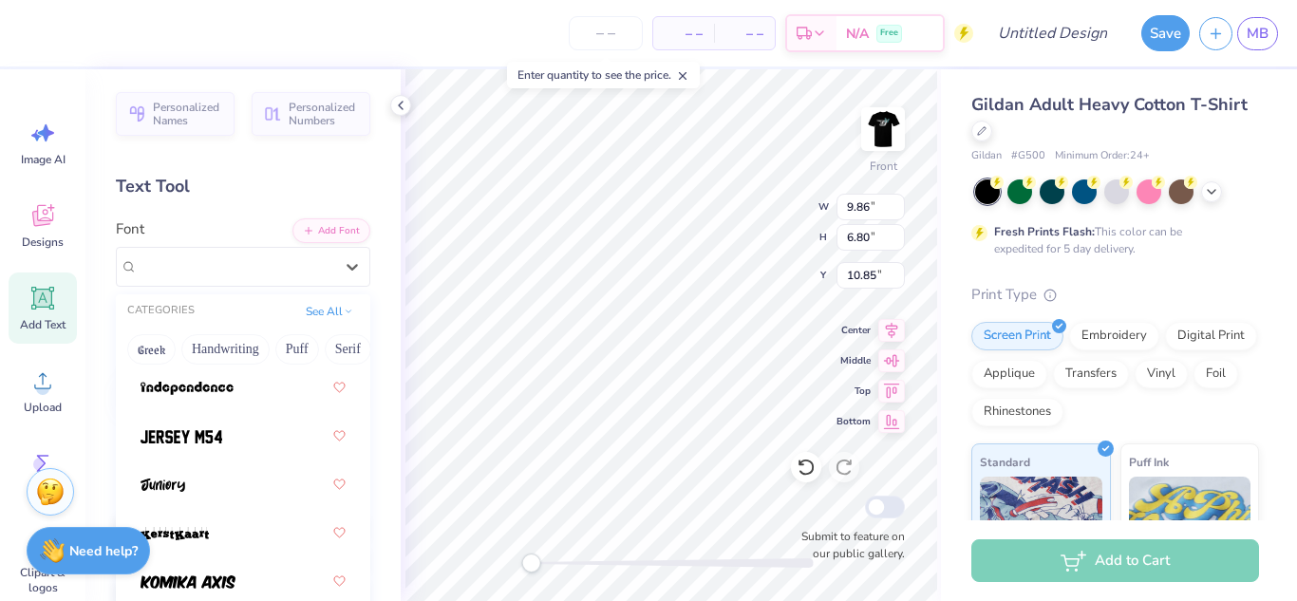
scroll to position [1491, 0]
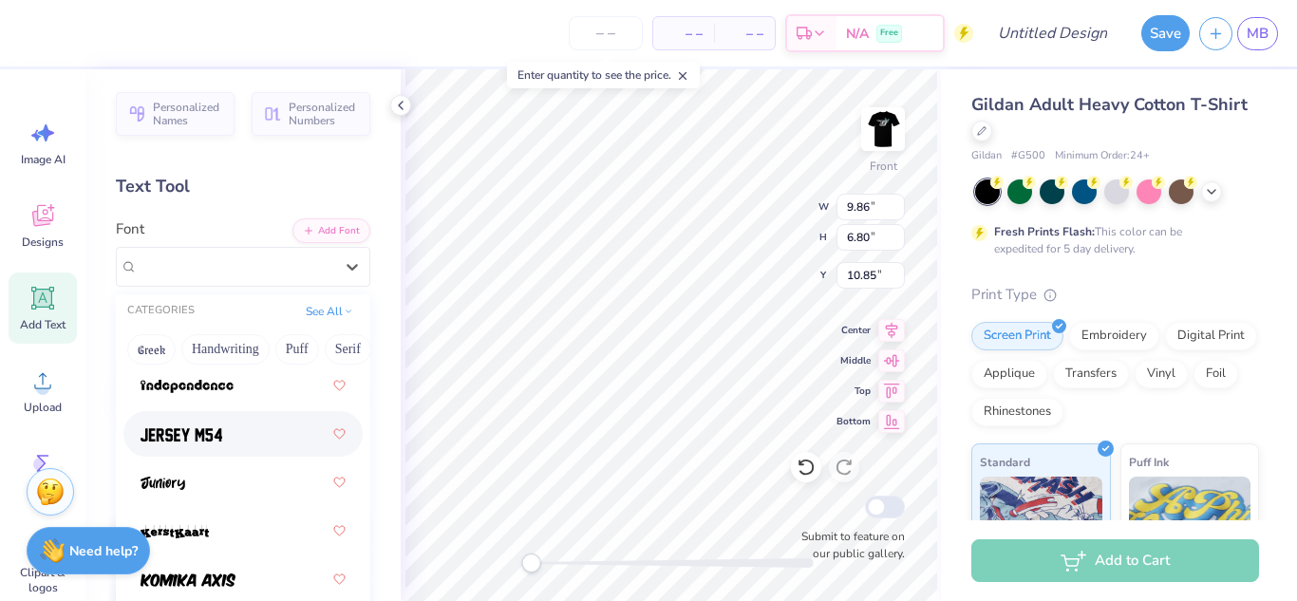
click at [227, 444] on div at bounding box center [243, 434] width 205 height 34
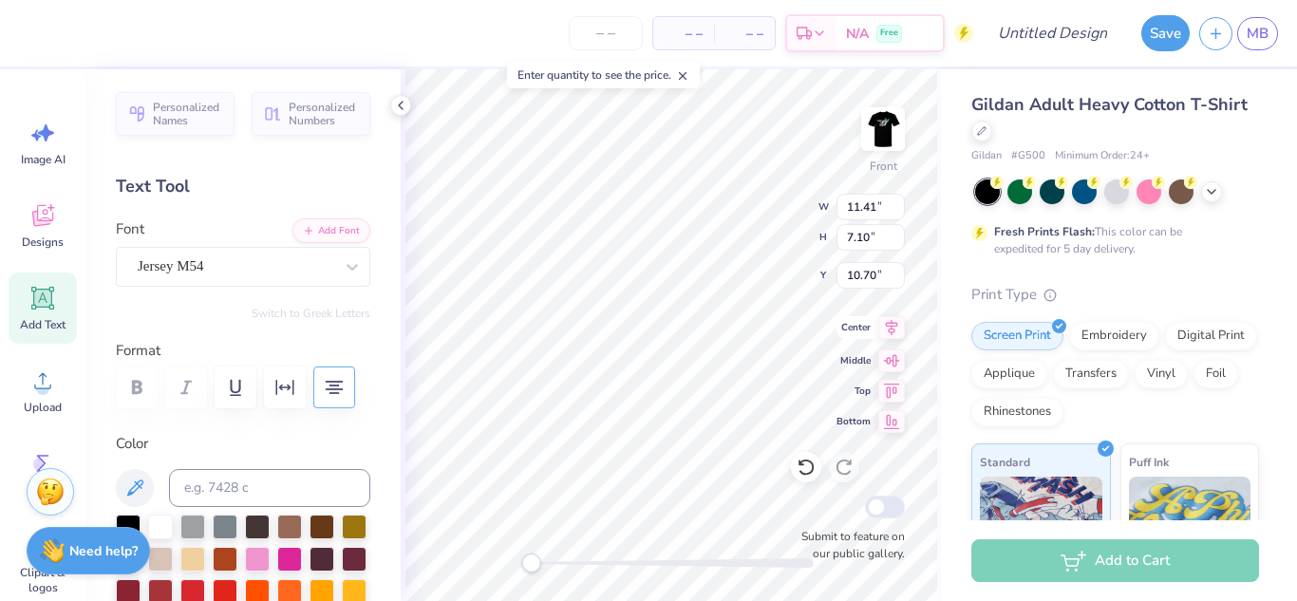
click at [888, 328] on icon at bounding box center [892, 327] width 27 height 23
click at [668, 87] on body "– – Per Item – – Total Est. Delivery N/A Free Design Title Save MB Image AI Des…" at bounding box center [648, 300] width 1297 height 601
click at [668, 87] on div "Enter quantity to see the price." at bounding box center [603, 75] width 193 height 27
click at [55, 308] on icon at bounding box center [42, 298] width 28 height 28
click at [3, 315] on div "Image AI Designs Add Text Upload Greek Clipart & logos Decorate" at bounding box center [42, 335] width 85 height 532
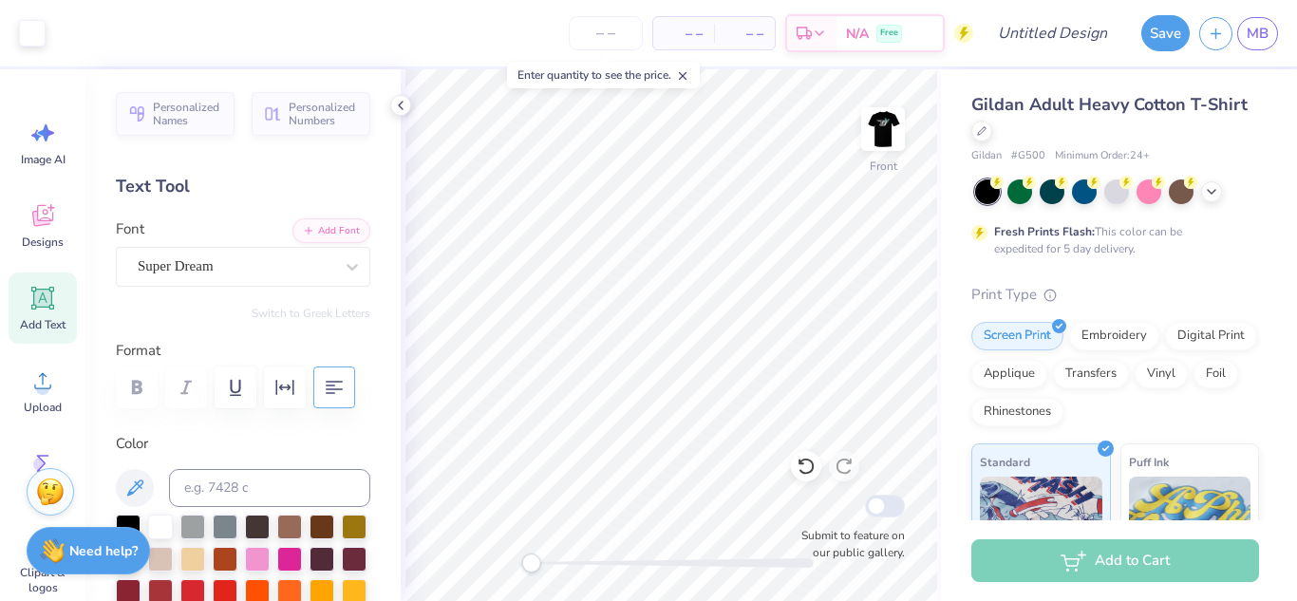
click at [46, 296] on icon at bounding box center [43, 299] width 18 height 18
click at [285, 255] on div "Super Dream" at bounding box center [235, 266] width 199 height 29
click at [809, 469] on icon at bounding box center [806, 467] width 19 height 19
click at [802, 469] on icon at bounding box center [806, 467] width 19 height 19
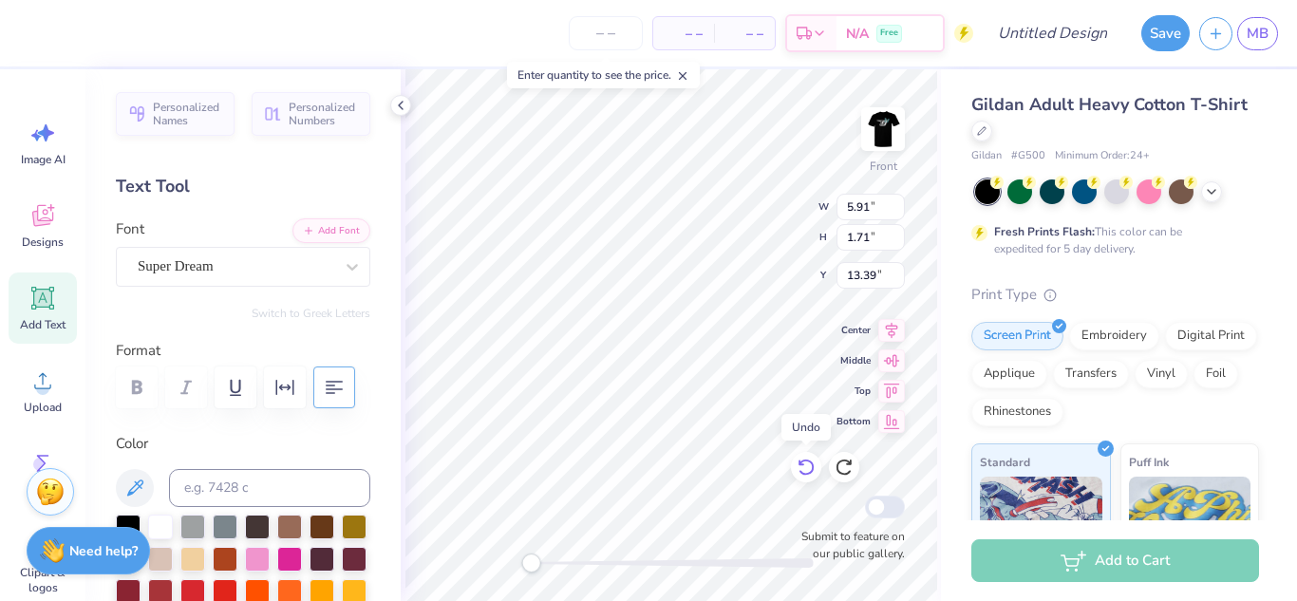
click at [802, 469] on icon at bounding box center [806, 467] width 19 height 19
click at [802, 469] on div at bounding box center [806, 467] width 30 height 30
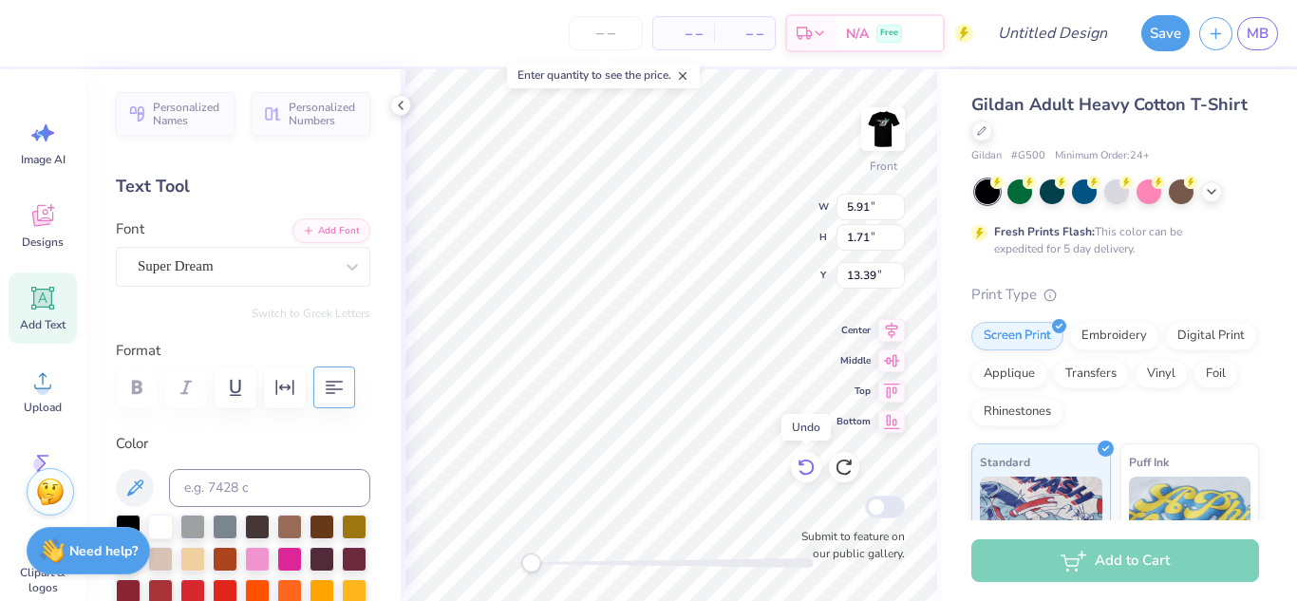
click at [802, 469] on div at bounding box center [806, 467] width 30 height 30
click at [54, 287] on icon at bounding box center [42, 298] width 28 height 28
click at [258, 279] on div "Super Dream" at bounding box center [235, 266] width 199 height 29
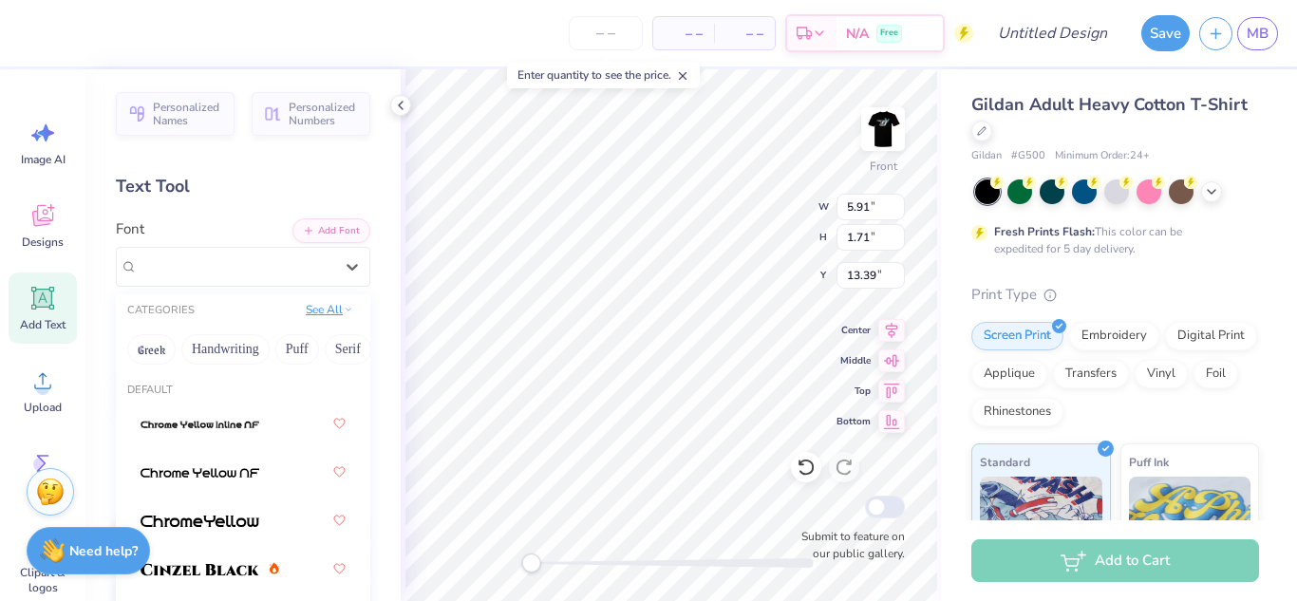
click at [321, 313] on button "See All" at bounding box center [329, 309] width 59 height 19
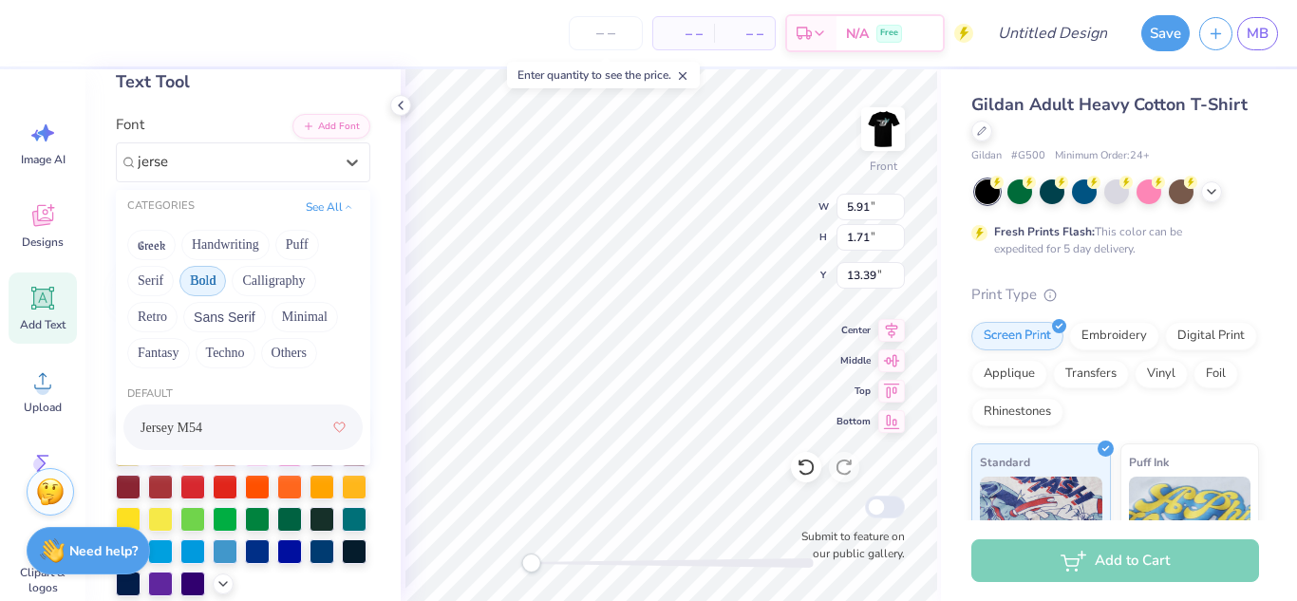
scroll to position [106, 0]
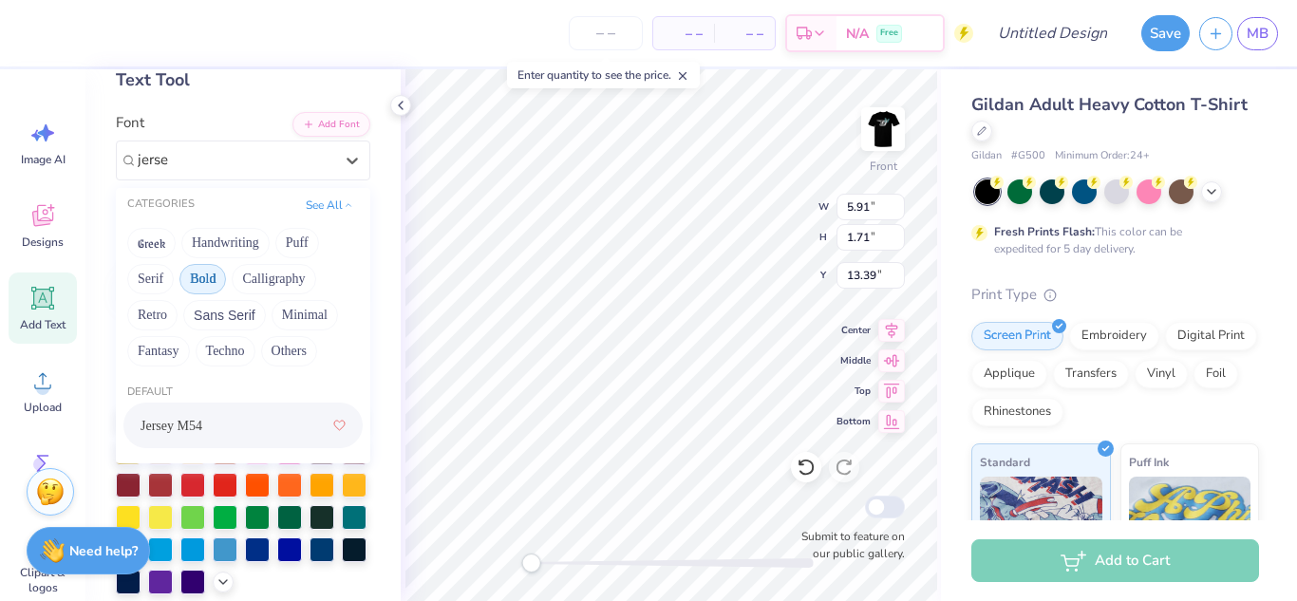
click at [220, 420] on div "Jersey M54" at bounding box center [243, 425] width 205 height 34
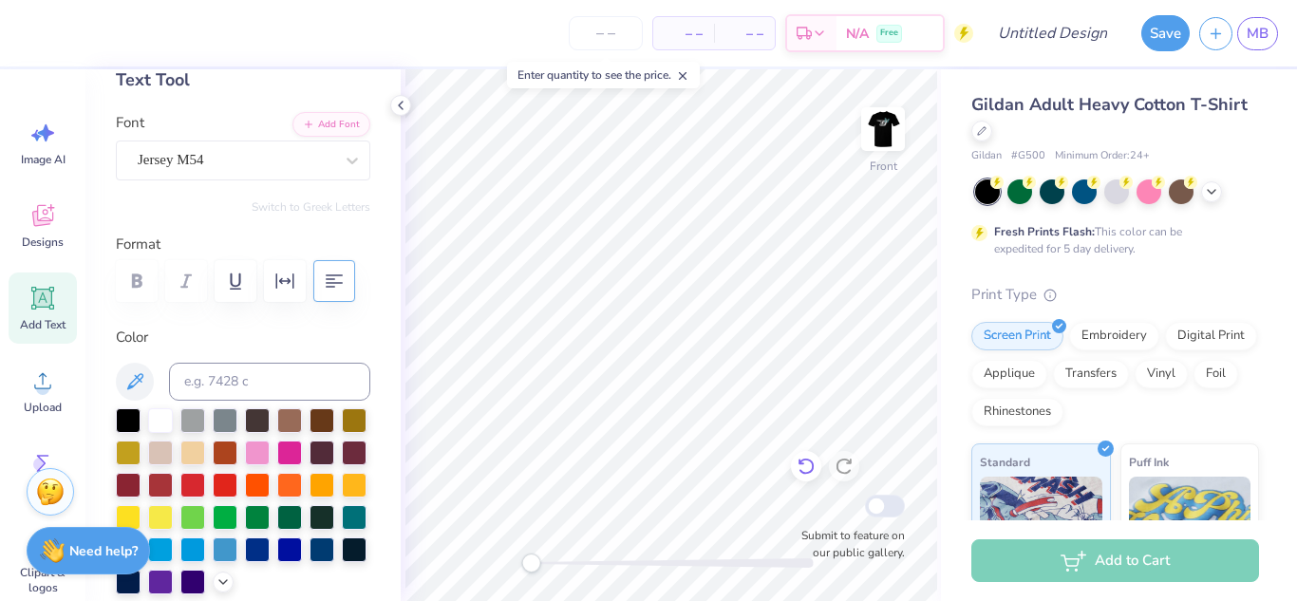
click at [803, 463] on icon at bounding box center [806, 466] width 19 height 19
click at [325, 285] on icon "button" at bounding box center [334, 281] width 23 height 23
click at [797, 460] on div "Front Submit to feature on our public gallery." at bounding box center [671, 335] width 540 height 532
click at [28, 317] on span "Add Text" at bounding box center [43, 324] width 46 height 15
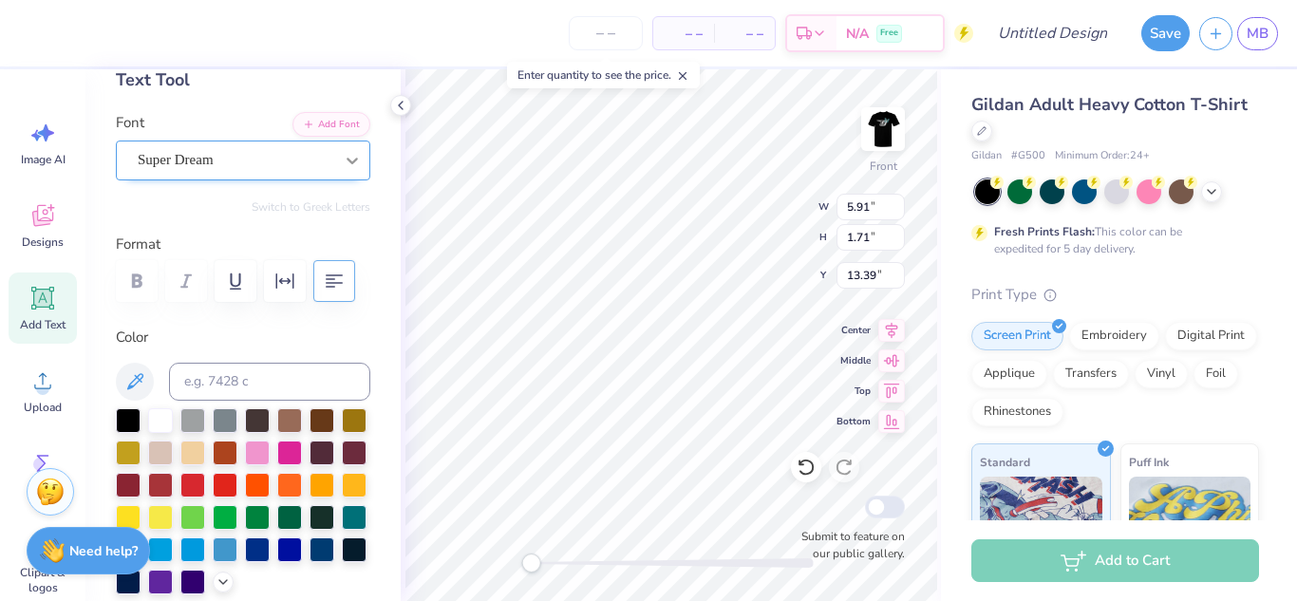
click at [365, 168] on div at bounding box center [352, 160] width 34 height 34
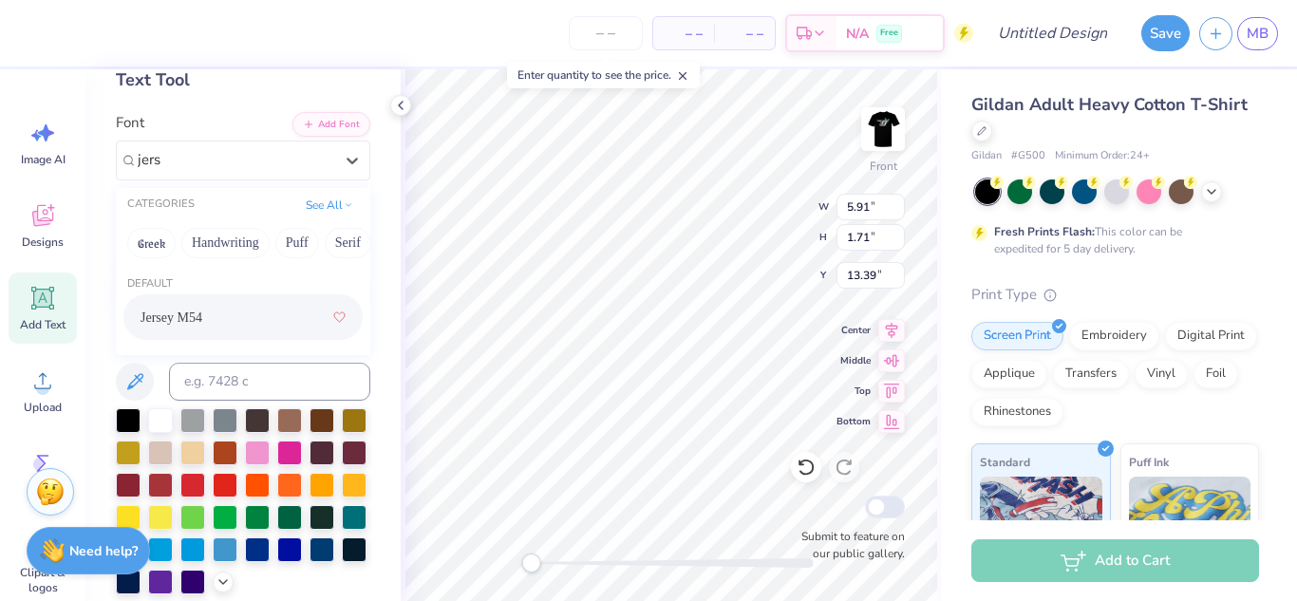
click at [204, 321] on div "Jersey M54" at bounding box center [243, 317] width 205 height 34
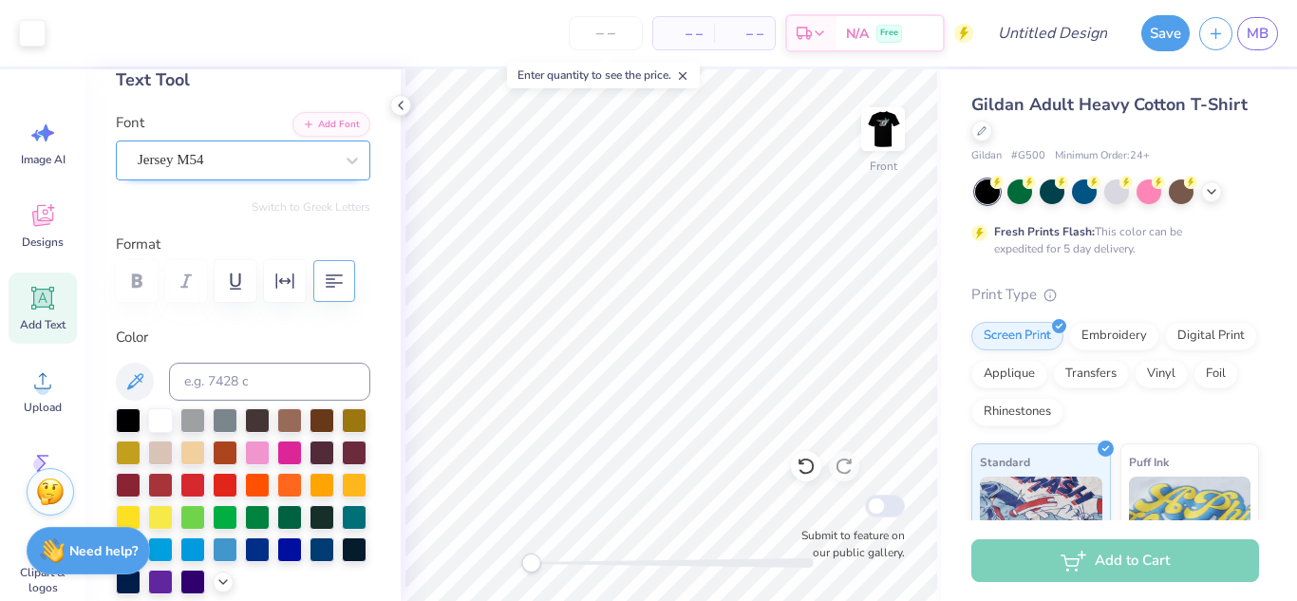
click at [223, 164] on div "Jersey M54" at bounding box center [235, 159] width 199 height 29
click at [16, 299] on div "Add Text" at bounding box center [43, 308] width 68 height 71
click at [340, 160] on div at bounding box center [352, 160] width 34 height 34
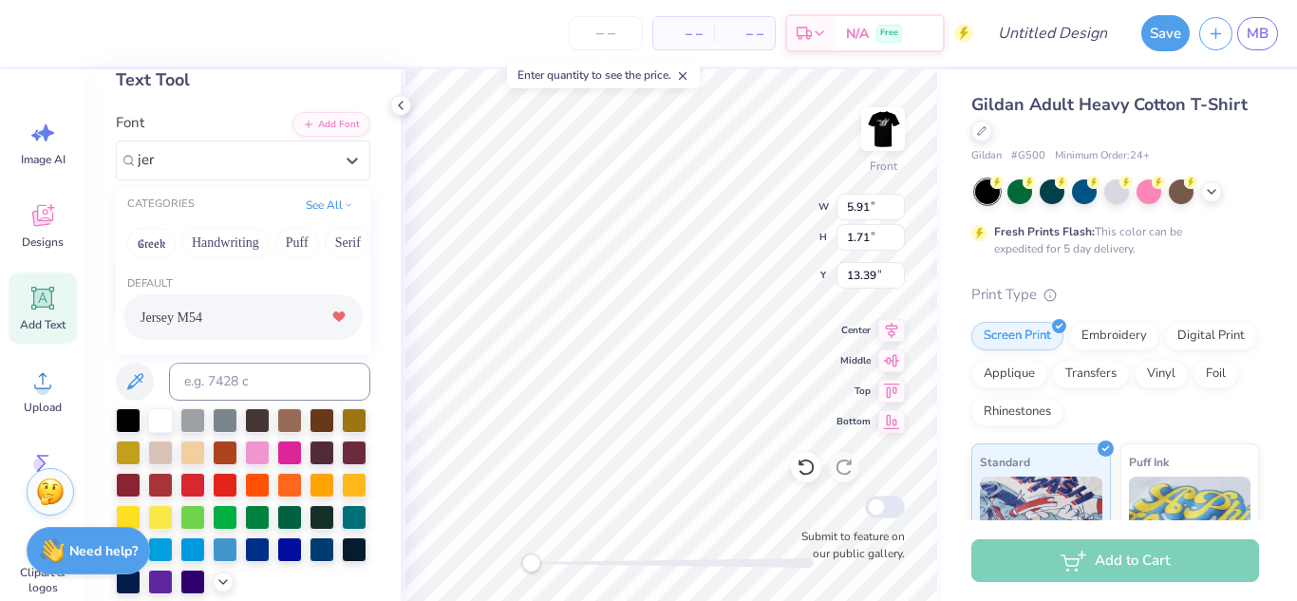
click at [342, 315] on icon at bounding box center [338, 316] width 11 height 9
click at [303, 320] on div "Jersey M54" at bounding box center [243, 317] width 205 height 34
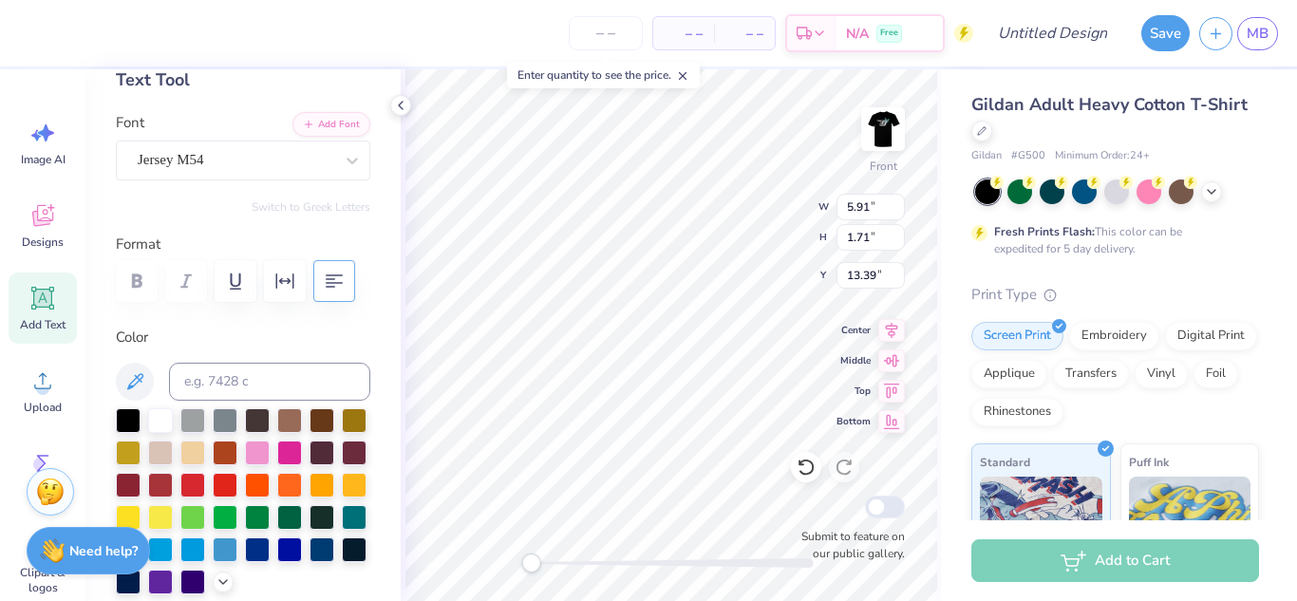
click at [687, 82] on icon at bounding box center [682, 75] width 13 height 13
click at [398, 105] on icon at bounding box center [400, 105] width 15 height 15
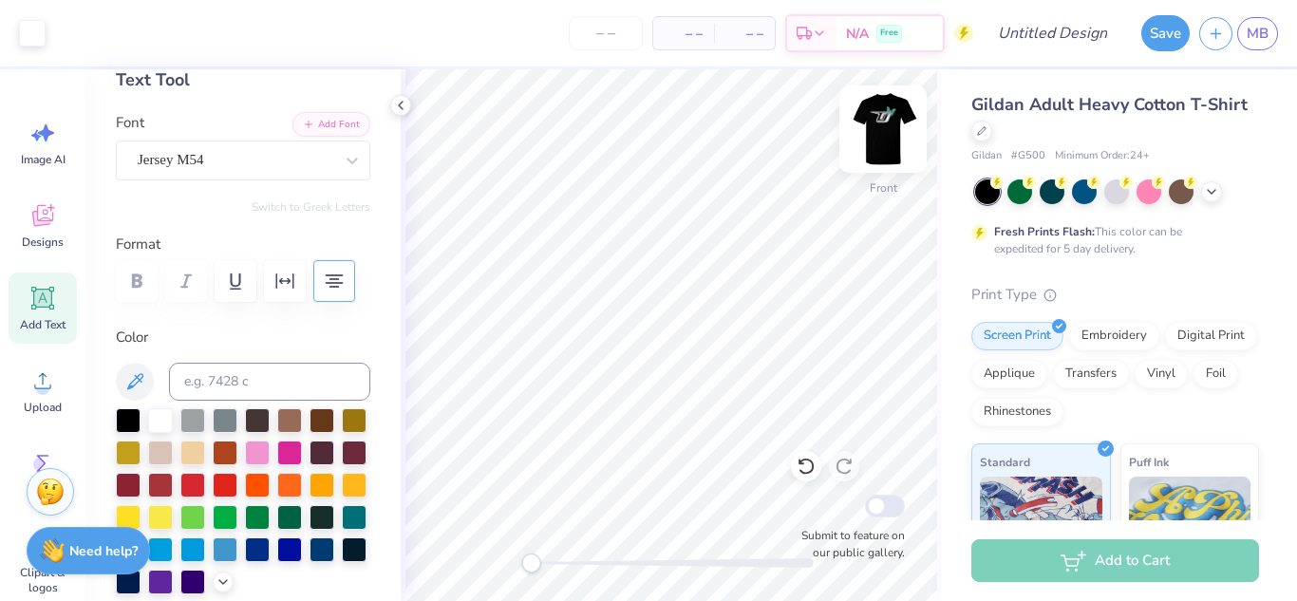
click at [878, 127] on img at bounding box center [883, 129] width 76 height 76
click at [807, 466] on icon at bounding box center [806, 466] width 19 height 19
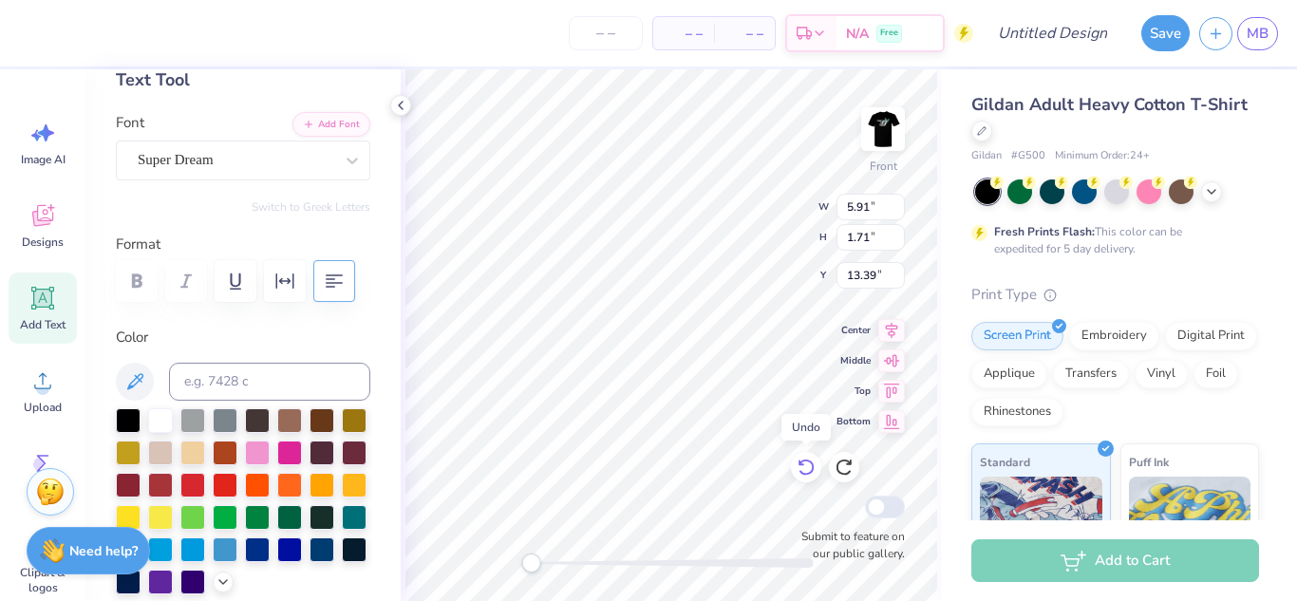
click at [807, 466] on icon at bounding box center [806, 467] width 19 height 19
click at [807, 466] on icon at bounding box center [806, 466] width 19 height 19
click at [807, 466] on icon at bounding box center [806, 467] width 19 height 19
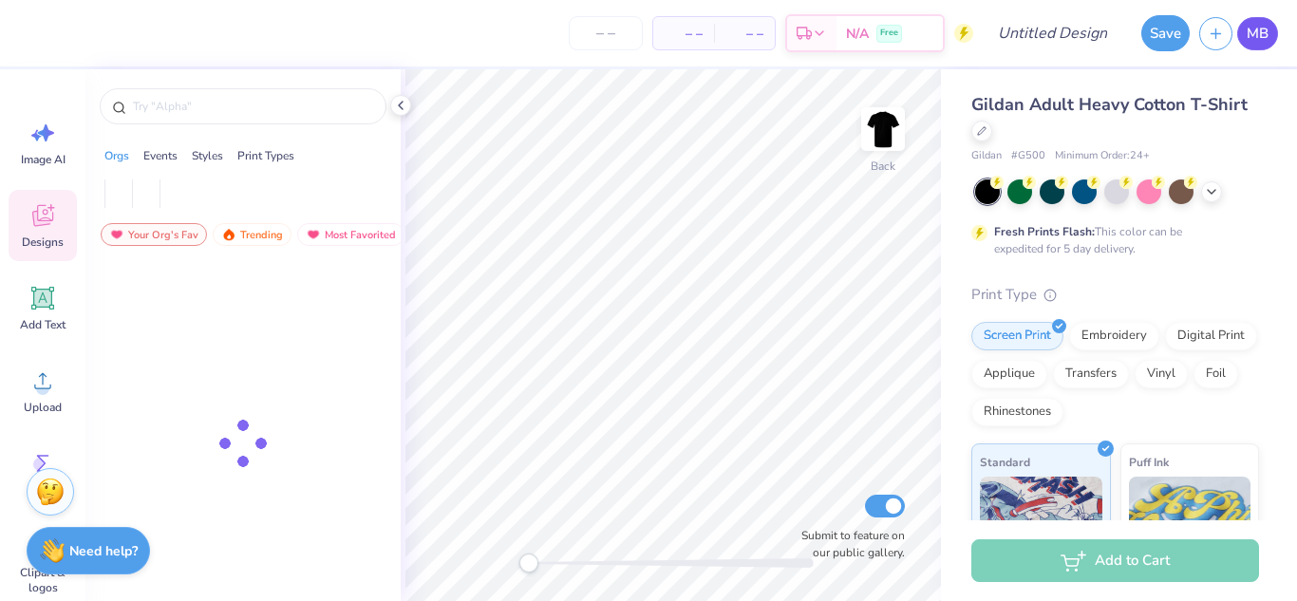
click at [1261, 33] on span "MB" at bounding box center [1258, 34] width 22 height 22
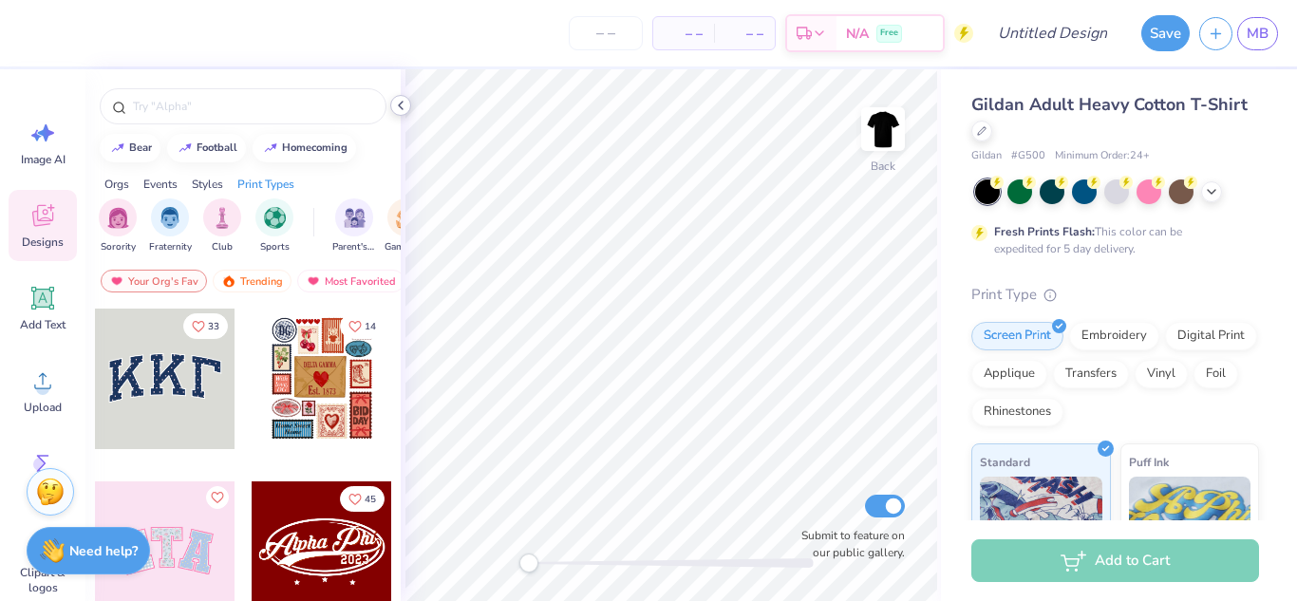
click at [396, 108] on icon at bounding box center [400, 105] width 15 height 15
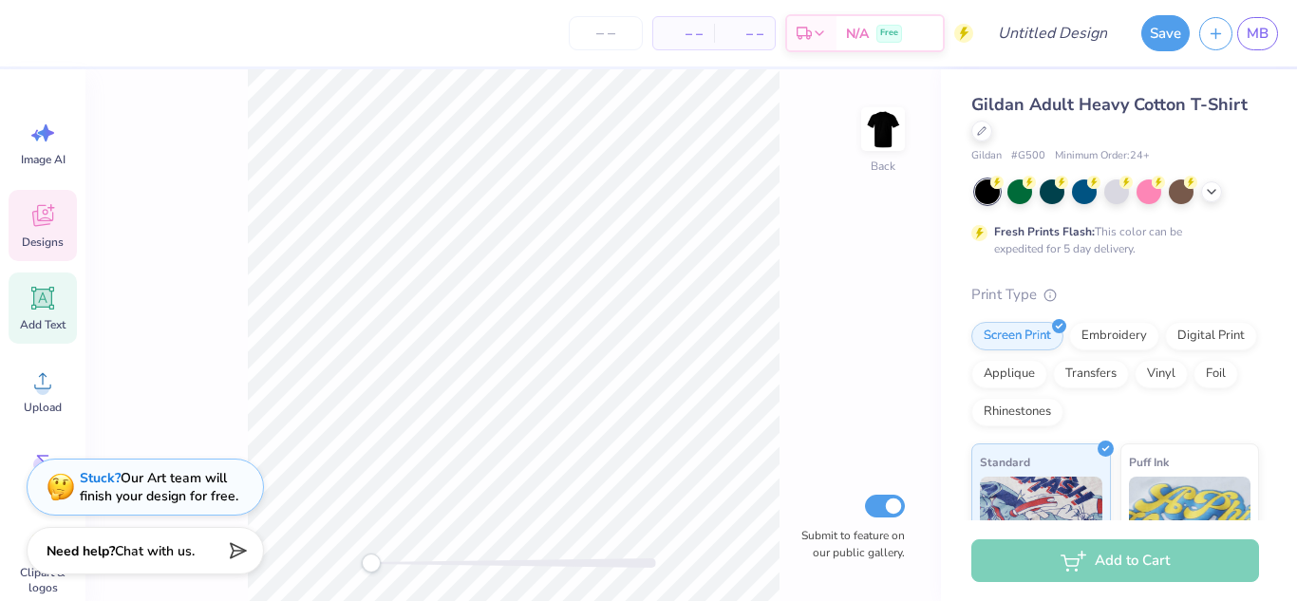
click at [47, 295] on icon at bounding box center [43, 299] width 18 height 18
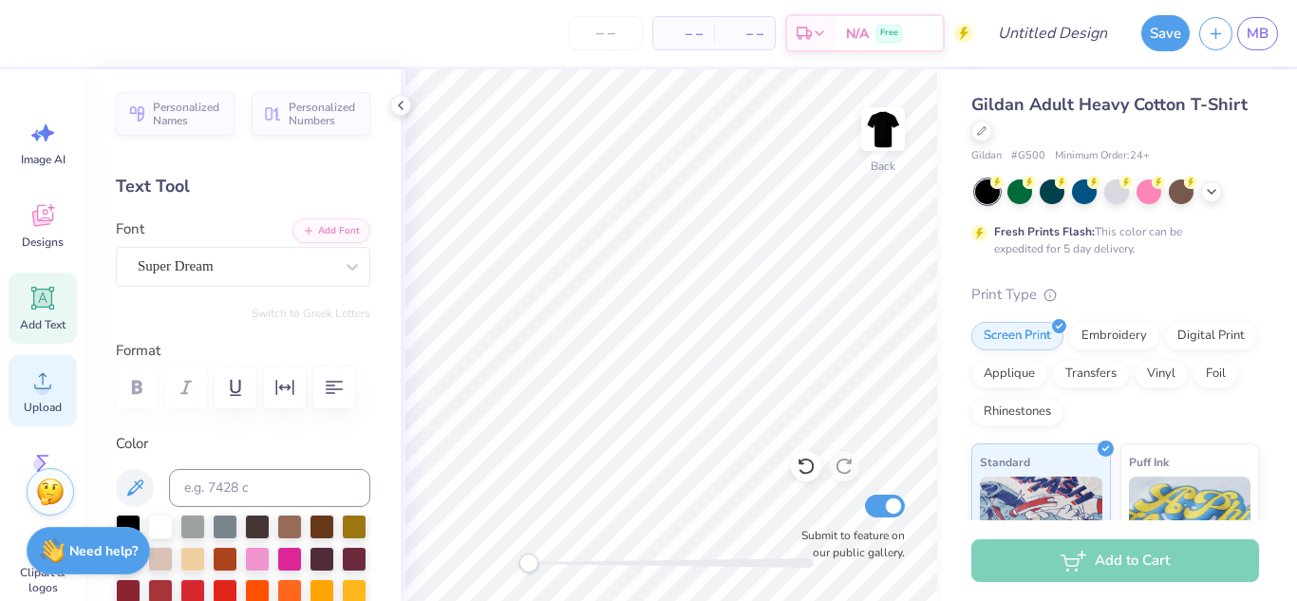
click at [53, 381] on icon at bounding box center [42, 381] width 28 height 28
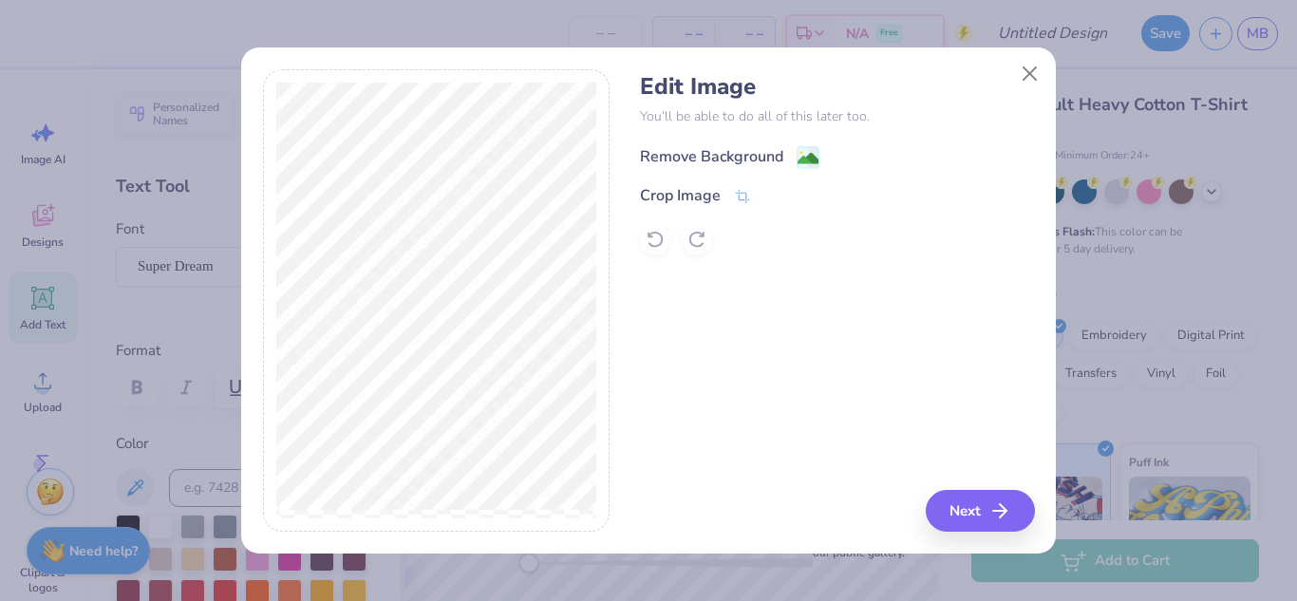
click at [803, 166] on image at bounding box center [808, 158] width 21 height 21
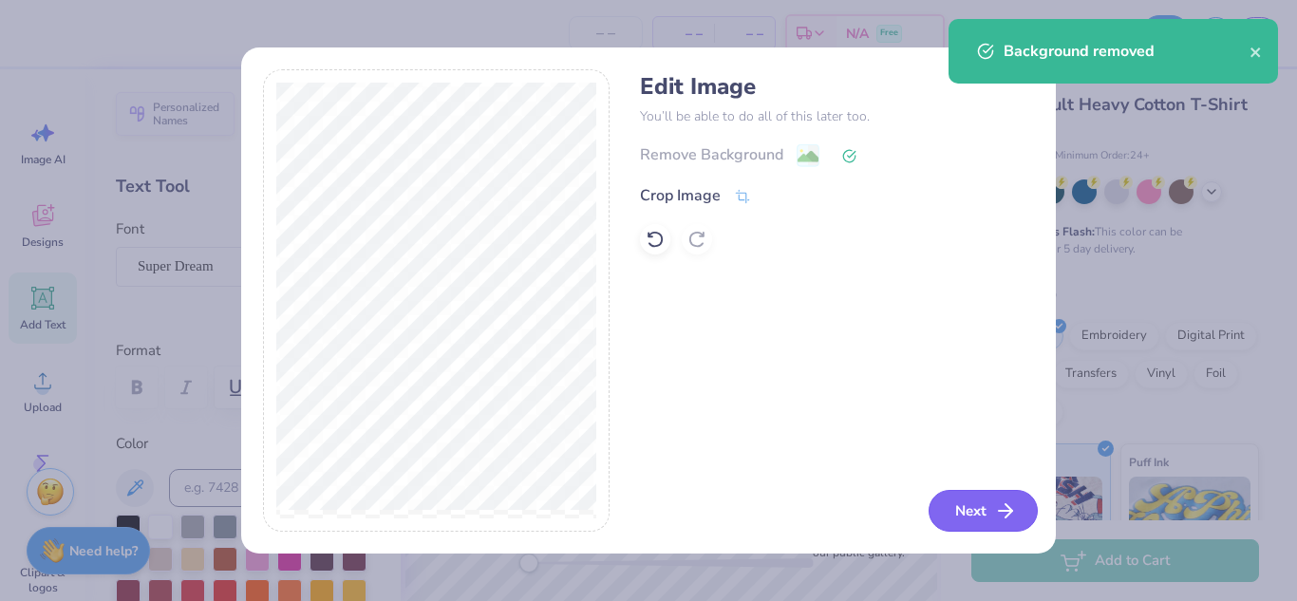
click at [987, 521] on button "Next" at bounding box center [983, 511] width 109 height 42
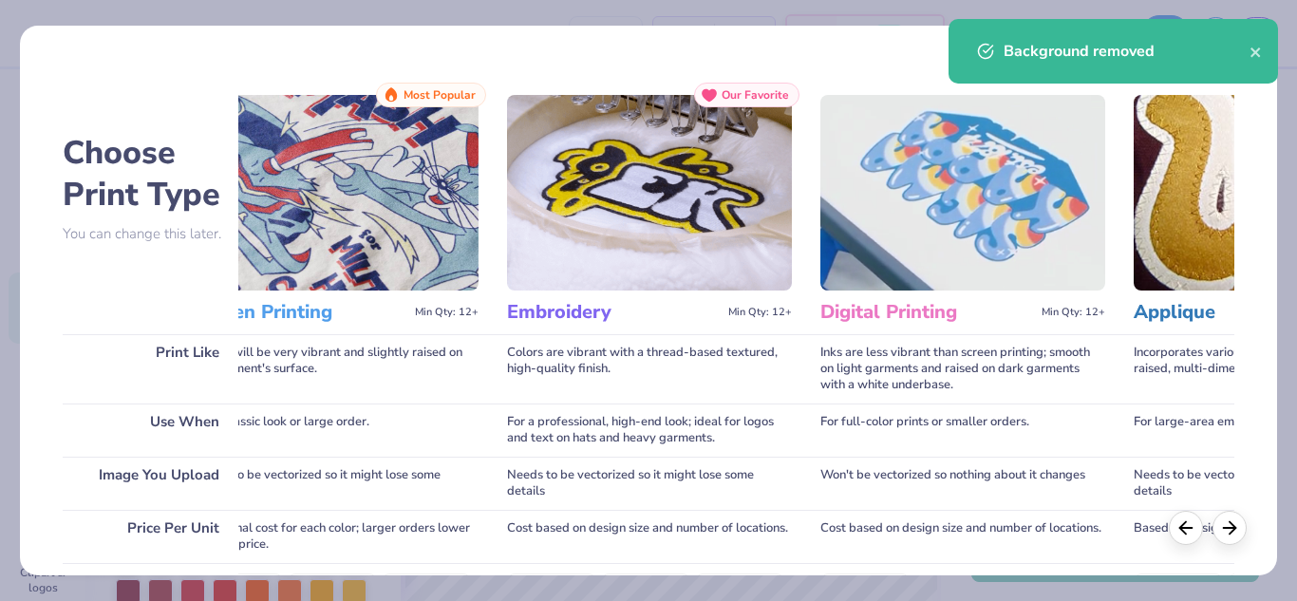
scroll to position [346, 0]
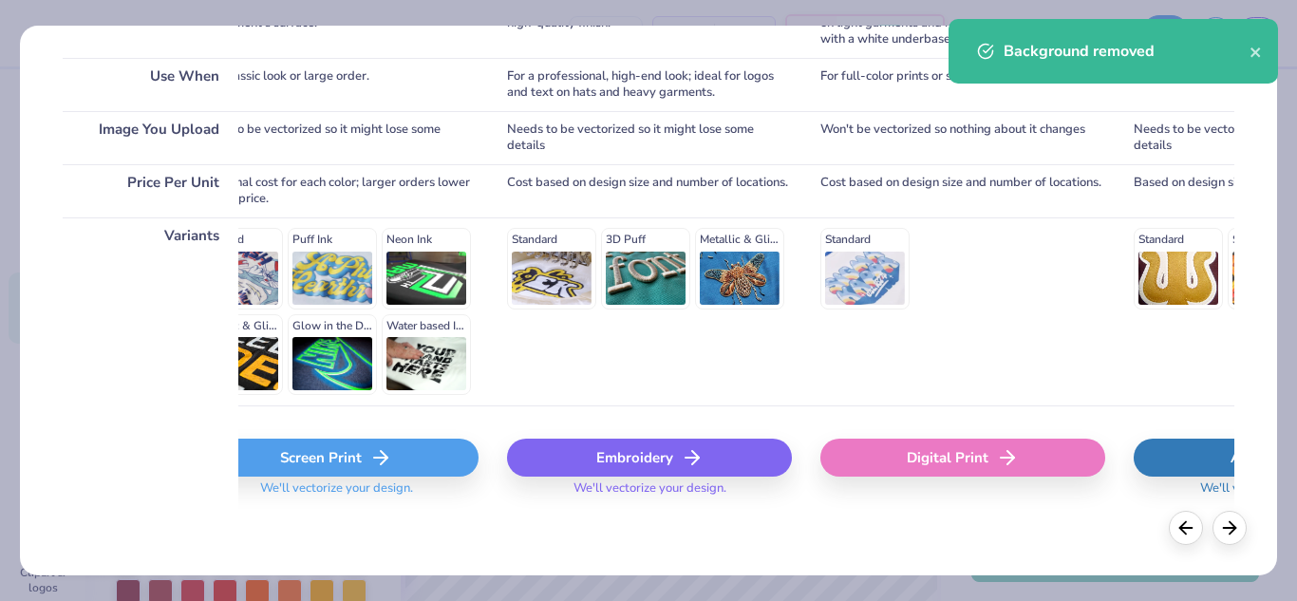
click at [288, 454] on div "Screen Print" at bounding box center [336, 458] width 285 height 38
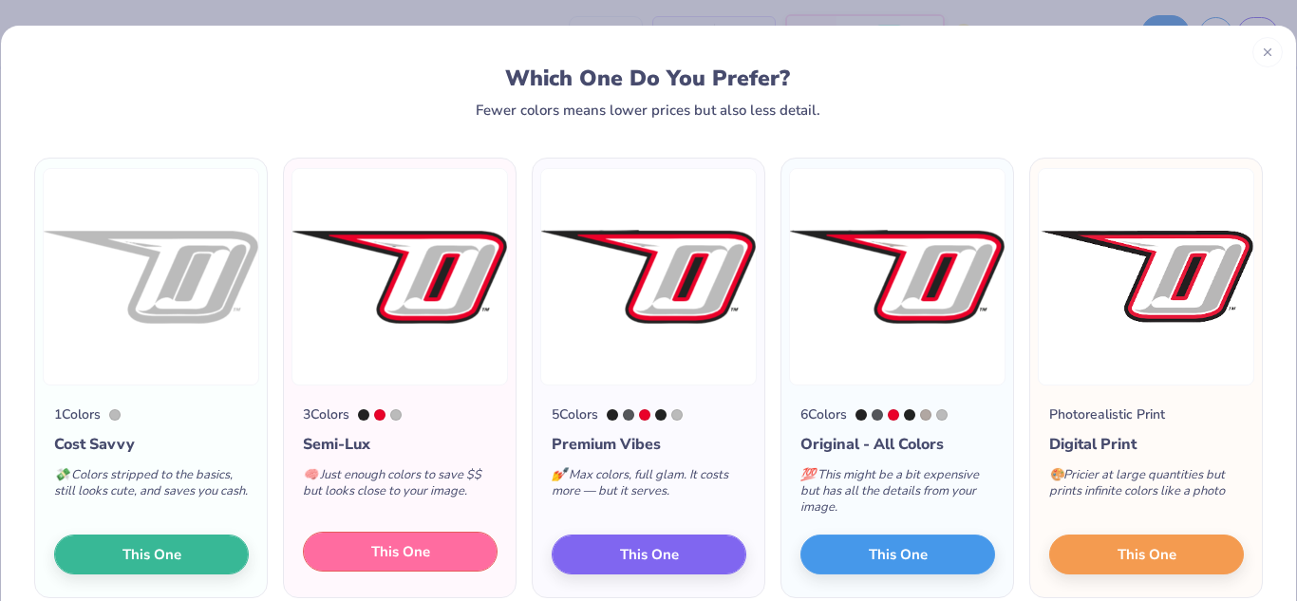
click at [460, 534] on button "This One" at bounding box center [400, 552] width 195 height 40
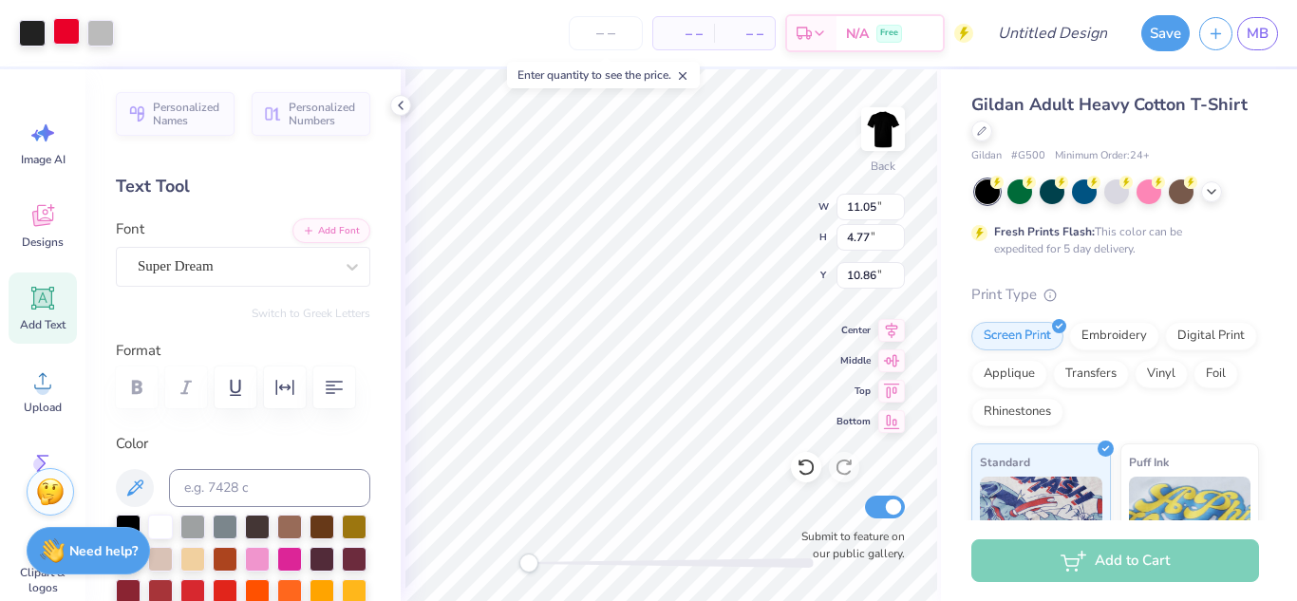
click at [55, 27] on div at bounding box center [66, 31] width 27 height 27
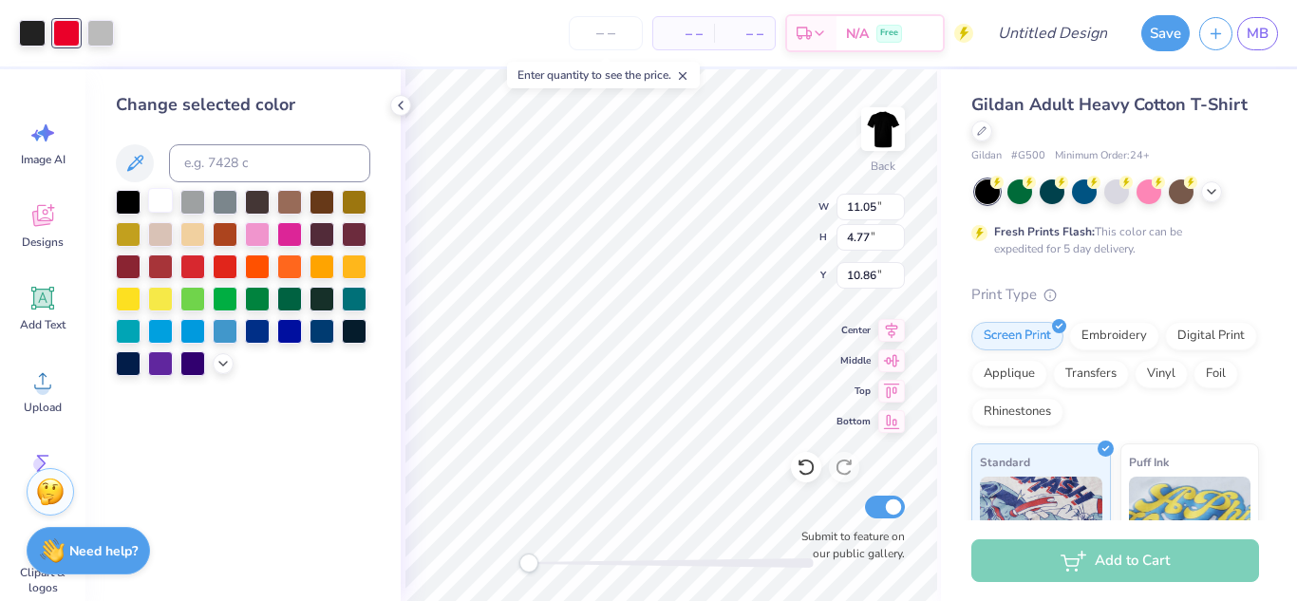
click at [155, 203] on div at bounding box center [160, 200] width 25 height 25
click at [100, 40] on div at bounding box center [100, 31] width 27 height 27
click at [163, 206] on div at bounding box center [160, 200] width 25 height 25
click at [20, 37] on div at bounding box center [32, 31] width 27 height 27
click at [901, 214] on input "11.04" at bounding box center [871, 207] width 68 height 27
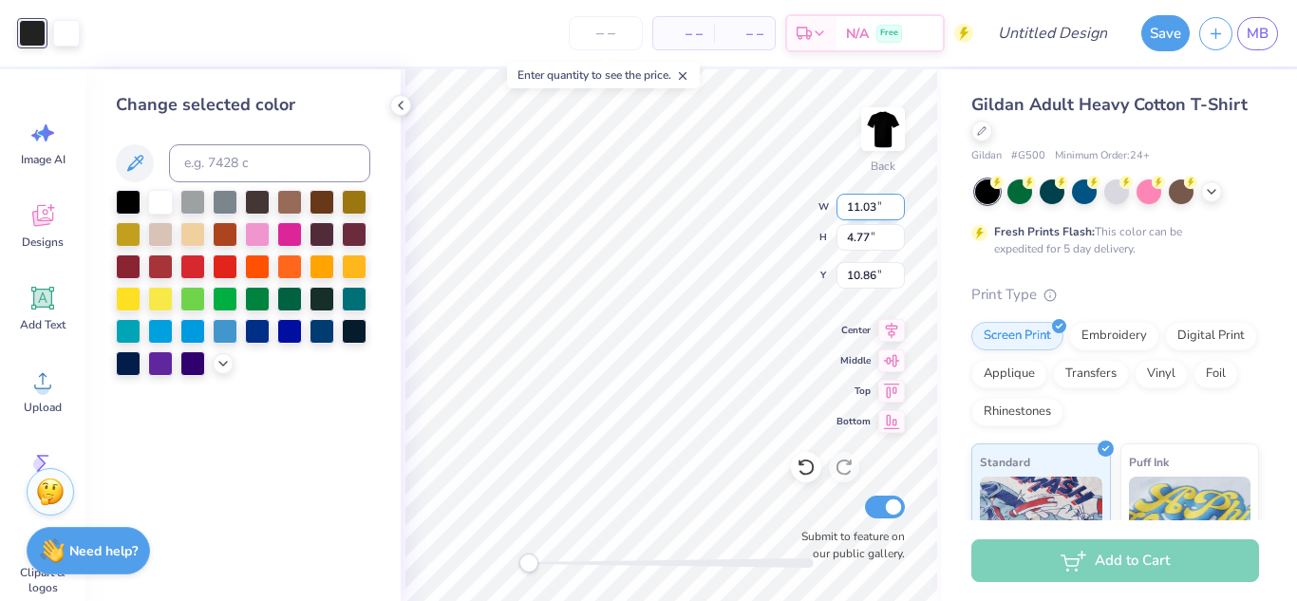
click at [901, 214] on input "11.03" at bounding box center [871, 207] width 68 height 27
click at [901, 214] on input "11.02" at bounding box center [871, 207] width 68 height 27
click at [901, 214] on input "11.01" at bounding box center [871, 207] width 68 height 27
click at [901, 214] on input "11" at bounding box center [871, 207] width 68 height 27
click at [901, 214] on input "10.99" at bounding box center [871, 207] width 68 height 27
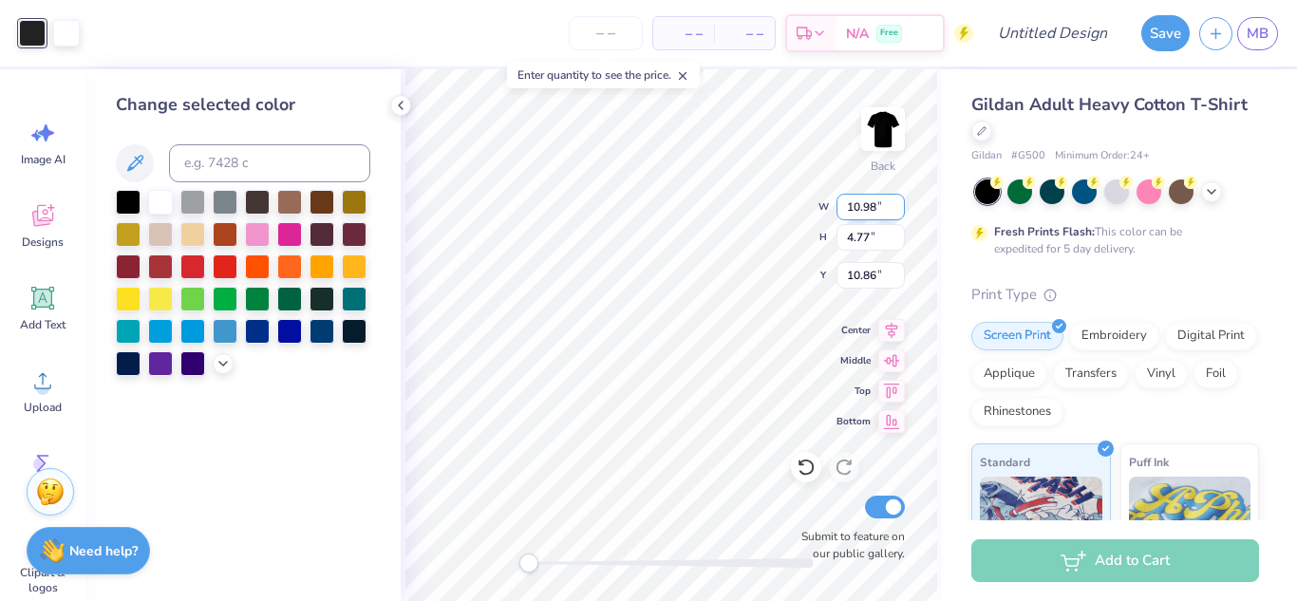
click at [901, 214] on input "10.98" at bounding box center [871, 207] width 68 height 27
click at [901, 214] on input "10.97" at bounding box center [871, 207] width 68 height 27
click at [901, 214] on input "10.96" at bounding box center [871, 207] width 68 height 27
click at [901, 214] on input "10.95" at bounding box center [871, 207] width 68 height 27
click at [901, 214] on input "10.94" at bounding box center [871, 207] width 68 height 27
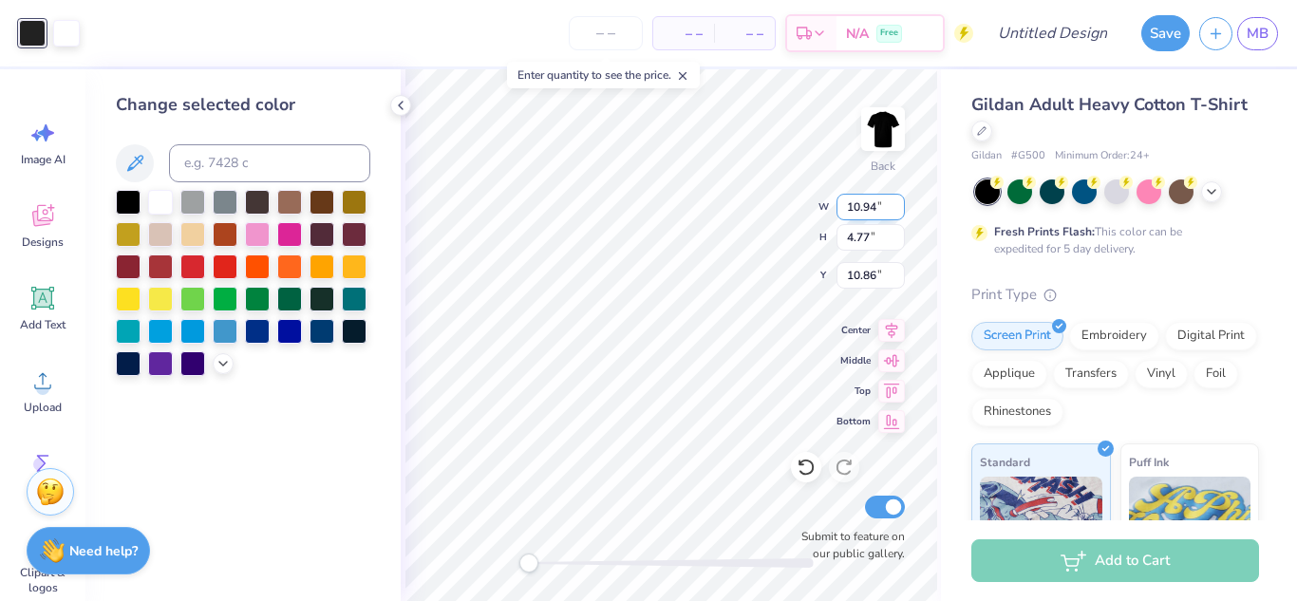
click at [901, 214] on input "10.93" at bounding box center [871, 207] width 68 height 27
click at [901, 214] on input "10.92" at bounding box center [871, 207] width 68 height 27
click at [901, 214] on input "10.91" at bounding box center [871, 207] width 68 height 27
click at [901, 214] on input "10.9" at bounding box center [871, 207] width 68 height 27
type input "10.89"
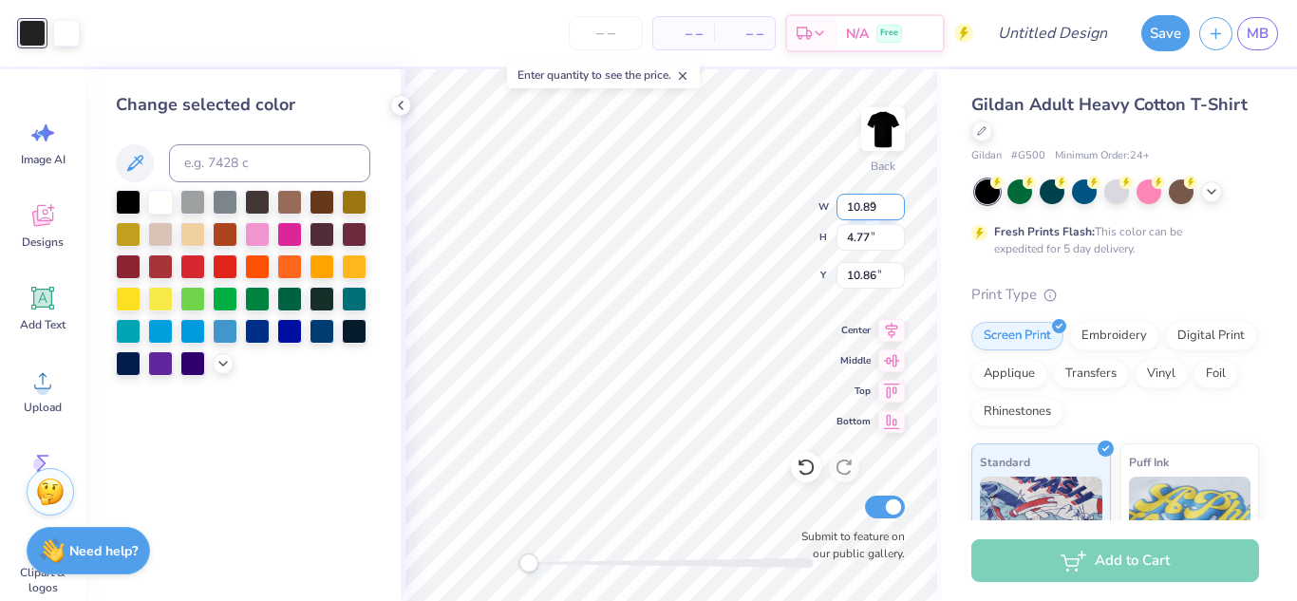
click at [901, 214] on input "10.89" at bounding box center [871, 207] width 68 height 27
type input "4.70"
type input "10.90"
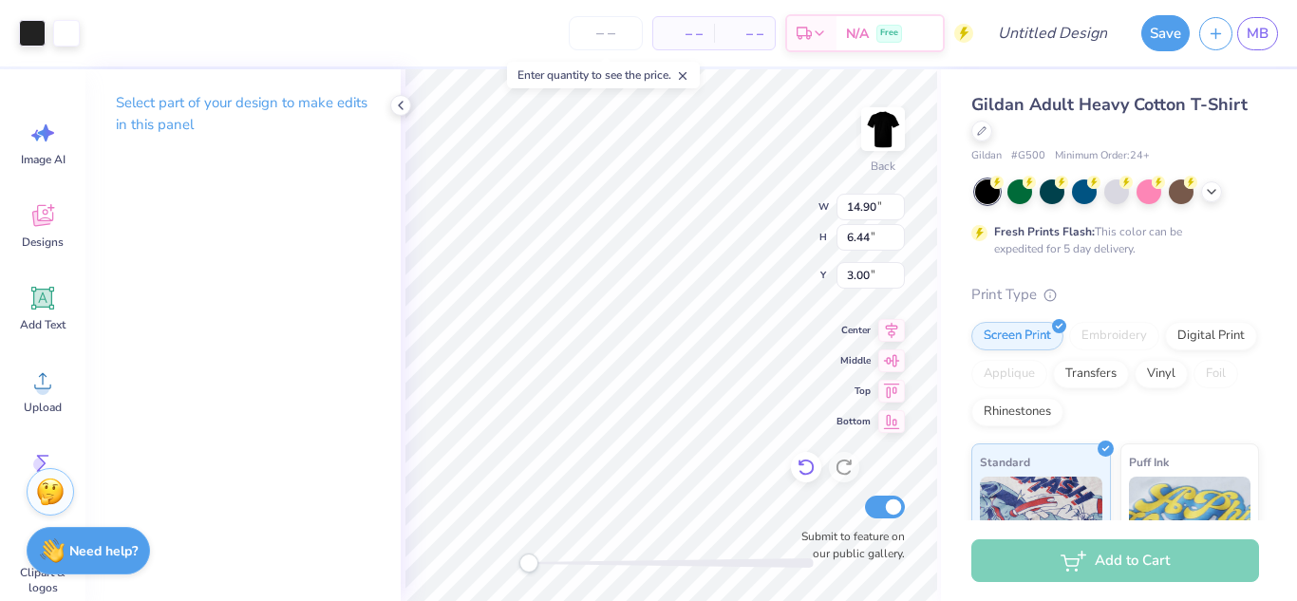
type input "14.90"
type input "6.44"
type input "3.00"
type input "14.11"
type input "6.09"
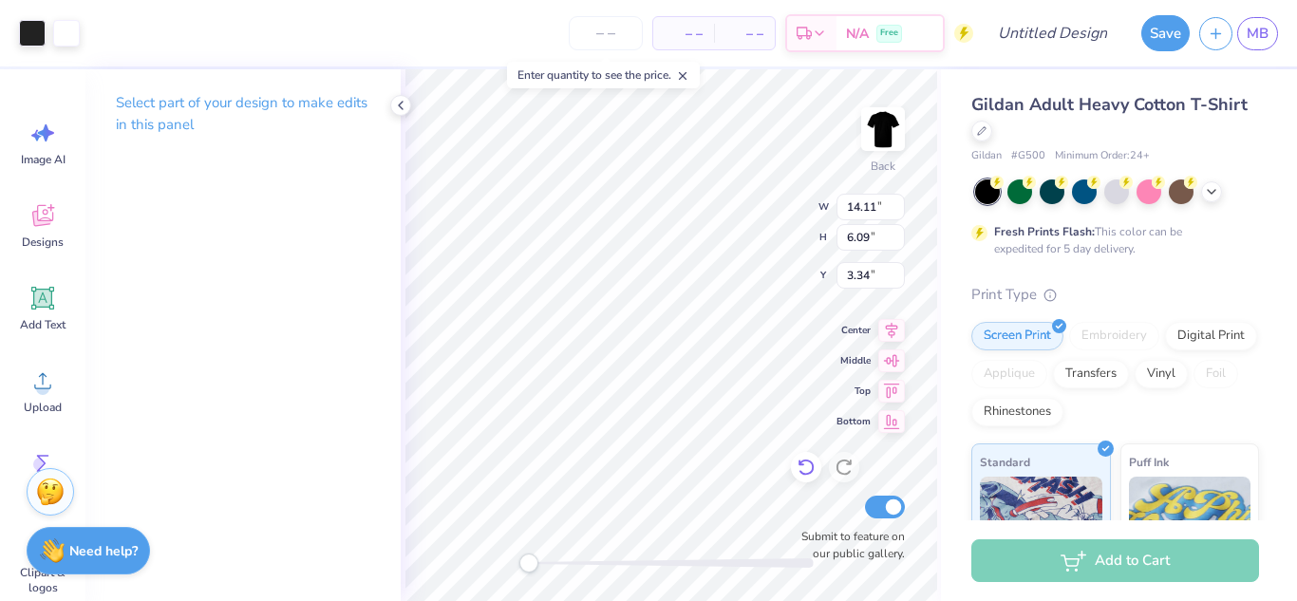
type input "3.34"
click at [896, 212] on input "14.1" at bounding box center [871, 207] width 68 height 27
click at [896, 212] on input "14.09" at bounding box center [871, 207] width 68 height 27
click at [896, 212] on input "14.08" at bounding box center [871, 207] width 68 height 27
click at [896, 212] on input "14.07" at bounding box center [871, 207] width 68 height 27
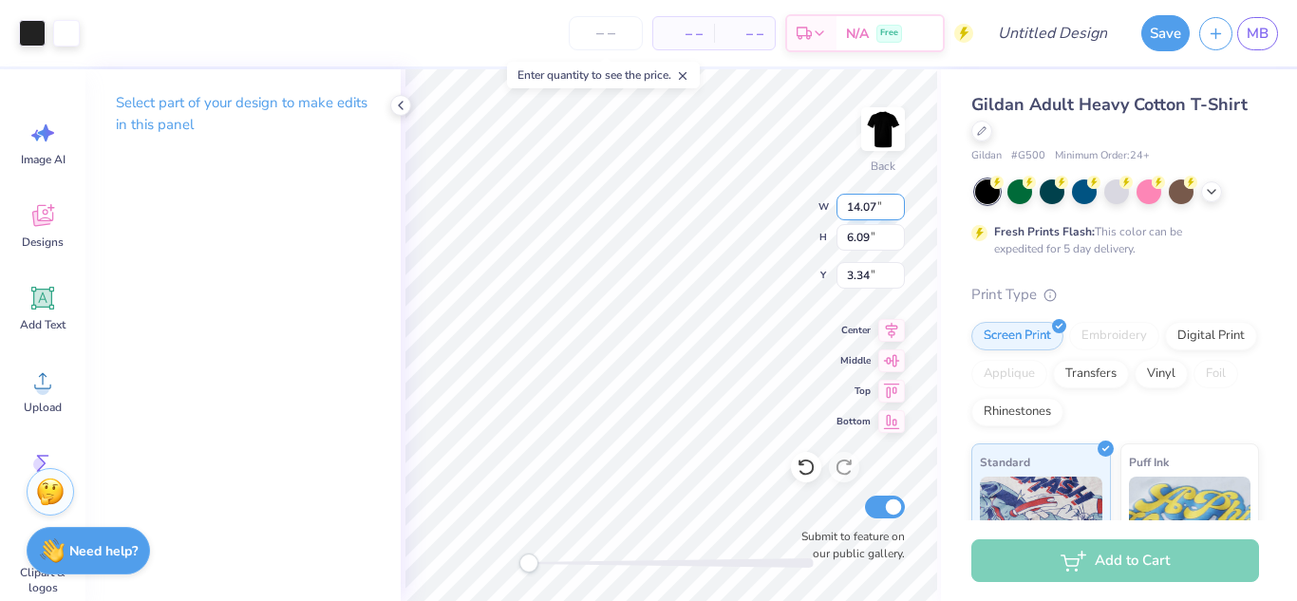
click at [896, 212] on input "14.06" at bounding box center [871, 207] width 68 height 27
click at [896, 212] on input "14.05" at bounding box center [871, 207] width 68 height 27
click at [896, 212] on input "14.04" at bounding box center [871, 207] width 68 height 27
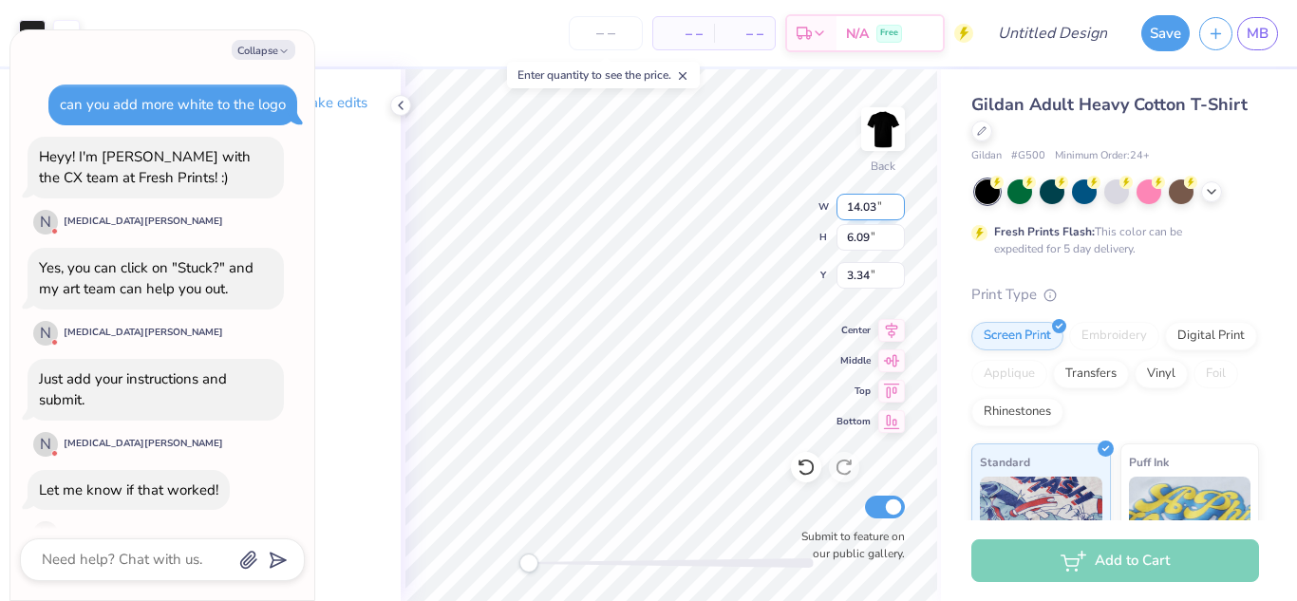
click at [896, 212] on input "14.03" at bounding box center [871, 207] width 68 height 27
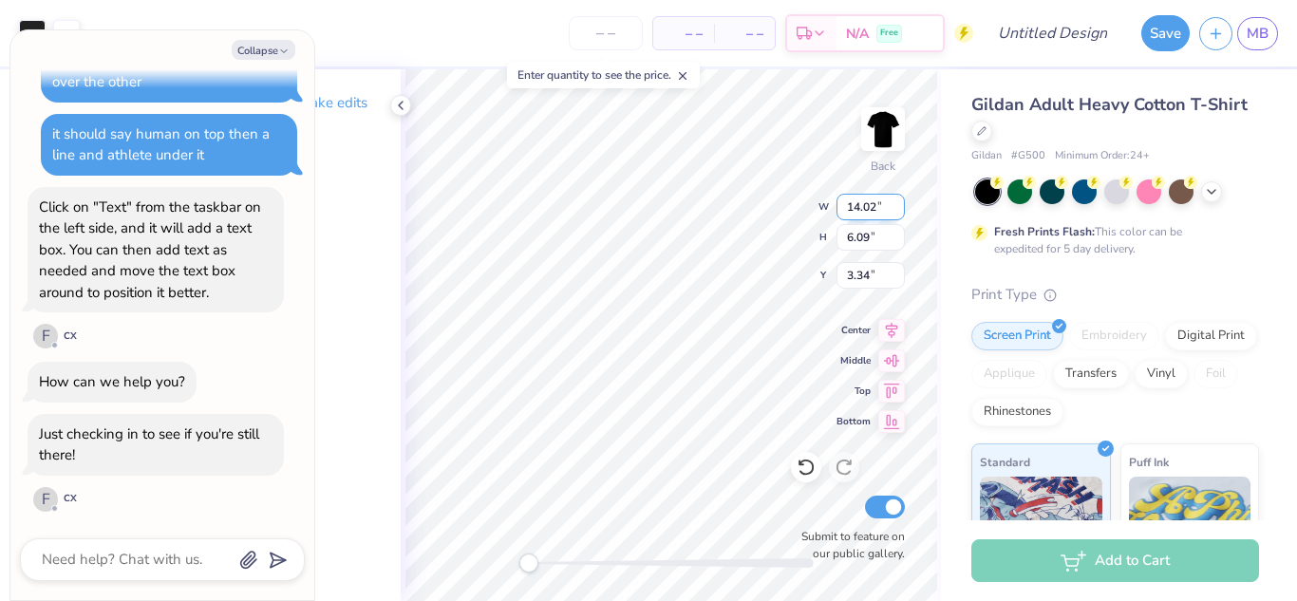
click at [896, 212] on input "14.02" at bounding box center [871, 207] width 68 height 27
click at [896, 212] on input "14.01" at bounding box center [871, 207] width 68 height 27
type input "1"
type input "10.00"
type input "4.32"
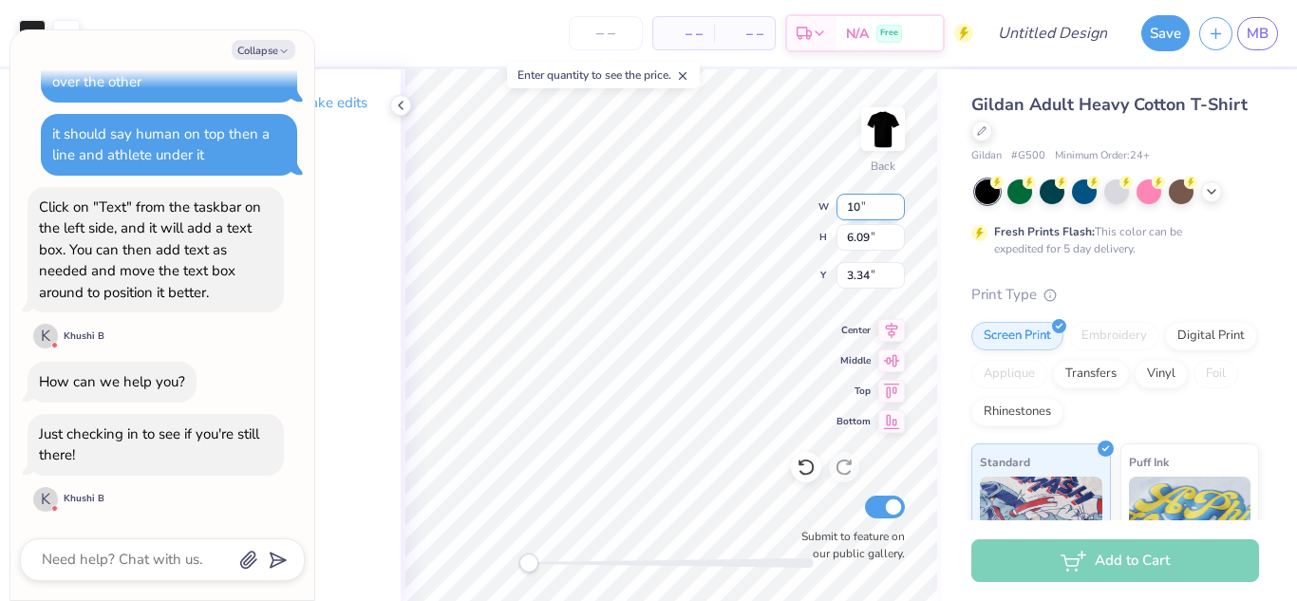
type input "4.23"
type textarea "x"
type input "9.77"
type input "4.22"
type textarea "x"
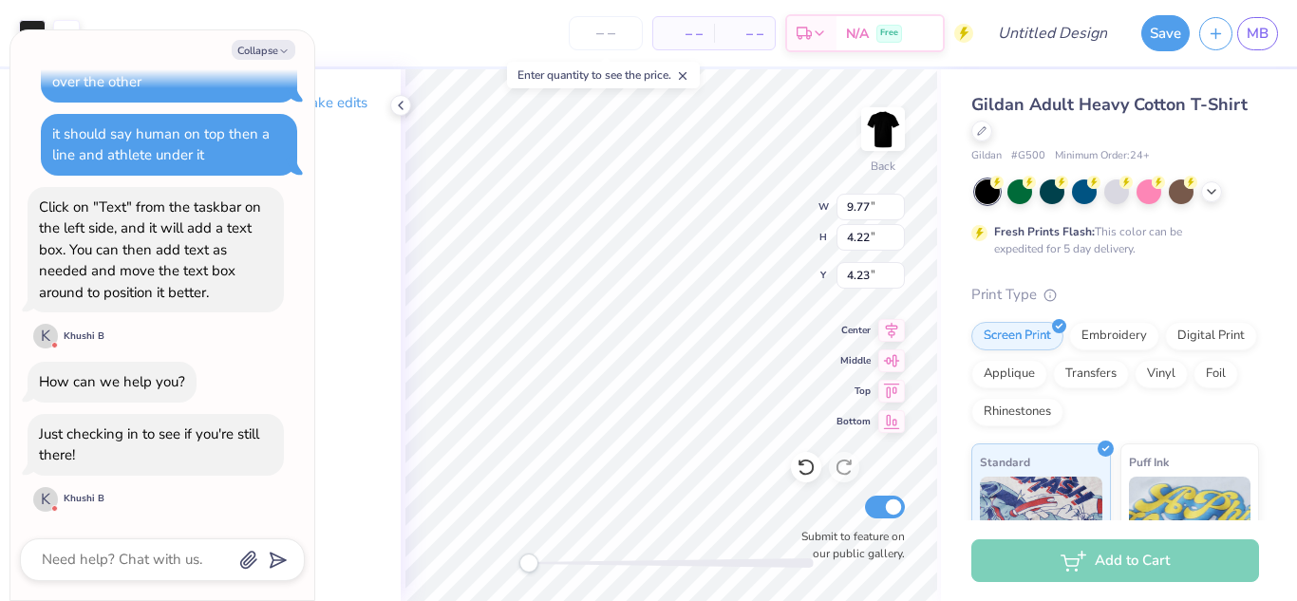
type input "14.59"
type input "6.30"
type input "3.91"
type textarea "x"
type input "14.44"
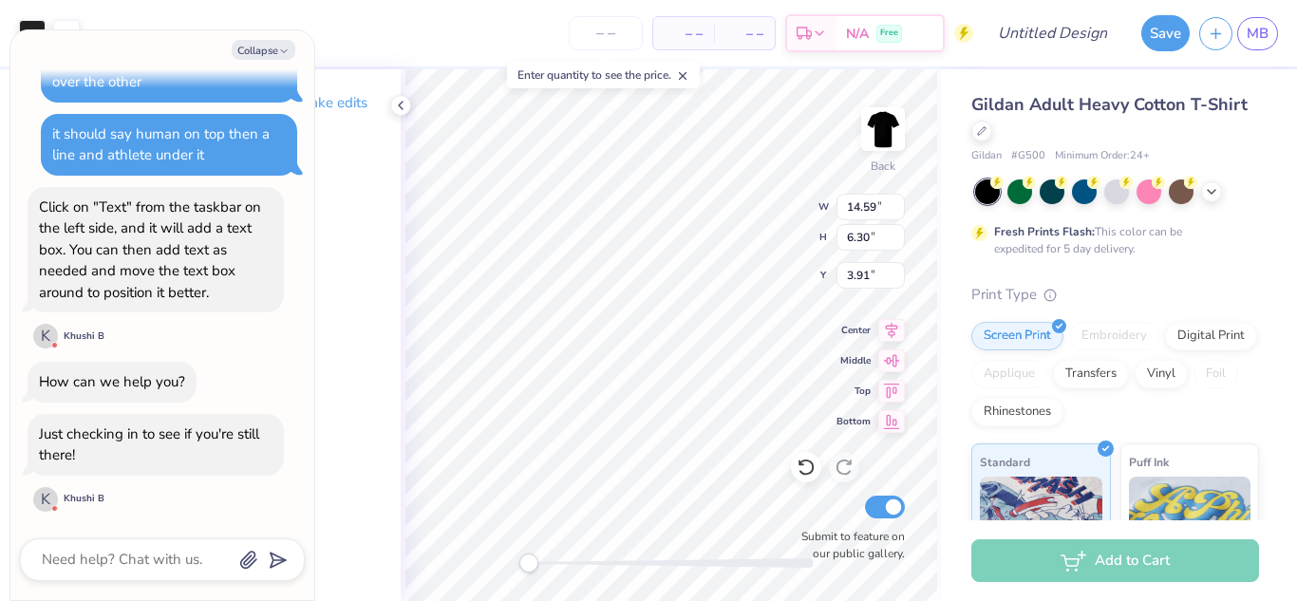
type input "6.24"
type input "3.97"
click at [265, 47] on button "Collapse" at bounding box center [264, 50] width 64 height 20
type textarea "x"
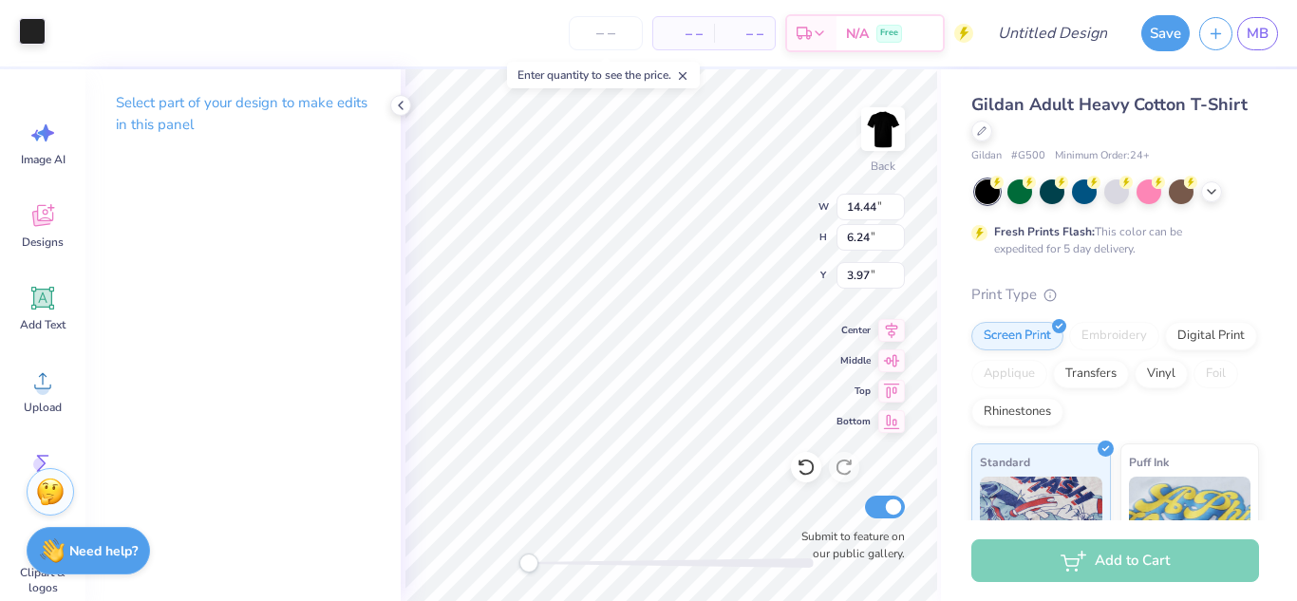
click at [33, 33] on div at bounding box center [32, 31] width 27 height 27
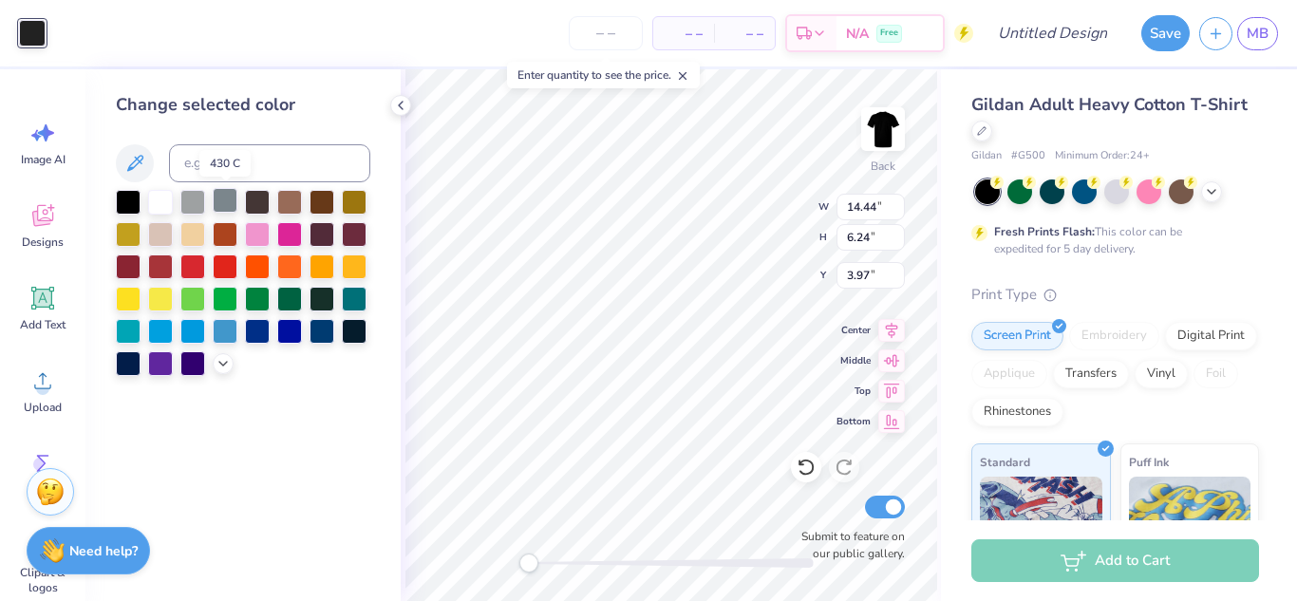
click at [227, 204] on div at bounding box center [225, 200] width 25 height 25
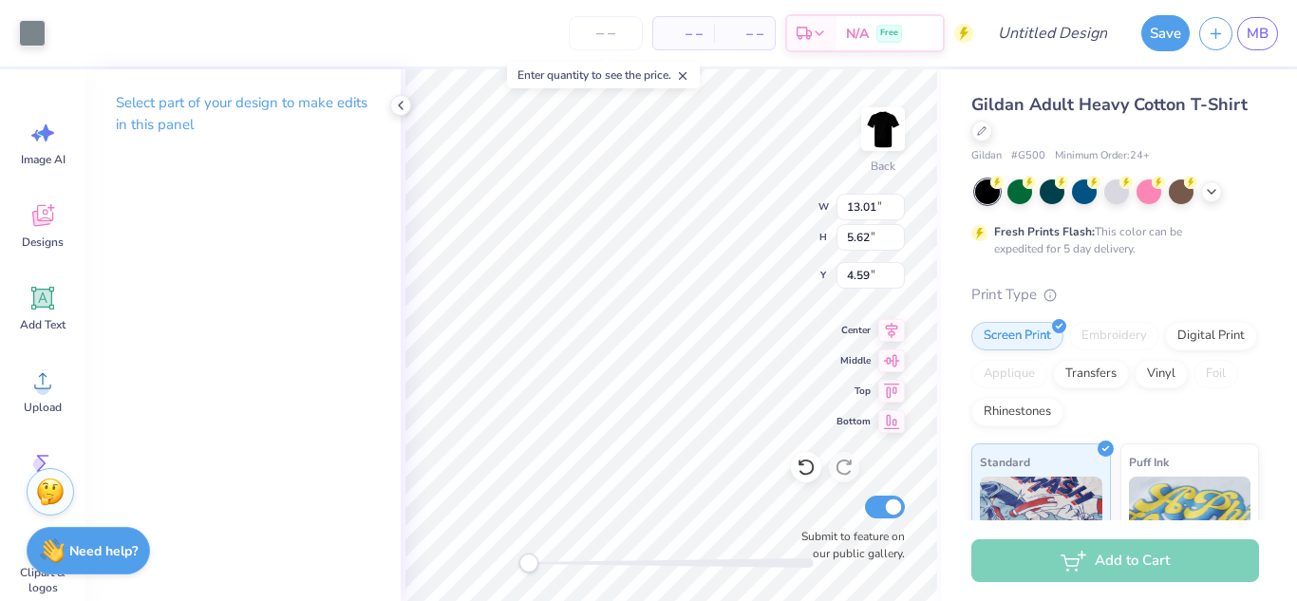
type input "13.01"
type input "5.62"
type input "4.59"
click at [805, 472] on icon at bounding box center [806, 467] width 19 height 19
type input "4.19"
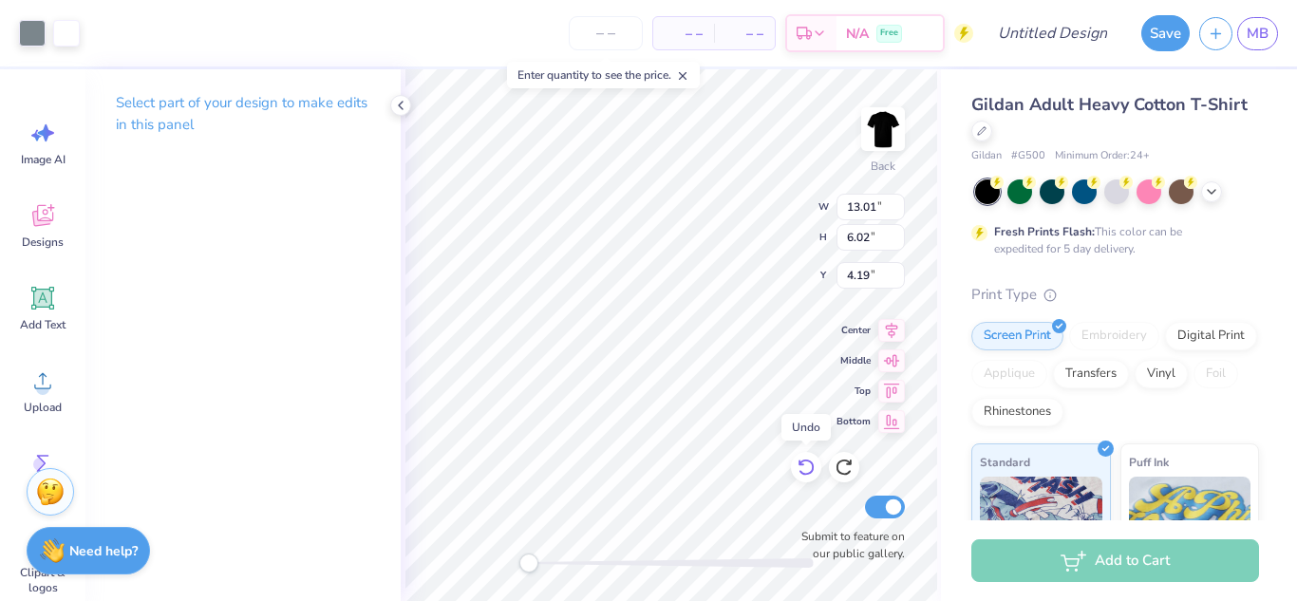
click at [805, 472] on icon at bounding box center [806, 467] width 19 height 19
type input "14.44"
type input "6.24"
type input "3.97"
click at [805, 472] on icon at bounding box center [806, 467] width 19 height 19
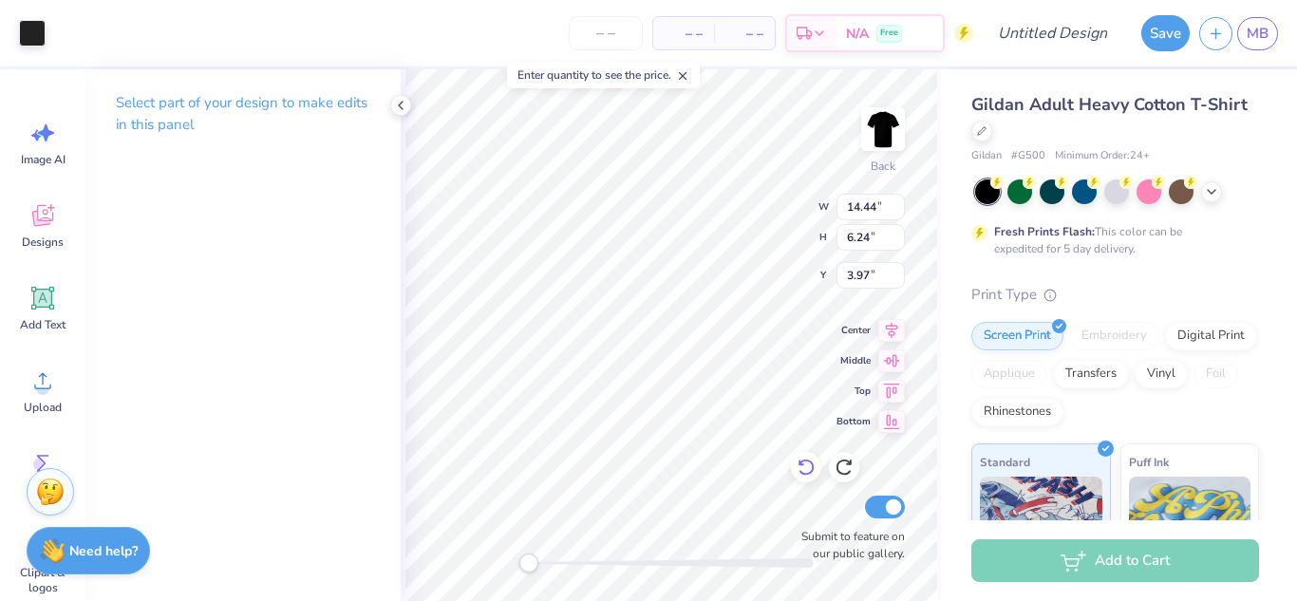
type input "13.41"
type input "5.79"
type input "4.42"
type input "12.72"
type input "5.71"
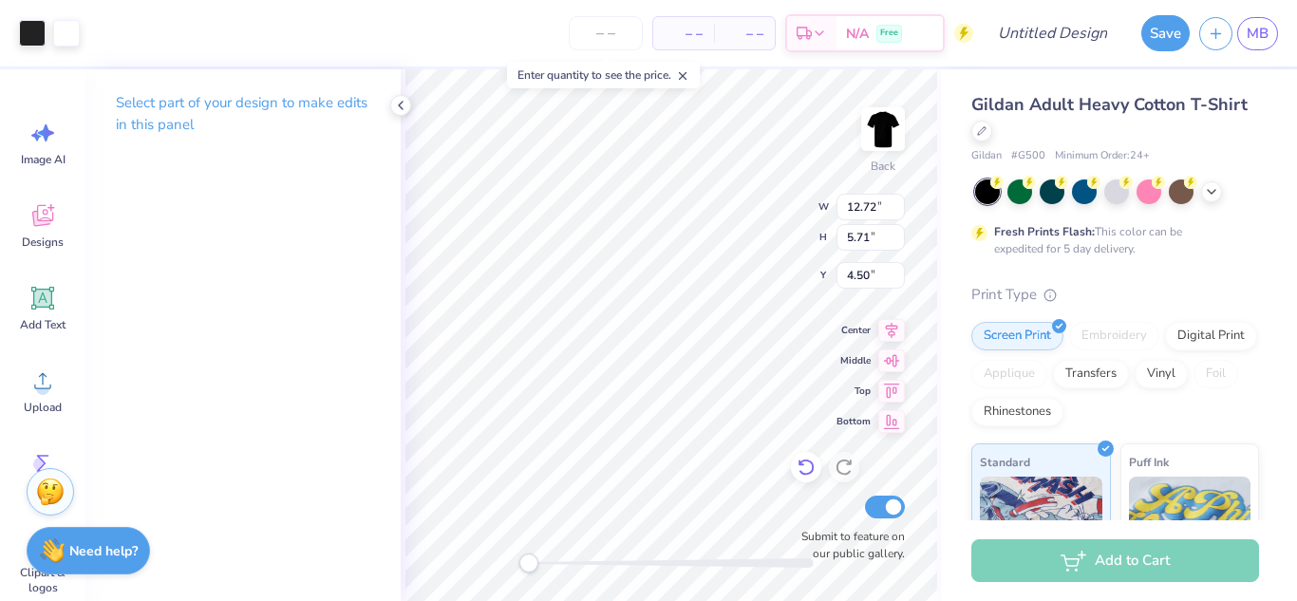
type input "4.50"
type input "5.24"
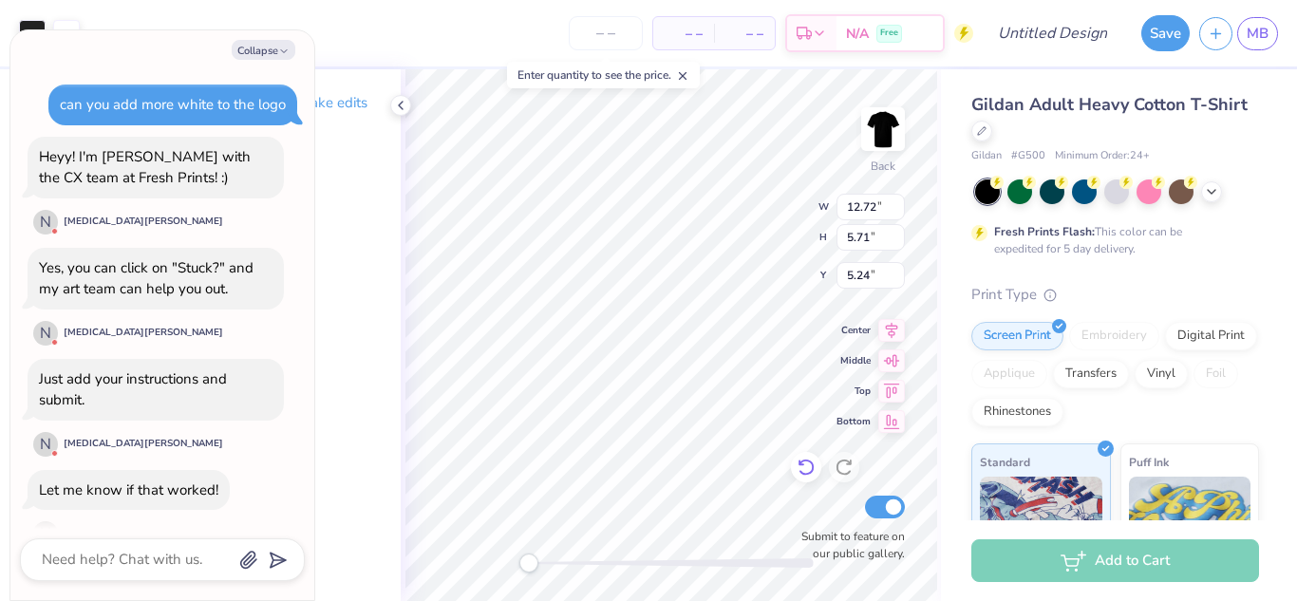
scroll to position [2037, 0]
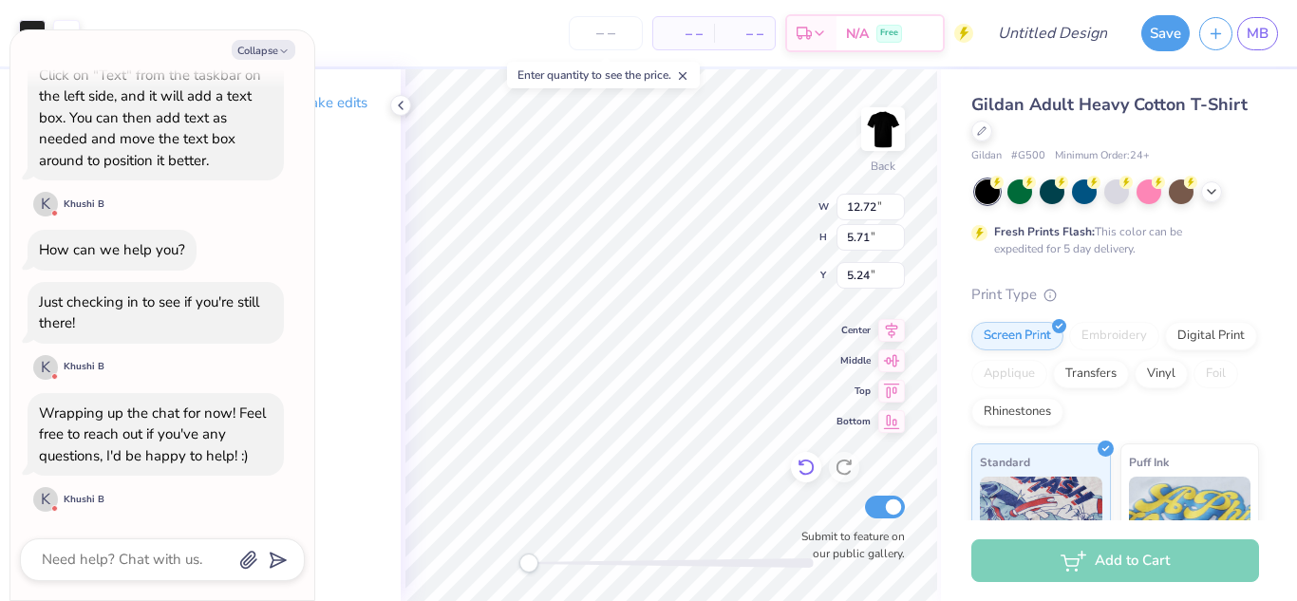
type textarea "x"
type input "5.89"
type textarea "x"
type input "4.91"
type textarea "x"
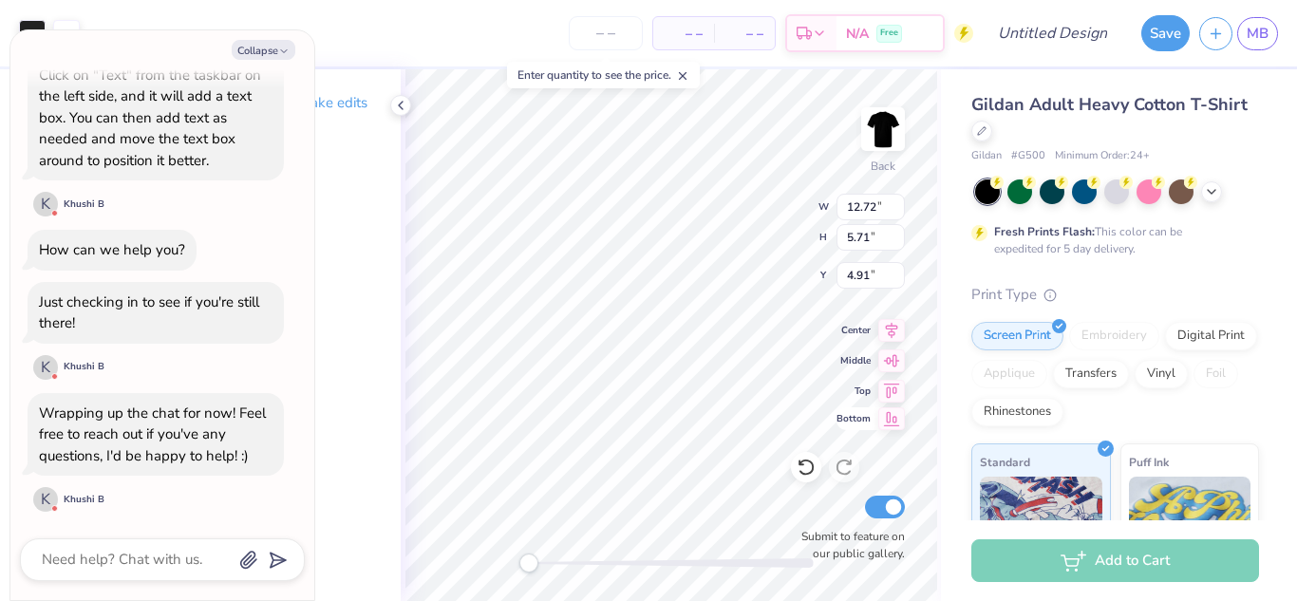
type input "5.49"
click at [263, 47] on button "Collapse" at bounding box center [264, 50] width 64 height 20
type textarea "x"
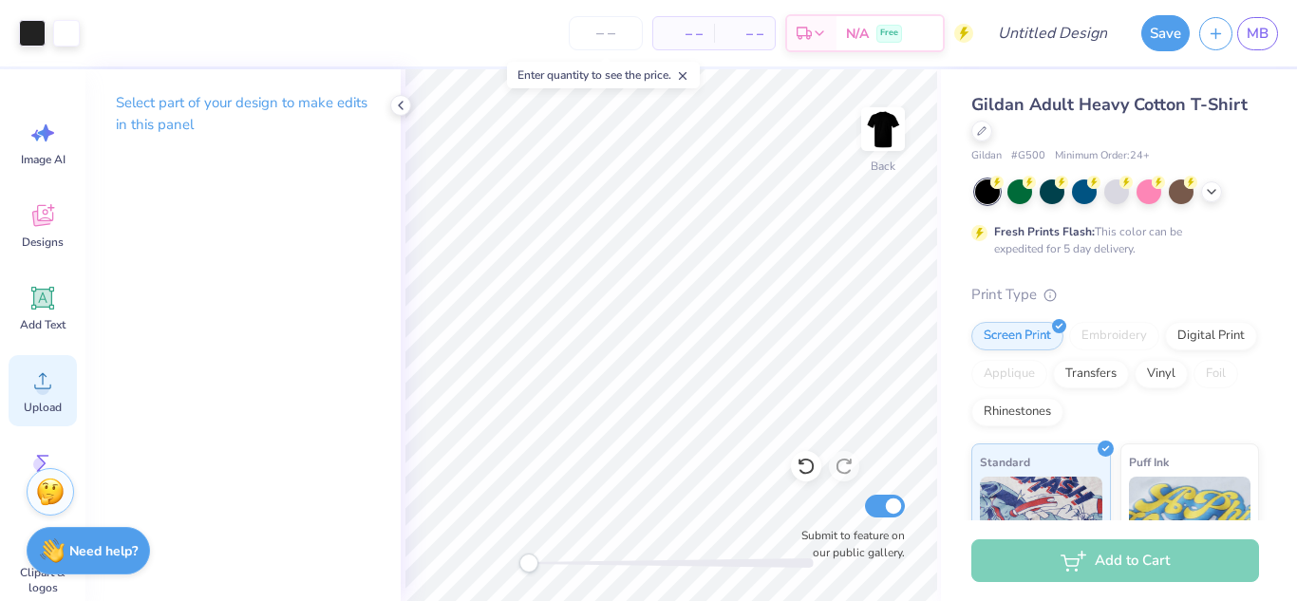
click at [44, 373] on icon at bounding box center [42, 381] width 17 height 16
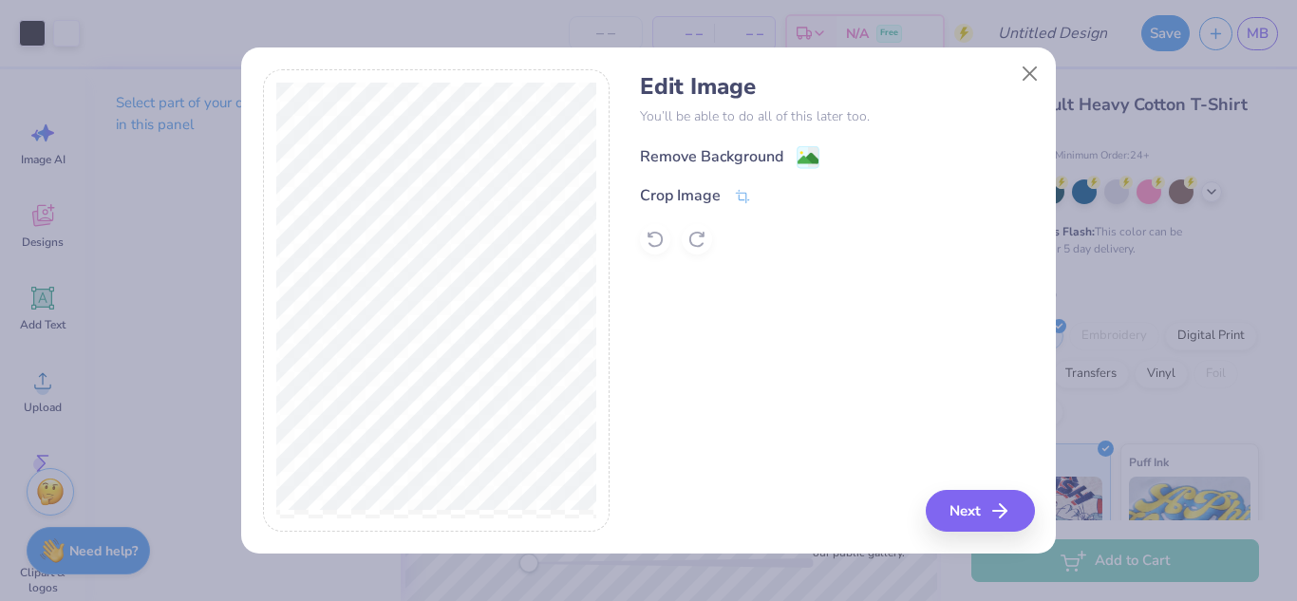
click at [806, 153] on image at bounding box center [808, 158] width 21 height 21
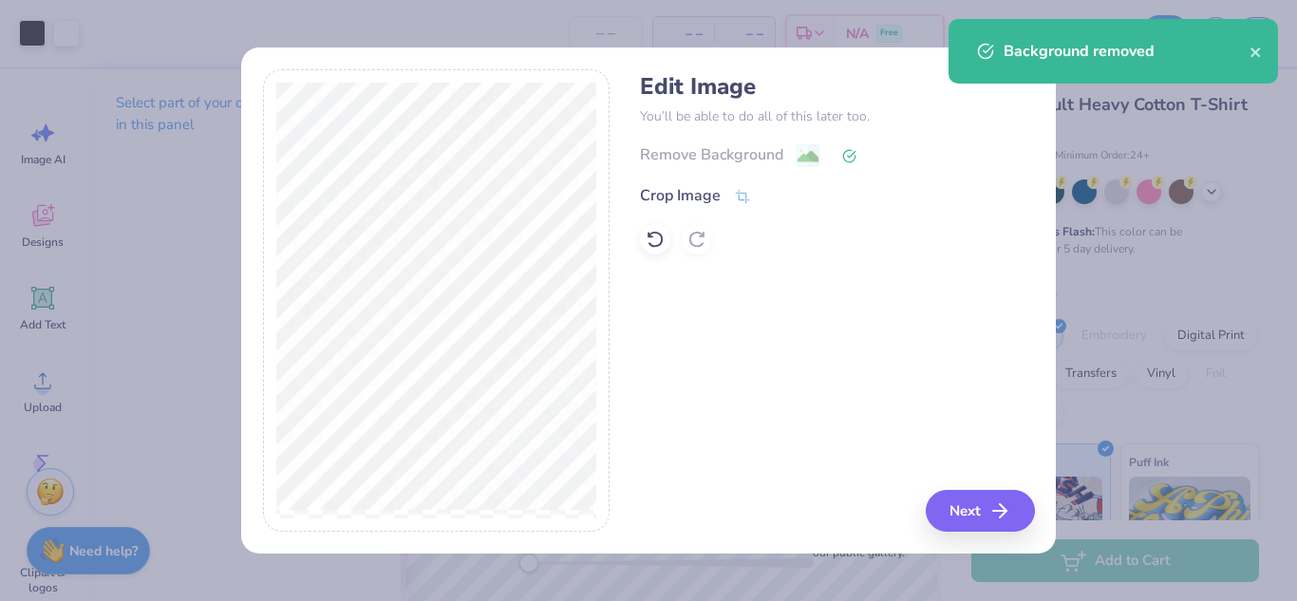
click at [736, 207] on div "Remove Background Crop Image" at bounding box center [837, 198] width 394 height 111
click at [740, 196] on icon at bounding box center [742, 198] width 17 height 17
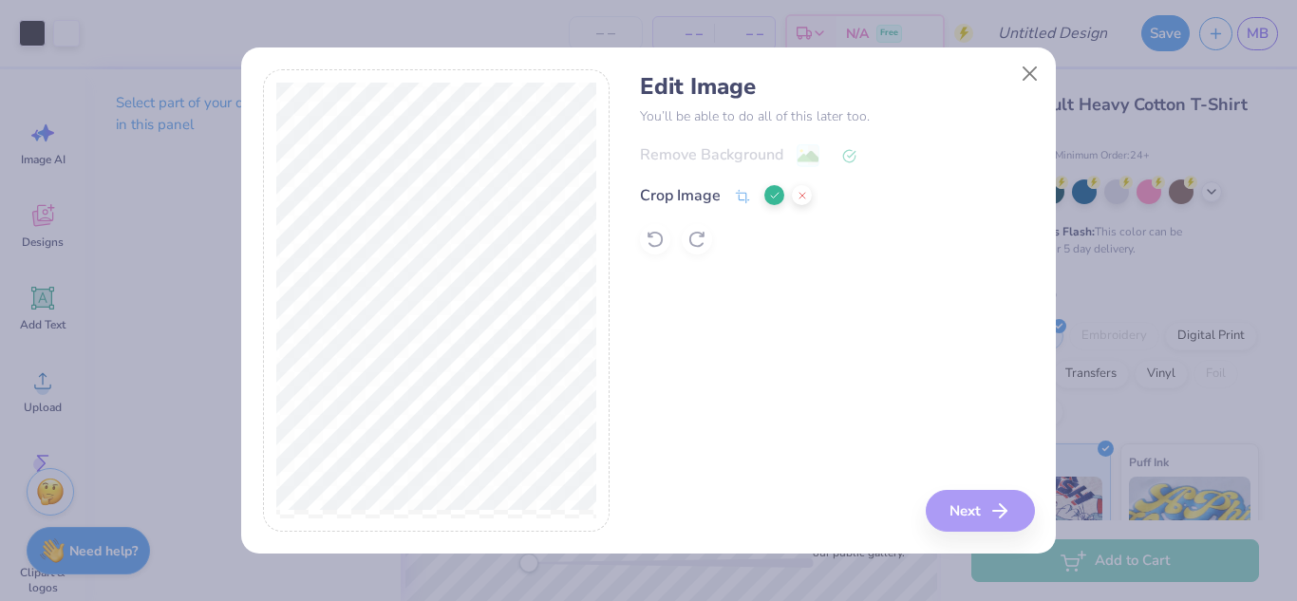
click at [771, 188] on button at bounding box center [775, 195] width 20 height 20
click at [988, 514] on button "Next" at bounding box center [983, 511] width 109 height 42
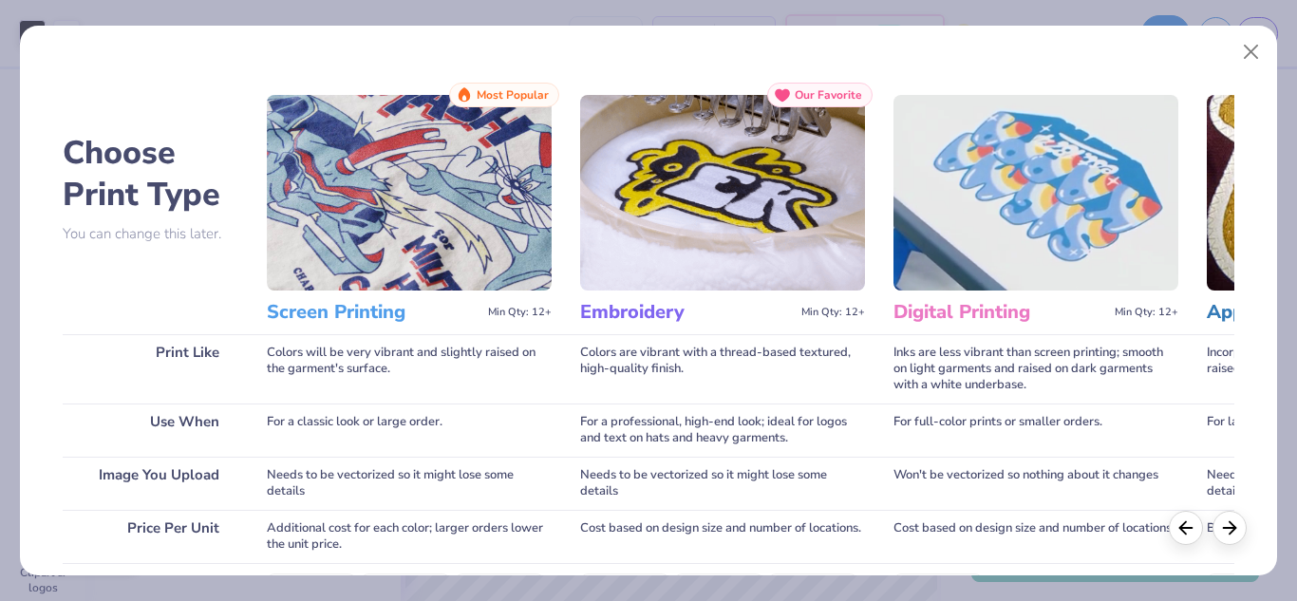
scroll to position [346, 0]
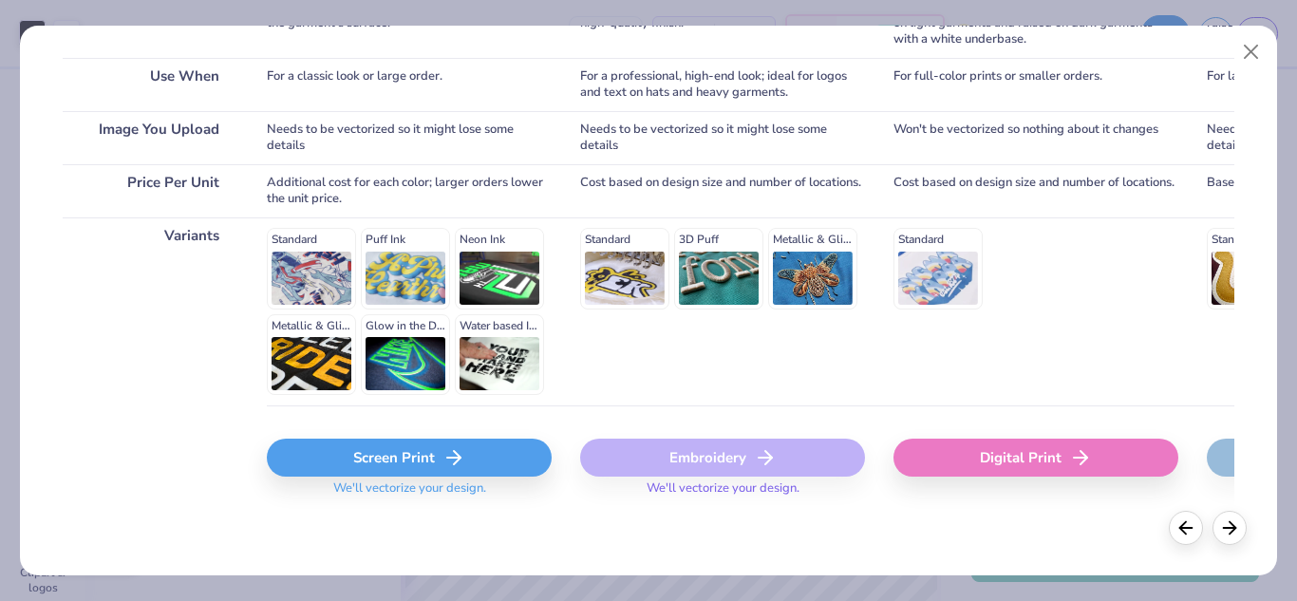
click at [477, 471] on div "Screen Print" at bounding box center [409, 458] width 285 height 38
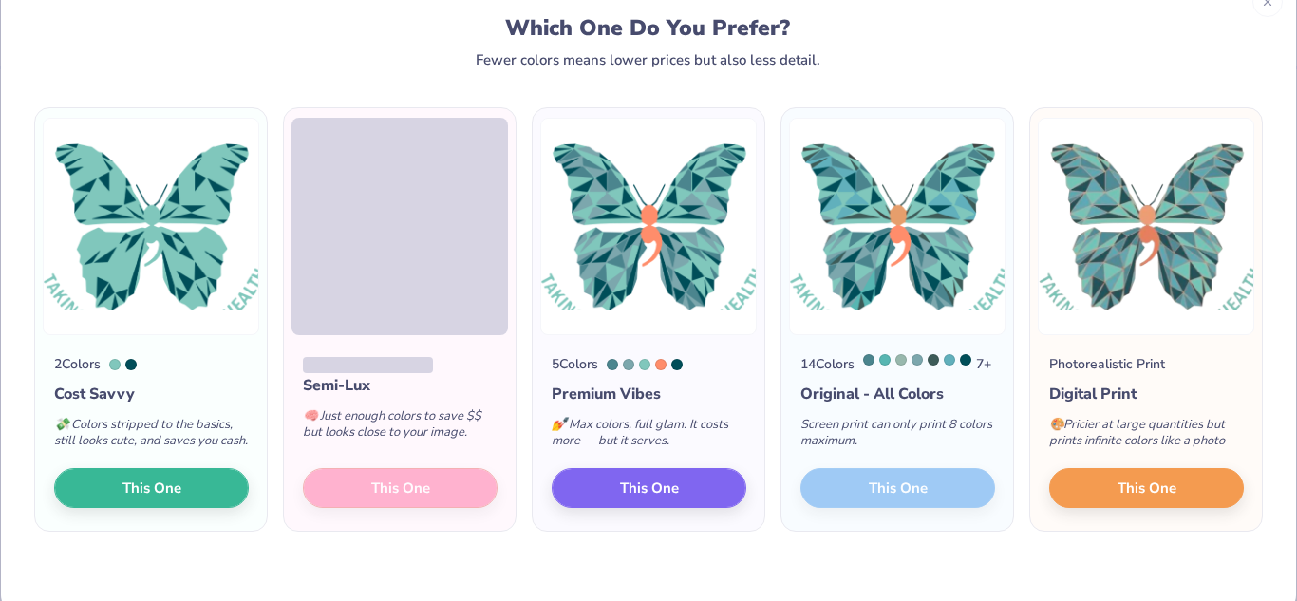
scroll to position [54, 0]
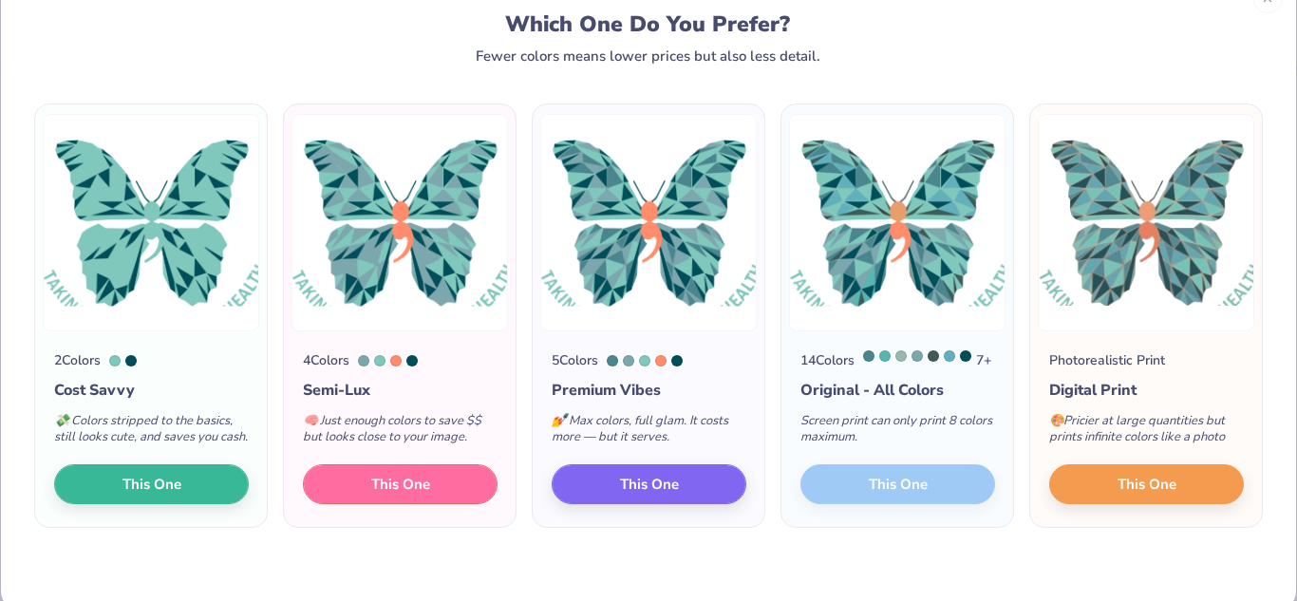
click at [447, 501] on button "This One" at bounding box center [400, 484] width 195 height 40
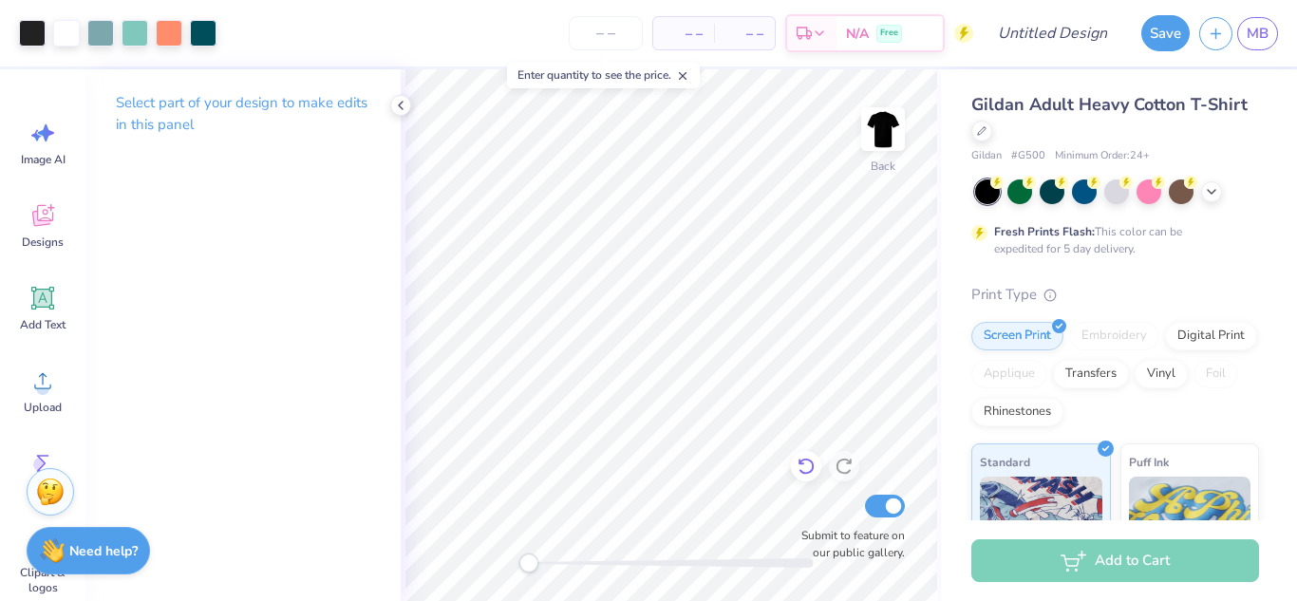
click at [806, 456] on div at bounding box center [806, 466] width 30 height 30
click at [806, 468] on icon at bounding box center [806, 466] width 19 height 19
click at [511, 558] on div "Back Submit to feature on our public gallery." at bounding box center [671, 335] width 540 height 532
drag, startPoint x: 530, startPoint y: 562, endPoint x: 790, endPoint y: 496, distance: 268.6
click at [790, 496] on div "Back Submit to feature on our public gallery." at bounding box center [671, 335] width 540 height 532
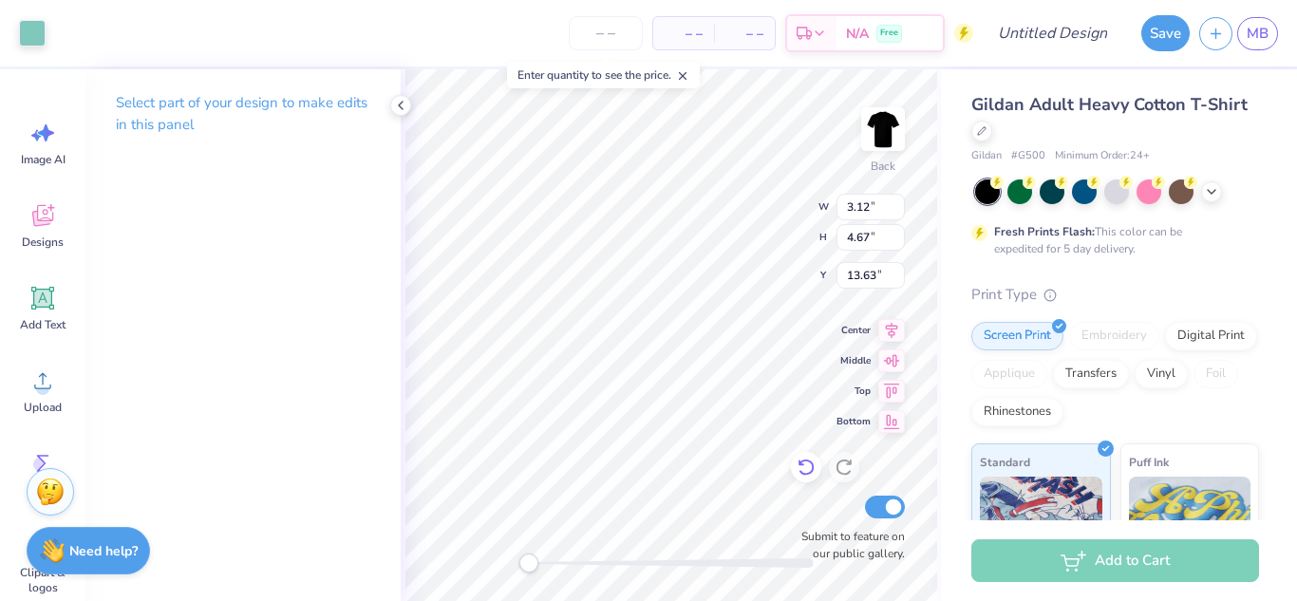
click at [807, 468] on icon at bounding box center [806, 467] width 19 height 19
click at [848, 472] on icon at bounding box center [844, 467] width 16 height 17
click at [843, 478] on div at bounding box center [844, 467] width 30 height 30
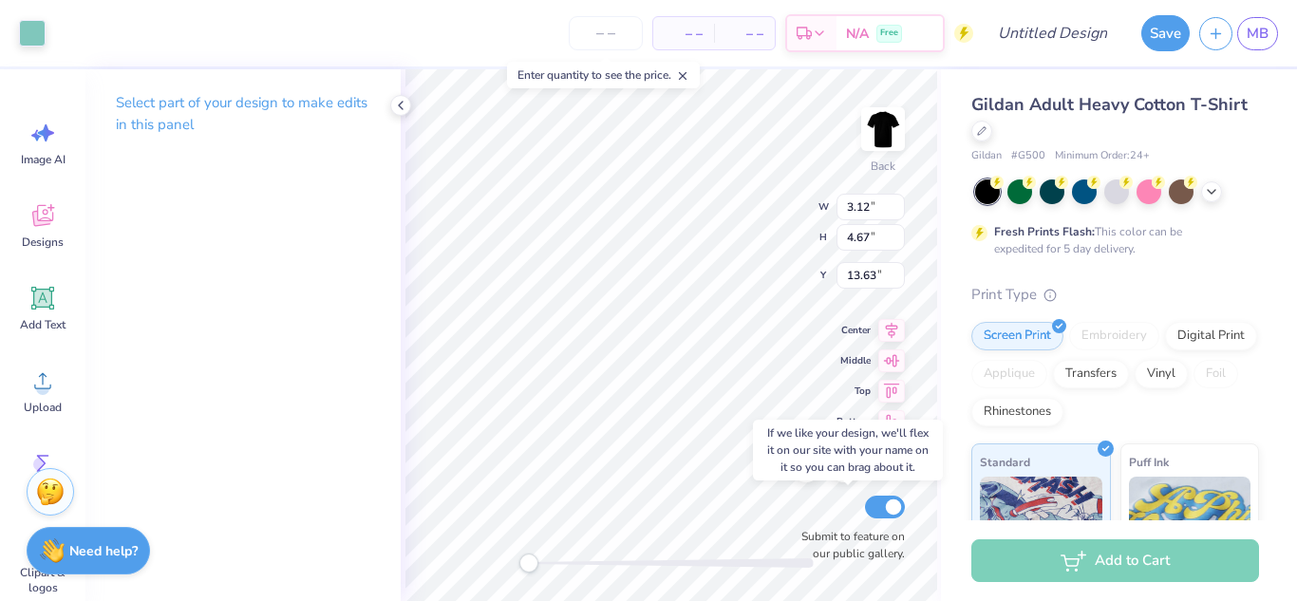
click at [810, 518] on div "Submit to feature on our public gallery." at bounding box center [848, 527] width 114 height 70
click at [801, 474] on icon at bounding box center [806, 467] width 19 height 19
click at [800, 474] on icon at bounding box center [806, 467] width 19 height 19
type input "6.27"
type input "5.65"
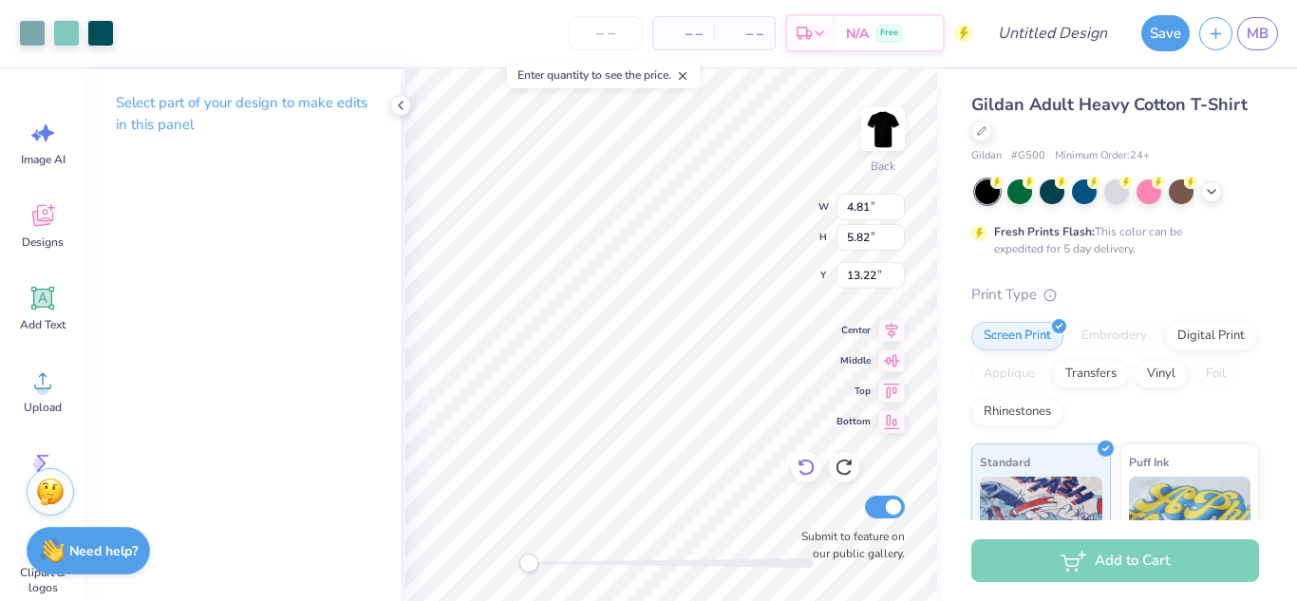
type input "7.46"
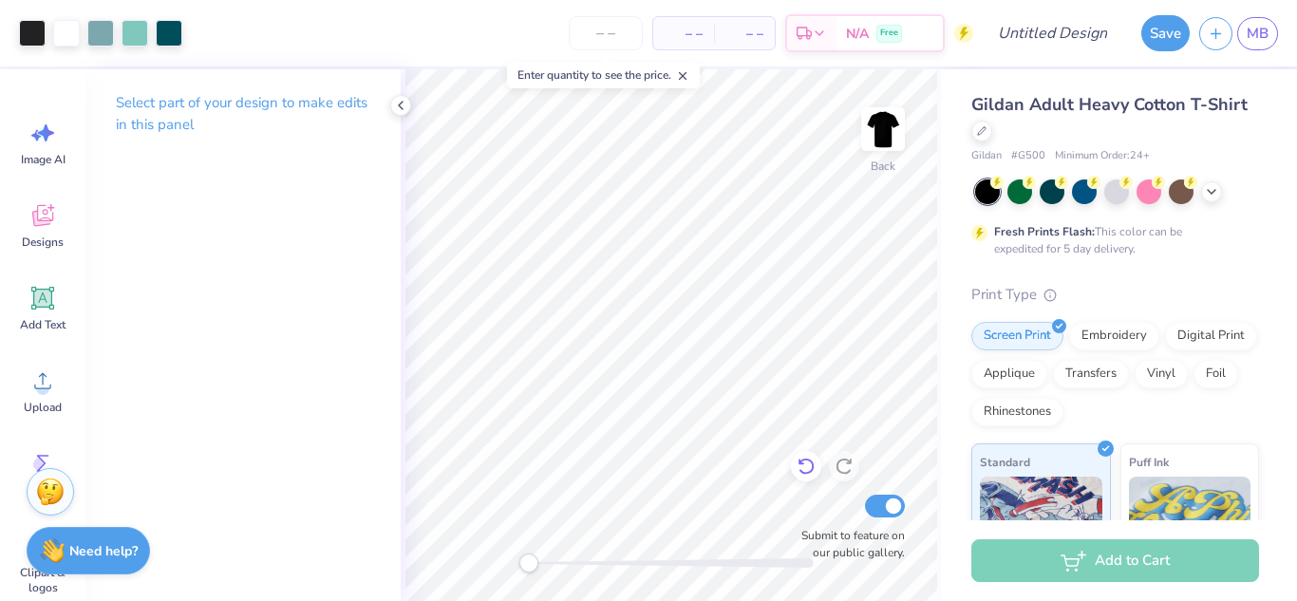
click at [800, 468] on icon at bounding box center [806, 466] width 19 height 19
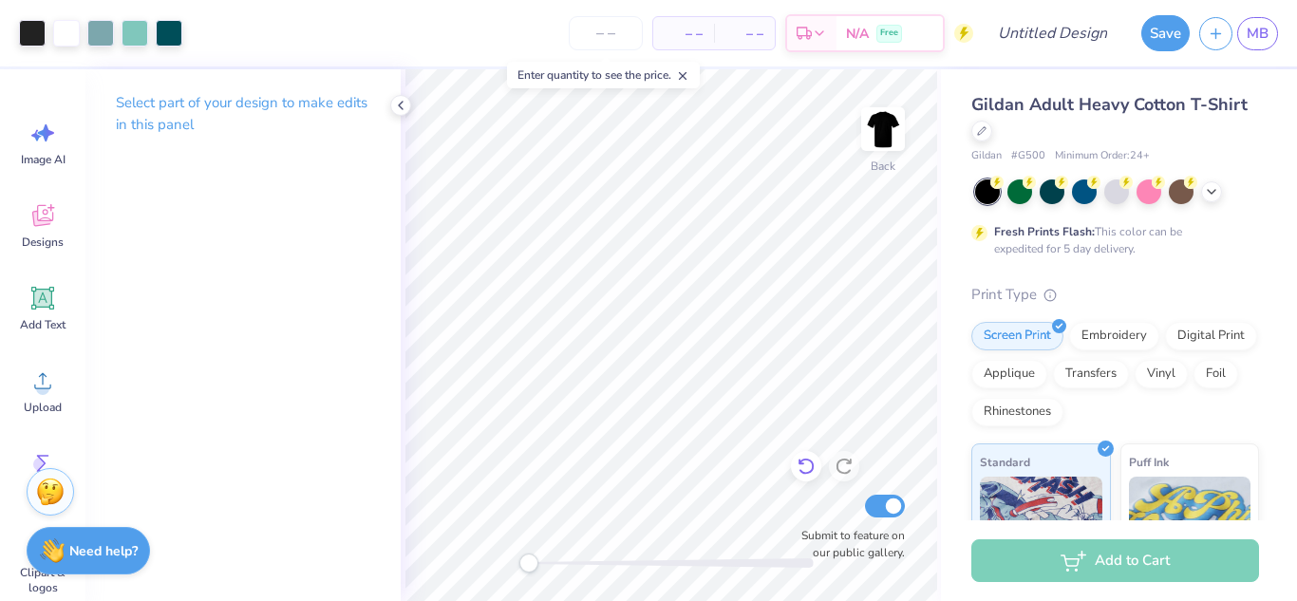
click at [800, 468] on icon at bounding box center [806, 466] width 19 height 19
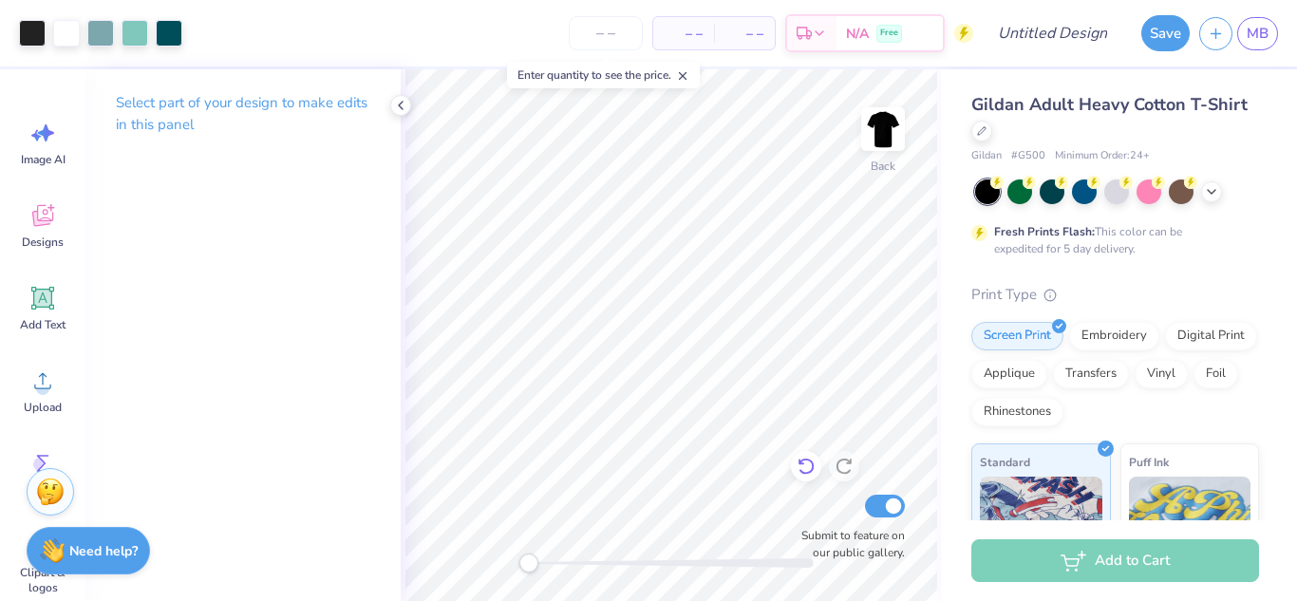
click at [800, 468] on icon at bounding box center [806, 466] width 19 height 19
click at [800, 468] on div at bounding box center [806, 466] width 30 height 30
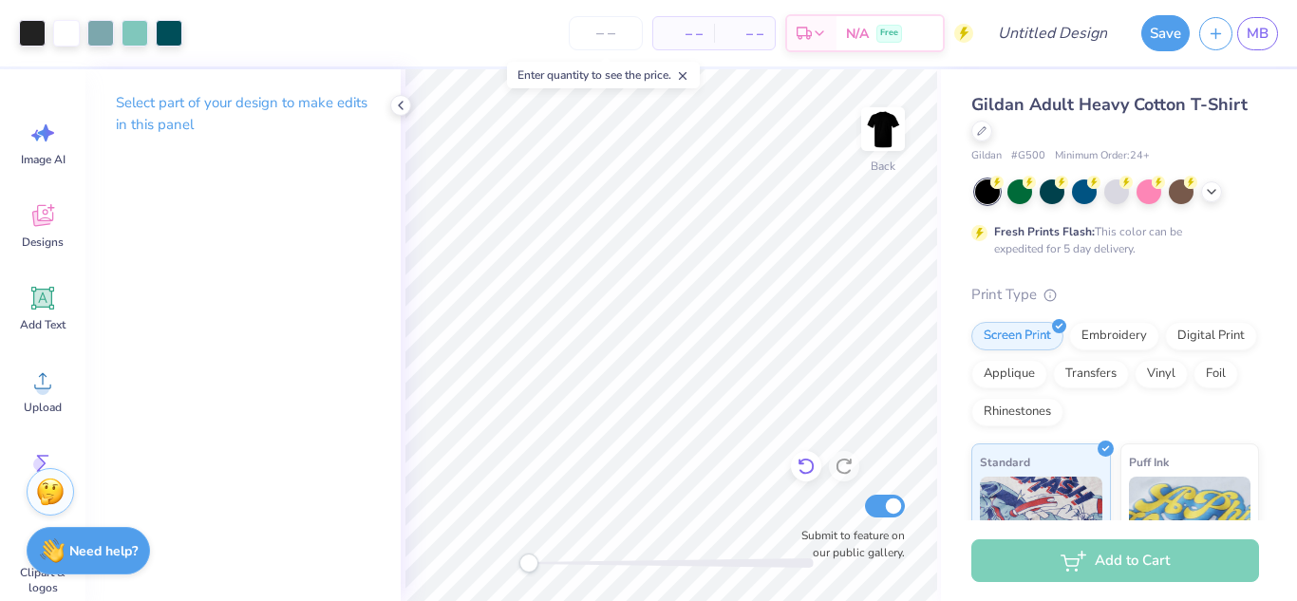
click at [800, 468] on div at bounding box center [806, 466] width 30 height 30
click at [841, 467] on icon at bounding box center [844, 466] width 19 height 19
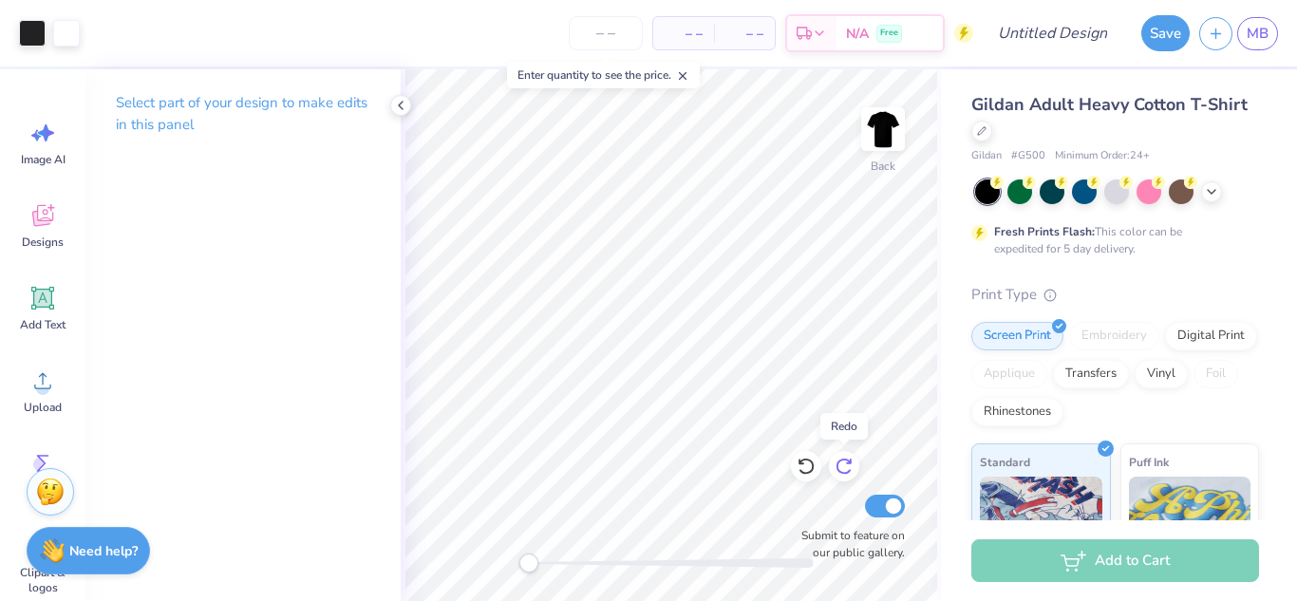
click at [841, 467] on icon at bounding box center [844, 466] width 19 height 19
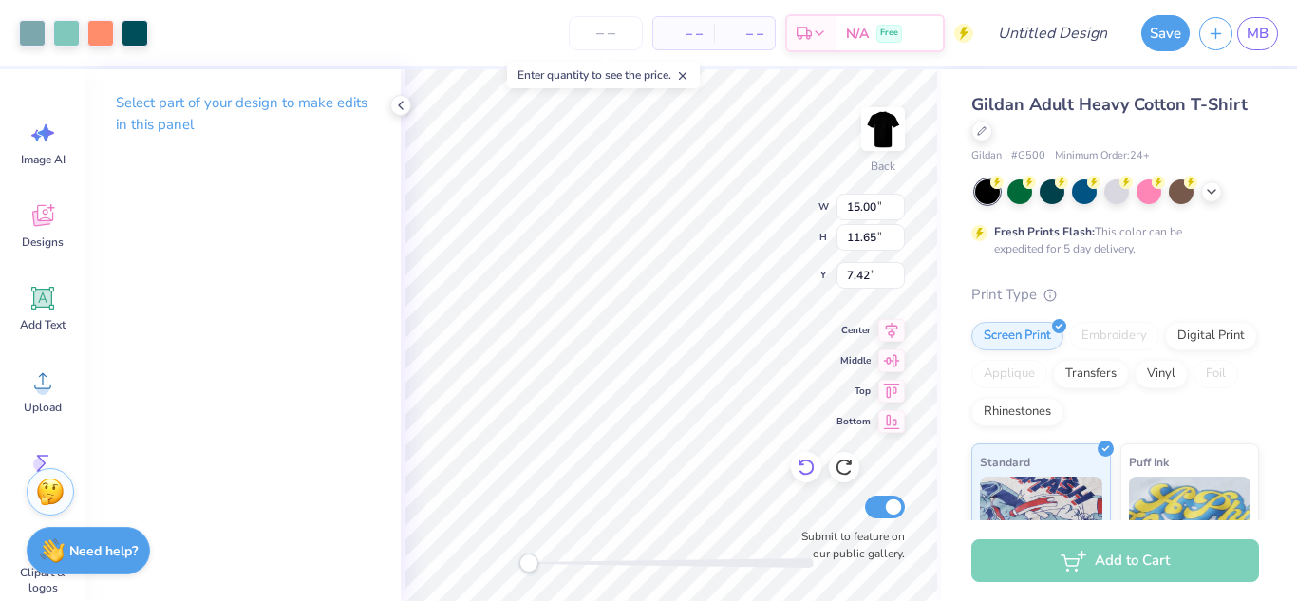
click at [798, 469] on icon at bounding box center [806, 467] width 19 height 19
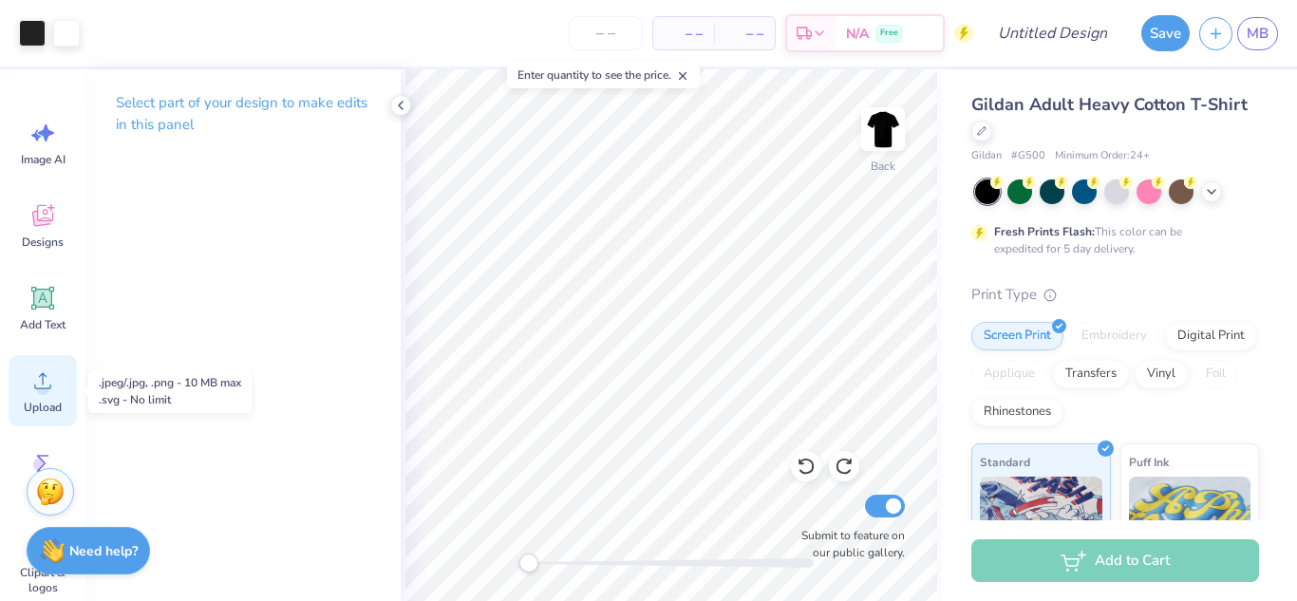
click at [39, 385] on circle at bounding box center [42, 388] width 13 height 13
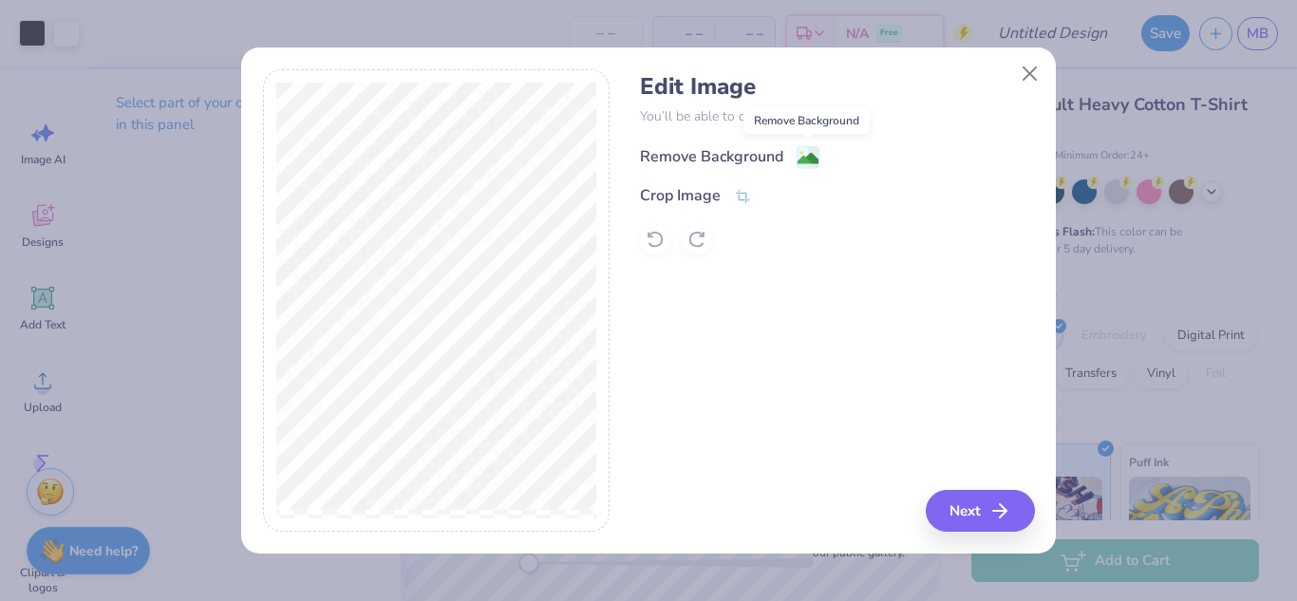
click at [809, 158] on image at bounding box center [808, 158] width 21 height 21
click at [1006, 509] on icon "button" at bounding box center [1005, 511] width 23 height 23
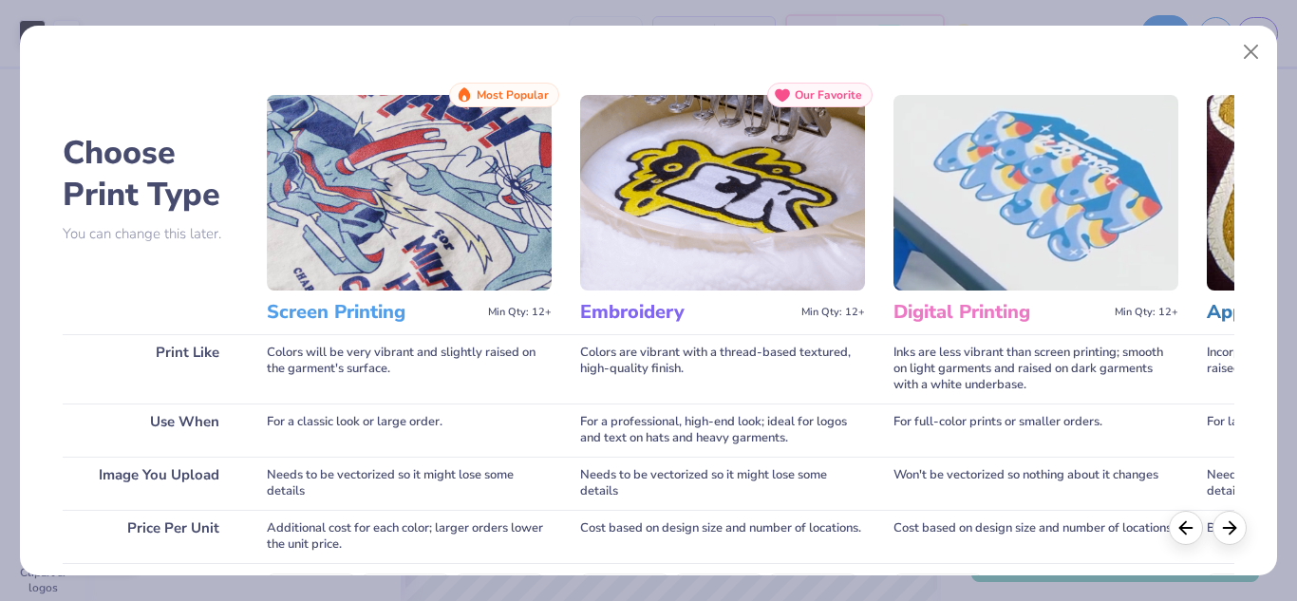
scroll to position [346, 0]
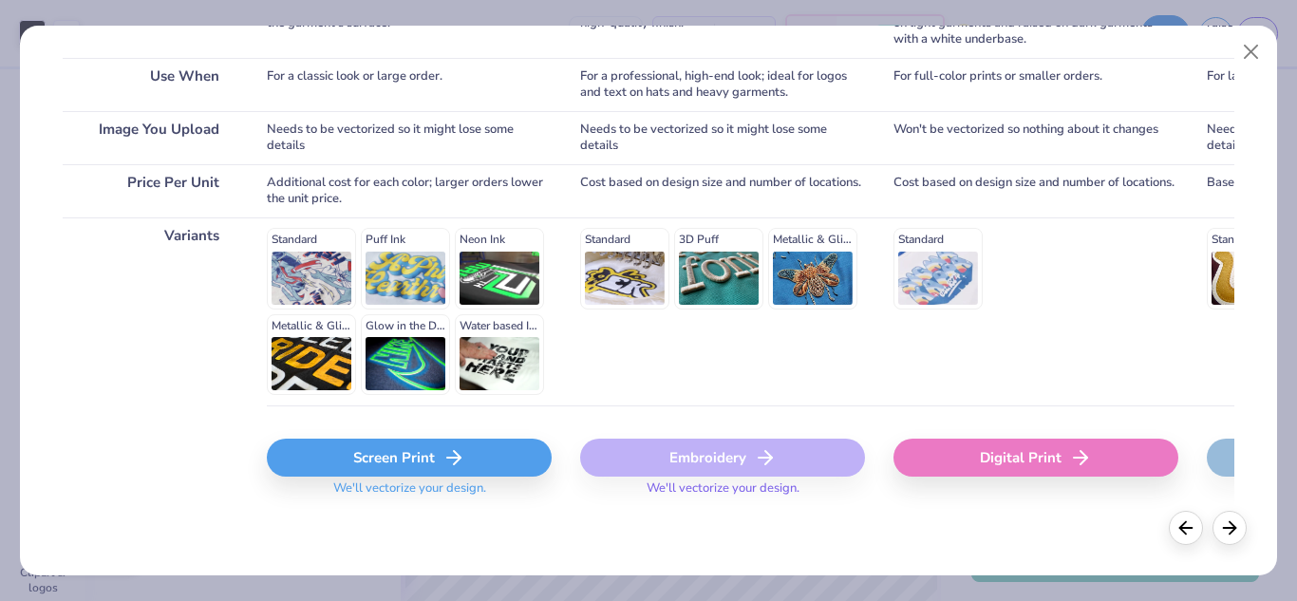
click at [444, 464] on icon at bounding box center [454, 457] width 23 height 23
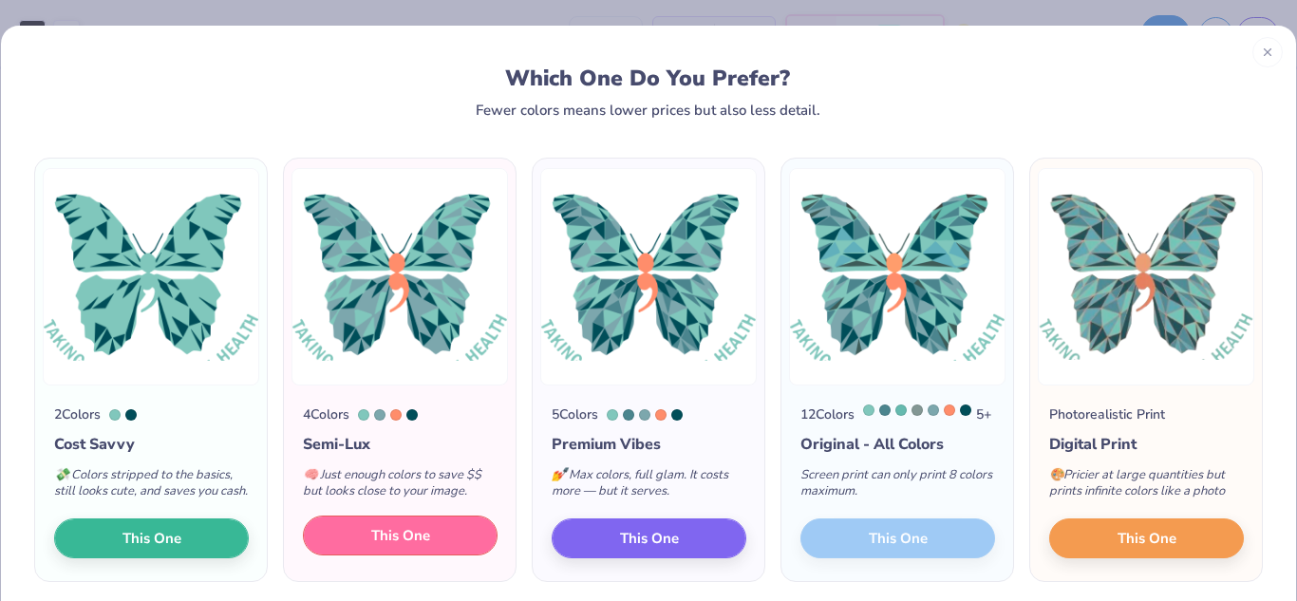
click at [427, 556] on button "This One" at bounding box center [400, 536] width 195 height 40
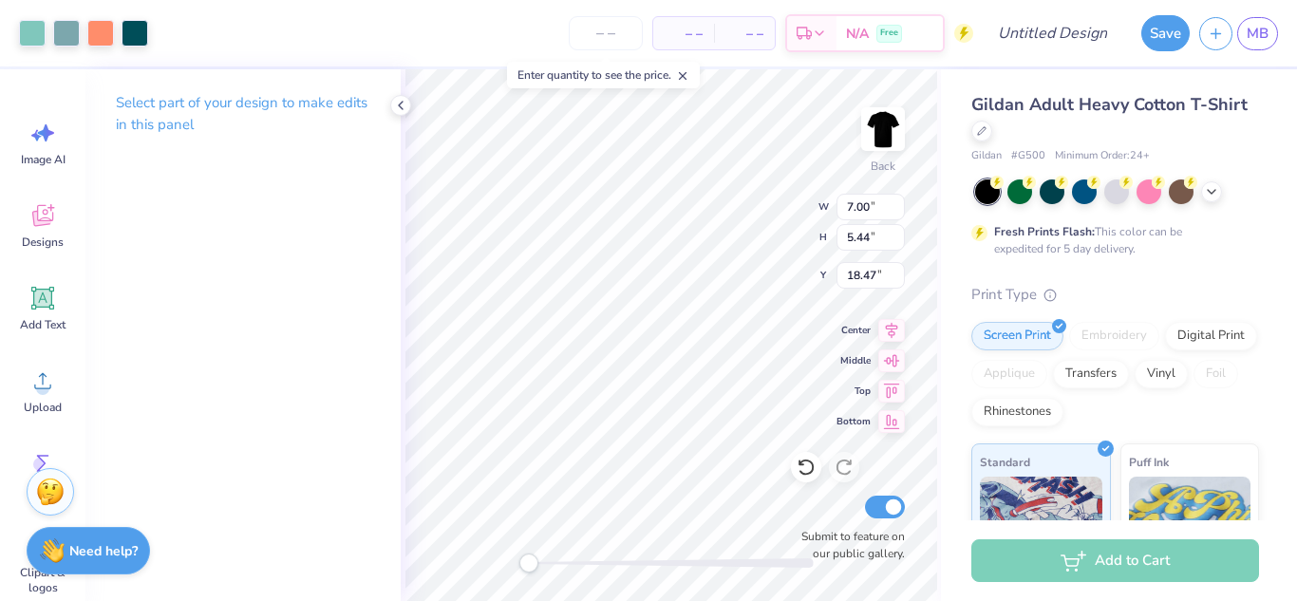
type input "7.00"
type input "5.44"
type input "18.47"
type input "6.68"
type input "6.74"
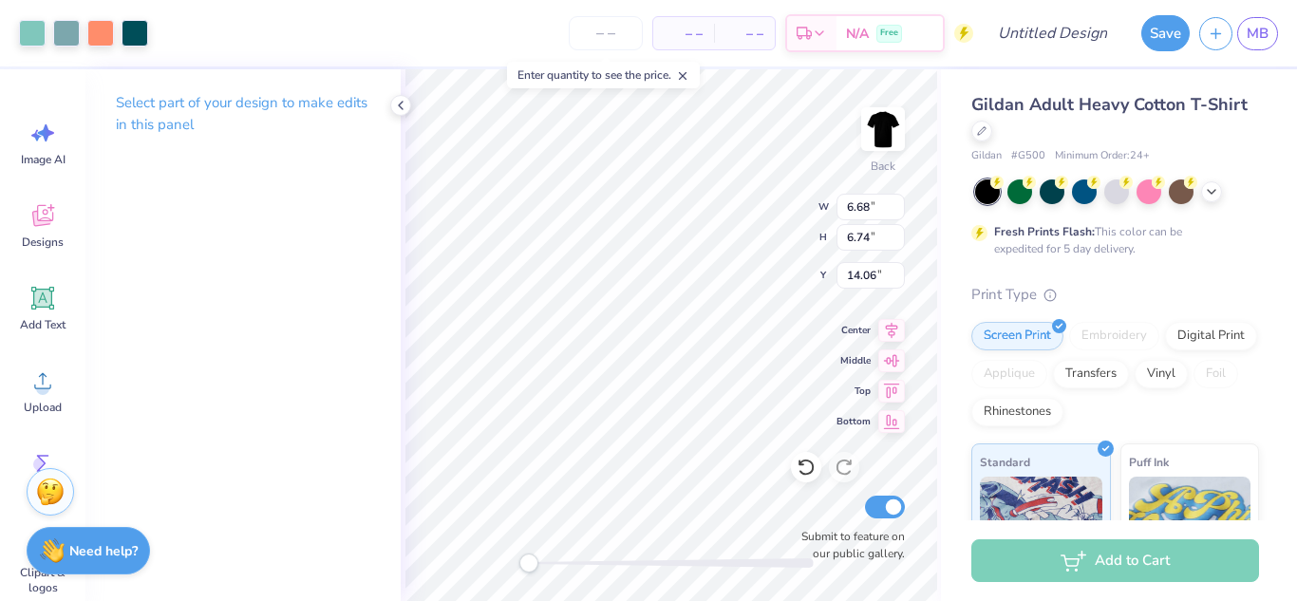
type input "14.06"
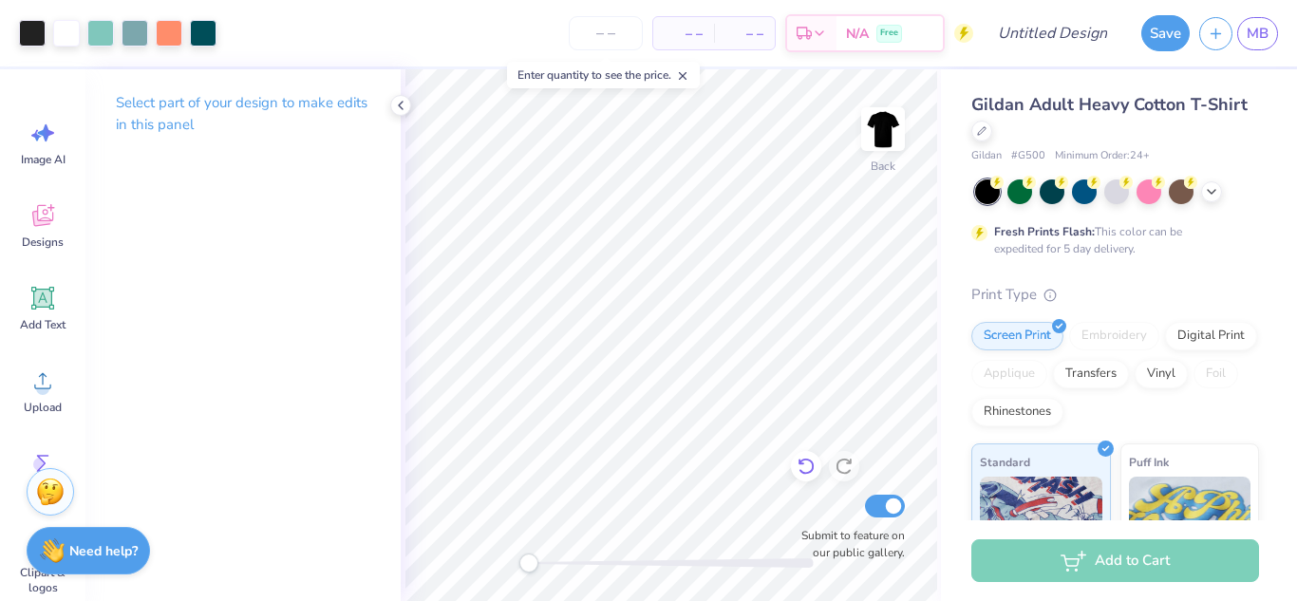
click at [803, 461] on icon at bounding box center [806, 467] width 16 height 17
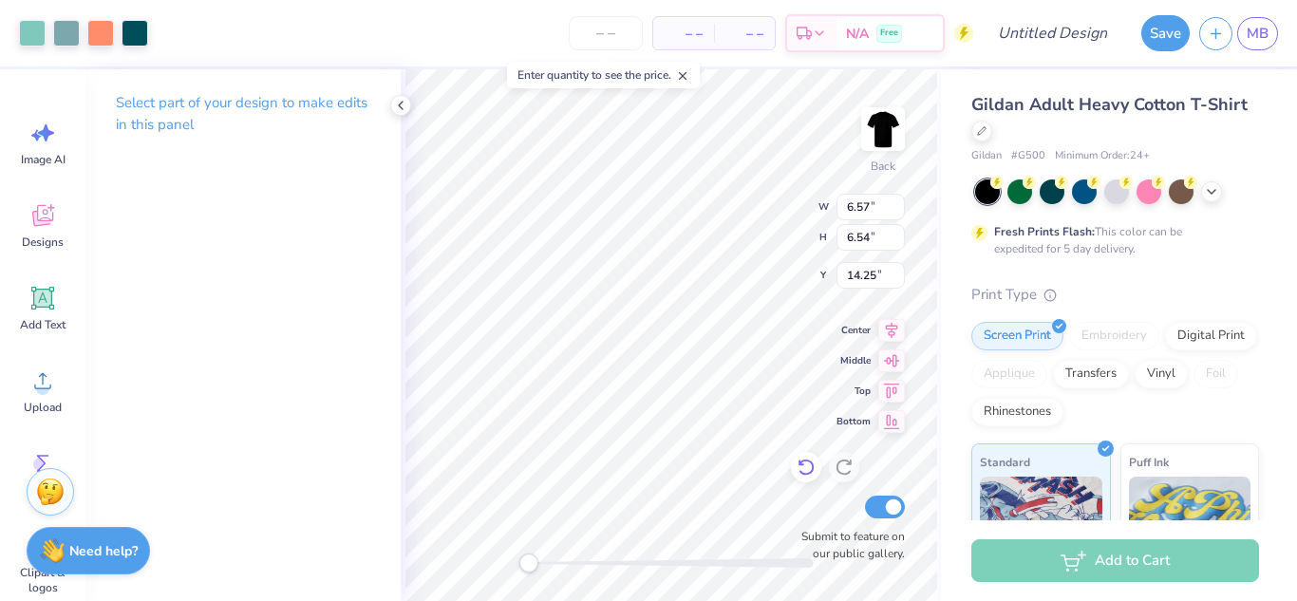
type input "5.01"
type input "5.00"
type input "3.00"
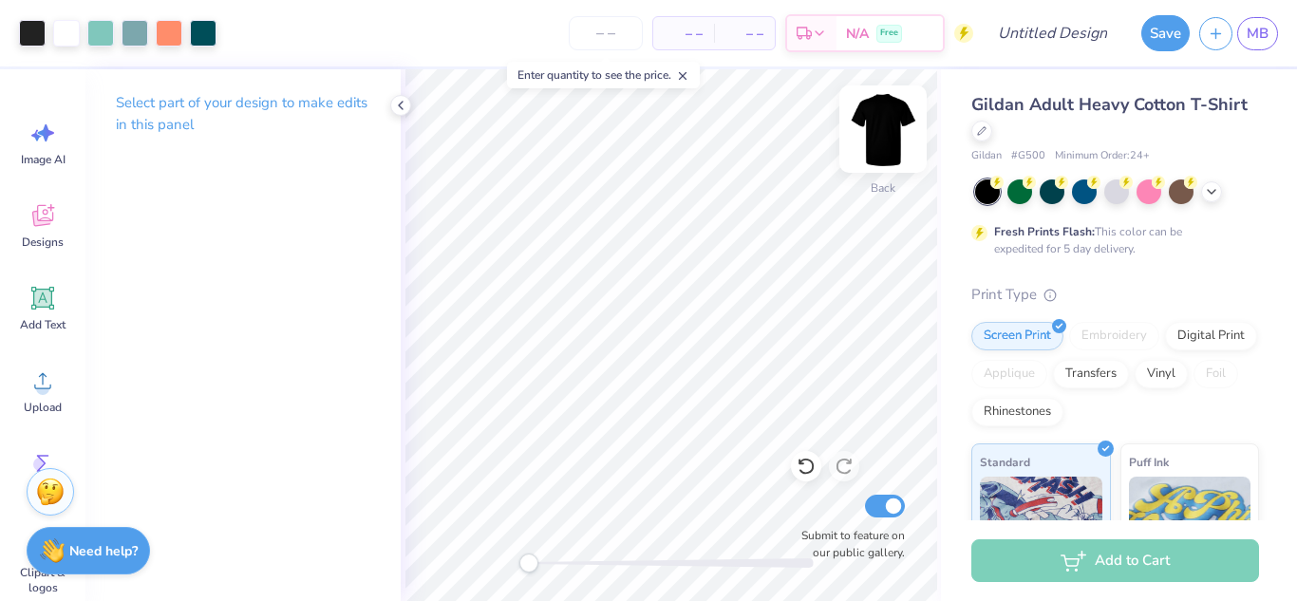
click at [886, 137] on img at bounding box center [883, 129] width 76 height 76
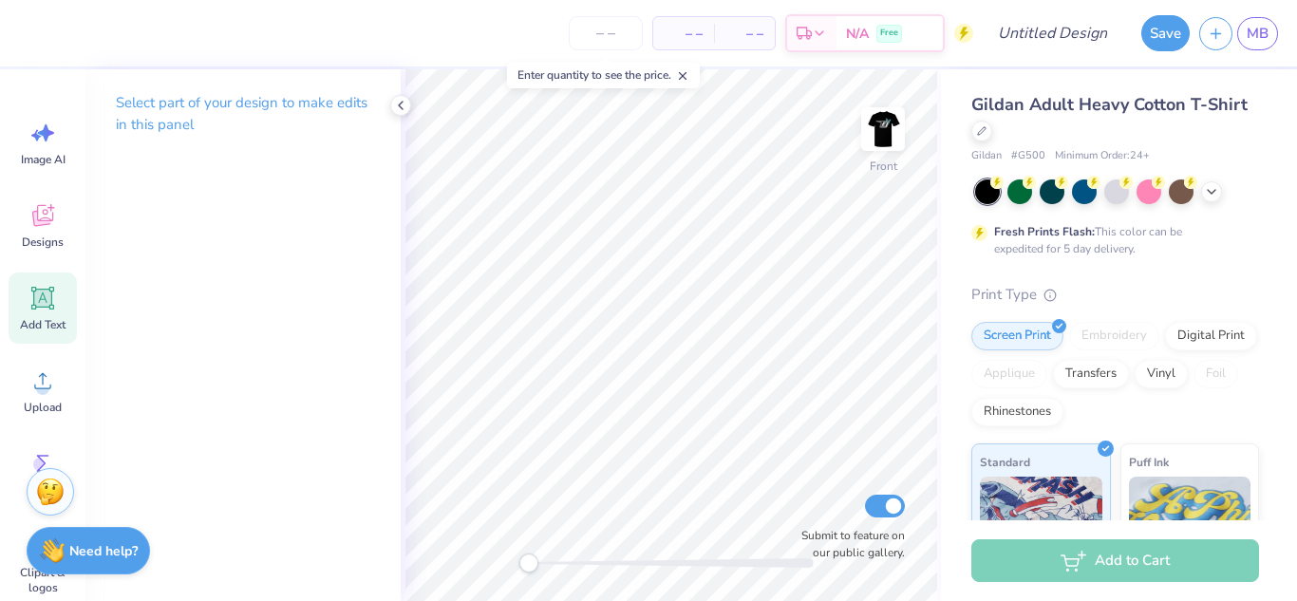
click at [51, 298] on icon at bounding box center [42, 298] width 23 height 23
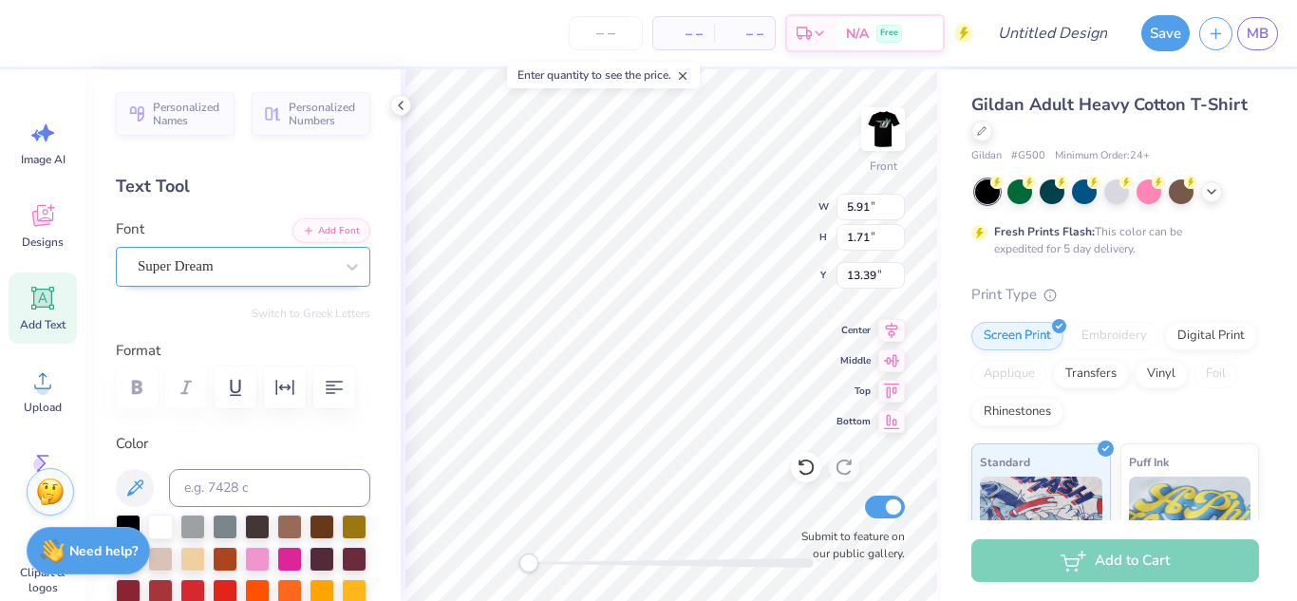
click at [259, 260] on div "Super Dream" at bounding box center [235, 266] width 199 height 29
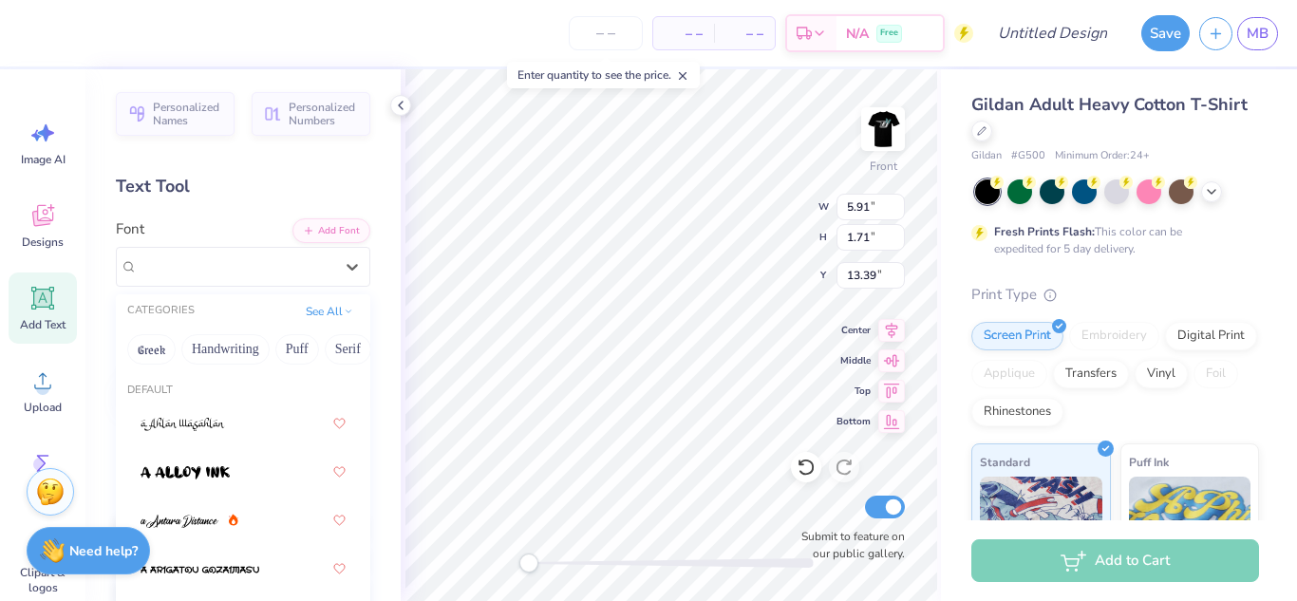
click at [247, 309] on div "CATEGORIES See All" at bounding box center [243, 311] width 255 height 34
click at [336, 309] on button "See All" at bounding box center [329, 309] width 59 height 19
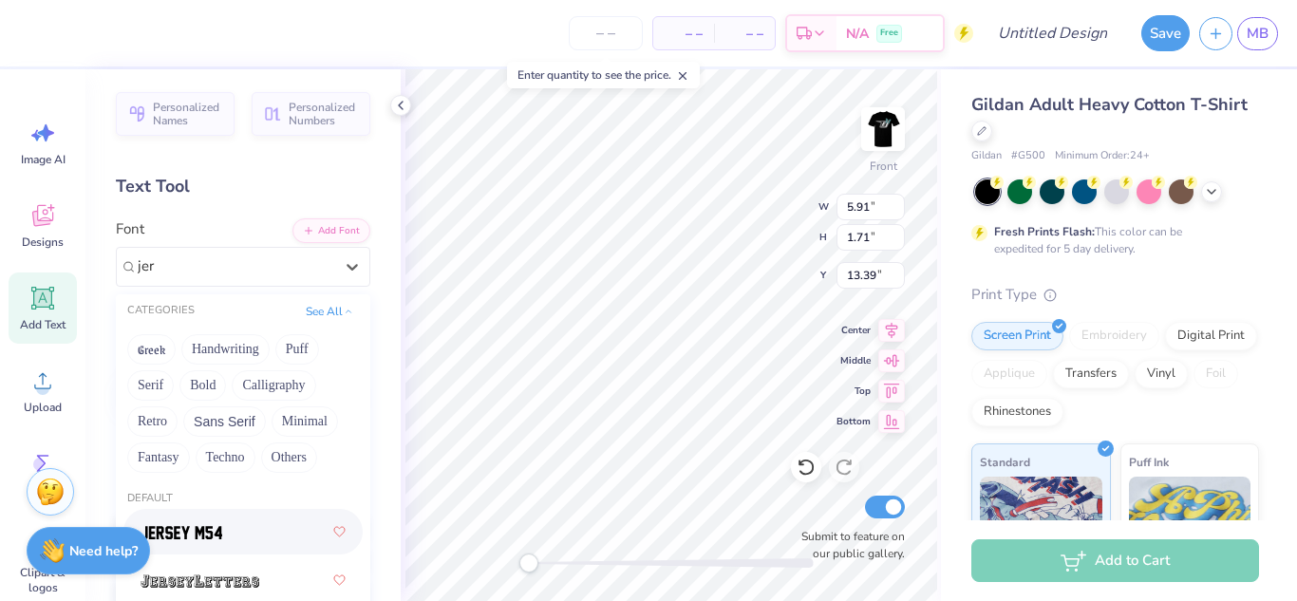
click at [257, 529] on div at bounding box center [243, 532] width 205 height 34
type input "jer"
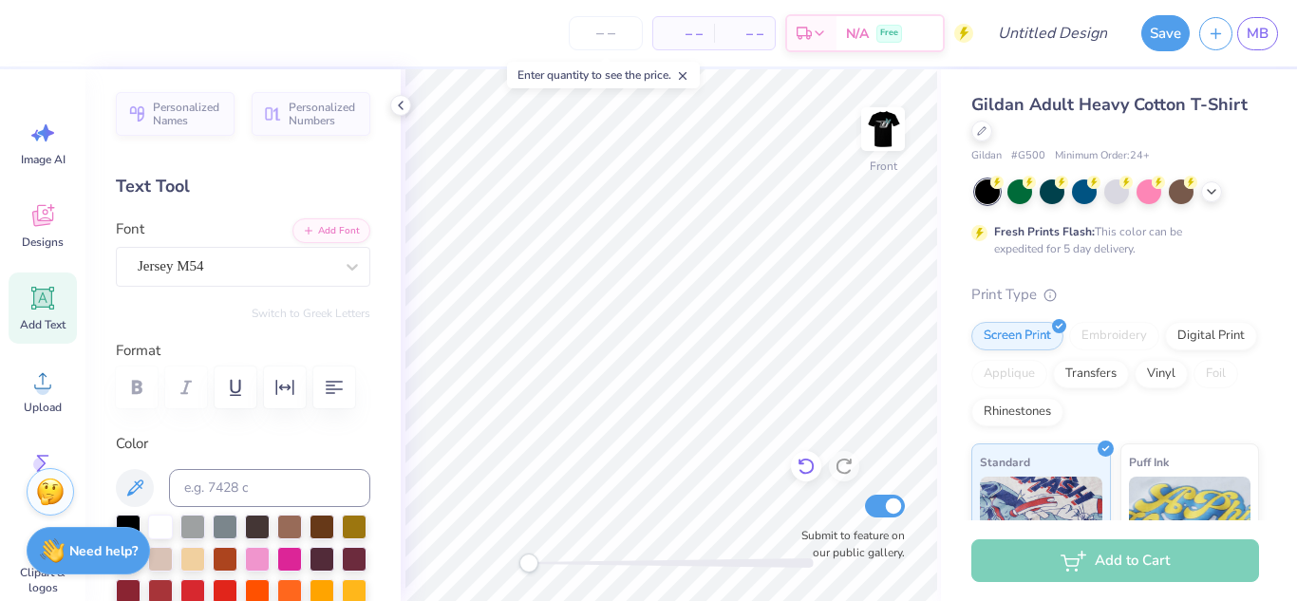
click at [800, 470] on icon at bounding box center [806, 466] width 19 height 19
type textarea "T"
type textarea "human"
click at [50, 310] on icon at bounding box center [42, 298] width 28 height 28
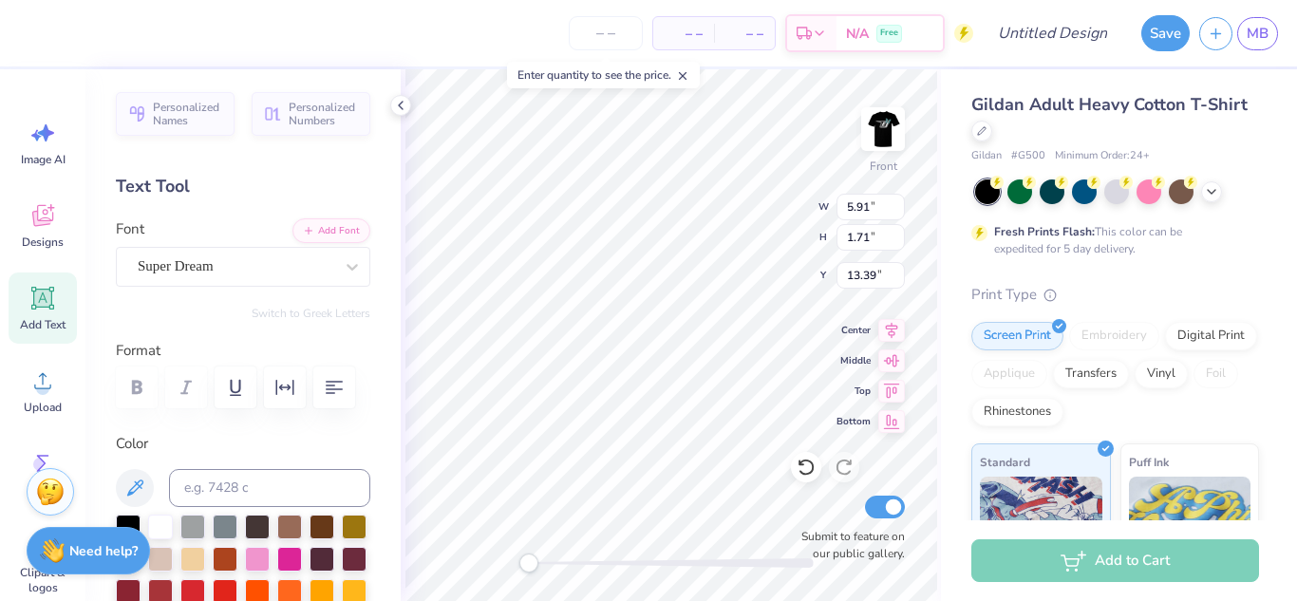
type textarea "T"
type textarea ">"
click at [262, 269] on div "Super Dream" at bounding box center [235, 266] width 199 height 29
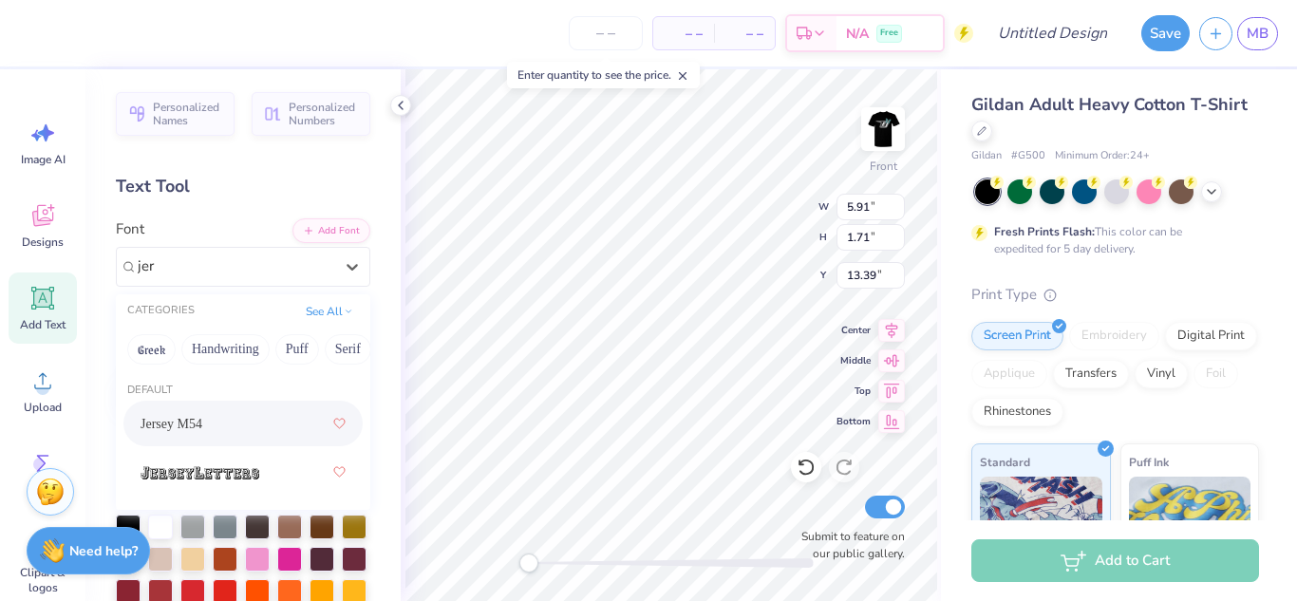
click at [188, 424] on span "Jersey M54" at bounding box center [172, 424] width 62 height 20
type input "jer"
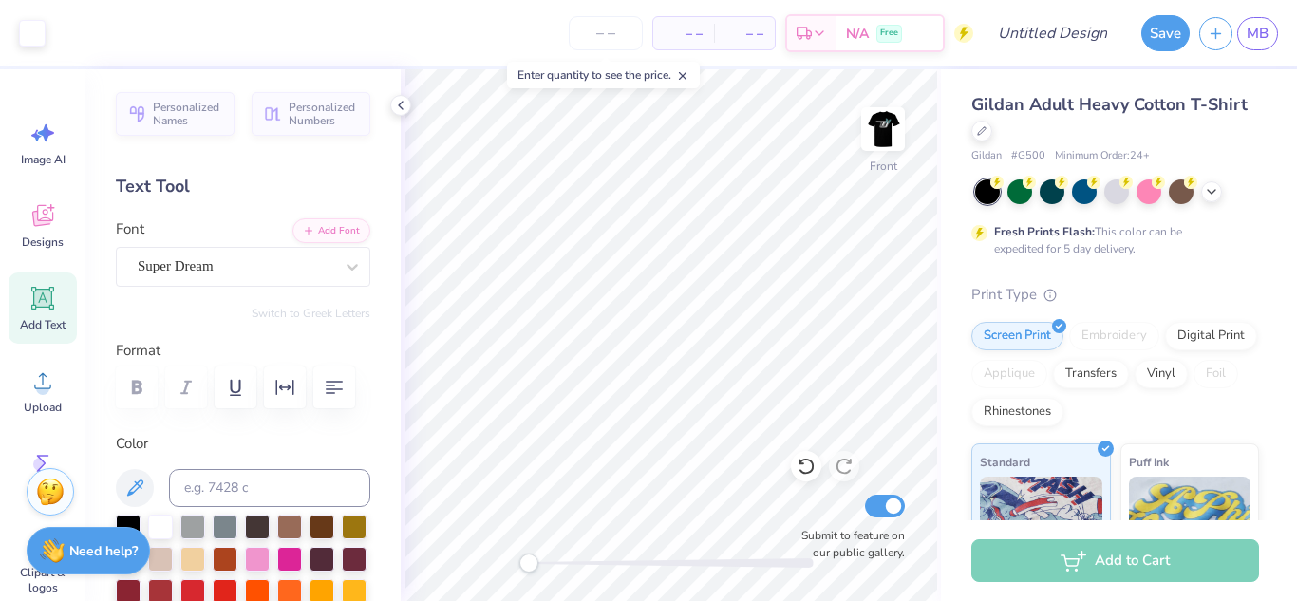
click at [48, 306] on icon at bounding box center [42, 298] width 23 height 23
click at [224, 265] on div "Super Dream" at bounding box center [235, 266] width 199 height 29
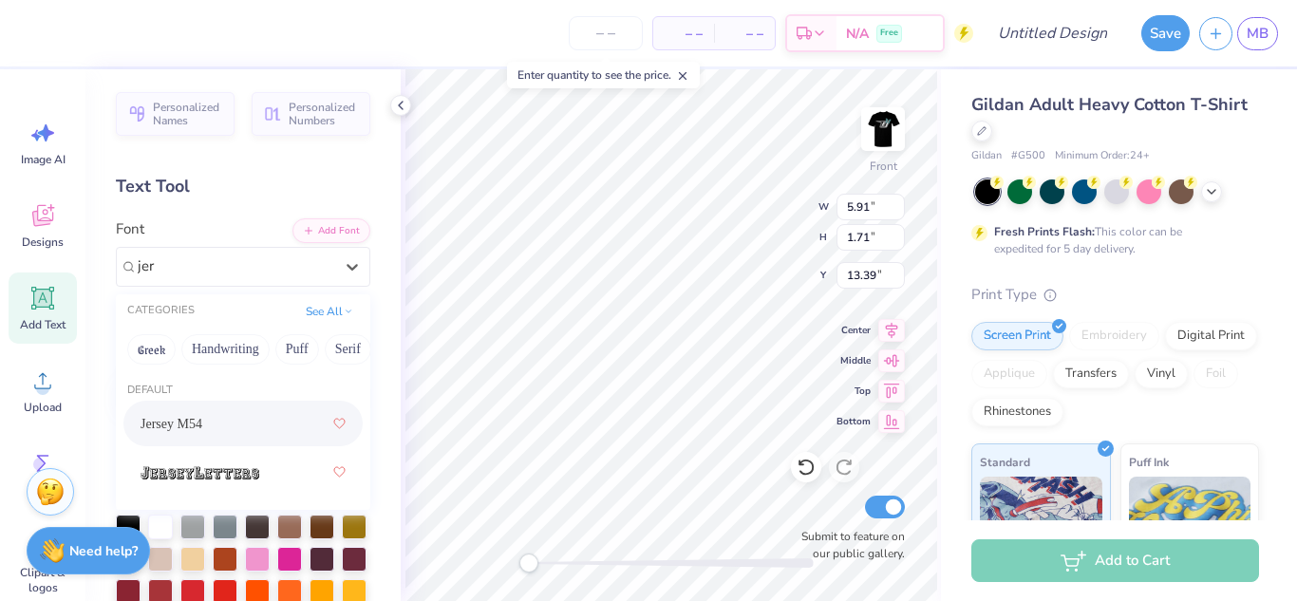
click at [223, 420] on div "Jersey M54" at bounding box center [243, 423] width 205 height 34
type input "jer"
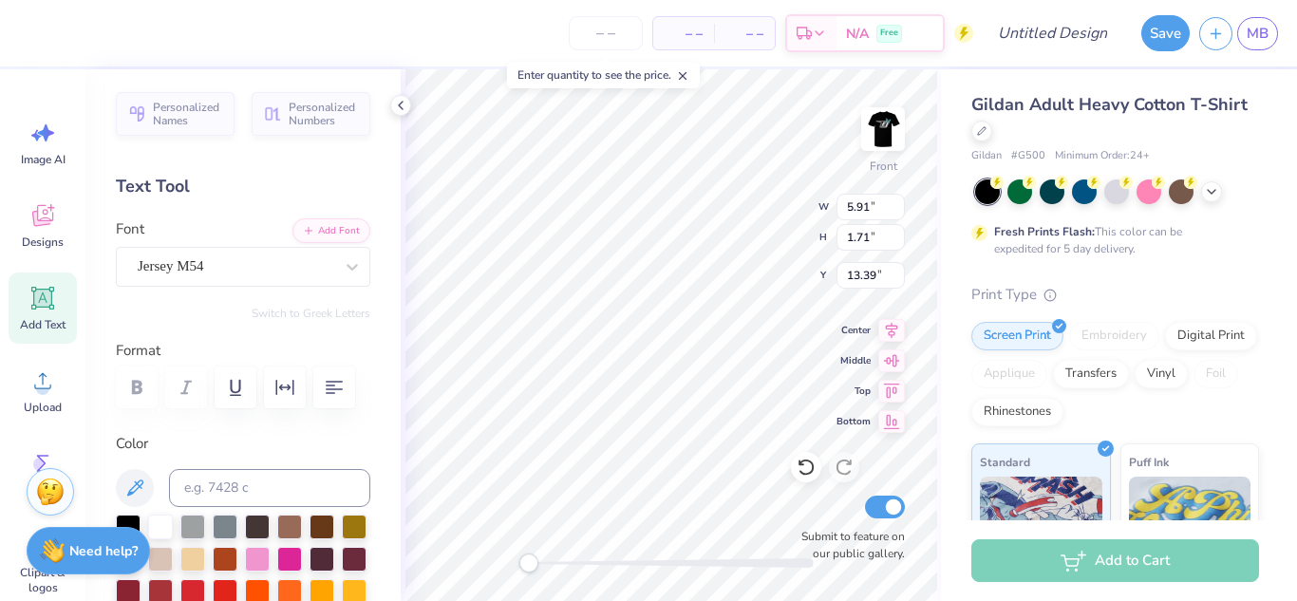
type textarea "T"
type textarea ">>"
click at [688, 73] on icon at bounding box center [682, 75] width 13 height 13
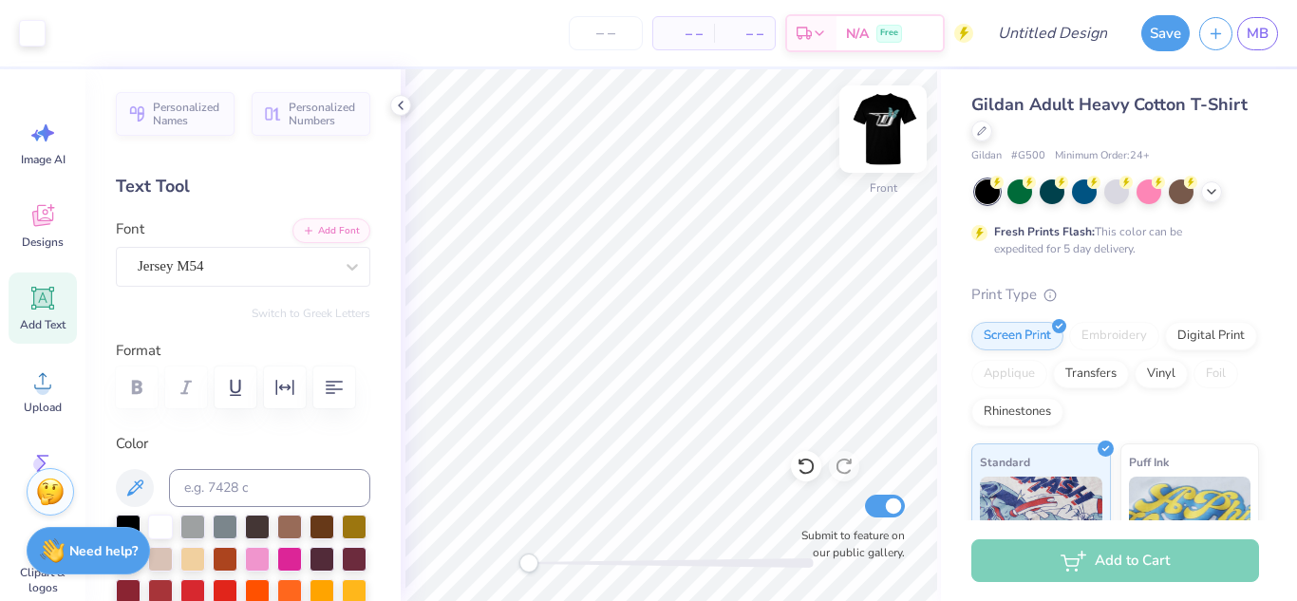
click at [886, 134] on img at bounding box center [883, 129] width 76 height 76
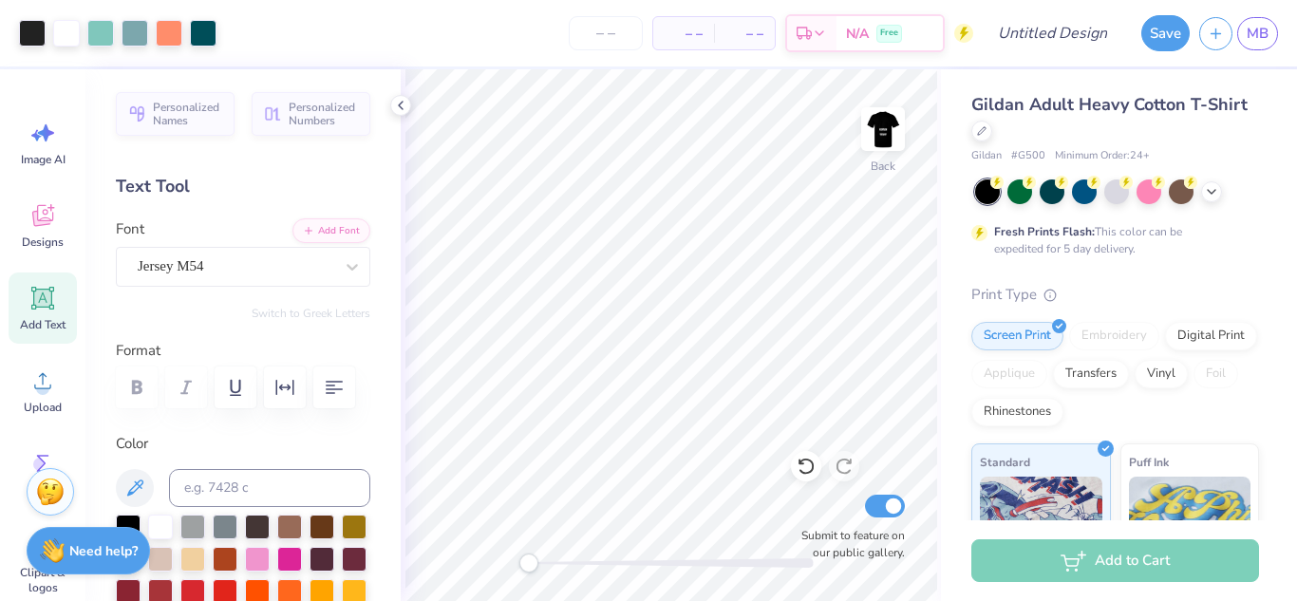
click at [43, 317] on span "Add Text" at bounding box center [43, 324] width 46 height 15
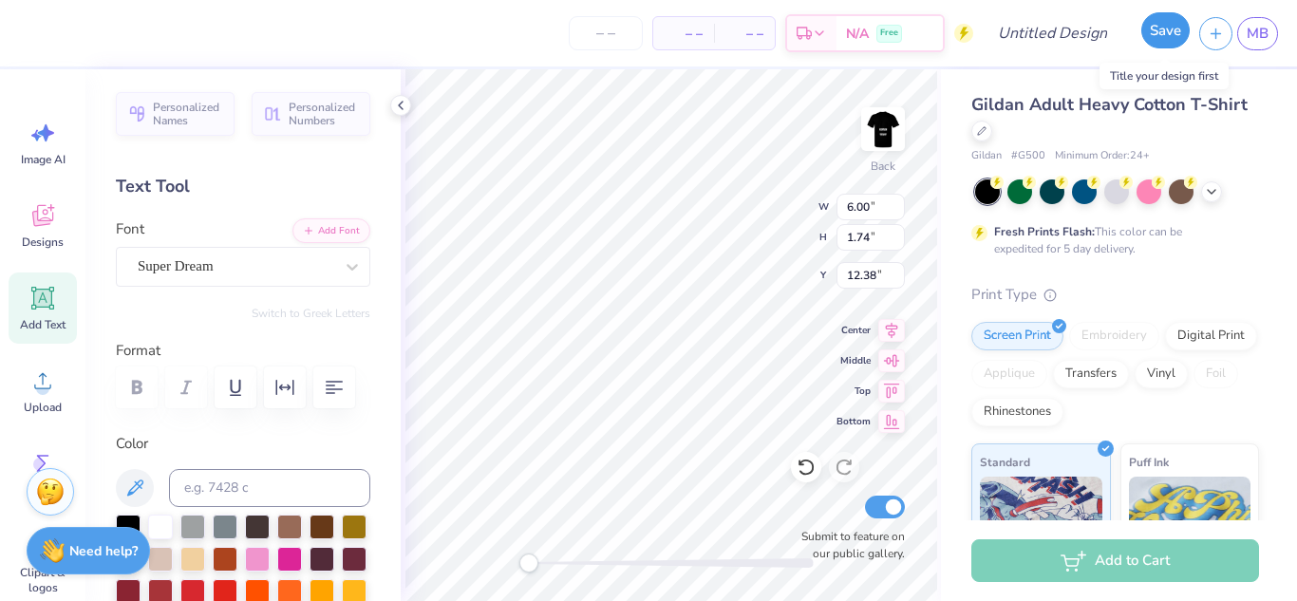
click at [1168, 40] on button "Save" at bounding box center [1166, 30] width 48 height 36
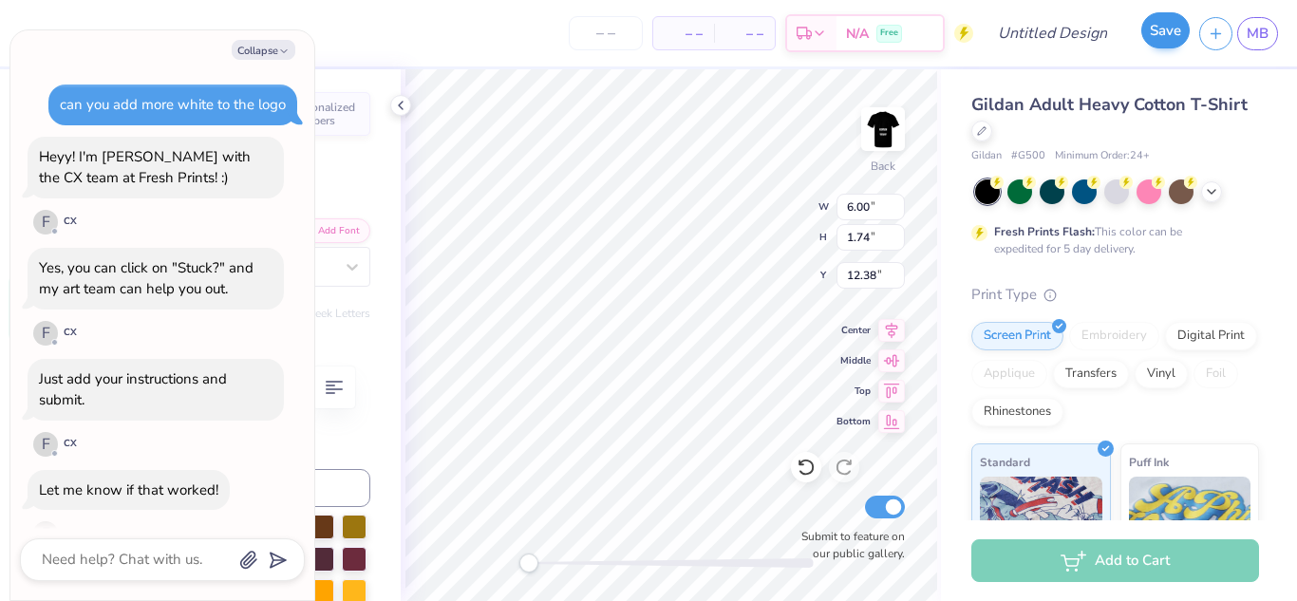
scroll to position [2089, 0]
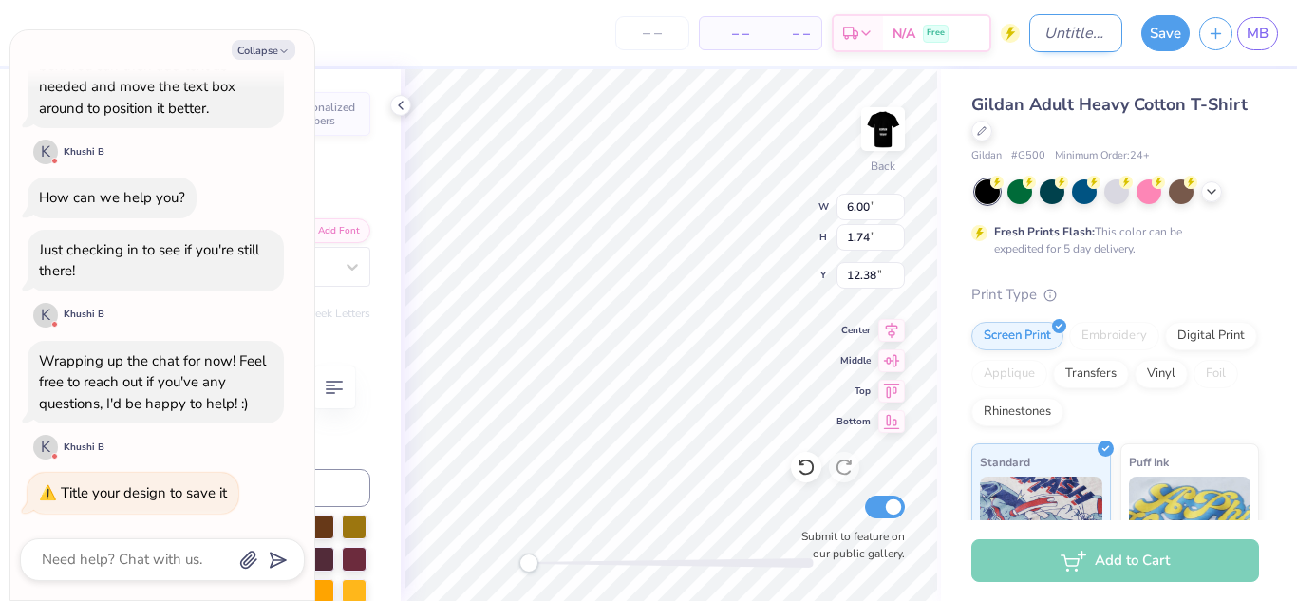
type textarea "x"
click at [1032, 38] on input "Design Title" at bounding box center [1076, 33] width 93 height 38
type input "m"
type textarea "x"
type input "mo"
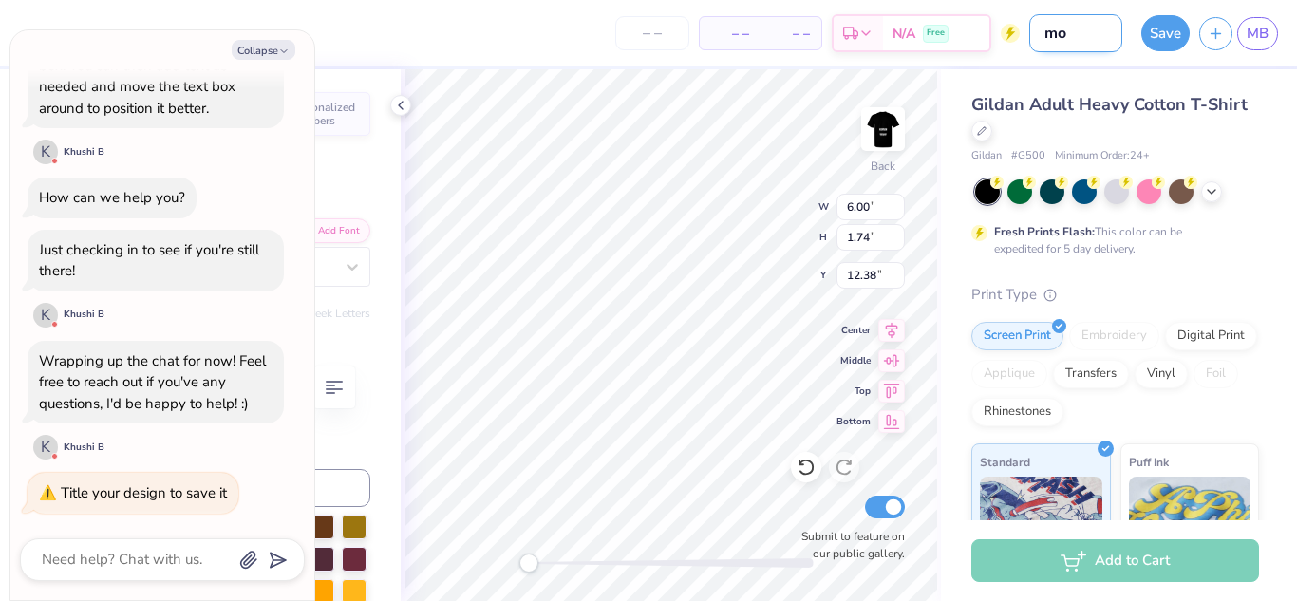
type textarea "x"
type input "mor"
type textarea "x"
type input "morg"
type textarea "x"
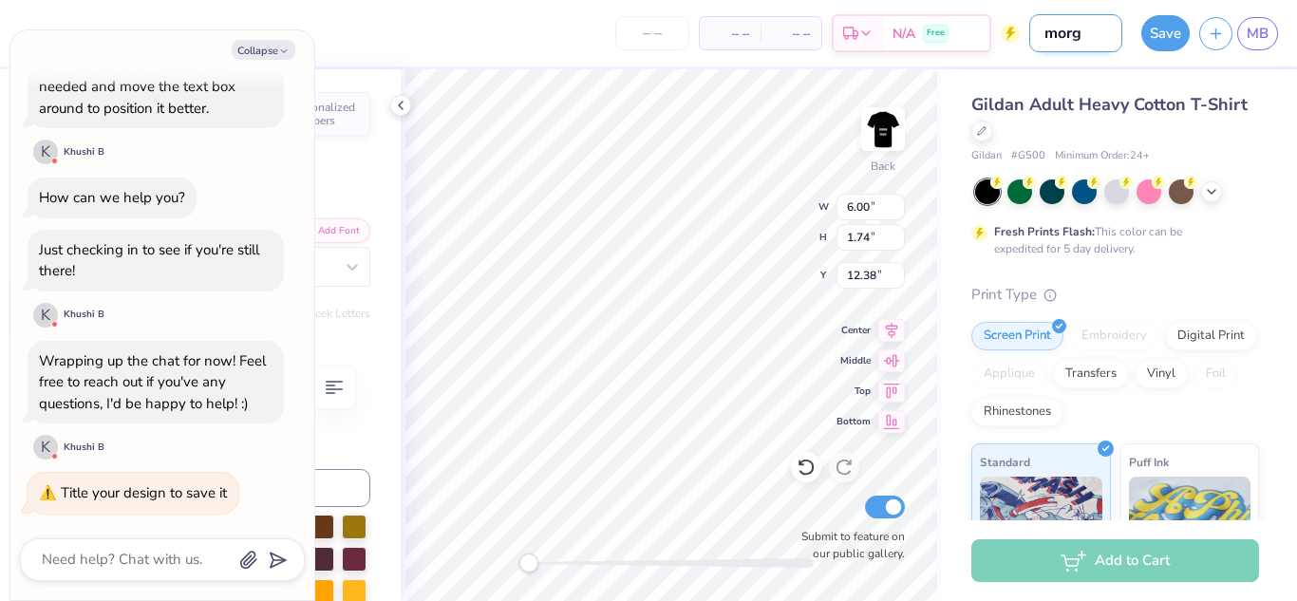
type input "morga"
type textarea "x"
type input "morgan"
type textarea "x"
type input "morgans"
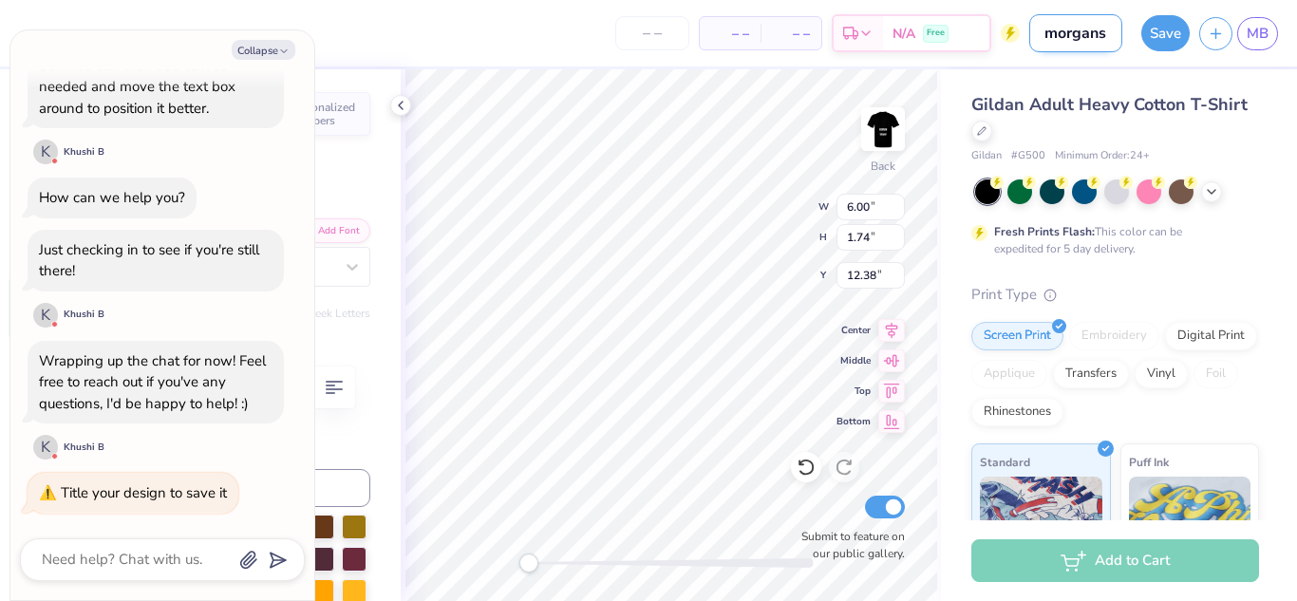
type textarea "x"
type input "Morgans"
type textarea "x"
type input "Morgans m"
type textarea "x"
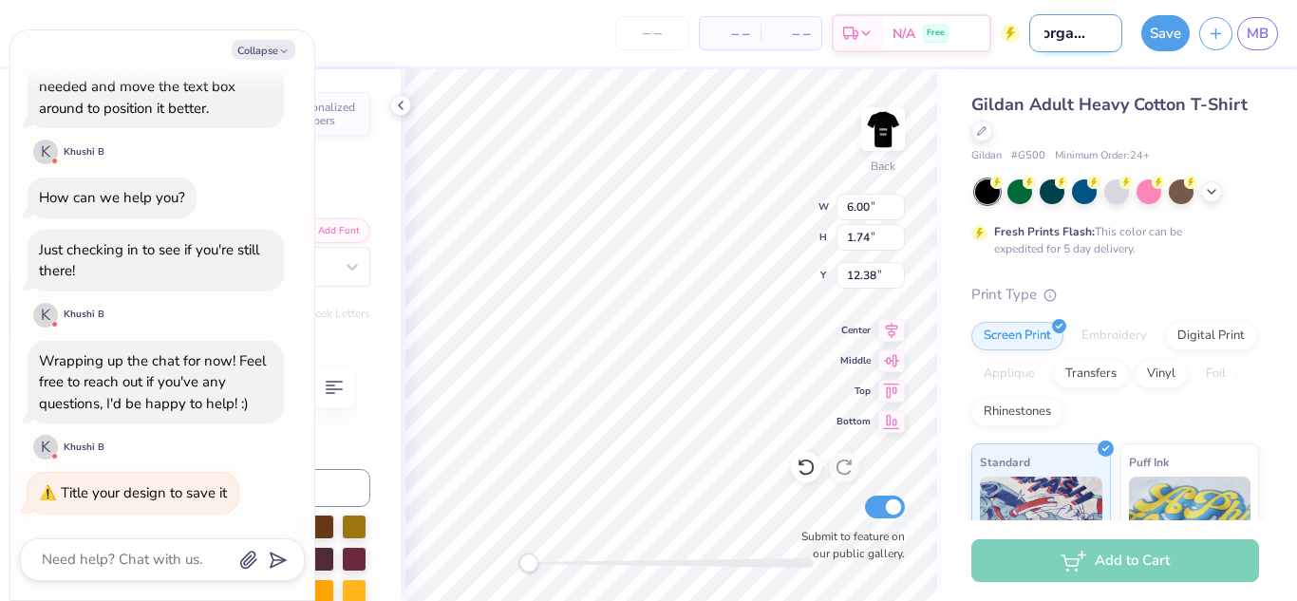
type input "Morgans me"
type textarea "x"
type input "Morgans mes"
type textarea "x"
type input "Morgans mess"
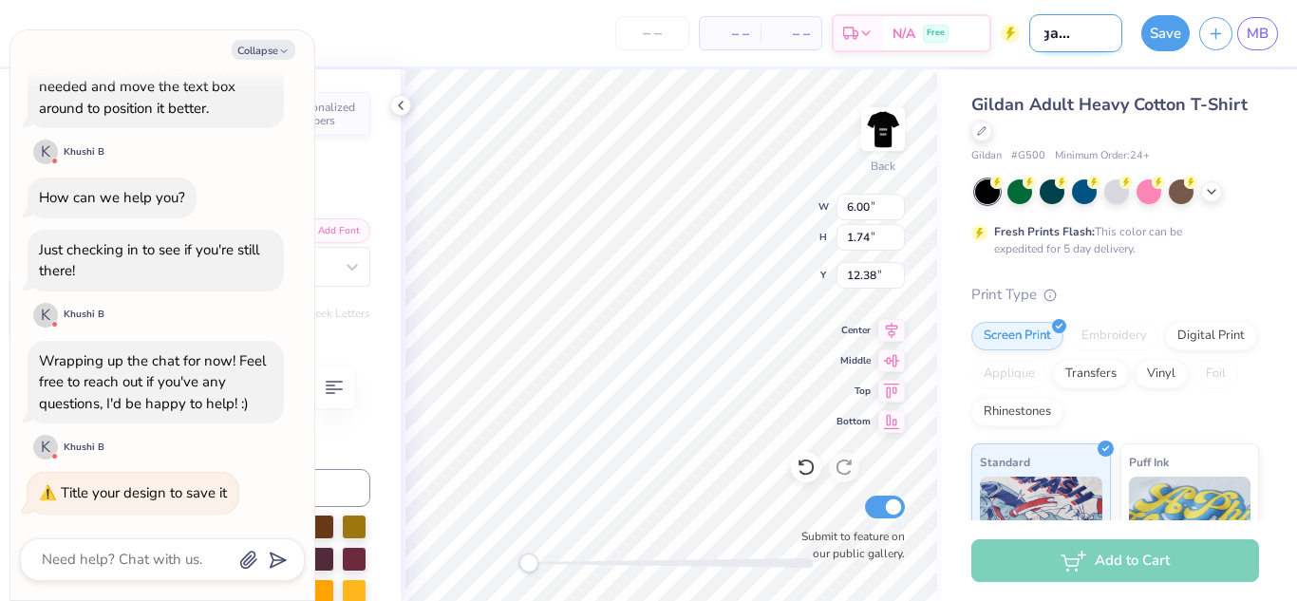
type textarea "x"
type input "Morgans messe"
type textarea "x"
type input "Morgans messeg"
type textarea "x"
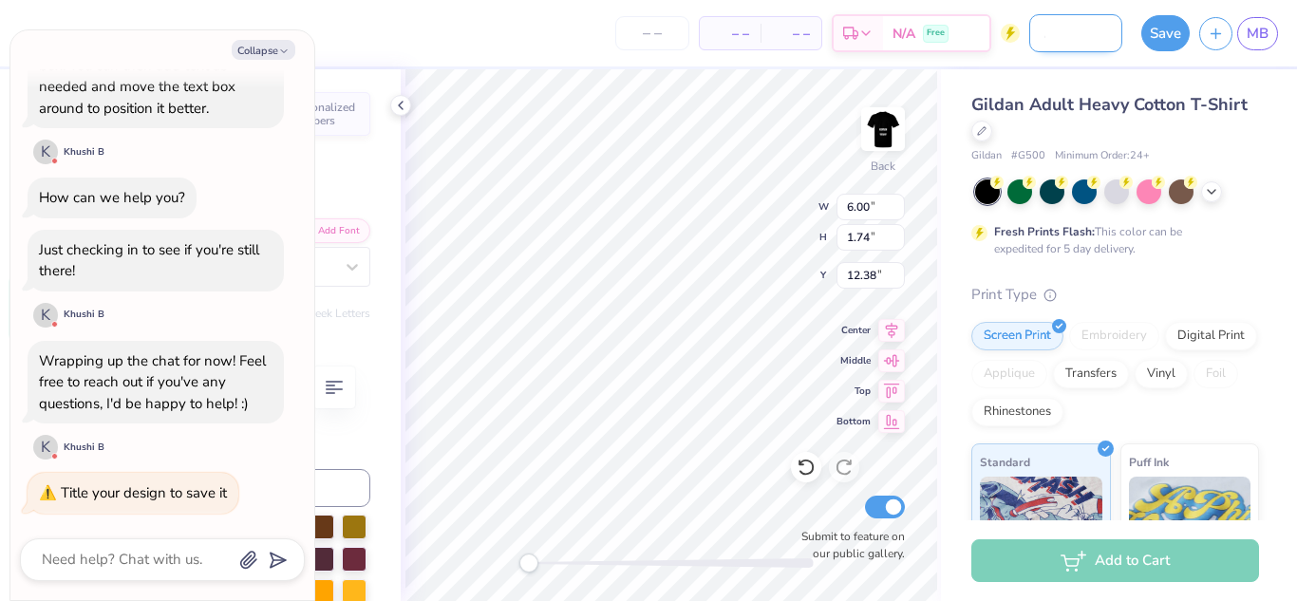
type input "Morgans messege"
type textarea "x"
type input "Morgans messege"
type textarea "x"
type input "Morgans messege s"
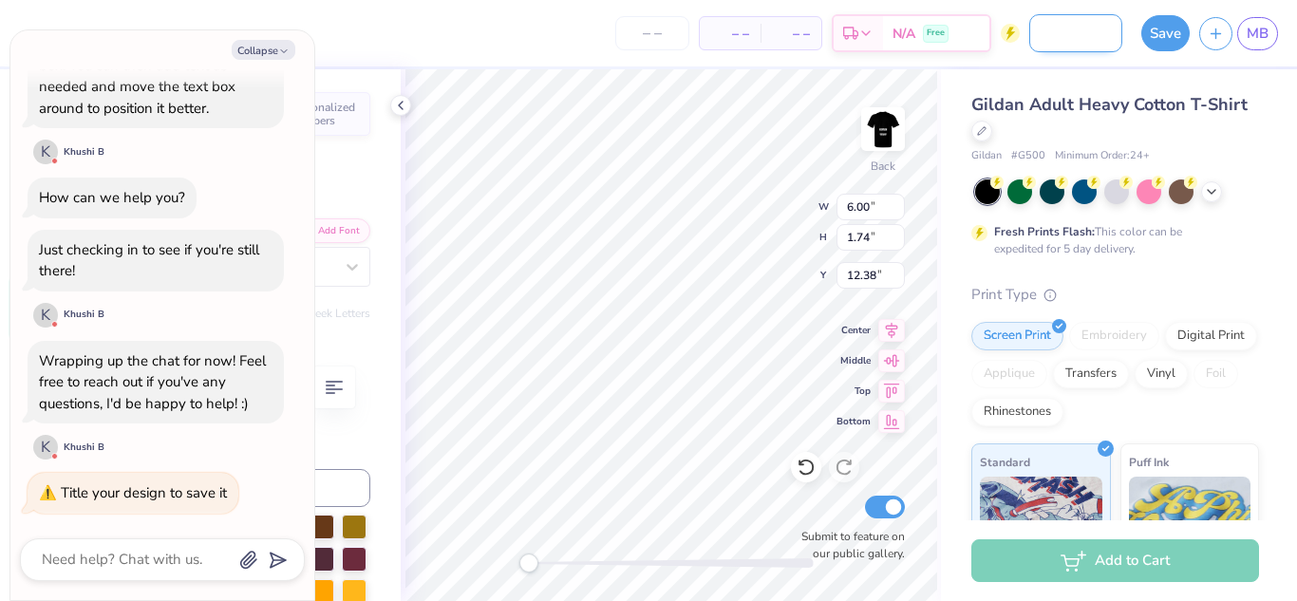
type textarea "x"
type input "Morgans messege sh"
type textarea "x"
type input "Morgans messege shi"
type textarea "x"
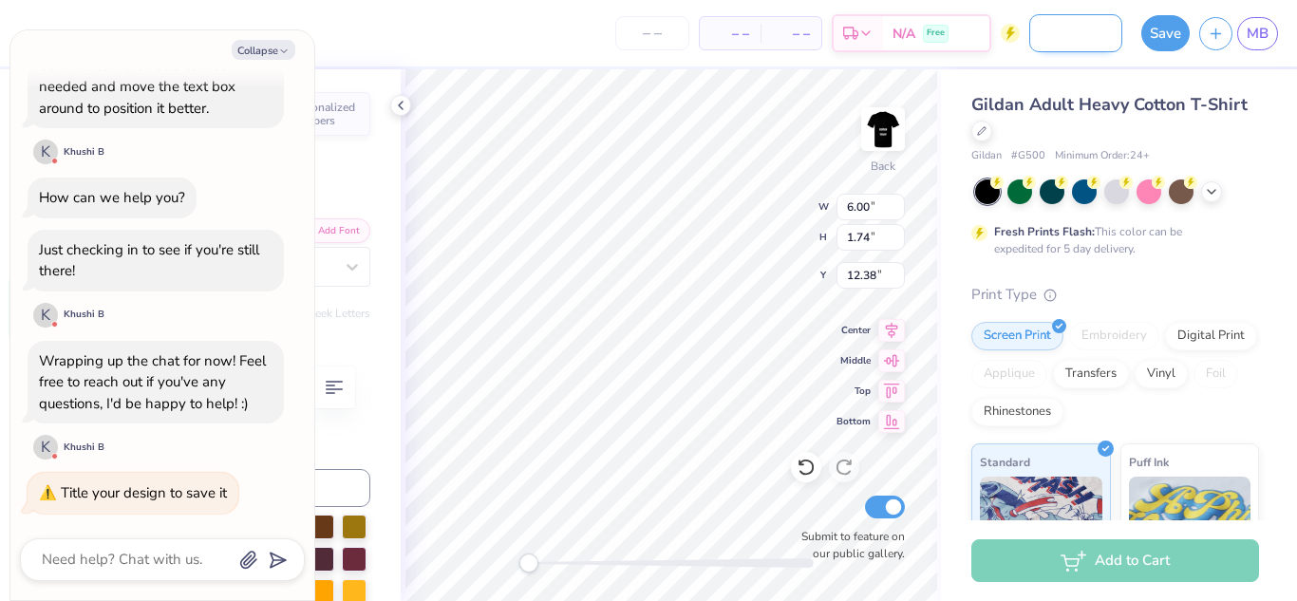
type input "Morgans messege shir"
type textarea "x"
type input "Morgans messege shirt"
type textarea "x"
type input "[PERSON_NAME] messege shirts"
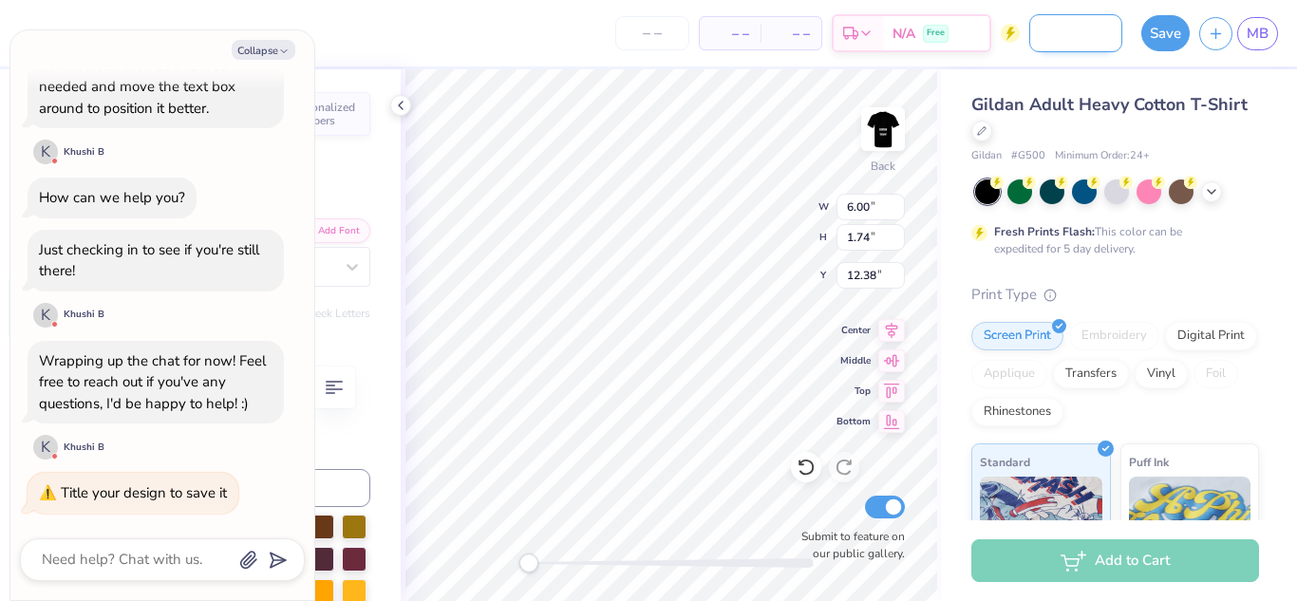
type textarea "x"
type input "[PERSON_NAME] messege shirts"
click at [1172, 44] on button "Save" at bounding box center [1166, 30] width 48 height 36
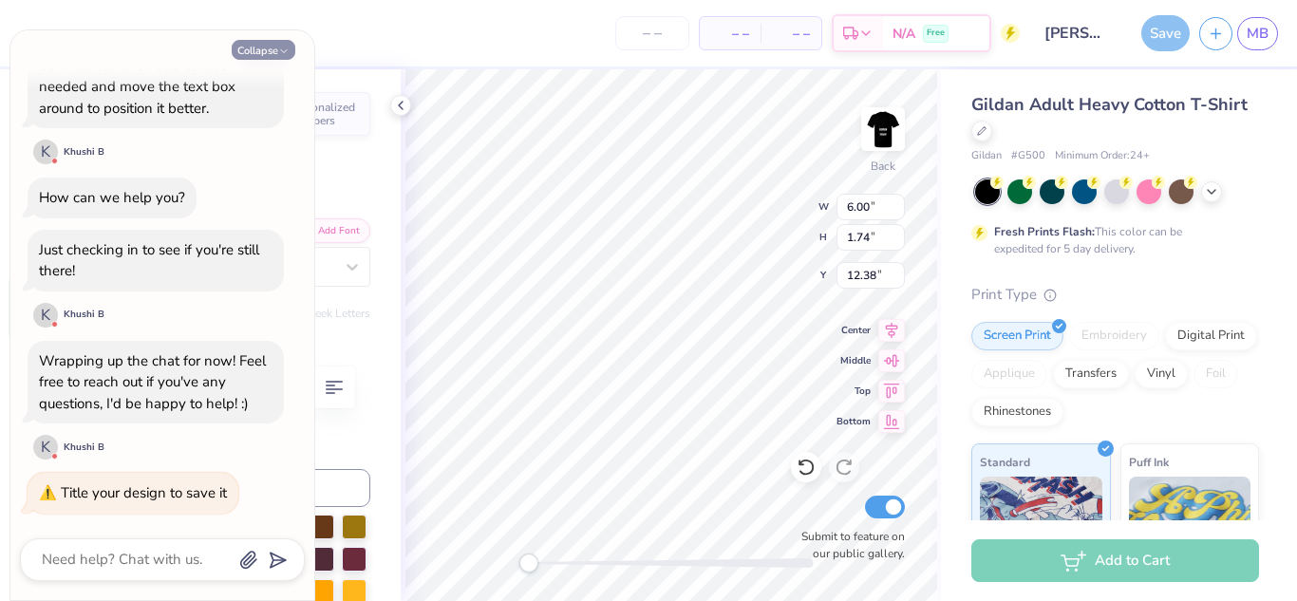
click at [233, 46] on button "Collapse" at bounding box center [264, 50] width 64 height 20
type textarea "x"
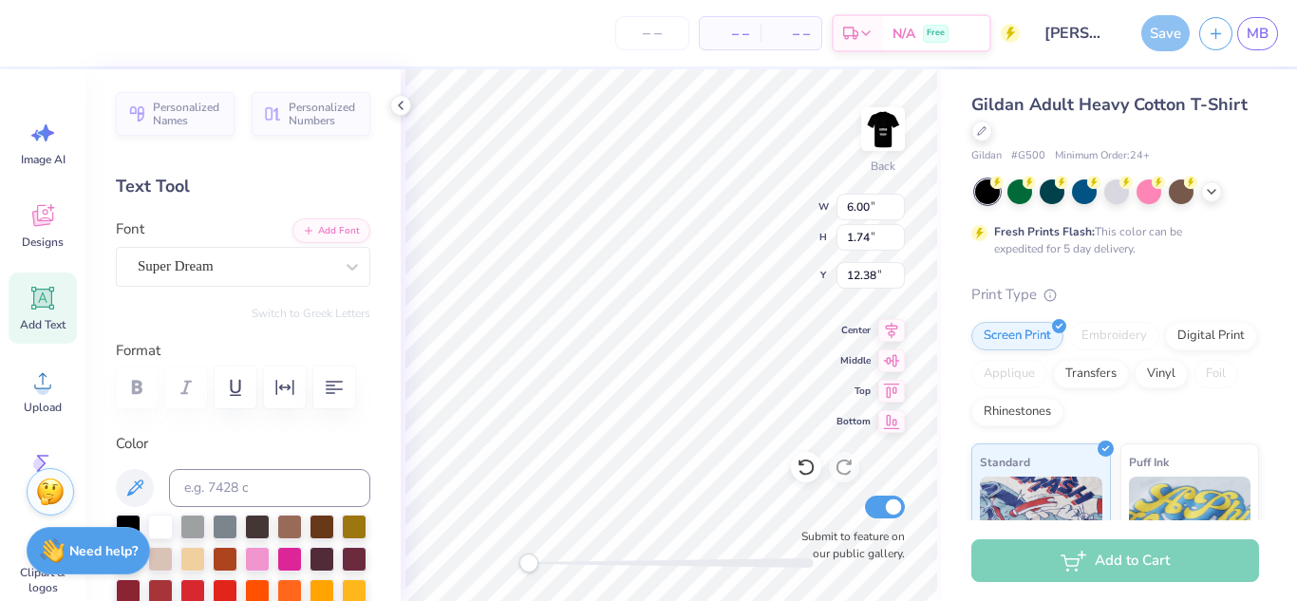
click at [1166, 39] on div "Save" at bounding box center [1166, 33] width 48 height 36
click at [867, 140] on img at bounding box center [883, 129] width 76 height 76
click at [28, 290] on icon at bounding box center [42, 298] width 28 height 28
click at [407, 104] on icon at bounding box center [400, 105] width 15 height 15
click at [397, 109] on div "Personalized Names Personalized Numbers Text Tool Add Font Font Super Dream Swi…" at bounding box center [242, 335] width 315 height 532
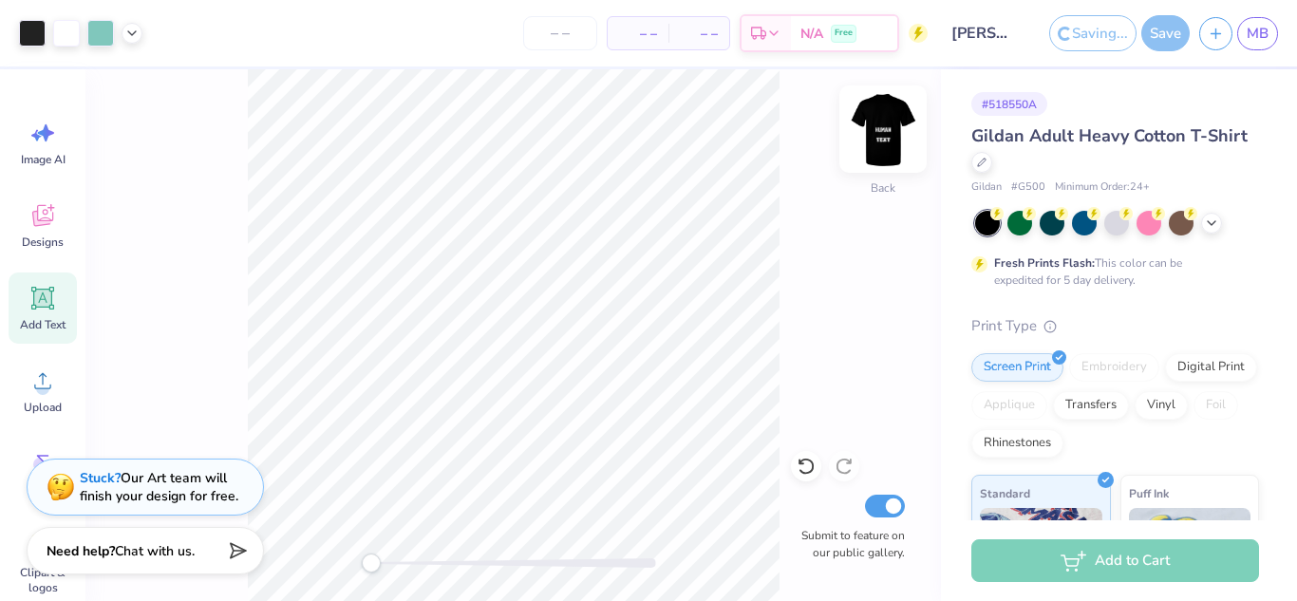
click at [883, 126] on img at bounding box center [883, 129] width 76 height 76
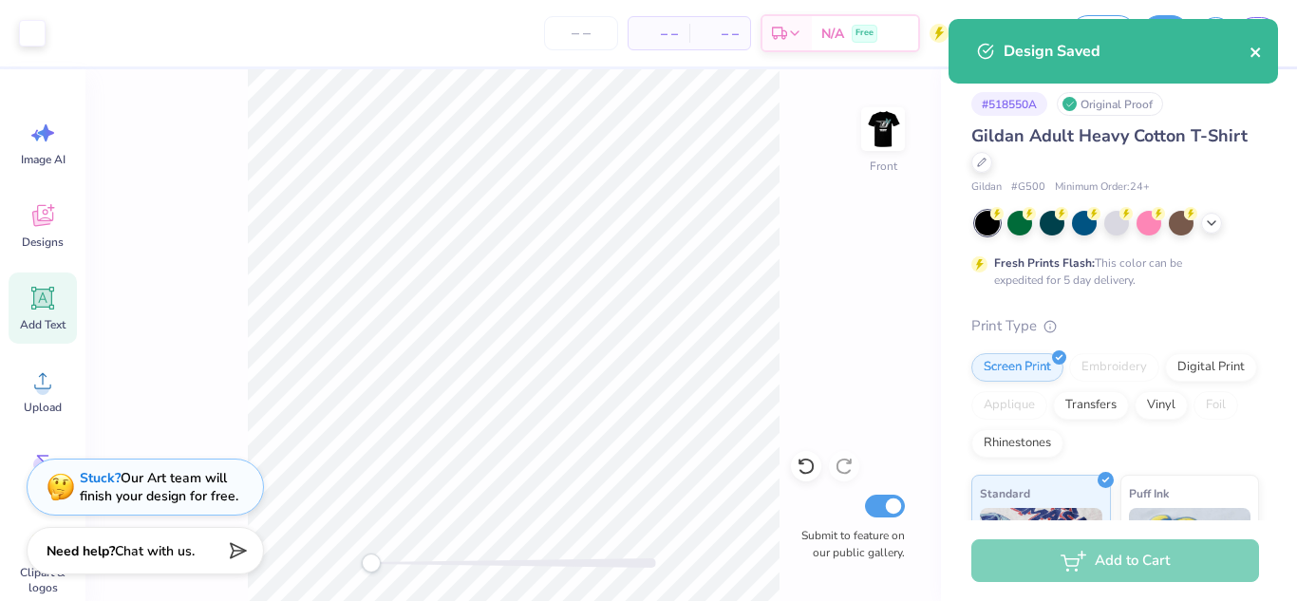
click at [1252, 52] on icon "close" at bounding box center [1256, 52] width 13 height 15
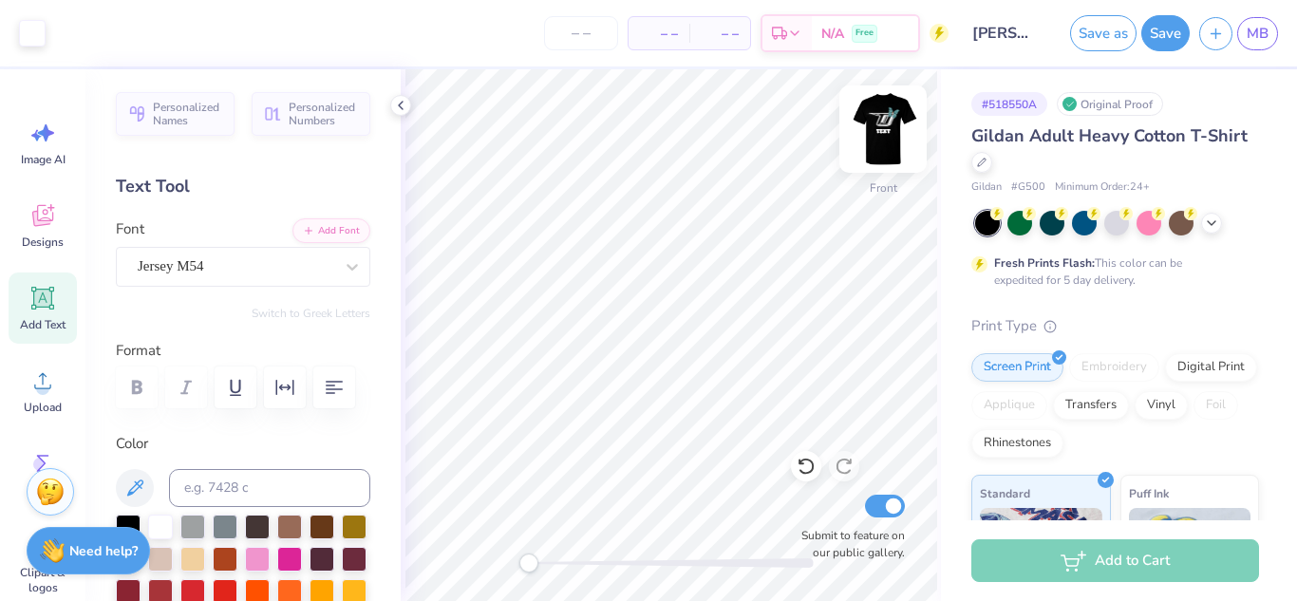
click at [869, 127] on img at bounding box center [883, 129] width 76 height 76
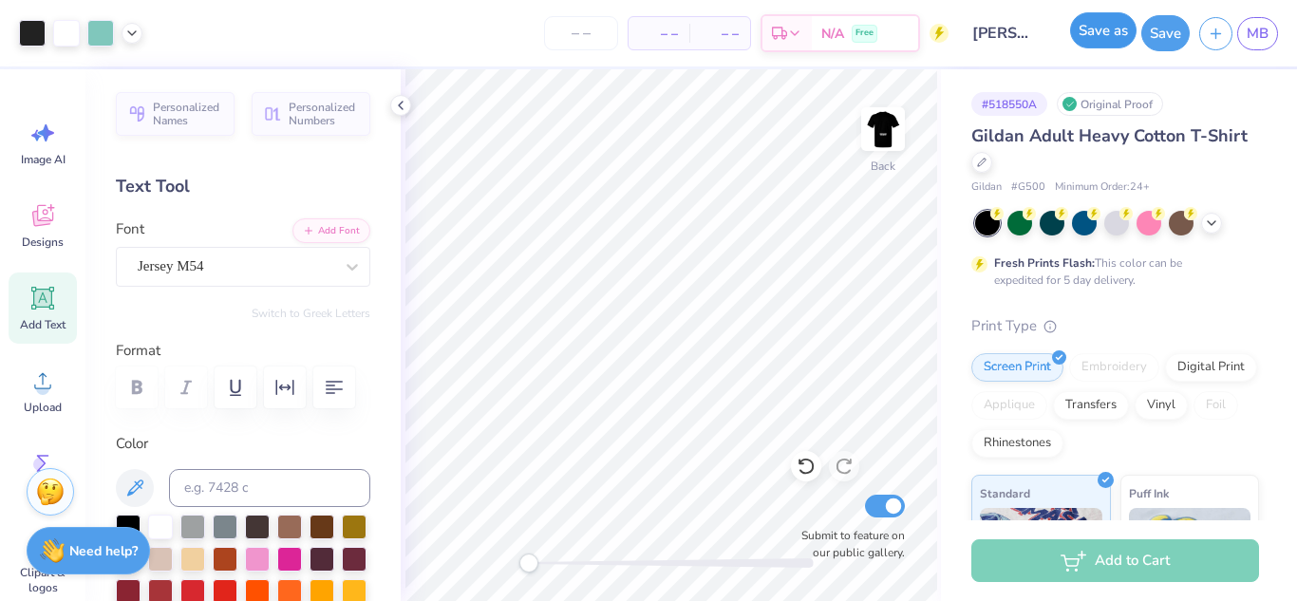
click at [1092, 42] on button "Save as" at bounding box center [1103, 30] width 66 height 36
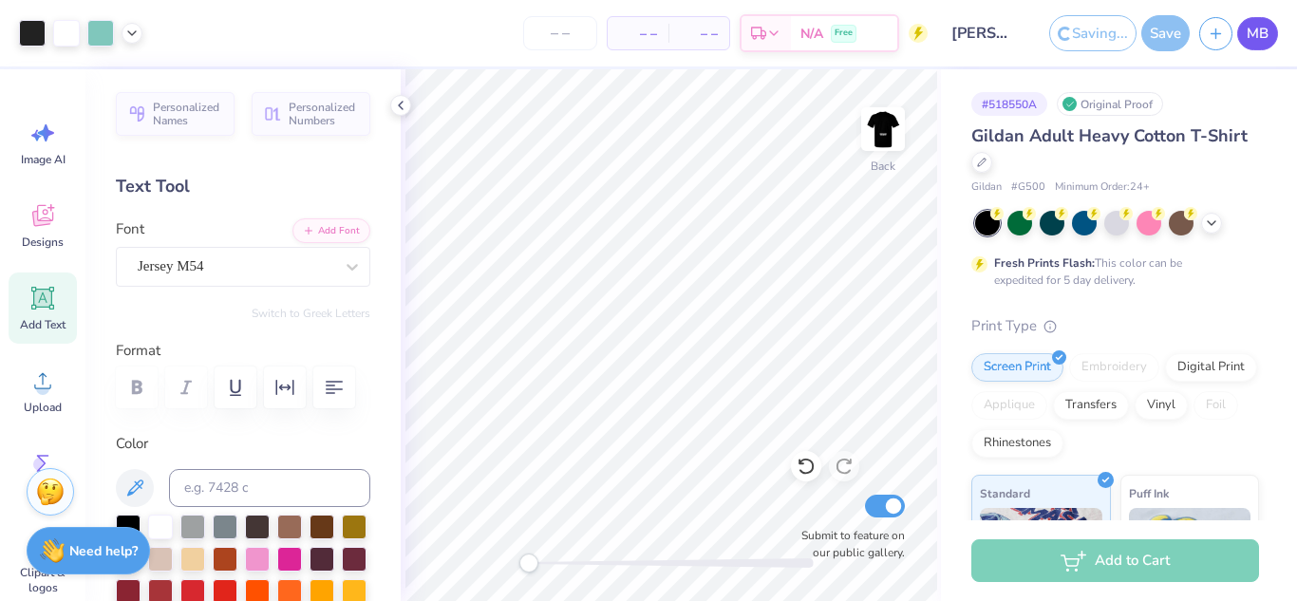
click at [1259, 41] on span "MB" at bounding box center [1258, 34] width 22 height 22
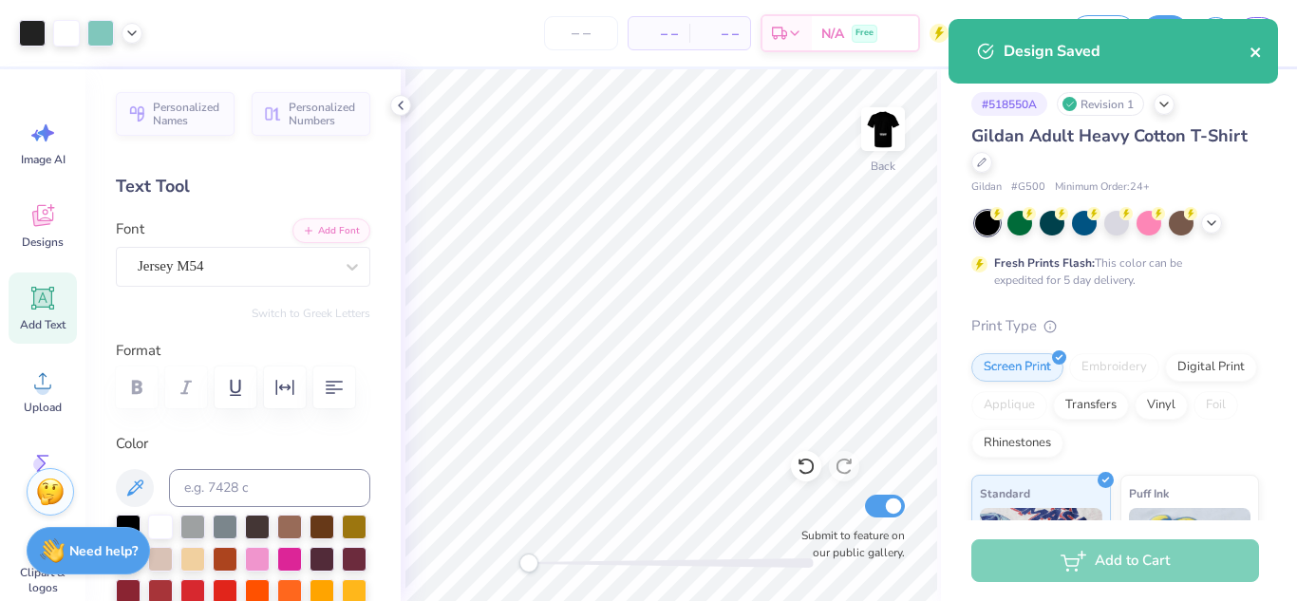
click at [1257, 49] on icon "close" at bounding box center [1255, 51] width 9 height 9
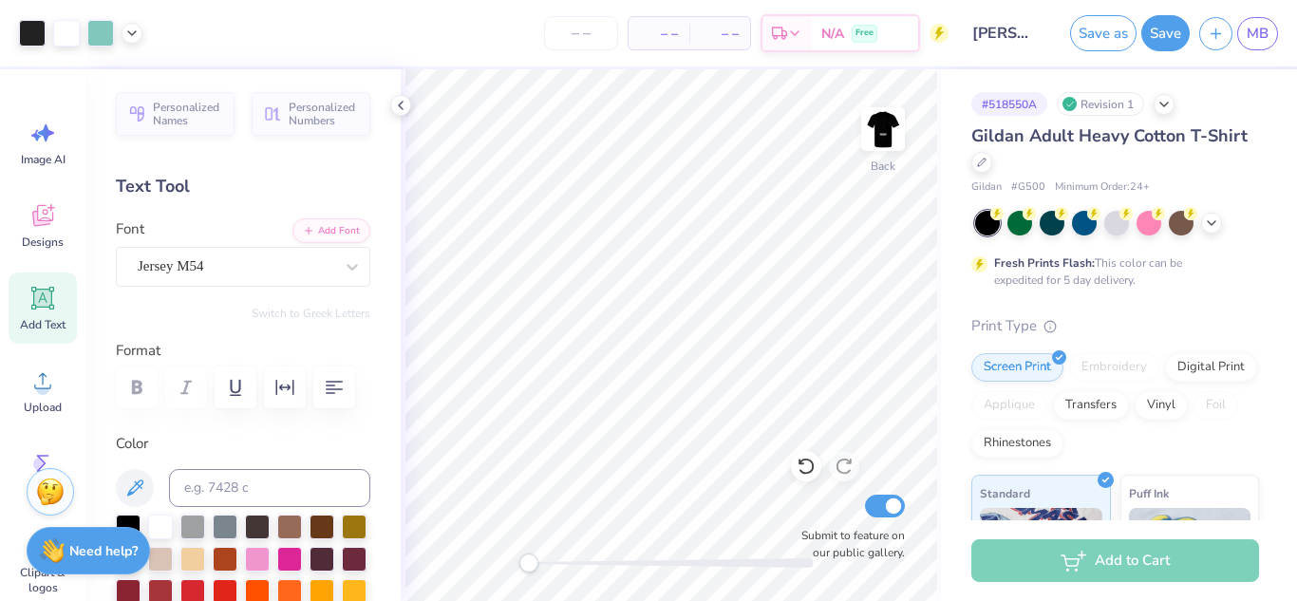
click at [1260, 36] on div "Design Saved" at bounding box center [1113, 58] width 337 height 86
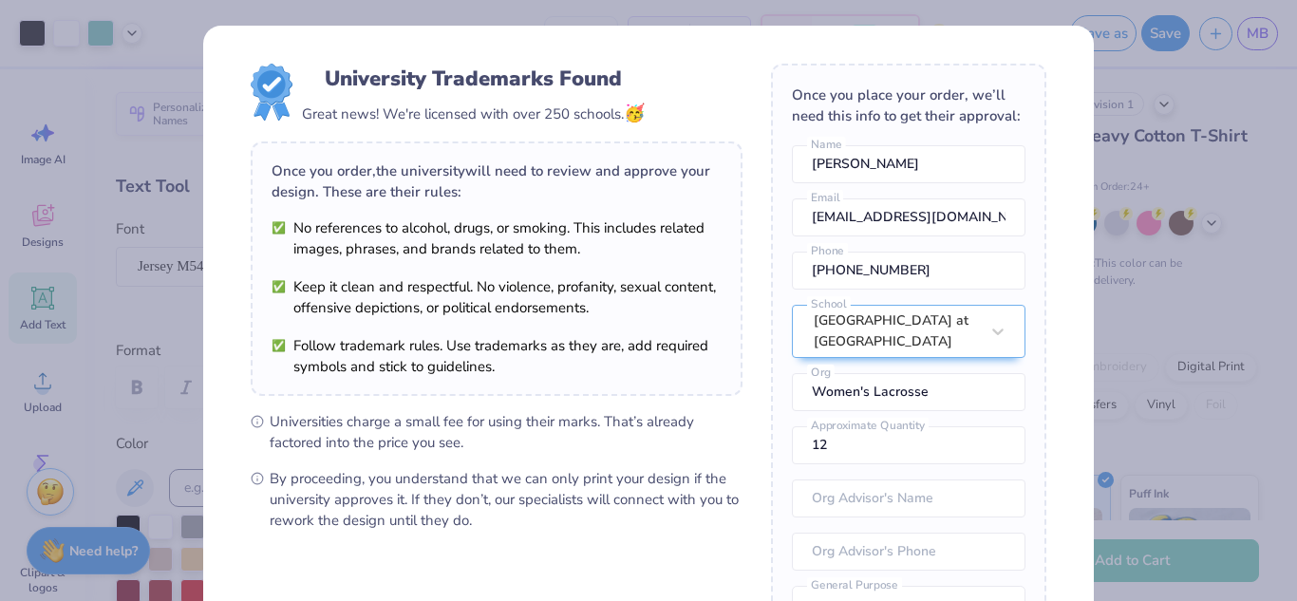
scroll to position [70, 0]
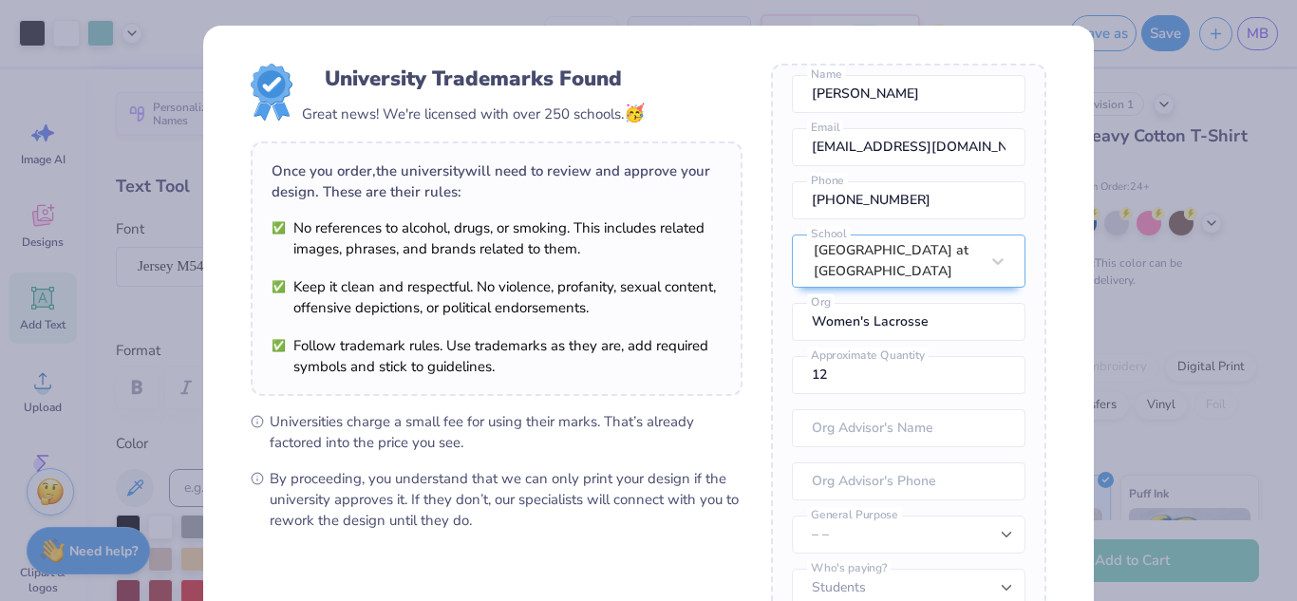
click at [1121, 188] on div "University Trademarks Found Great news! We're licensed with over 250 schools. 🥳…" at bounding box center [648, 300] width 1297 height 601
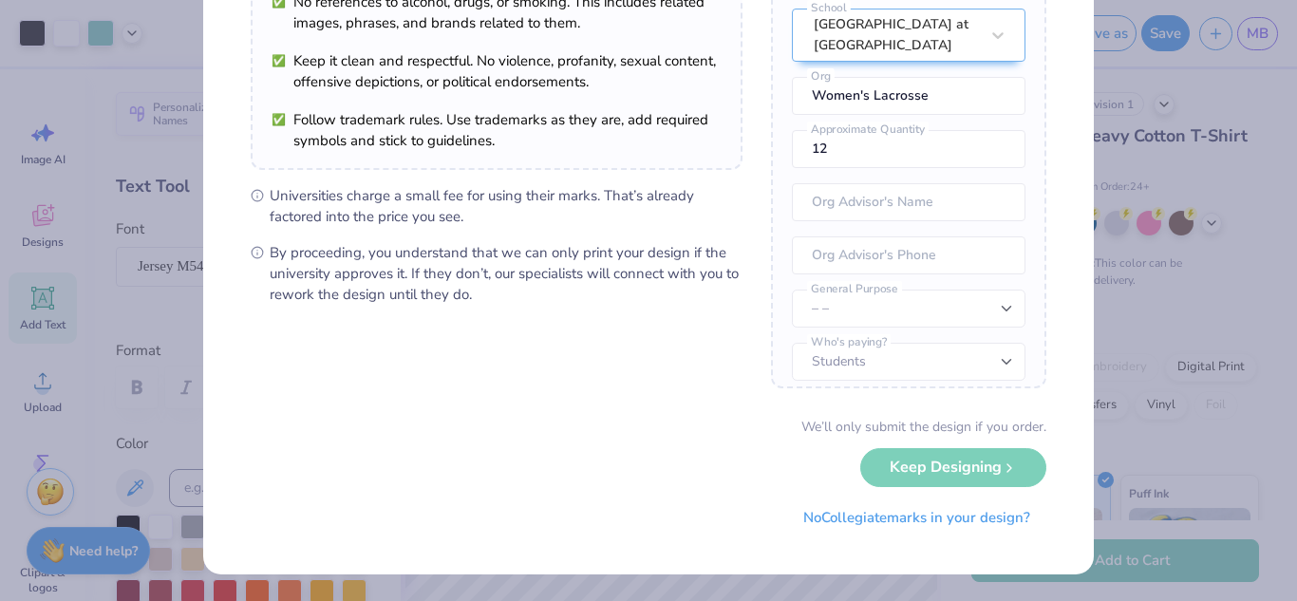
click at [909, 484] on div "We’ll only submit the design if you order. Keep Designing No Collegiate marks i…" at bounding box center [649, 477] width 796 height 120
click at [909, 477] on div "We’ll only submit the design if you order. Keep Designing No Collegiate marks i…" at bounding box center [649, 477] width 796 height 120
click at [920, 464] on div "We’ll only submit the design if you order. Keep Designing No Collegiate marks i…" at bounding box center [649, 477] width 796 height 120
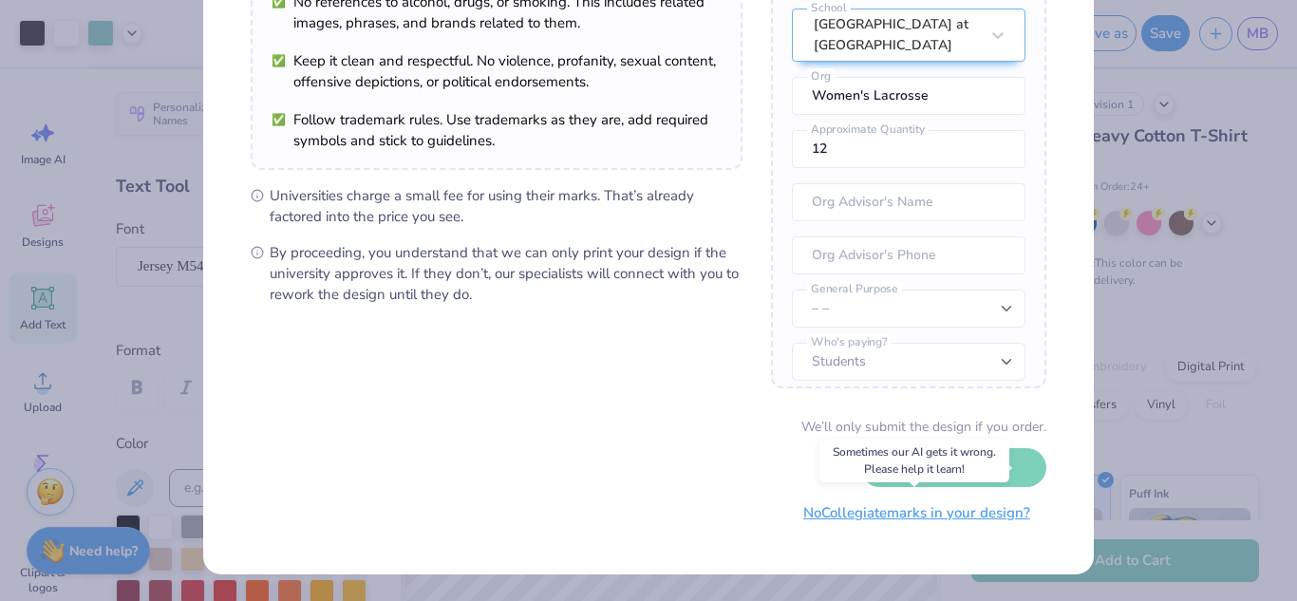
click at [904, 514] on button "No Collegiate marks in your design?" at bounding box center [916, 513] width 259 height 39
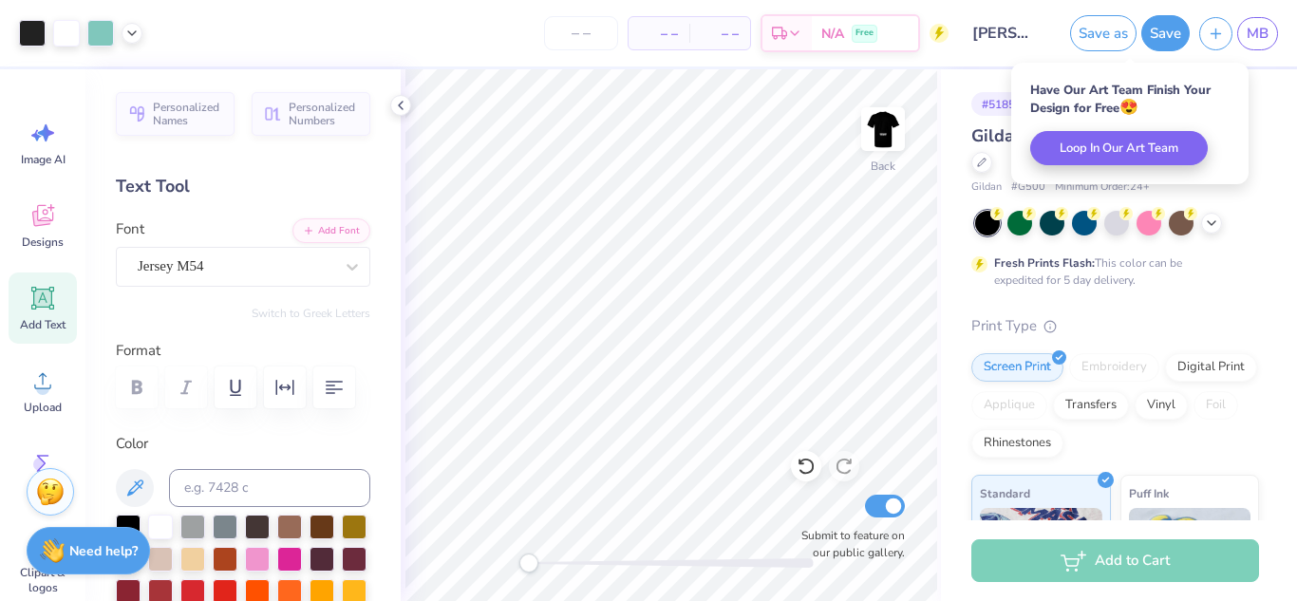
scroll to position [9, 0]
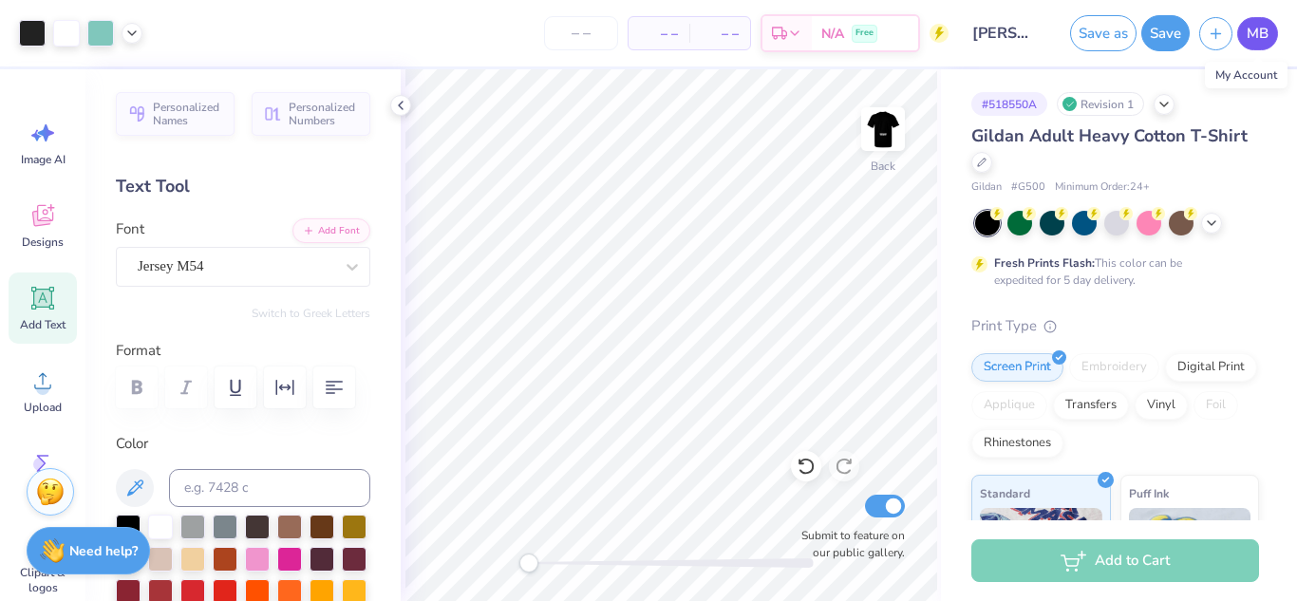
click at [1252, 38] on span "MB" at bounding box center [1258, 34] width 22 height 22
click at [879, 126] on img at bounding box center [883, 129] width 76 height 76
click at [879, 126] on img at bounding box center [883, 129] width 38 height 38
click at [880, 142] on img at bounding box center [883, 129] width 76 height 76
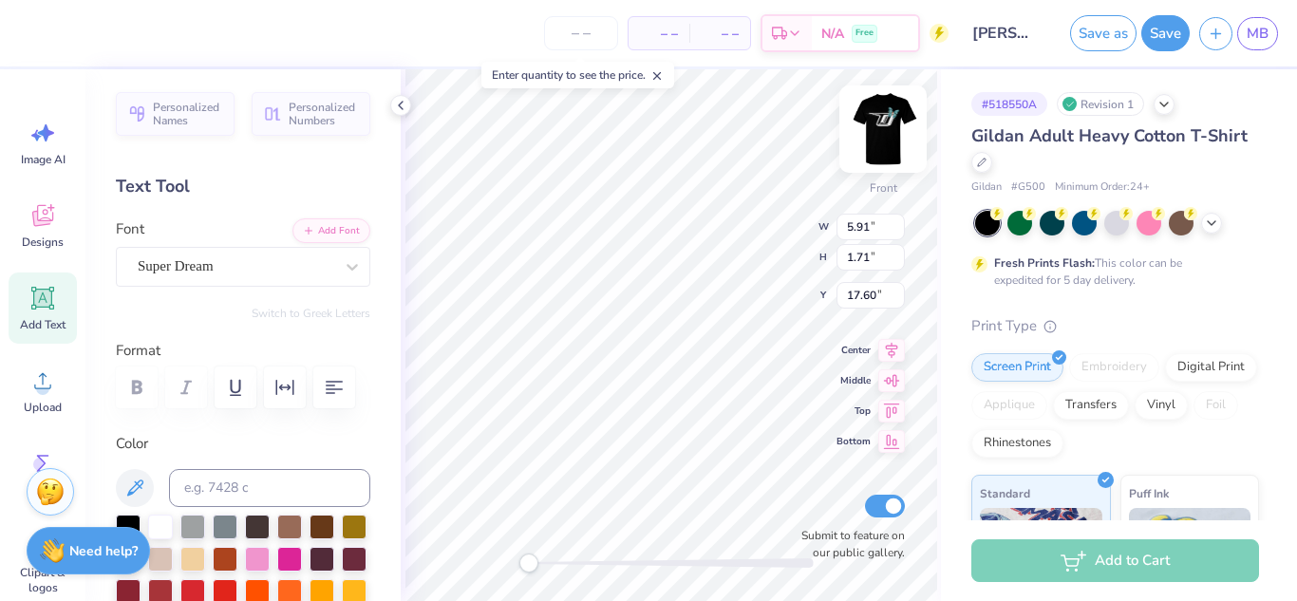
type textarea "T"
type textarea "human > Athlete"
click at [334, 380] on icon "button" at bounding box center [334, 387] width 23 height 23
click at [268, 273] on div "Super Dream" at bounding box center [235, 266] width 199 height 29
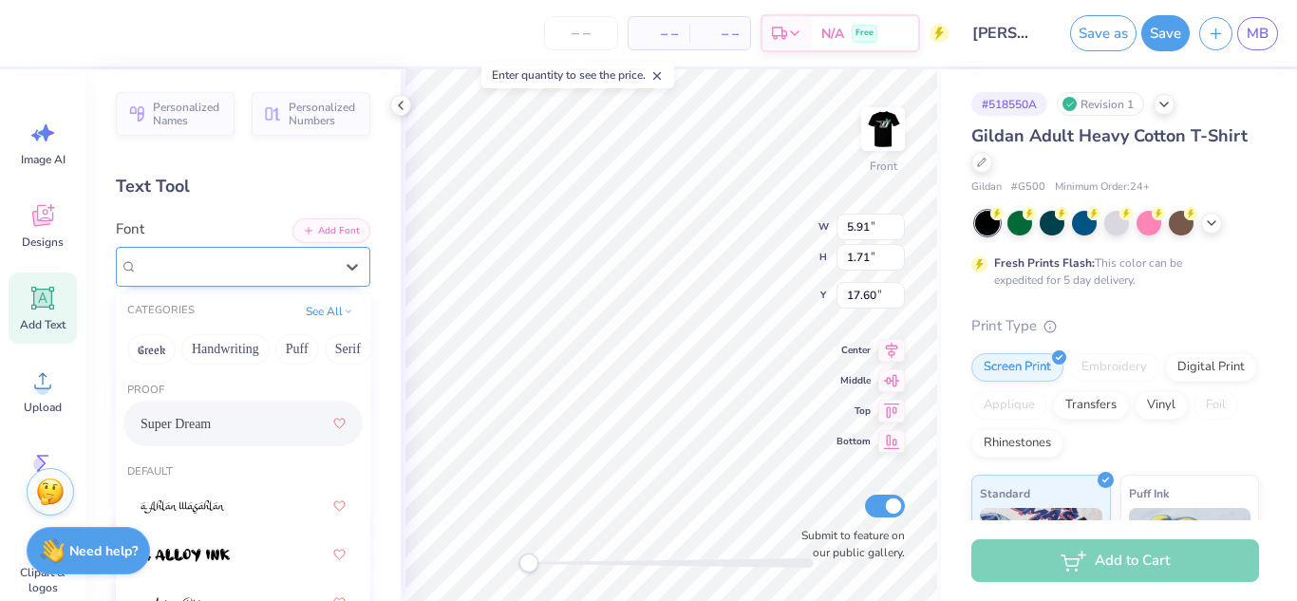
click at [214, 262] on span "Super Dream" at bounding box center [176, 266] width 76 height 22
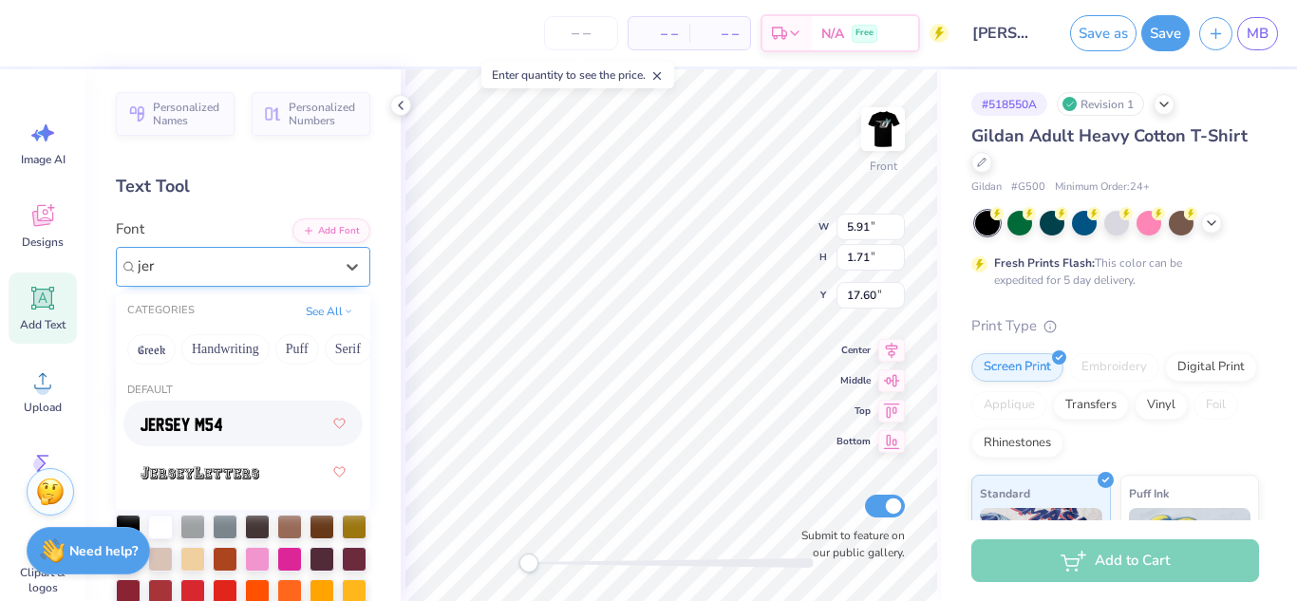
click at [208, 418] on img at bounding box center [182, 424] width 82 height 13
type input "jer"
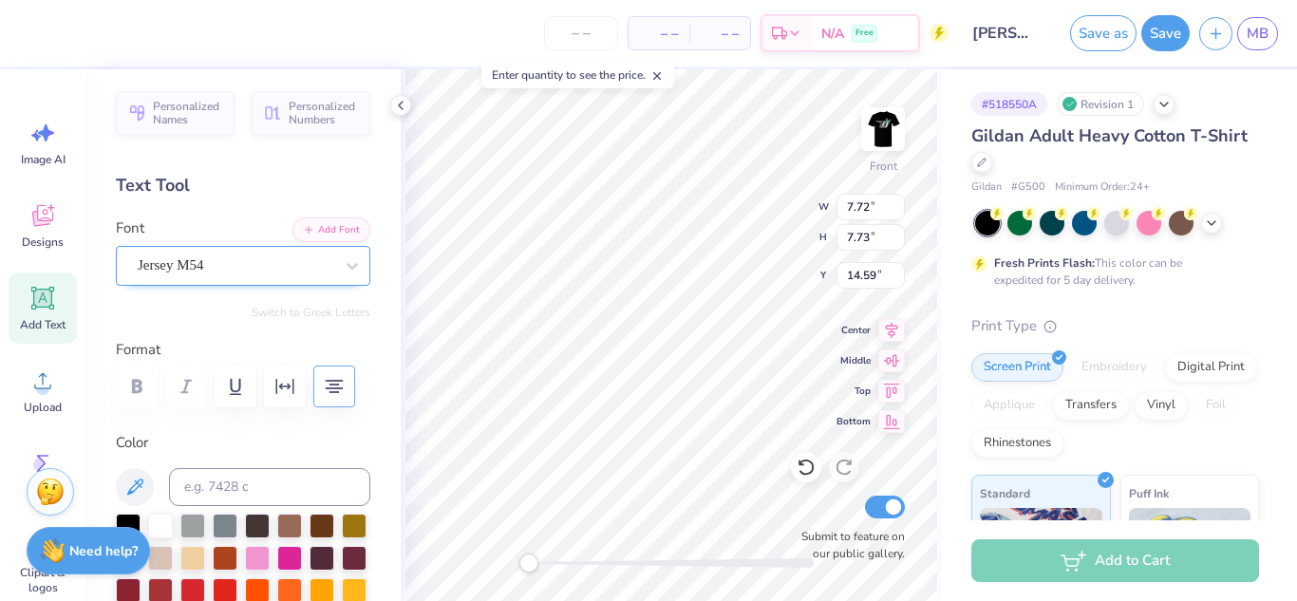
scroll to position [1, 0]
type textarea "human >> Athlete"
click at [268, 260] on div "Jersey M54" at bounding box center [235, 265] width 199 height 29
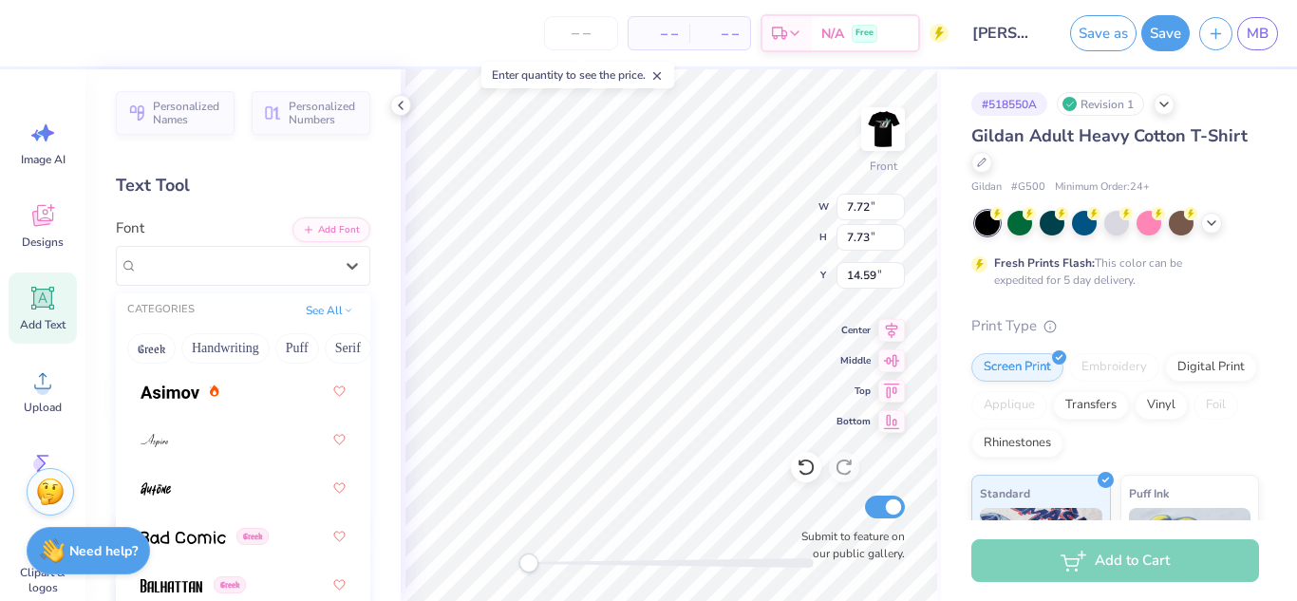
scroll to position [1113, 0]
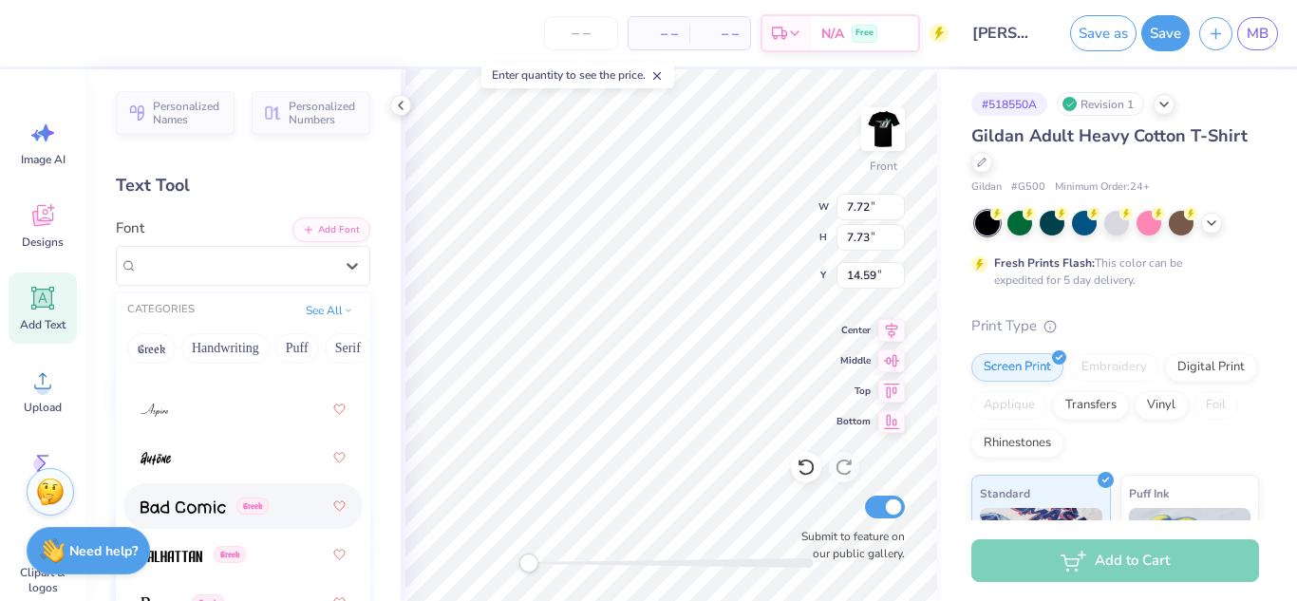
click at [274, 484] on div "Greek" at bounding box center [242, 506] width 239 height 46
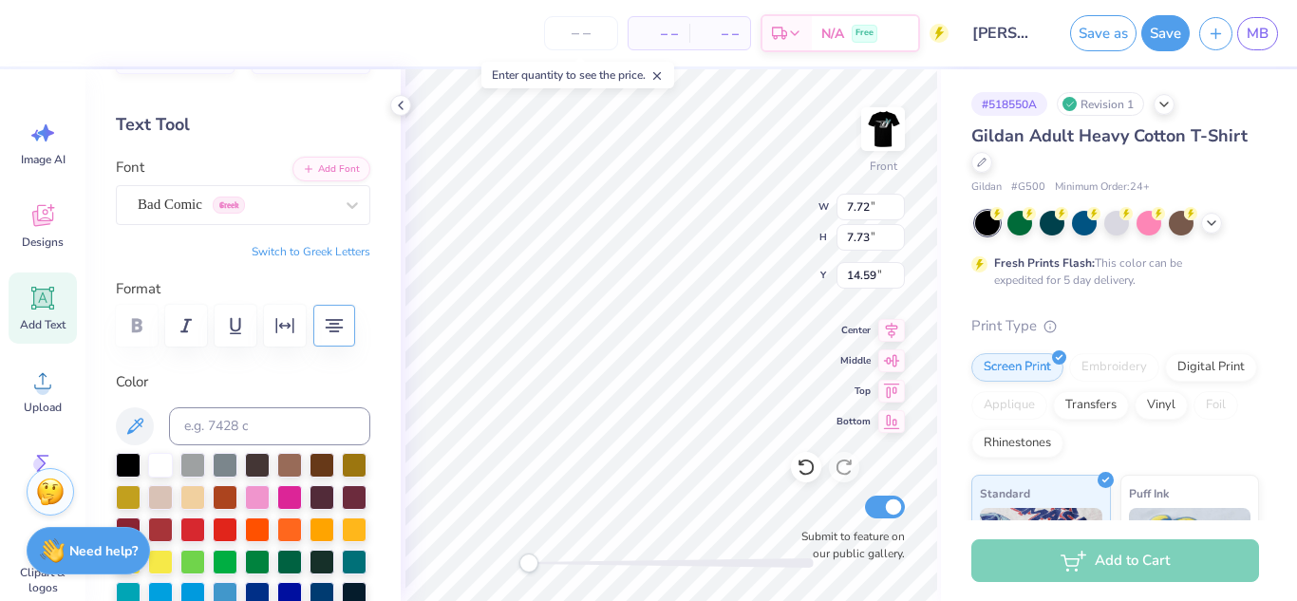
scroll to position [0, 0]
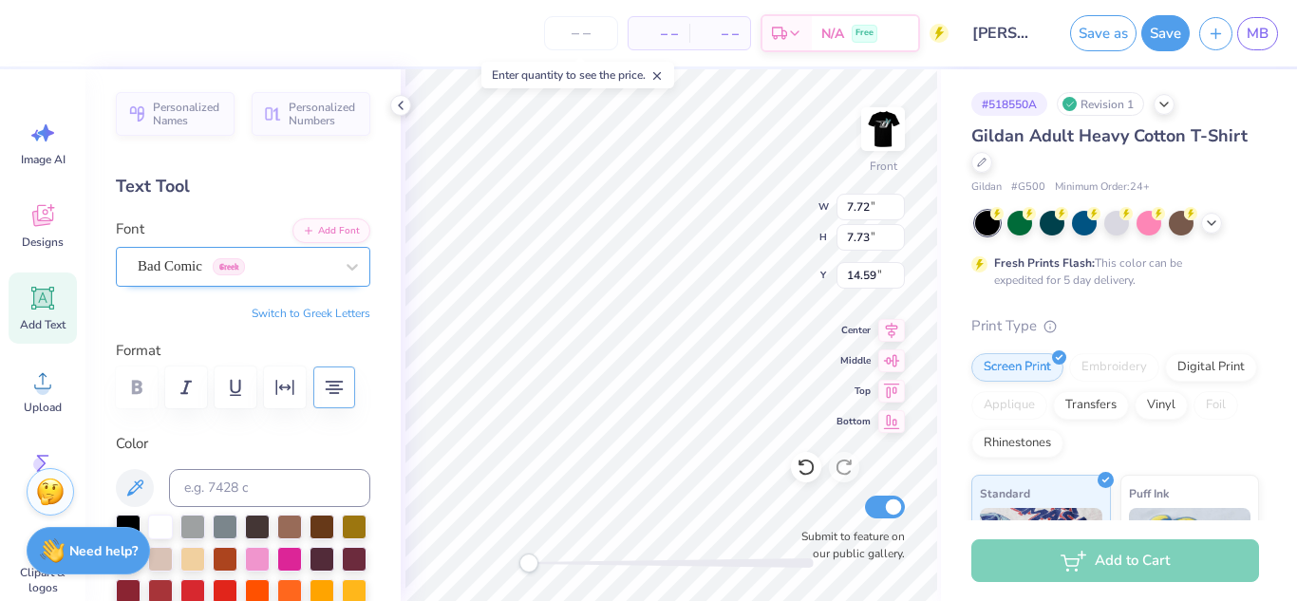
click at [316, 271] on div "Bad Comic Greek" at bounding box center [235, 266] width 199 height 29
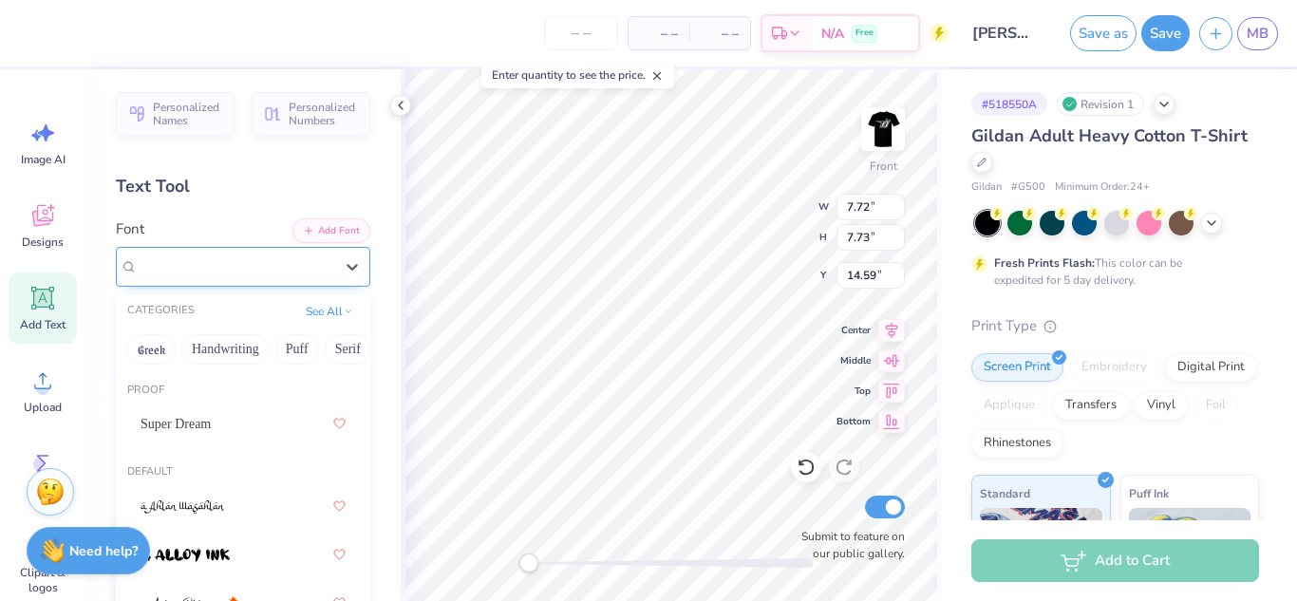
click at [278, 269] on div "Bad Comic Greek" at bounding box center [235, 266] width 199 height 29
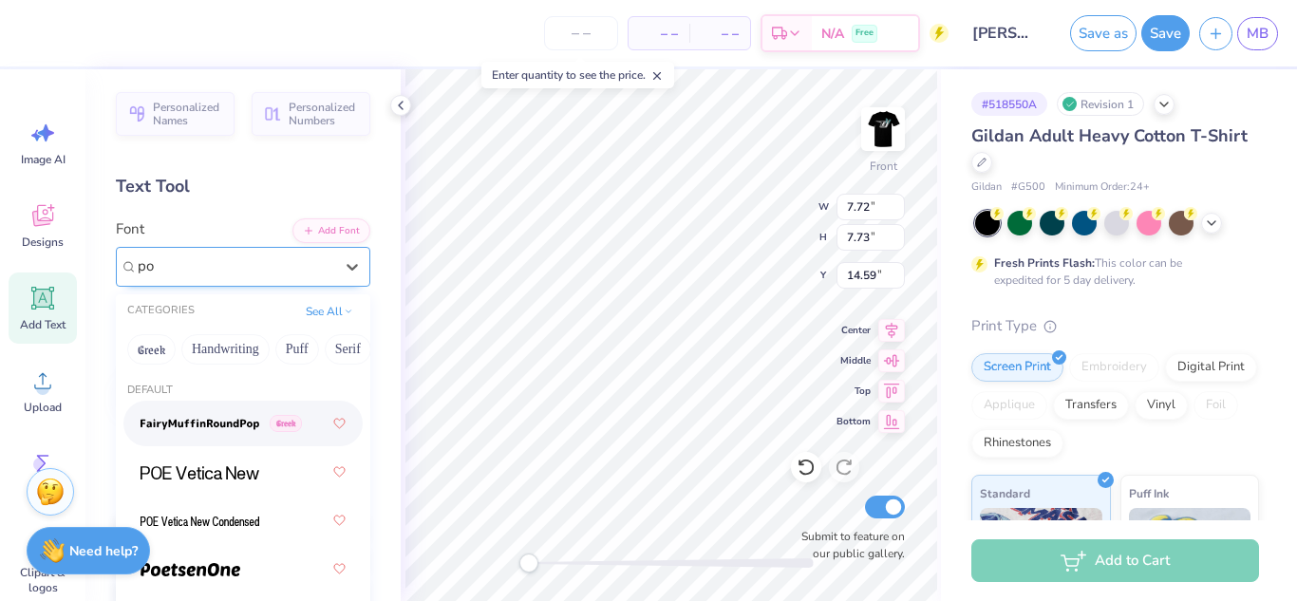
type input "p"
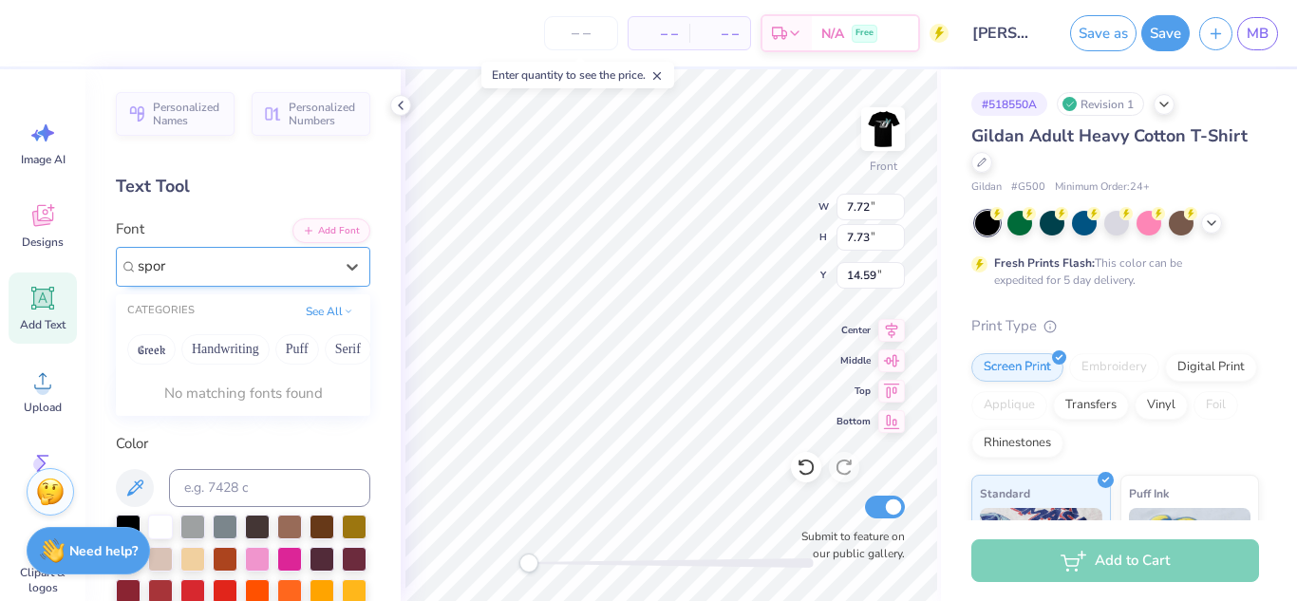
type input "sport"
click at [283, 277] on div "sport" at bounding box center [236, 267] width 196 height 26
click at [282, 278] on div at bounding box center [236, 267] width 196 height 26
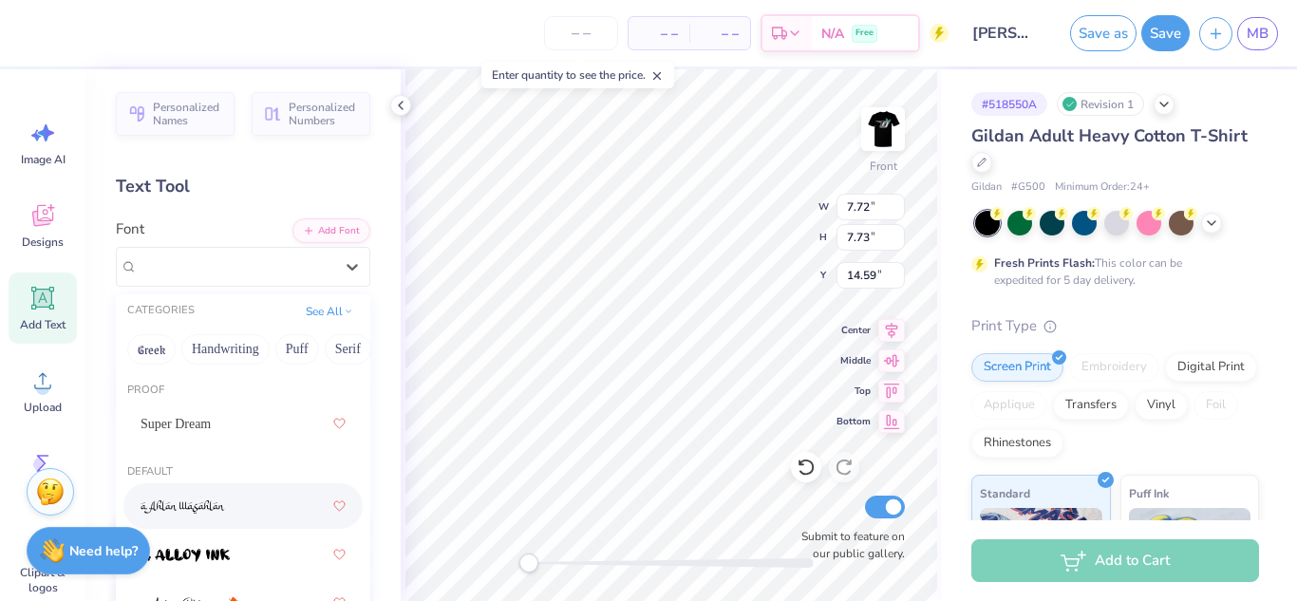
click at [175, 471] on div "Default" at bounding box center [243, 472] width 255 height 16
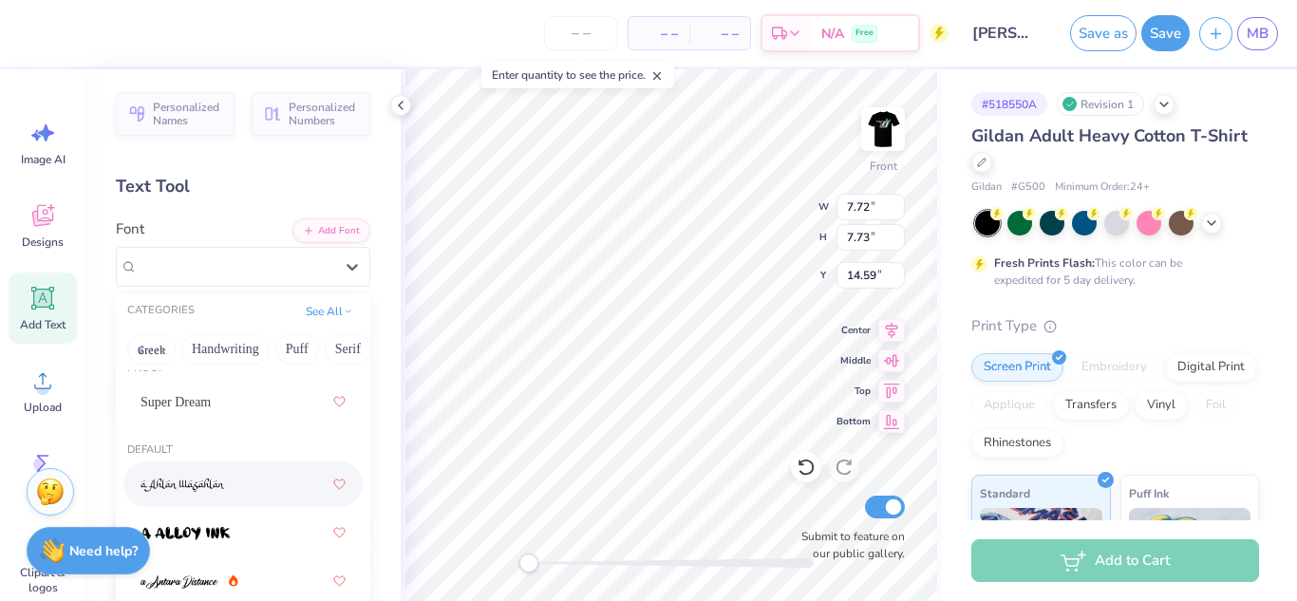
scroll to position [28, 0]
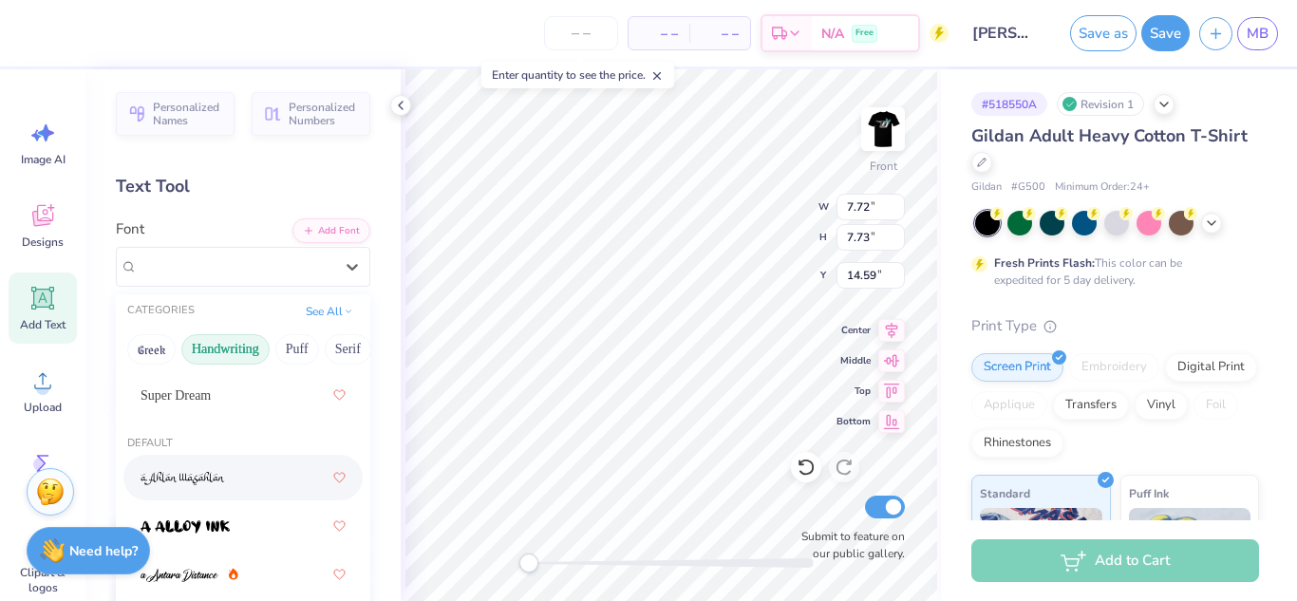
click at [223, 348] on button "Handwriting" at bounding box center [225, 349] width 88 height 30
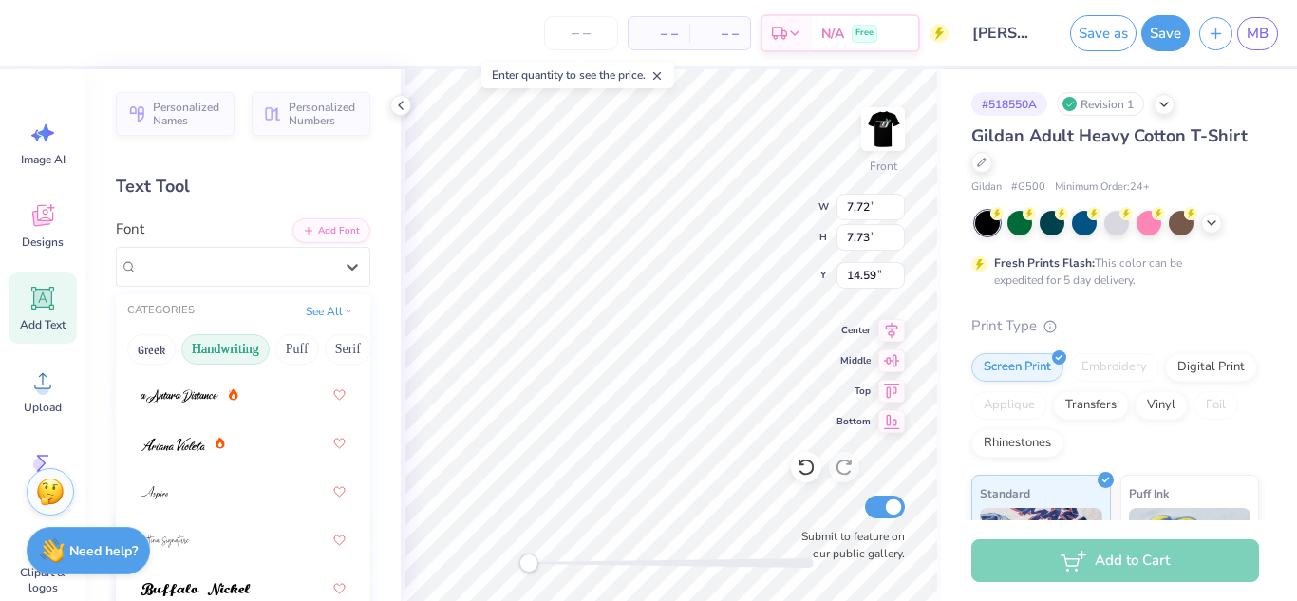
scroll to position [0, 0]
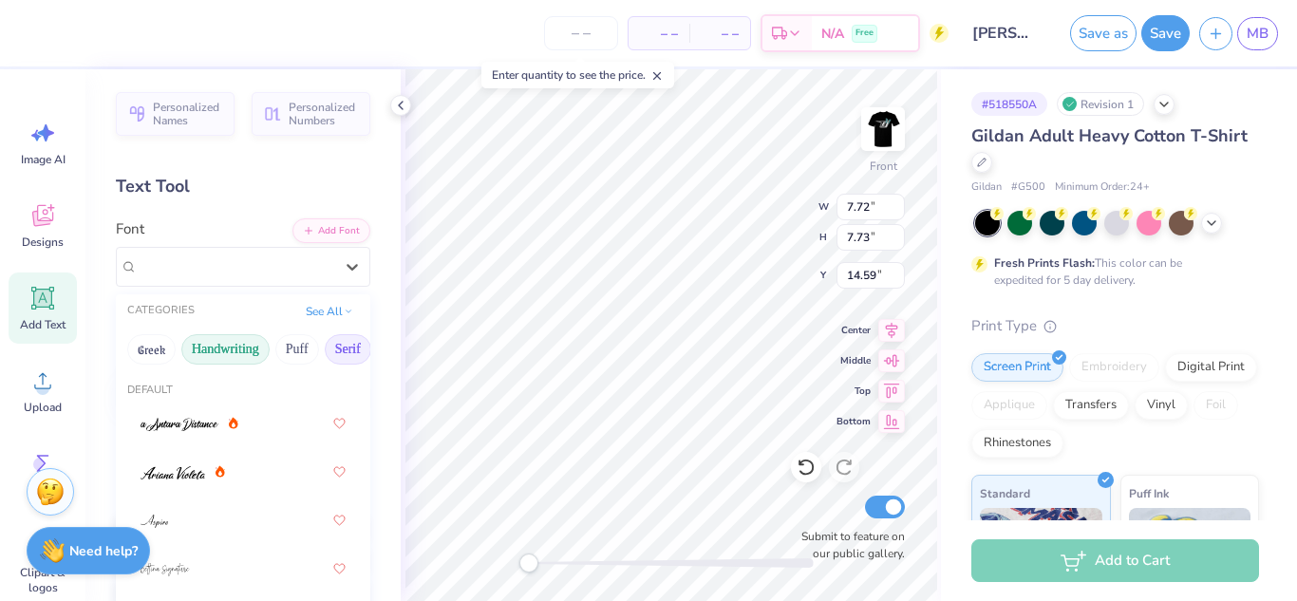
click at [356, 347] on button "Serif" at bounding box center [348, 349] width 47 height 30
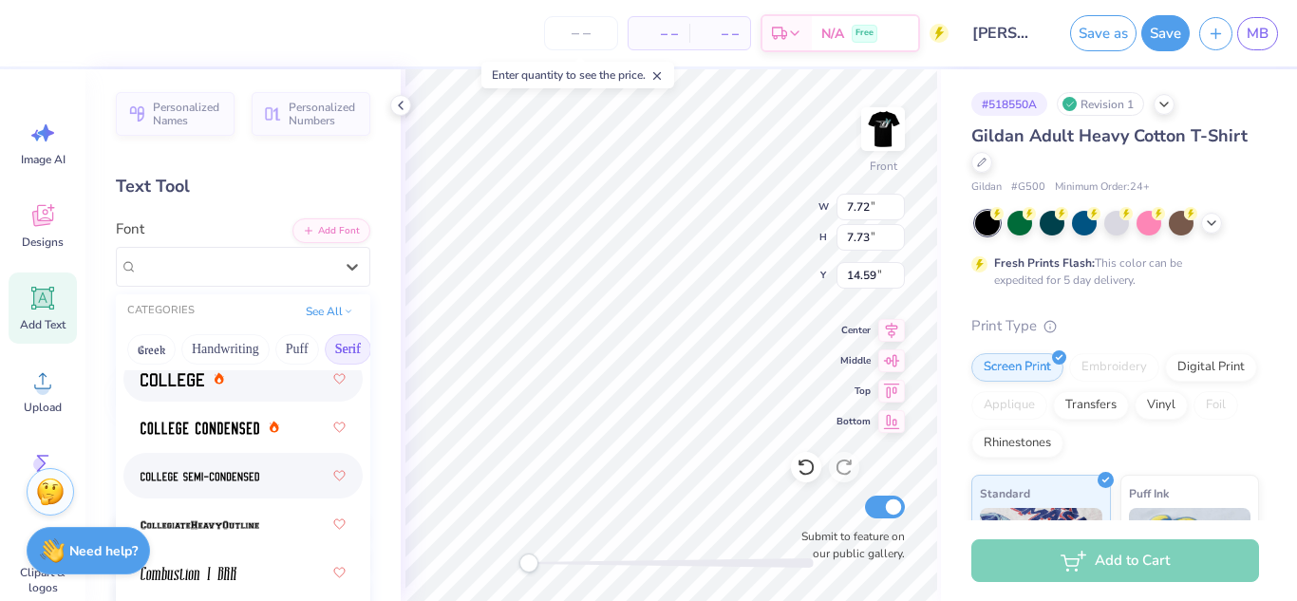
scroll to position [781, 0]
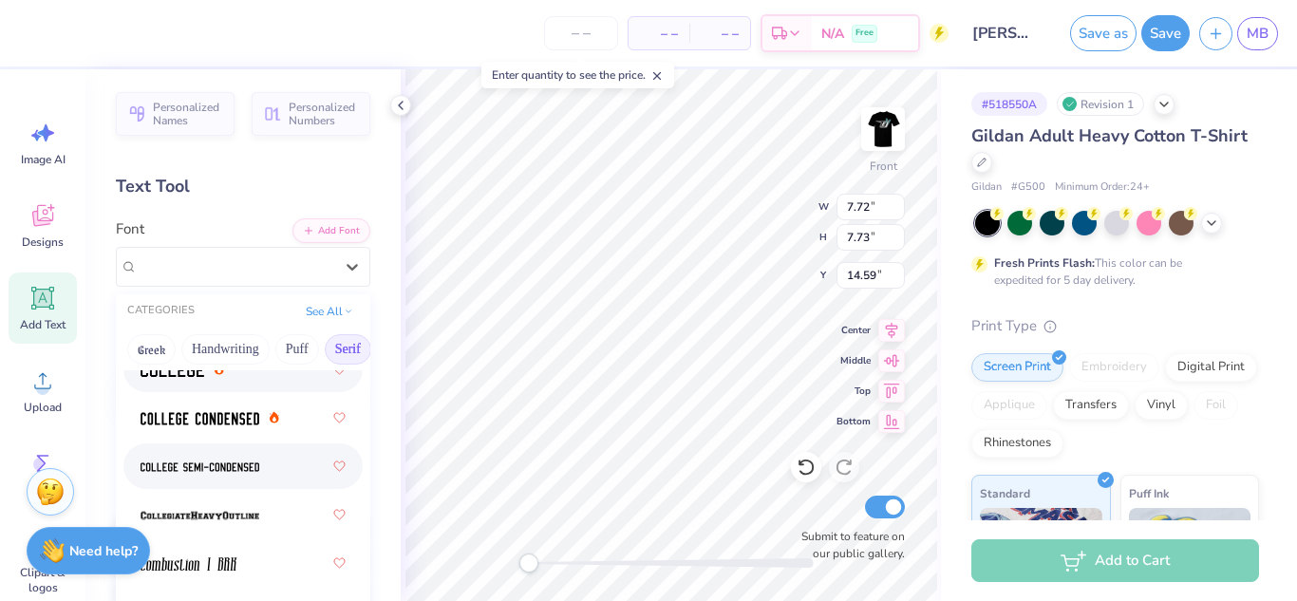
click at [202, 479] on div at bounding box center [243, 466] width 205 height 34
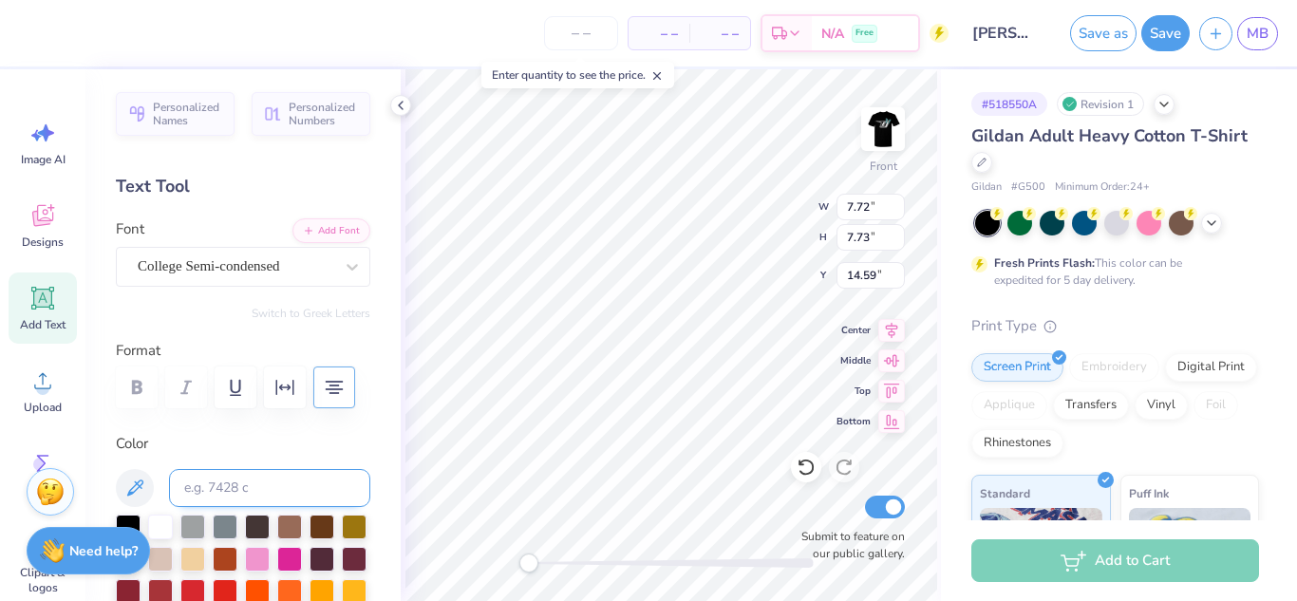
scroll to position [2, 1]
type textarea "human Athlete"
click at [334, 278] on div "College Semi-condensed" at bounding box center [235, 266] width 199 height 29
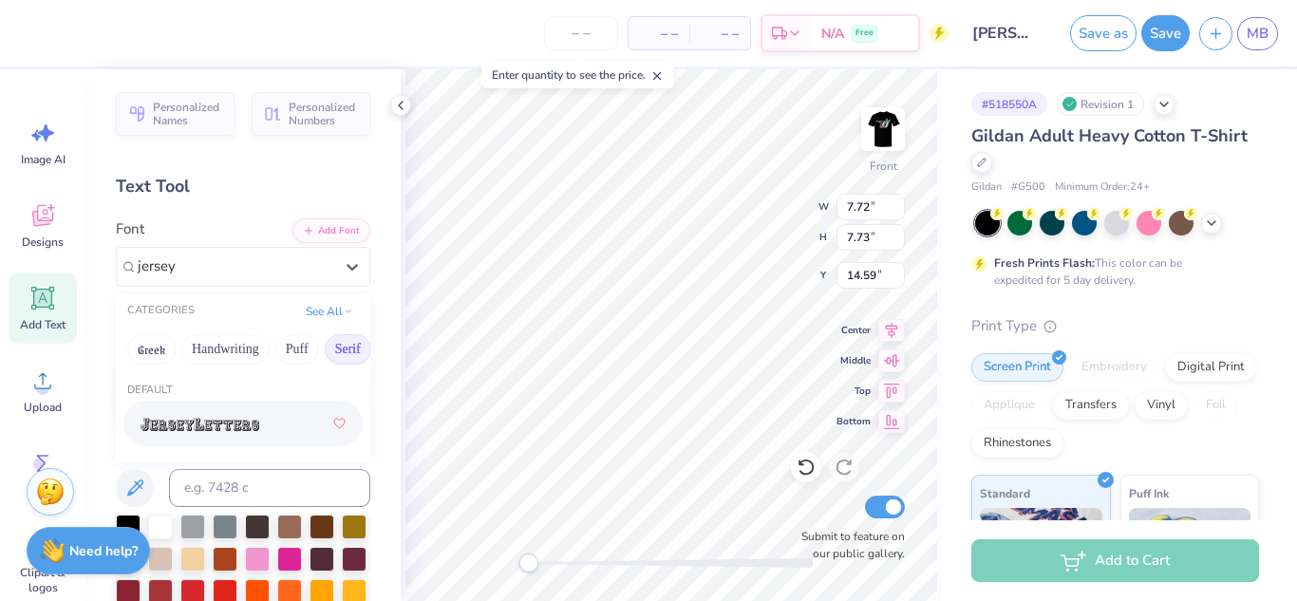
type input "jerse"
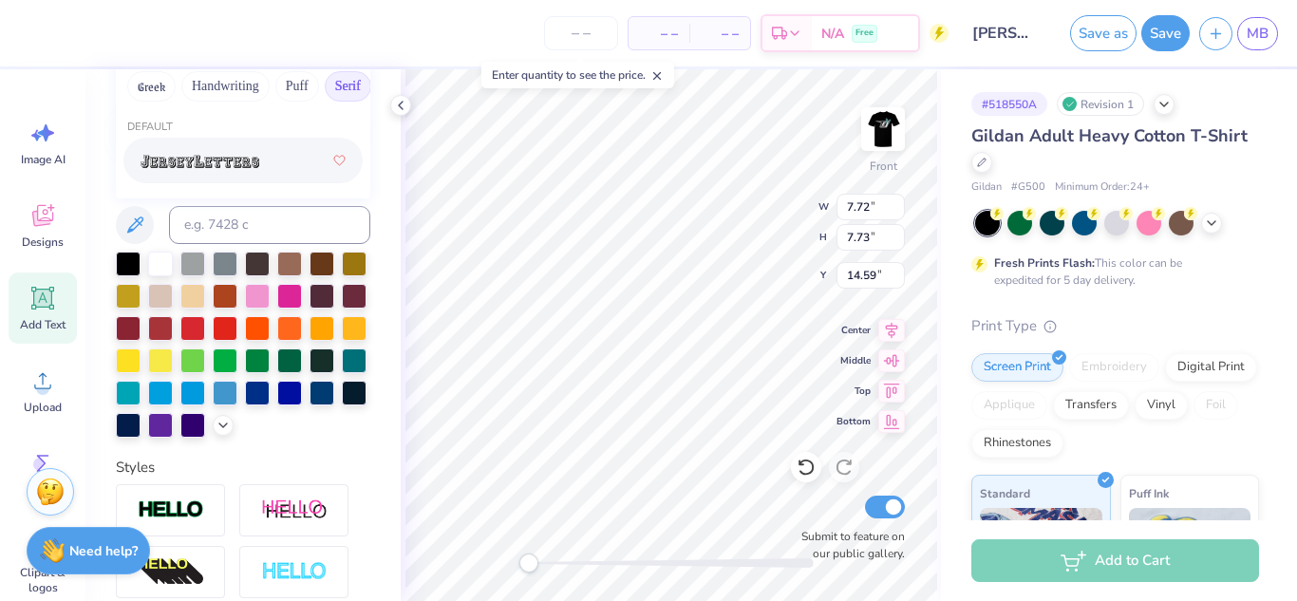
scroll to position [0, 0]
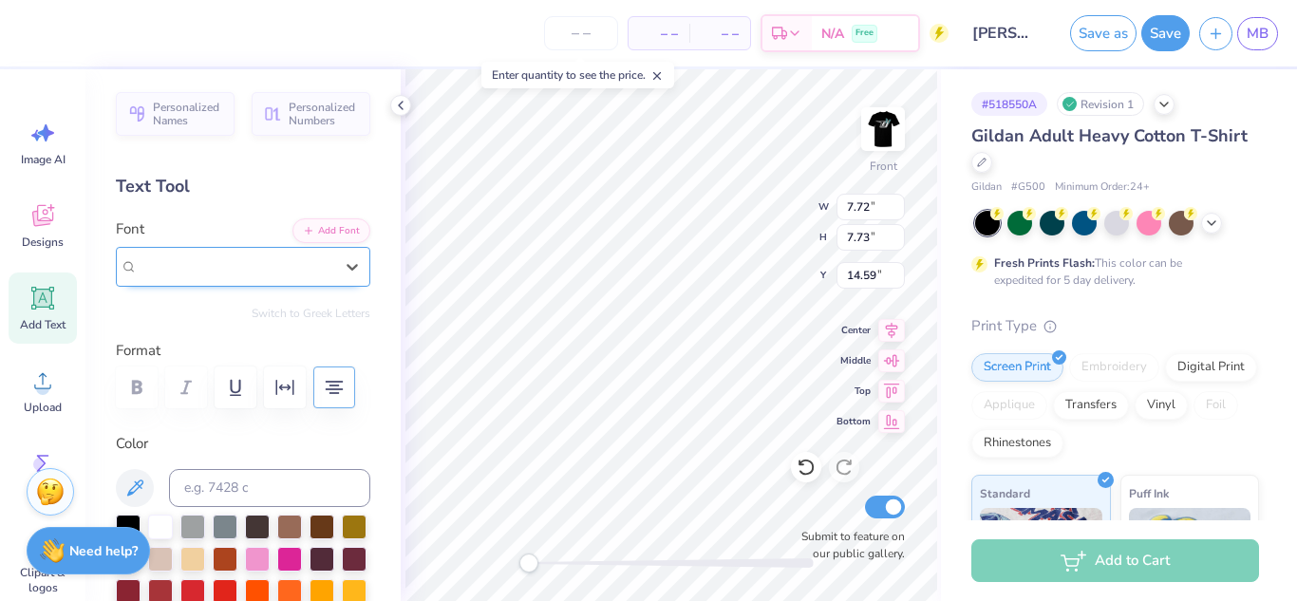
click at [235, 268] on div "College Semi-condensed" at bounding box center [235, 266] width 199 height 29
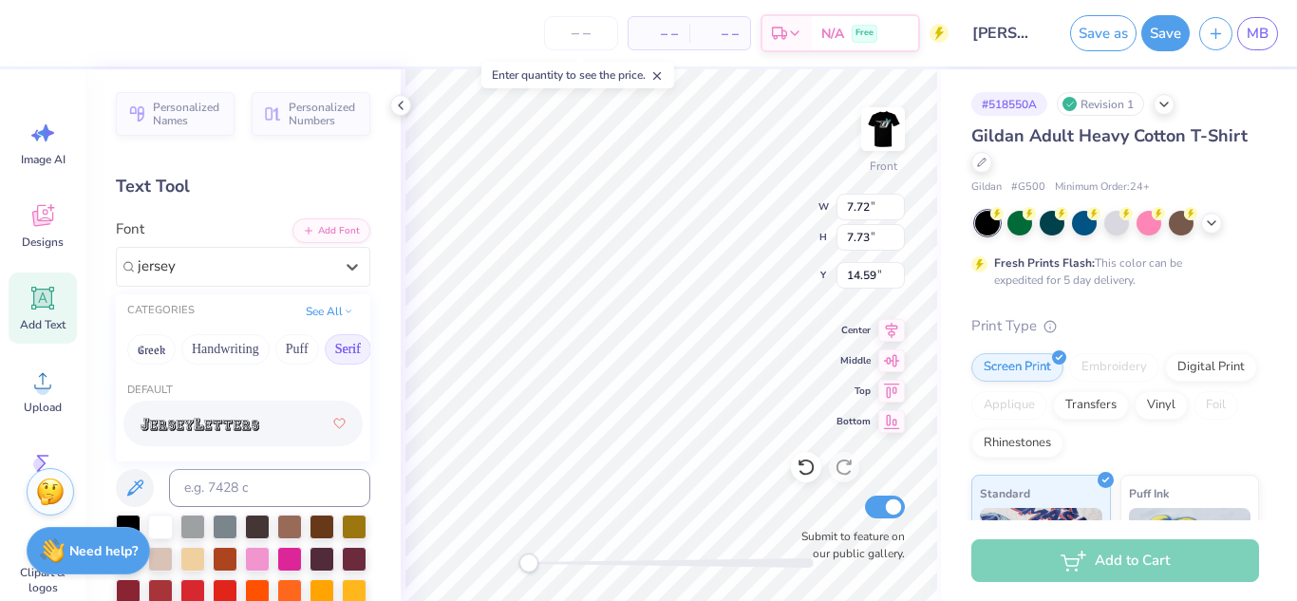
click at [271, 410] on div at bounding box center [243, 423] width 205 height 34
type input "jersey"
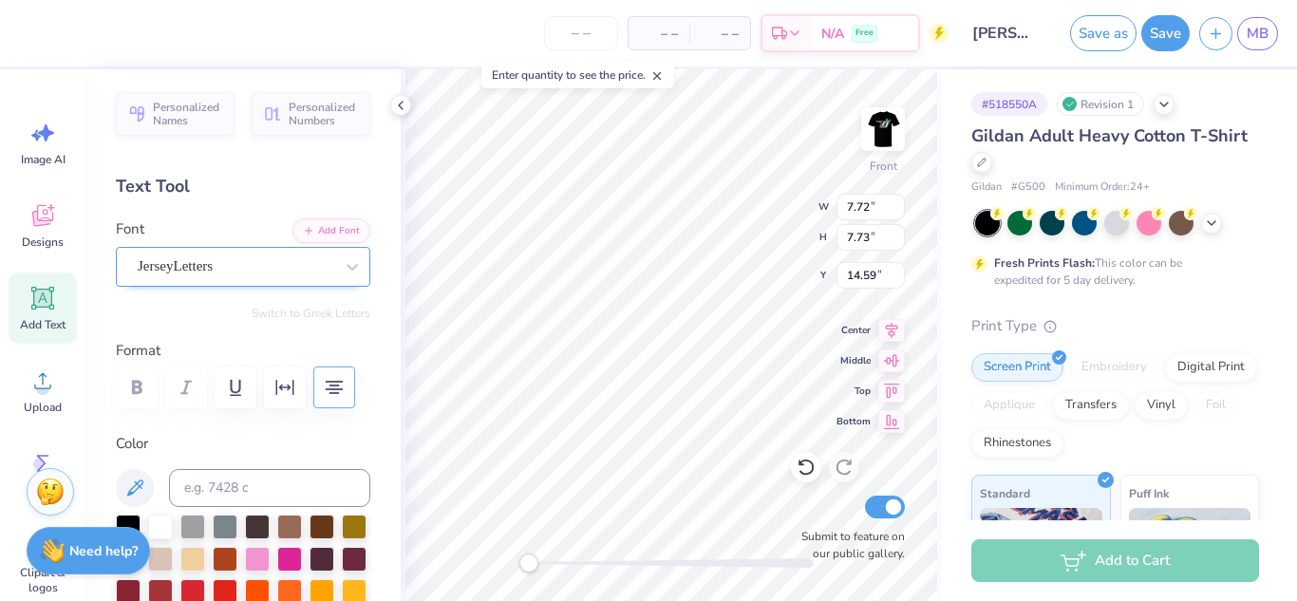
click at [268, 264] on div "JerseyLetters" at bounding box center [235, 266] width 199 height 29
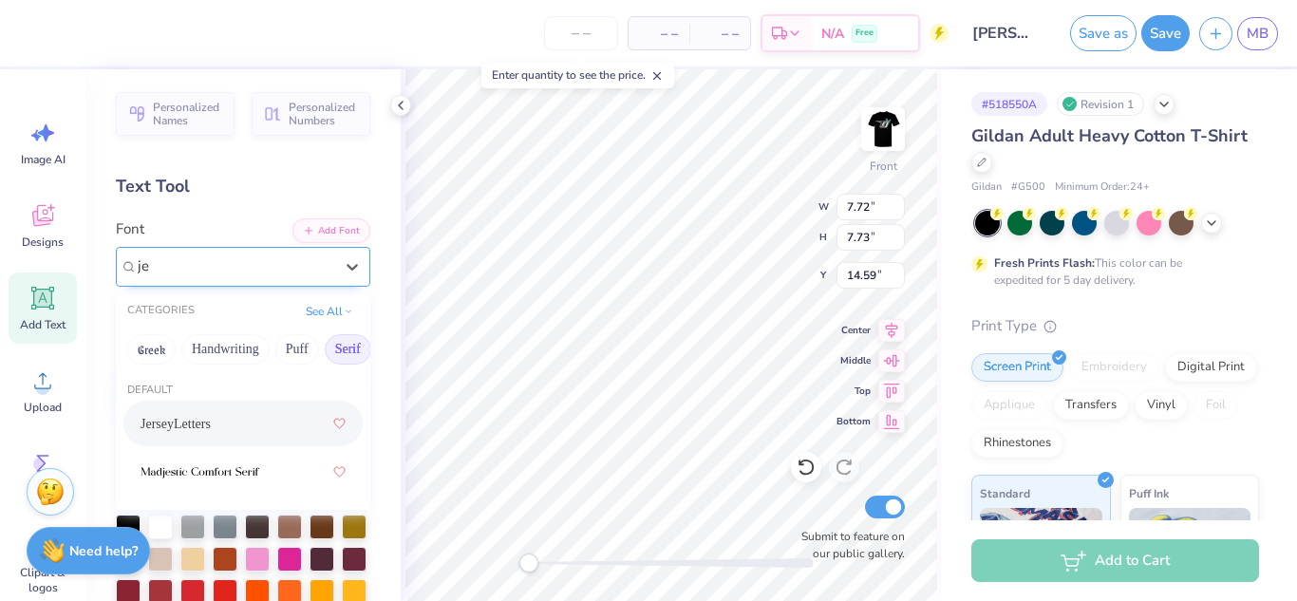
type input "jer"
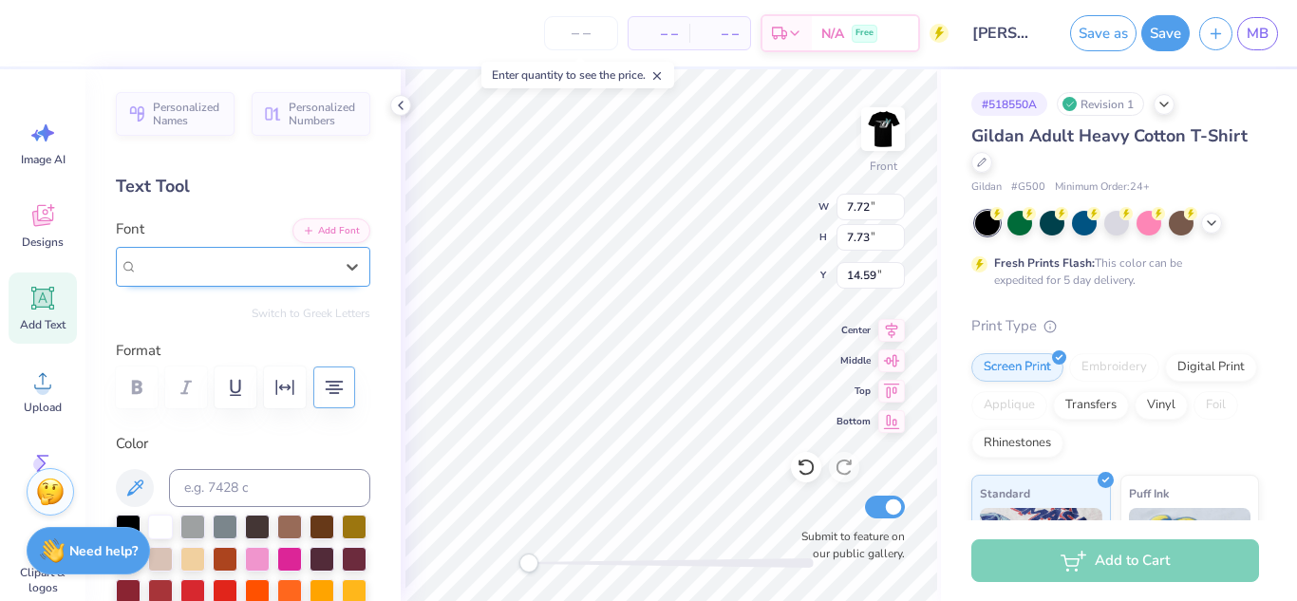
click at [214, 282] on div "JerseyLetters" at bounding box center [243, 267] width 255 height 40
click at [217, 285] on div "JerseyLetters" at bounding box center [243, 267] width 255 height 40
click at [400, 99] on icon at bounding box center [400, 105] width 15 height 15
type input "11.16"
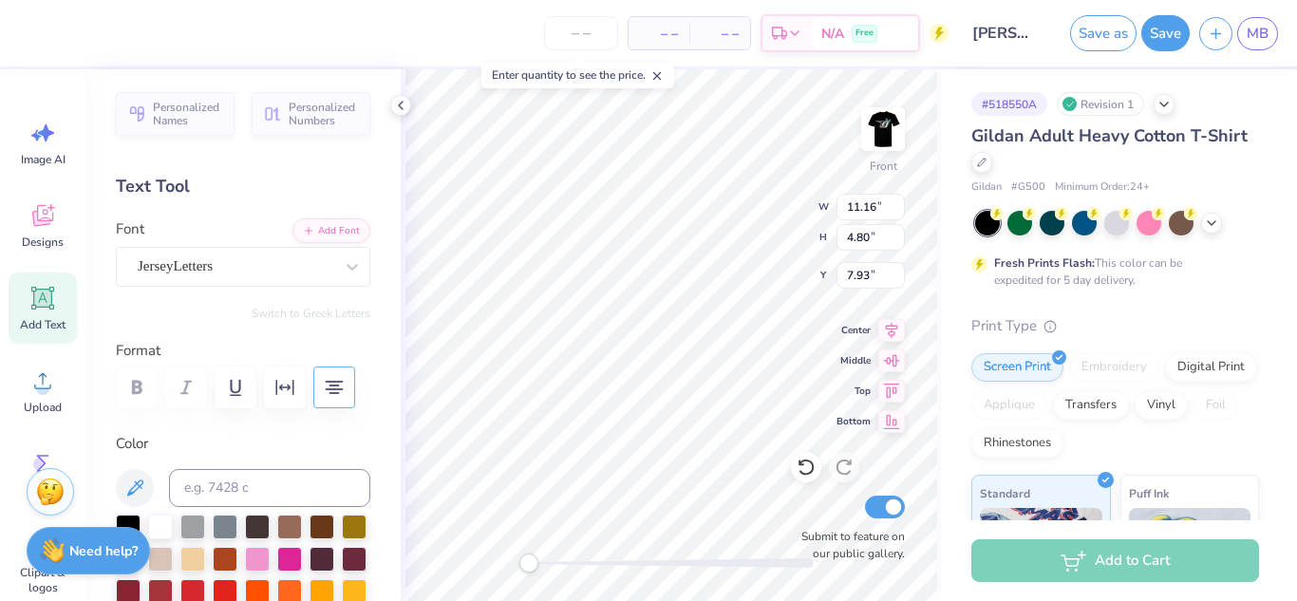
type input "4.80"
type input "7.93"
click at [281, 252] on div "JerseyLetters" at bounding box center [235, 266] width 199 height 29
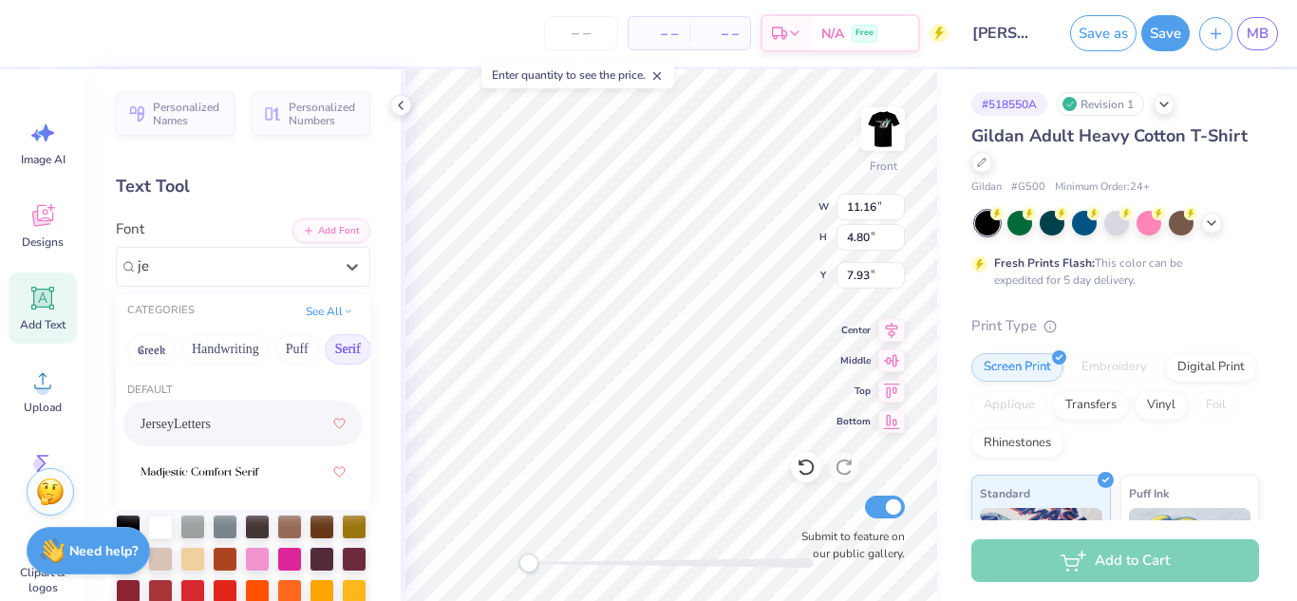
type input "jer"
click at [331, 312] on button "See All" at bounding box center [329, 309] width 59 height 19
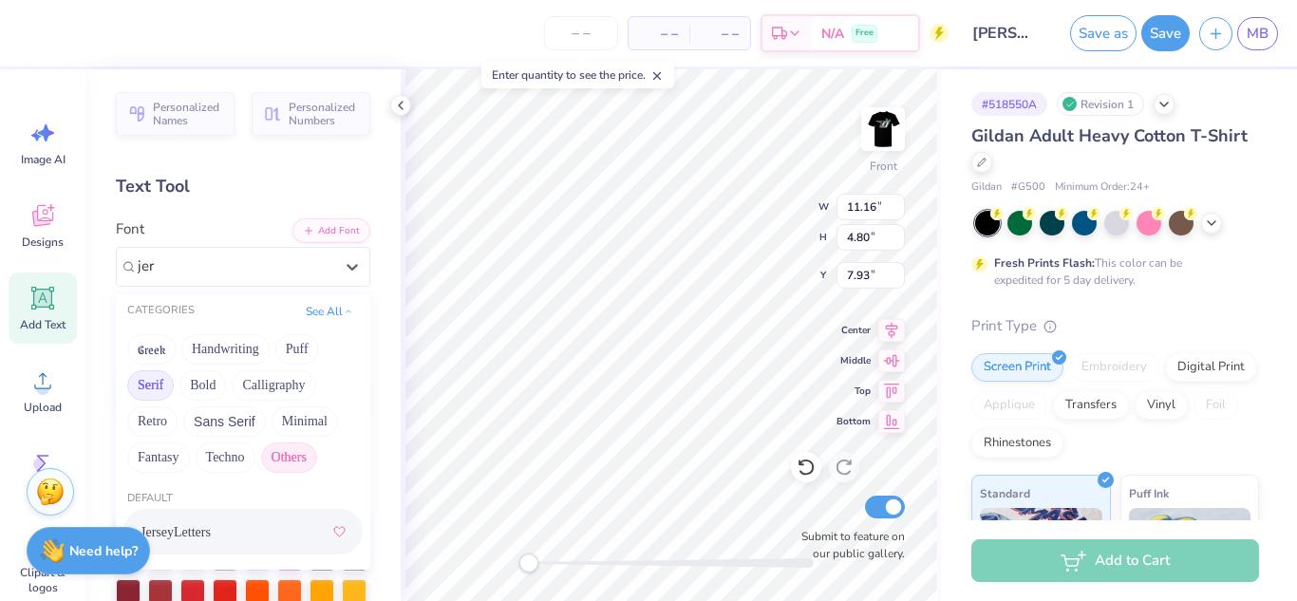
click at [288, 447] on button "Others" at bounding box center [289, 458] width 56 height 30
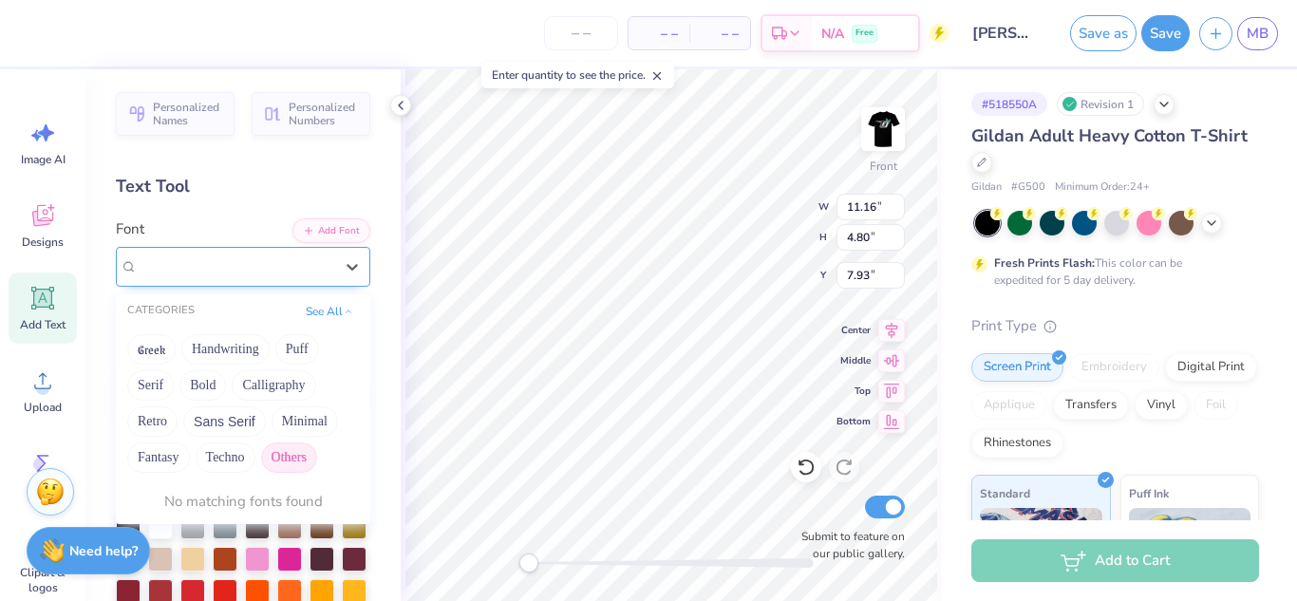
click at [227, 265] on div at bounding box center [235, 266] width 199 height 29
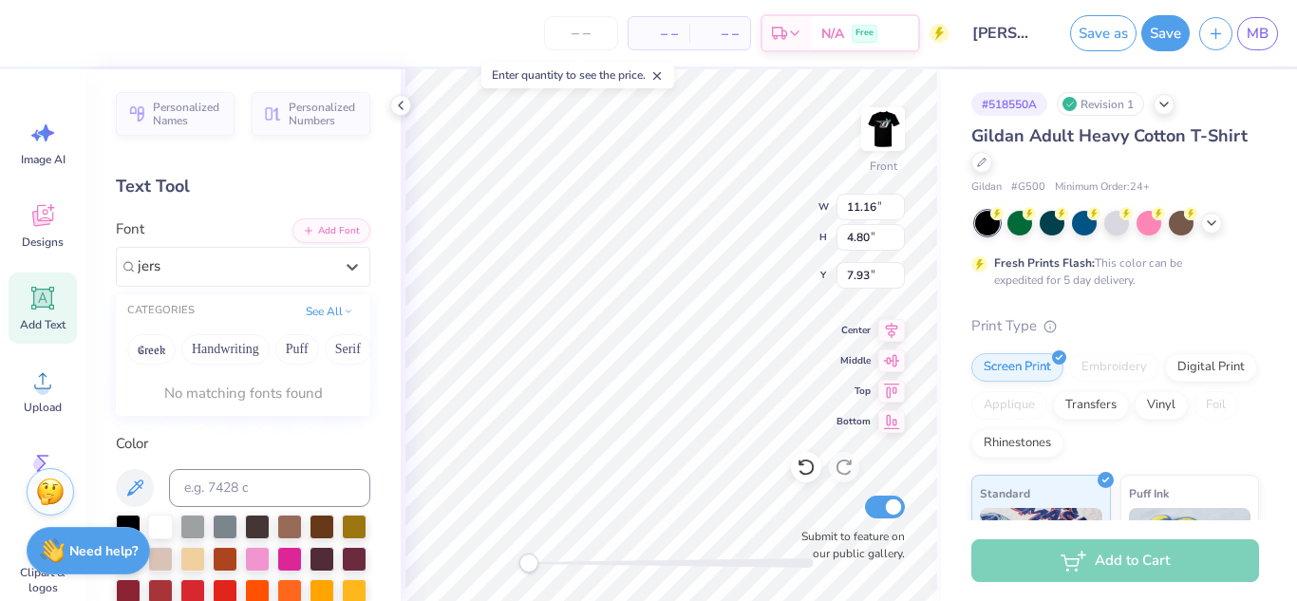
click at [312, 392] on div "No matching fonts found" at bounding box center [243, 393] width 255 height 37
click at [329, 310] on button "See All" at bounding box center [329, 309] width 59 height 19
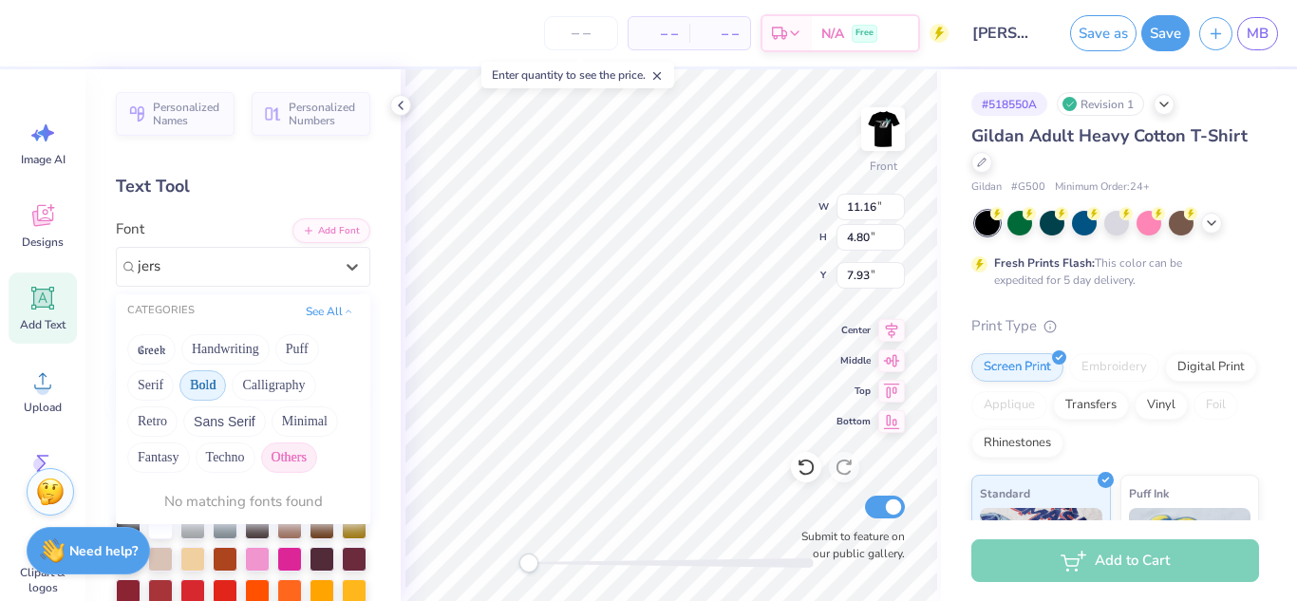
click at [206, 386] on button "Bold" at bounding box center [203, 385] width 47 height 30
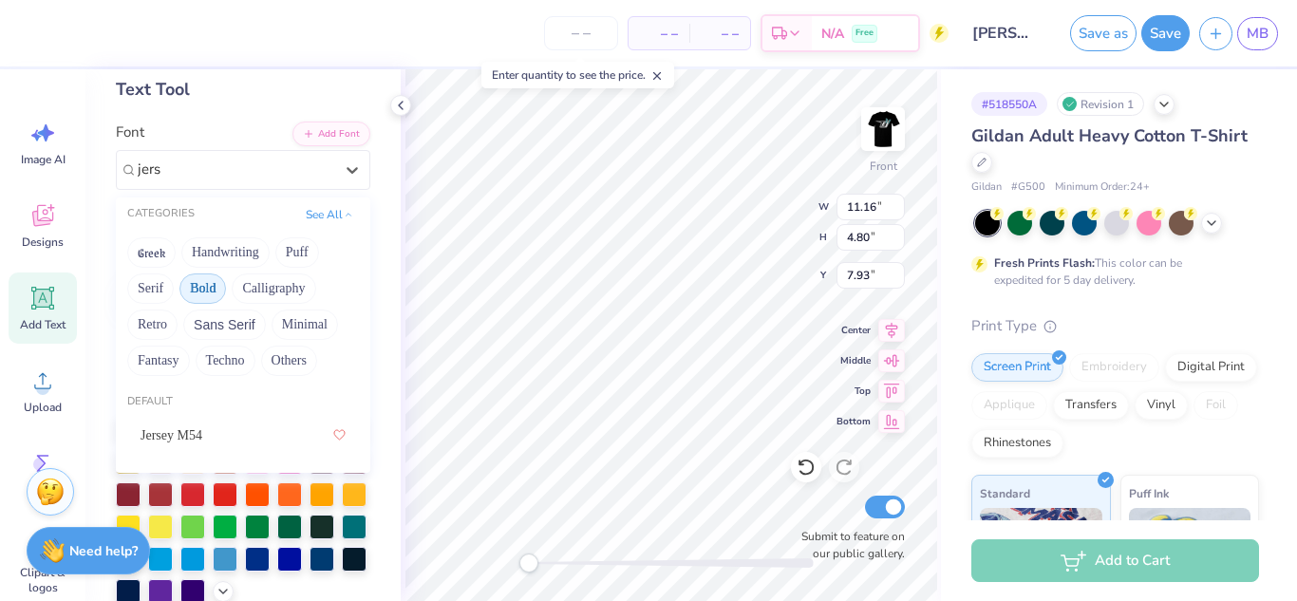
scroll to position [104, 0]
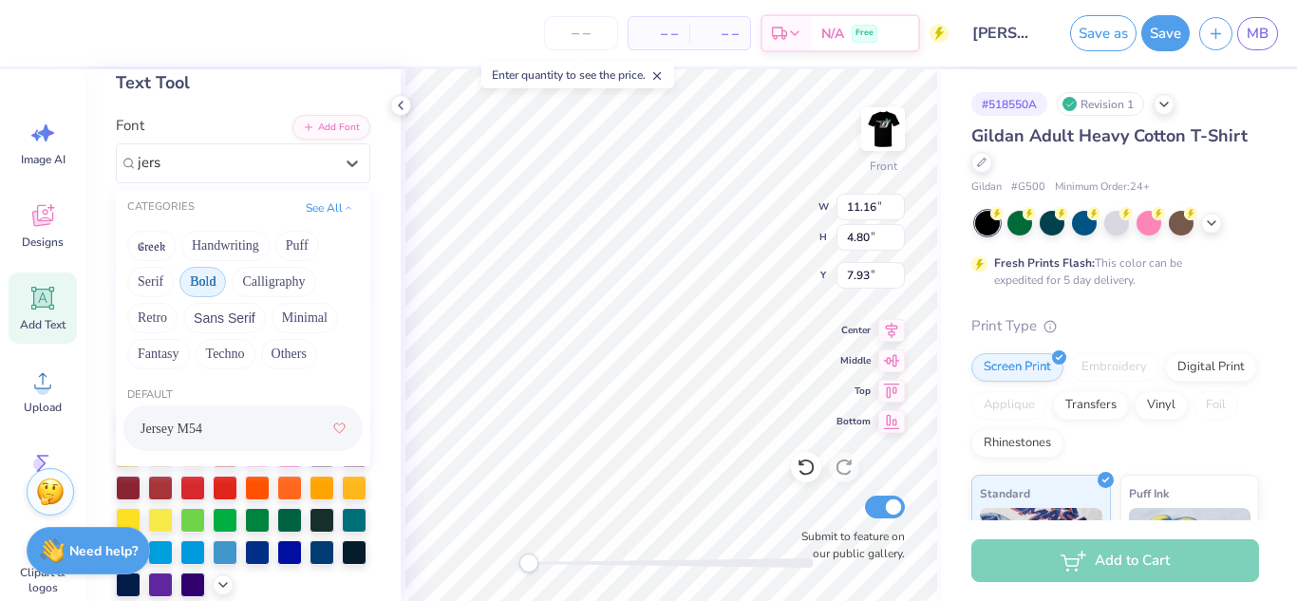
click at [201, 414] on div "Jersey M54" at bounding box center [243, 428] width 205 height 34
type input "jers"
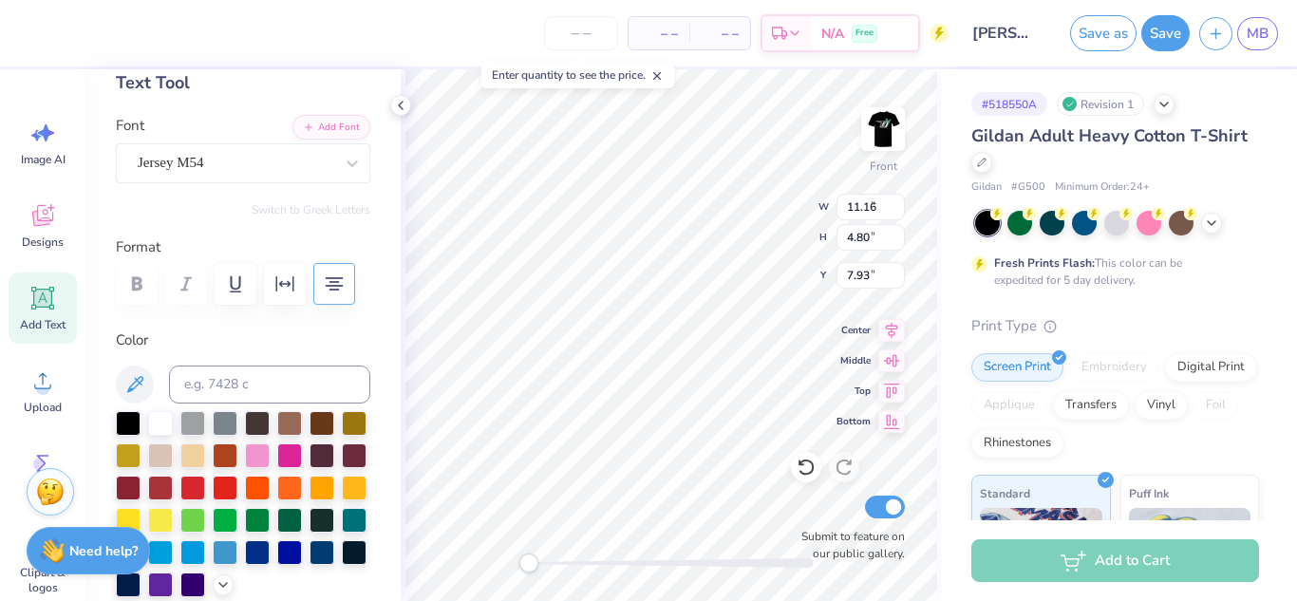
type input "9.66"
type input "6.01"
type input "8.15"
click at [340, 278] on icon "button" at bounding box center [335, 283] width 18 height 13
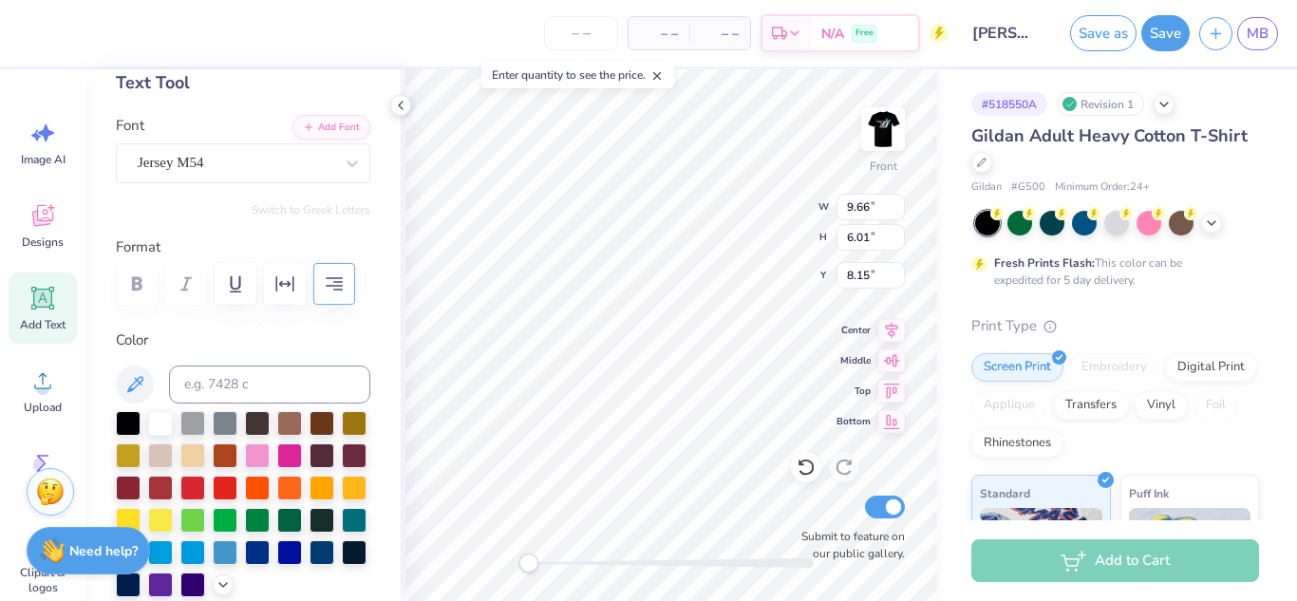
type textarea "human Athlete"
click at [325, 180] on div "Jersey M54" at bounding box center [243, 163] width 255 height 40
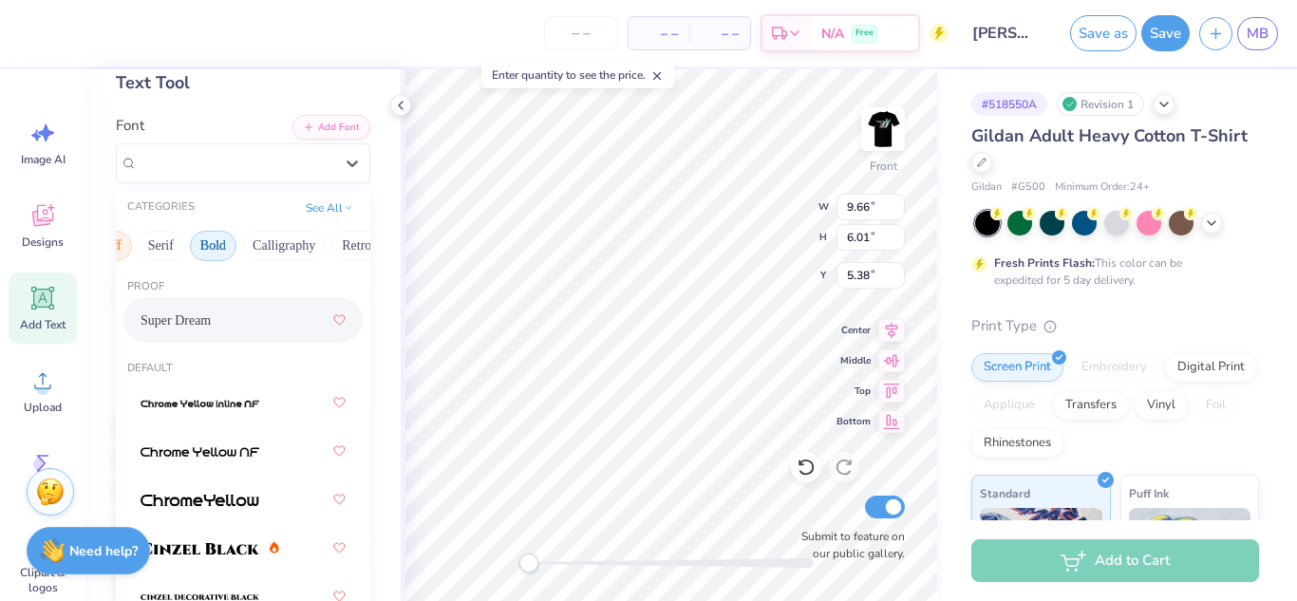
scroll to position [0, 195]
click at [194, 244] on button "Bold" at bounding box center [205, 246] width 47 height 30
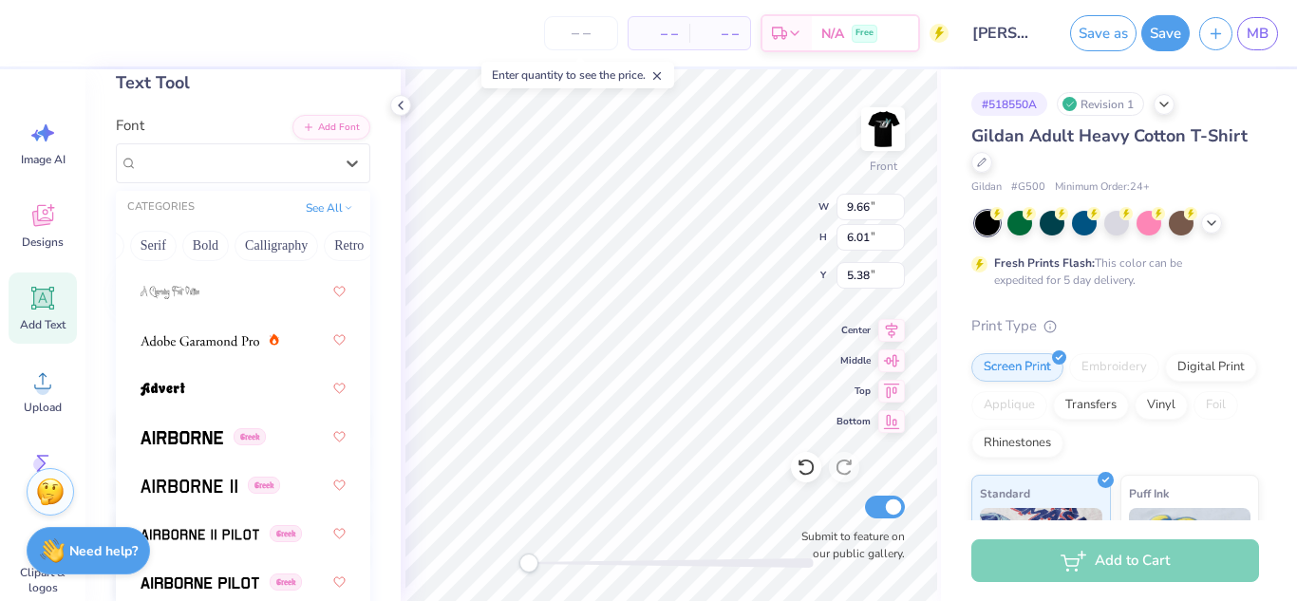
scroll to position [413, 0]
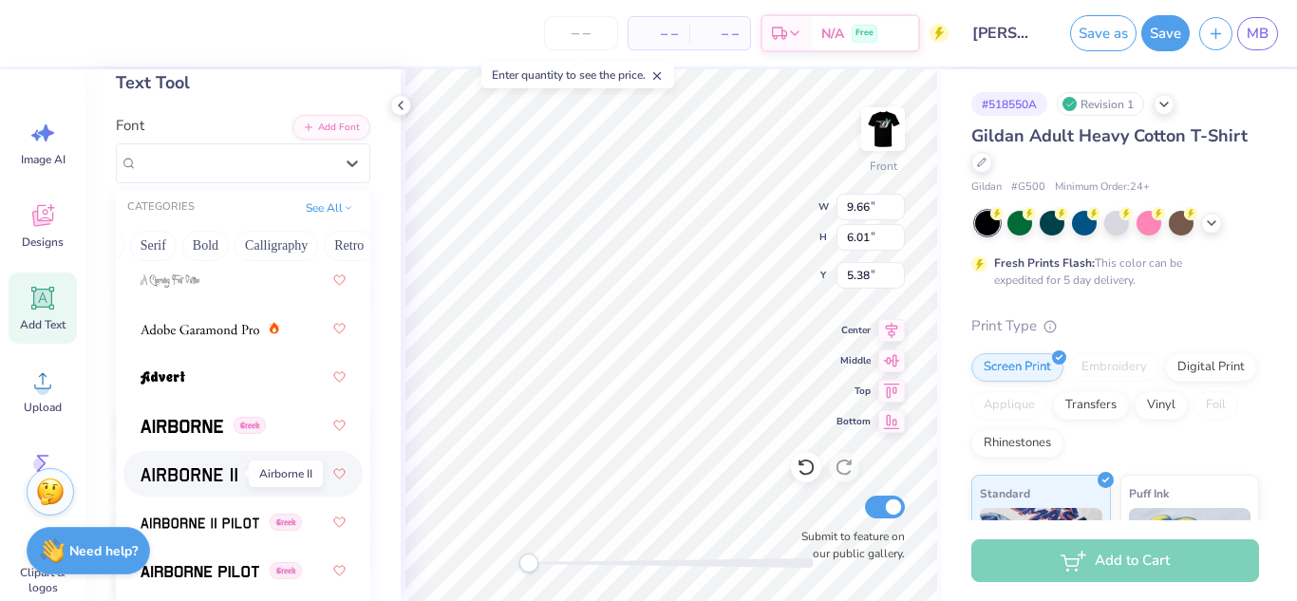
click at [201, 482] on span at bounding box center [189, 474] width 97 height 20
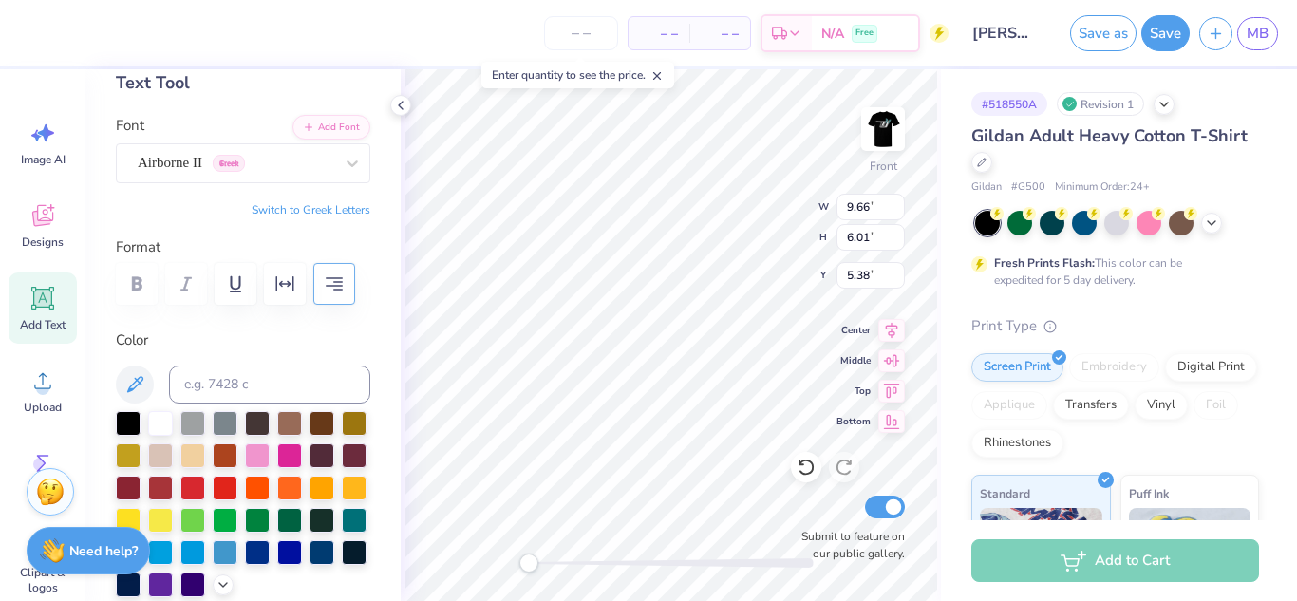
scroll to position [1, 0]
type textarea "human > Athlete"
type input "7.23"
type input "5.62"
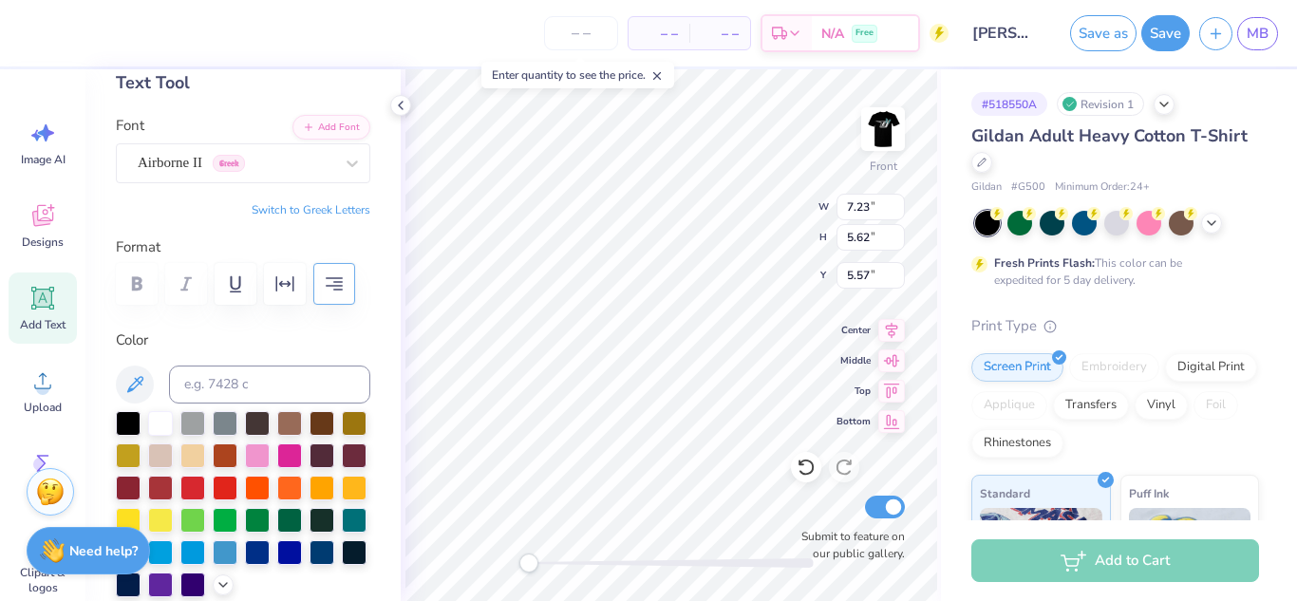
type input "5.57"
click at [332, 285] on icon "button" at bounding box center [334, 283] width 17 height 13
type textarea "human > Athlete"
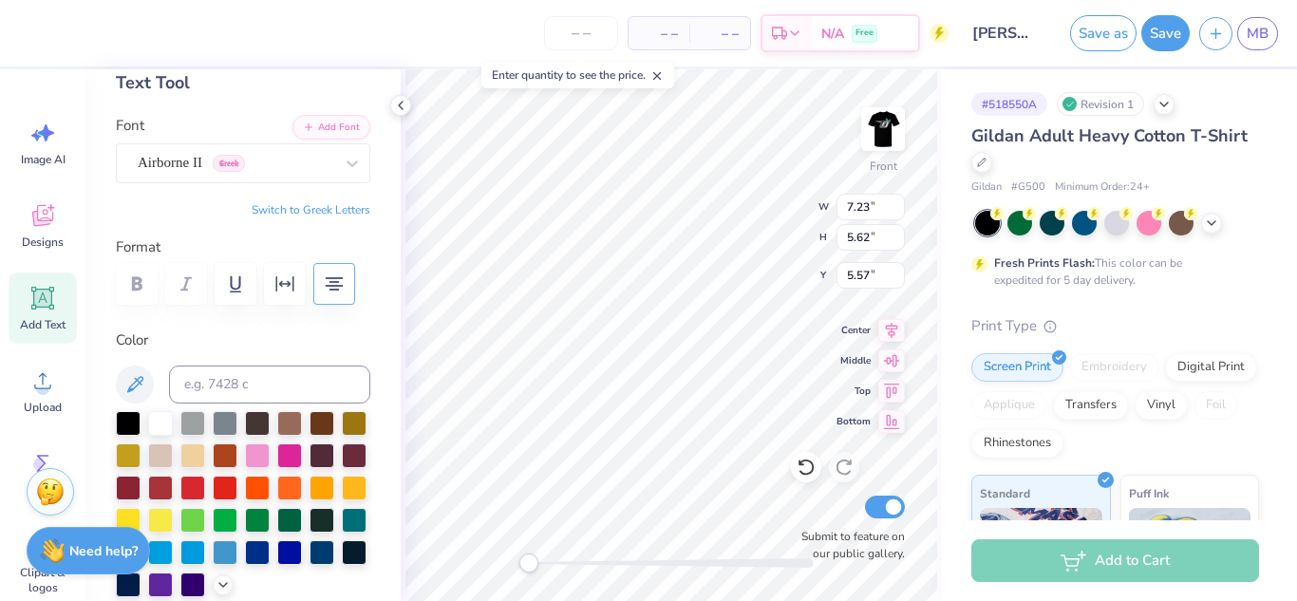
scroll to position [1, 1]
type textarea "human > Athlete"
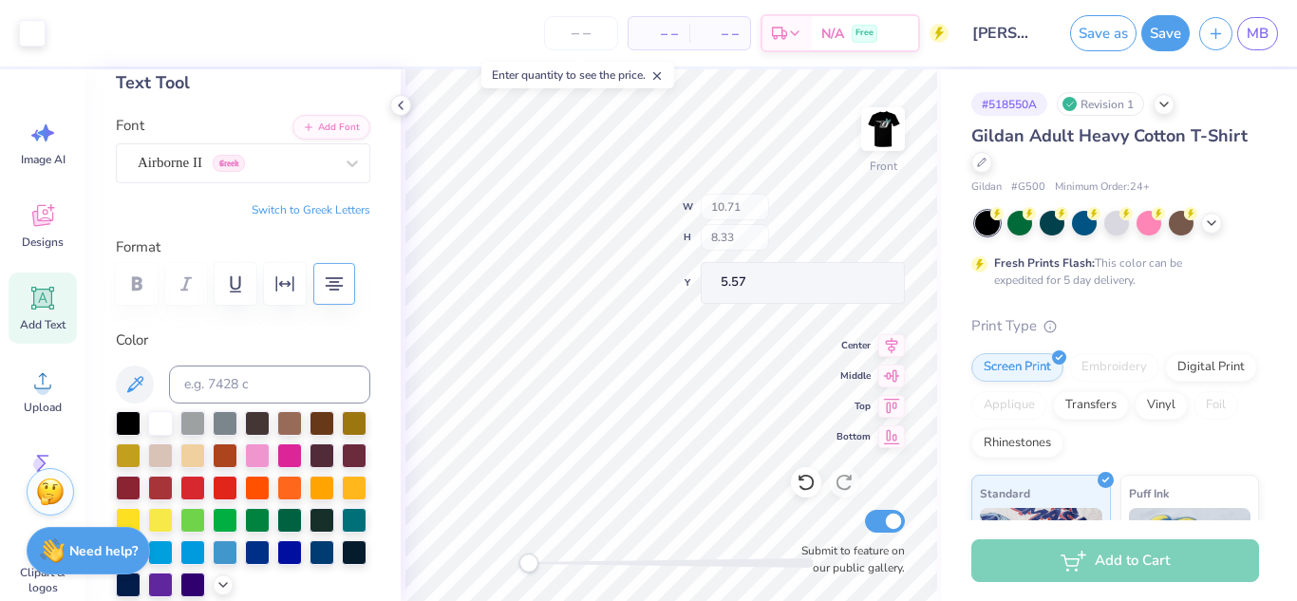
type input "10.71"
type input "8.33"
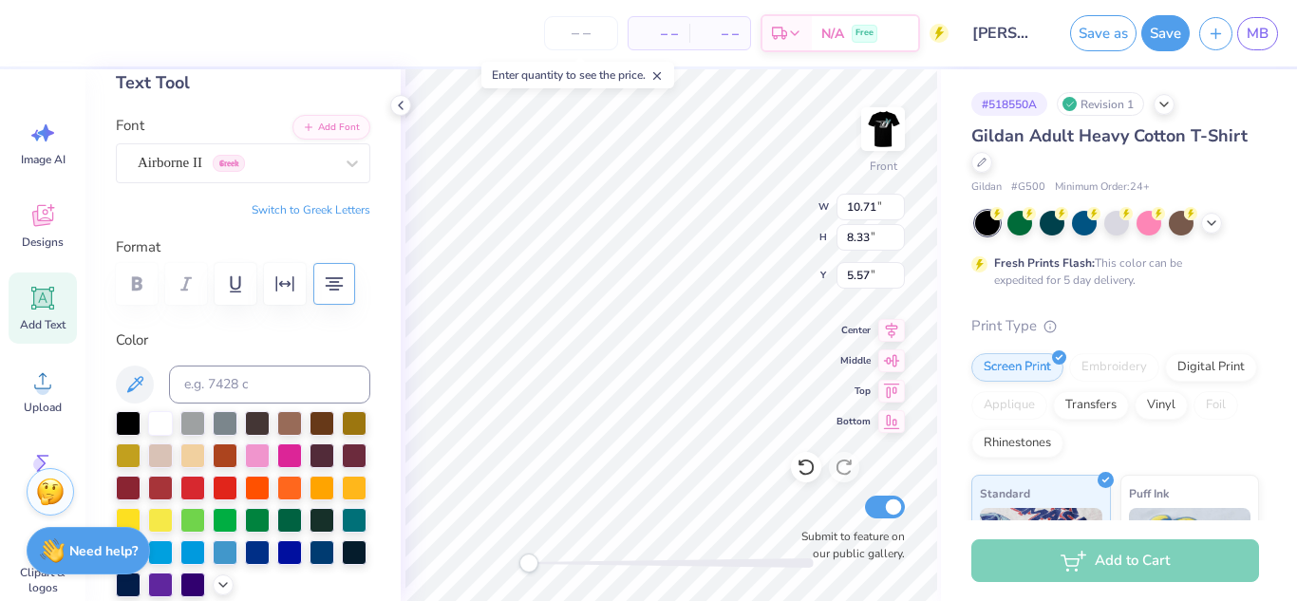
scroll to position [3, 0]
type textarea "human > Athlete"
click at [316, 171] on div "Airborne II Greek" at bounding box center [235, 162] width 199 height 29
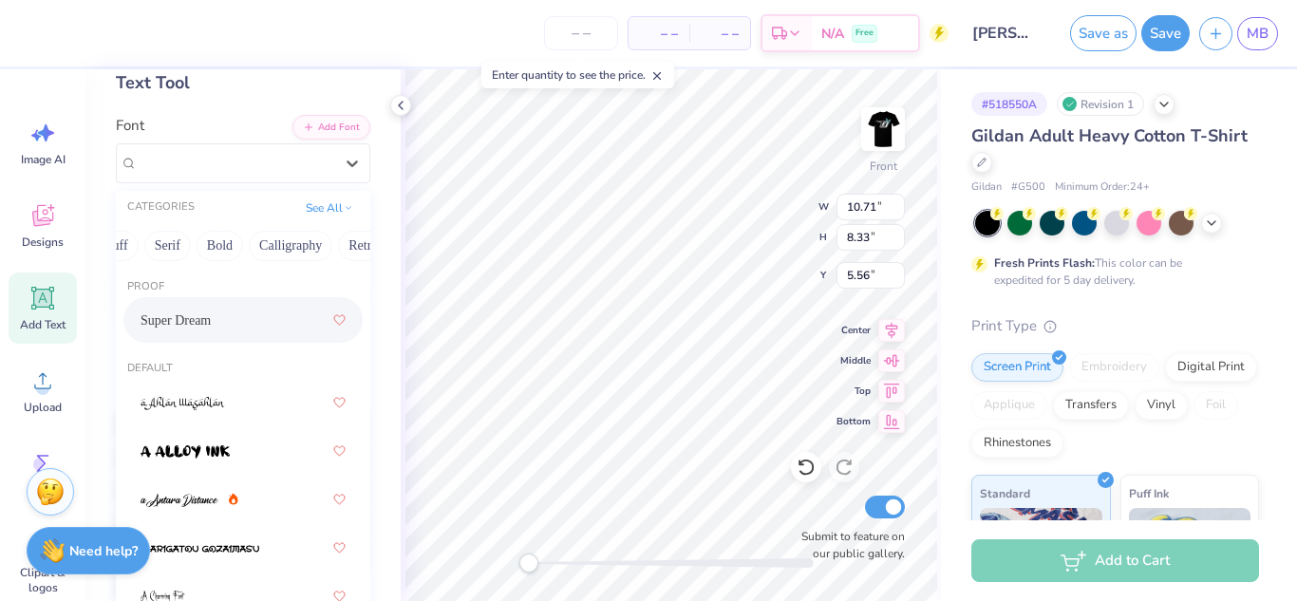
scroll to position [0, 181]
click at [222, 244] on button "Bold" at bounding box center [219, 246] width 47 height 30
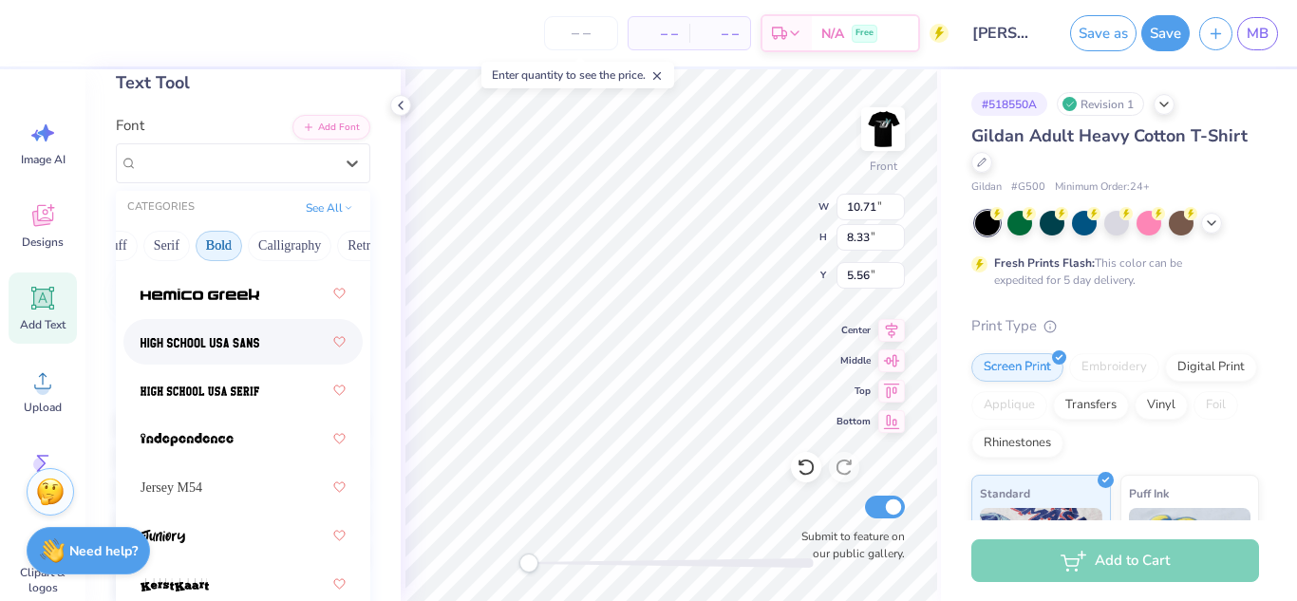
scroll to position [1424, 0]
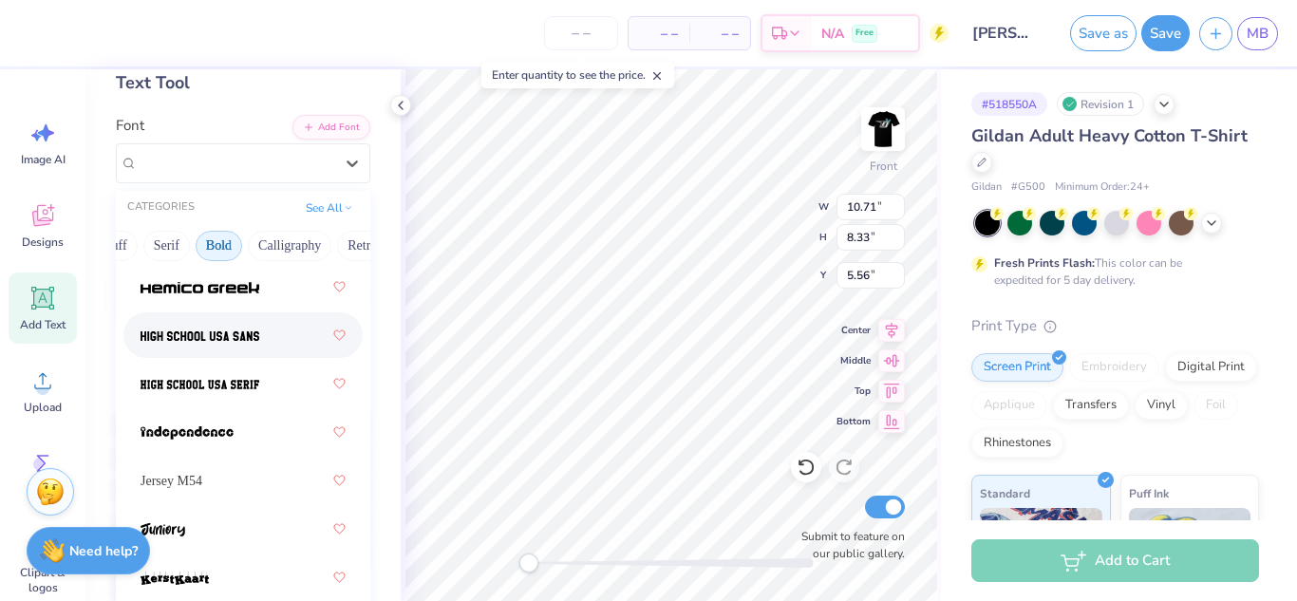
click at [247, 337] on img at bounding box center [200, 336] width 119 height 13
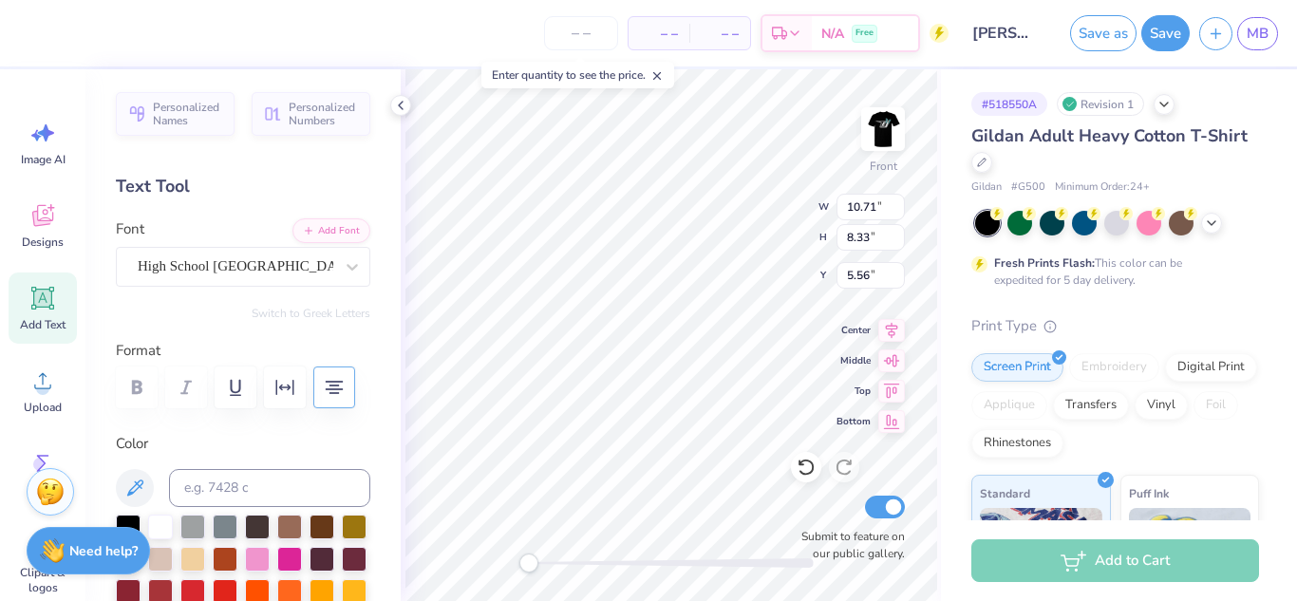
scroll to position [2, 2]
click at [342, 387] on icon "button" at bounding box center [334, 387] width 23 height 23
type textarea "human Athlete"
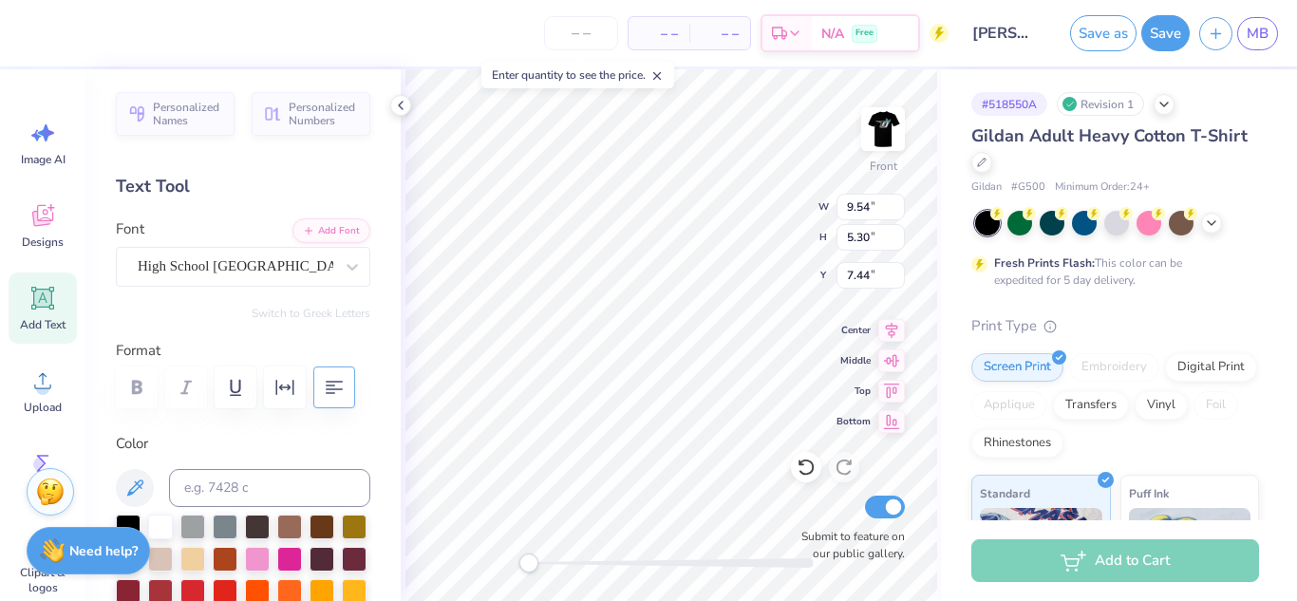
scroll to position [0, 2]
type textarea "human Athlete"
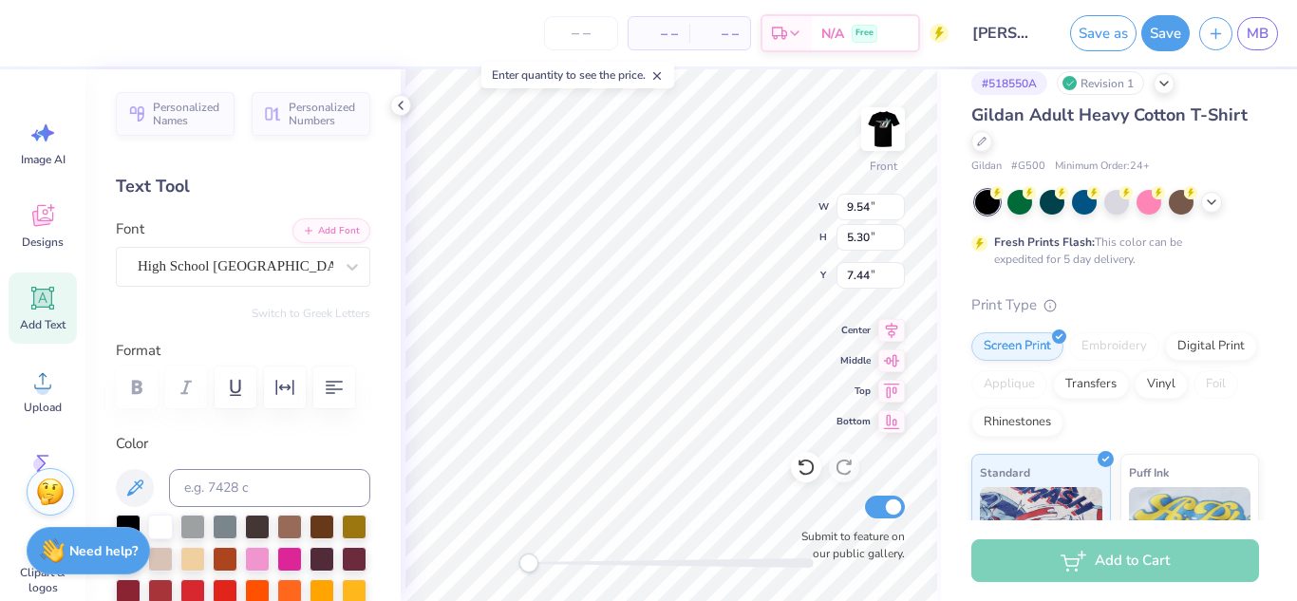
scroll to position [0, 0]
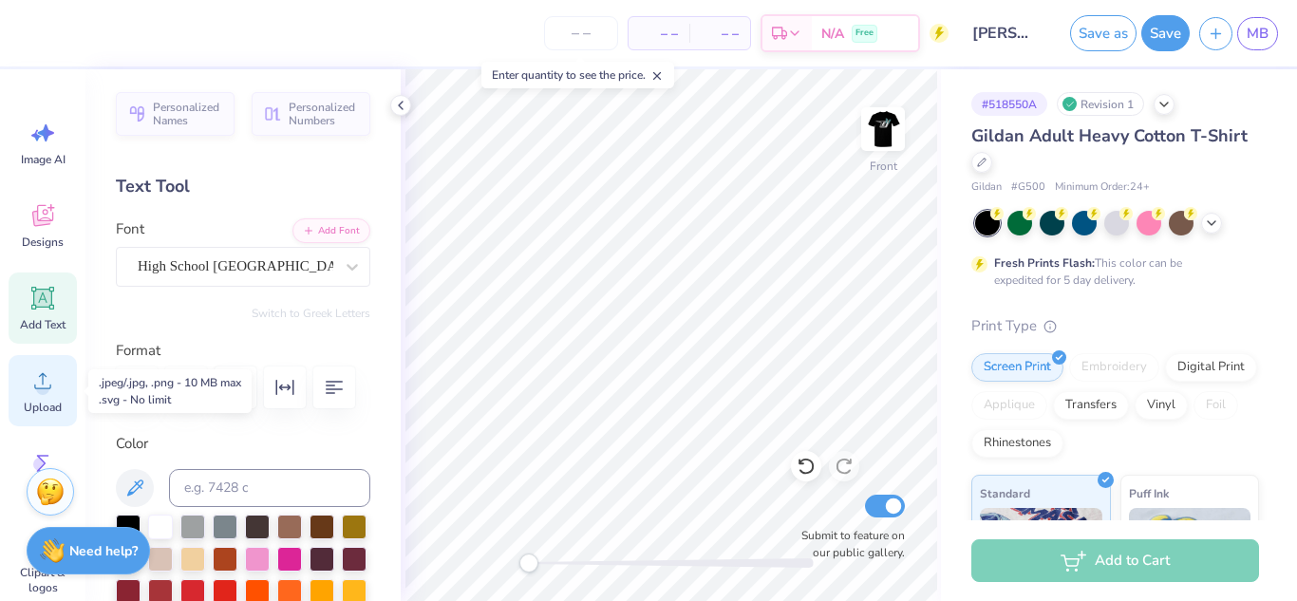
click at [42, 394] on circle at bounding box center [42, 388] width 13 height 13
click at [30, 400] on span "Upload" at bounding box center [43, 407] width 38 height 15
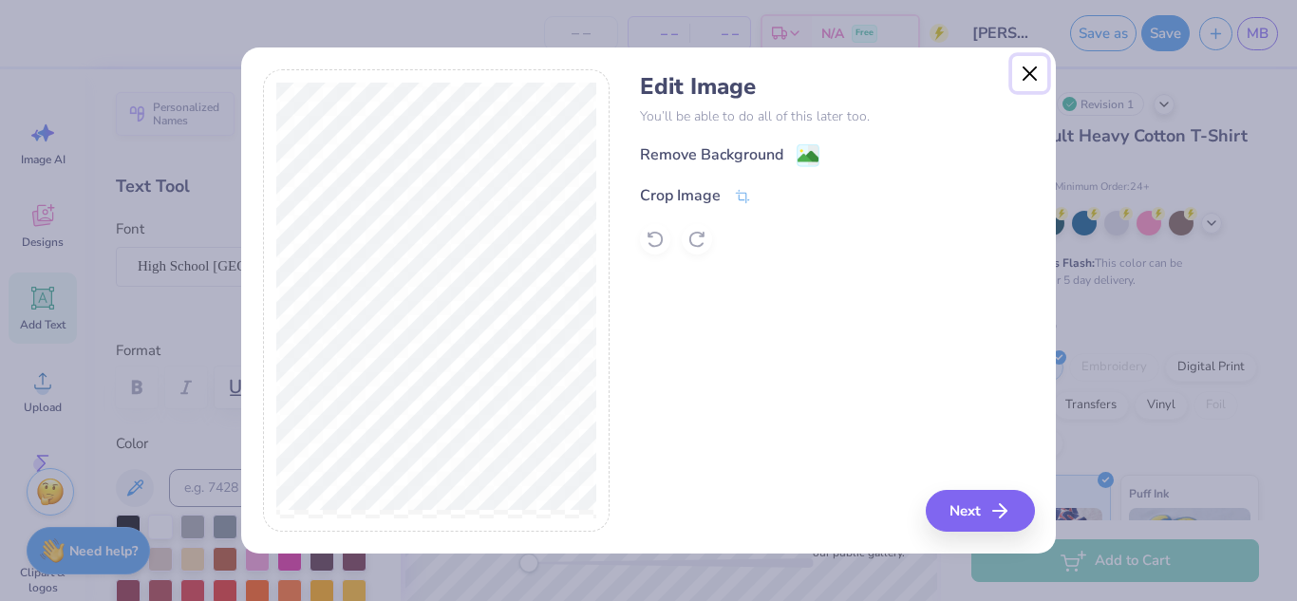
click at [1032, 76] on button "Close" at bounding box center [1030, 74] width 36 height 36
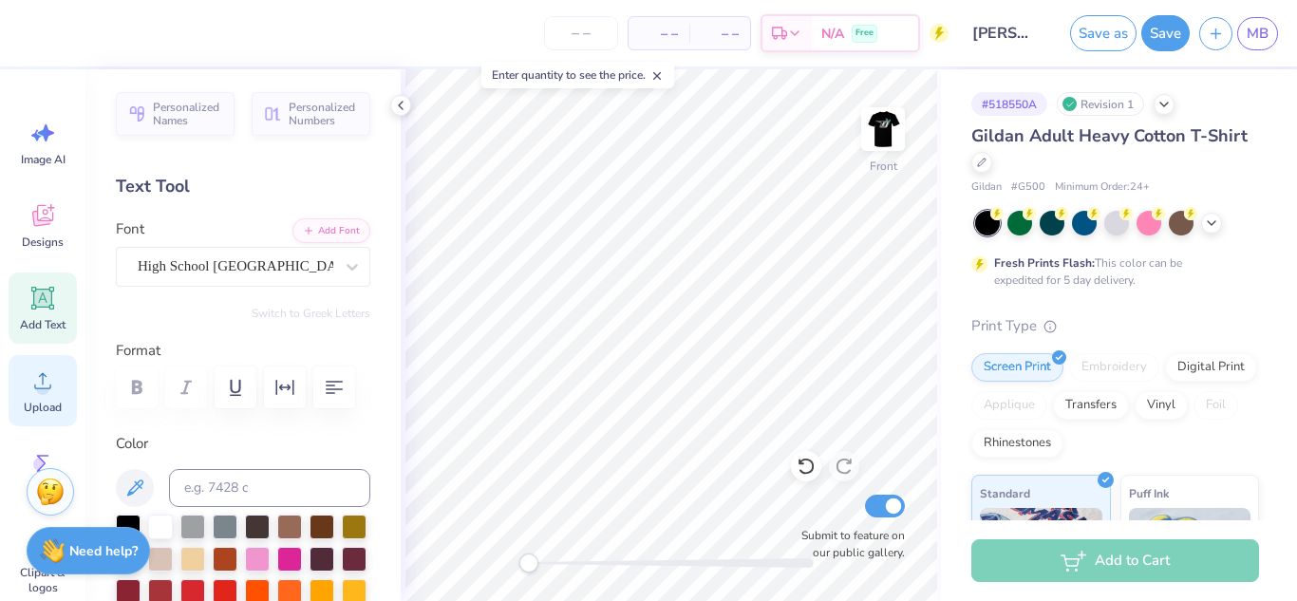
click at [44, 374] on icon at bounding box center [42, 381] width 17 height 16
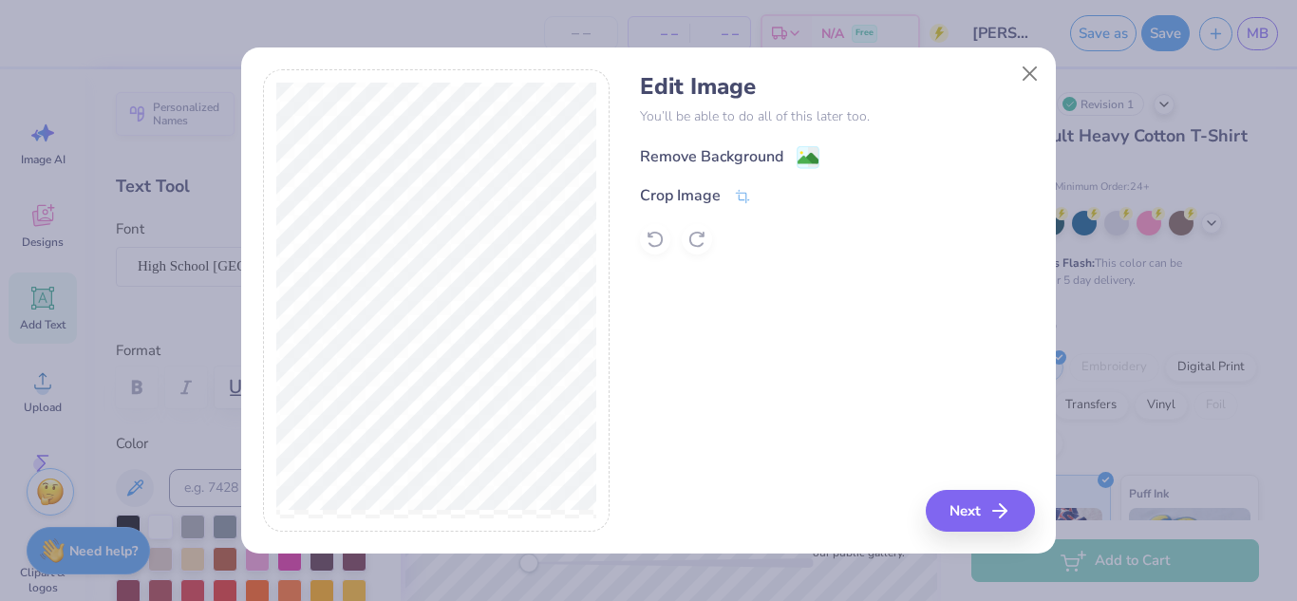
click at [805, 159] on image at bounding box center [808, 158] width 21 height 21
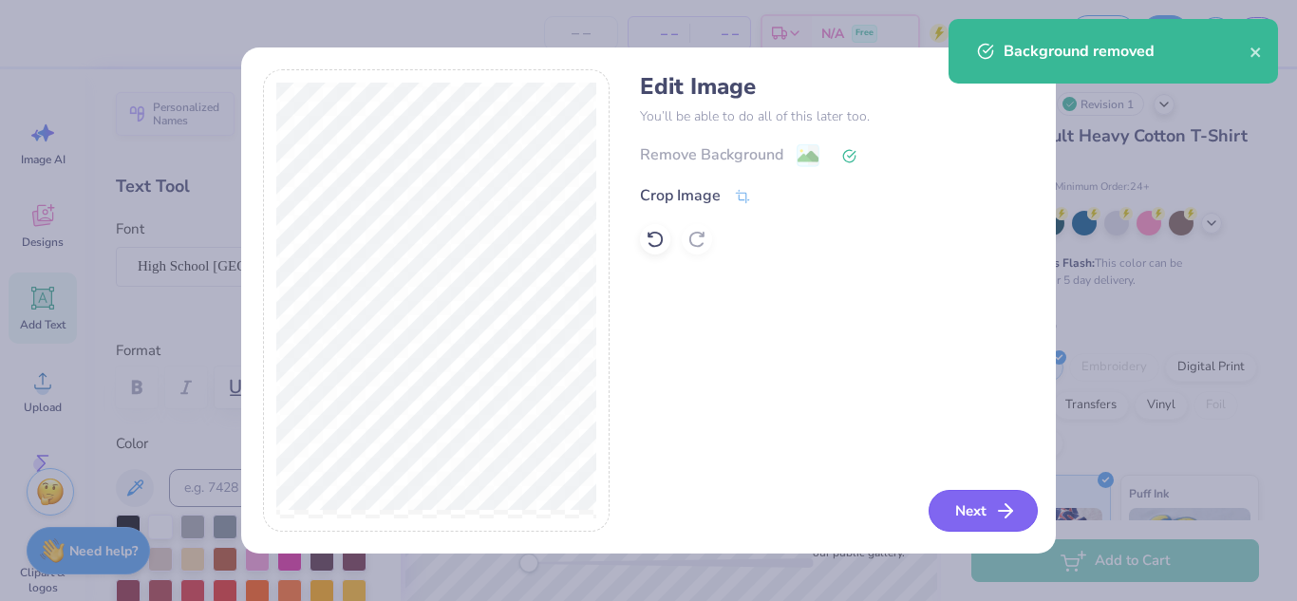
click at [984, 516] on button "Next" at bounding box center [983, 511] width 109 height 42
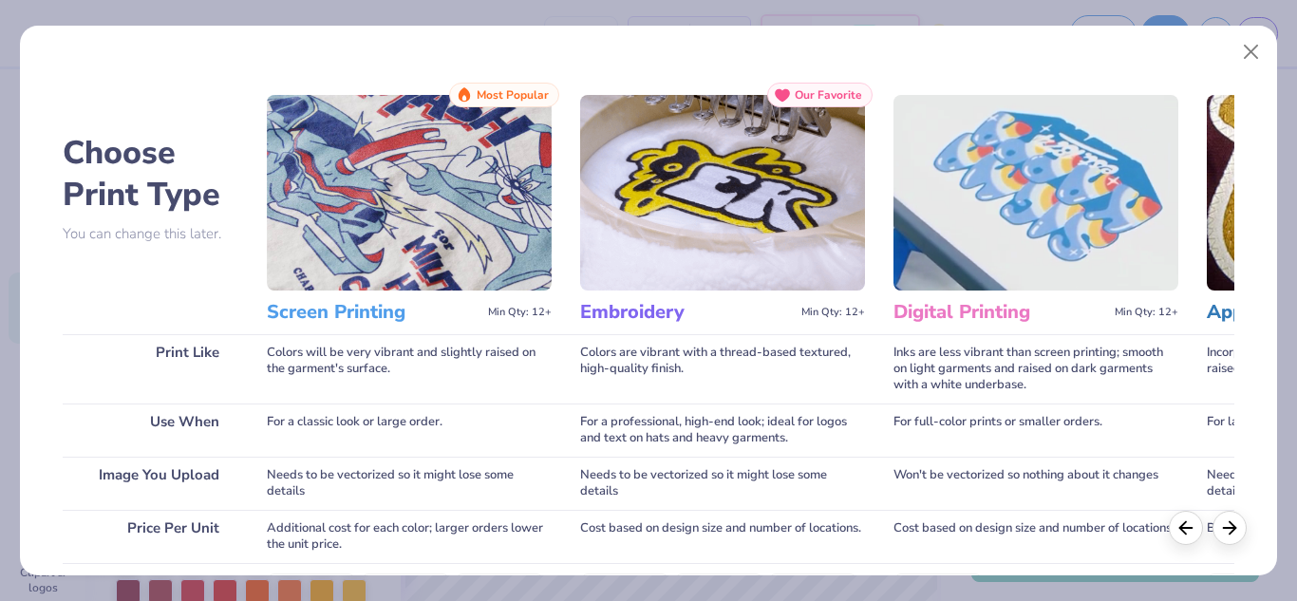
scroll to position [346, 0]
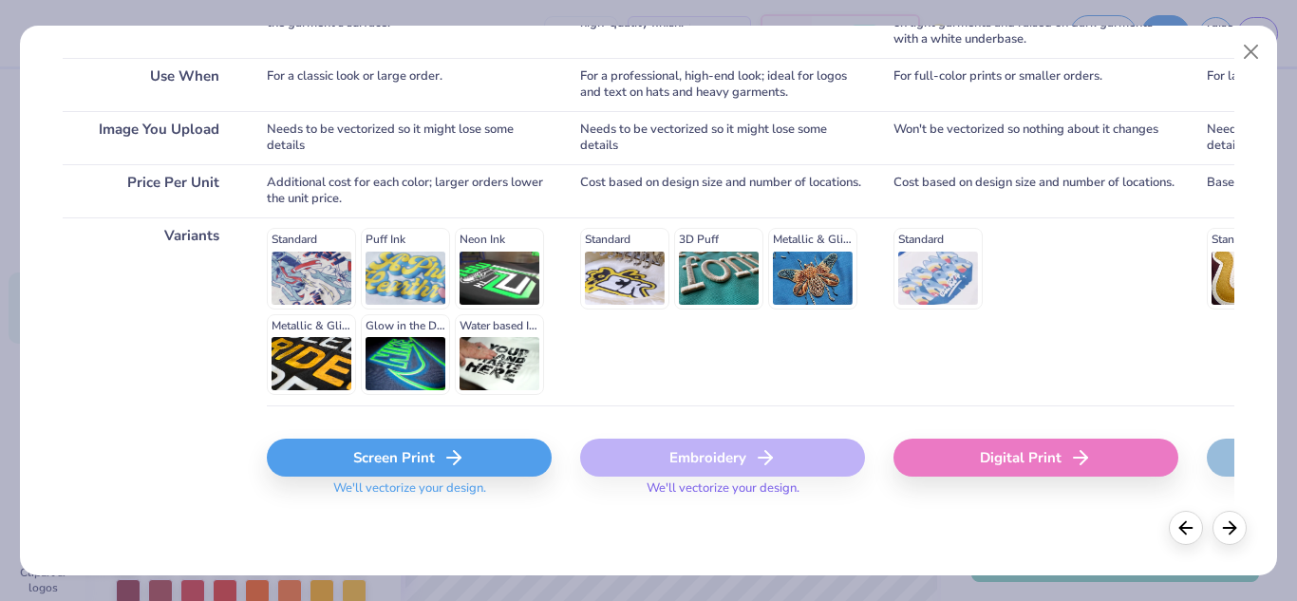
click at [425, 429] on div "Screen Print We'll vectorize your design." at bounding box center [409, 462] width 285 height 113
click at [429, 451] on div "Screen Print" at bounding box center [409, 458] width 285 height 38
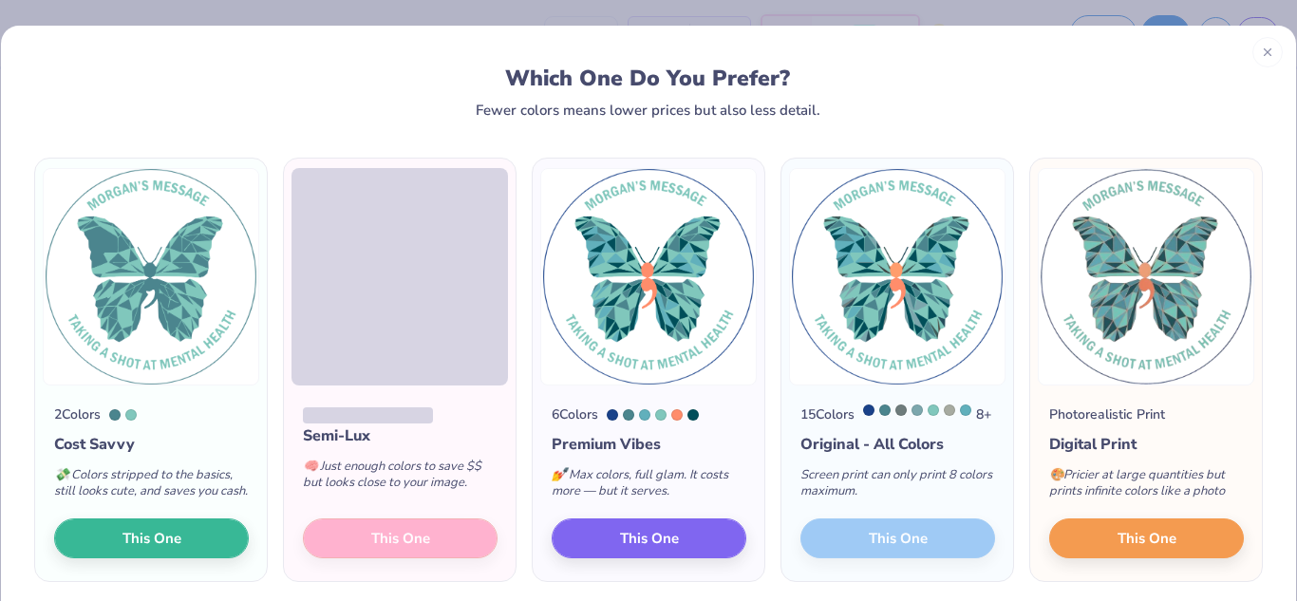
scroll to position [86, 0]
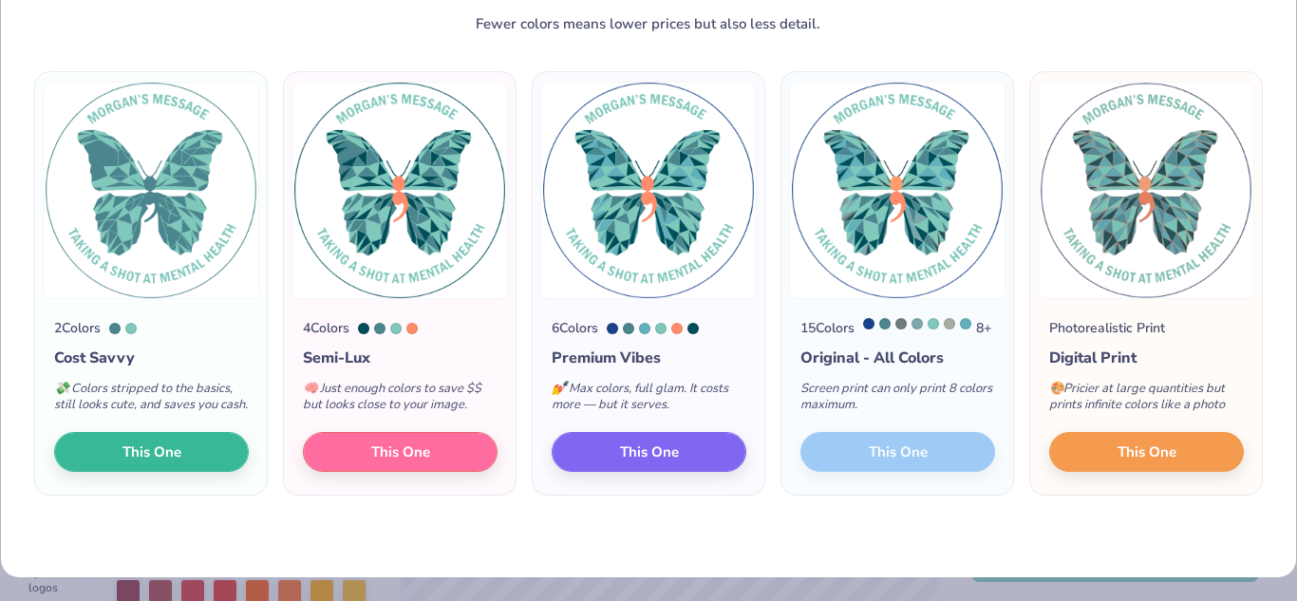
click at [436, 493] on div "4 Colors Semi-Lux 🧠 Just enough colors to save $$ but looks close to your image…" at bounding box center [400, 397] width 232 height 196
click at [424, 461] on span "This One" at bounding box center [400, 450] width 59 height 22
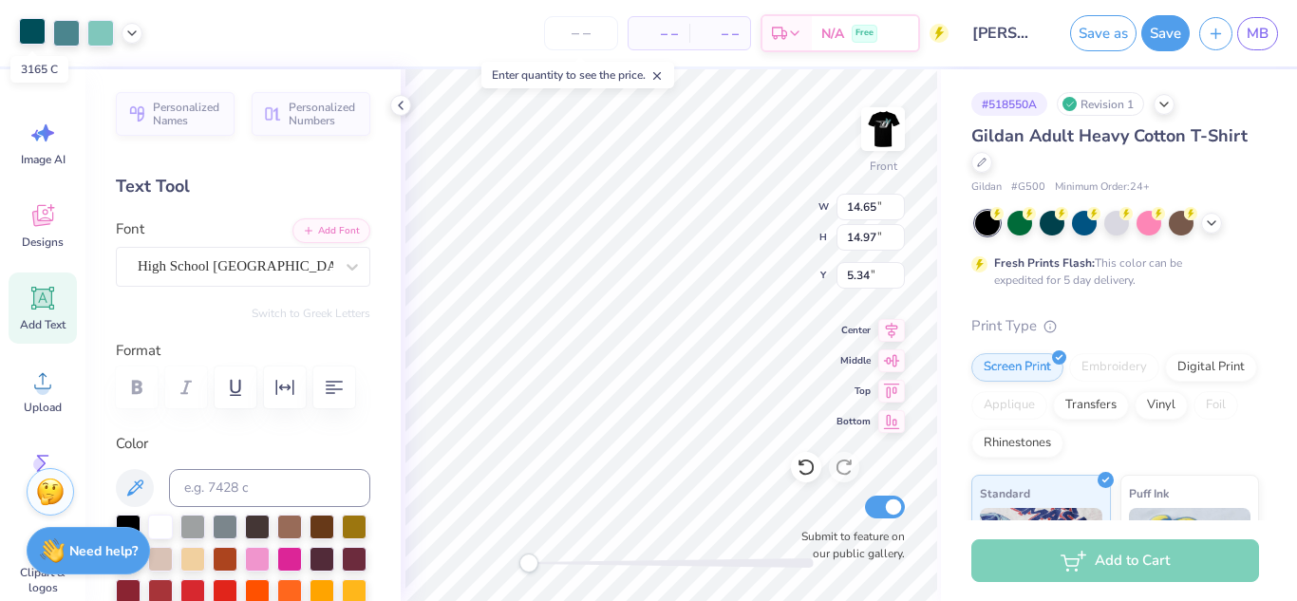
click at [34, 38] on div at bounding box center [32, 31] width 27 height 27
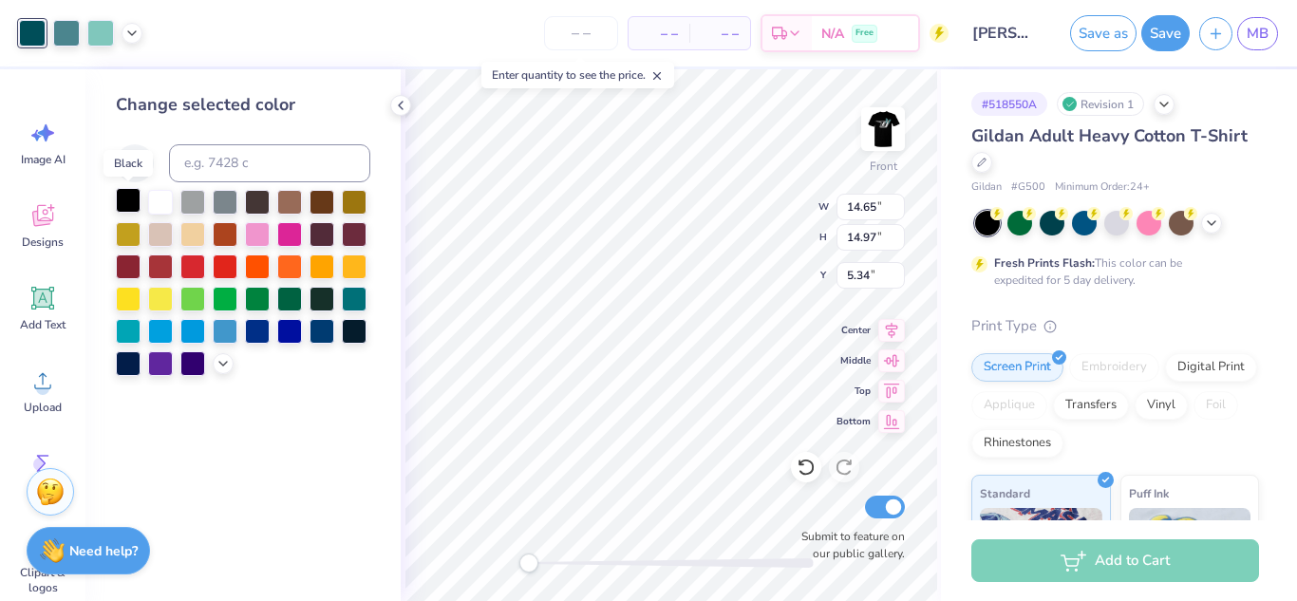
click at [122, 199] on div at bounding box center [128, 200] width 25 height 25
click at [153, 202] on div at bounding box center [160, 200] width 25 height 25
click at [126, 203] on div at bounding box center [128, 200] width 25 height 25
click at [663, 79] on icon at bounding box center [657, 75] width 13 height 13
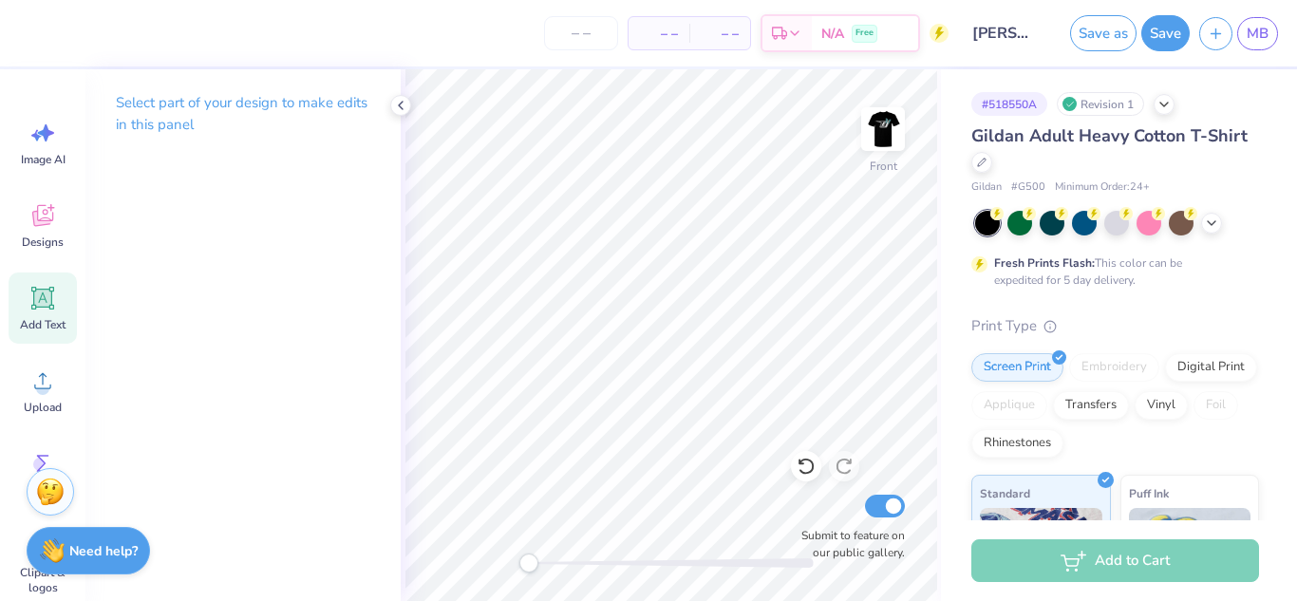
click at [22, 303] on div "Add Text" at bounding box center [43, 308] width 68 height 71
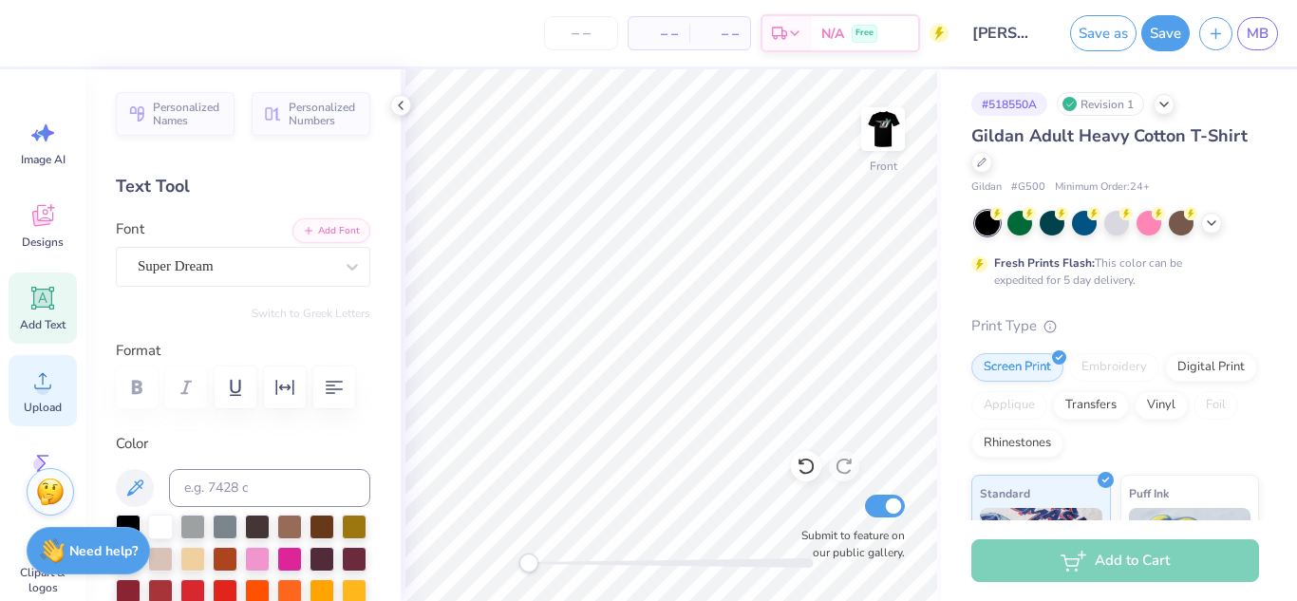
click at [35, 394] on icon at bounding box center [42, 381] width 28 height 28
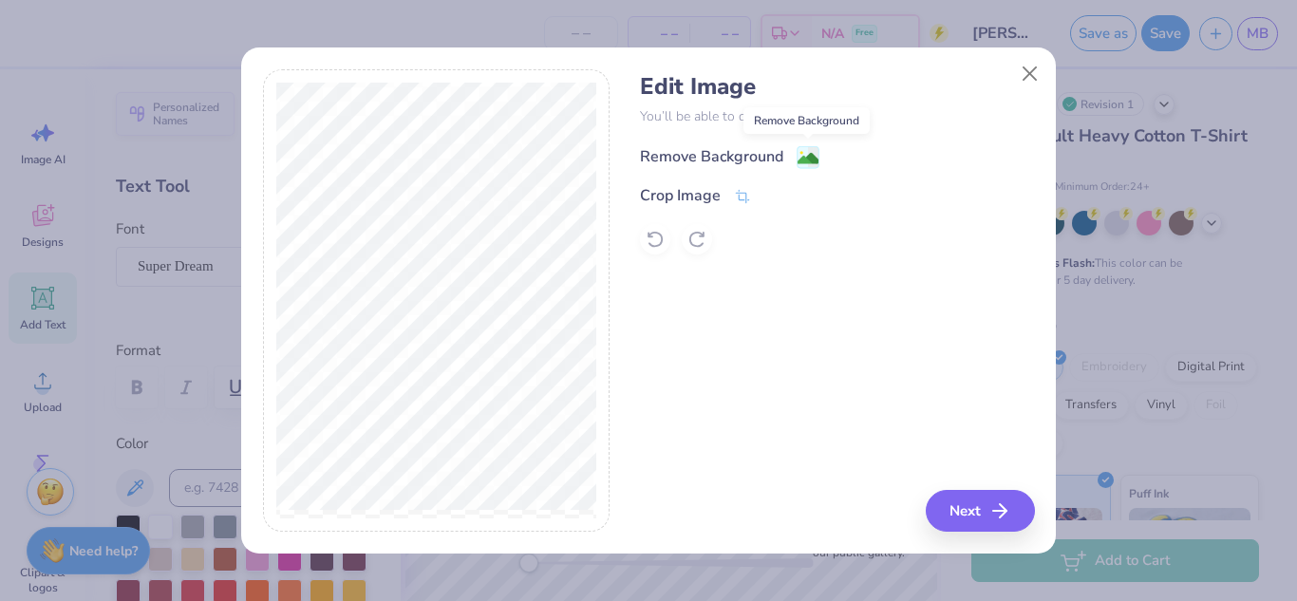
click at [808, 157] on image at bounding box center [808, 158] width 21 height 21
click at [975, 504] on button "Next" at bounding box center [983, 511] width 109 height 42
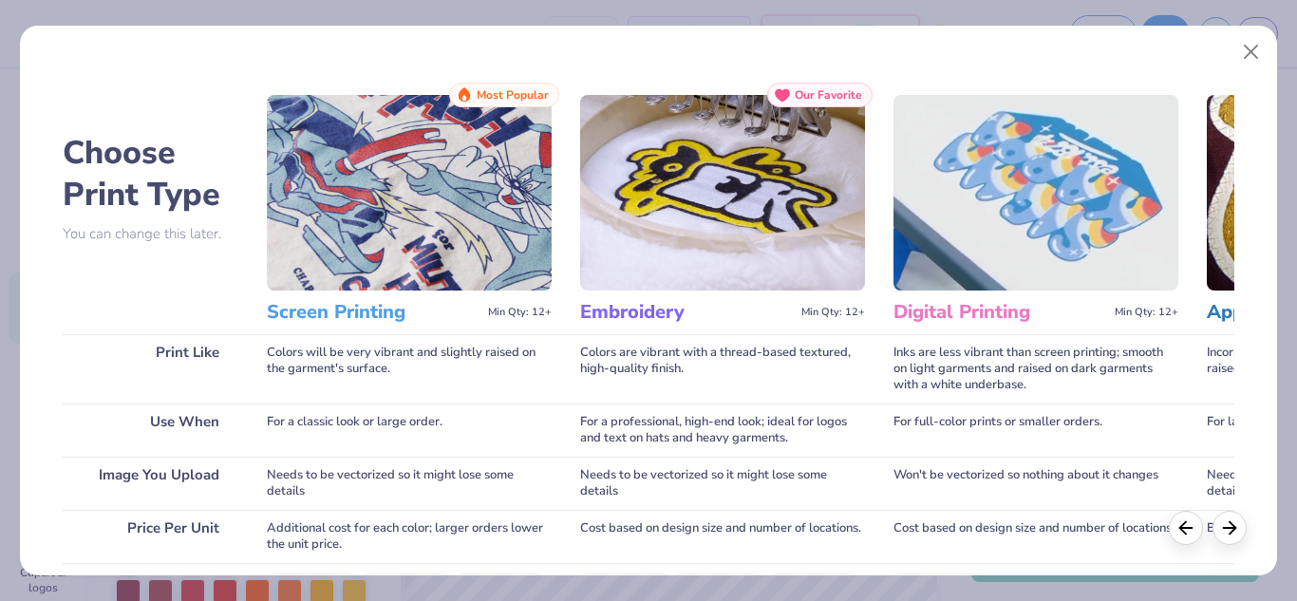
scroll to position [346, 0]
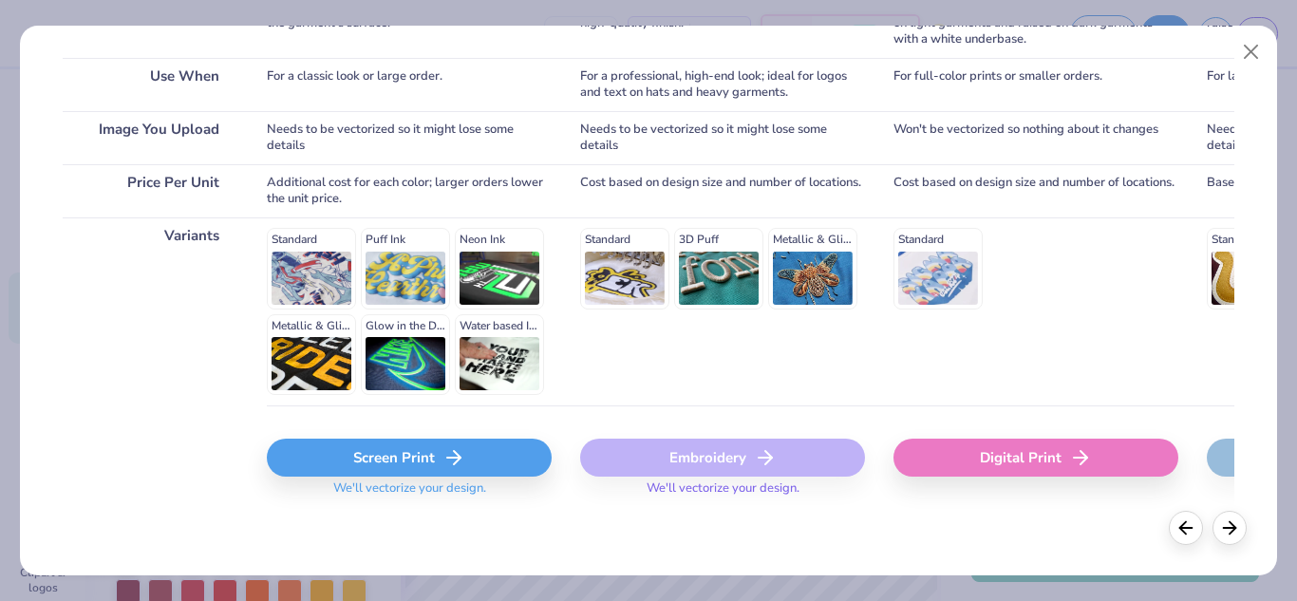
click at [463, 450] on icon at bounding box center [454, 457] width 23 height 23
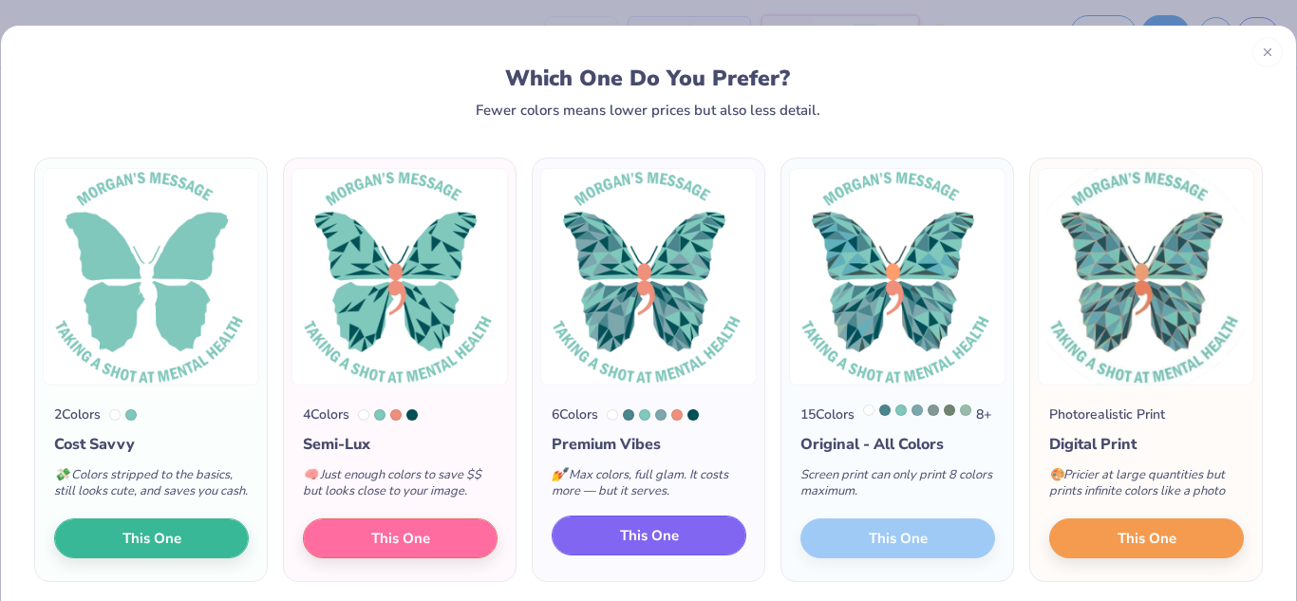
click at [606, 542] on button "This One" at bounding box center [649, 536] width 195 height 40
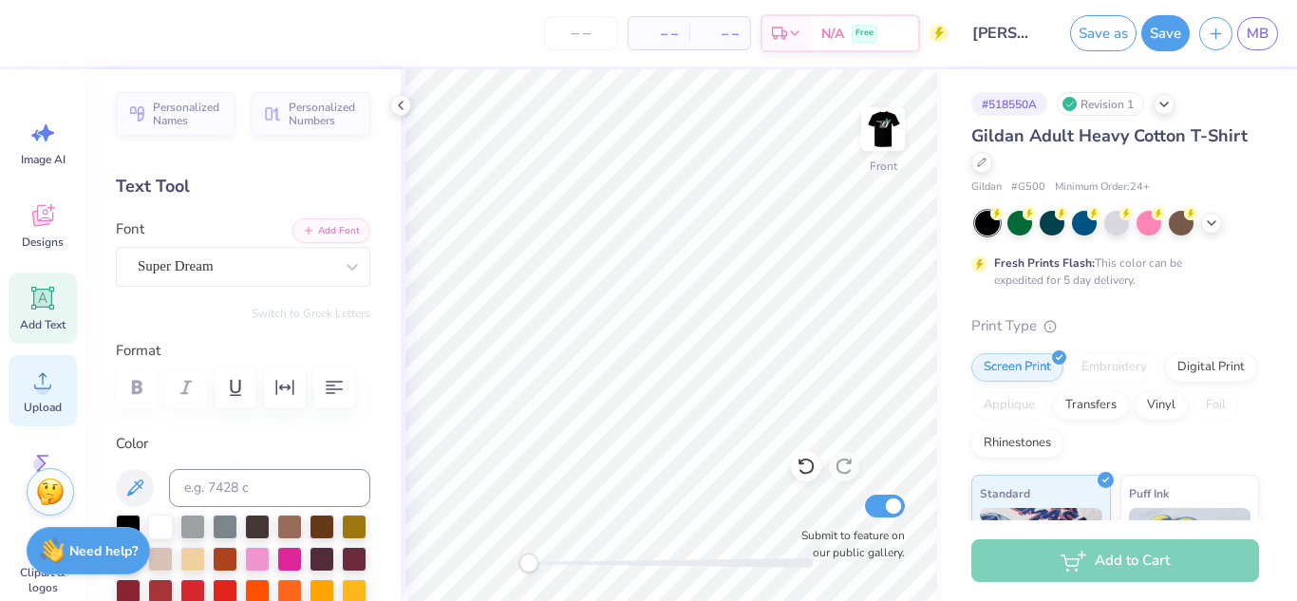
click at [38, 370] on icon at bounding box center [42, 381] width 28 height 28
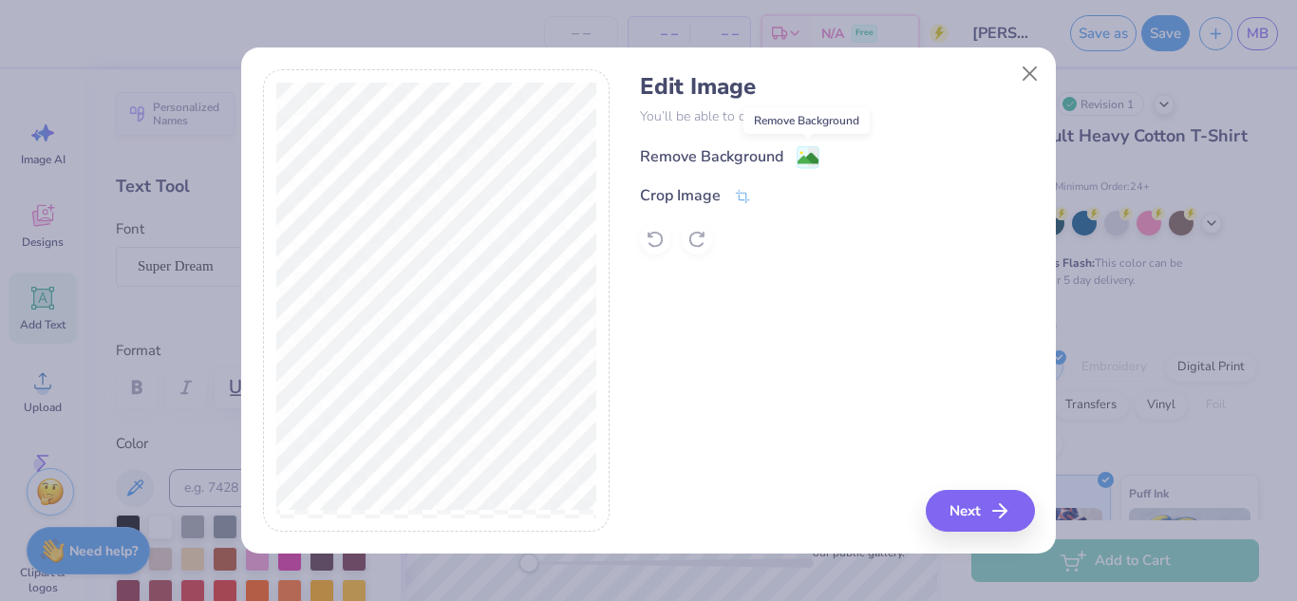
click at [801, 156] on image at bounding box center [808, 158] width 21 height 21
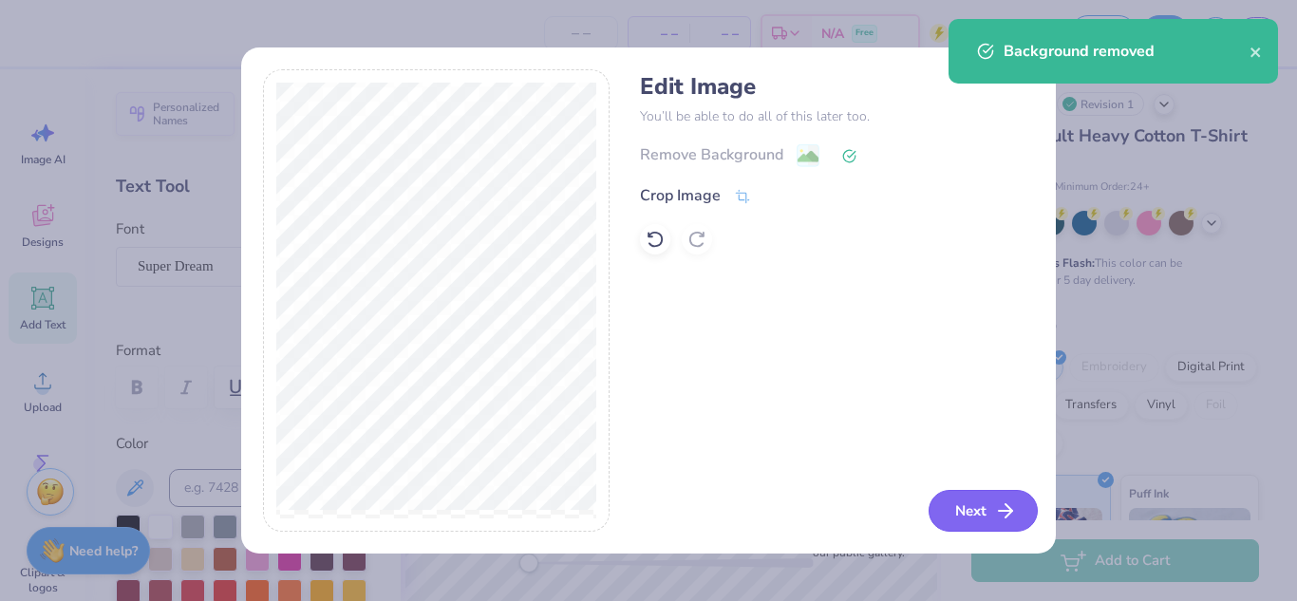
click at [984, 507] on button "Next" at bounding box center [983, 511] width 109 height 42
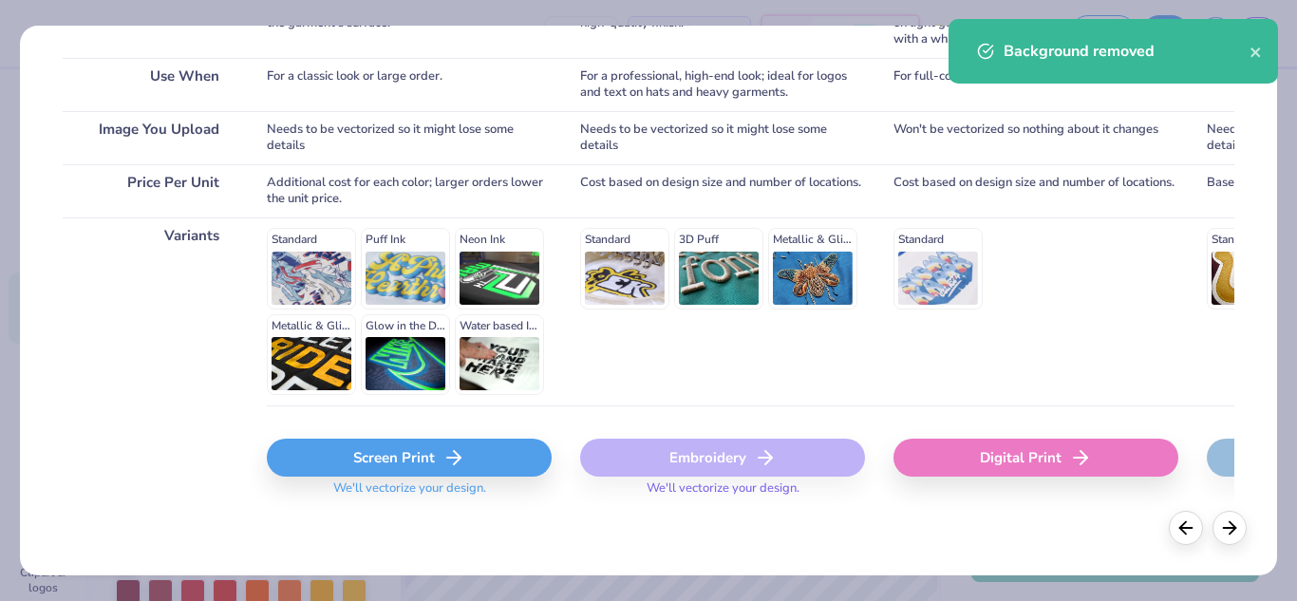
click at [365, 460] on div "Screen Print" at bounding box center [409, 458] width 285 height 38
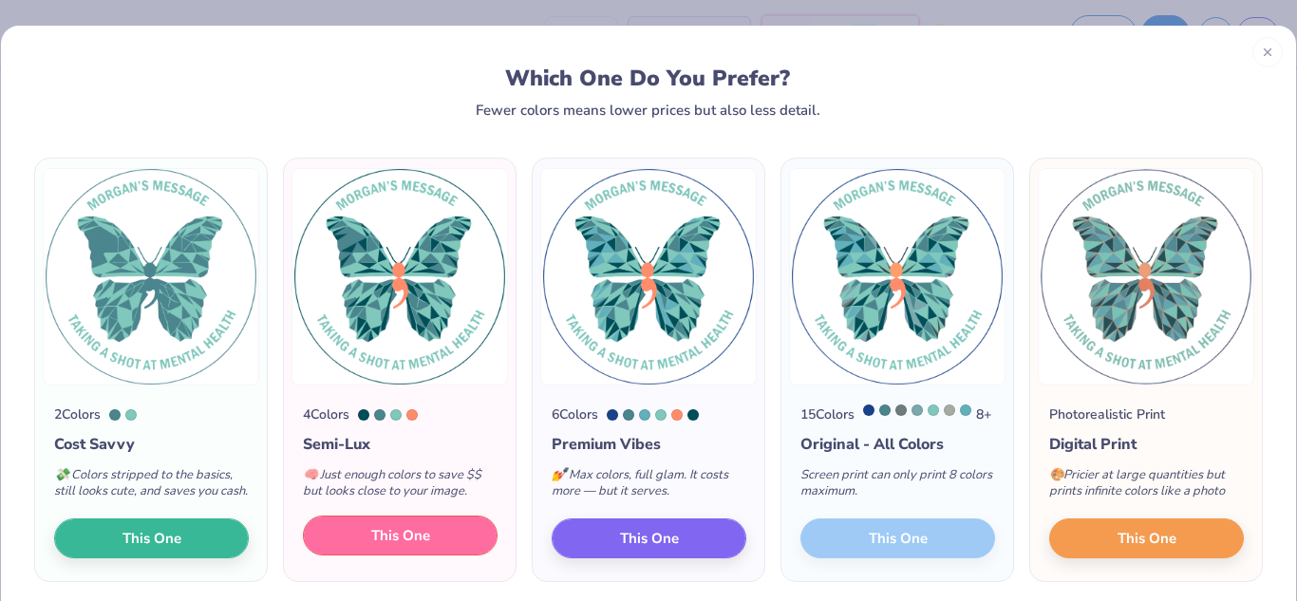
click at [350, 543] on button "This One" at bounding box center [400, 536] width 195 height 40
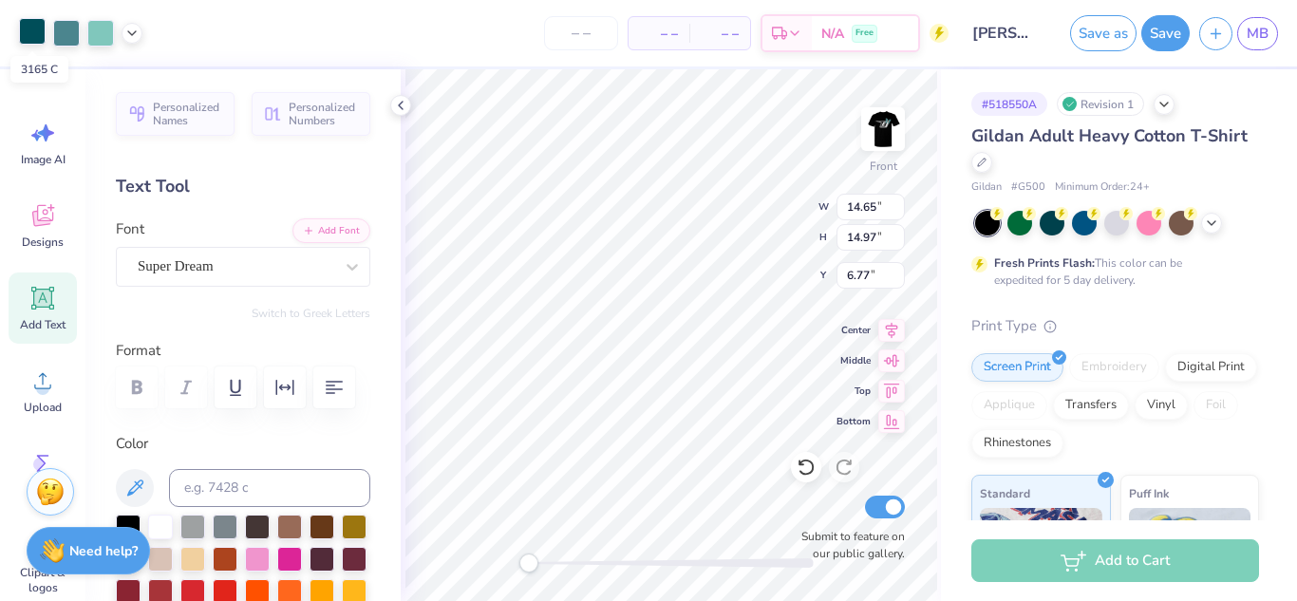
click at [28, 36] on div at bounding box center [32, 31] width 27 height 27
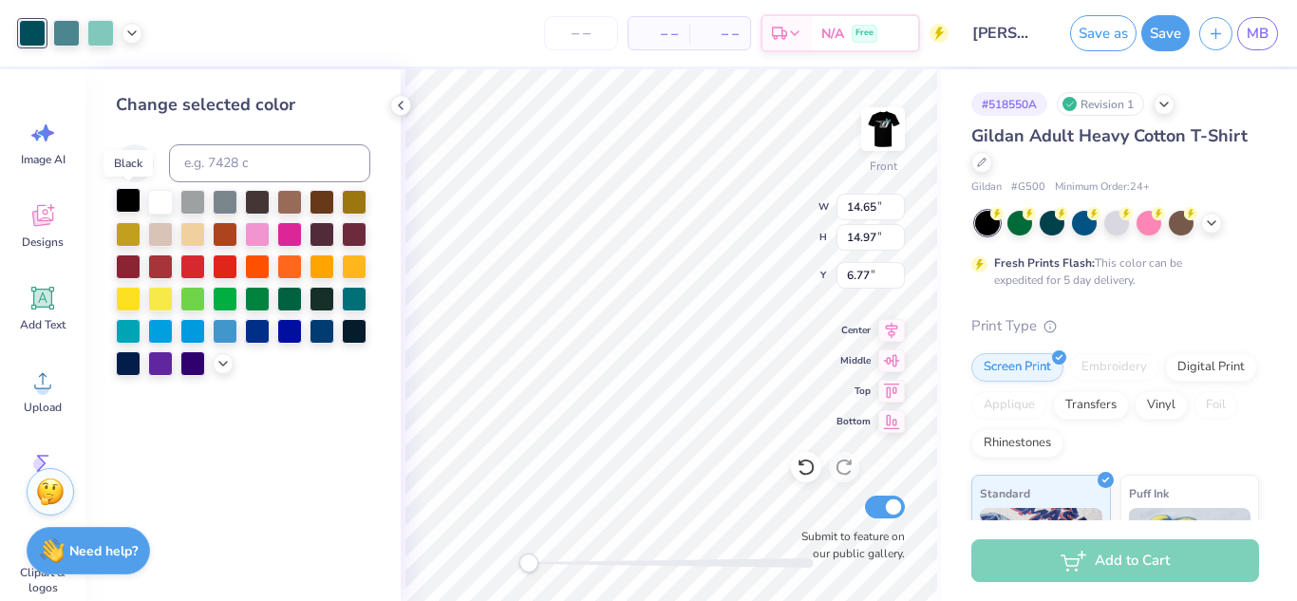
click at [134, 203] on div at bounding box center [128, 200] width 25 height 25
type input "6.28"
click at [123, 200] on div at bounding box center [128, 200] width 25 height 25
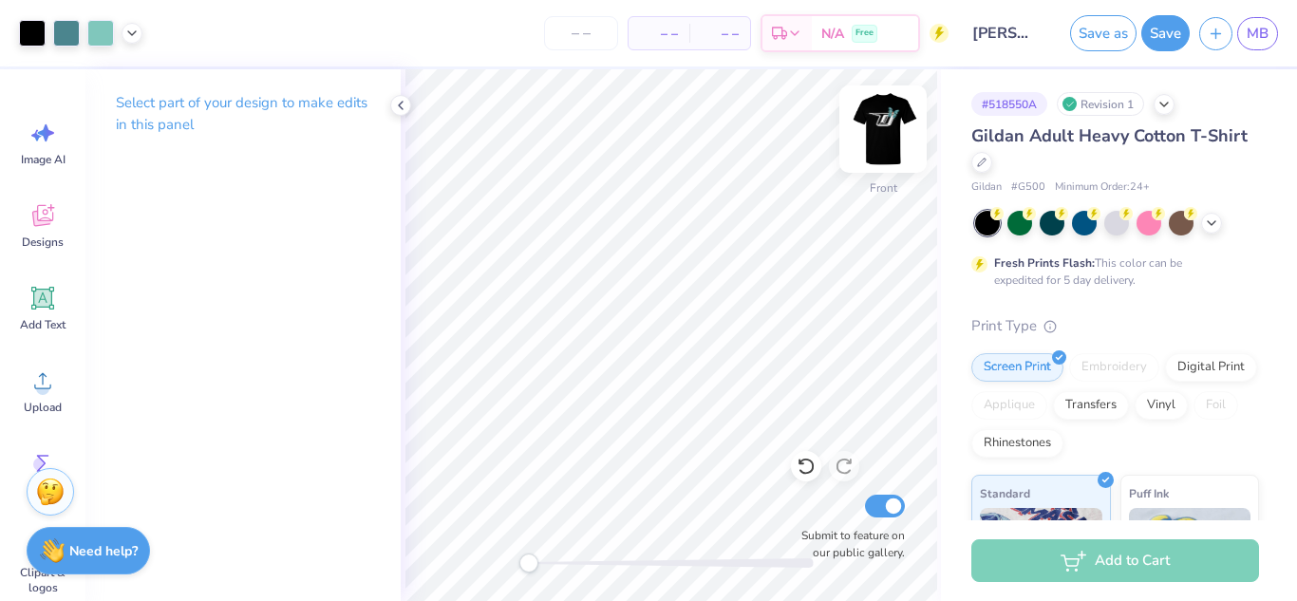
click at [889, 116] on img at bounding box center [883, 129] width 76 height 76
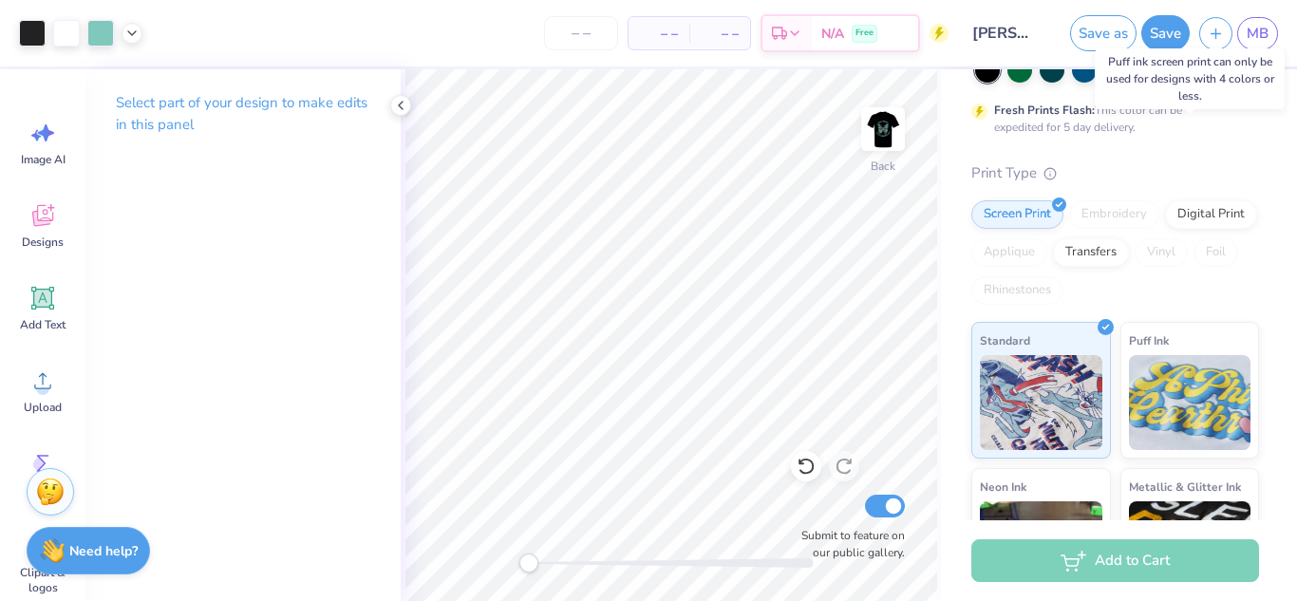
scroll to position [0, 0]
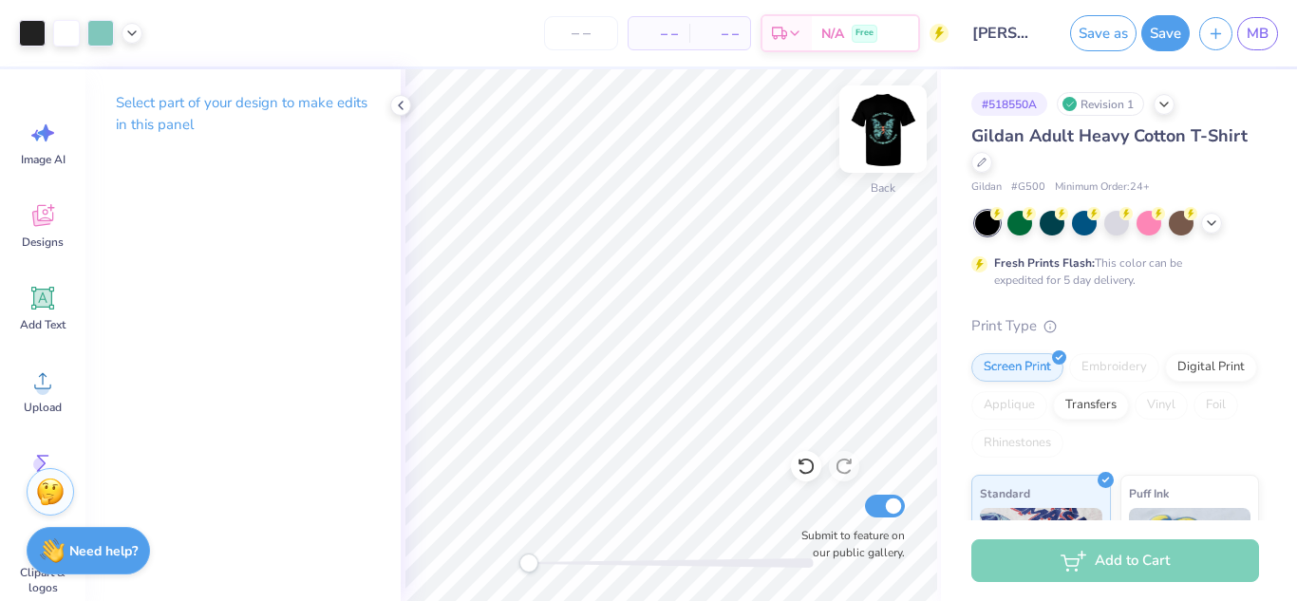
click at [887, 136] on img at bounding box center [883, 129] width 76 height 76
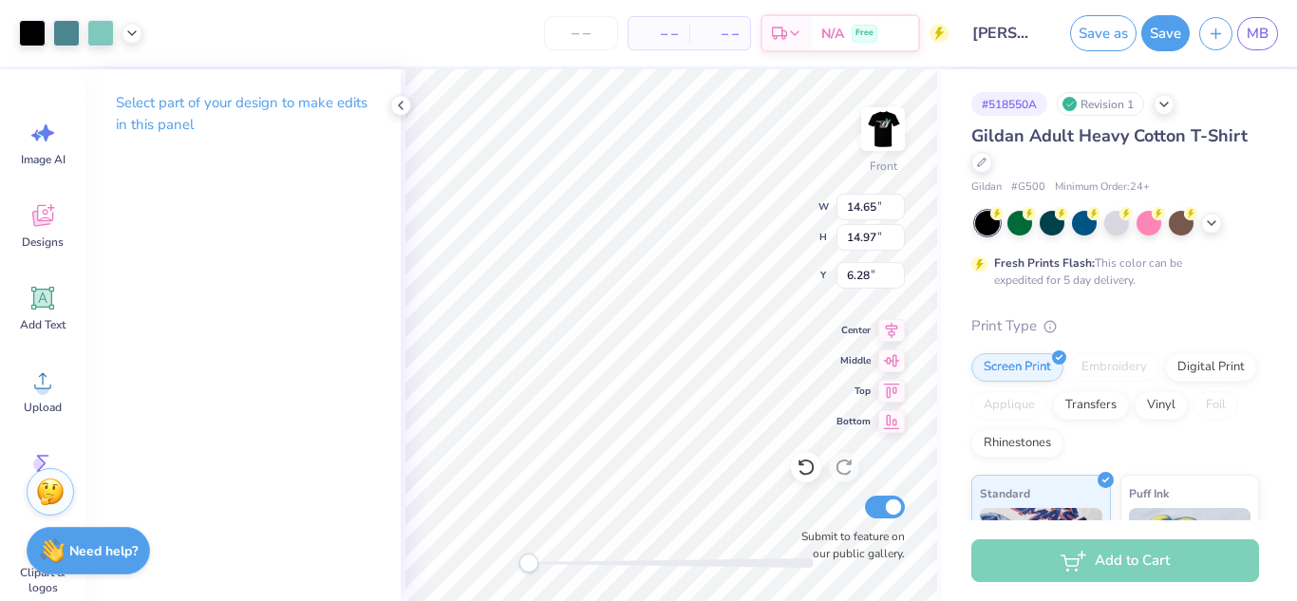
click at [402, 408] on div "Front W 14.65 14.65 " H 14.97 14.97 " Y 6.28 6.28 " Center Middle Top Bottom Su…" at bounding box center [671, 335] width 540 height 532
type input "13.96"
type input "14.27"
type input "6.77"
click at [1150, 38] on button "Save" at bounding box center [1166, 30] width 48 height 36
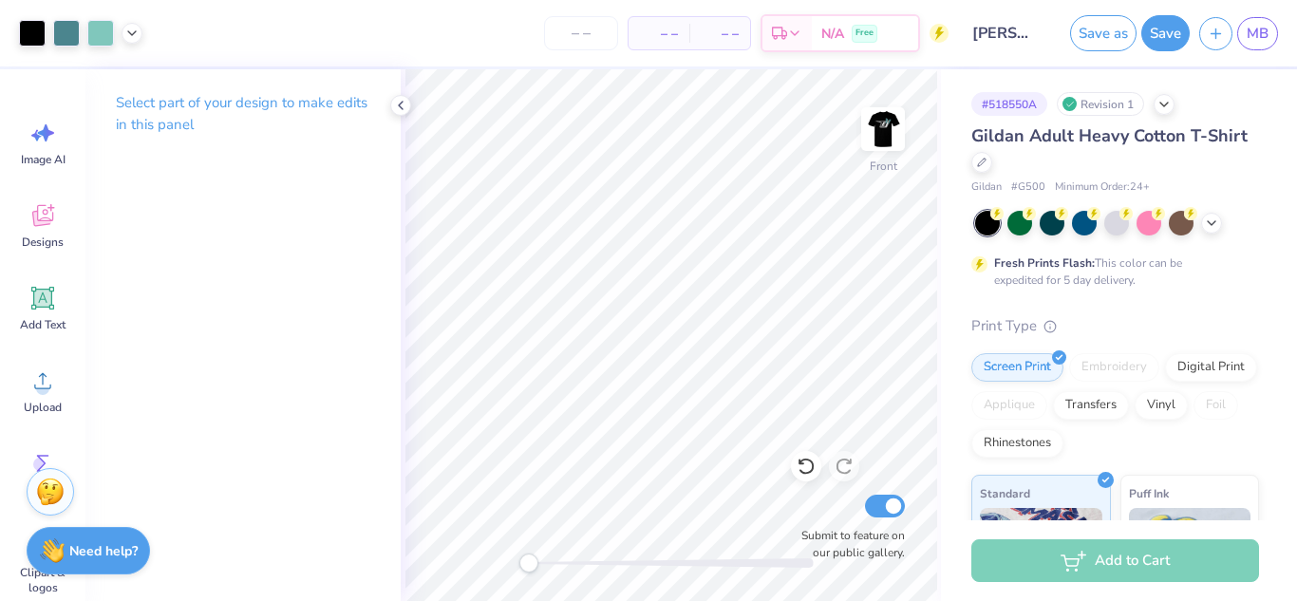
click at [1142, 31] on div "Save" at bounding box center [1166, 33] width 48 height 36
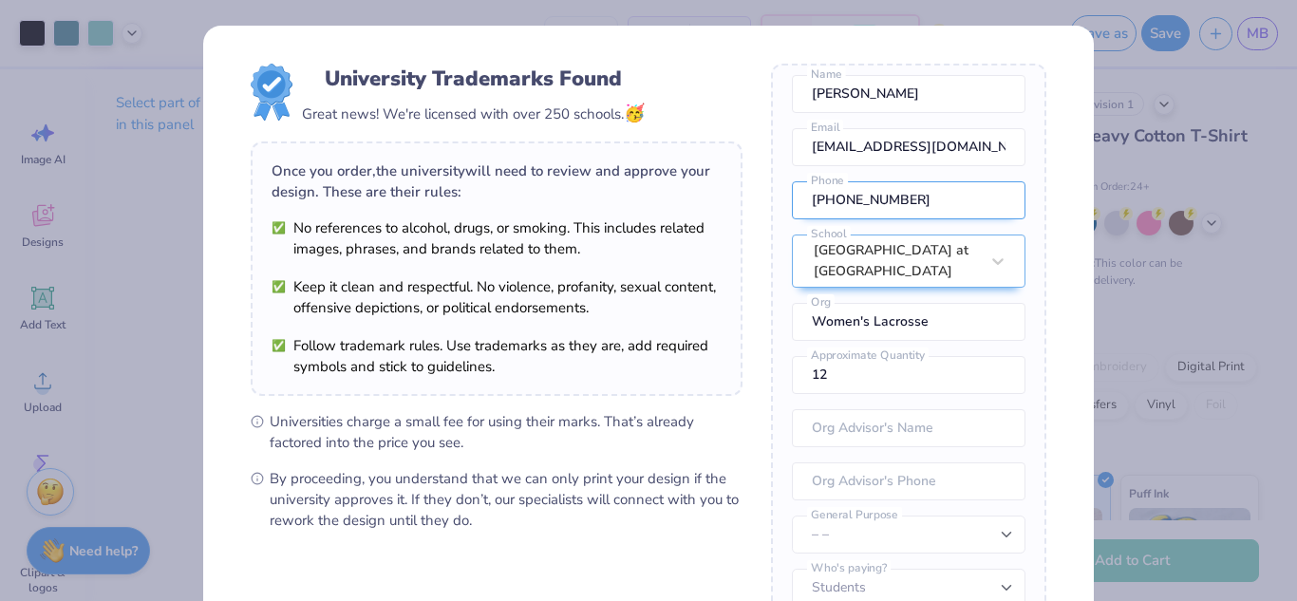
scroll to position [226, 0]
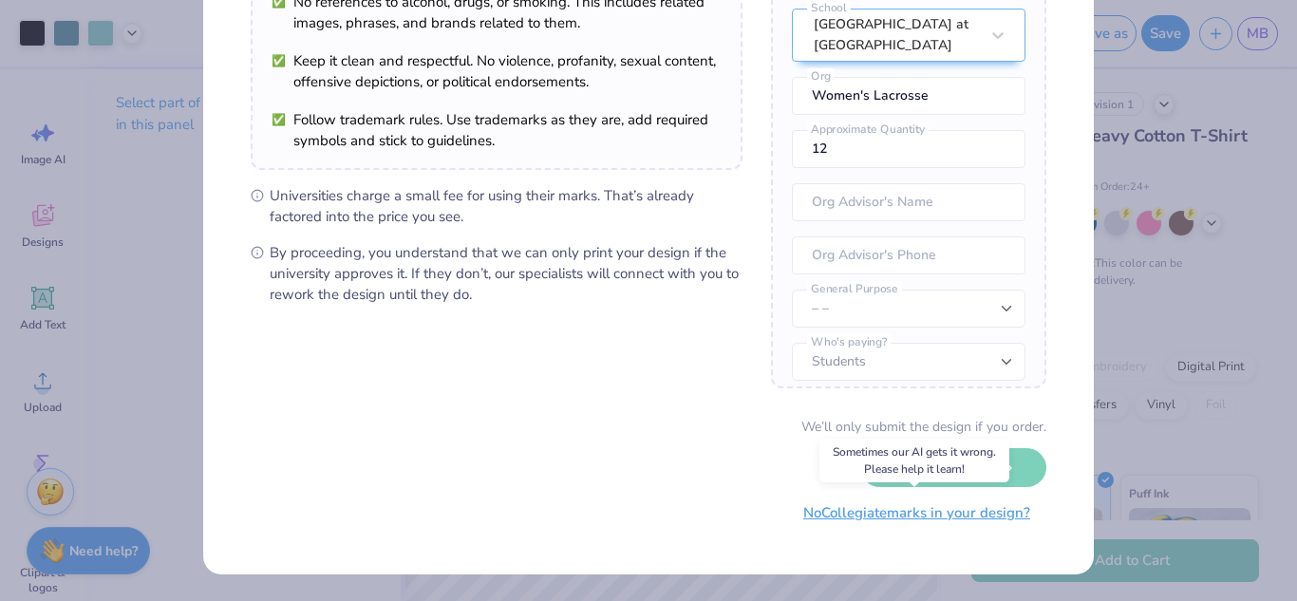
click at [957, 514] on button "No Collegiate marks in your design?" at bounding box center [916, 513] width 259 height 39
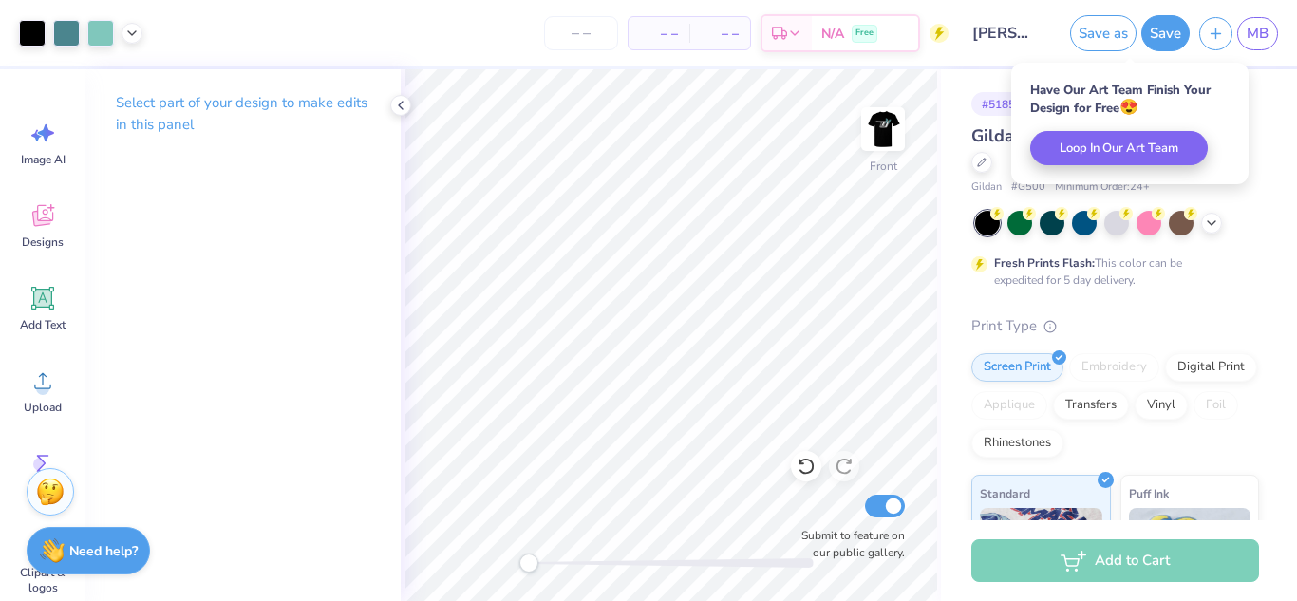
scroll to position [9, 0]
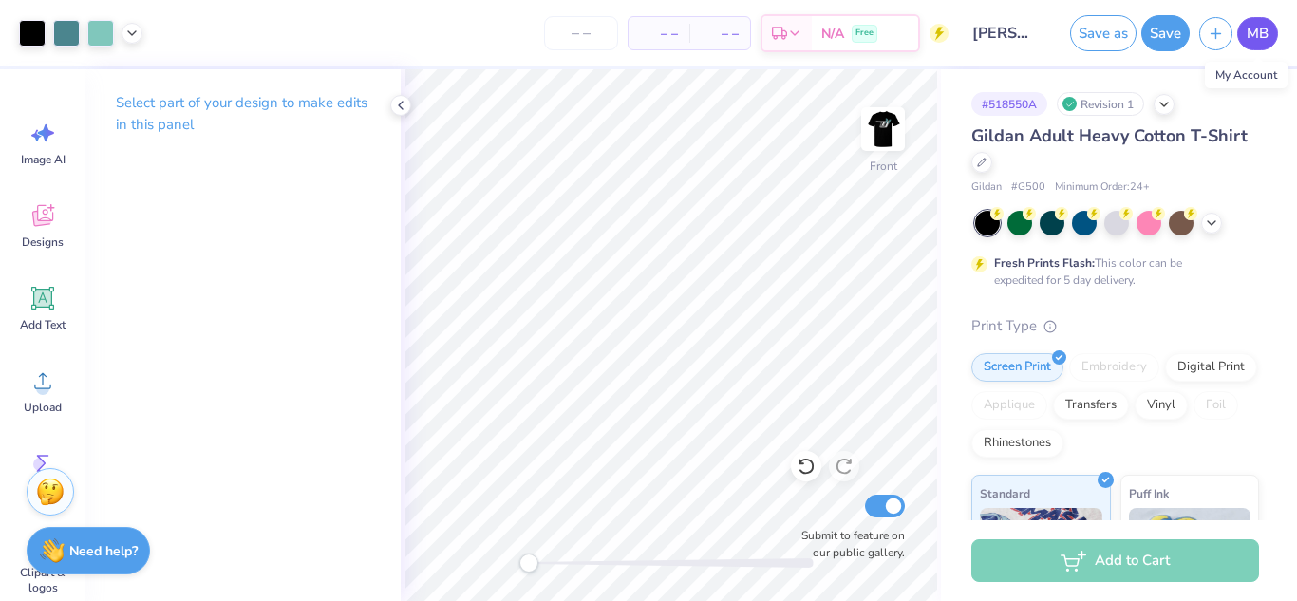
click at [1257, 39] on span "MB" at bounding box center [1258, 34] width 22 height 22
